Goal: Task Accomplishment & Management: Complete application form

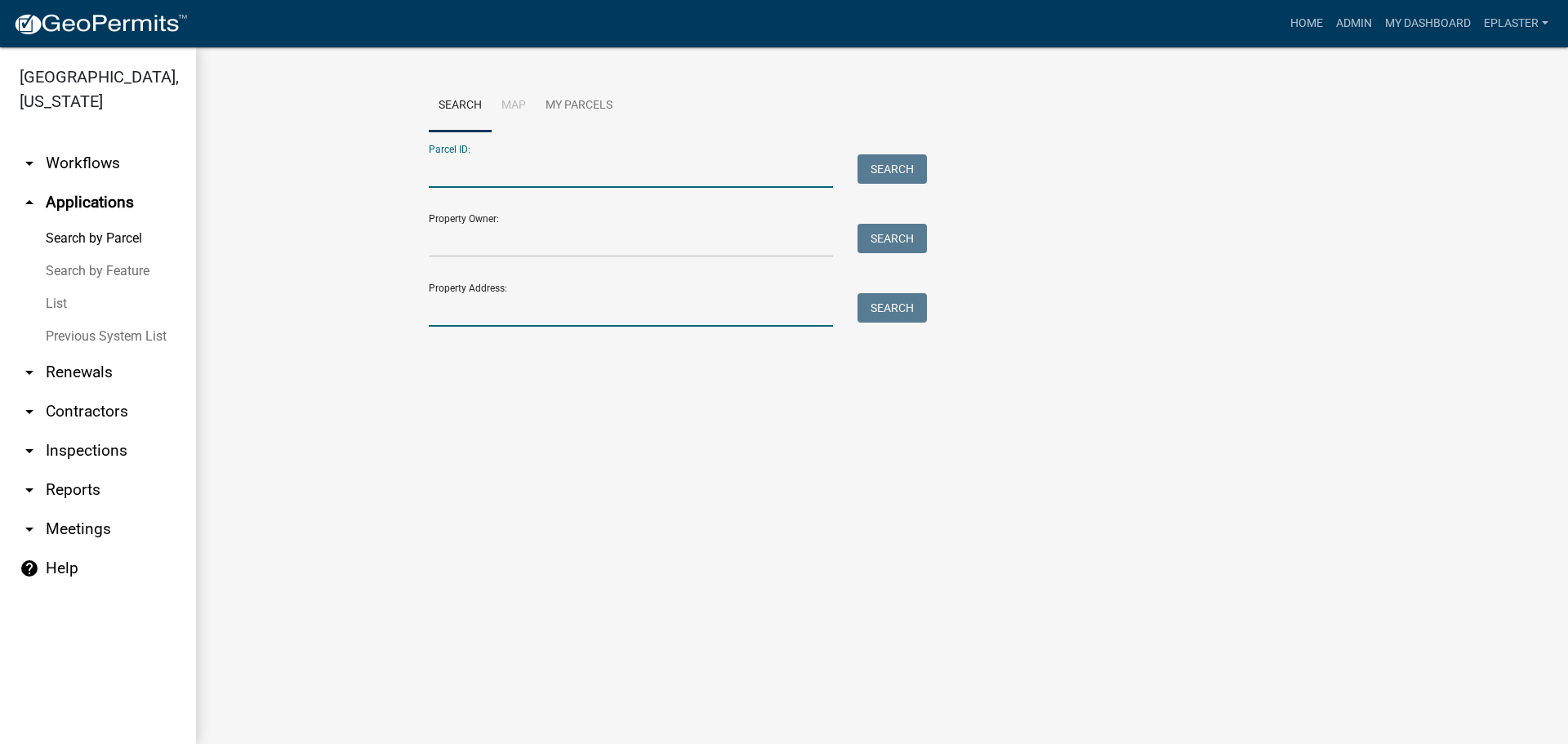
click at [456, 314] on input "Property Address:" at bounding box center [631, 310] width 404 height 33
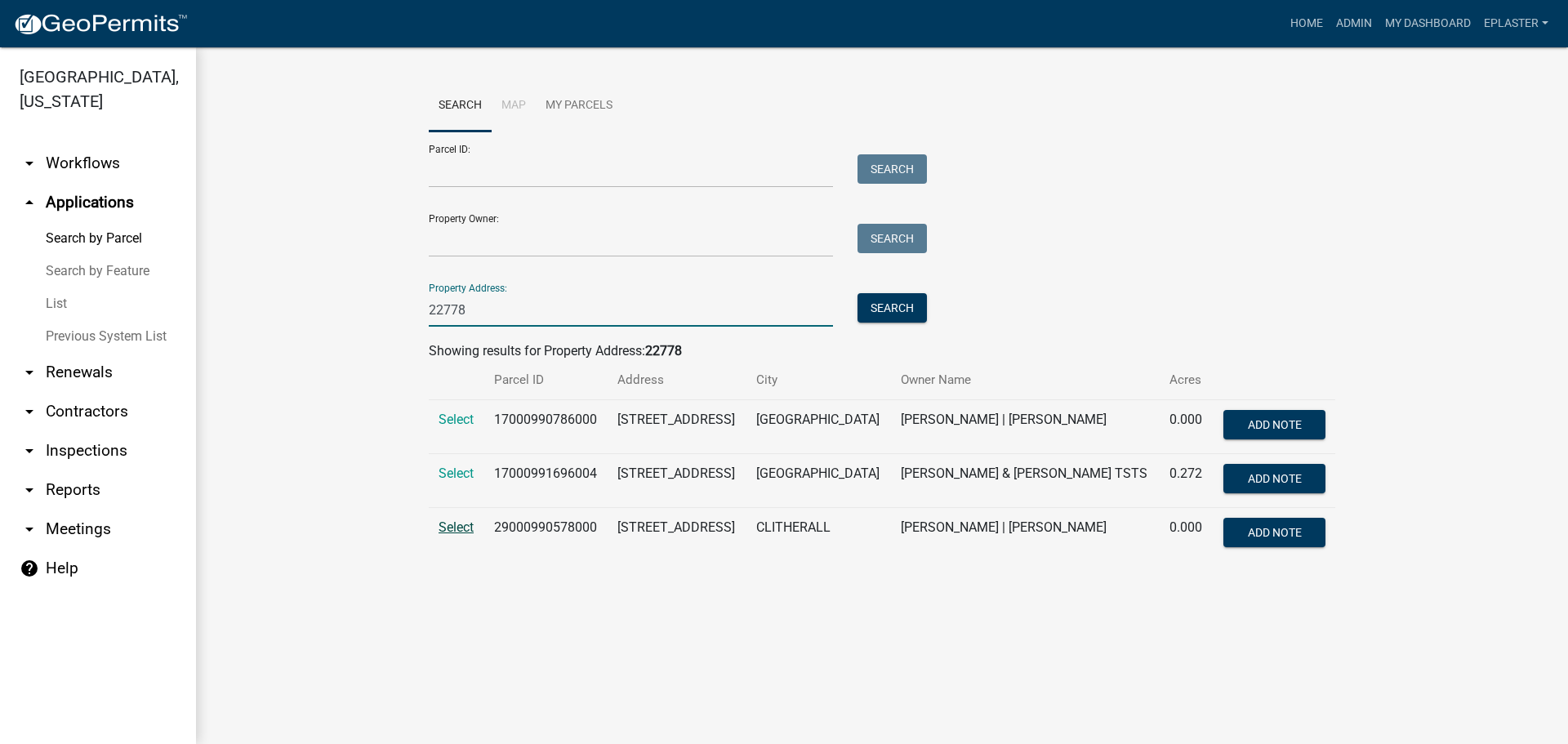
type input "22778"
click at [447, 531] on span "Select" at bounding box center [456, 527] width 35 height 16
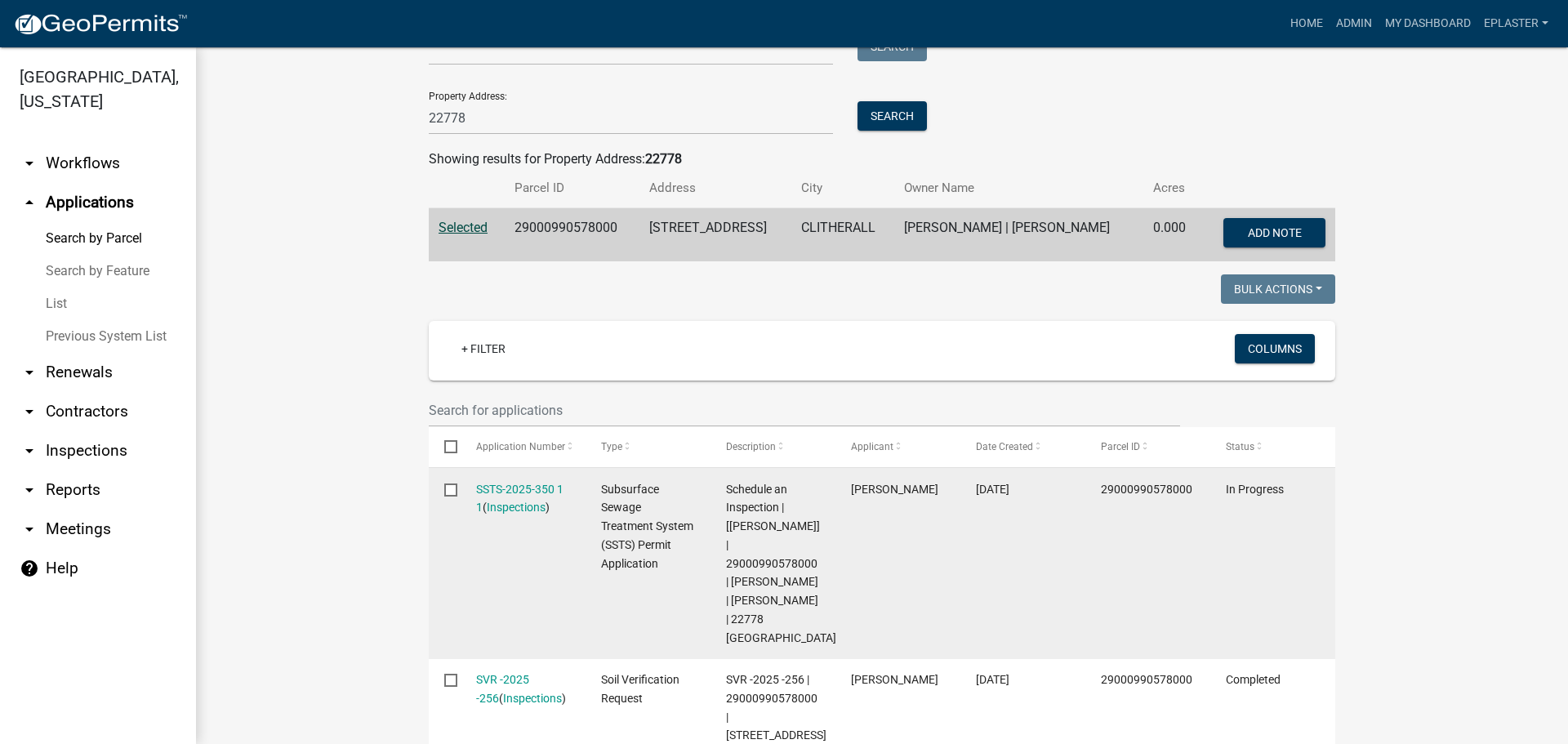
scroll to position [510, 0]
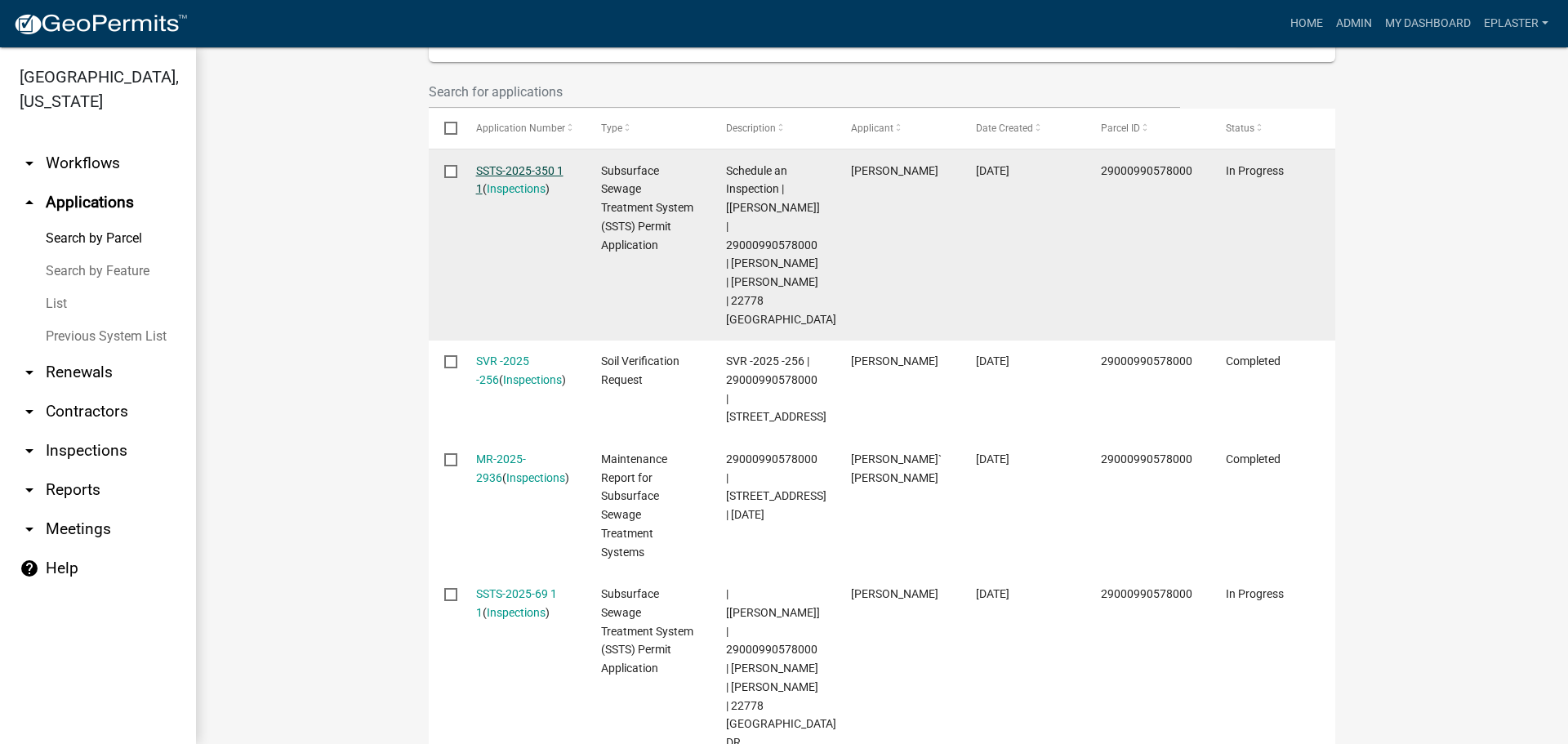
click at [541, 170] on link "SSTS-2025-350 1 1" at bounding box center [520, 180] width 87 height 32
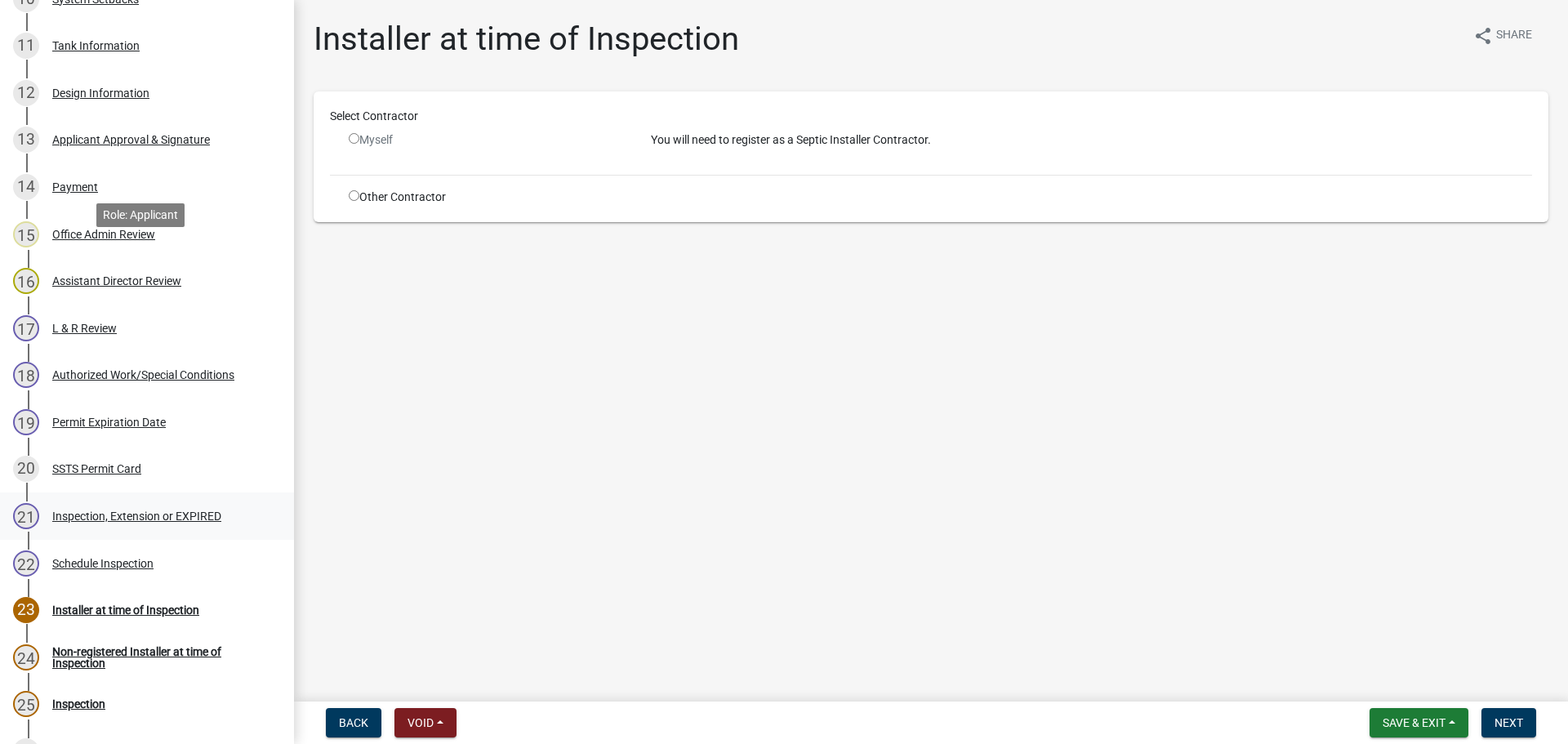
scroll to position [837, 0]
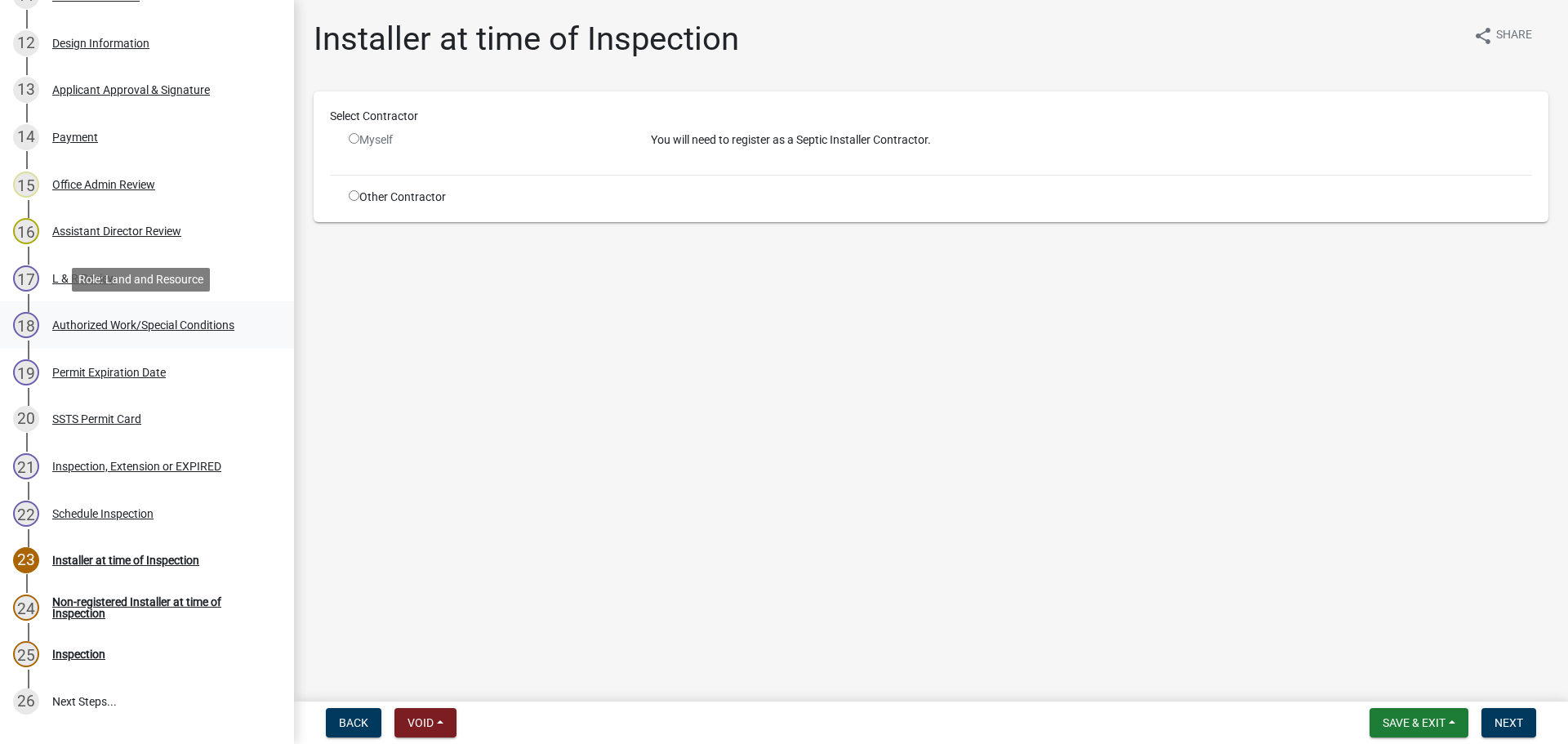
click at [189, 320] on div "Authorized Work/Special Conditions" at bounding box center [143, 325] width 182 height 11
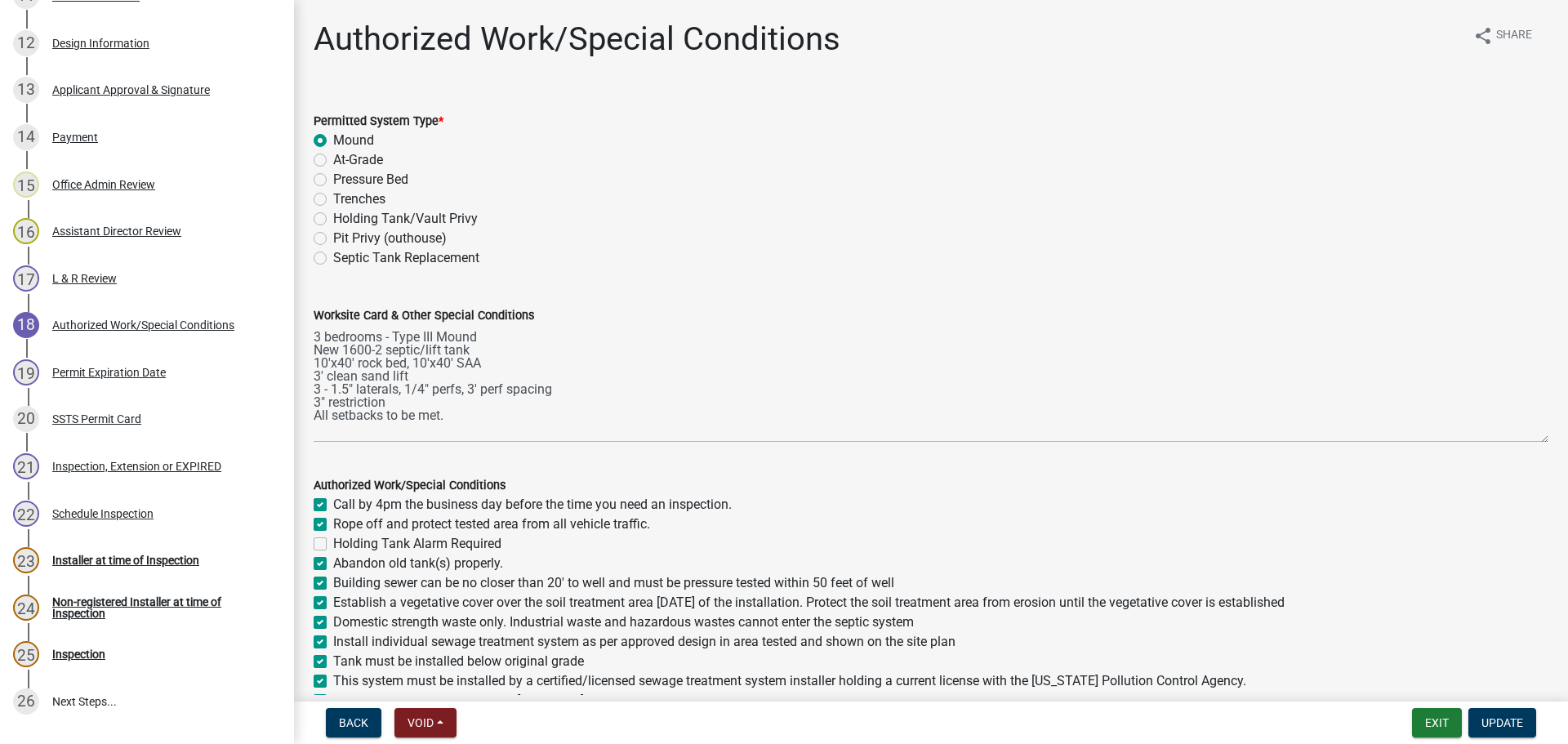
drag, startPoint x: 1530, startPoint y: 394, endPoint x: 1511, endPoint y: 529, distance: 136.3
click at [1511, 442] on textarea "3 bedrooms - Type III Mound New 1600-2 septic/lift tank 10'x40' rock bed, 10'x4…" at bounding box center [931, 384] width 1235 height 118
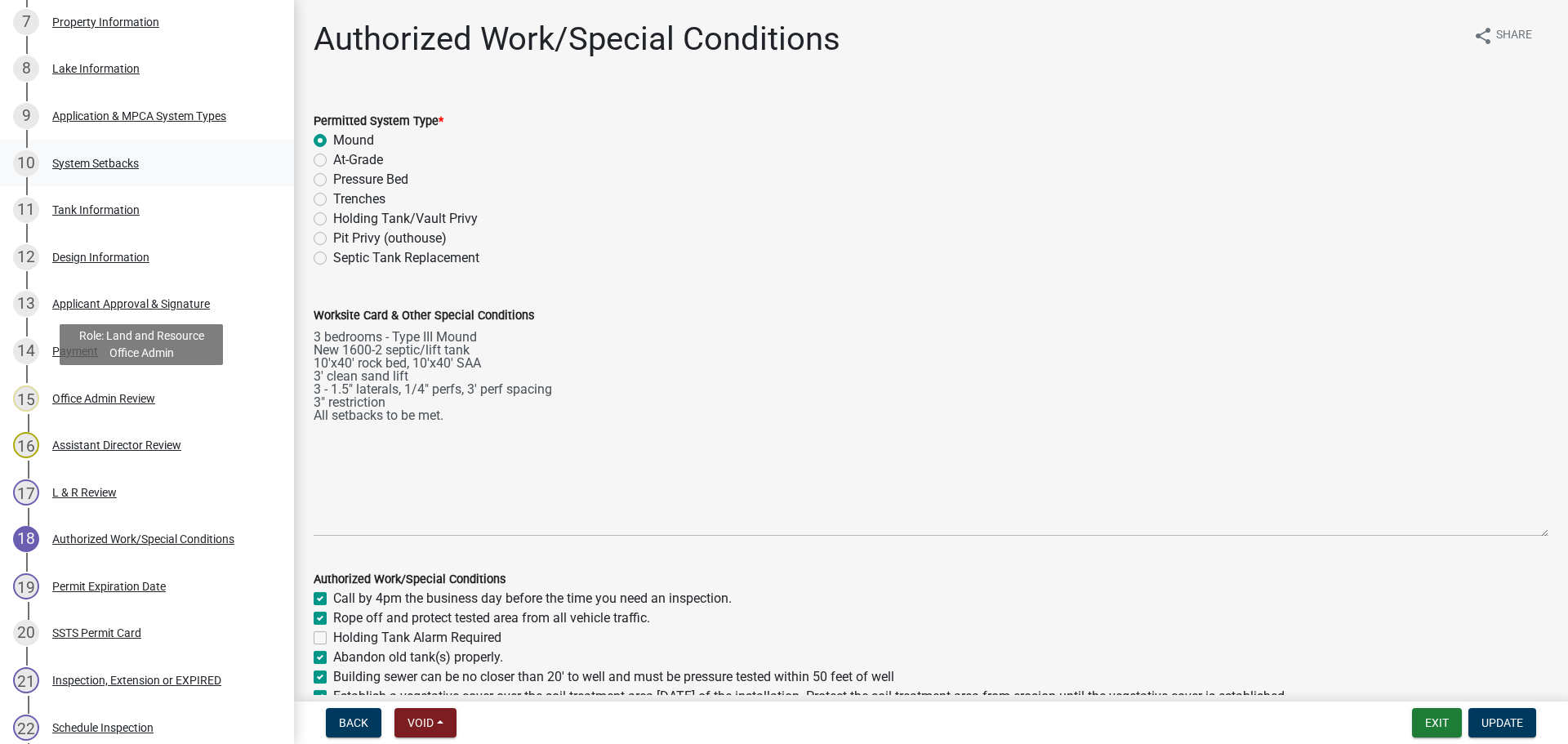
scroll to position [571, 0]
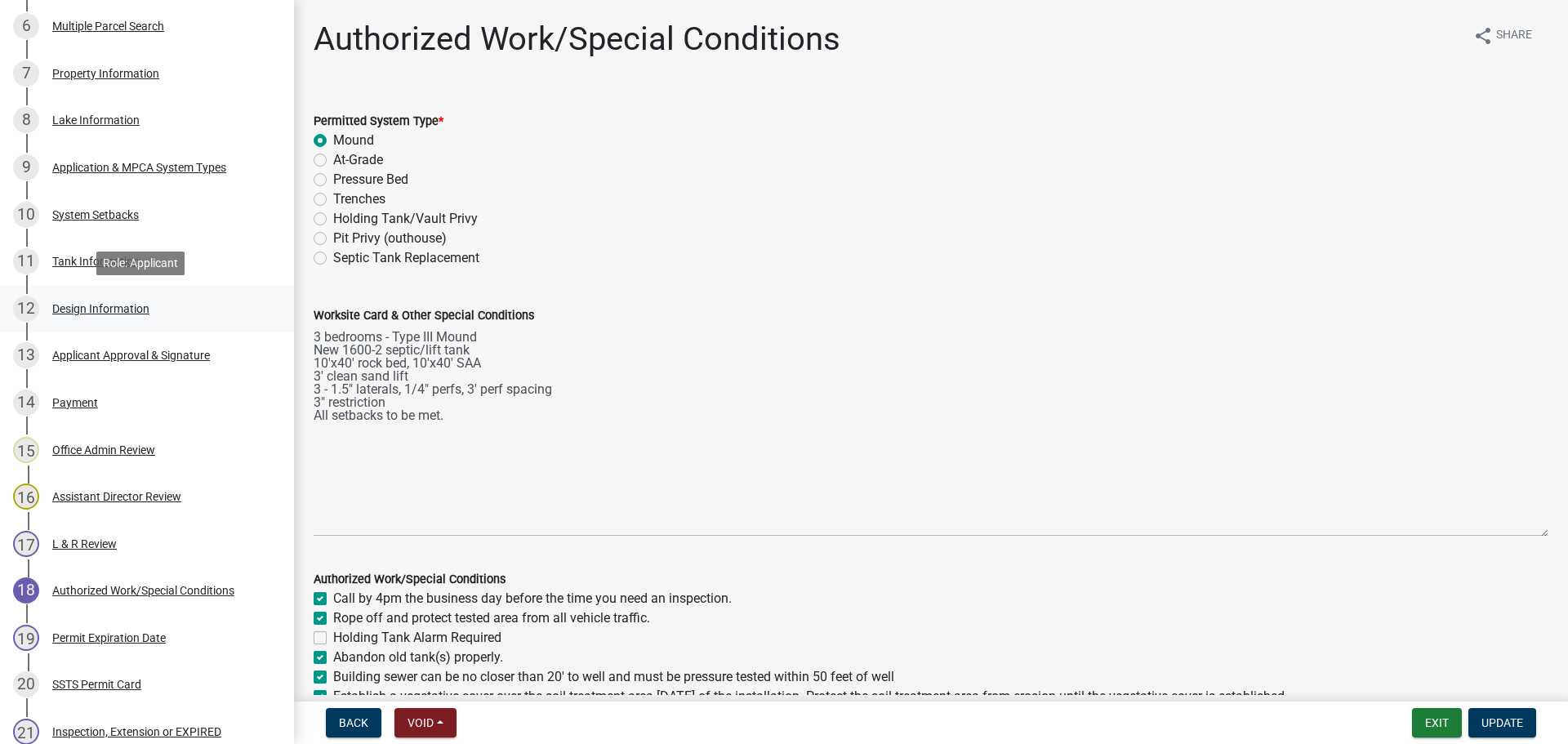
click at [146, 311] on div "Design Information" at bounding box center [100, 308] width 98 height 11
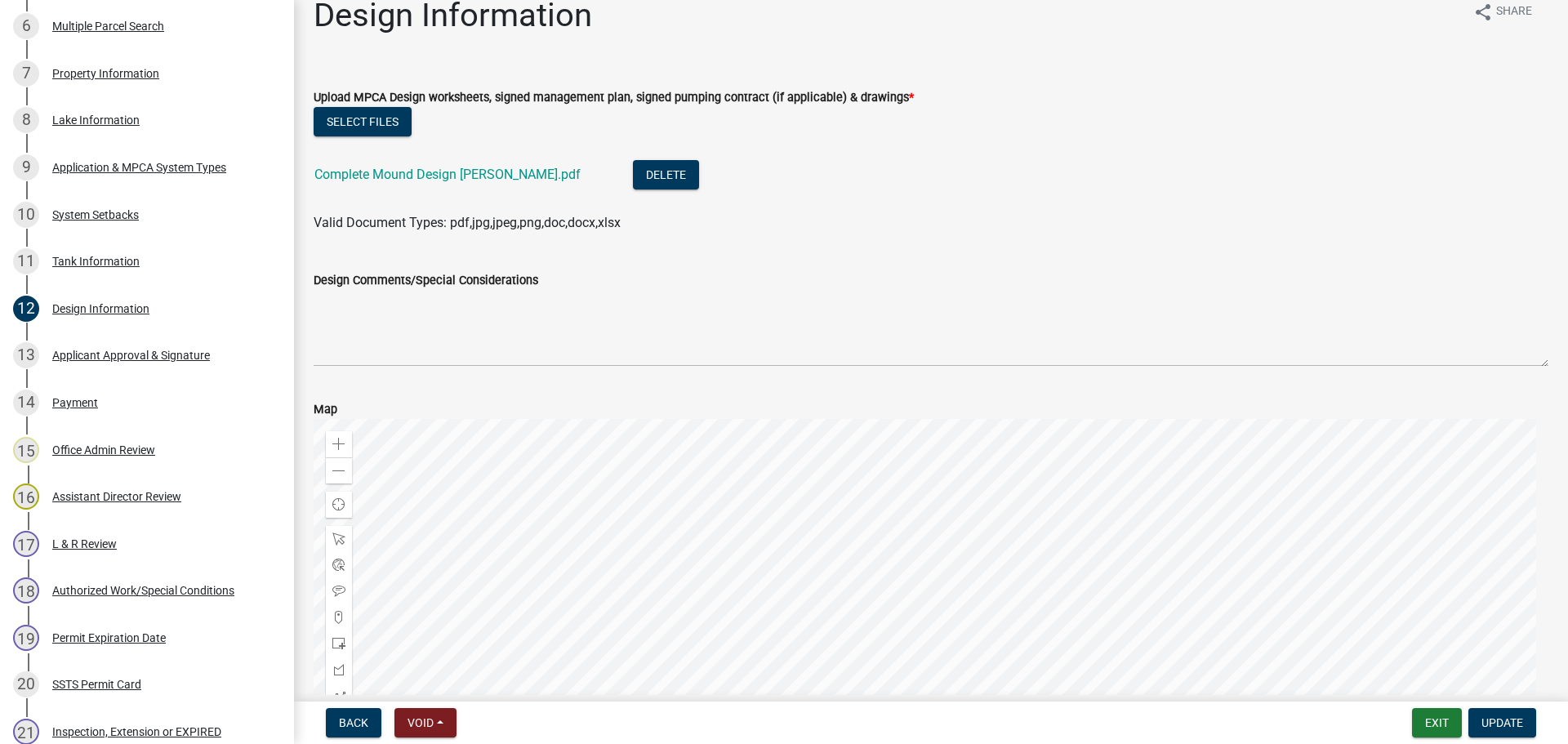
scroll to position [0, 0]
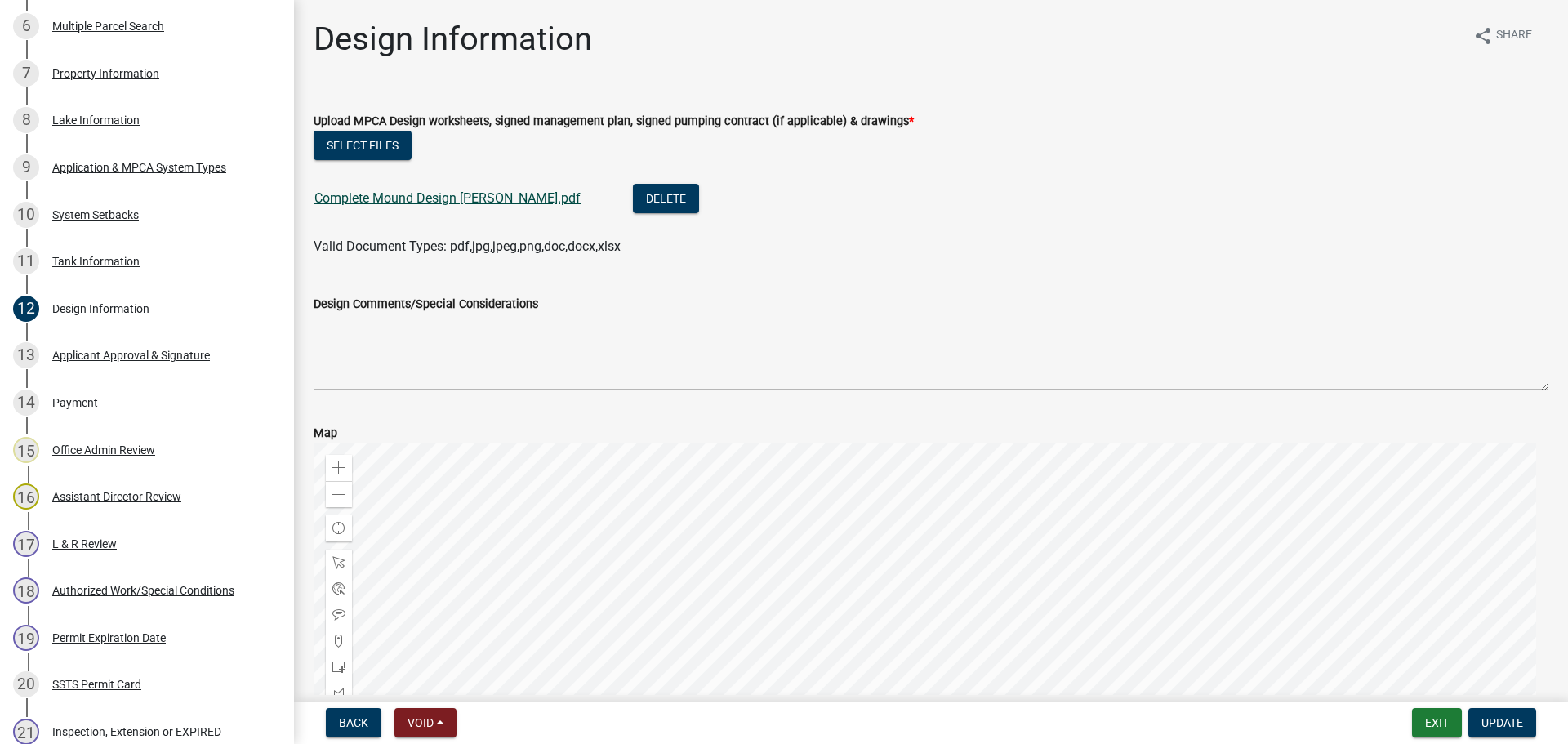
click at [407, 200] on link "Complete Mound Design [PERSON_NAME].pdf" at bounding box center [447, 198] width 267 height 16
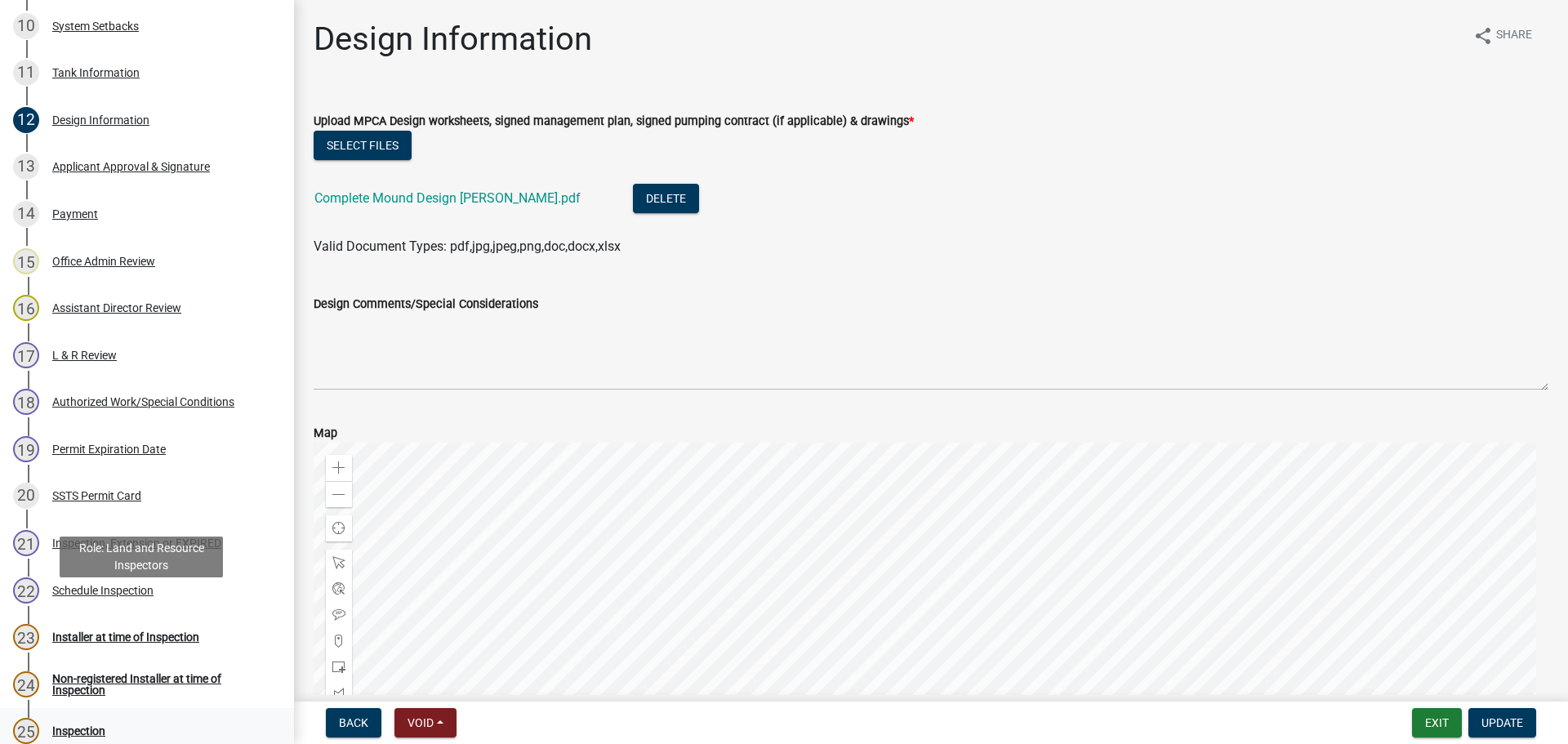
scroll to position [970, 0]
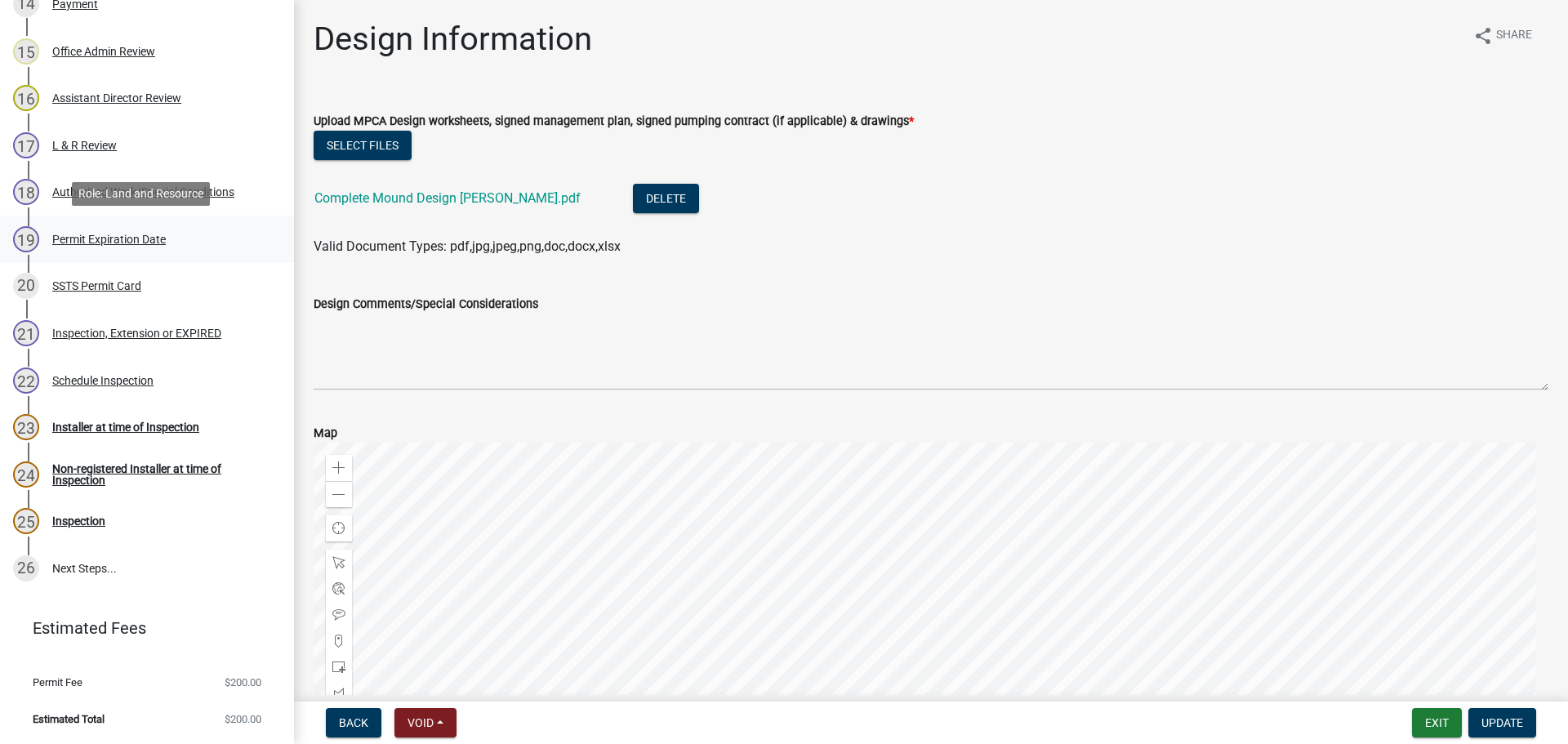
click at [130, 236] on div "Permit Expiration Date" at bounding box center [109, 239] width 113 height 11
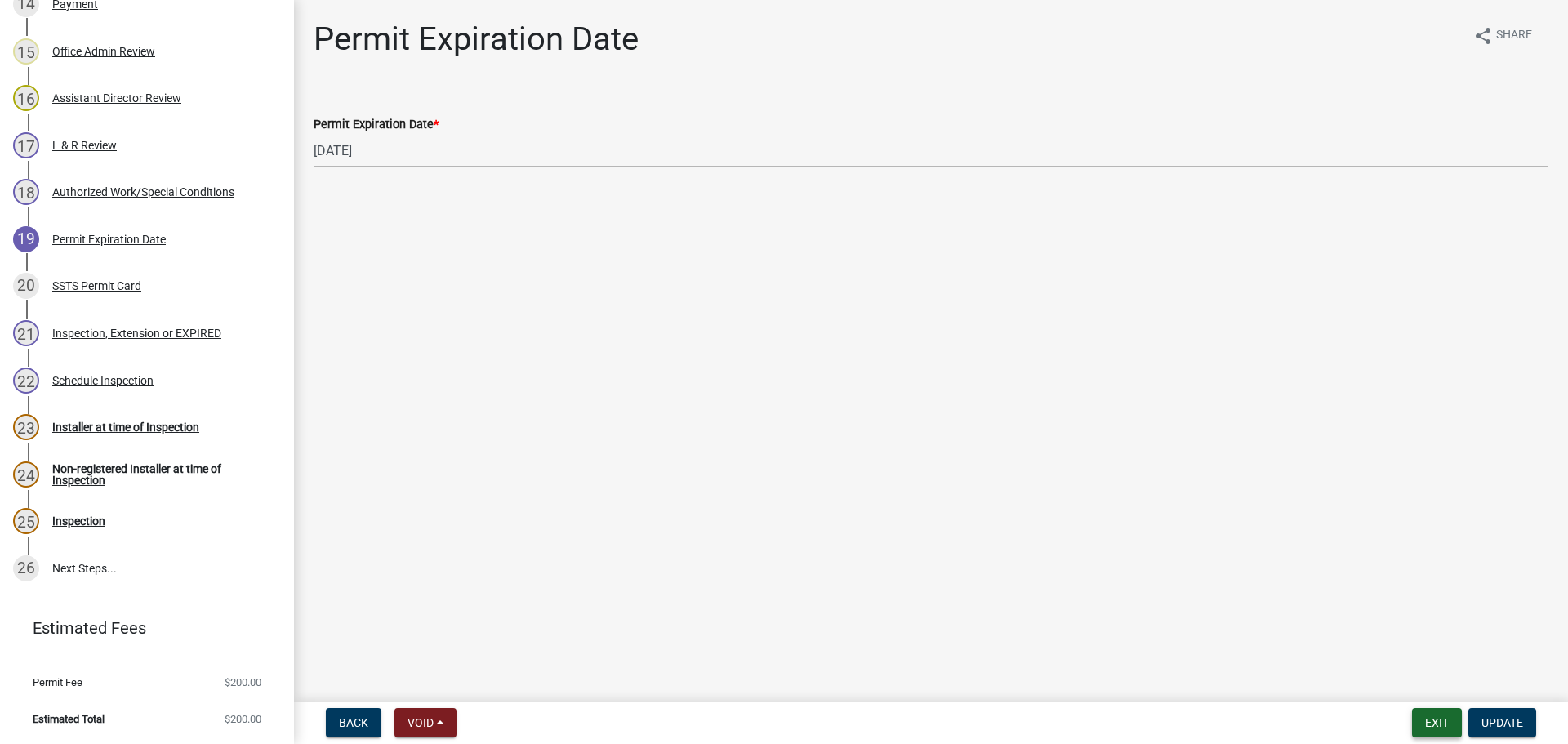
click at [1415, 731] on button "Exit" at bounding box center [1437, 723] width 50 height 30
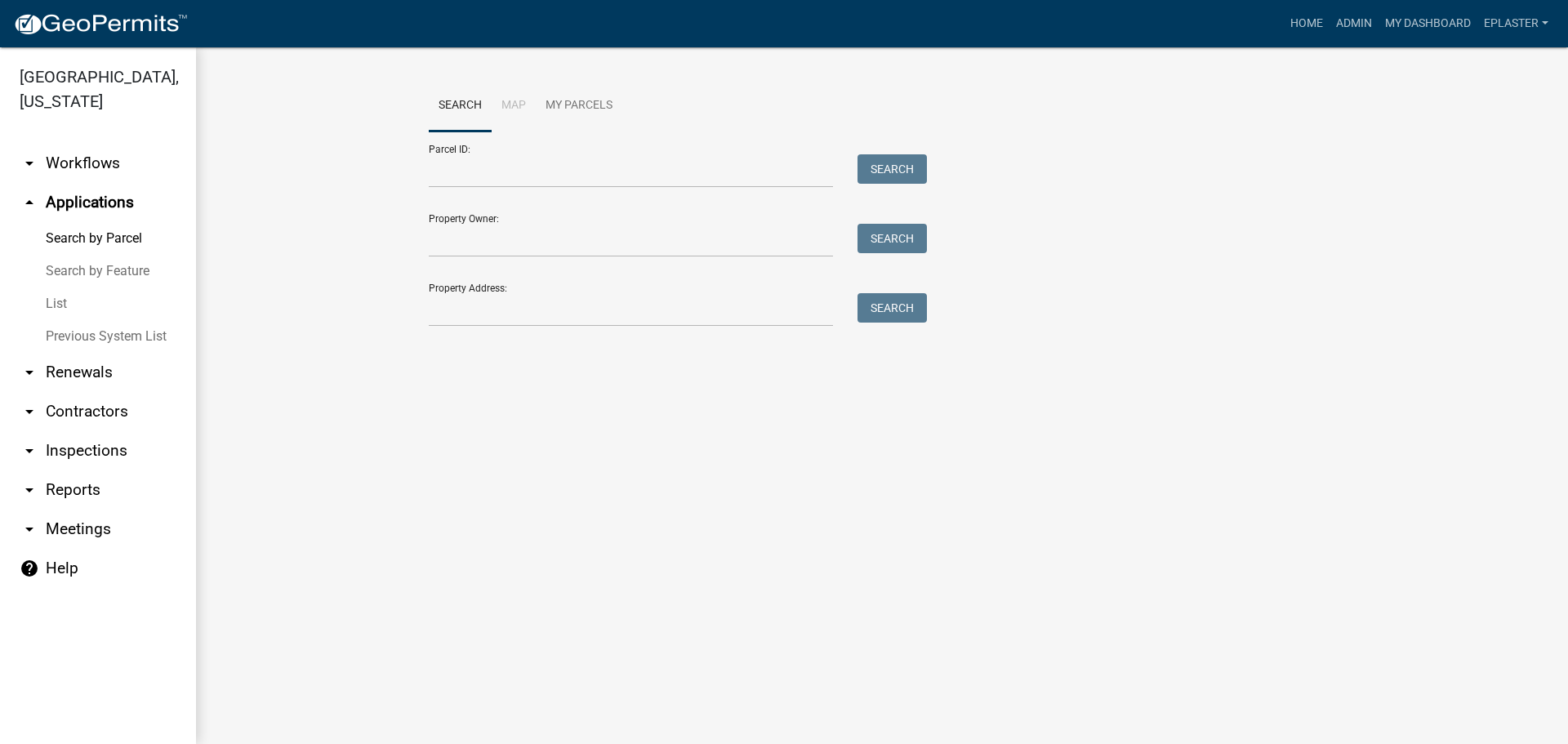
click at [1076, 424] on main "Search Map My Parcels Parcel ID: Search Property Owner: Search Property Address…" at bounding box center [882, 396] width 1372 height 697
click at [499, 166] on input "Parcel ID:" at bounding box center [631, 171] width 404 height 33
type input "0"
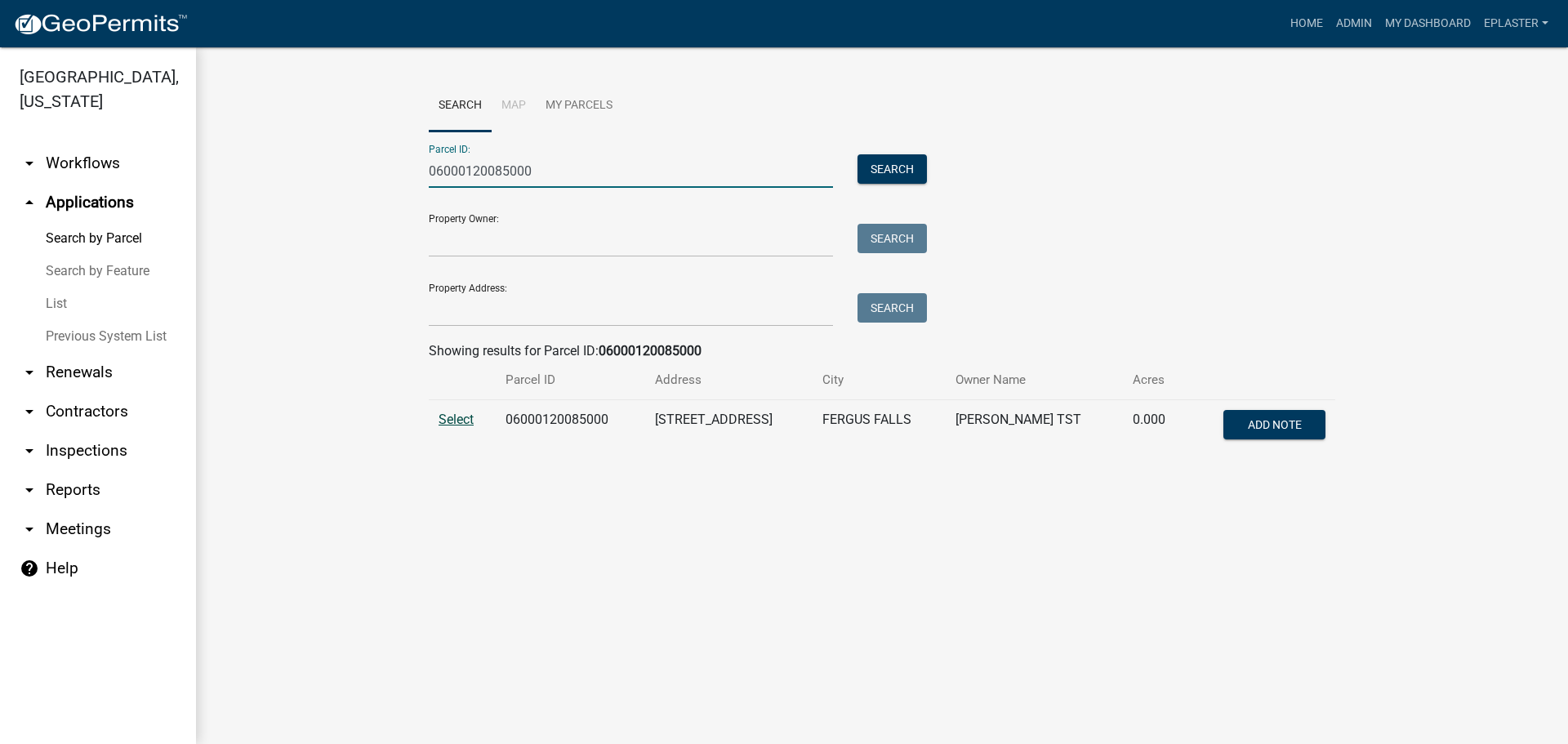
type input "06000120085000"
click at [452, 424] on span "Select" at bounding box center [456, 419] width 35 height 16
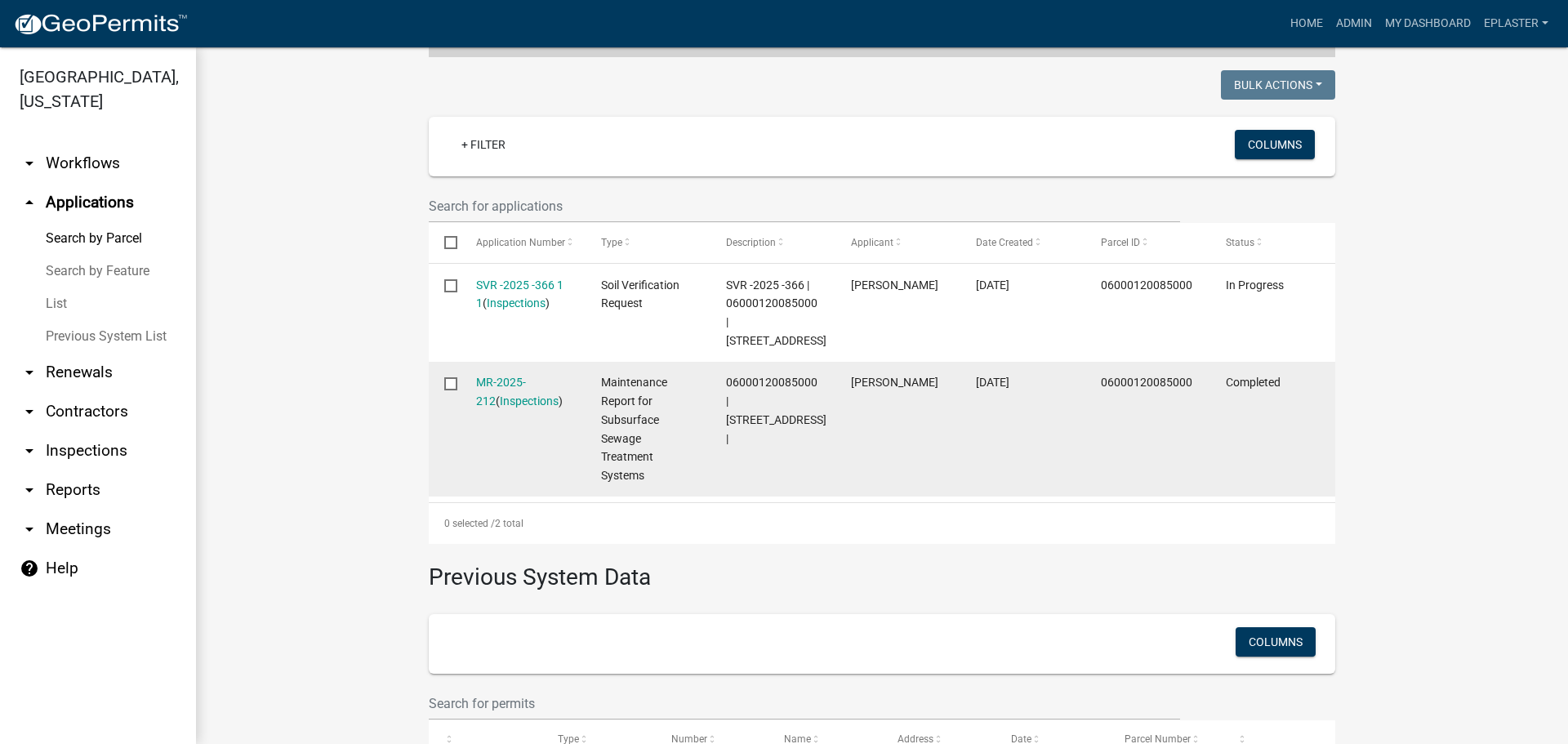
scroll to position [429, 0]
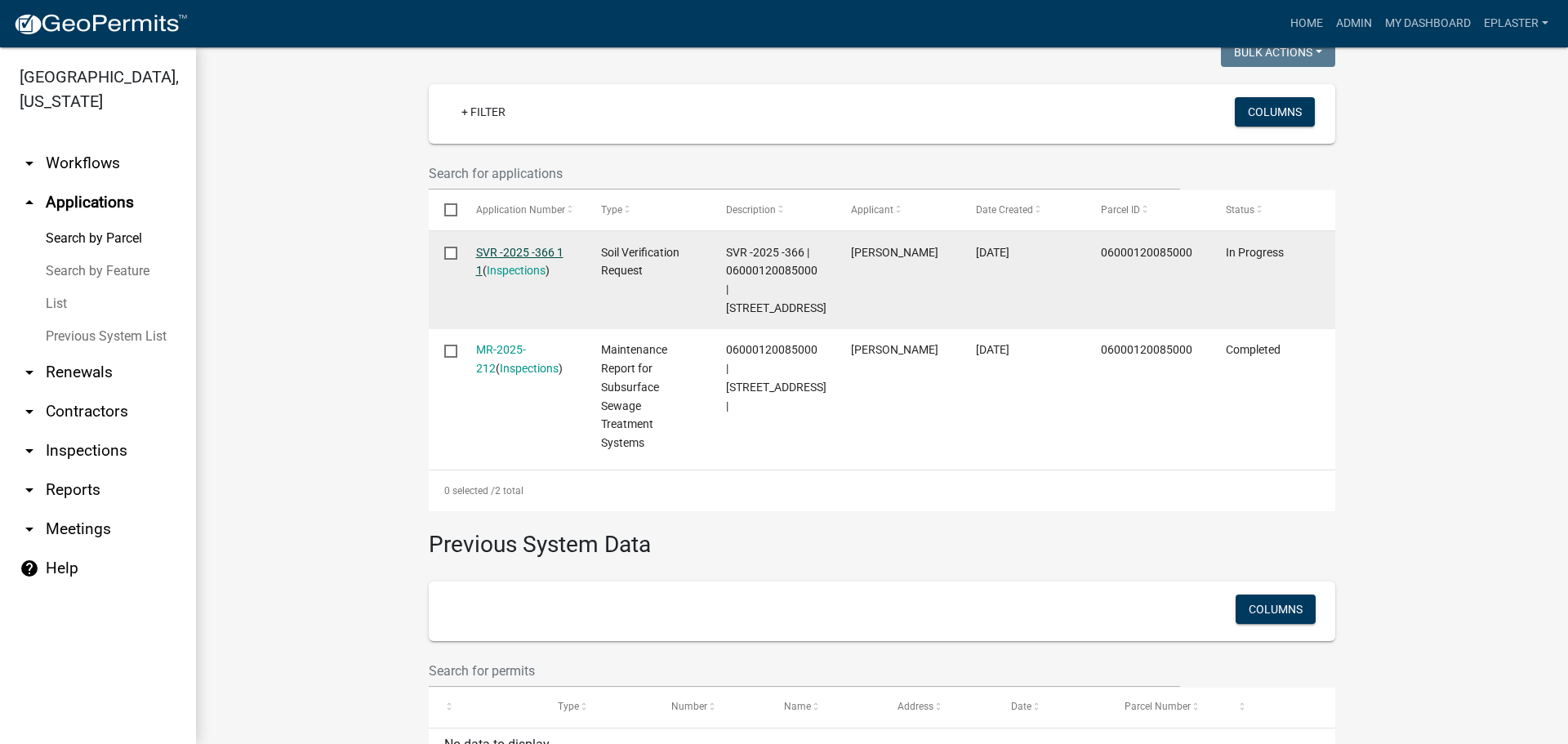
click at [481, 253] on link "SVR -2025 -366 1 1" at bounding box center [520, 262] width 87 height 32
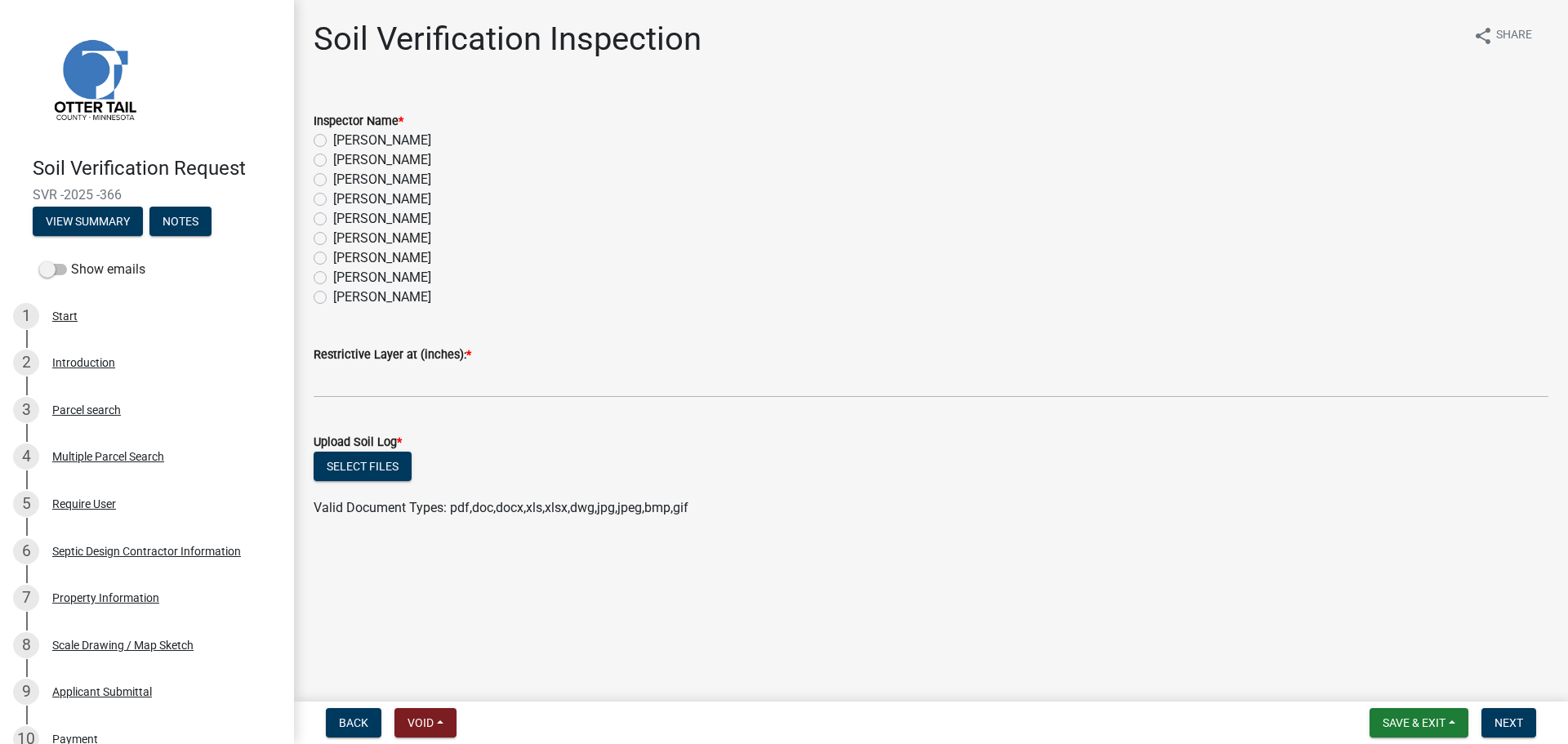
click at [333, 235] on label "[PERSON_NAME]" at bounding box center [382, 238] width 98 height 20
click at [333, 235] on input "[PERSON_NAME]" at bounding box center [338, 233] width 10 height 10
radio input "true"
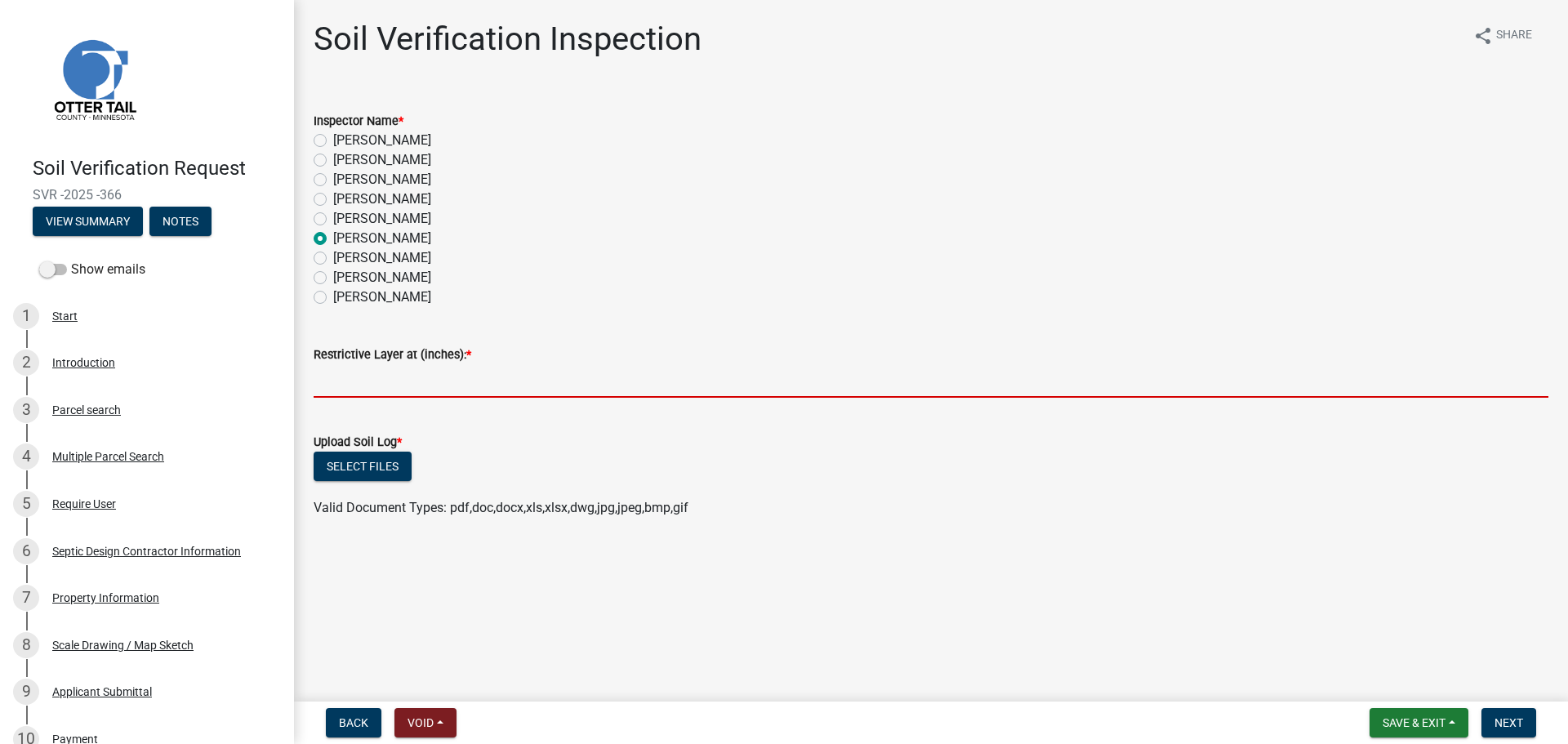
click at [349, 381] on input "text" at bounding box center [931, 381] width 1235 height 33
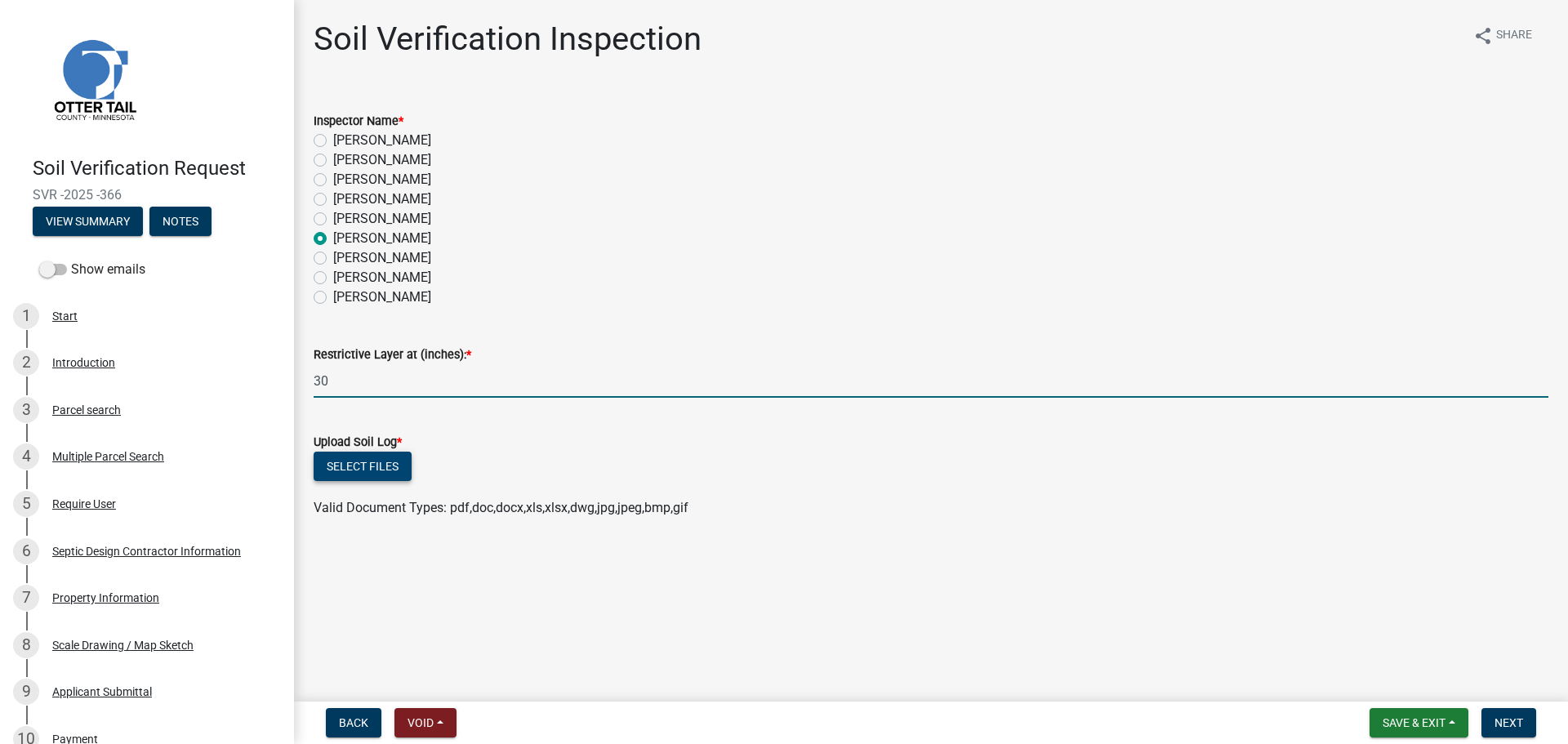
type input "30"
click at [369, 463] on button "Select files" at bounding box center [362, 466] width 98 height 30
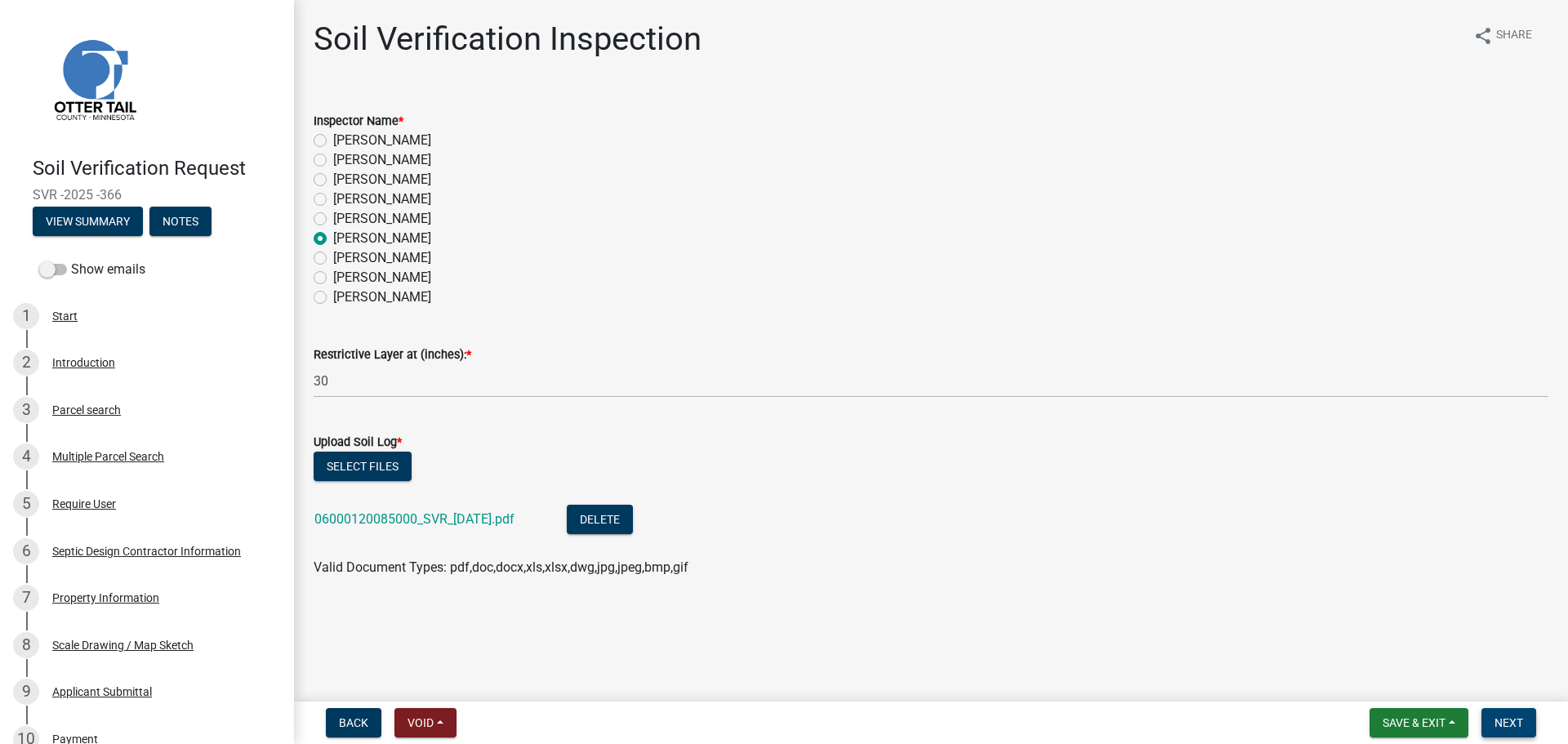
click at [1528, 720] on button "Next" at bounding box center [1509, 723] width 55 height 30
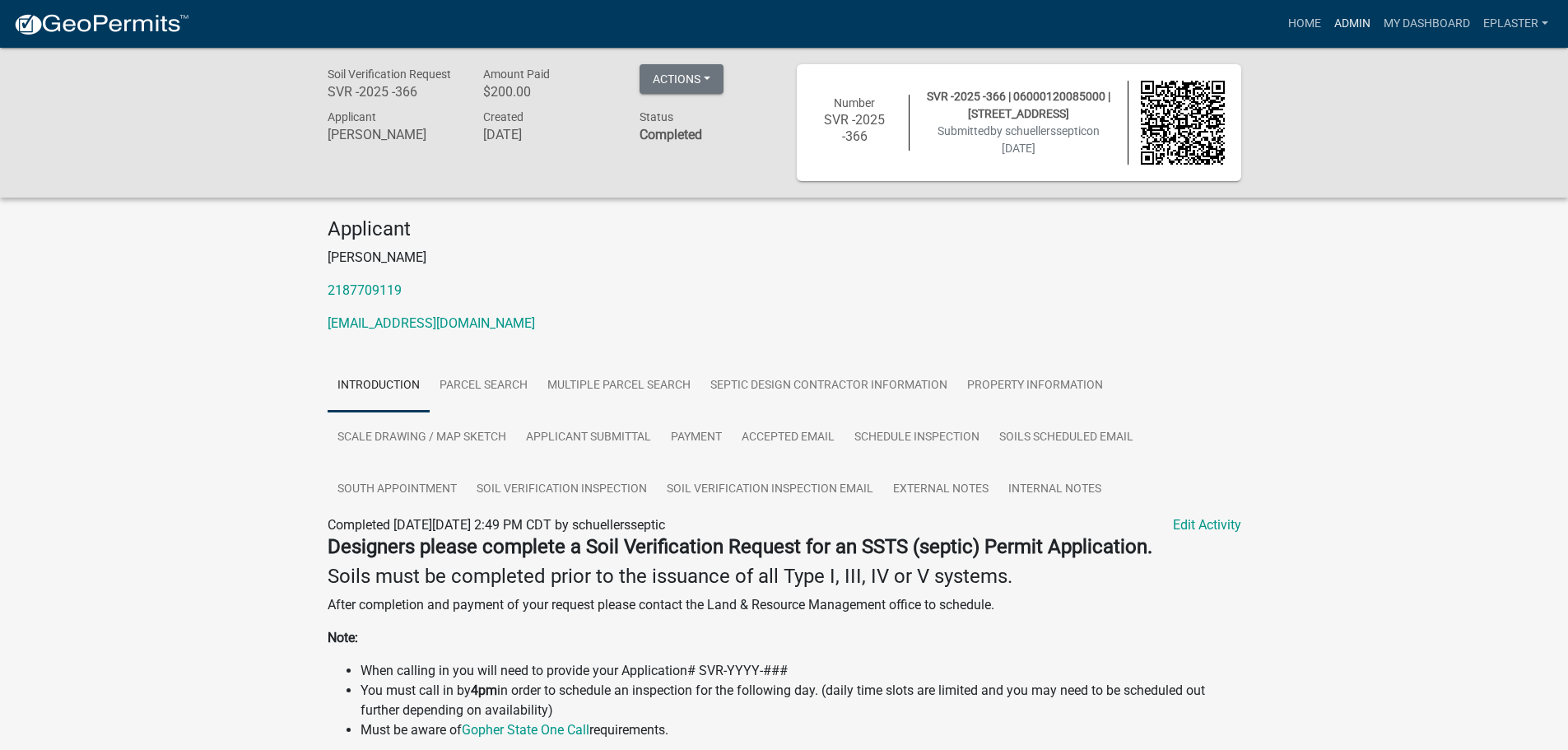
click at [1344, 22] on link "Admin" at bounding box center [1352, 23] width 50 height 31
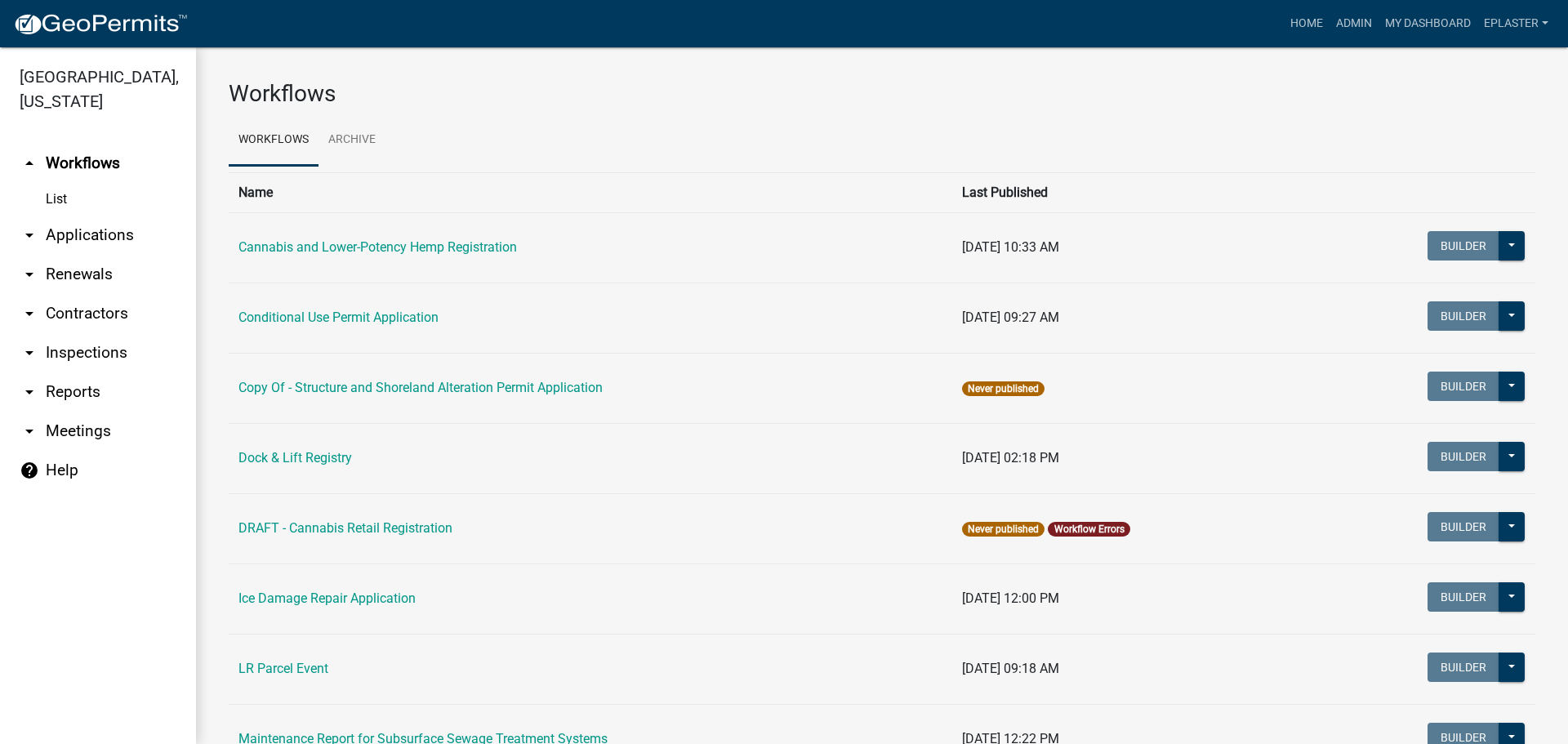
click at [85, 242] on link "arrow_drop_down Applications" at bounding box center [98, 235] width 196 height 39
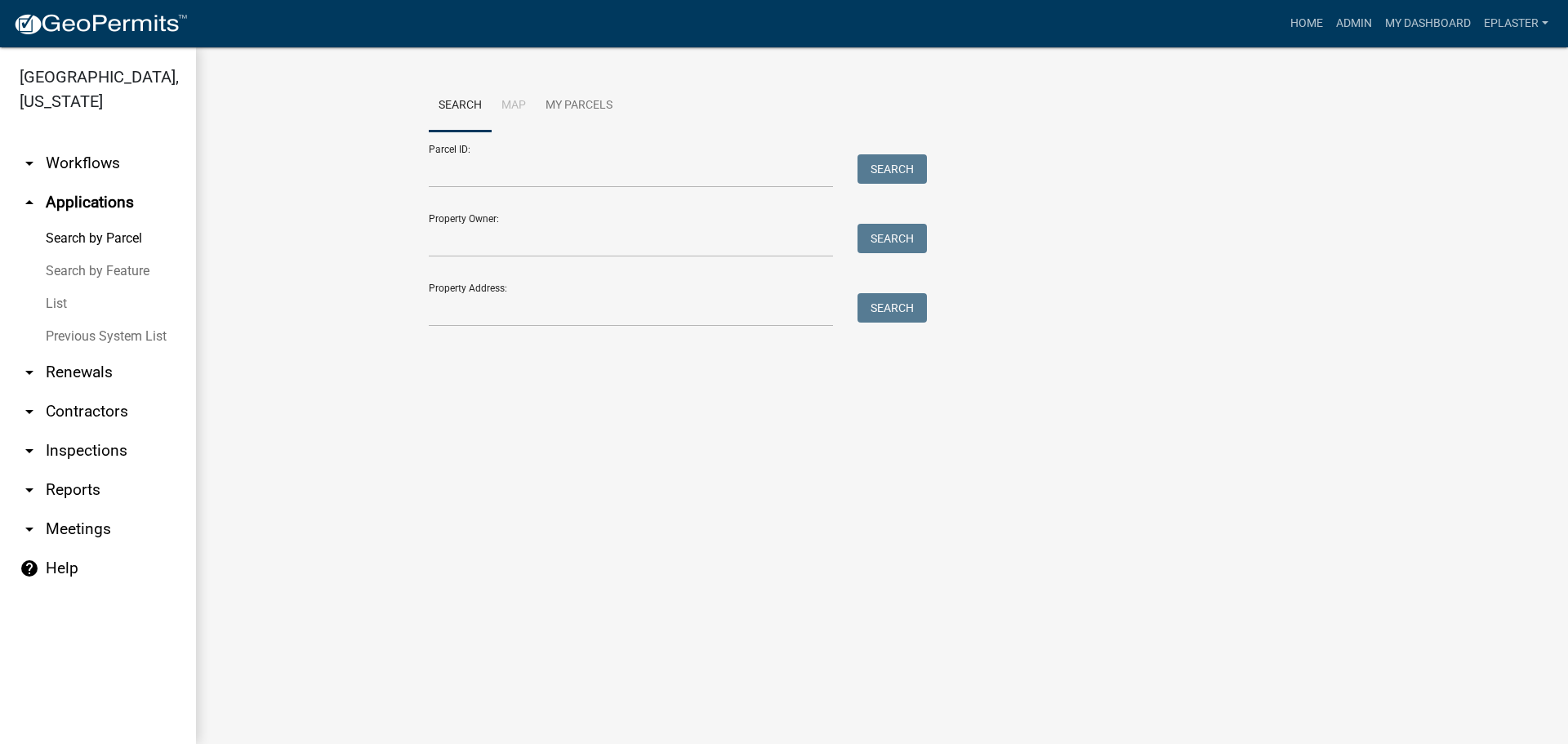
click at [586, 152] on div "Parcel ID: Search" at bounding box center [673, 160] width 490 height 57
click at [586, 164] on input "Parcel ID:" at bounding box center [631, 171] width 404 height 33
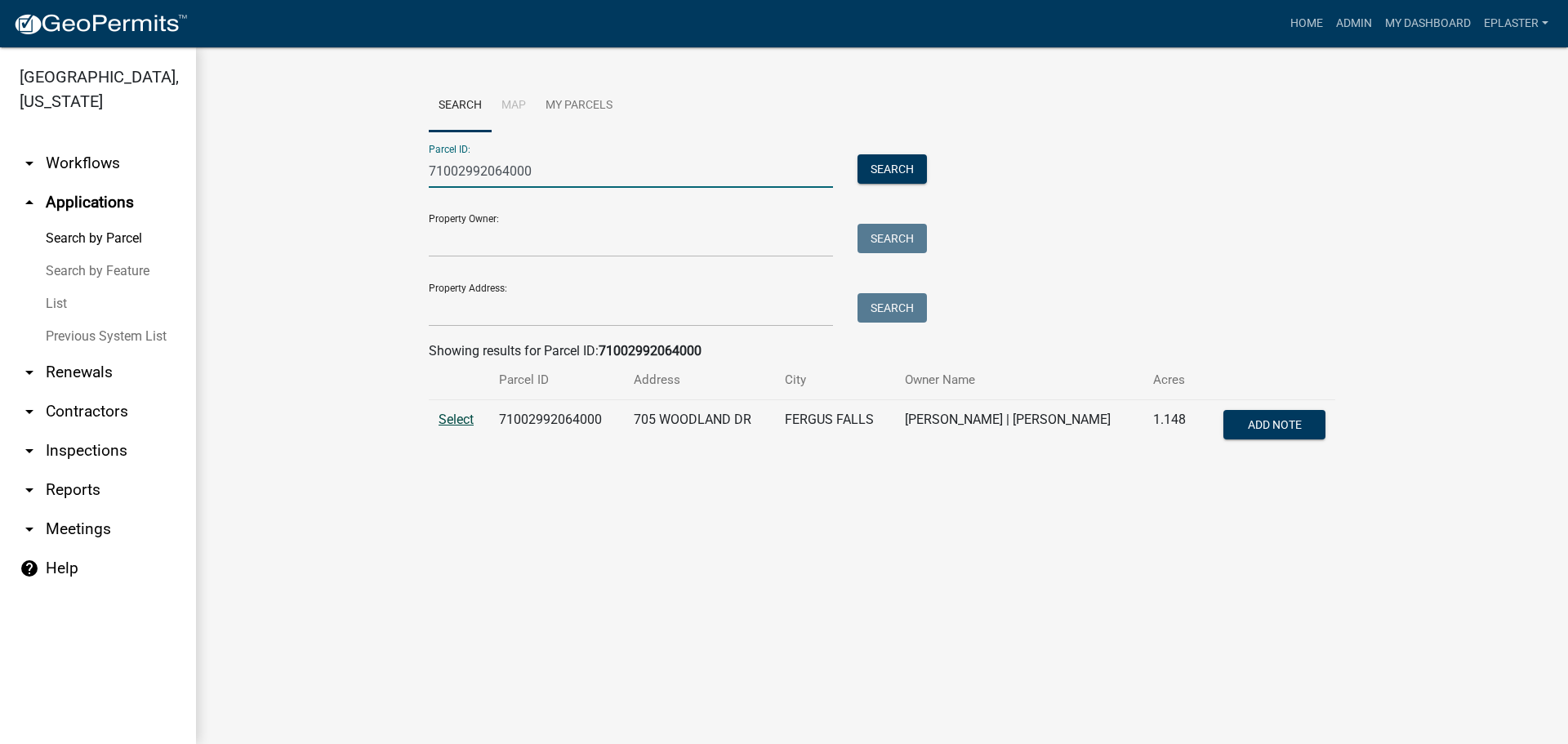
type input "71002992064000"
click at [452, 413] on span "Select" at bounding box center [456, 419] width 35 height 16
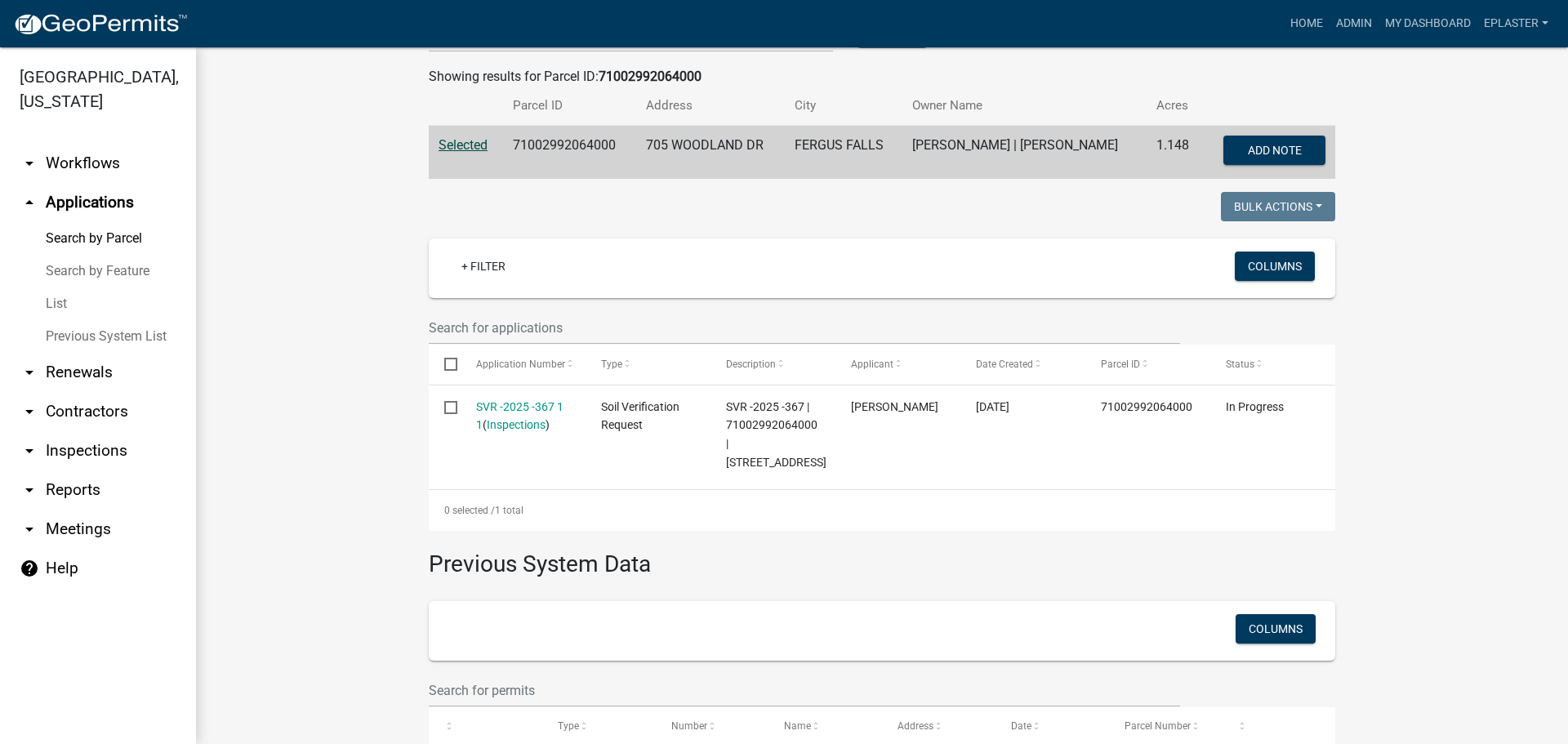
scroll to position [393, 0]
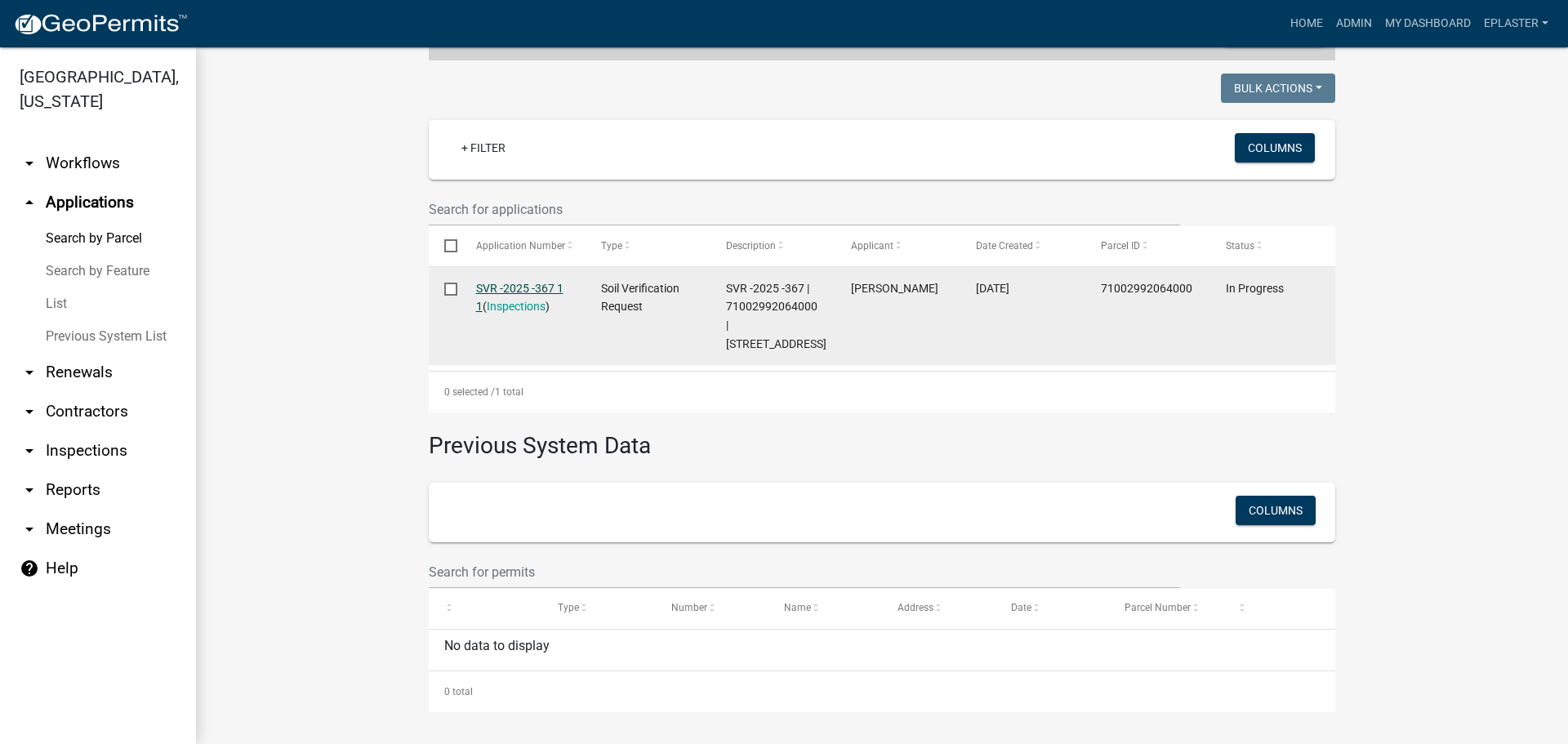
click at [525, 290] on link "SVR -2025 -367 1 1" at bounding box center [520, 297] width 87 height 32
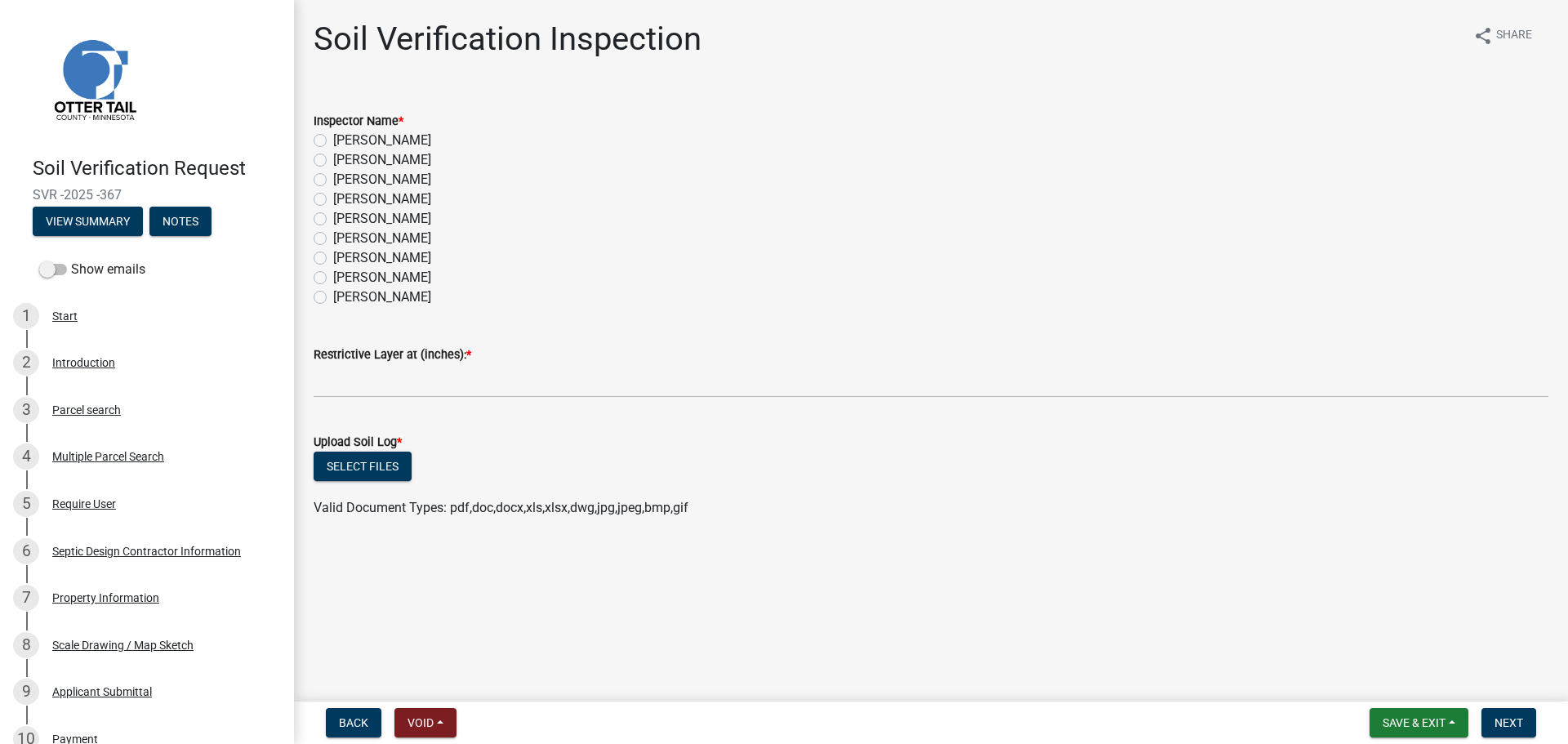
click at [333, 238] on label "[PERSON_NAME]" at bounding box center [382, 238] width 98 height 20
click at [333, 238] on input "[PERSON_NAME]" at bounding box center [338, 233] width 10 height 10
radio input "true"
click at [398, 363] on div "Restrictive Layer at (inches): *" at bounding box center [931, 354] width 1235 height 20
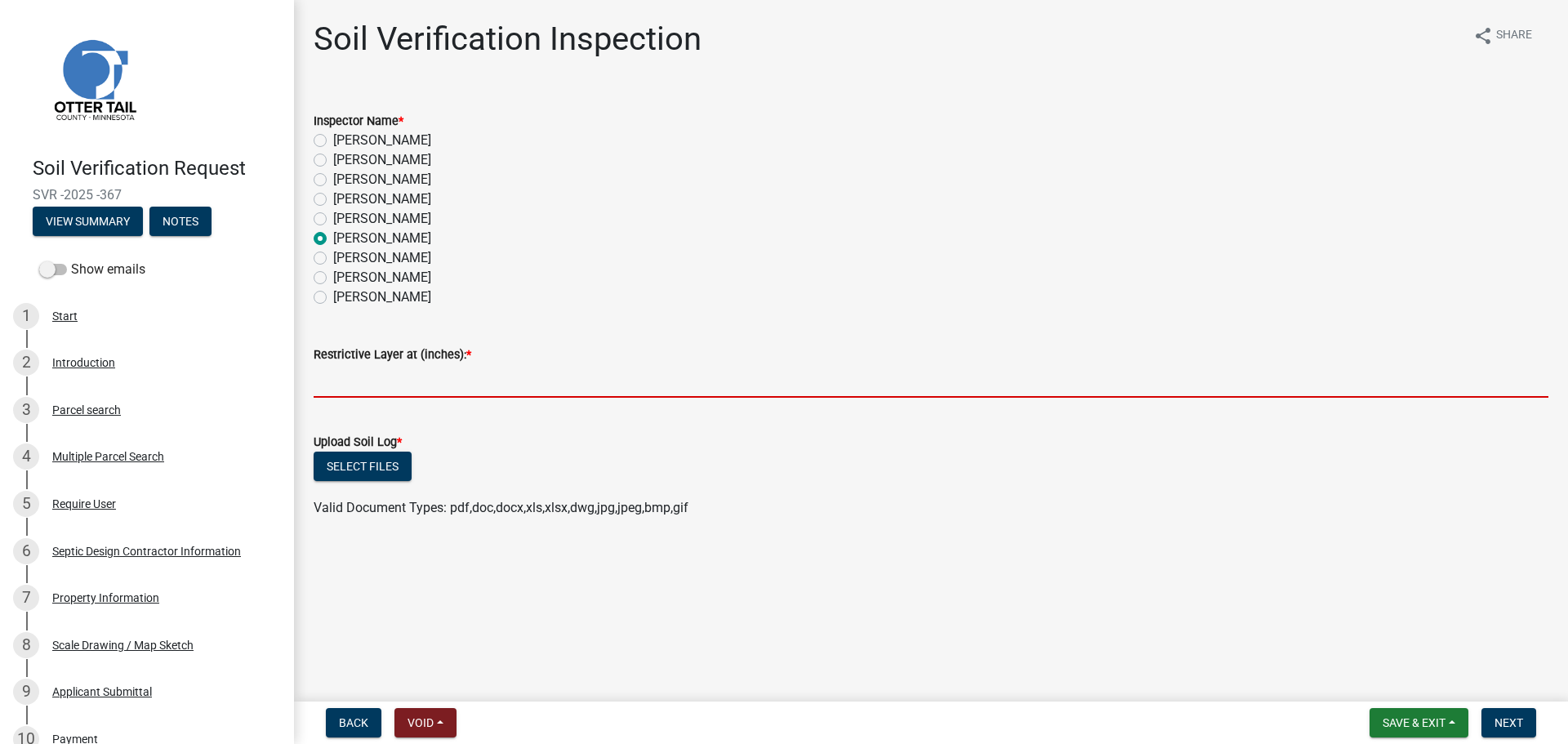
click at [398, 376] on input "text" at bounding box center [931, 381] width 1235 height 33
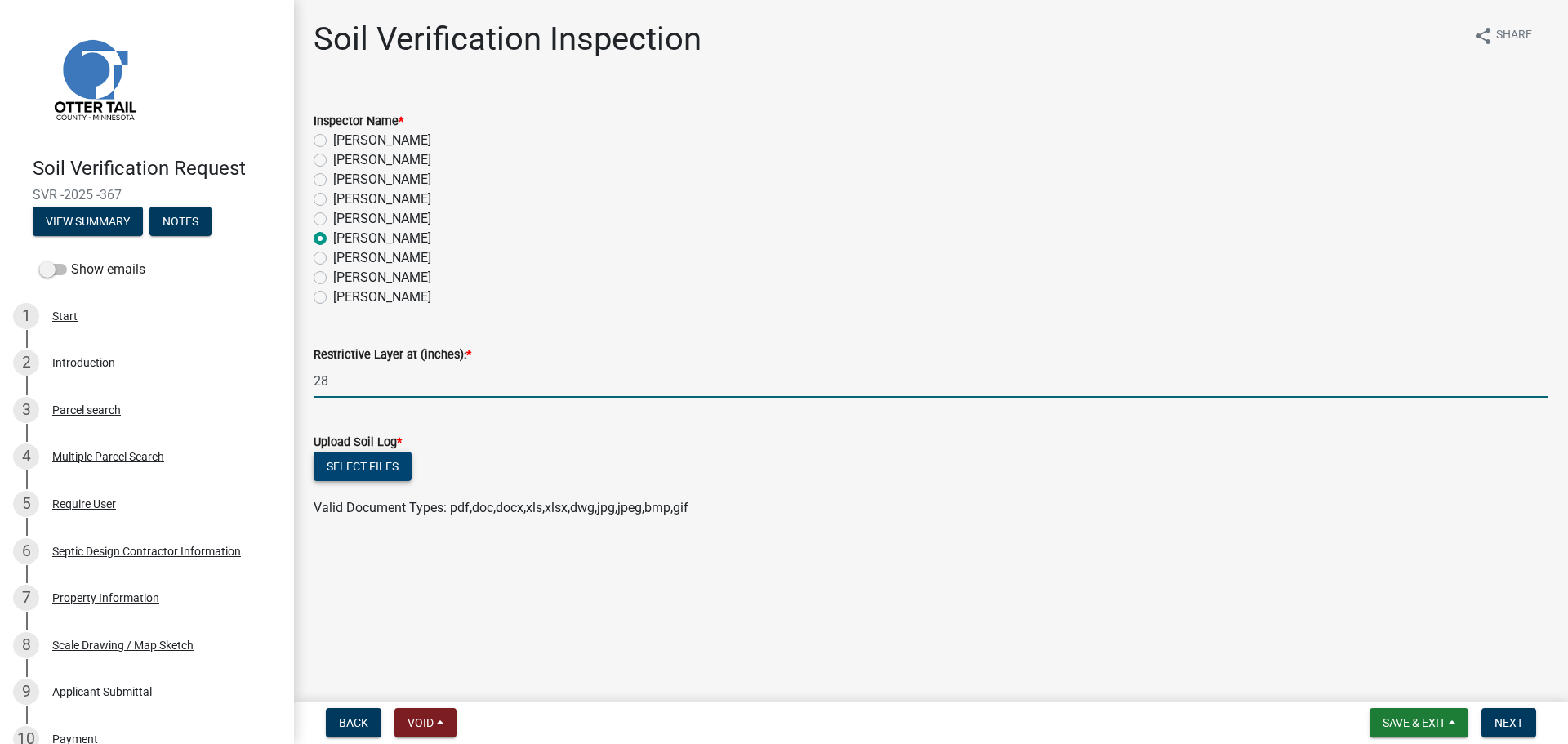
type input "28"
click at [384, 456] on button "Select files" at bounding box center [362, 466] width 98 height 30
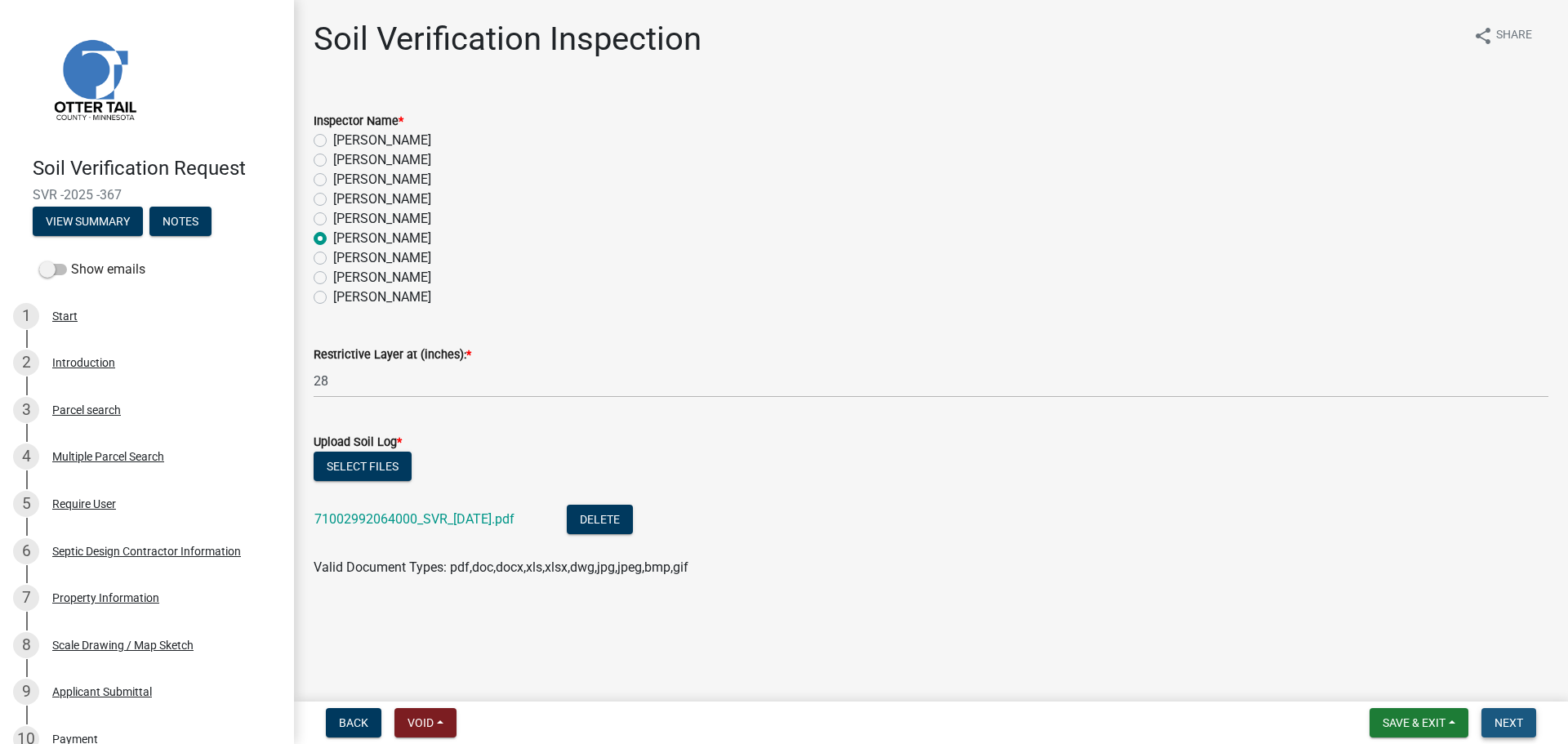
click at [1490, 719] on button "Next" at bounding box center [1509, 723] width 55 height 30
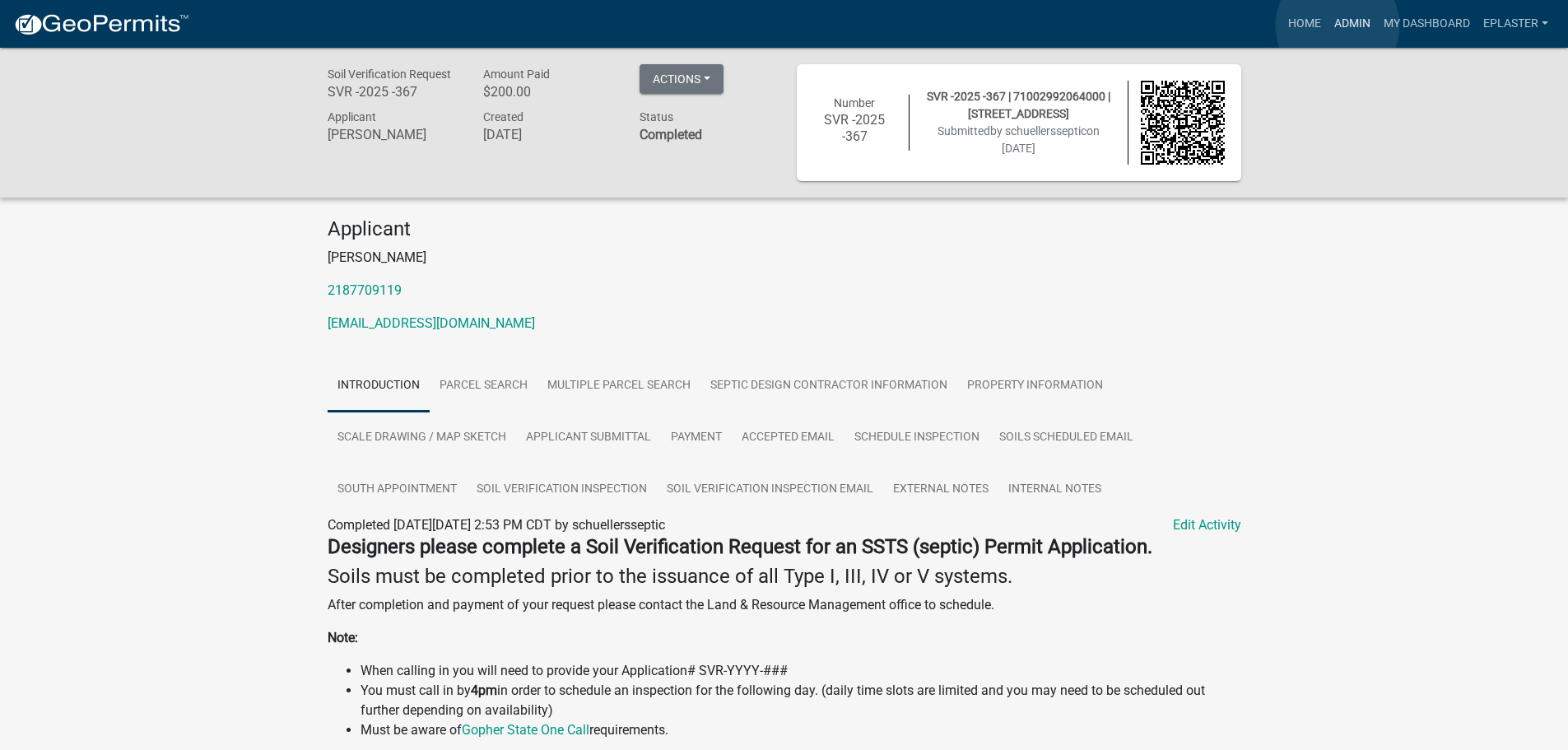
drag, startPoint x: 1338, startPoint y: 25, endPoint x: 1189, endPoint y: 68, distance: 155.1
click at [1338, 25] on link "Admin" at bounding box center [1352, 23] width 50 height 31
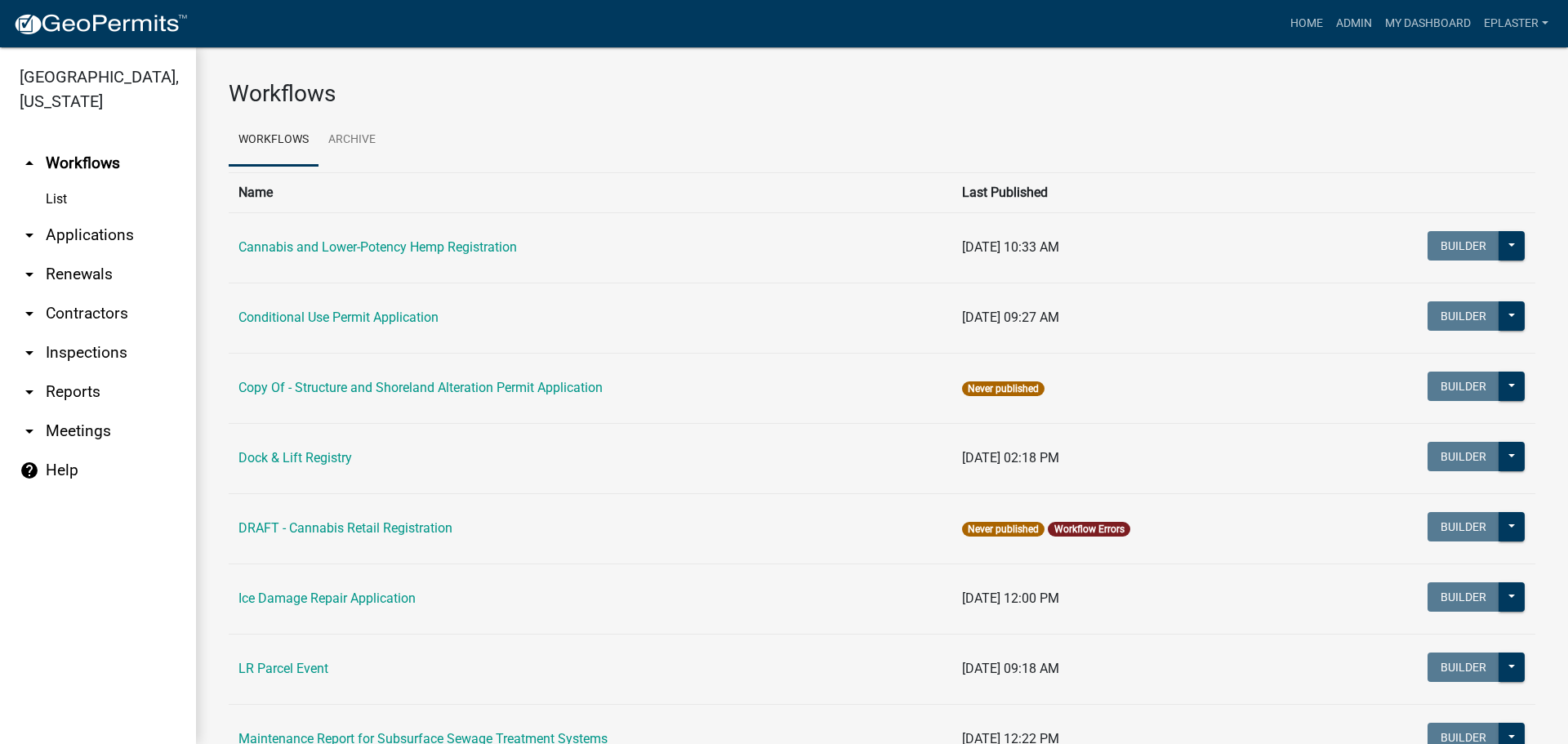
click at [51, 229] on link "arrow_drop_down Applications" at bounding box center [98, 235] width 196 height 39
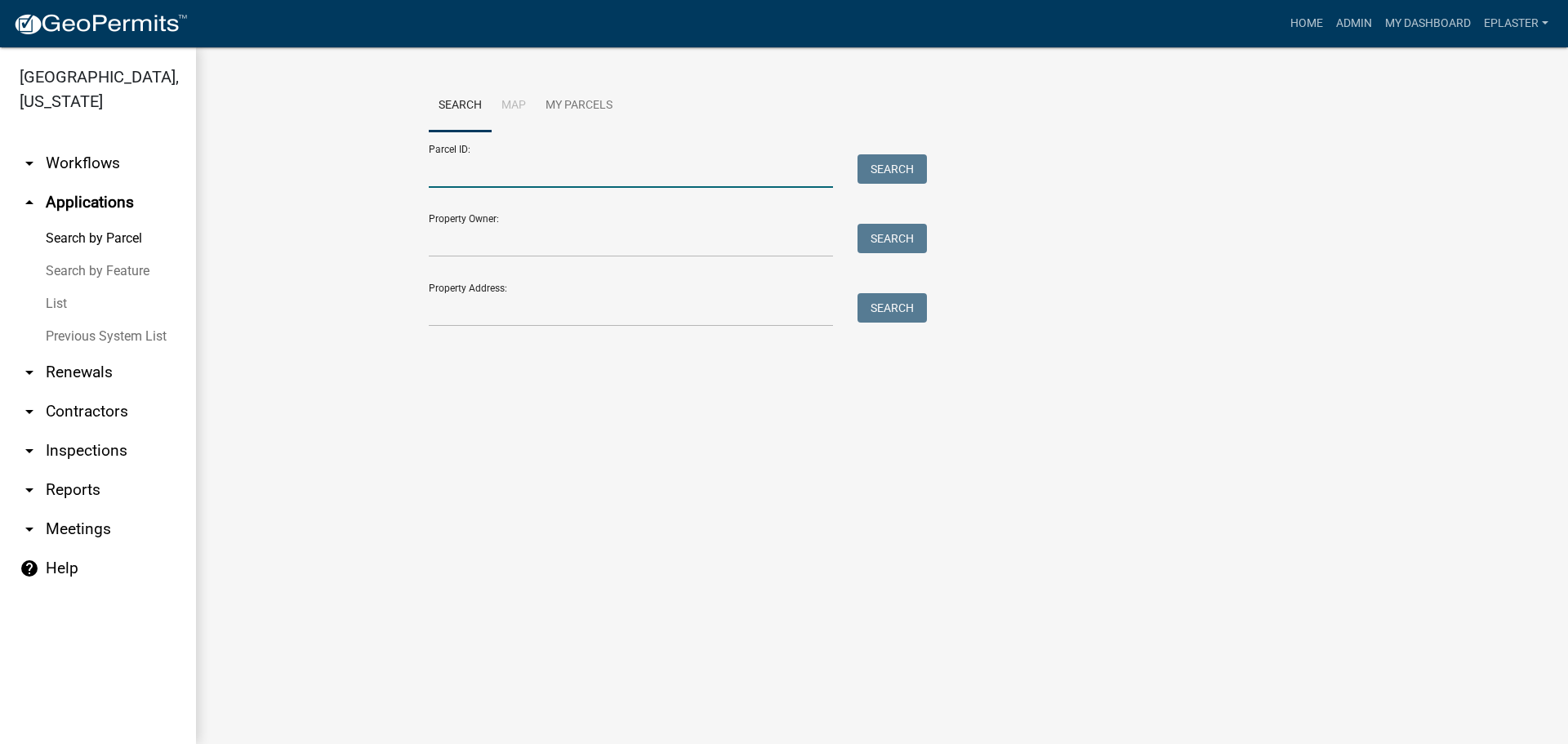
click at [441, 170] on input "Parcel ID:" at bounding box center [631, 171] width 404 height 33
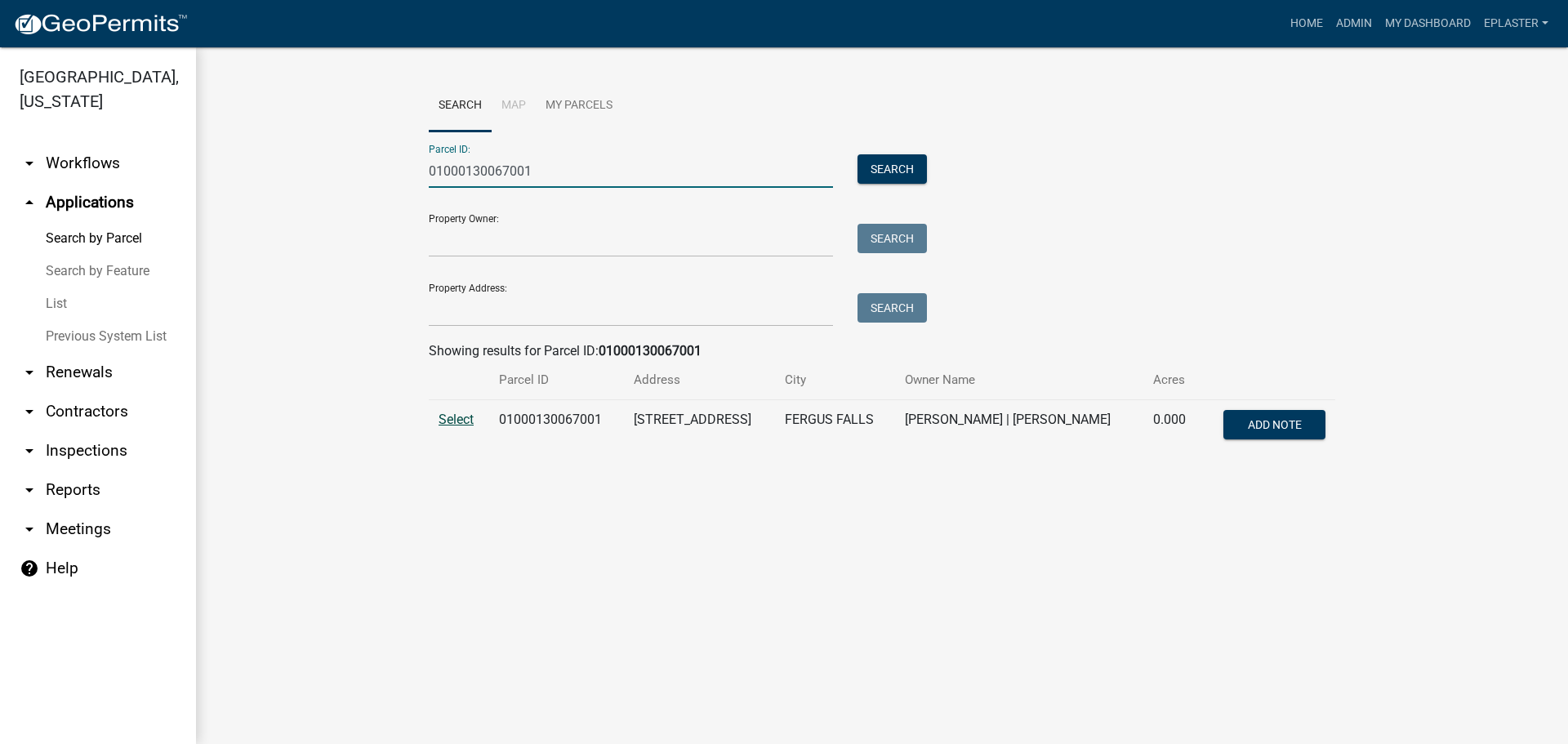
type input "01000130067001"
click at [447, 413] on span "Select" at bounding box center [456, 419] width 35 height 16
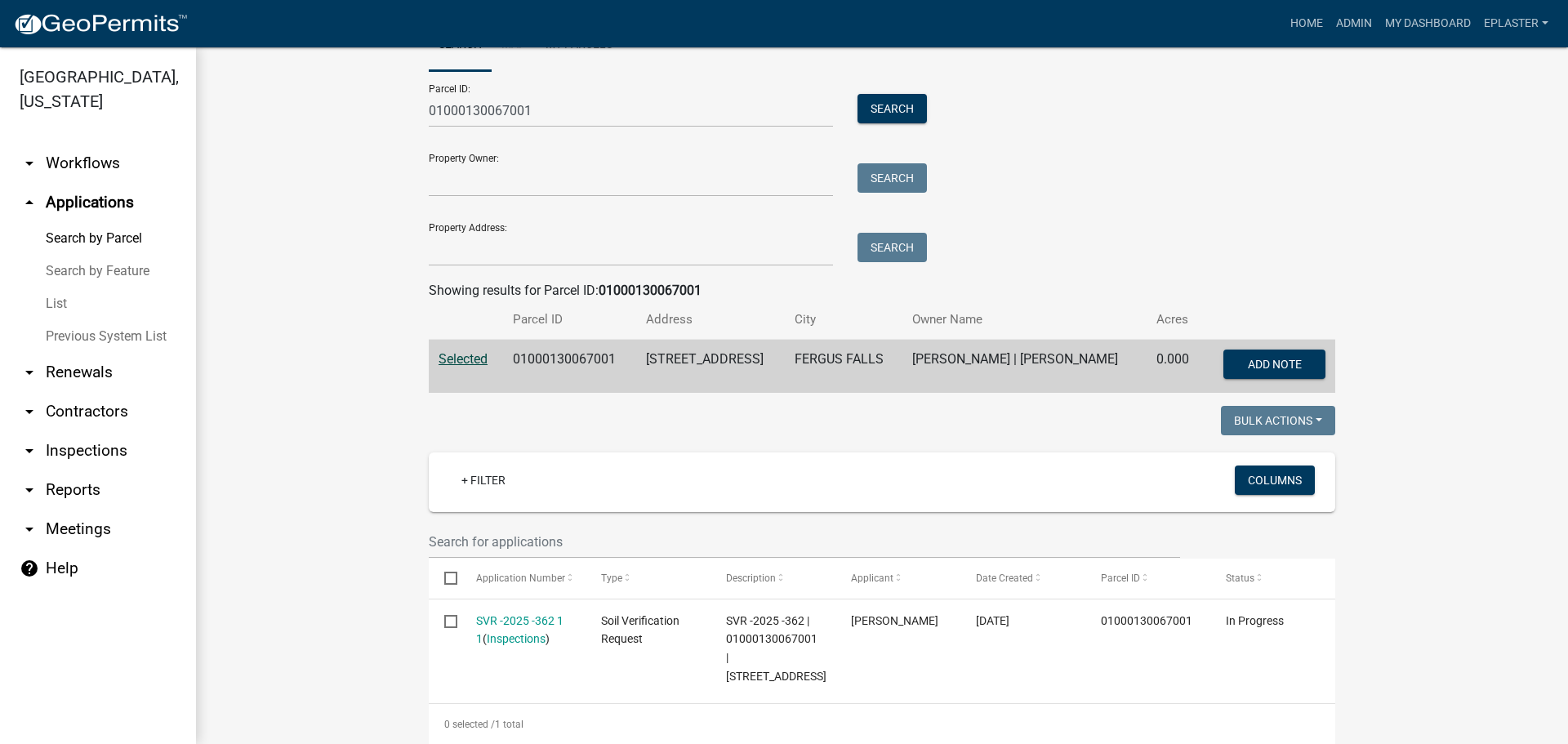
scroll to position [61, 0]
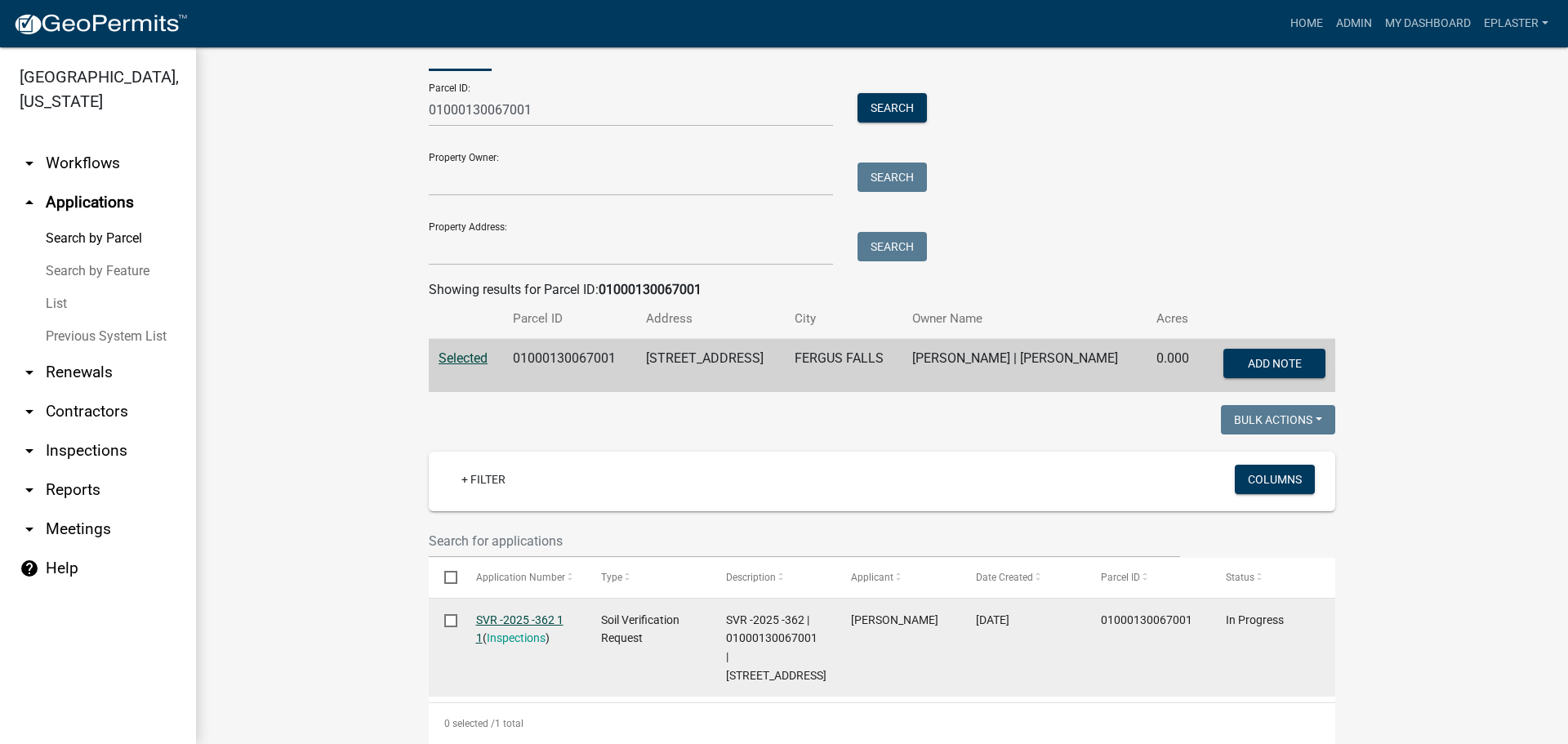
click at [530, 618] on link "SVR -2025 -362 1 1" at bounding box center [520, 629] width 87 height 32
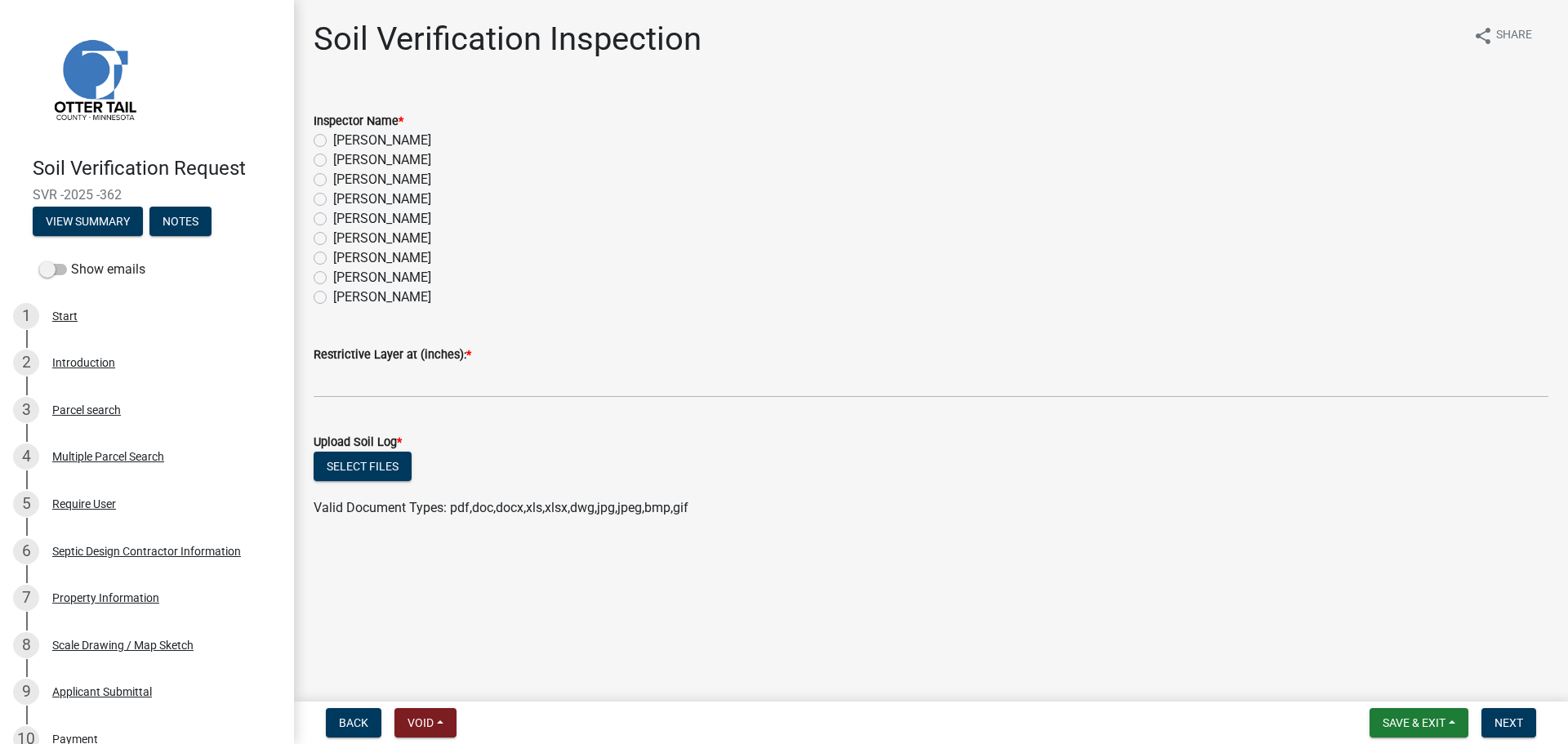
click at [333, 232] on label "[PERSON_NAME]" at bounding box center [382, 238] width 98 height 20
click at [333, 232] on input "[PERSON_NAME]" at bounding box center [338, 233] width 10 height 10
radio input "true"
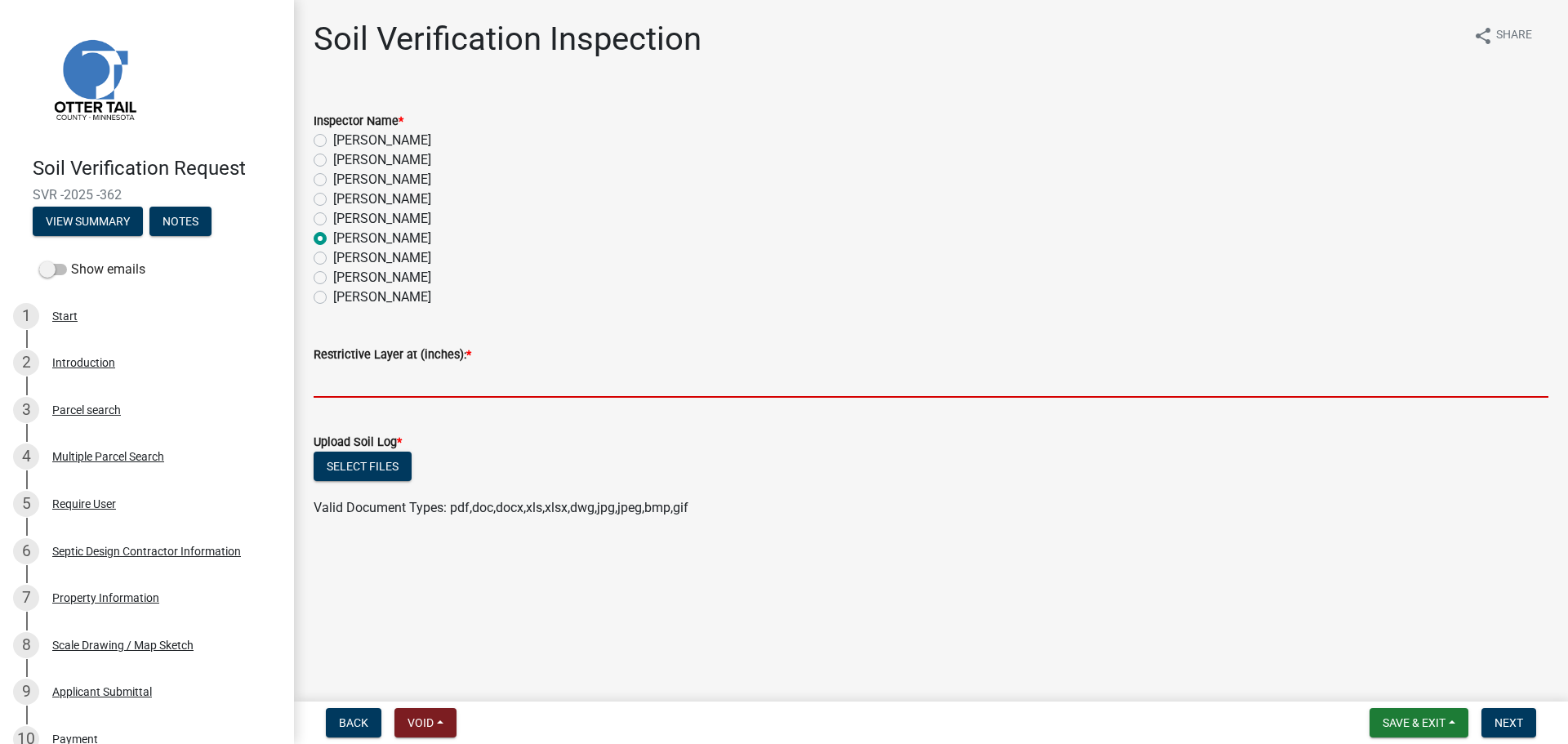
click at [355, 378] on input "text" at bounding box center [931, 381] width 1235 height 33
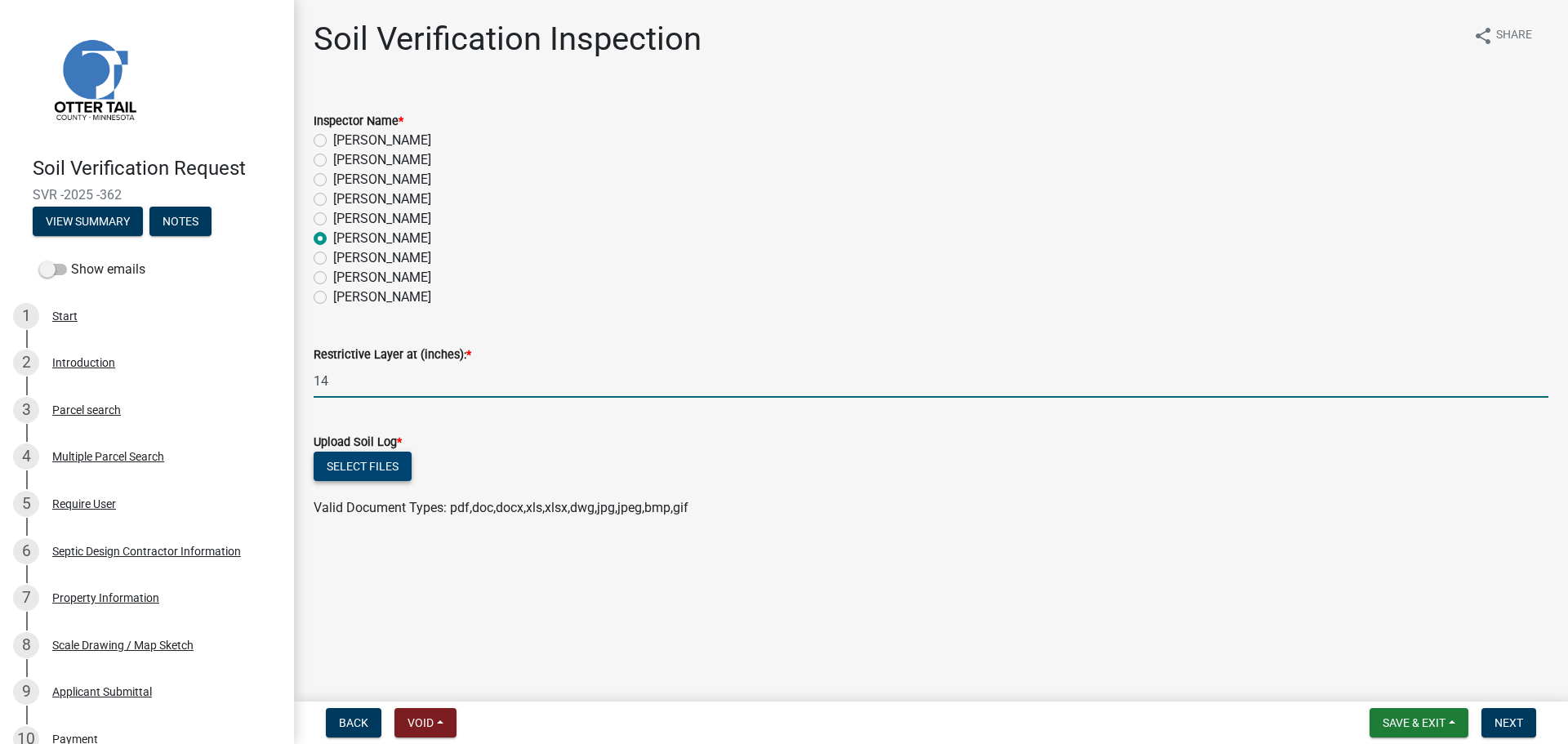
type input "14"
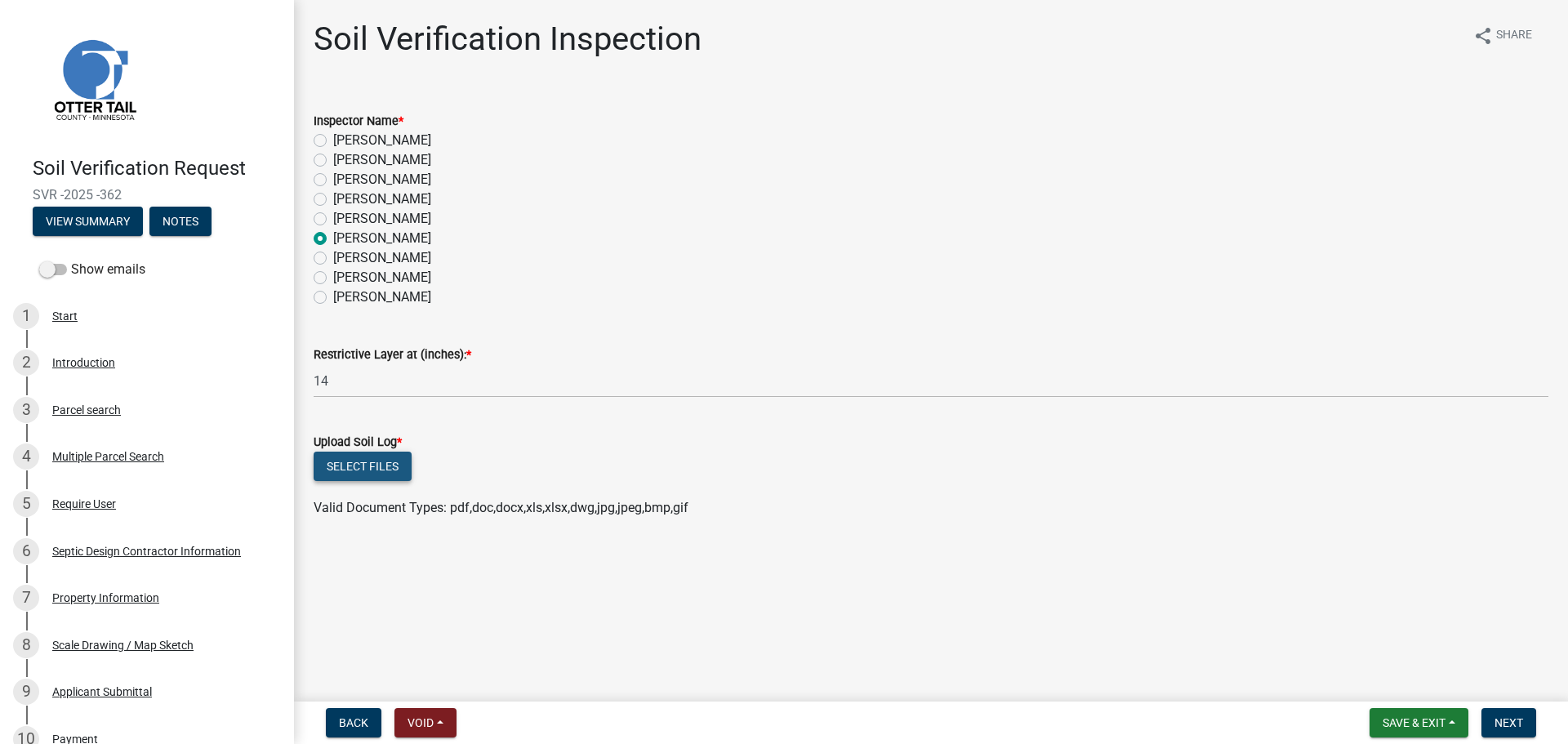
click at [395, 473] on button "Select files" at bounding box center [362, 466] width 98 height 30
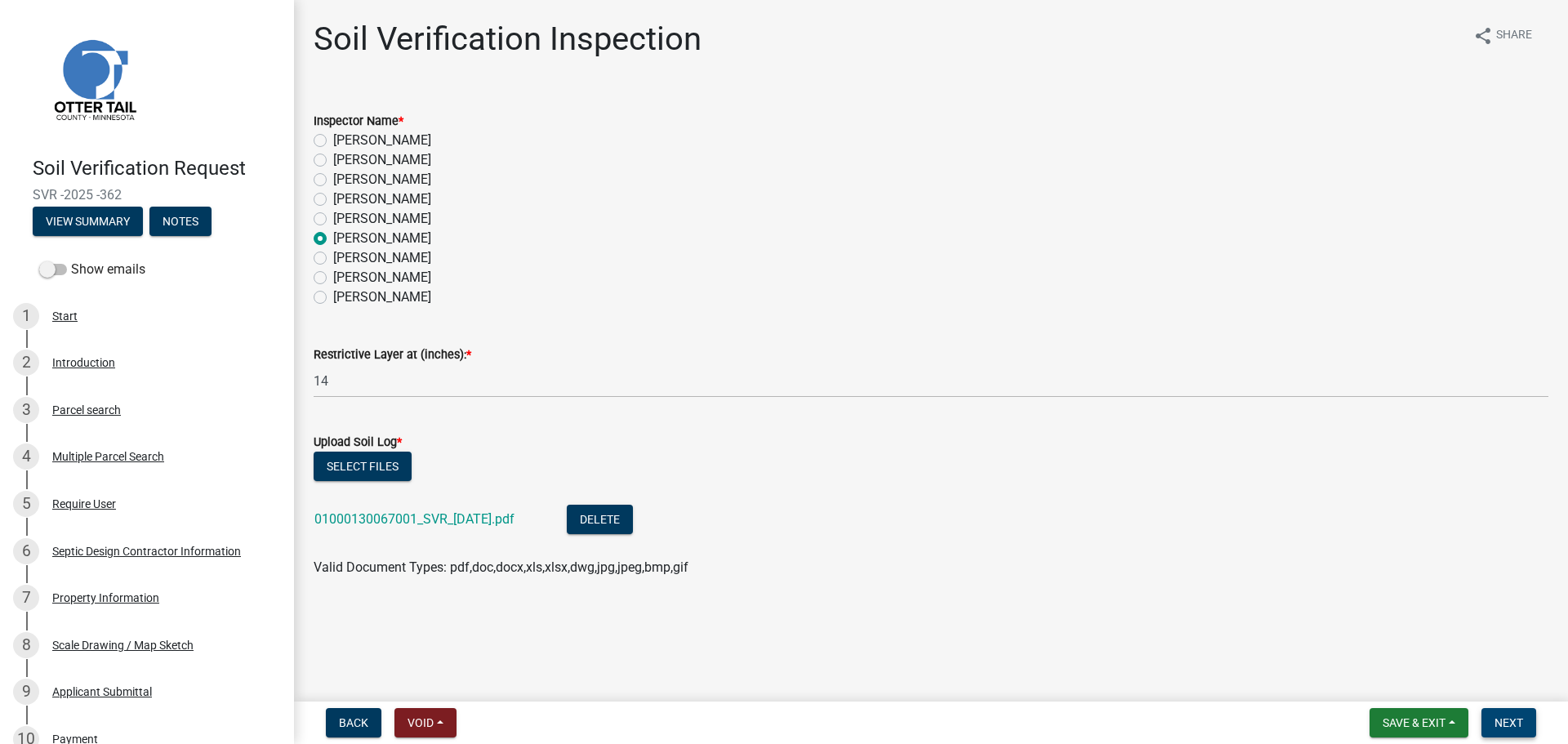
click at [1490, 713] on button "Next" at bounding box center [1509, 723] width 55 height 30
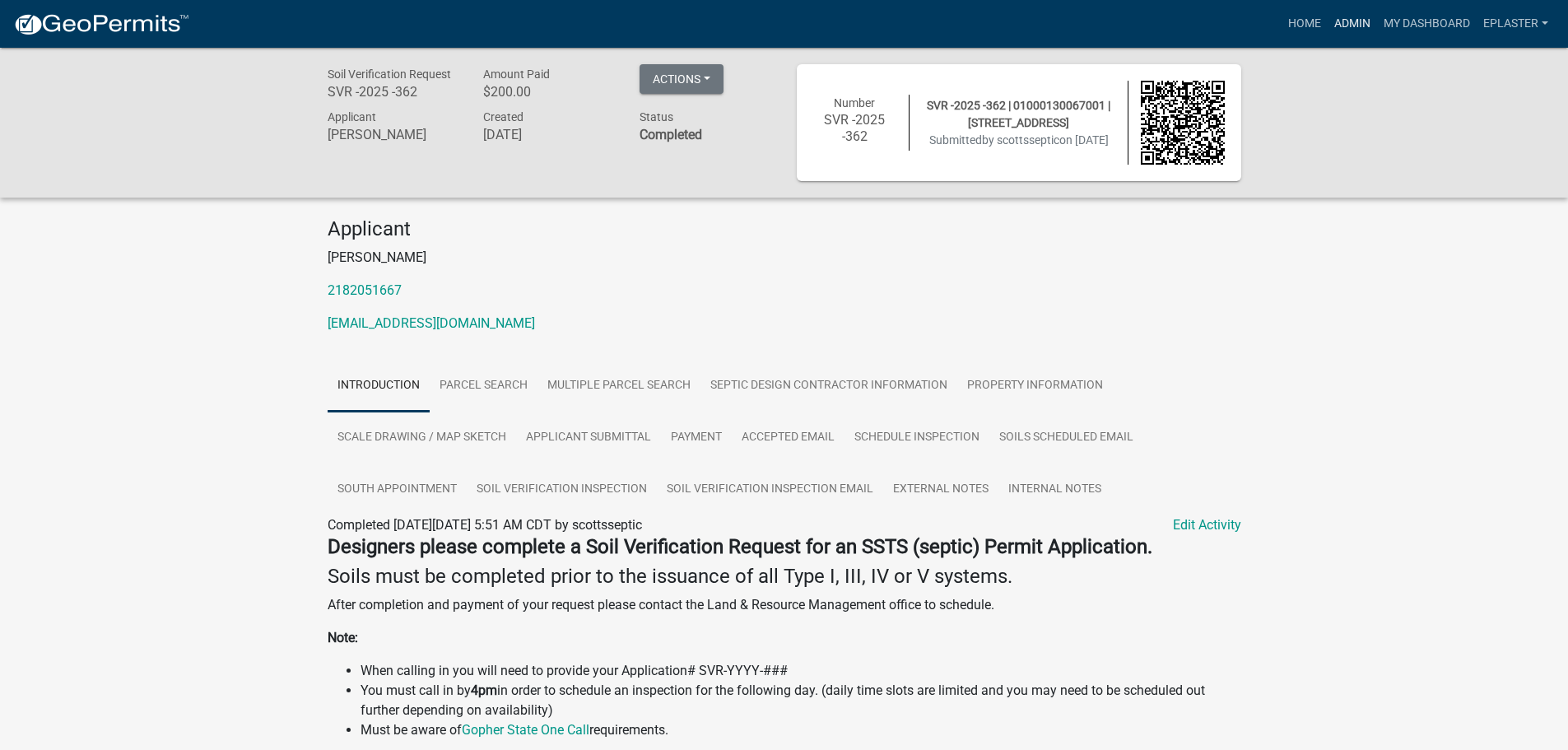
click at [1349, 21] on link "Admin" at bounding box center [1352, 23] width 50 height 31
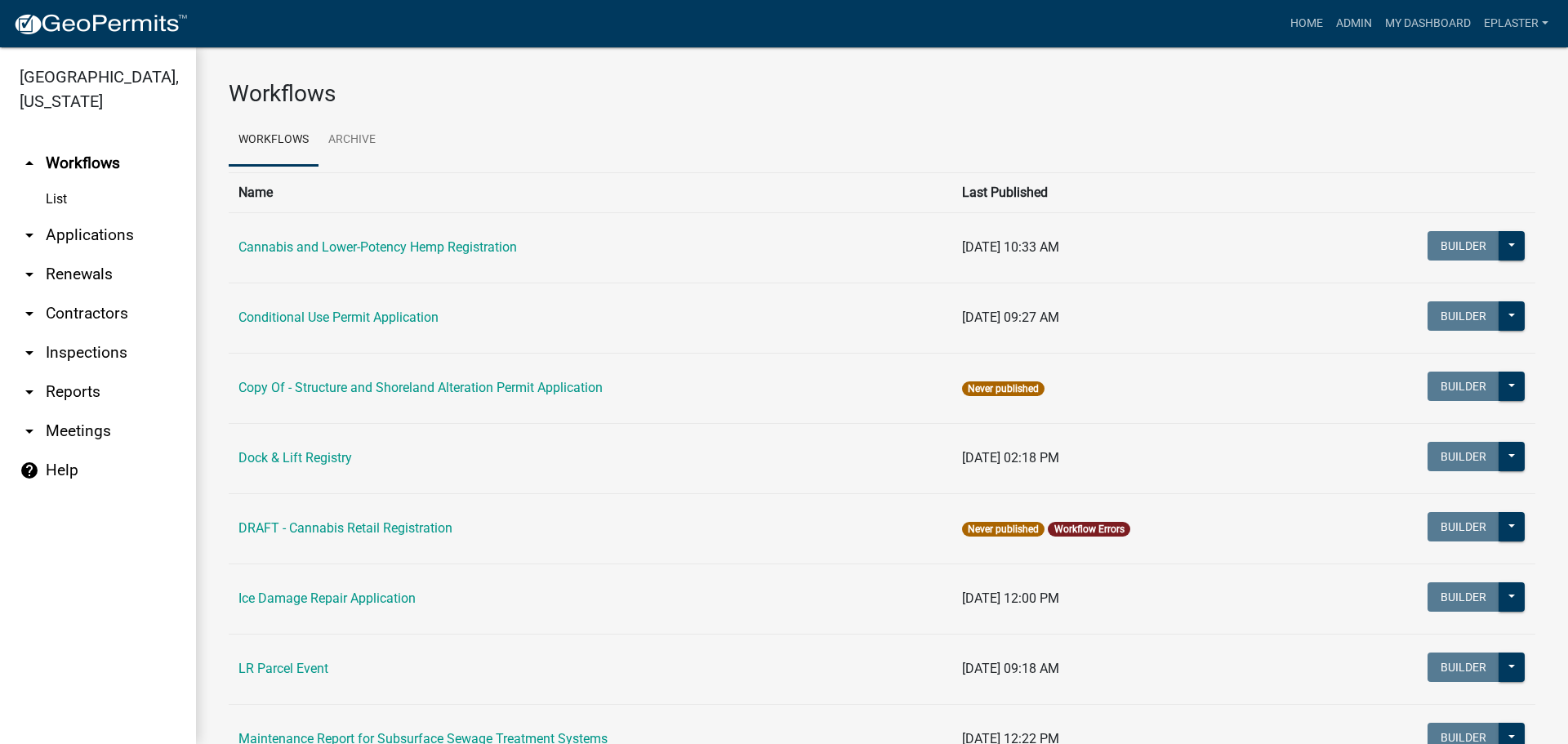
click at [86, 245] on link "arrow_drop_down Applications" at bounding box center [98, 235] width 196 height 39
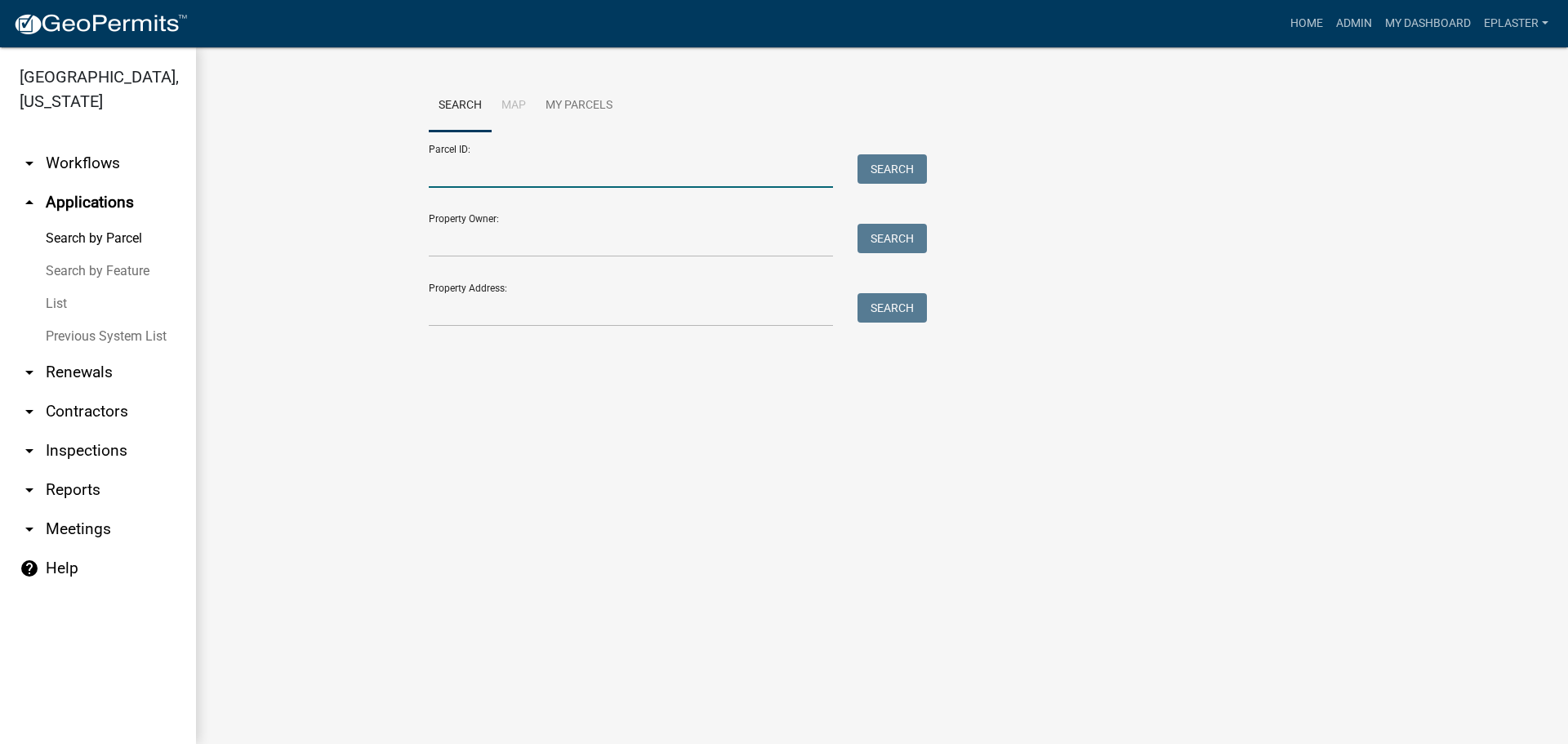
drag, startPoint x: 536, startPoint y: 188, endPoint x: 549, endPoint y: 148, distance: 42.1
click at [536, 188] on input "Parcel ID:" at bounding box center [631, 171] width 404 height 33
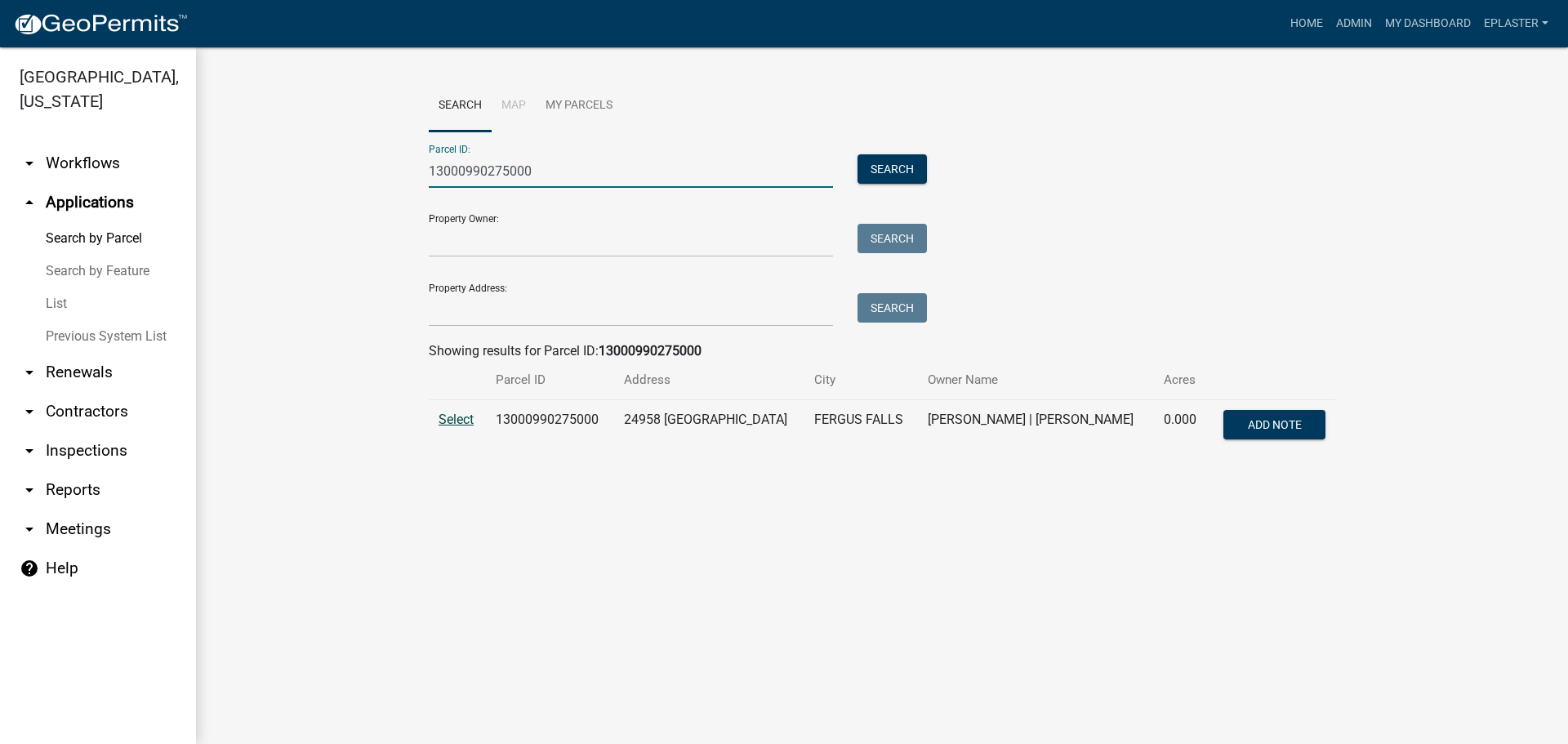
type input "13000990275000"
click at [456, 423] on span "Select" at bounding box center [456, 419] width 35 height 16
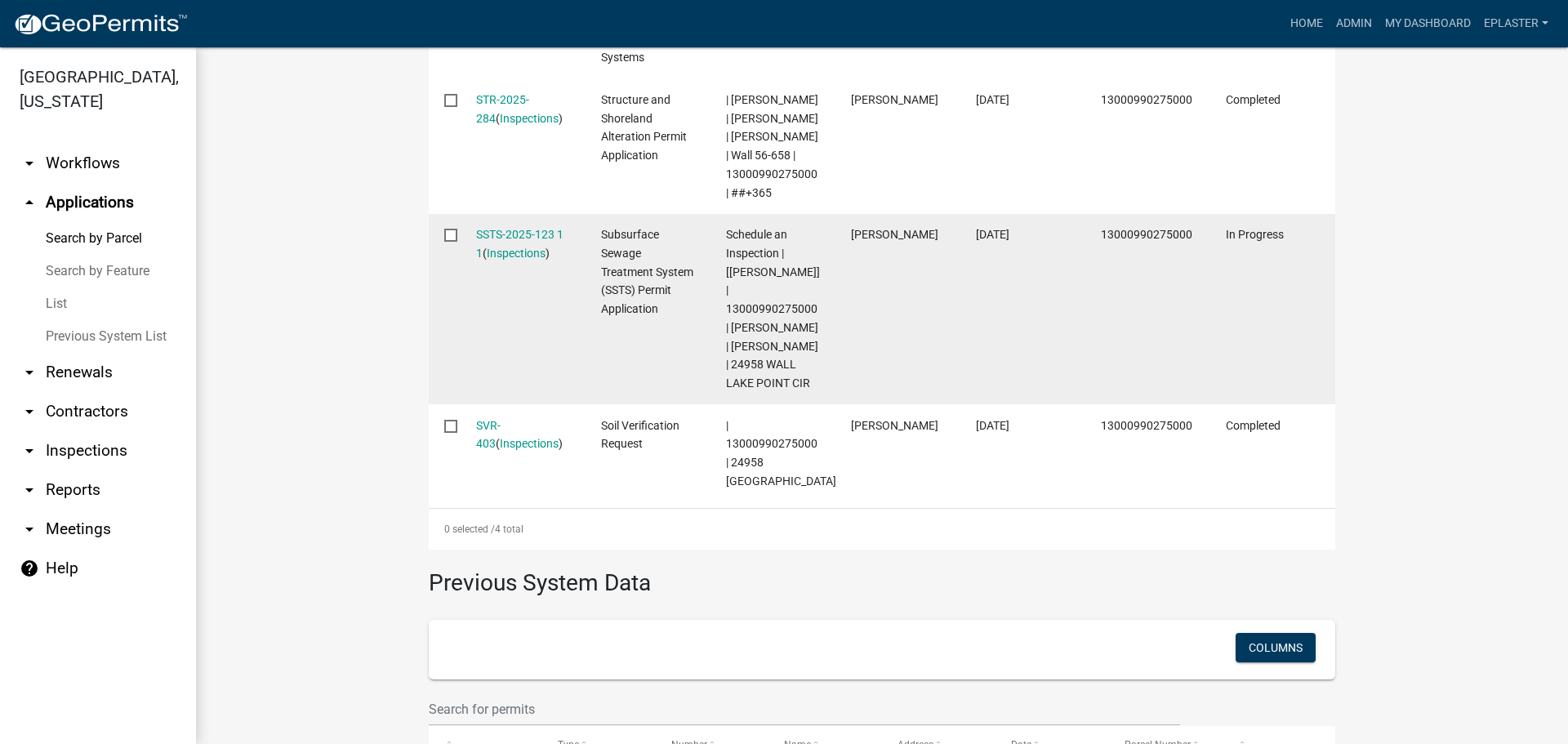
scroll to position [764, 0]
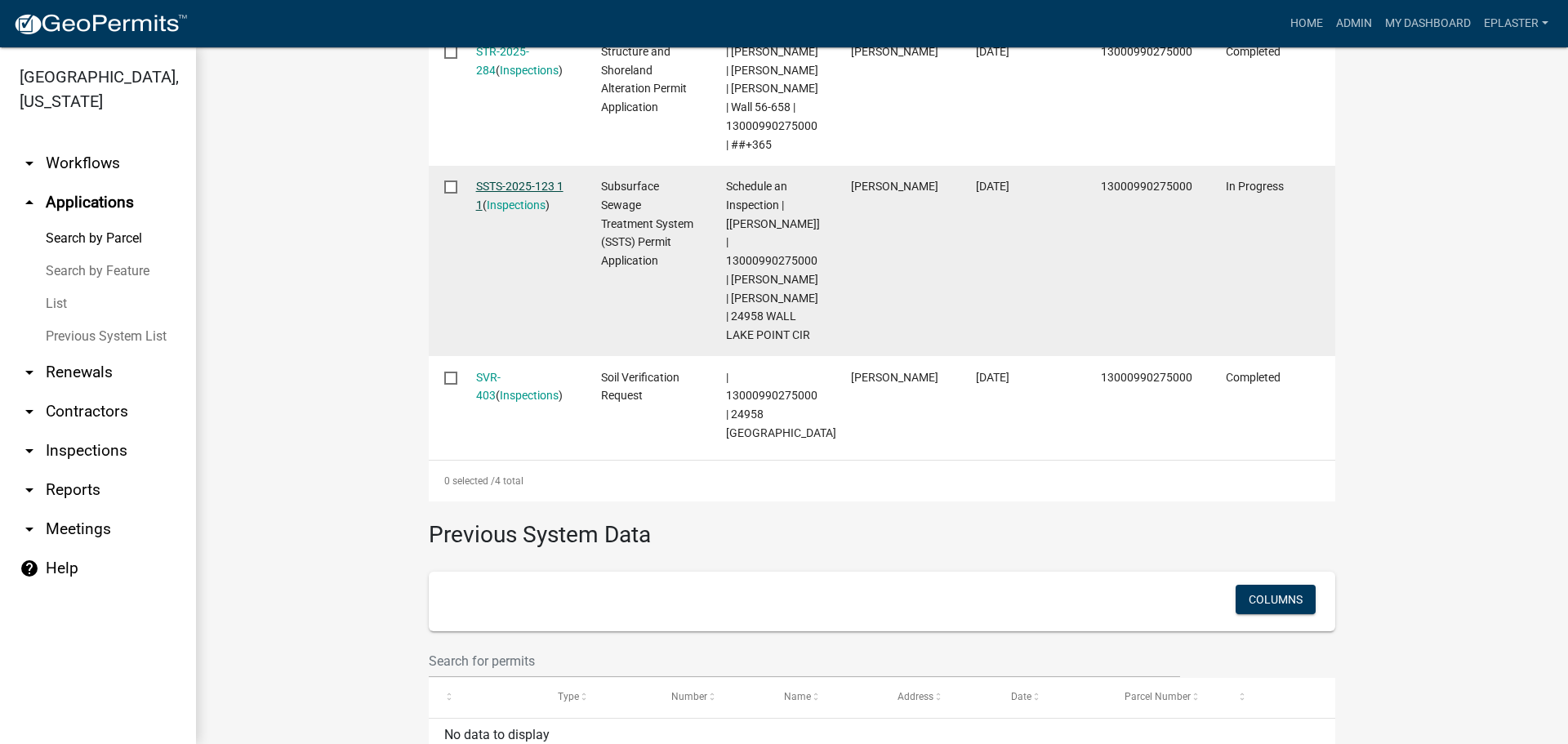
click at [534, 212] on link "SSTS-2025-123 1 1" at bounding box center [520, 195] width 87 height 32
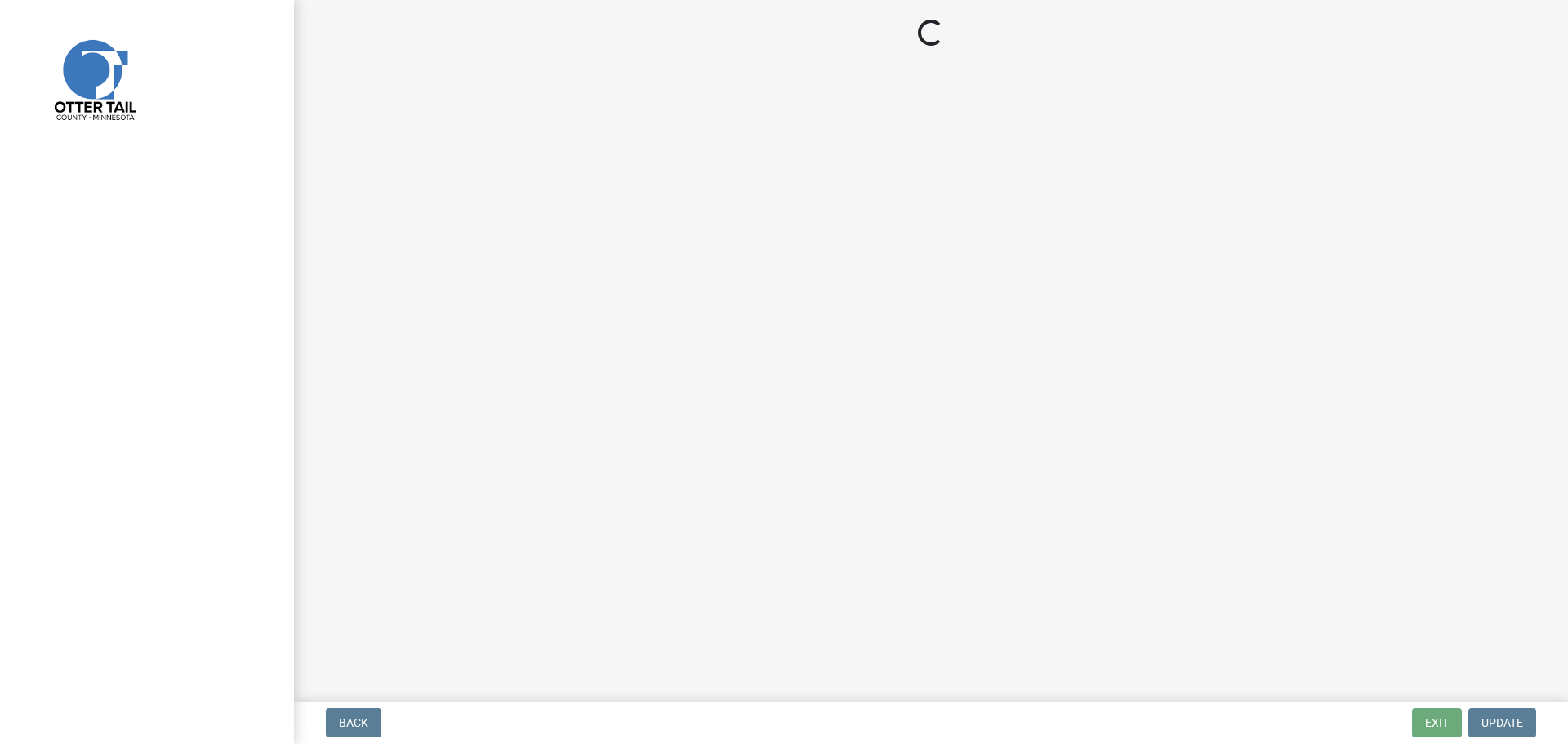
select select "710d5f49-2663-4e73-9718-d0c4e189f5ed"
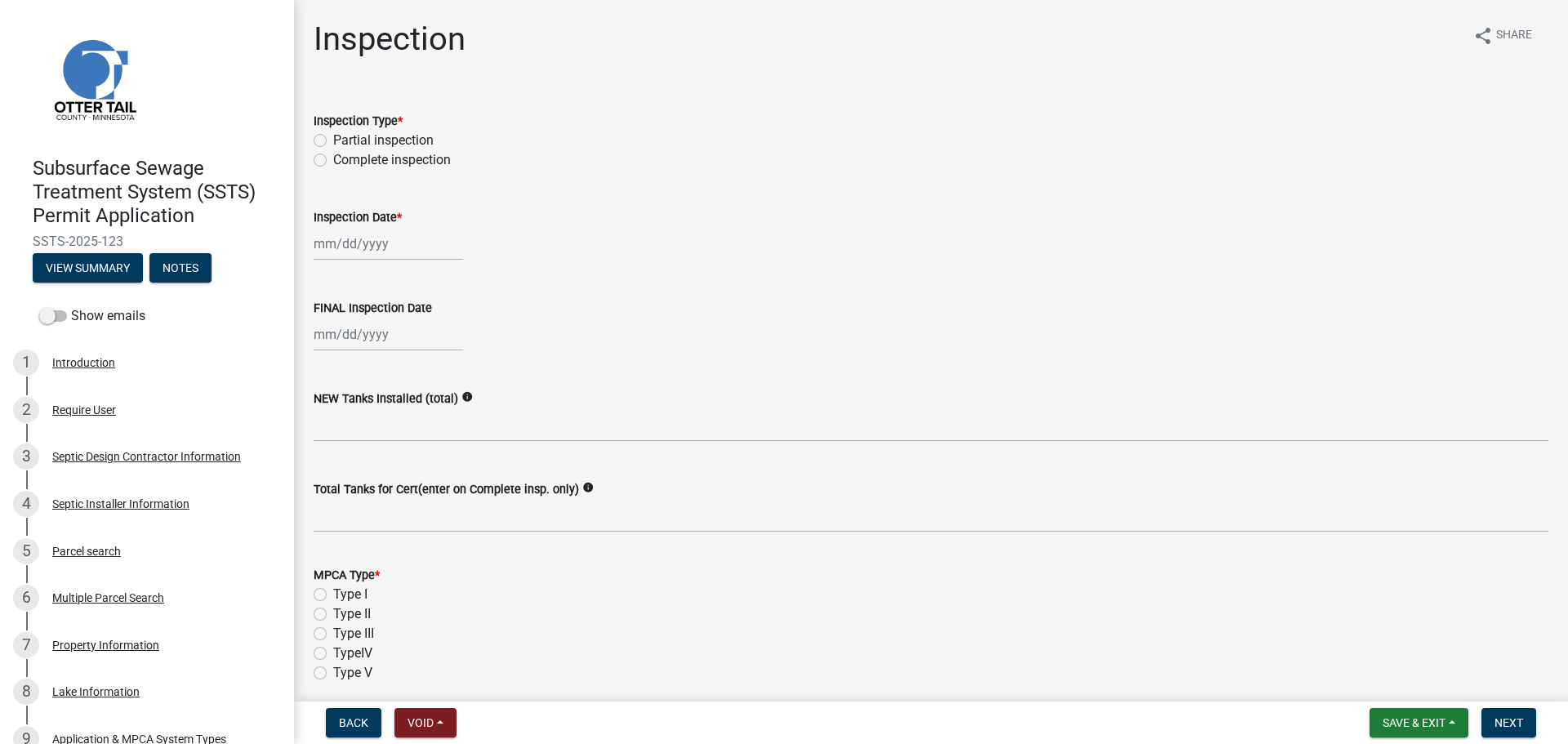
click at [333, 159] on label "Complete inspection" at bounding box center [392, 160] width 118 height 20
click at [333, 159] on input "Complete inspection" at bounding box center [338, 155] width 10 height 10
radio input "true"
click at [328, 267] on wm-data-entity-input "Inspection Date *" at bounding box center [931, 230] width 1235 height 91
click at [334, 247] on div at bounding box center [388, 243] width 150 height 33
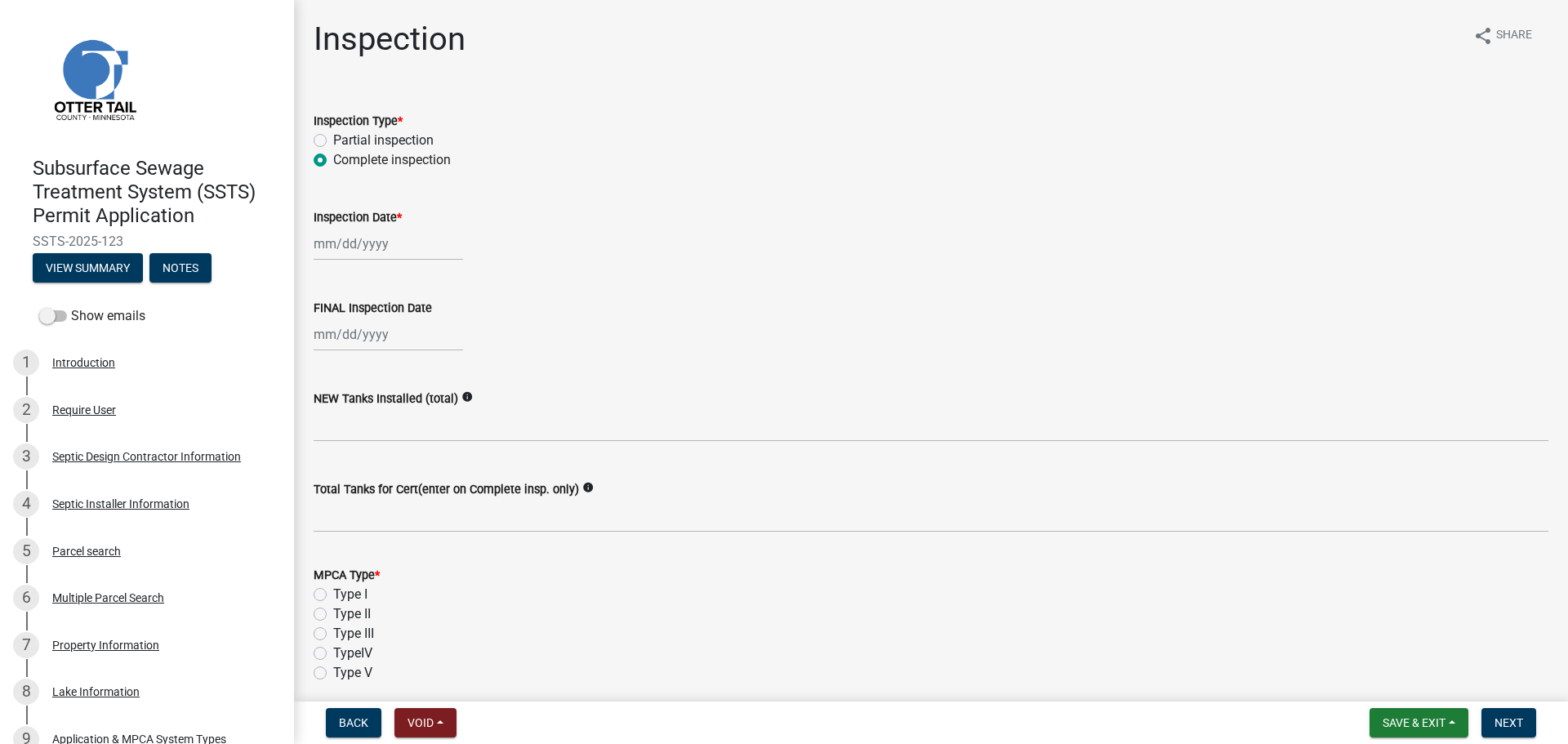
select select "10"
select select "2025"
click at [358, 355] on div "7" at bounding box center [356, 357] width 26 height 26
type input "[DATE]"
click at [328, 331] on div at bounding box center [388, 334] width 150 height 33
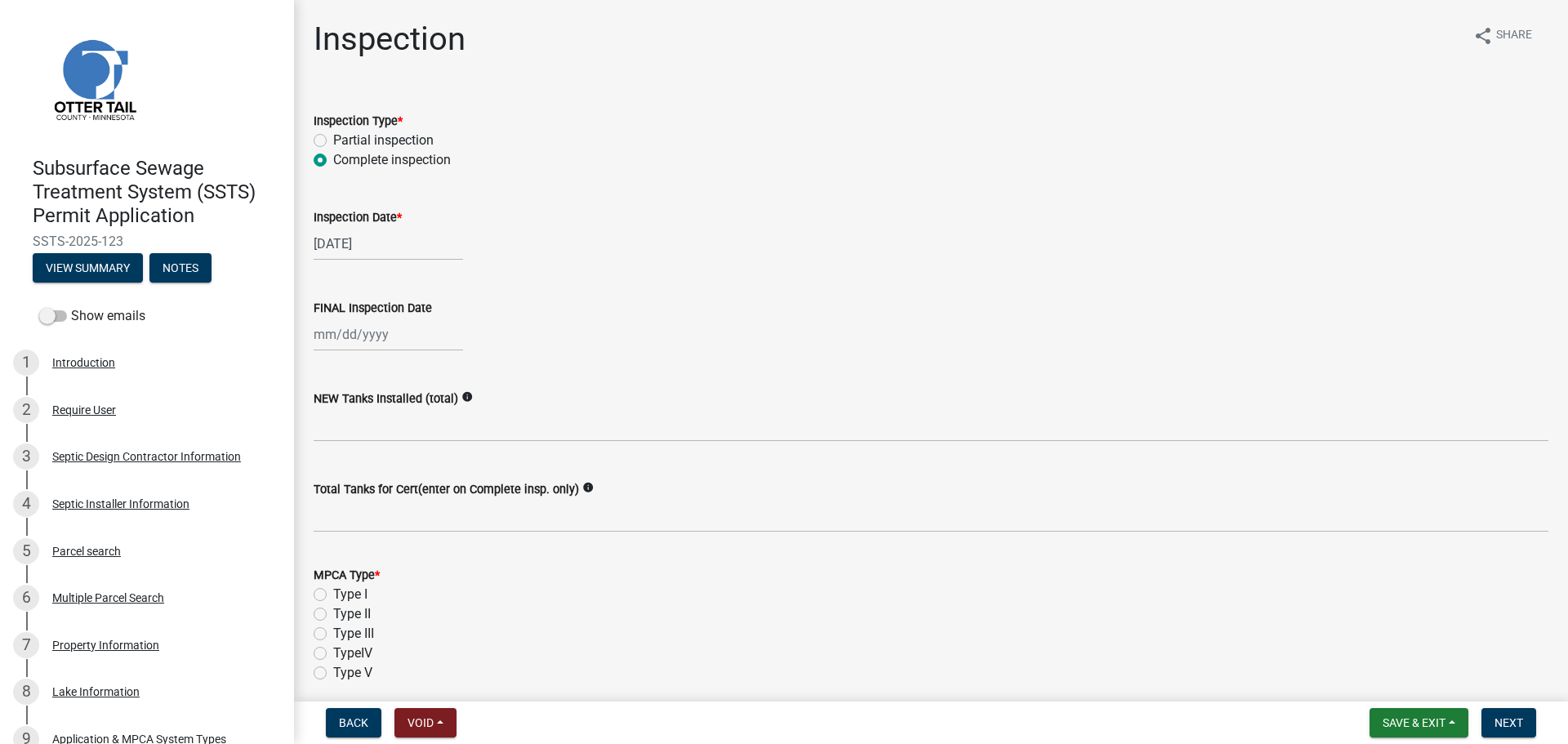
select select "10"
select select "2025"
click at [359, 440] on div "7" at bounding box center [356, 448] width 26 height 26
type input "[DATE]"
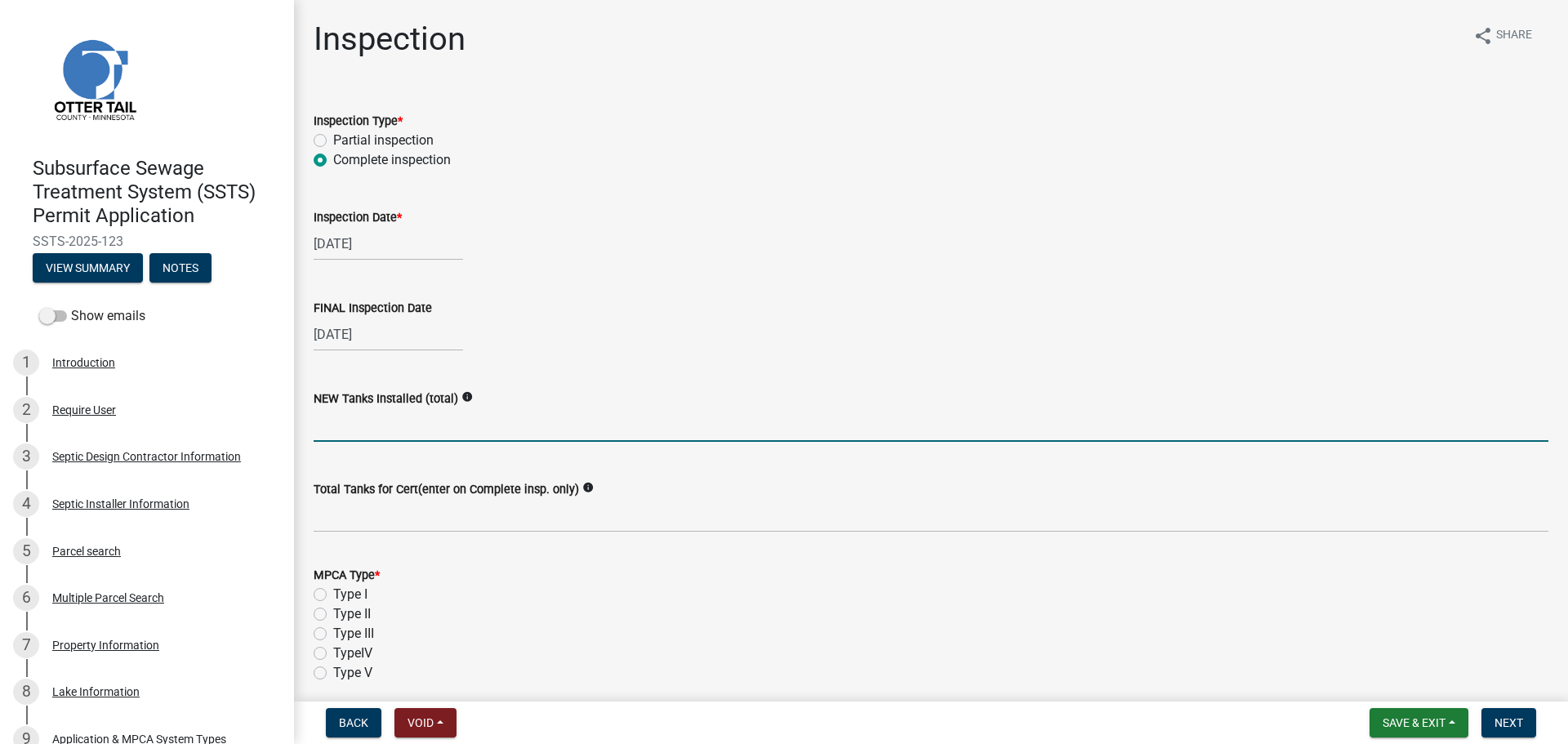
click at [346, 415] on input "text" at bounding box center [931, 425] width 1235 height 33
type input "1"
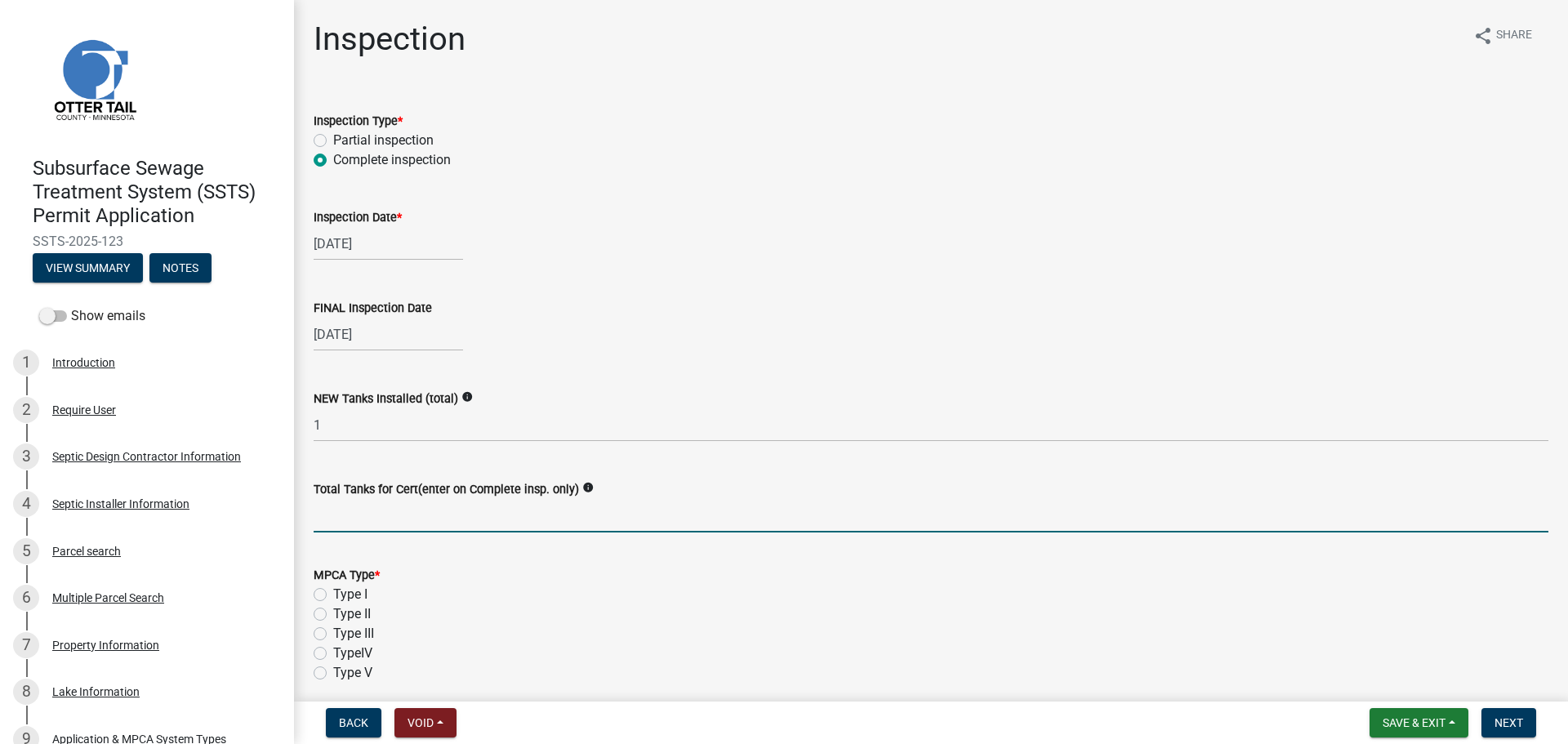
drag, startPoint x: 354, startPoint y: 515, endPoint x: 358, endPoint y: 505, distance: 10.8
click at [354, 515] on input "Total Tanks for Cert(enter on Complete insp. only)" at bounding box center [931, 516] width 1235 height 33
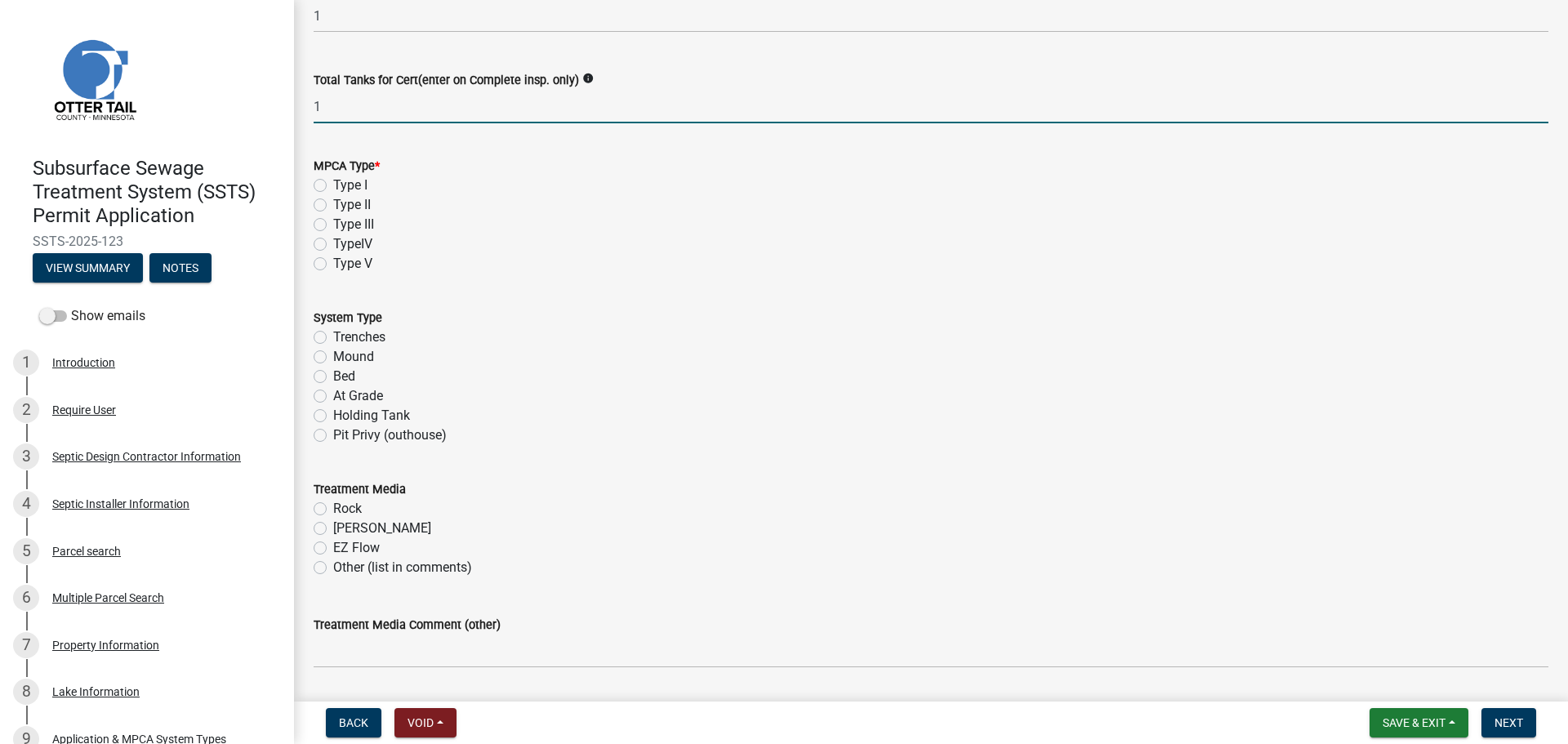
scroll to position [469, 0]
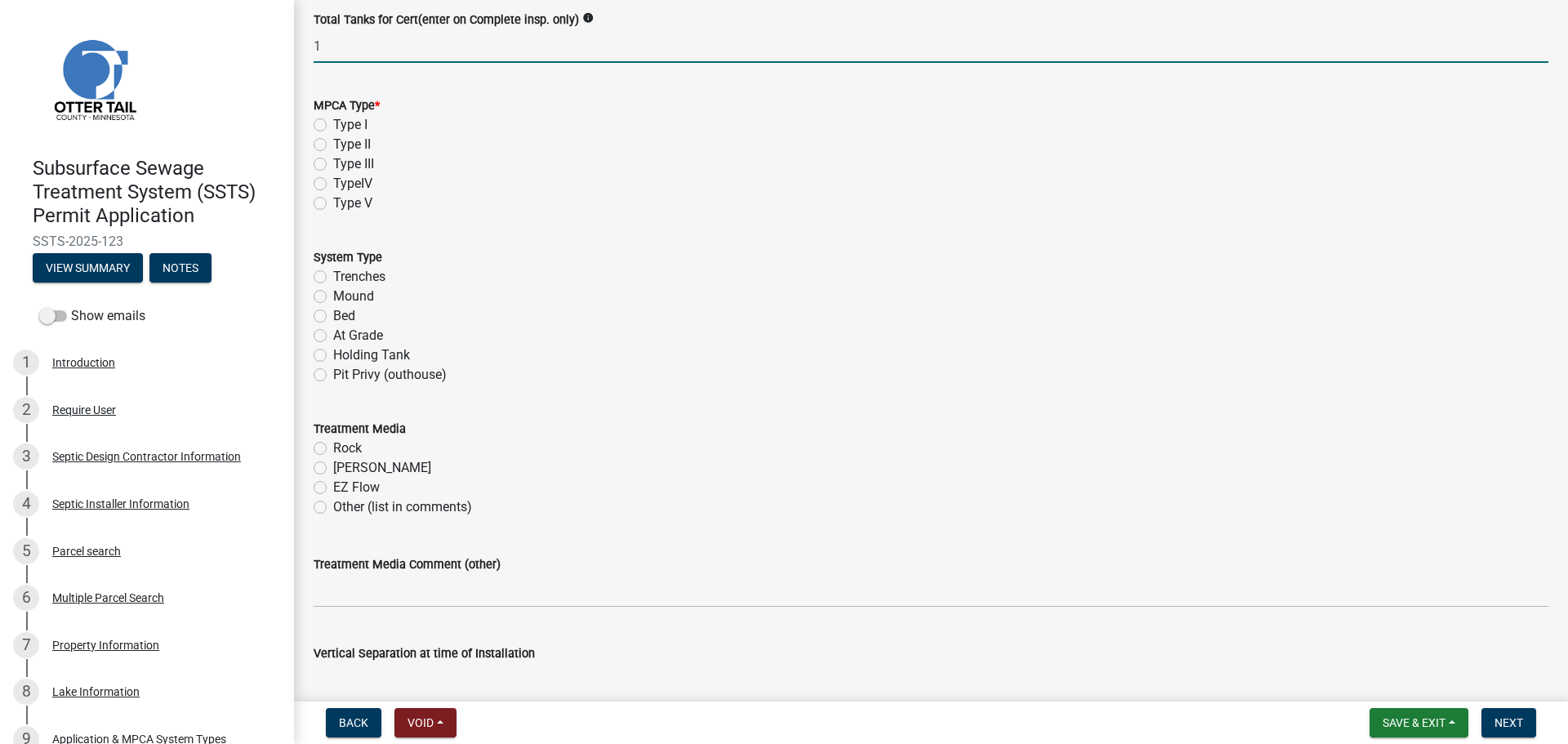
type input "1"
click at [333, 124] on label "Type I" at bounding box center [350, 124] width 34 height 20
click at [333, 124] on input "Type I" at bounding box center [338, 120] width 10 height 10
radio input "true"
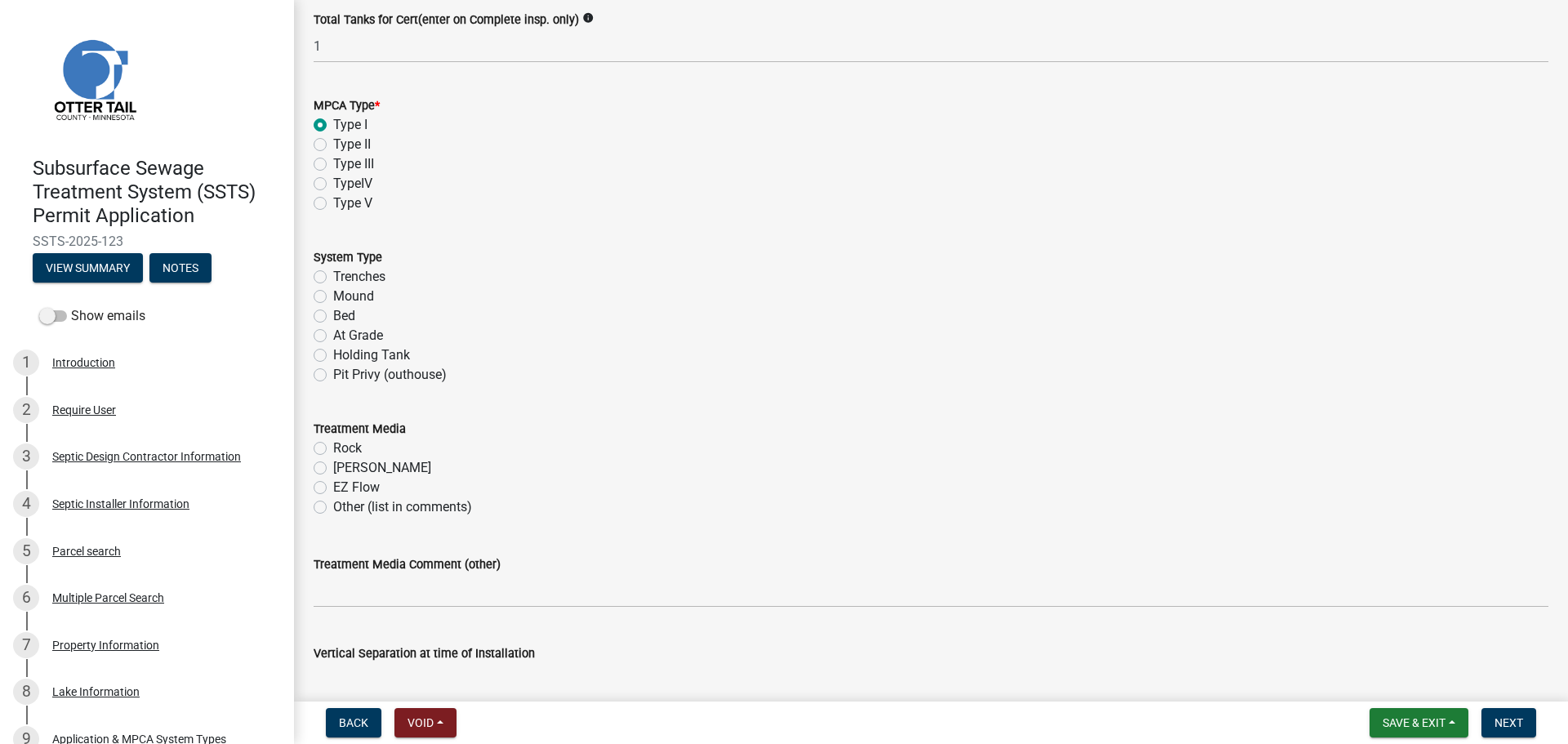
click at [333, 320] on label "Bed" at bounding box center [345, 316] width 22 height 20
click at [333, 317] on input "Bed" at bounding box center [338, 311] width 10 height 10
radio input "true"
click at [333, 451] on label "Rock" at bounding box center [347, 448] width 29 height 20
click at [333, 450] on input "Rock" at bounding box center [338, 443] width 10 height 10
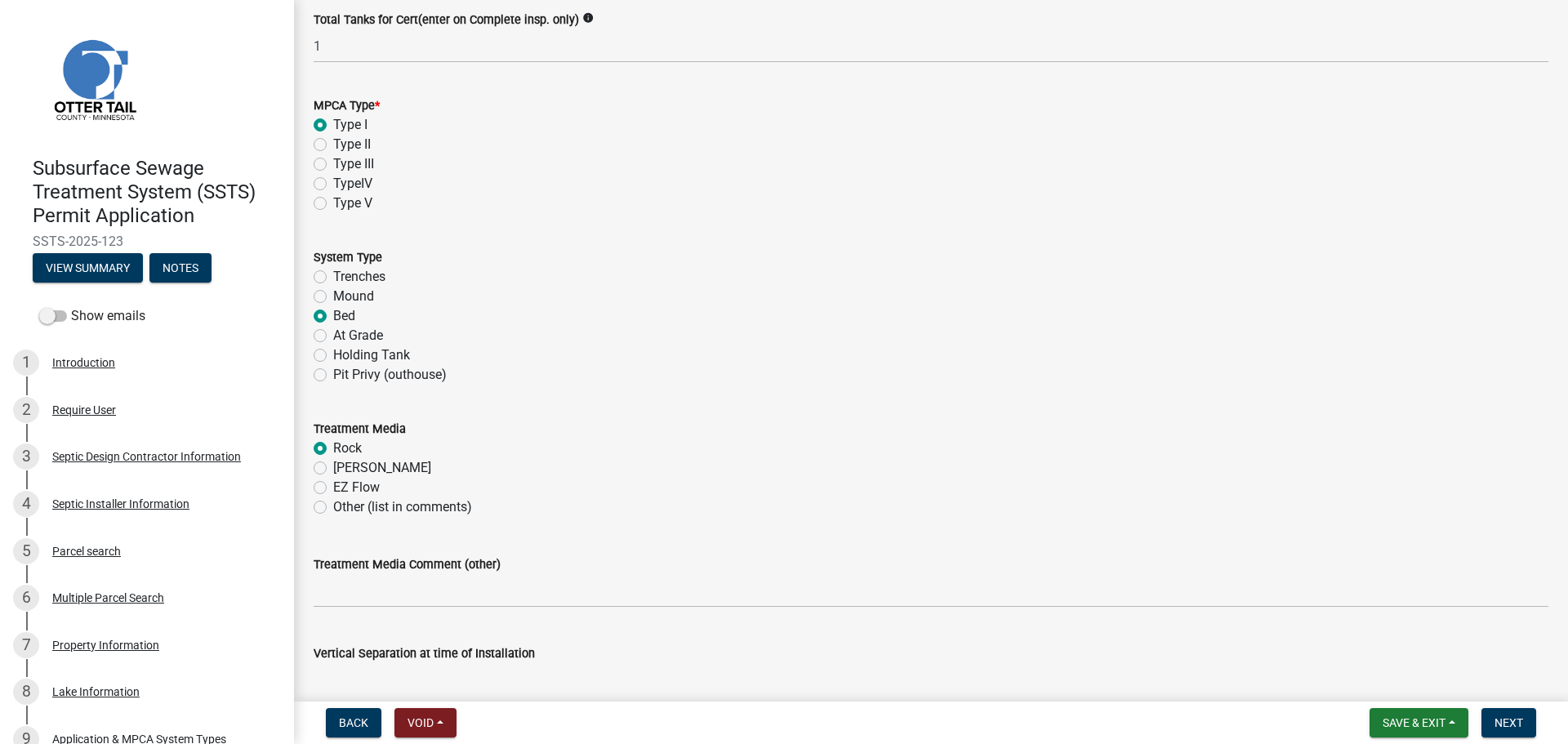
radio input "true"
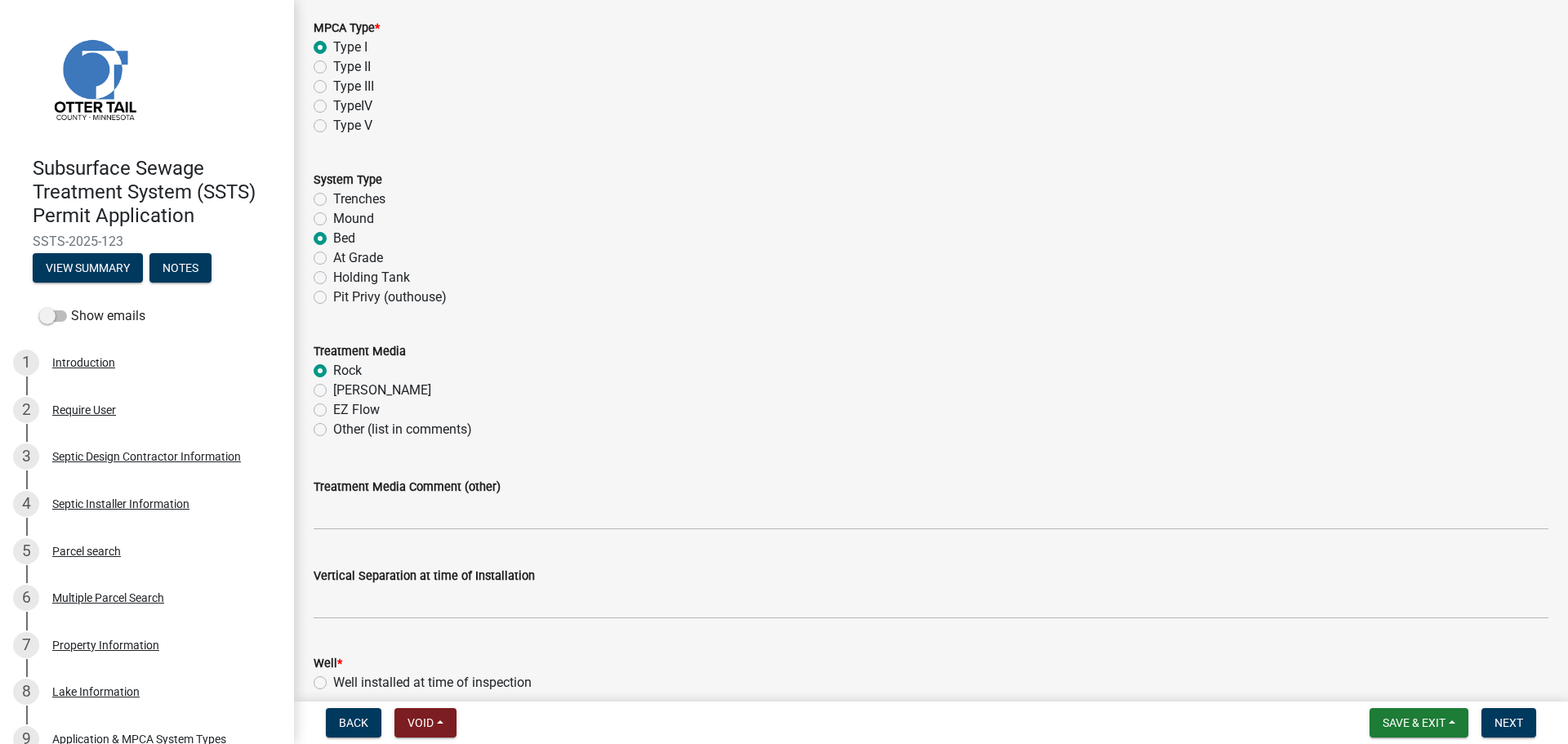
scroll to position [898, 0]
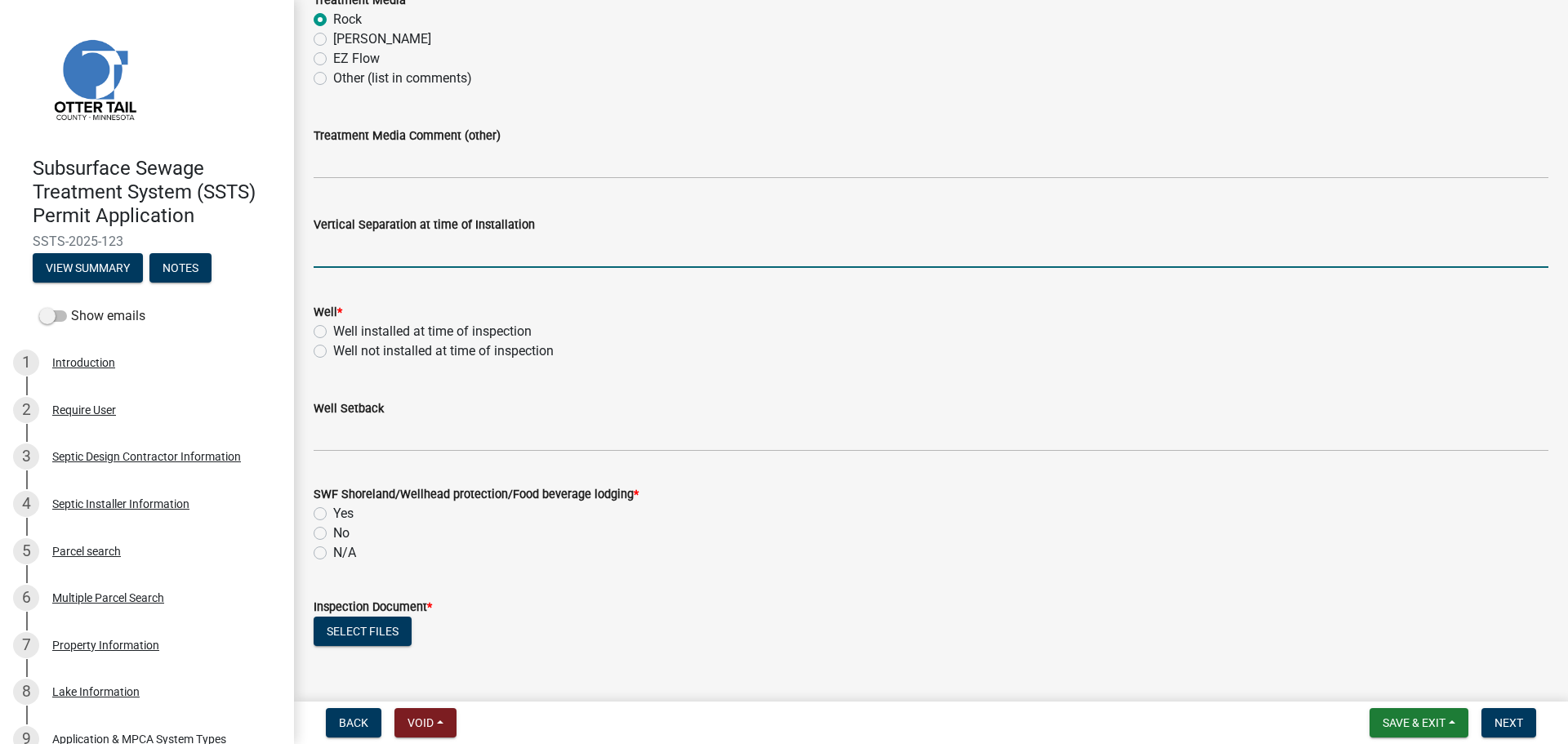
click at [388, 249] on input "text" at bounding box center [931, 251] width 1235 height 33
type input "41"
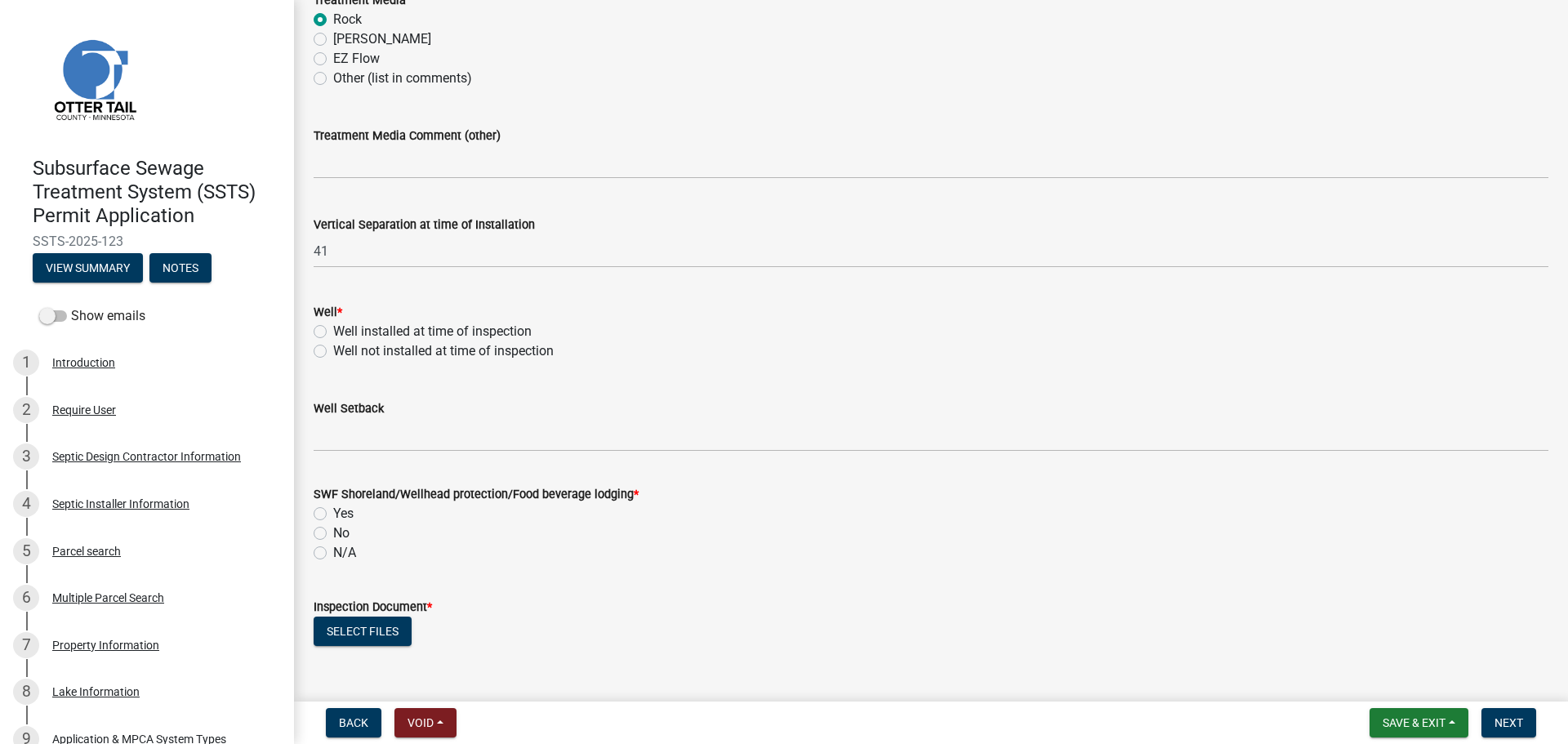
click at [333, 332] on label "Well installed at time of inspection" at bounding box center [433, 331] width 199 height 20
click at [333, 332] on input "Well installed at time of inspection" at bounding box center [338, 326] width 10 height 10
radio input "true"
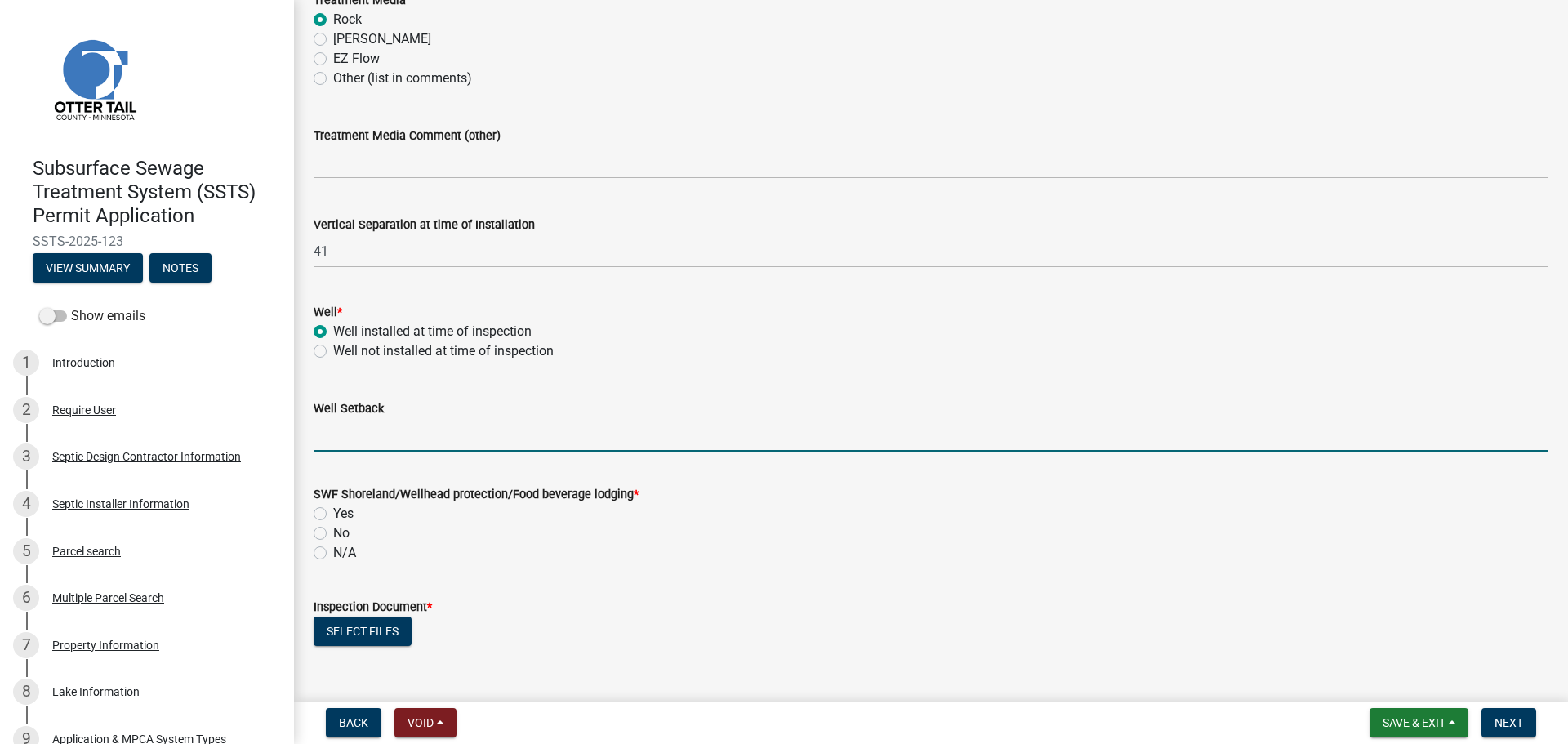
click at [373, 432] on input "Well Setback" at bounding box center [931, 435] width 1235 height 33
type input "80"
click at [333, 512] on label "Yes" at bounding box center [344, 513] width 20 height 20
click at [333, 512] on input "Yes" at bounding box center [338, 508] width 10 height 10
radio input "true"
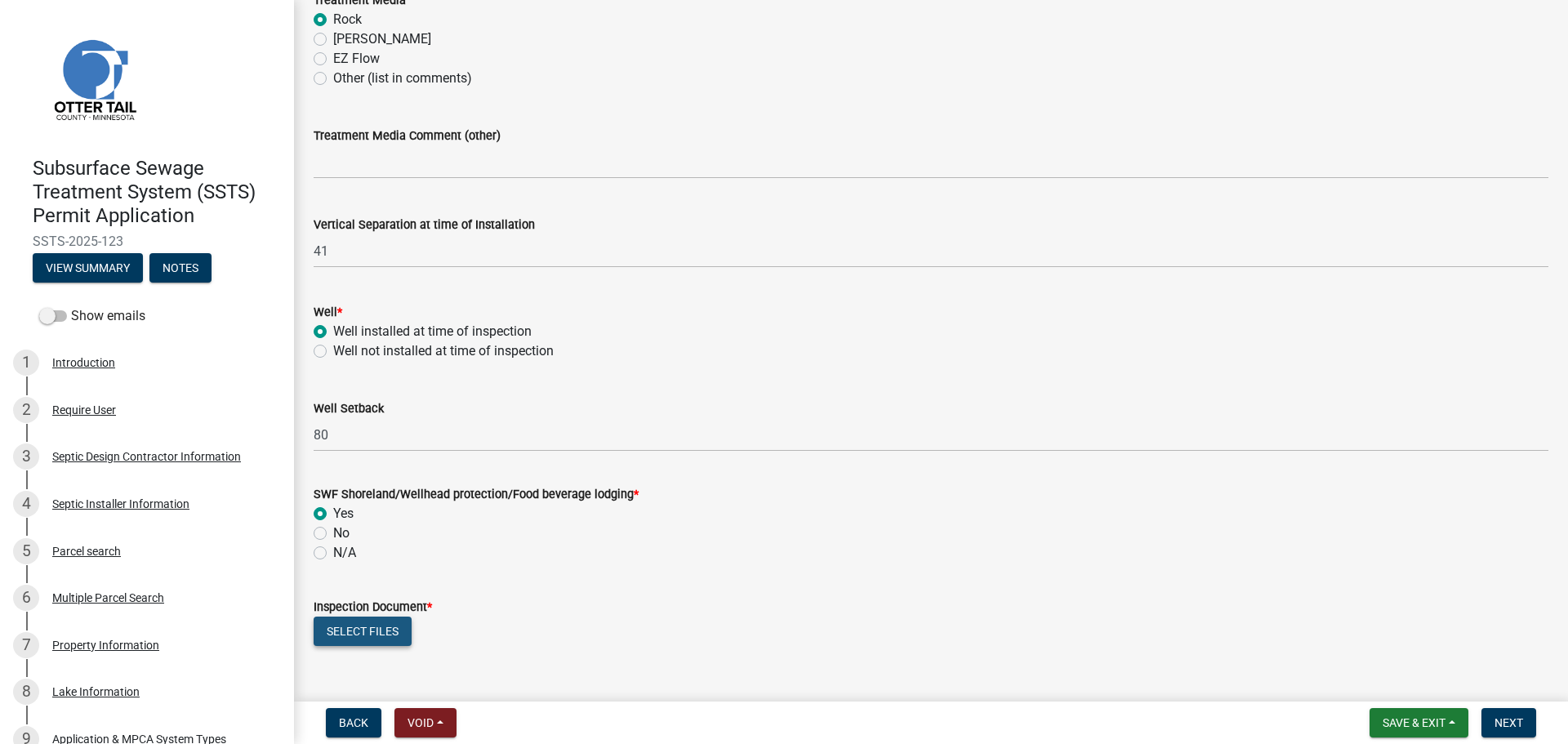
click at [376, 623] on button "Select files" at bounding box center [362, 632] width 98 height 30
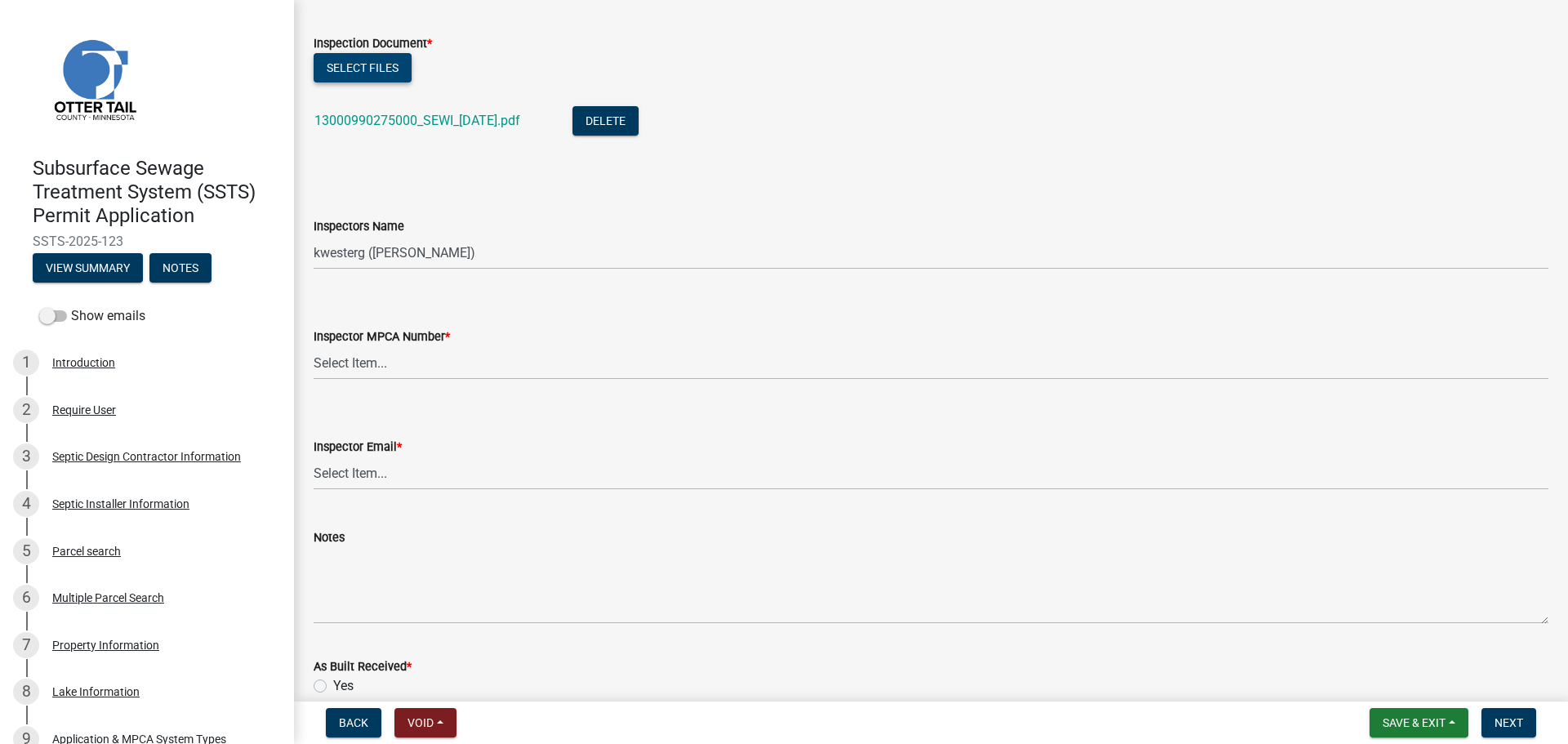
scroll to position [1469, 0]
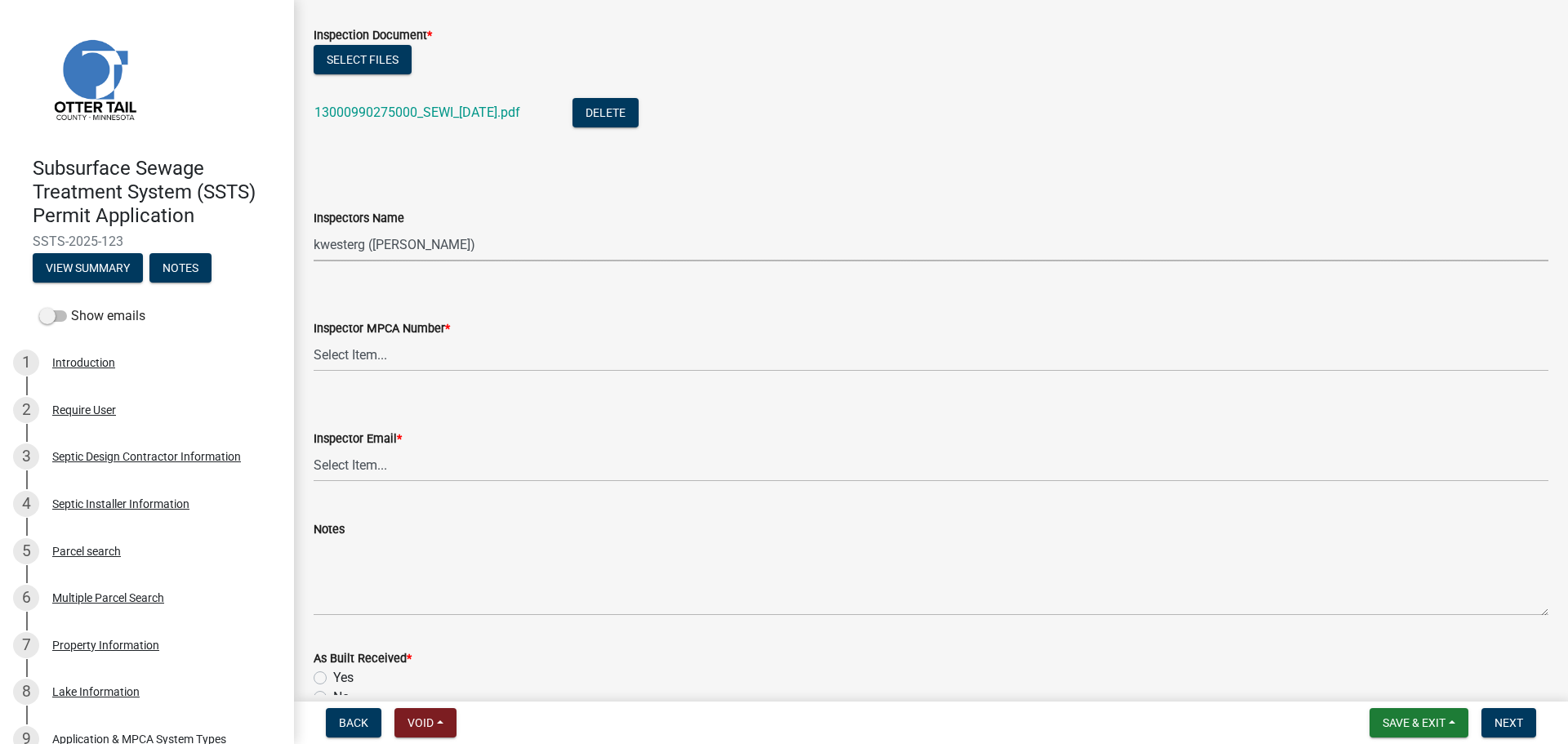
click at [345, 258] on select "Select Item... btollefson ([PERSON_NAME]) [PERSON_NAME] ([PERSON_NAME]) eplaste…" at bounding box center [931, 244] width 1235 height 33
select select "ab4afe9b-f255-4bf6-b29f-35714790ba70"
click at [314, 228] on select "Select Item... btollefson ([PERSON_NAME]) [PERSON_NAME] ([PERSON_NAME]) eplaste…" at bounding box center [931, 244] width 1235 height 33
click at [370, 356] on select "Select Item... [PERSON_NAME] (10415) [PERSON_NAME] (924) [PERSON_NAME] (1957) […" at bounding box center [931, 355] width 1235 height 33
click at [314, 338] on select "Select Item... [PERSON_NAME] (10415) [PERSON_NAME] (924) [PERSON_NAME] (1957) […" at bounding box center [931, 355] width 1235 height 33
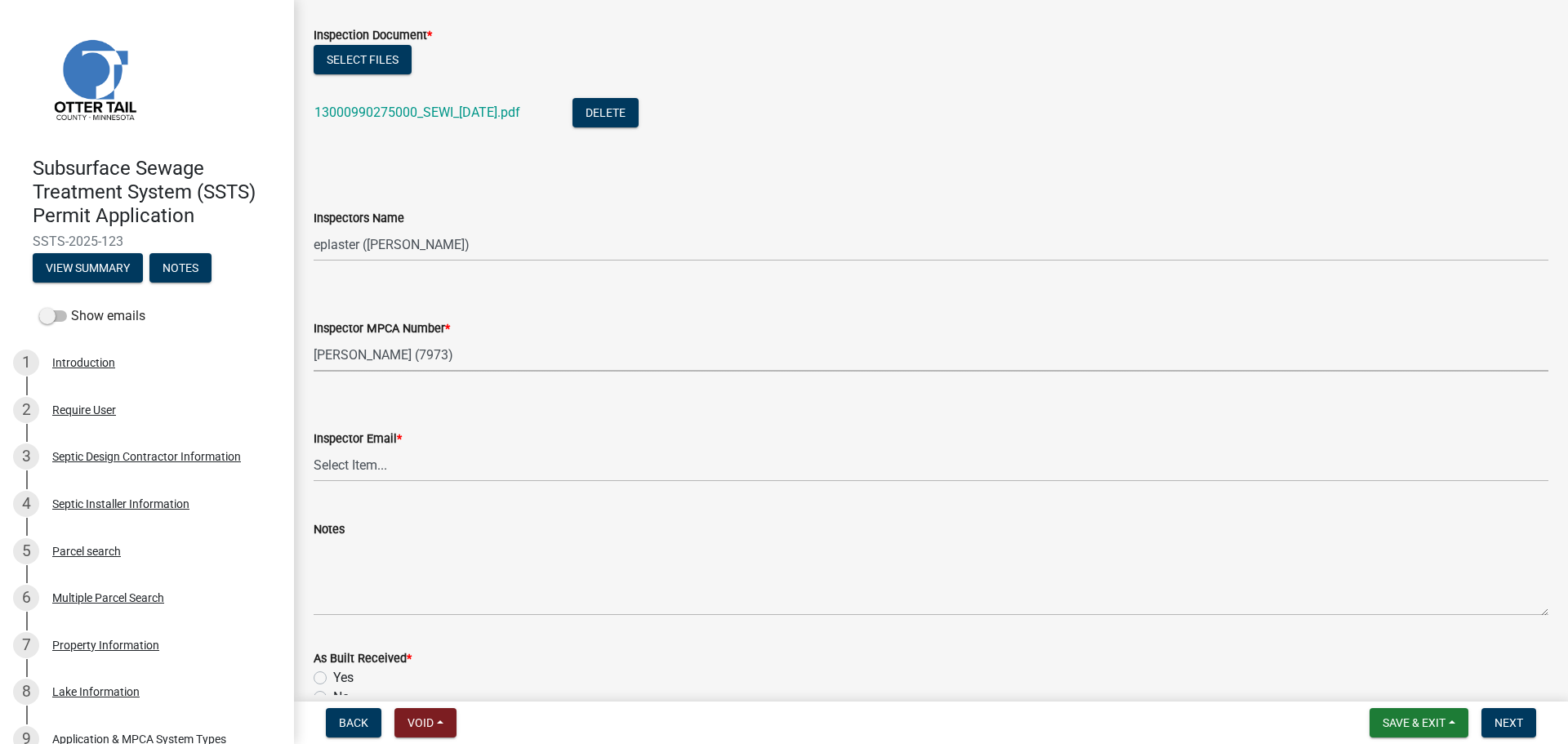
select select "4857f273-0e9a-4084-85c8-075cbcf0902e"
click at [325, 464] on select "Select Item... [PERSON_NAME] ([EMAIL_ADDRESS][DOMAIN_NAME]) [PERSON_NAME] ([EMA…" at bounding box center [931, 465] width 1235 height 33
click at [314, 449] on select "Select Item... [PERSON_NAME] ([EMAIL_ADDRESS][DOMAIN_NAME]) [PERSON_NAME] ([EMA…" at bounding box center [931, 465] width 1235 height 33
select select "318b8207-6619-4c37-8bd8-783b28c7307f"
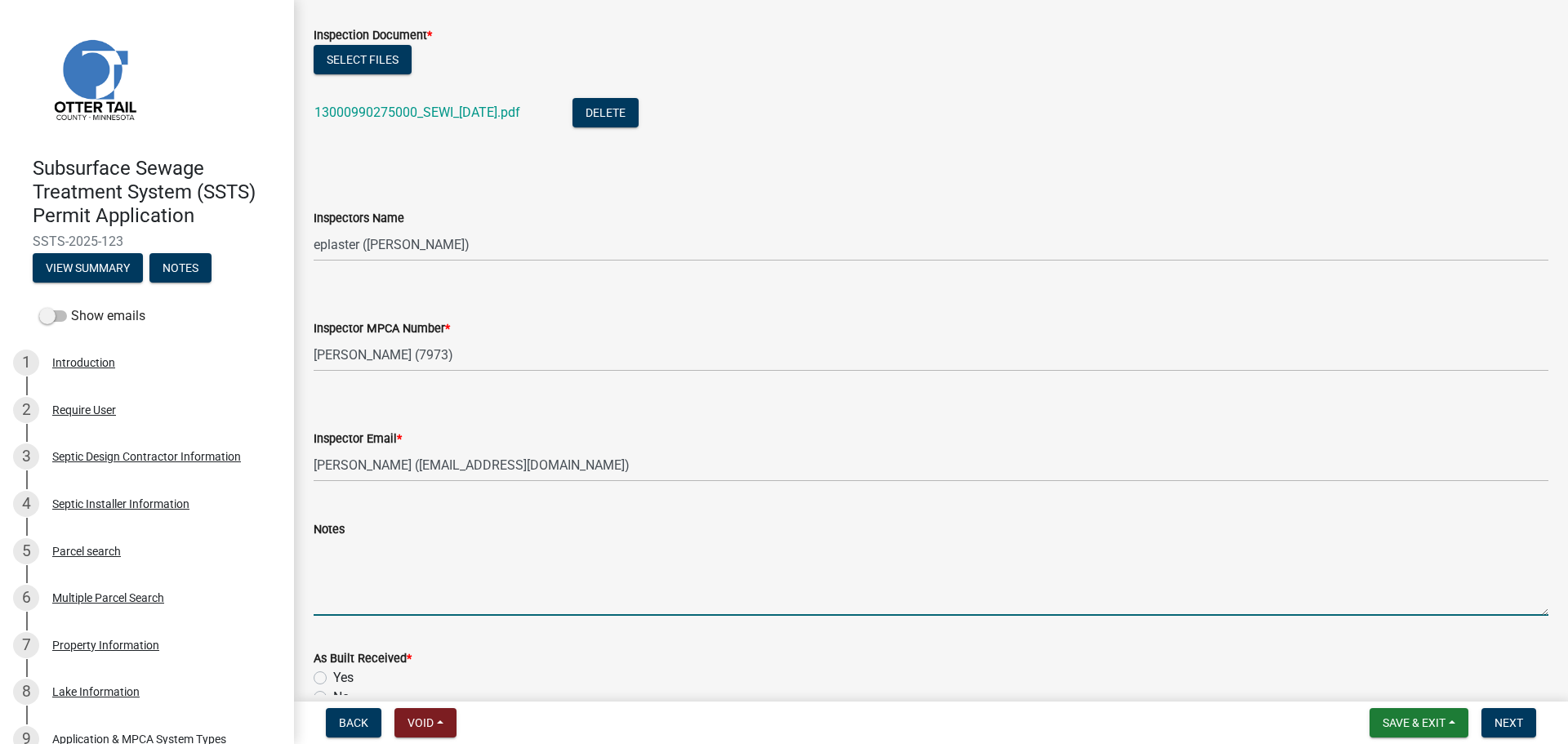
click at [355, 569] on textarea "Notes" at bounding box center [931, 577] width 1235 height 77
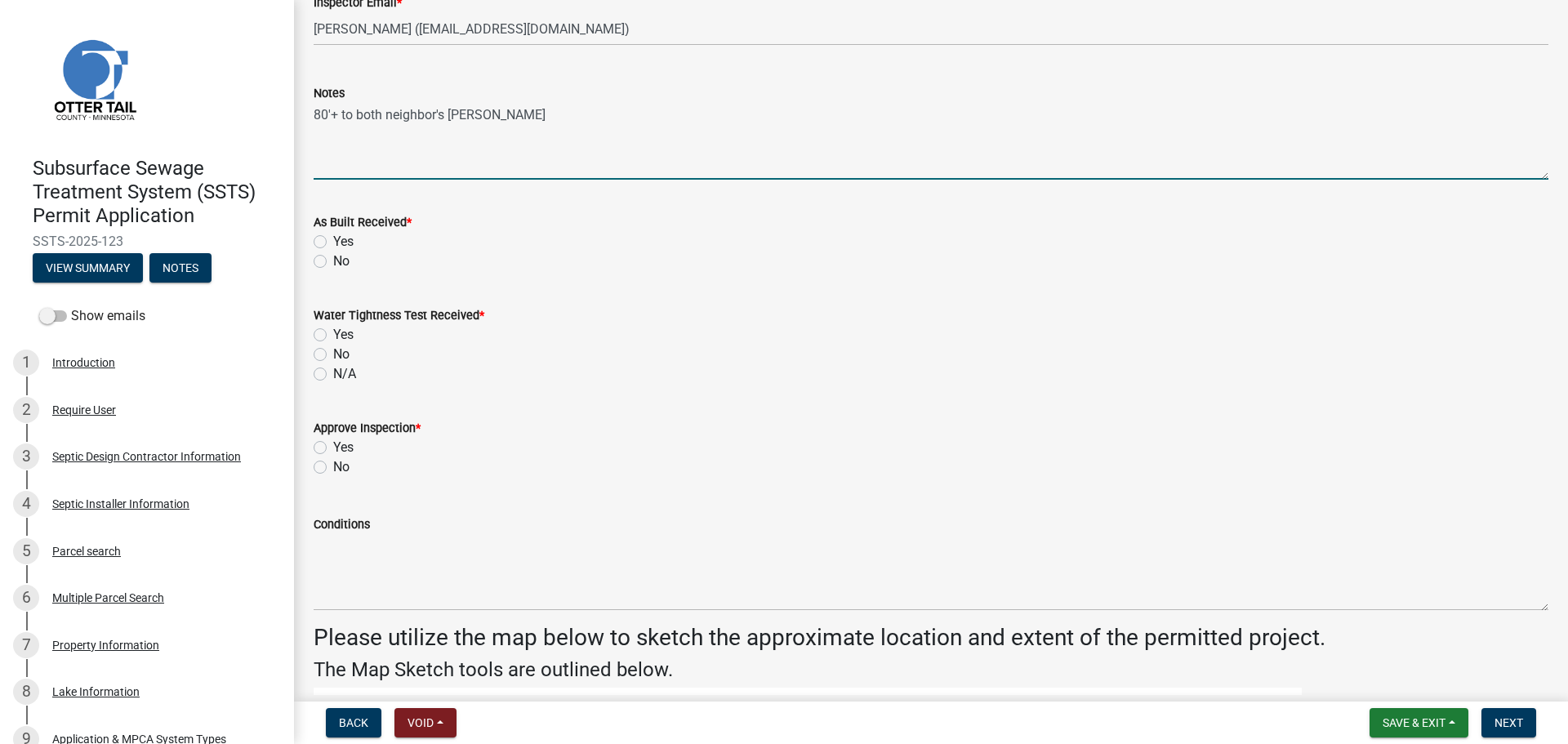
scroll to position [1939, 0]
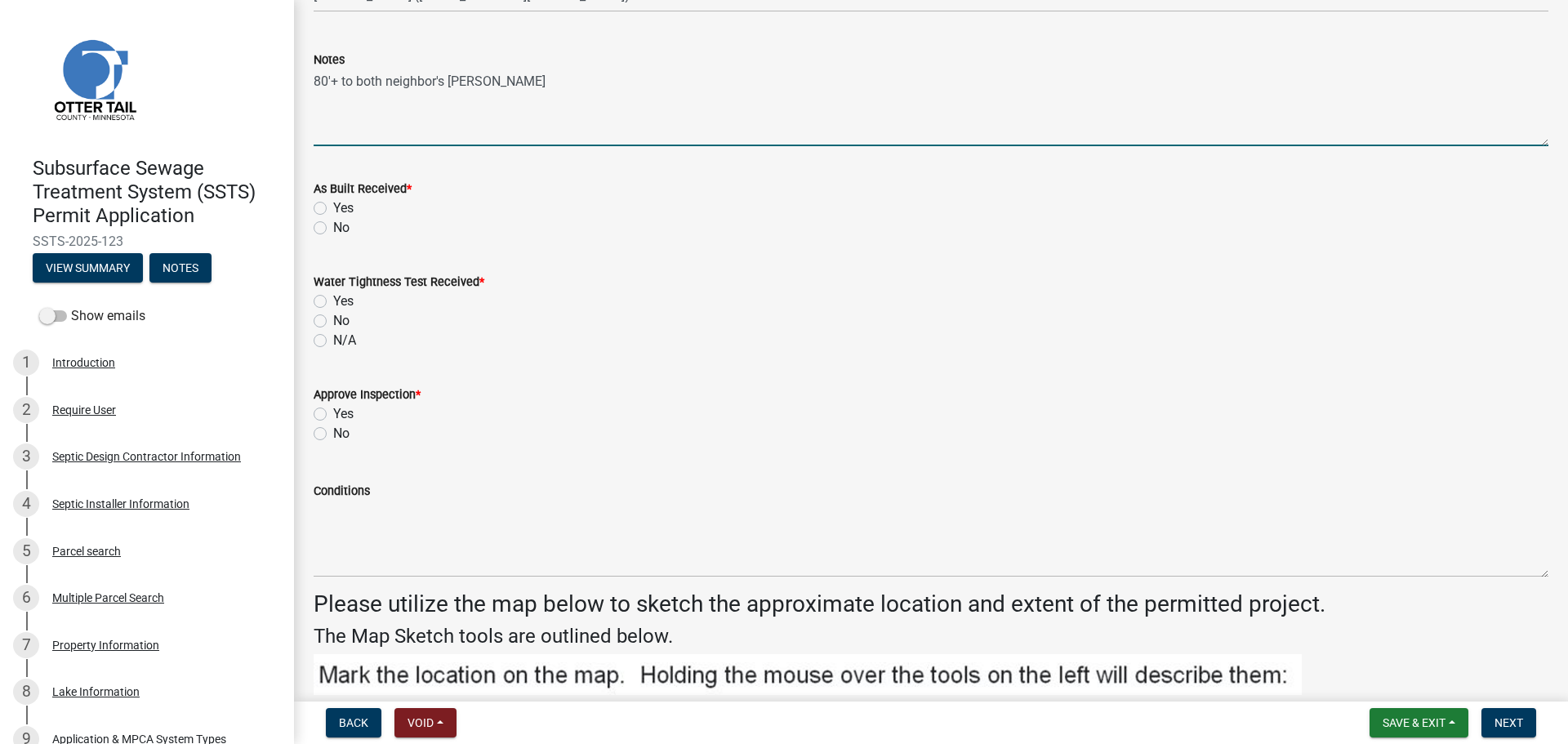
type textarea "80'+ to both neighbor's [PERSON_NAME]"
click at [333, 229] on label "No" at bounding box center [342, 228] width 17 height 20
click at [333, 228] on input "No" at bounding box center [338, 223] width 10 height 10
radio input "true"
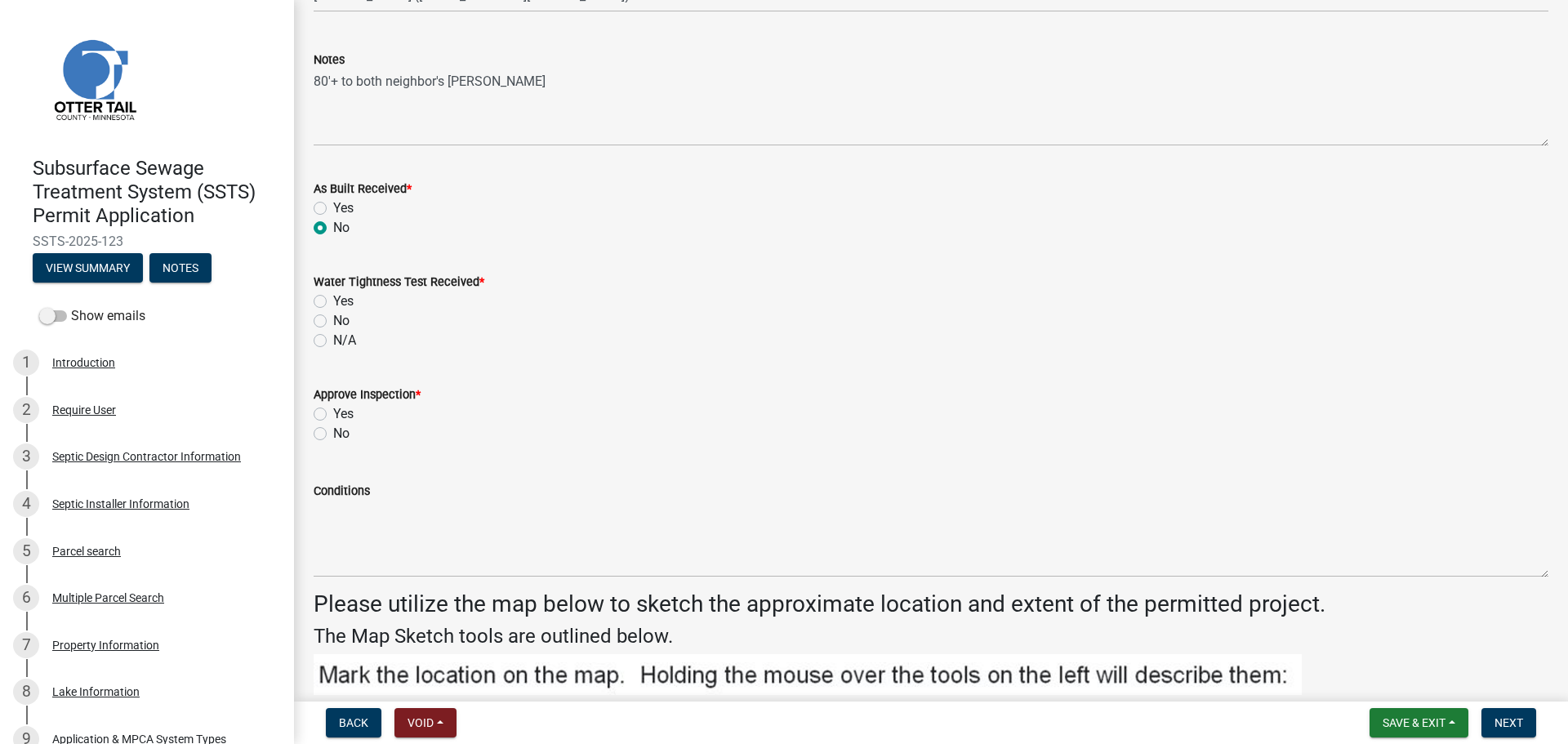
click at [333, 339] on label "N/A" at bounding box center [345, 340] width 23 height 20
click at [333, 339] on input "N/A" at bounding box center [338, 335] width 10 height 10
radio input "true"
click at [333, 410] on label "Yes" at bounding box center [344, 413] width 20 height 20
click at [333, 410] on input "Yes" at bounding box center [338, 409] width 10 height 10
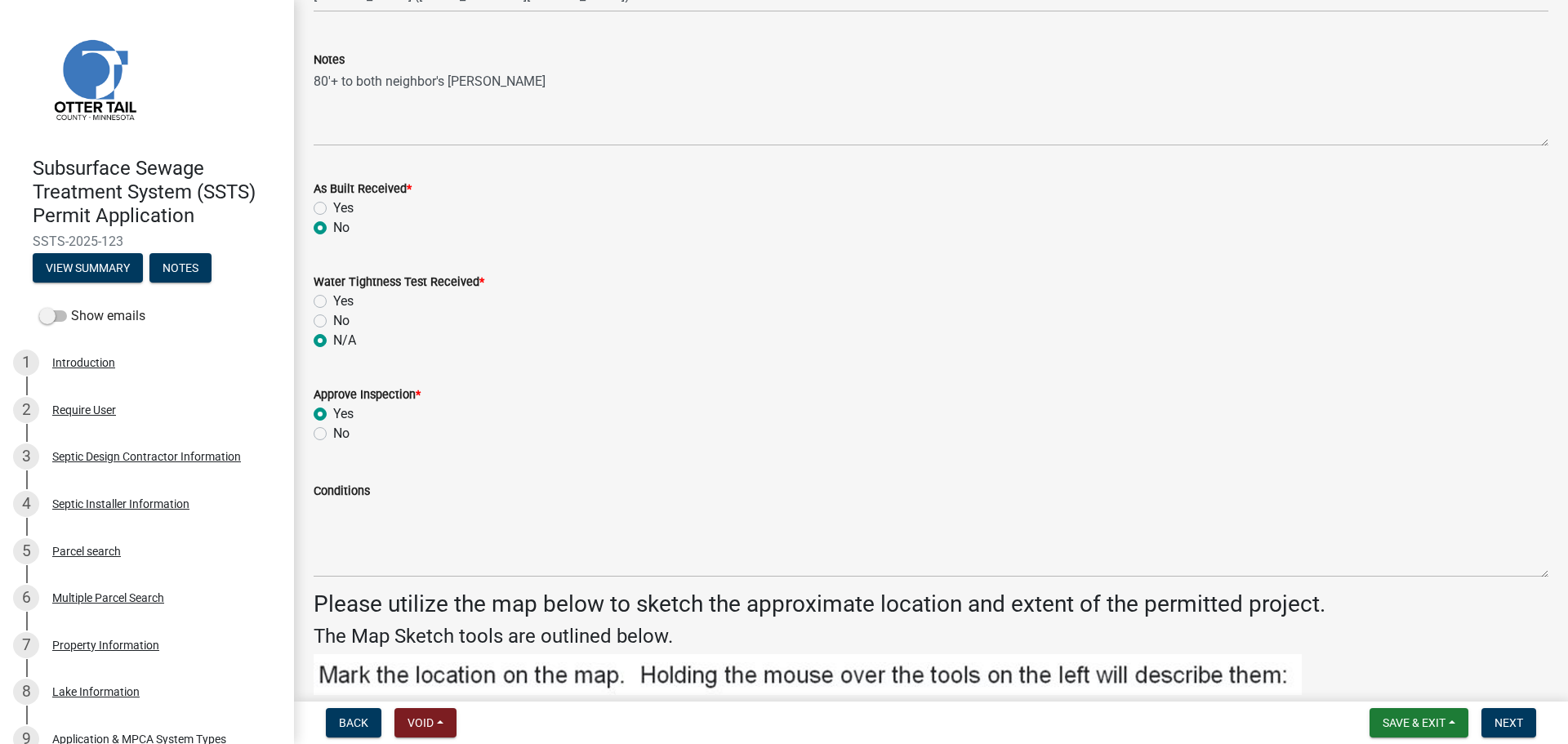
radio input "true"
click at [1509, 728] on span "Next" at bounding box center [1509, 723] width 29 height 13
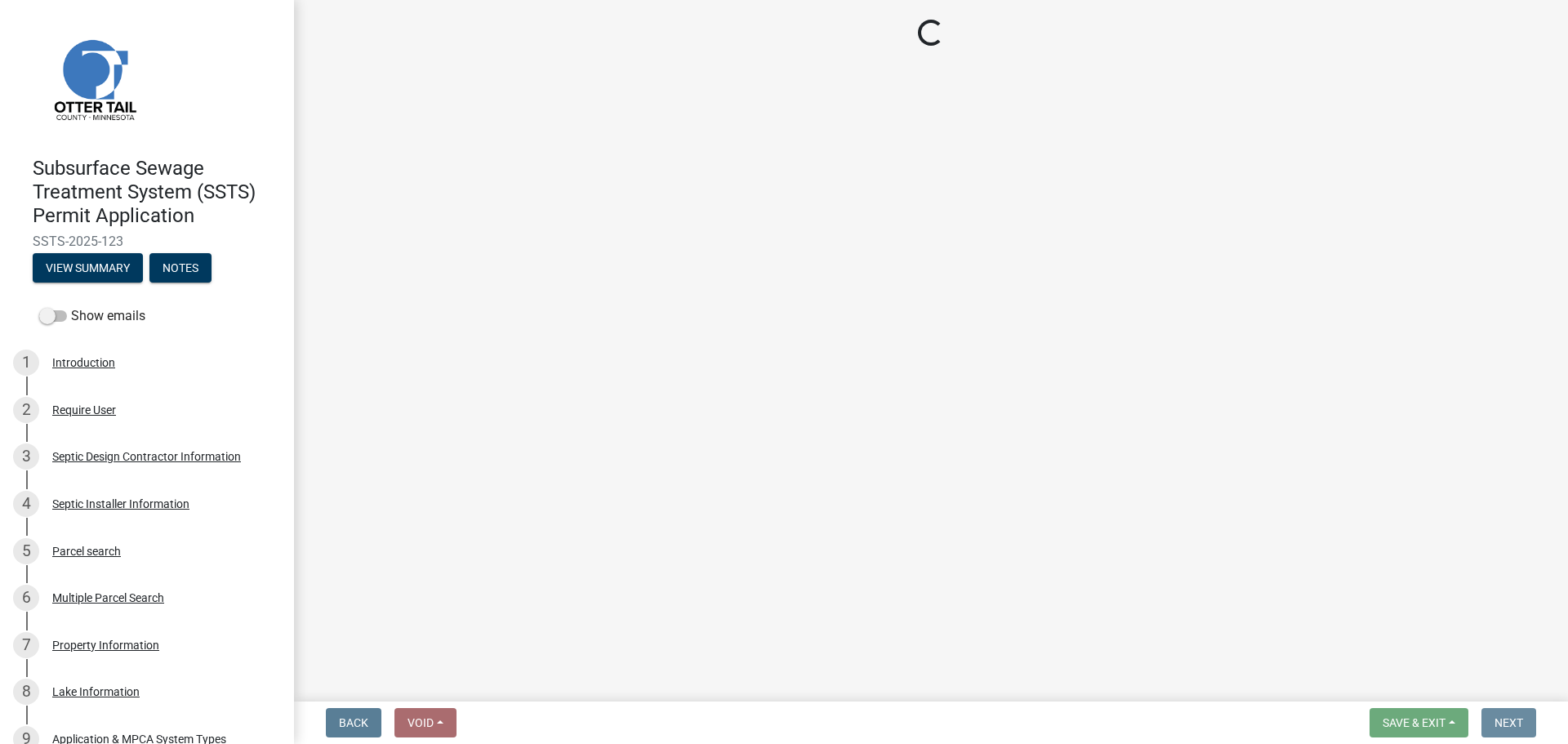
scroll to position [0, 0]
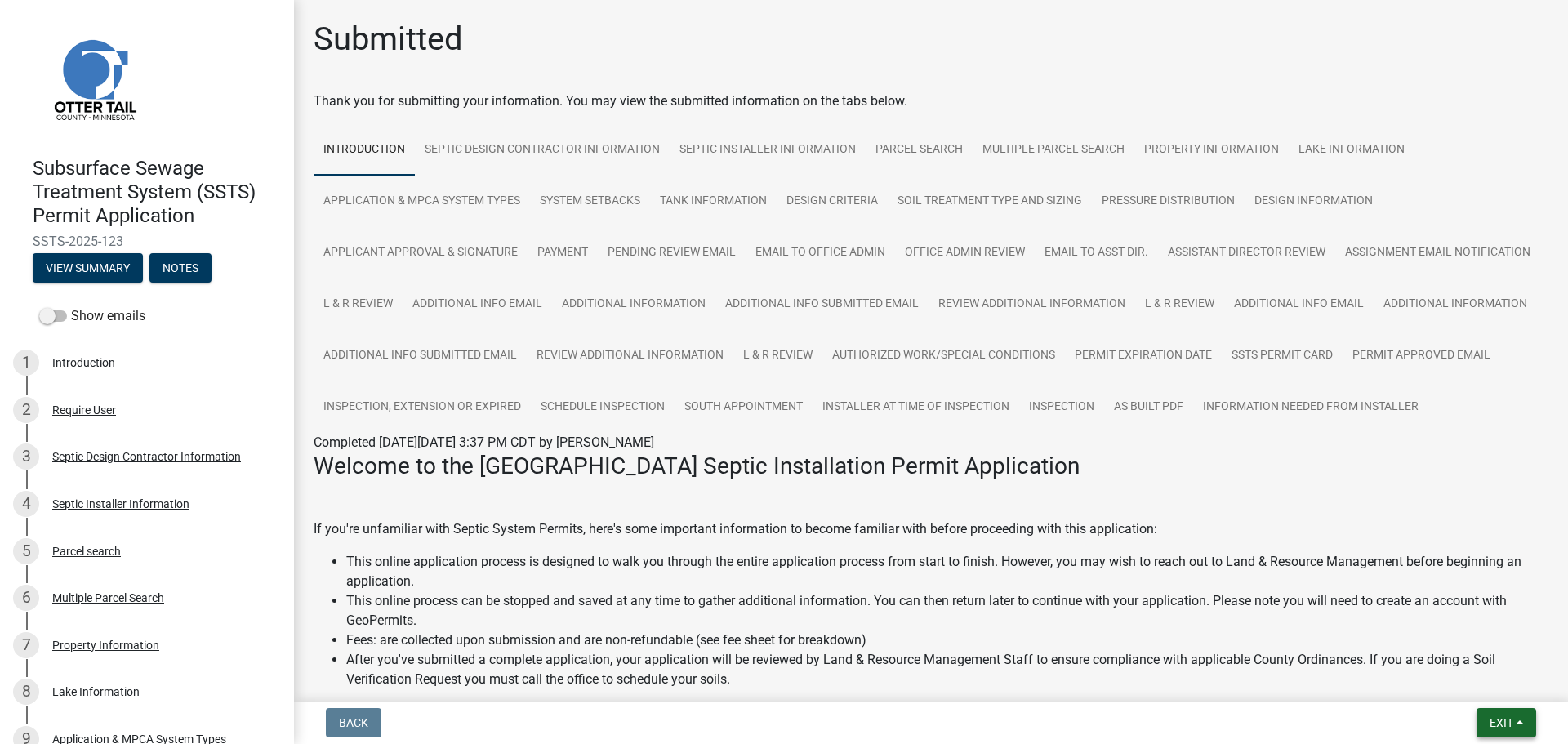
click at [1509, 722] on span "Exit" at bounding box center [1500, 723] width 23 height 13
click at [1489, 678] on button "Save & Exit" at bounding box center [1470, 680] width 131 height 39
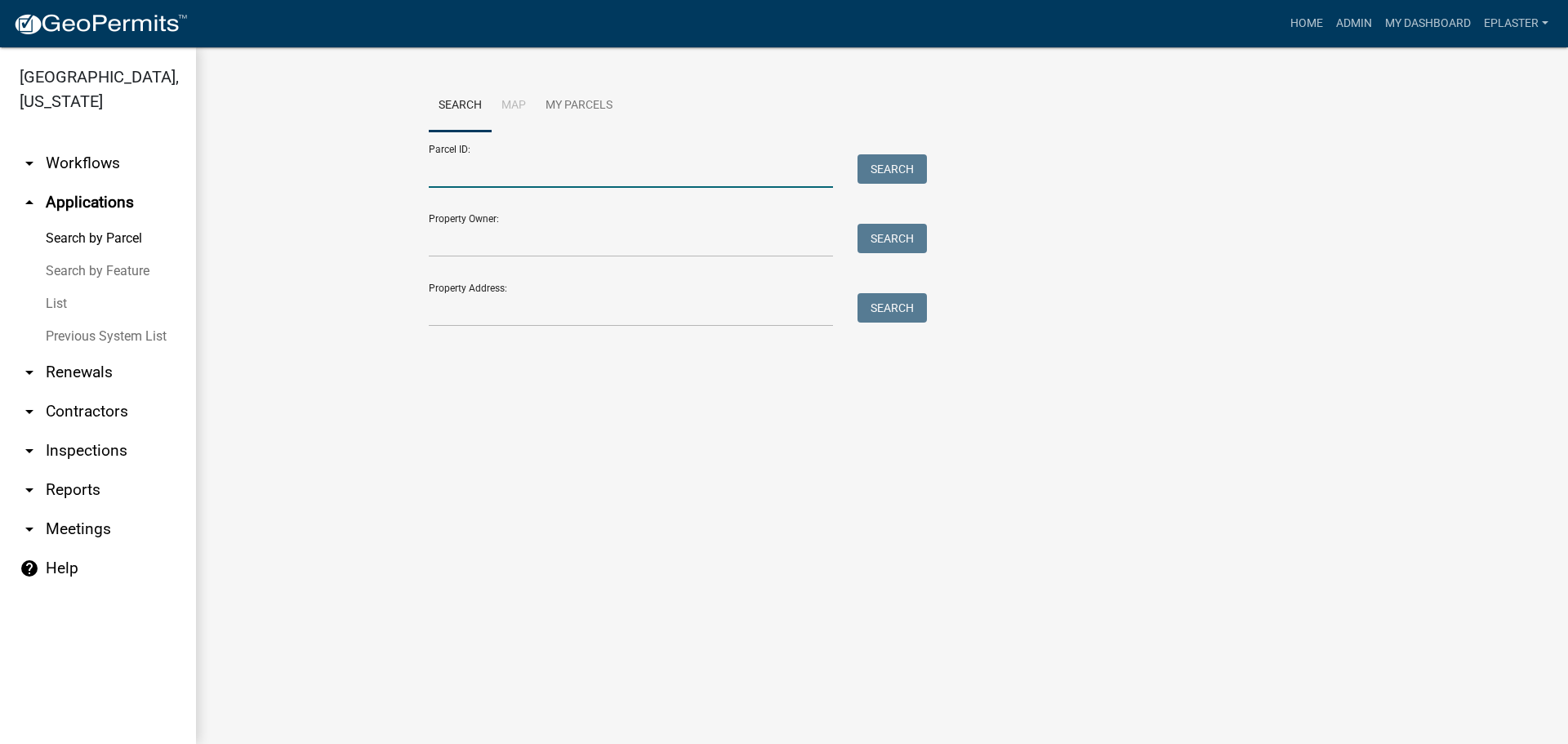
click at [491, 170] on input "Parcel ID:" at bounding box center [631, 171] width 404 height 33
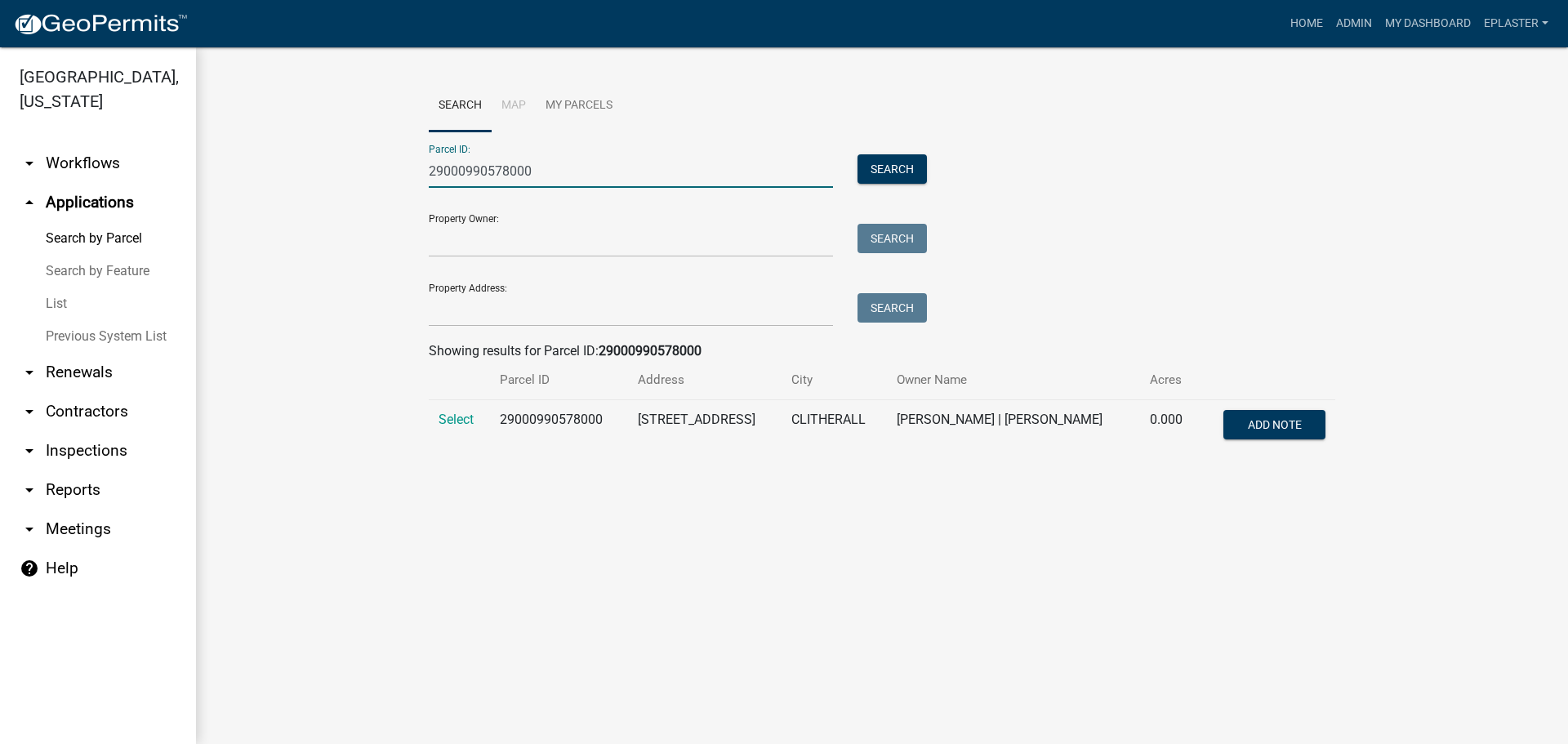
type input "29000990578000"
click at [477, 424] on td "Select" at bounding box center [460, 427] width 61 height 54
click at [461, 414] on span "Select" at bounding box center [456, 419] width 35 height 16
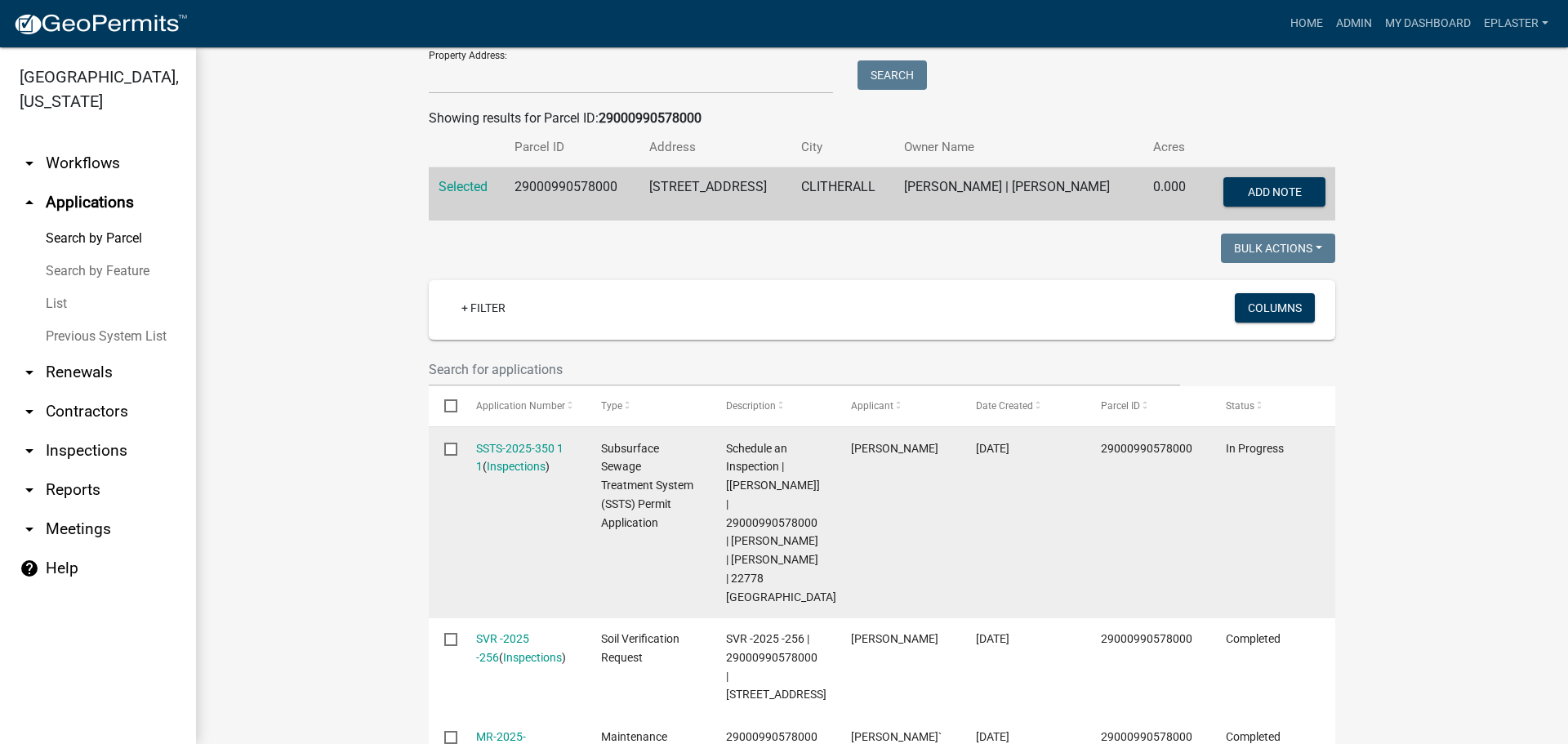
scroll to position [347, 0]
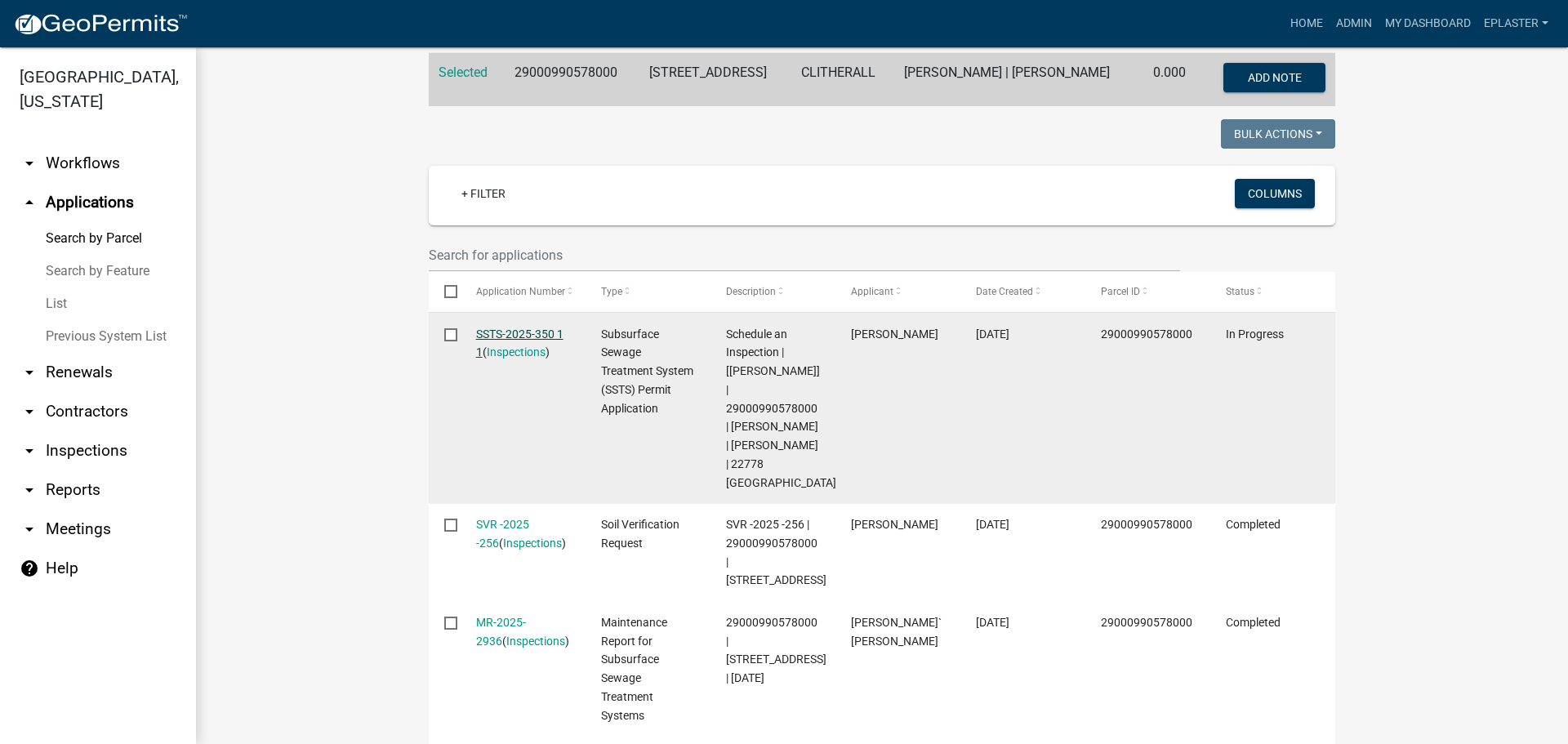
click at [519, 328] on link "SSTS-2025-350 1 1" at bounding box center [520, 344] width 87 height 32
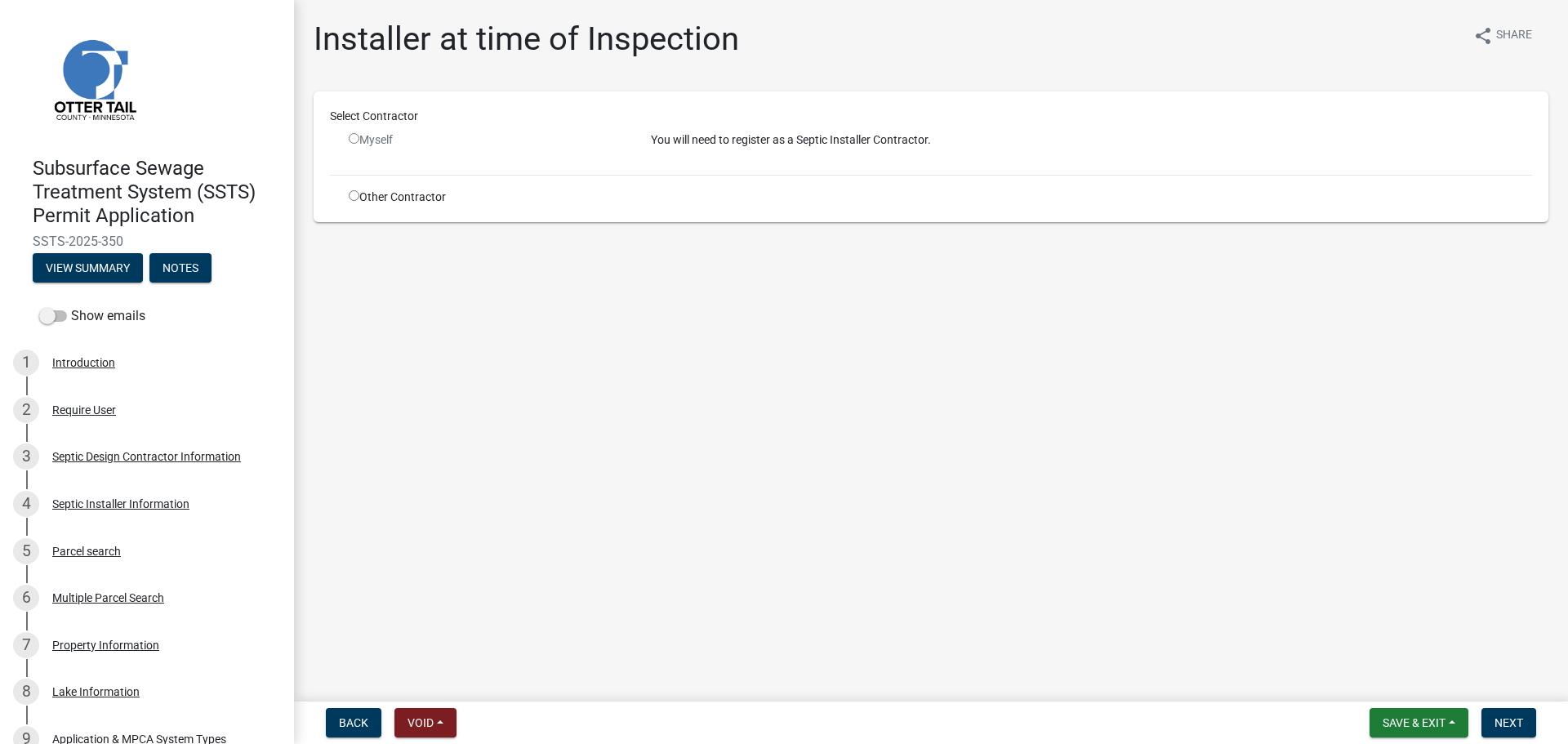
click at [355, 192] on input "radio" at bounding box center [353, 195] width 10 height 10
radio input "true"
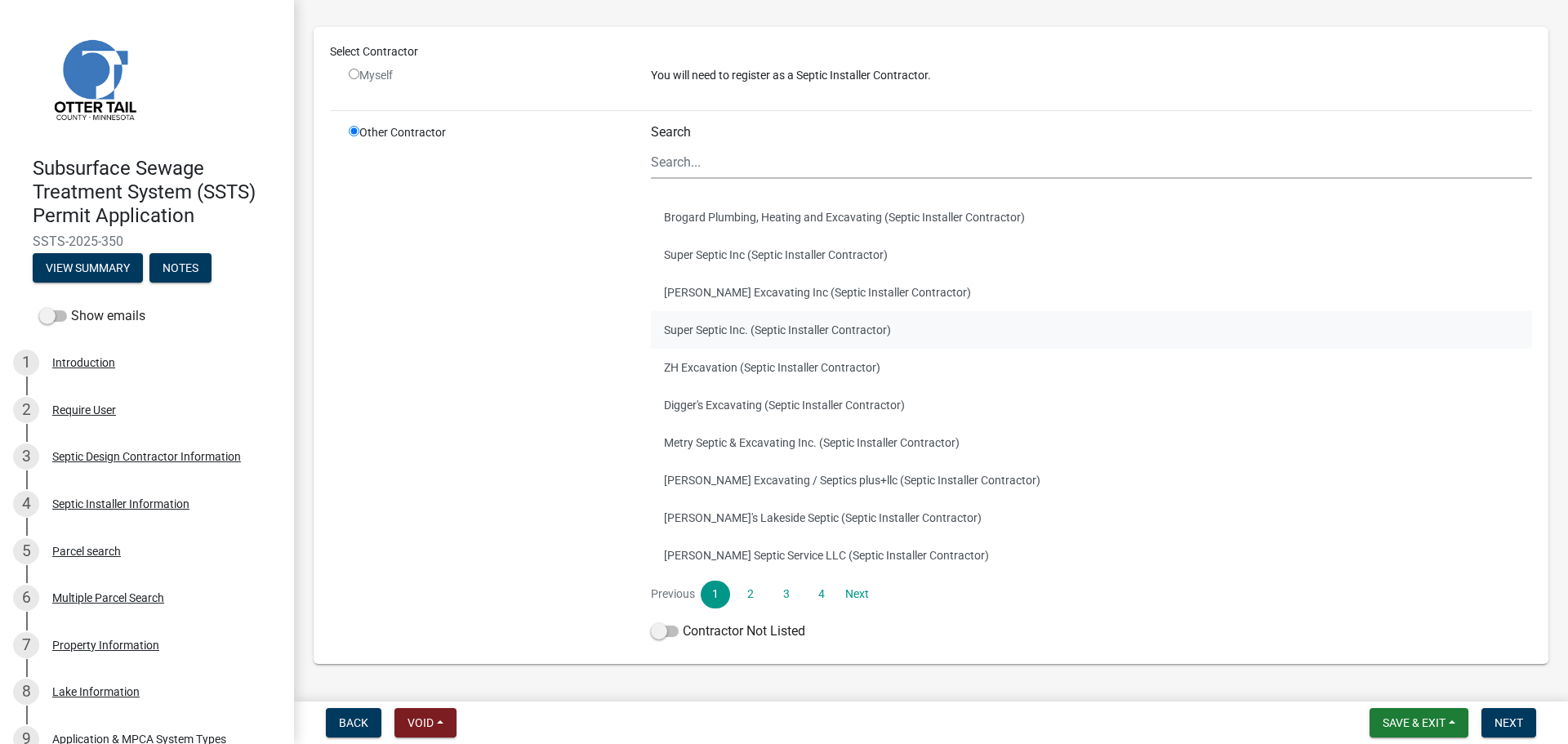
scroll to position [102, 0]
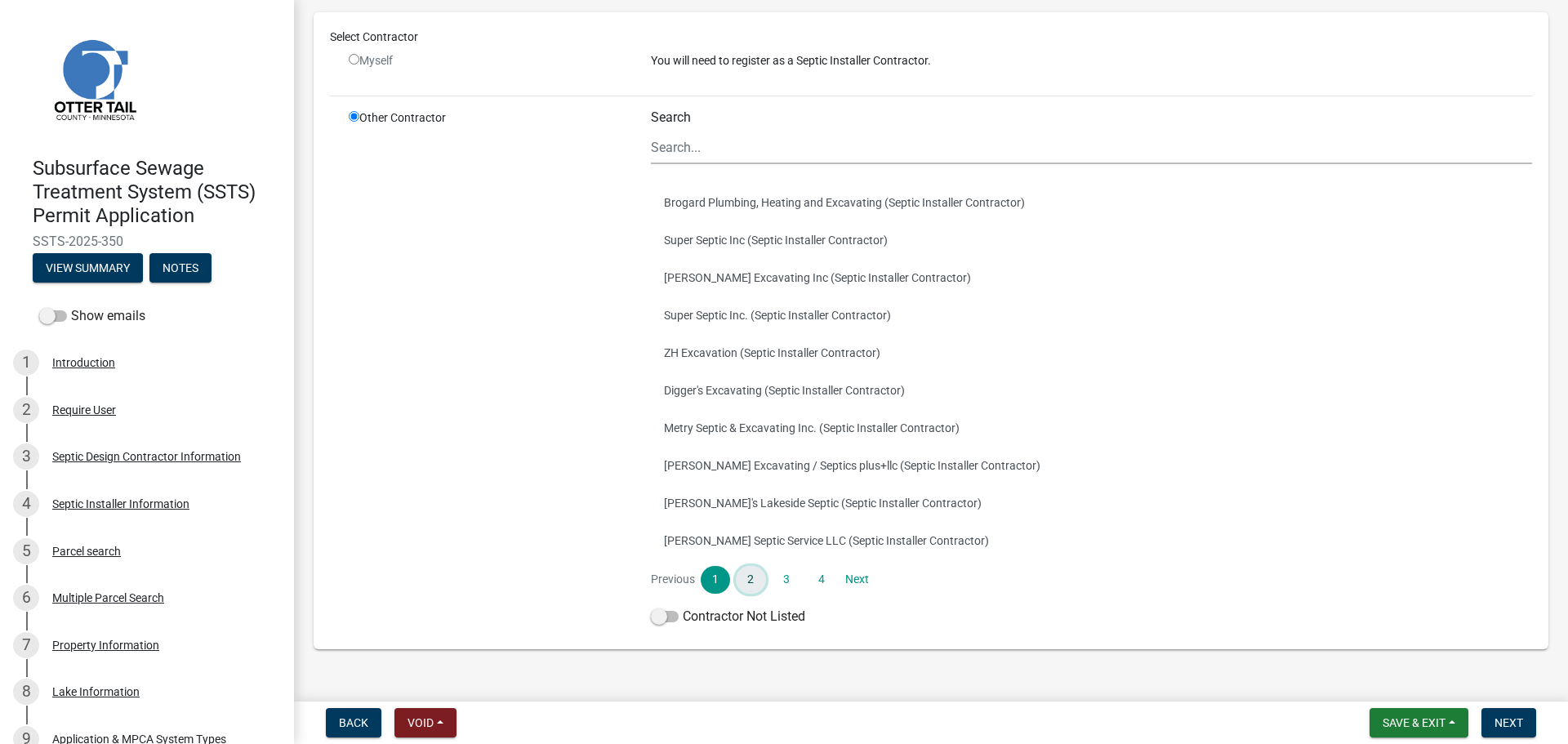
click at [740, 585] on link "2" at bounding box center [751, 580] width 30 height 28
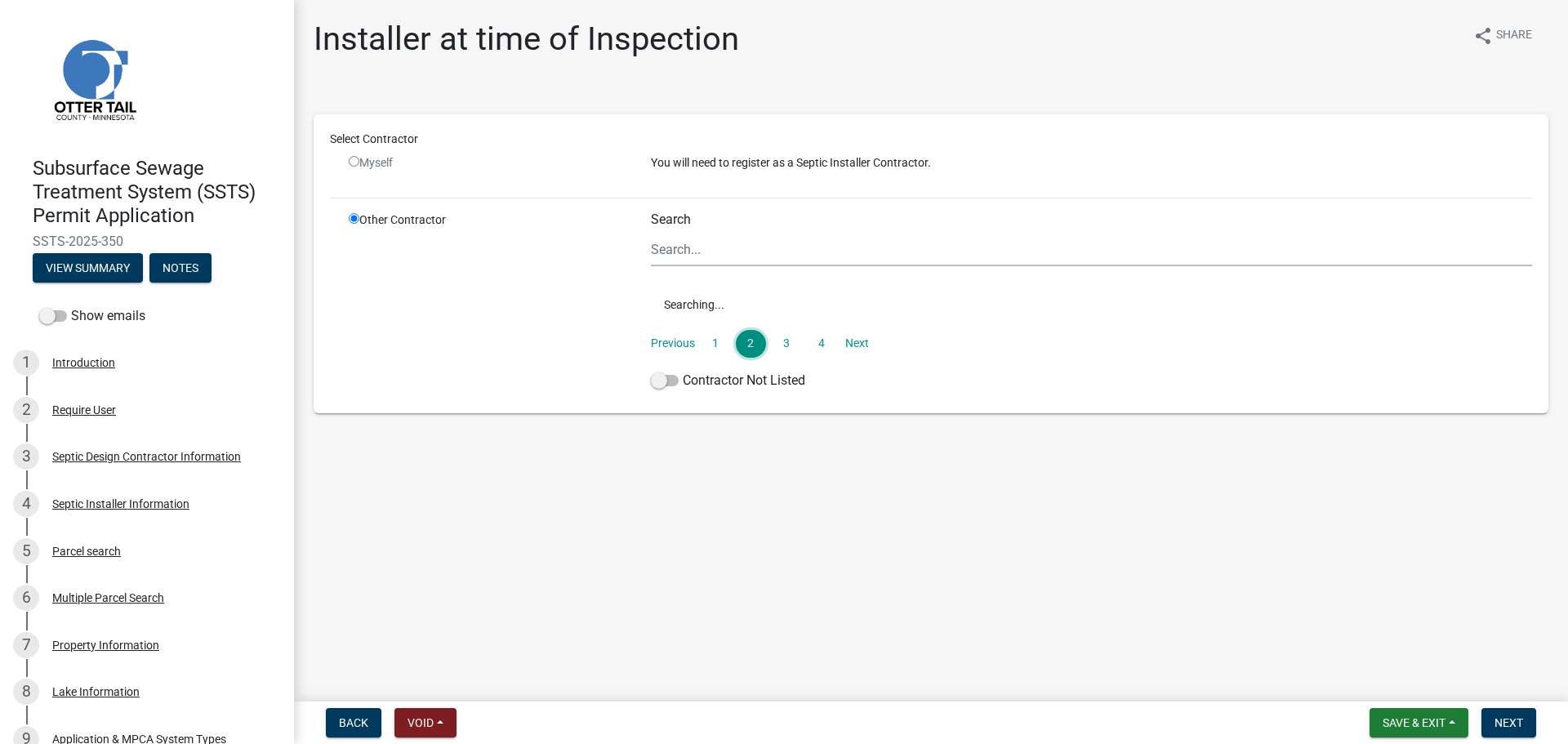
scroll to position [0, 0]
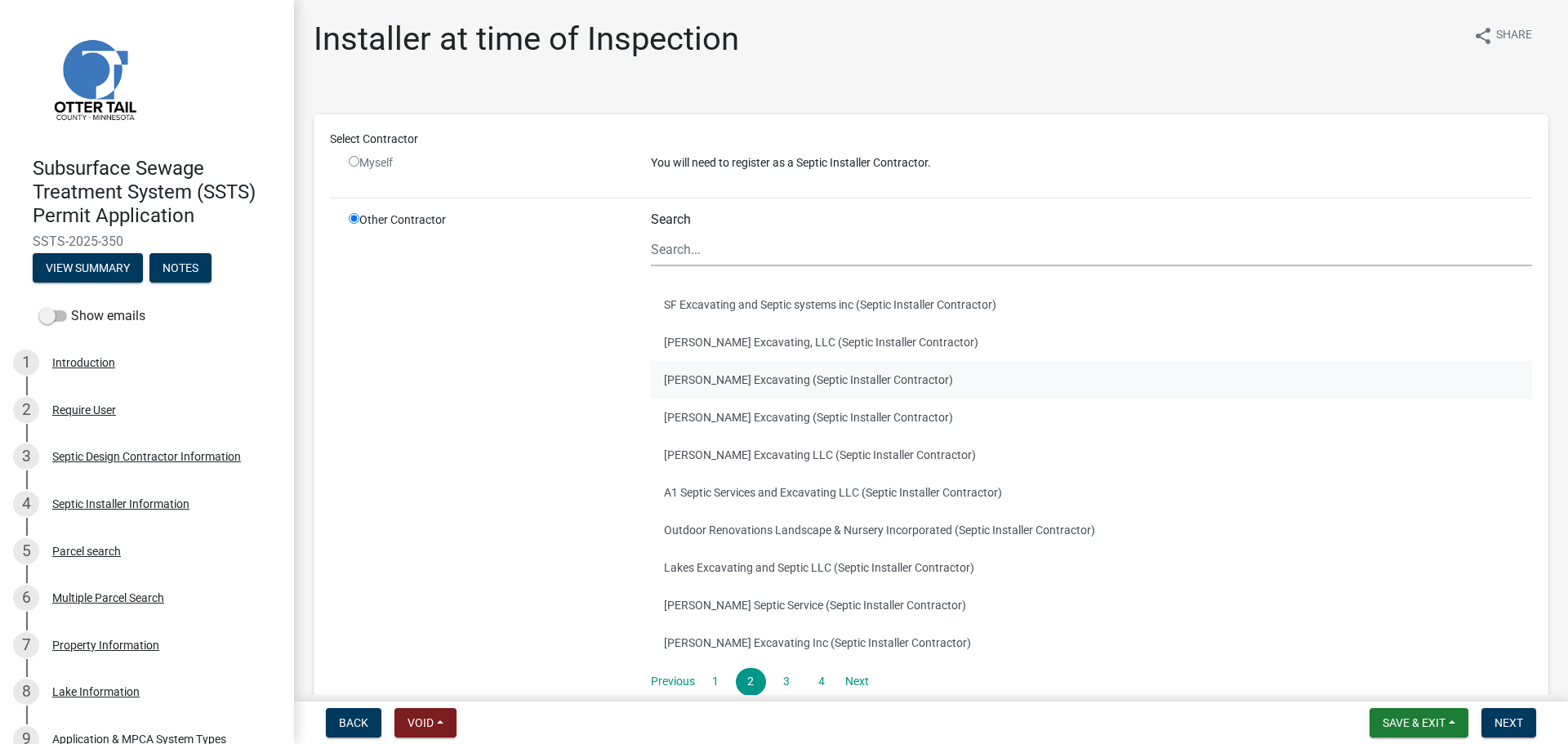
click at [731, 385] on button "[PERSON_NAME] Excavating (Septic Installer Contractor)" at bounding box center [1091, 380] width 882 height 37
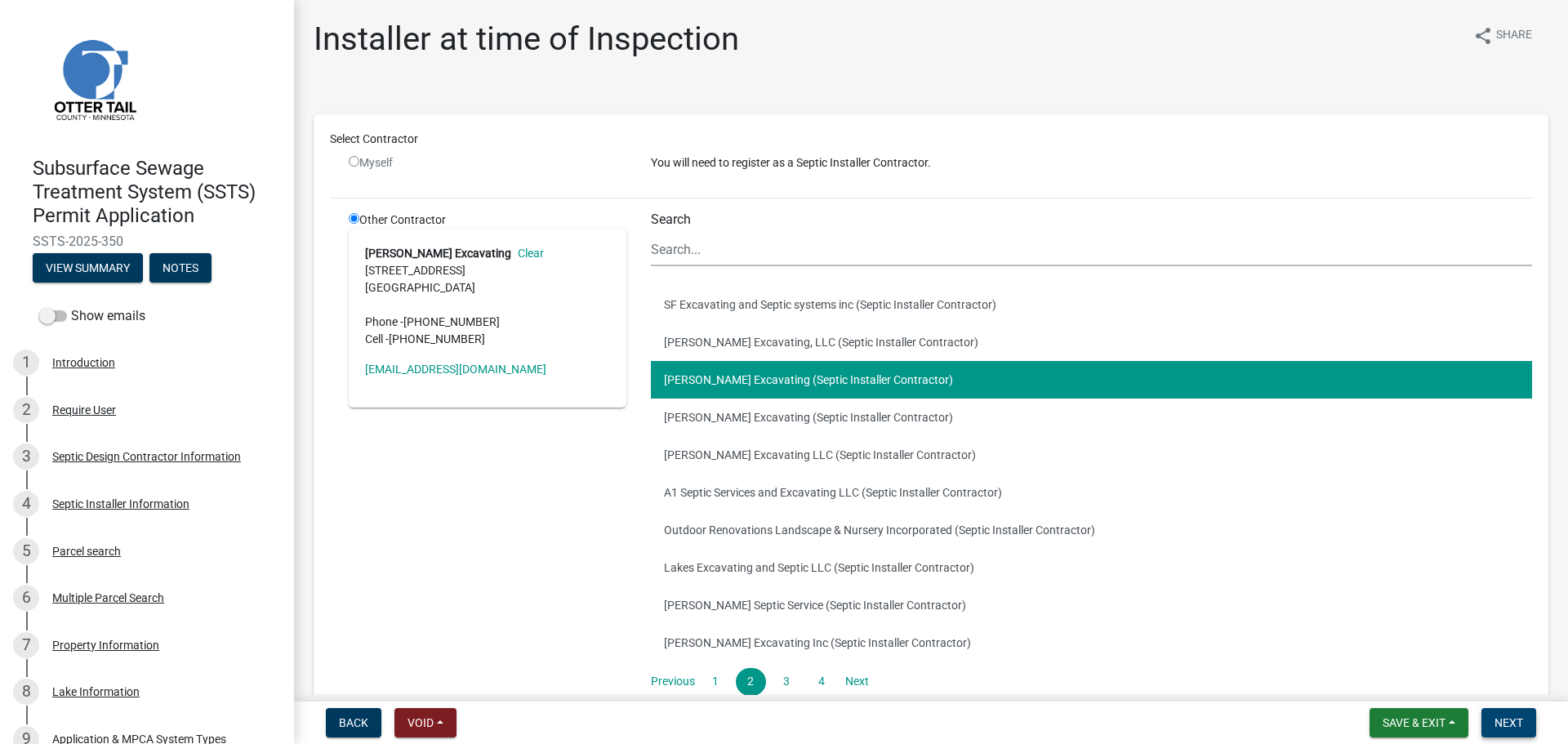
click at [1505, 717] on span "Next" at bounding box center [1509, 723] width 29 height 13
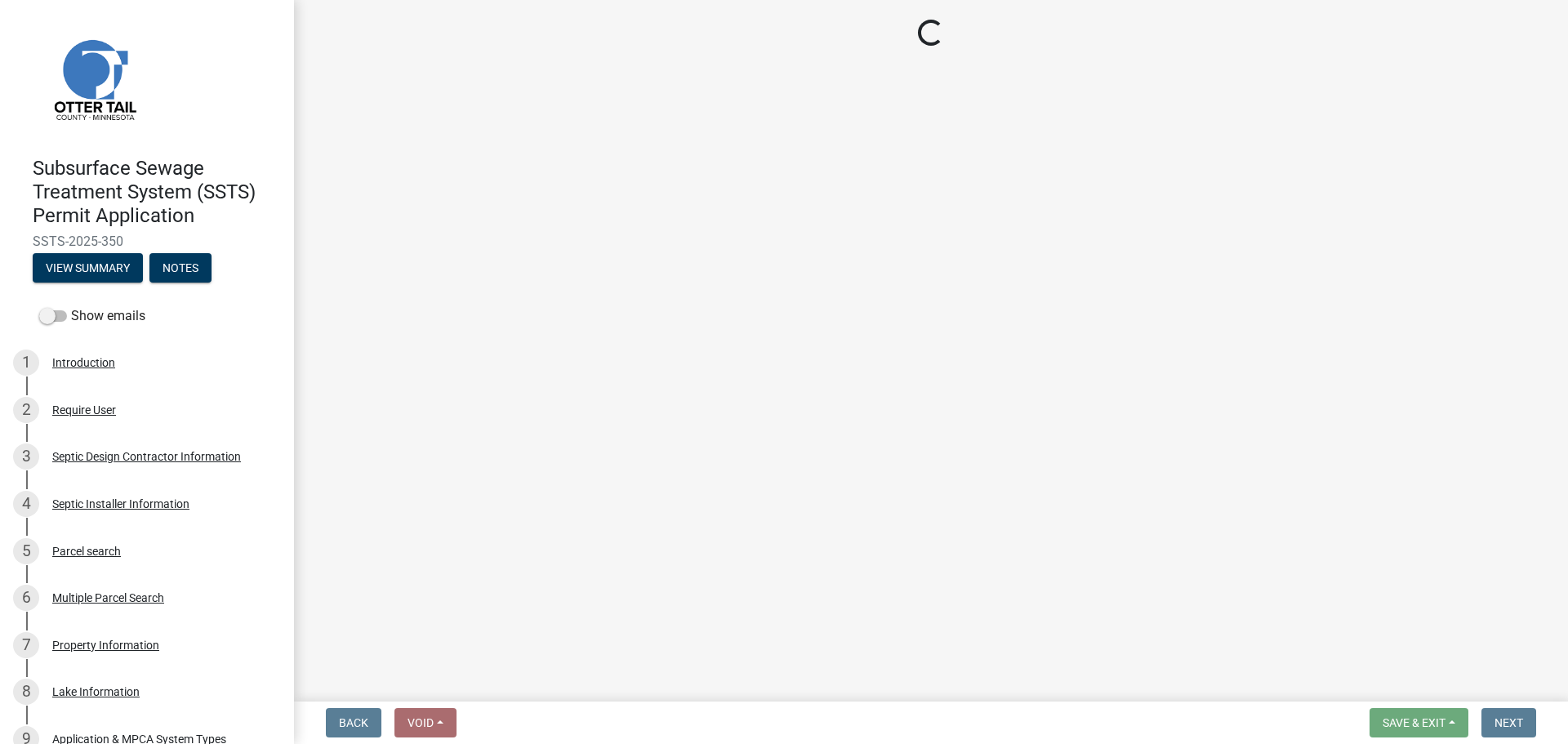
select select "710d5f49-2663-4e73-9718-d0c4e189f5ed"
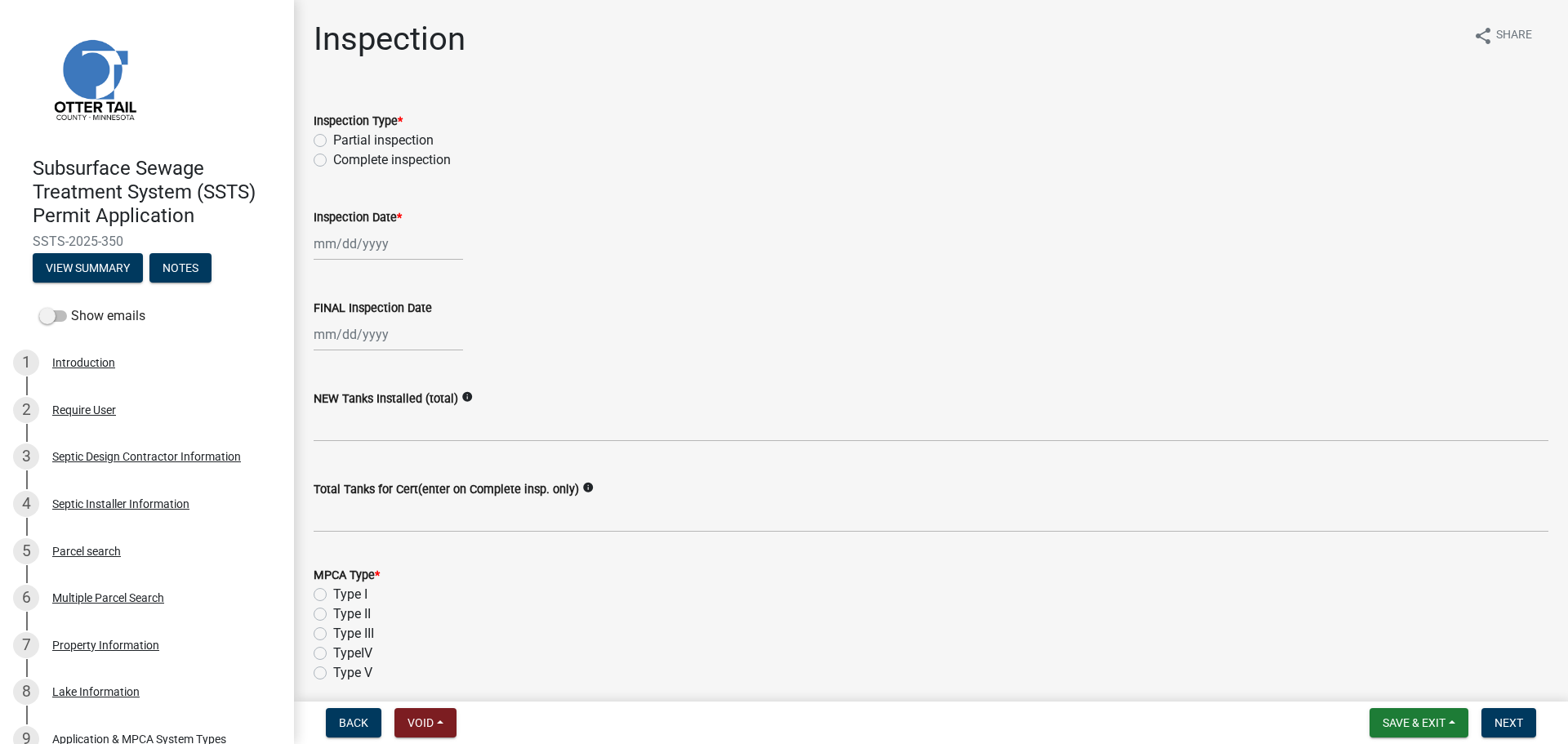
click at [333, 159] on label "Complete inspection" at bounding box center [392, 160] width 118 height 20
click at [333, 159] on input "Complete inspection" at bounding box center [338, 155] width 10 height 10
radio input "true"
select select "10"
select select "2025"
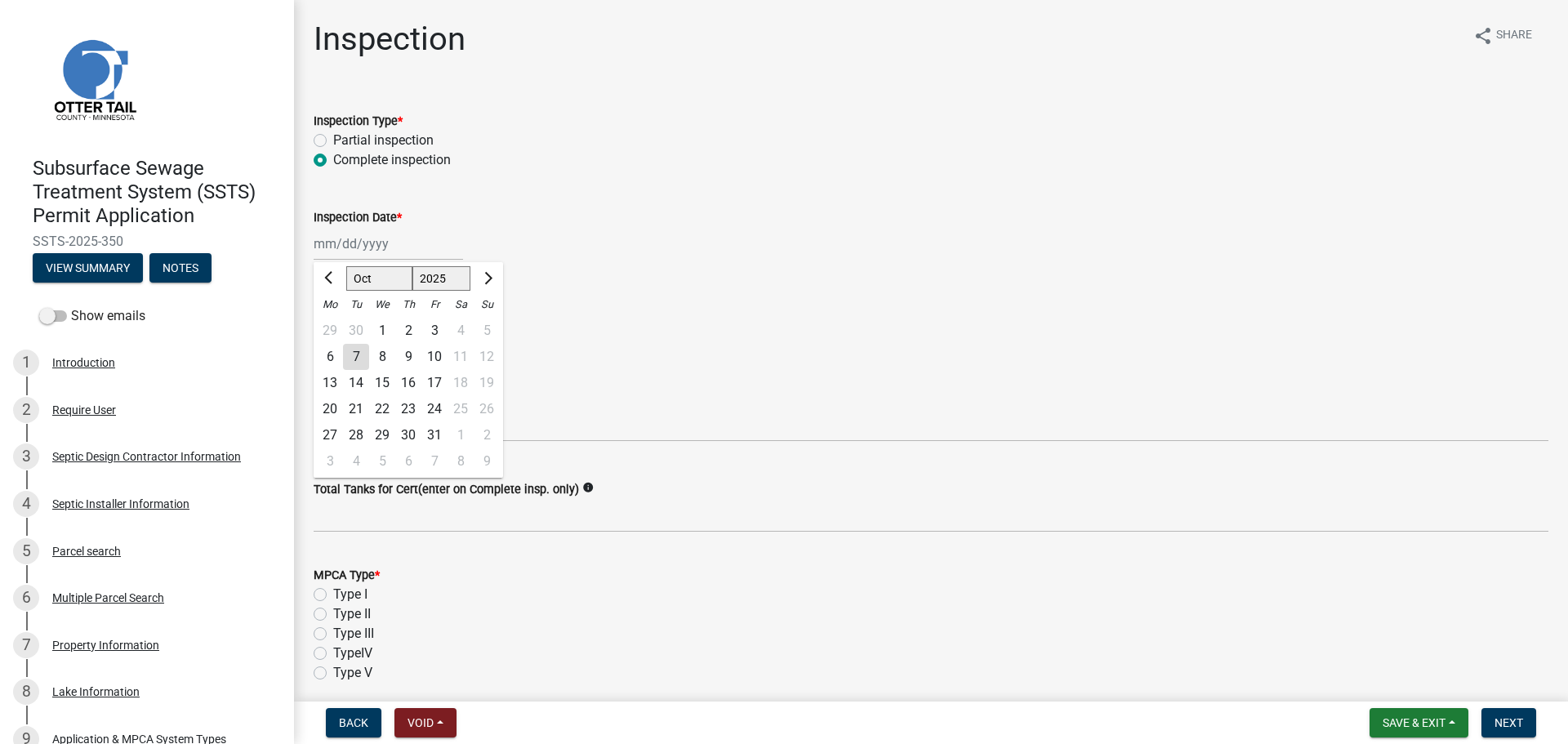
click at [336, 250] on div "[PERSON_NAME] Feb Mar Apr [PERSON_NAME][DATE] Oct Nov [DATE] 1526 1527 1528 152…" at bounding box center [388, 243] width 150 height 33
click at [355, 363] on div "7" at bounding box center [356, 357] width 26 height 26
type input "[DATE]"
click at [326, 328] on div at bounding box center [388, 334] width 150 height 33
select select "10"
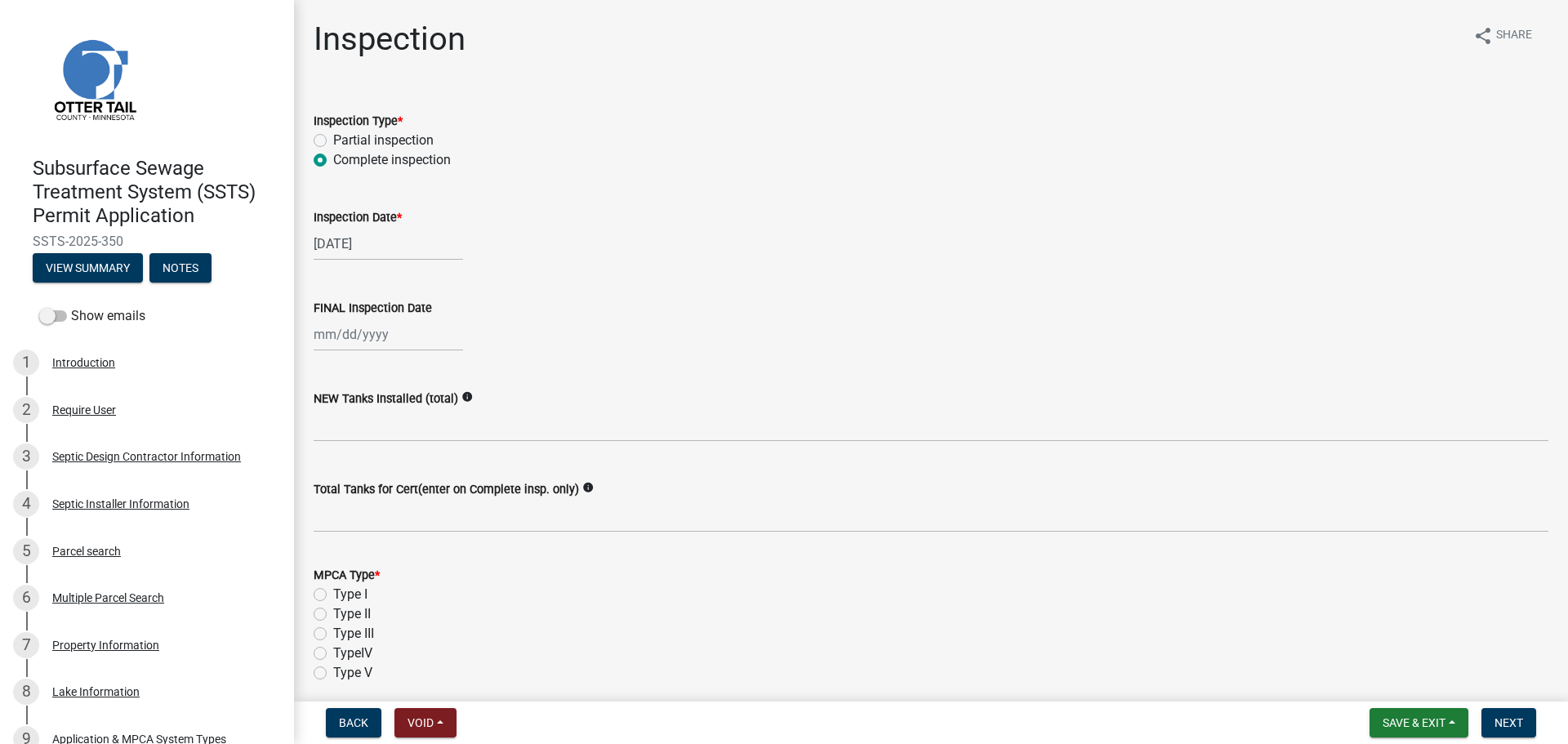
select select "2025"
click at [359, 438] on div "7" at bounding box center [356, 448] width 26 height 26
type input "[DATE]"
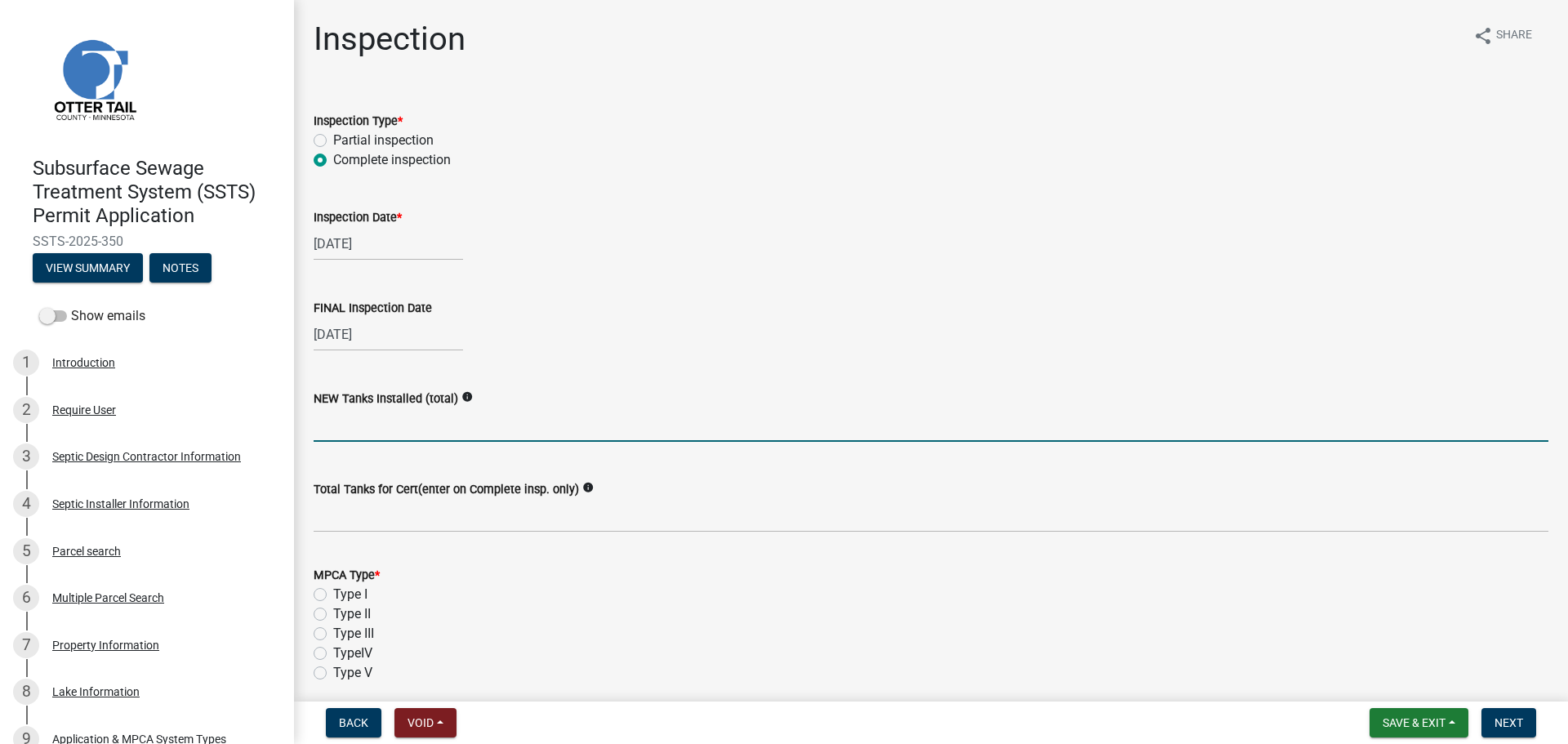
click at [349, 419] on input "text" at bounding box center [931, 425] width 1235 height 33
type input "1"
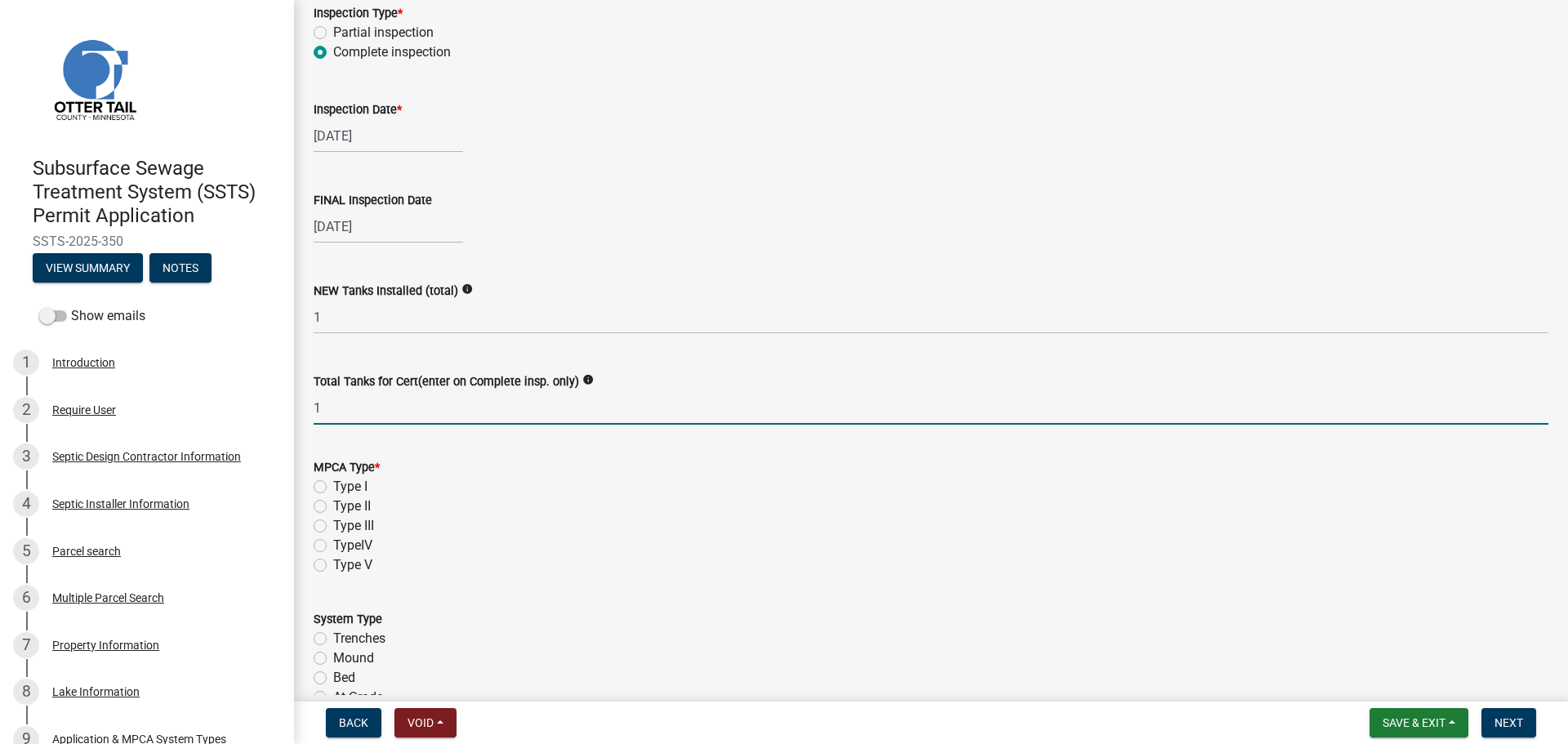
scroll to position [429, 0]
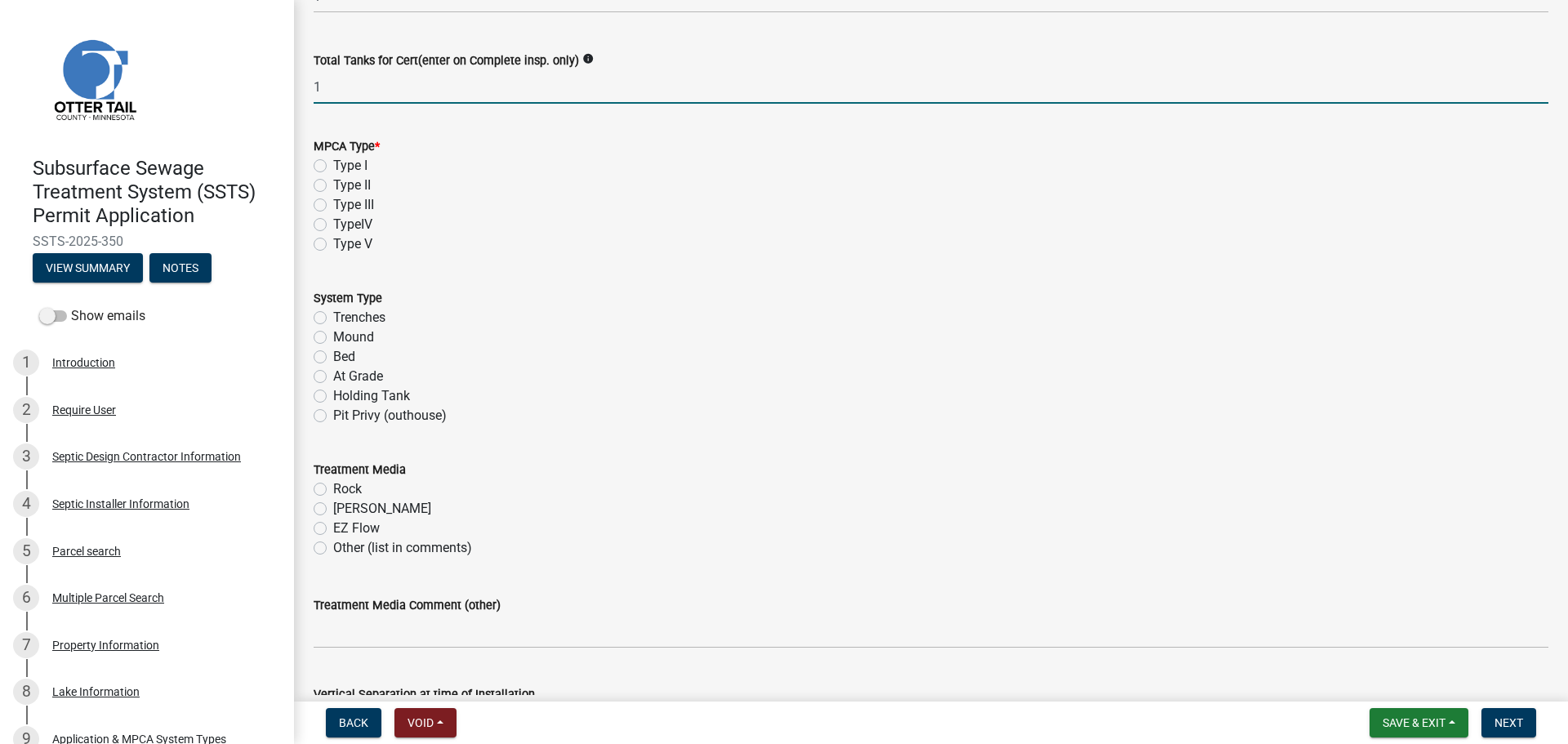
type input "1"
click at [333, 204] on label "Type III" at bounding box center [354, 204] width 41 height 20
click at [333, 204] on input "Type III" at bounding box center [338, 200] width 10 height 10
radio input "true"
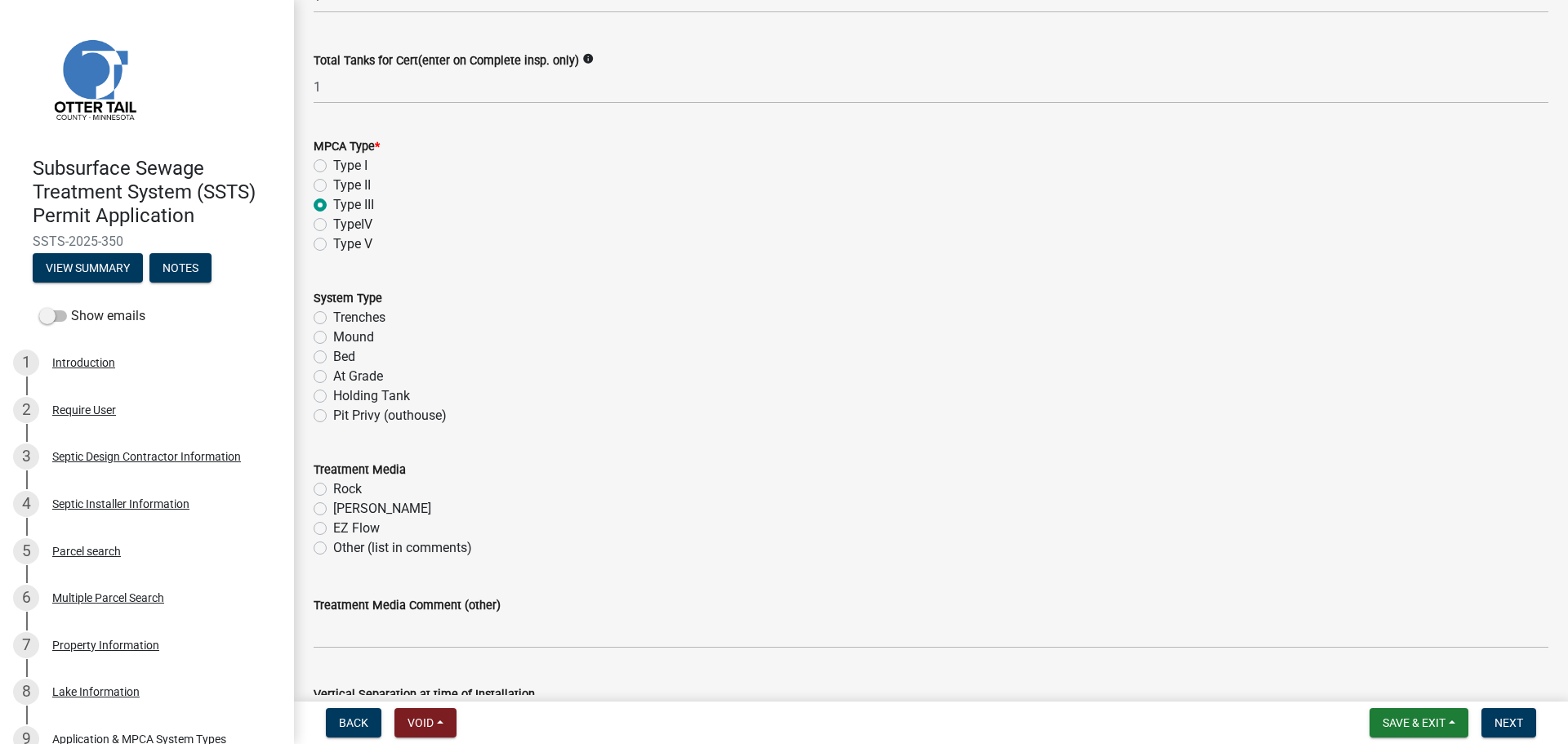
click at [318, 328] on div "Mound" at bounding box center [931, 337] width 1235 height 20
click at [333, 335] on label "Mound" at bounding box center [354, 337] width 41 height 20
click at [333, 335] on input "Mound" at bounding box center [338, 333] width 10 height 10
radio input "true"
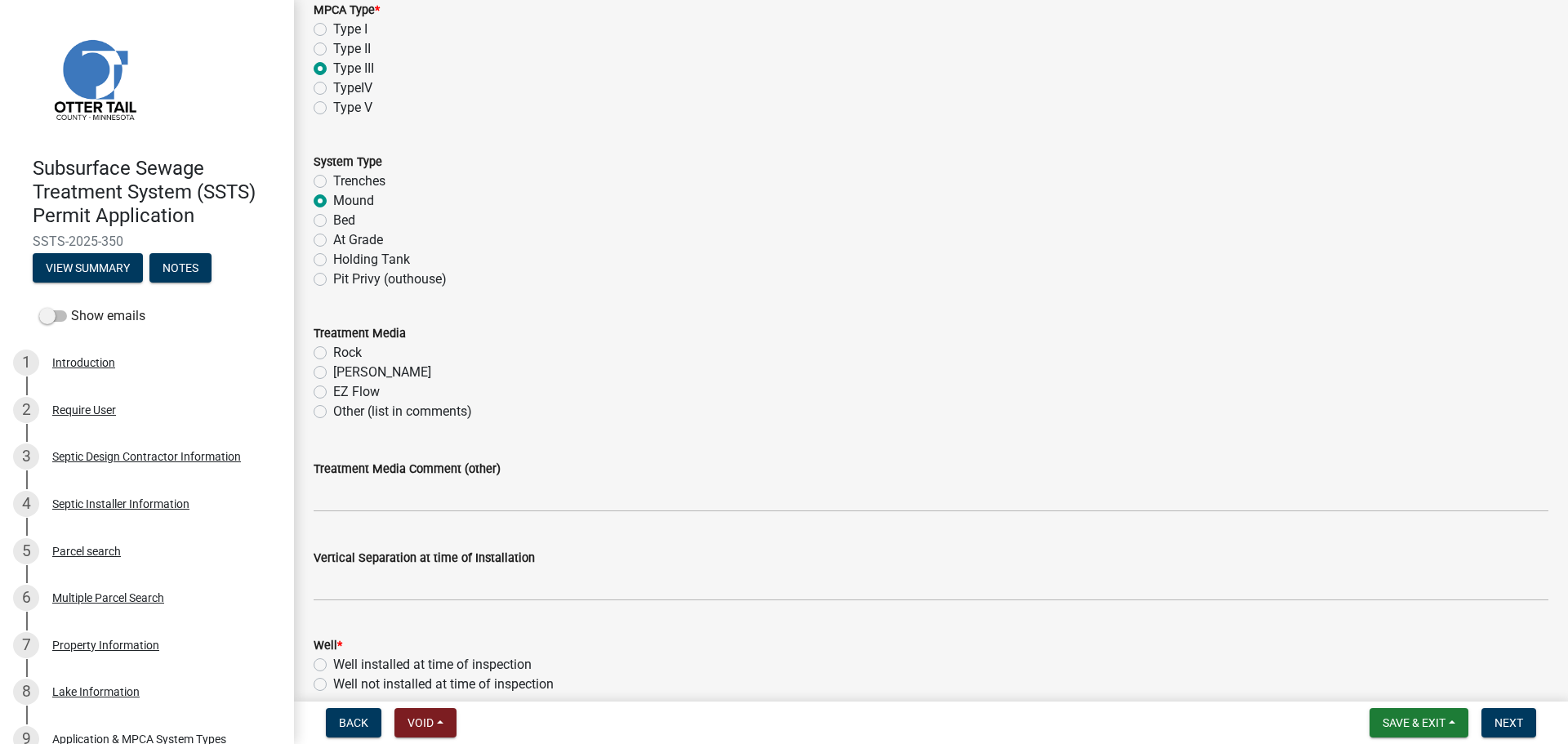
scroll to position [653, 0]
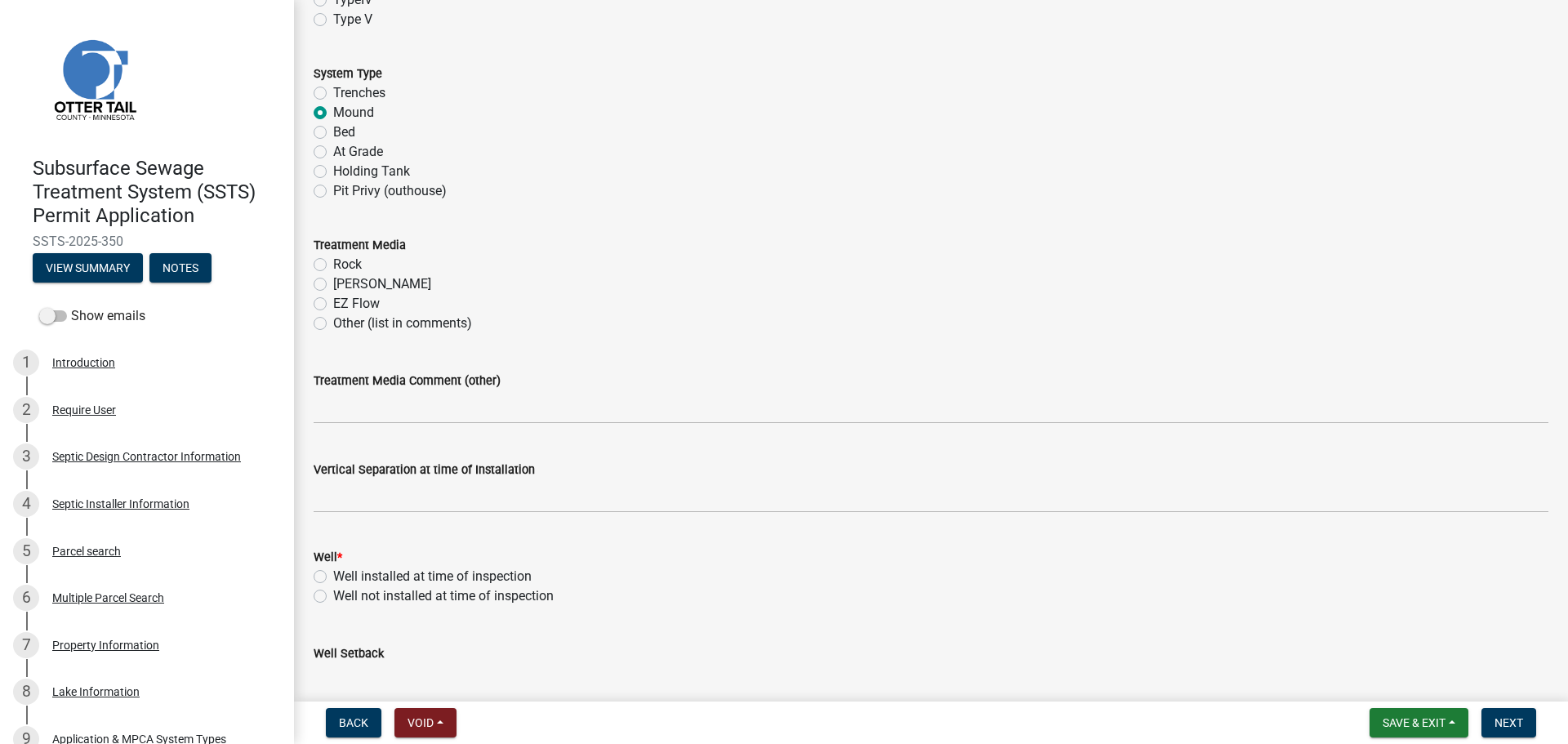
click at [333, 265] on label "Rock" at bounding box center [347, 264] width 29 height 20
click at [333, 265] on input "Rock" at bounding box center [338, 259] width 10 height 10
radio input "true"
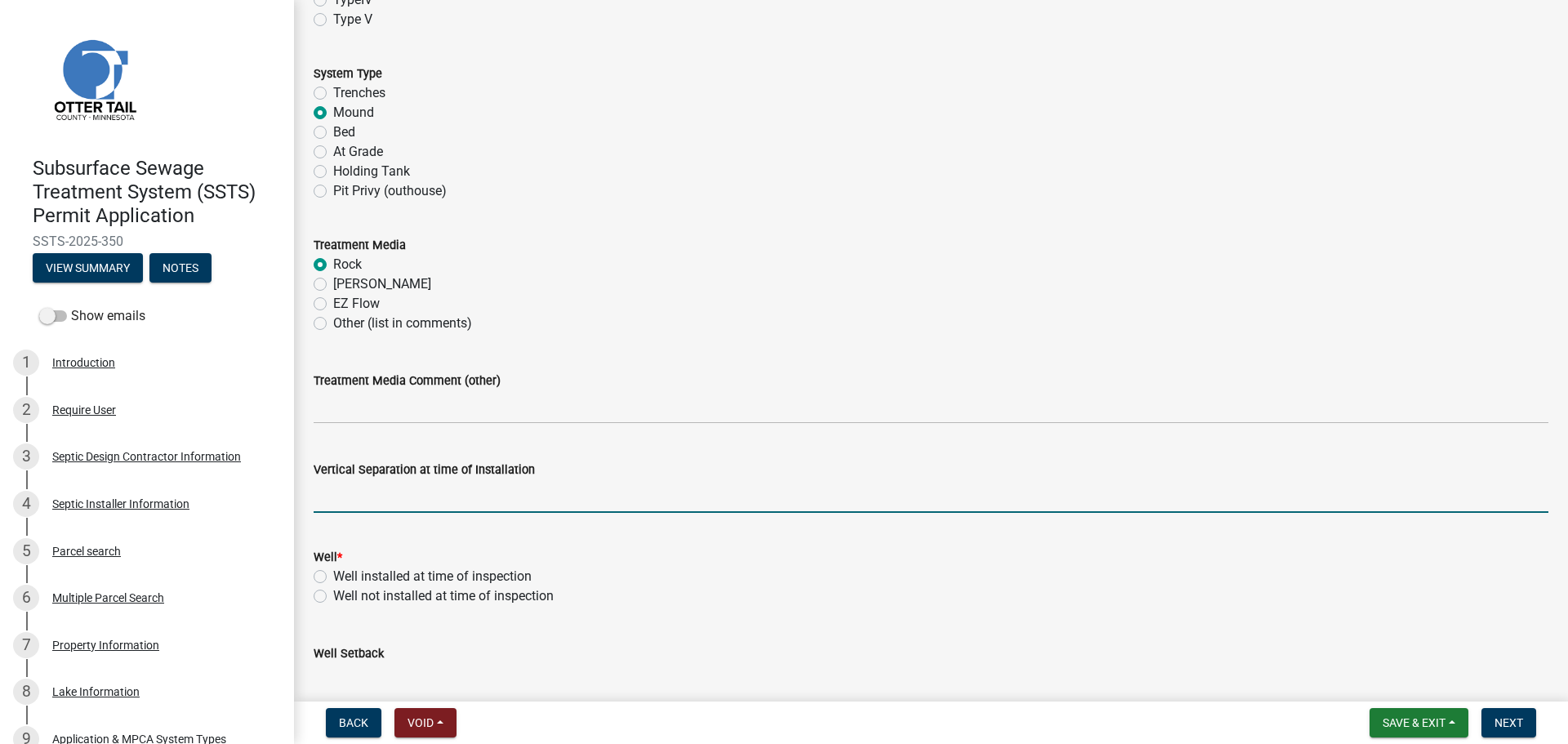
click at [353, 491] on input "text" at bounding box center [931, 496] width 1235 height 33
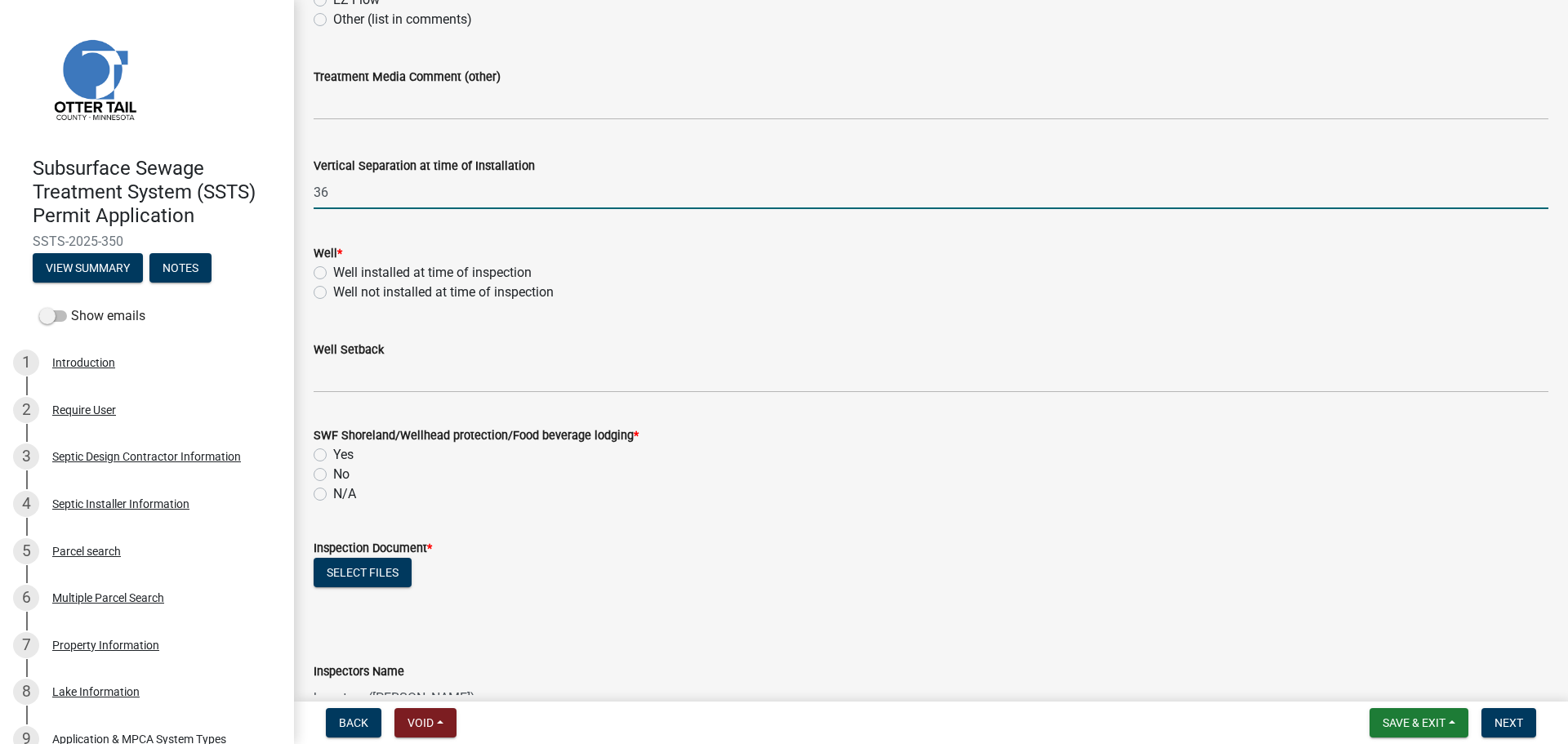
scroll to position [1062, 0]
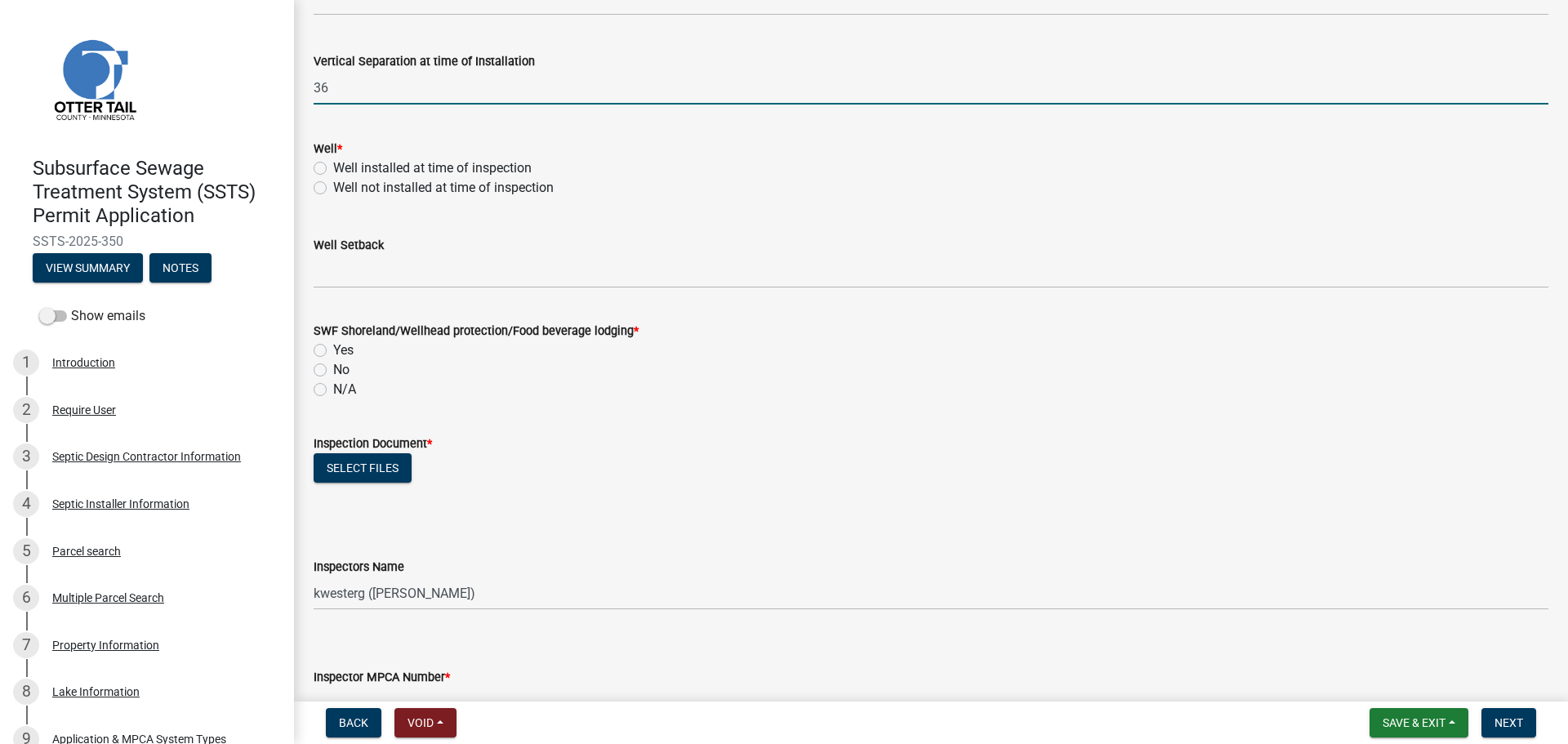
type input "36"
click at [333, 165] on label "Well installed at time of inspection" at bounding box center [433, 168] width 199 height 20
click at [333, 165] on input "Well installed at time of inspection" at bounding box center [338, 163] width 10 height 10
radio input "true"
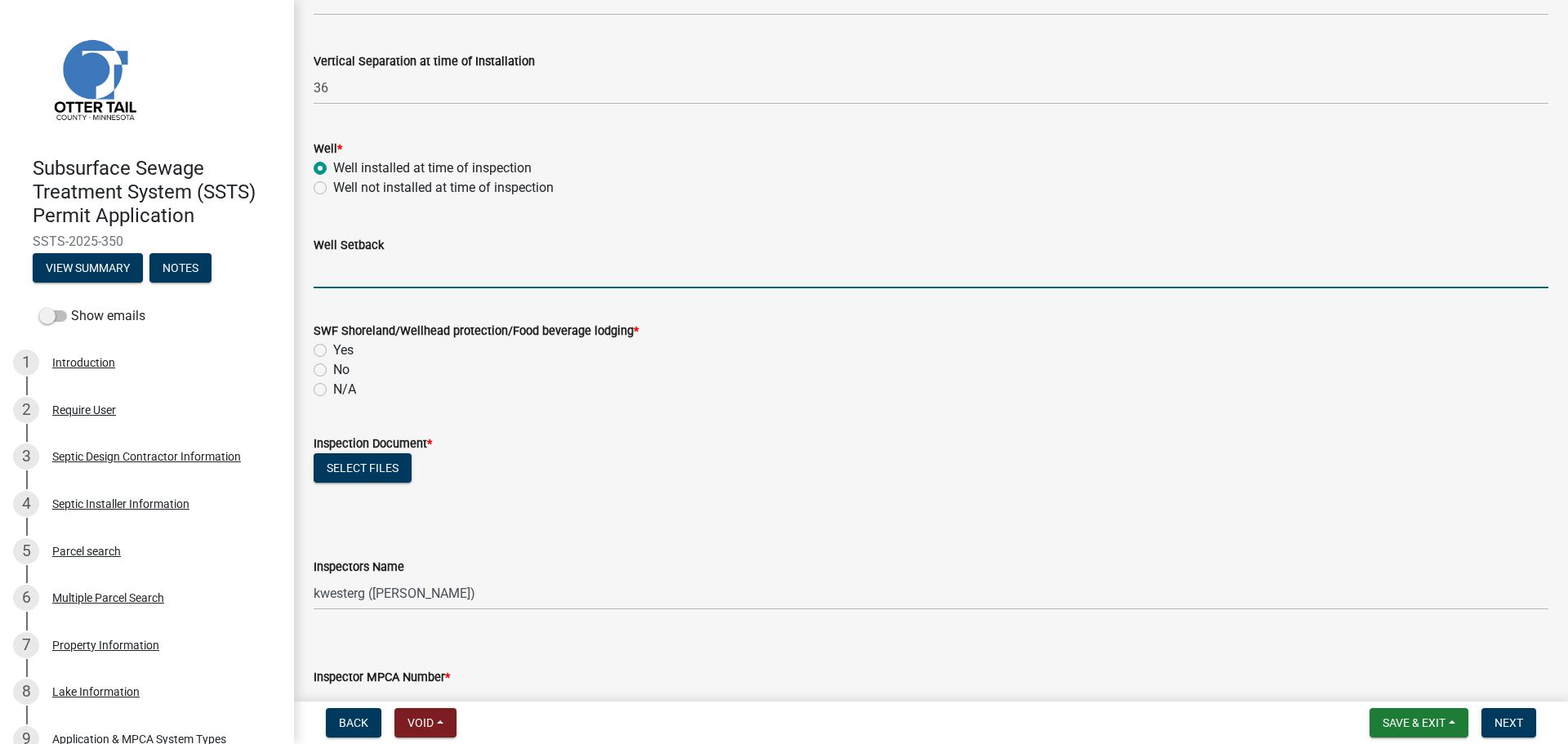
click at [354, 280] on input "Well Setback" at bounding box center [931, 271] width 1235 height 33
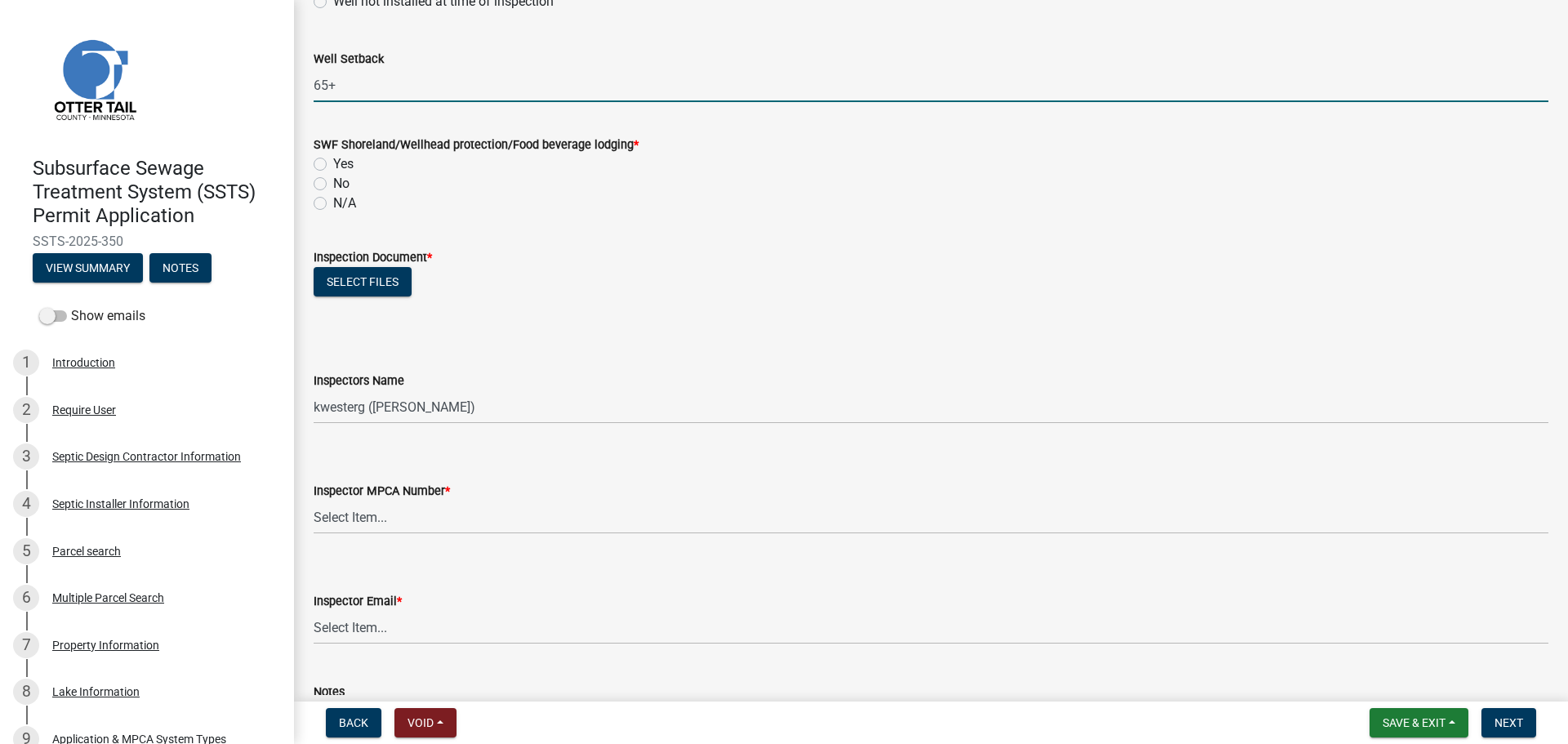
scroll to position [1225, 0]
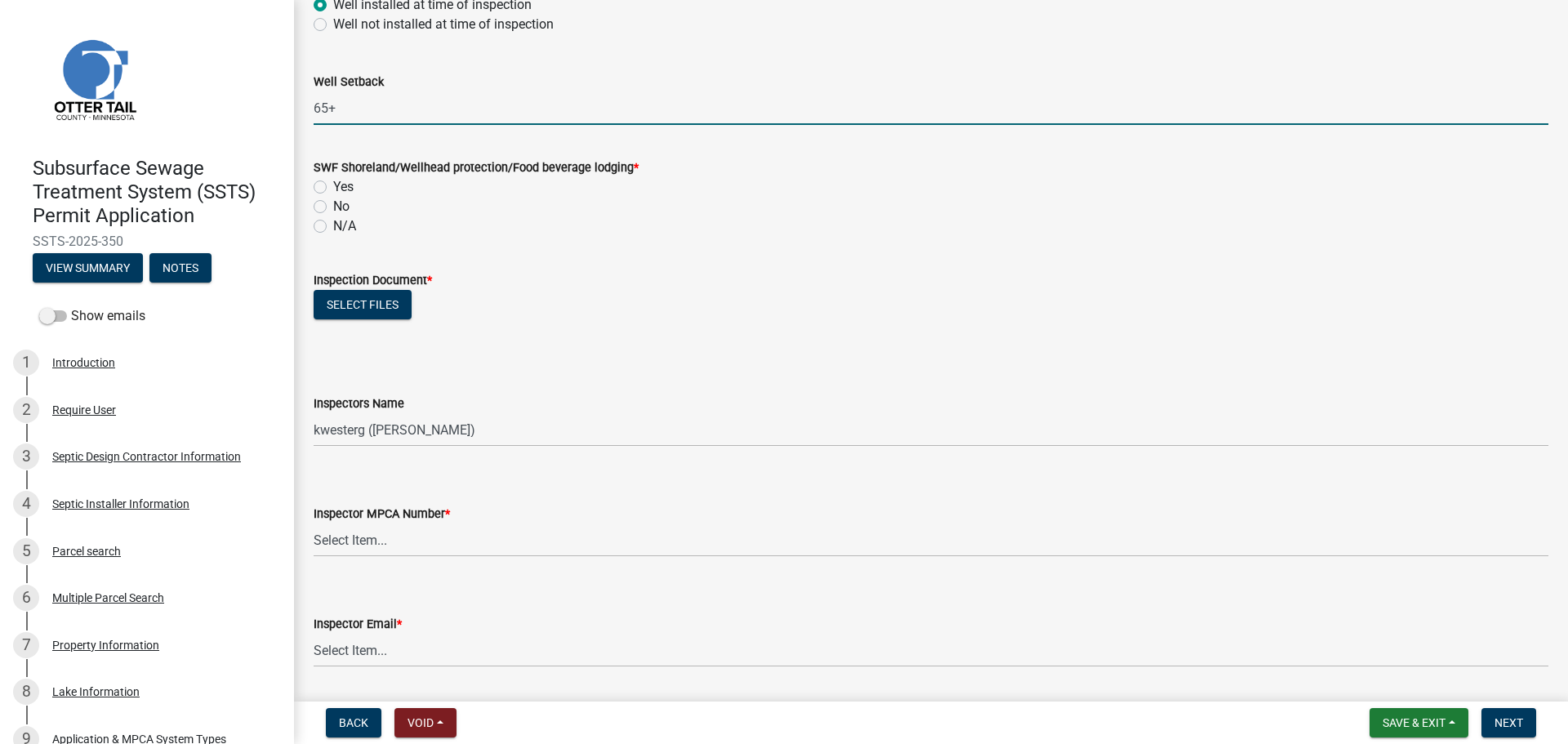
type input "65+"
click at [333, 186] on label "Yes" at bounding box center [344, 187] width 20 height 20
click at [333, 186] on input "Yes" at bounding box center [338, 182] width 10 height 10
radio input "true"
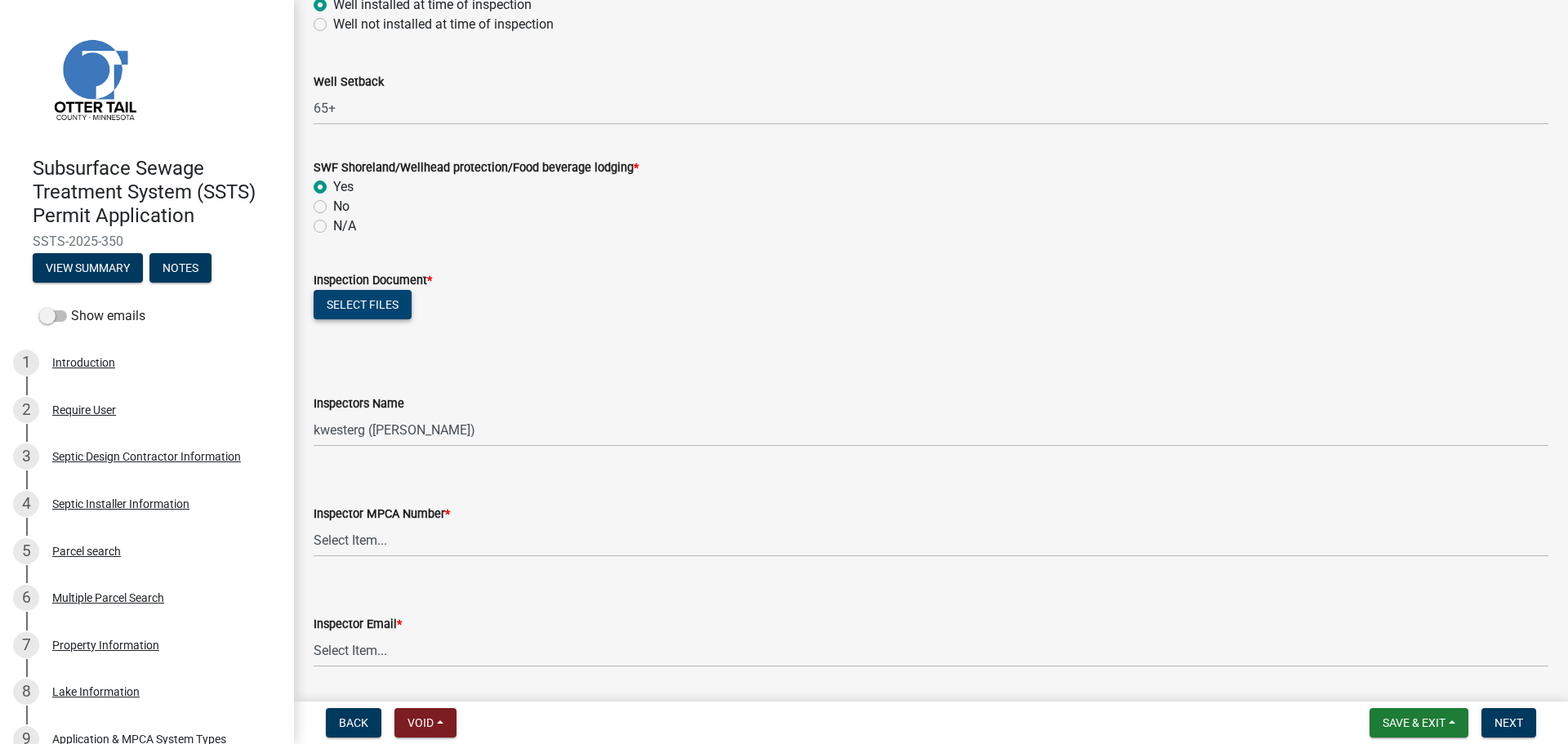
click at [357, 312] on button "Select files" at bounding box center [362, 305] width 98 height 30
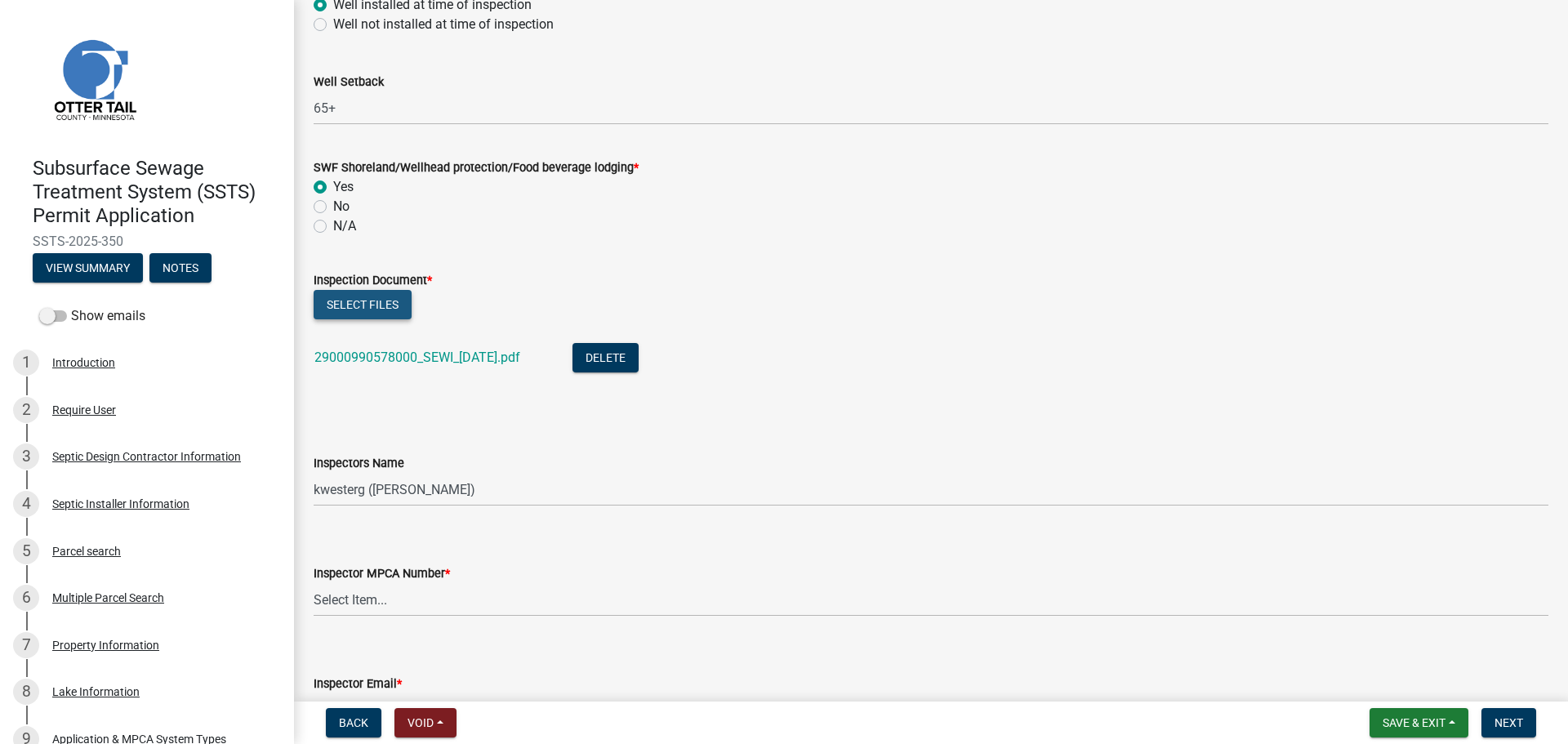
click at [367, 300] on button "Select files" at bounding box center [362, 305] width 98 height 30
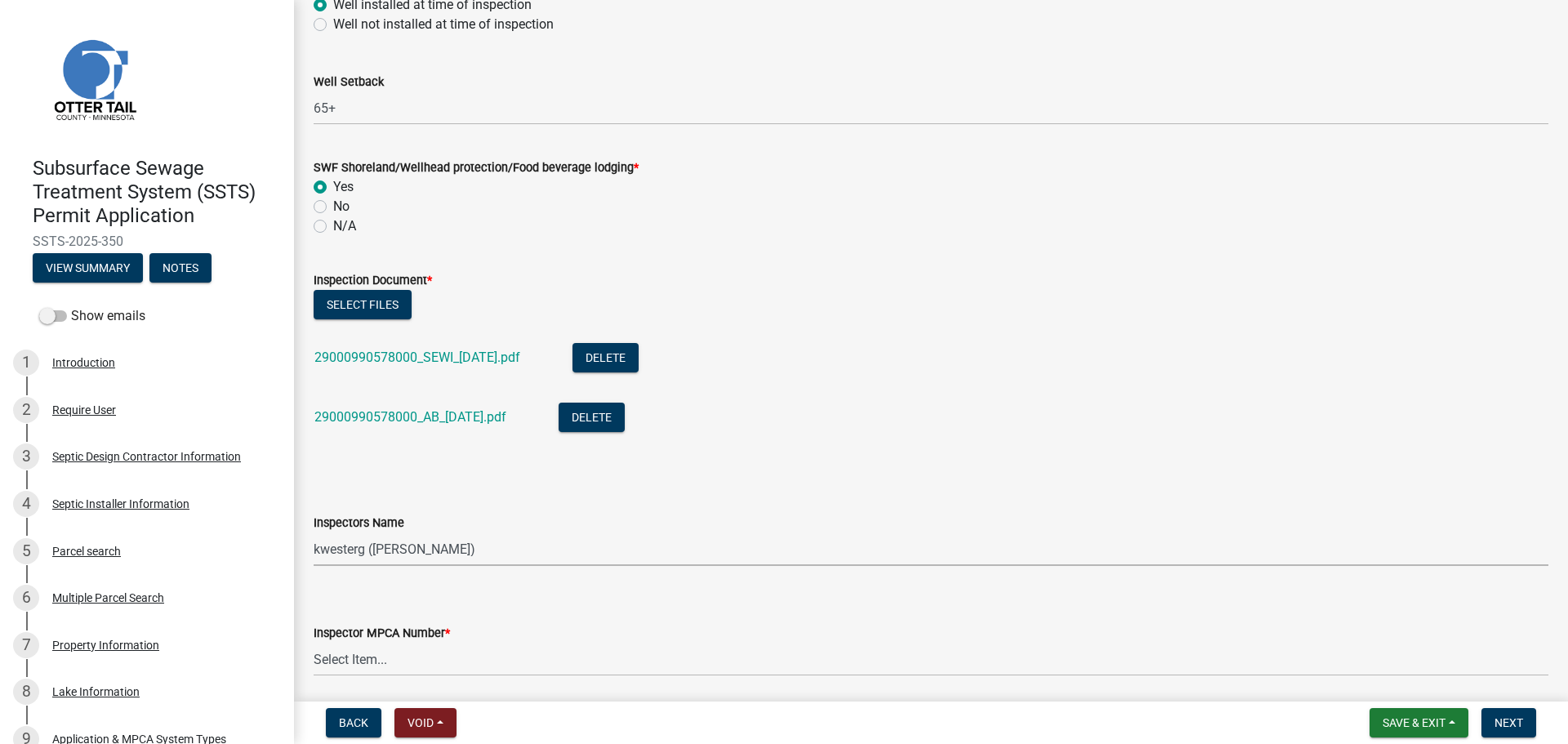
click at [422, 542] on select "Select Item... btollefson ([PERSON_NAME]) [PERSON_NAME] ([PERSON_NAME]) eplaste…" at bounding box center [931, 549] width 1235 height 33
select select "ab4afe9b-f255-4bf6-b29f-35714790ba70"
click at [314, 532] on select "Select Item... btollefson ([PERSON_NAME]) [PERSON_NAME] ([PERSON_NAME]) eplaste…" at bounding box center [931, 549] width 1235 height 33
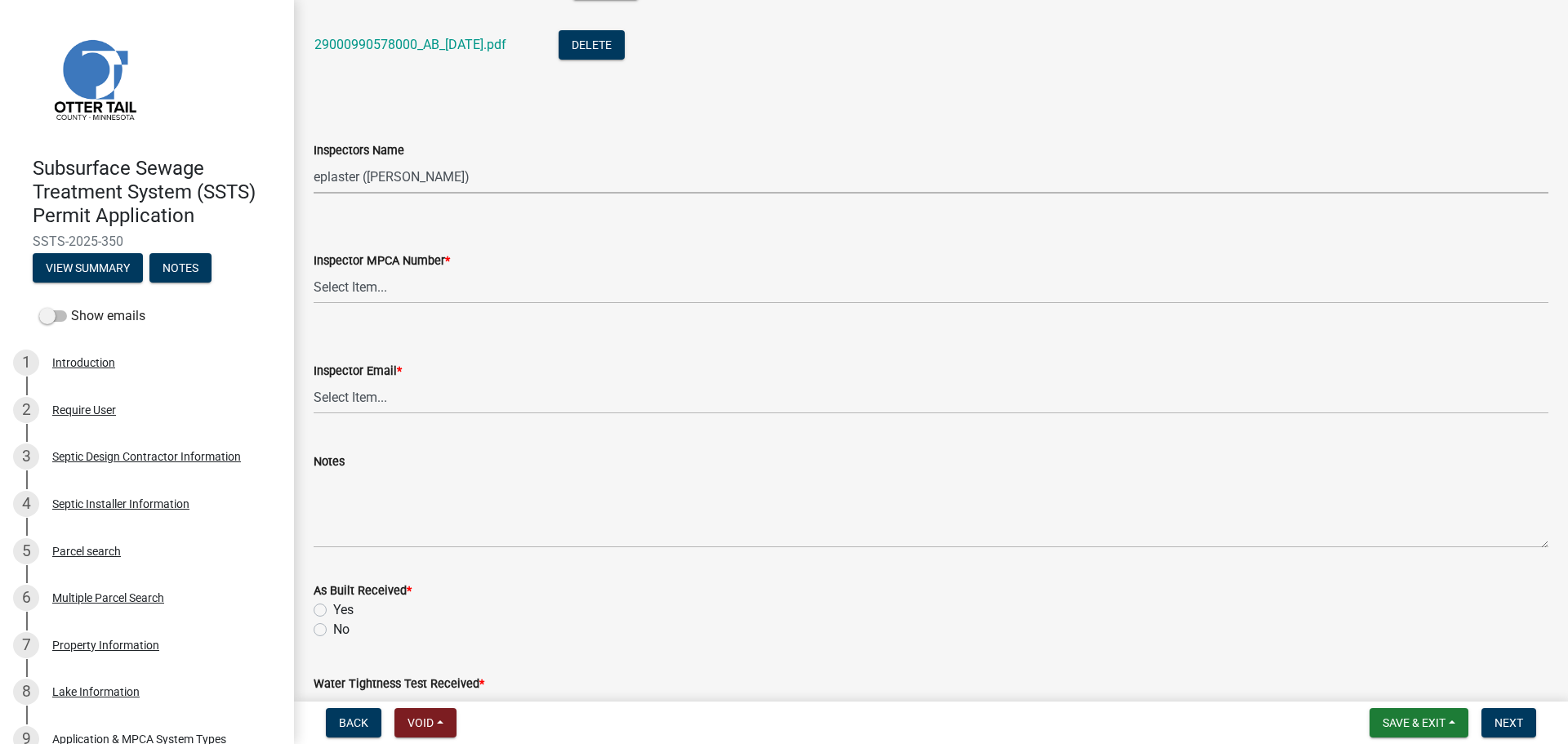
scroll to position [1674, 0]
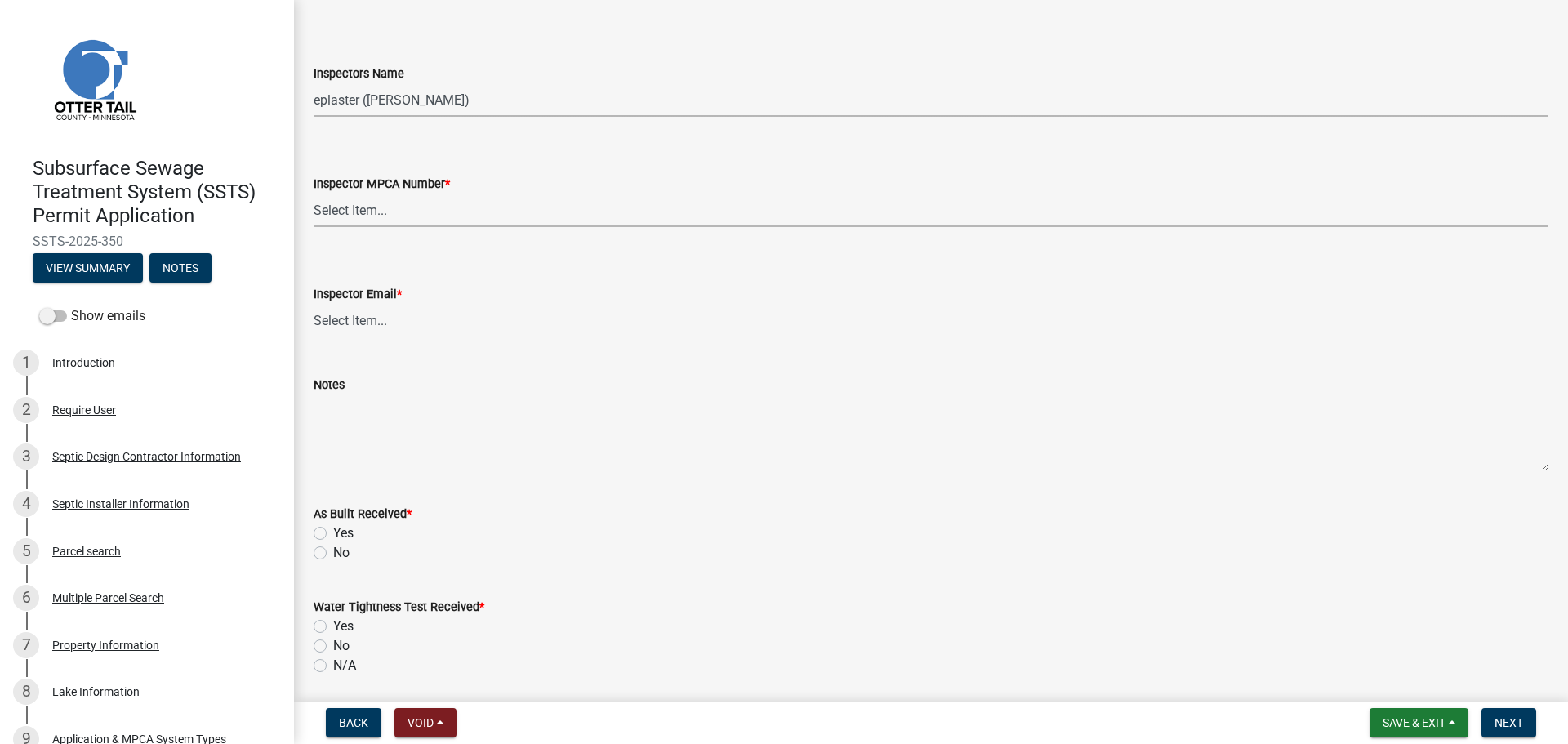
click at [357, 212] on select "Select Item... [PERSON_NAME] (10415) [PERSON_NAME] (924) [PERSON_NAME] (1957) […" at bounding box center [931, 210] width 1235 height 33
click at [314, 193] on select "Select Item... [PERSON_NAME] (10415) [PERSON_NAME] (924) [PERSON_NAME] (1957) […" at bounding box center [931, 210] width 1235 height 33
select select "4857f273-0e9a-4084-85c8-075cbcf0902e"
click at [373, 333] on select "Select Item... [PERSON_NAME] ([EMAIL_ADDRESS][DOMAIN_NAME]) [PERSON_NAME] ([EMA…" at bounding box center [931, 320] width 1235 height 33
click at [314, 304] on select "Select Item... [PERSON_NAME] ([EMAIL_ADDRESS][DOMAIN_NAME]) [PERSON_NAME] ([EMA…" at bounding box center [931, 320] width 1235 height 33
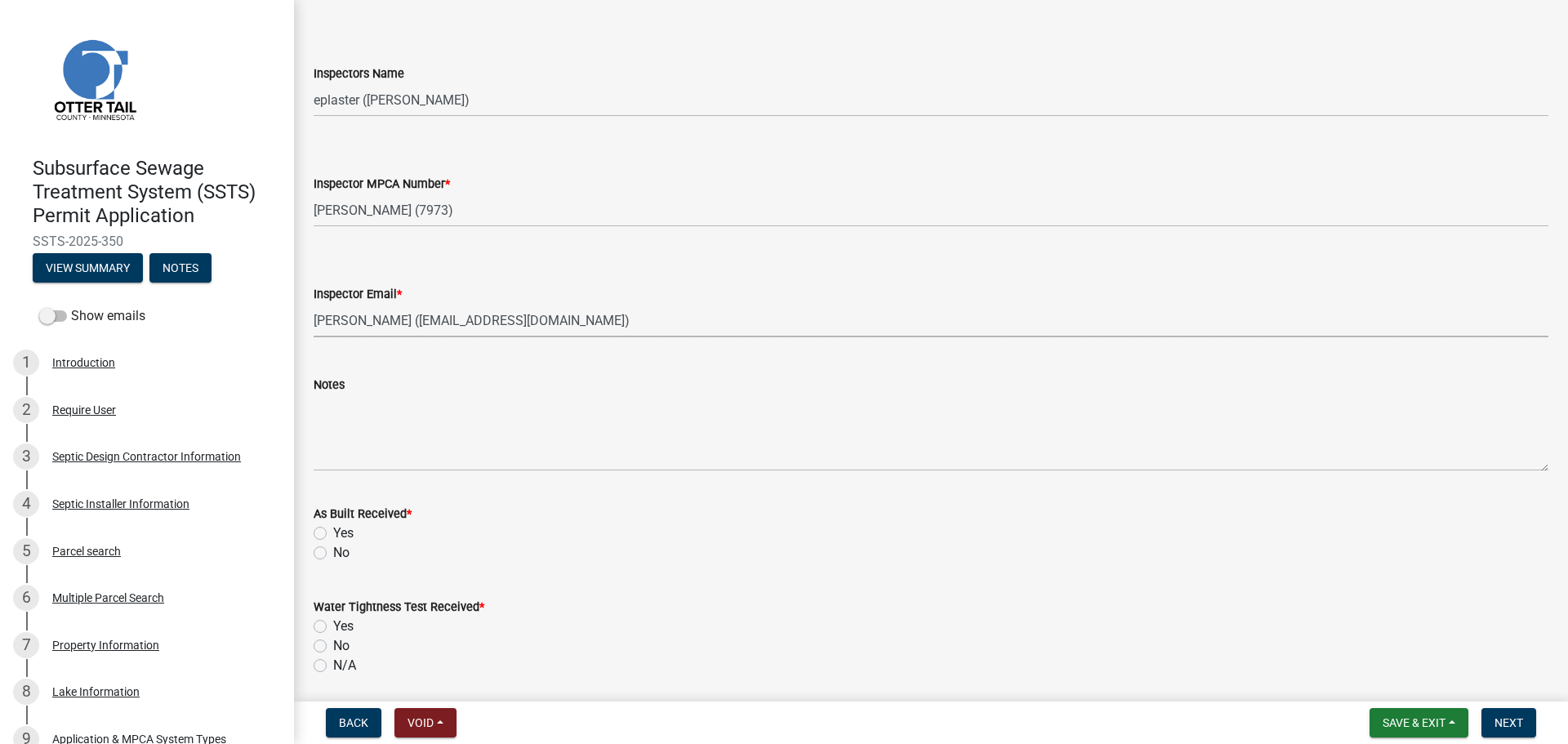
select select "318b8207-6619-4c37-8bd8-783b28c7307f"
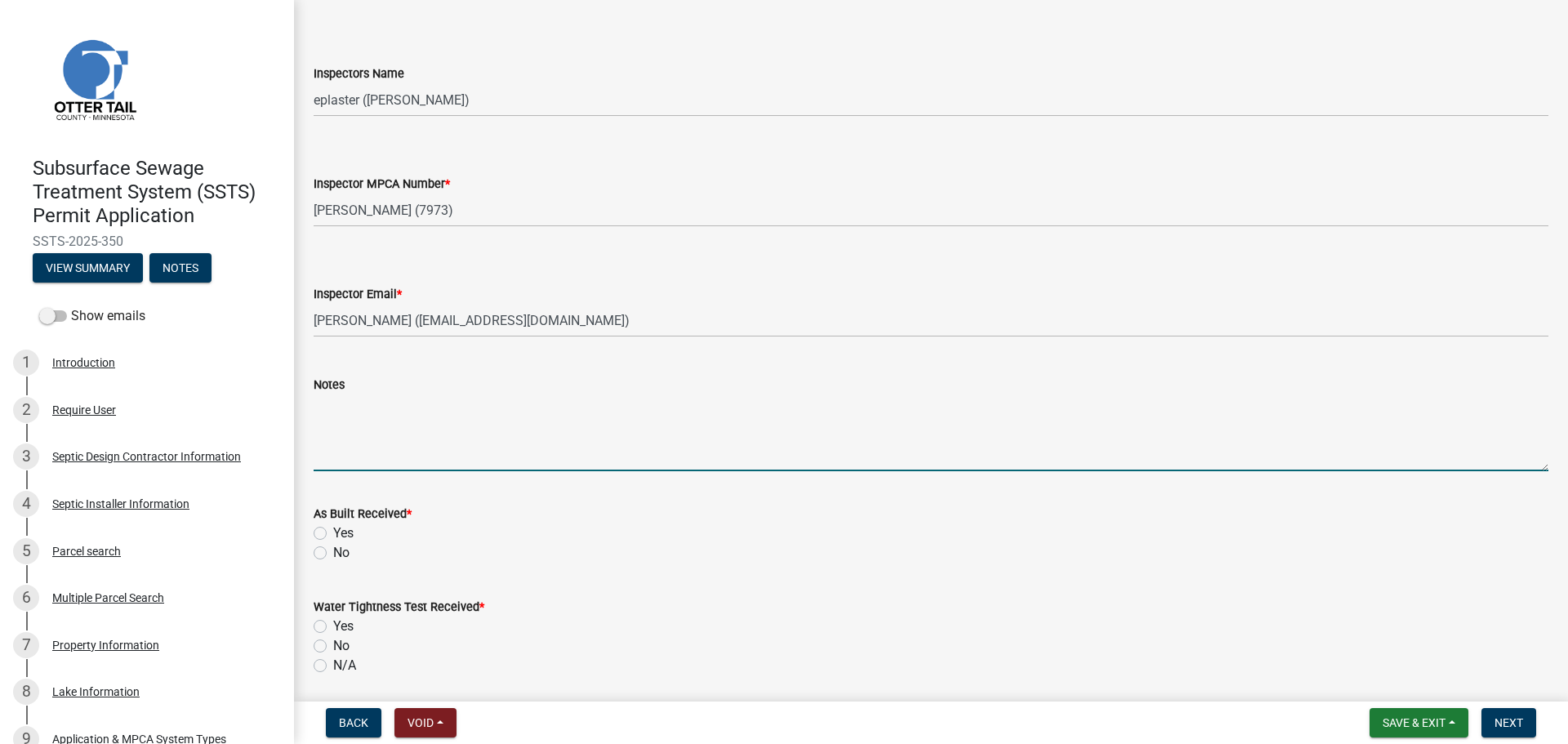
click at [372, 465] on textarea "Notes" at bounding box center [931, 433] width 1235 height 77
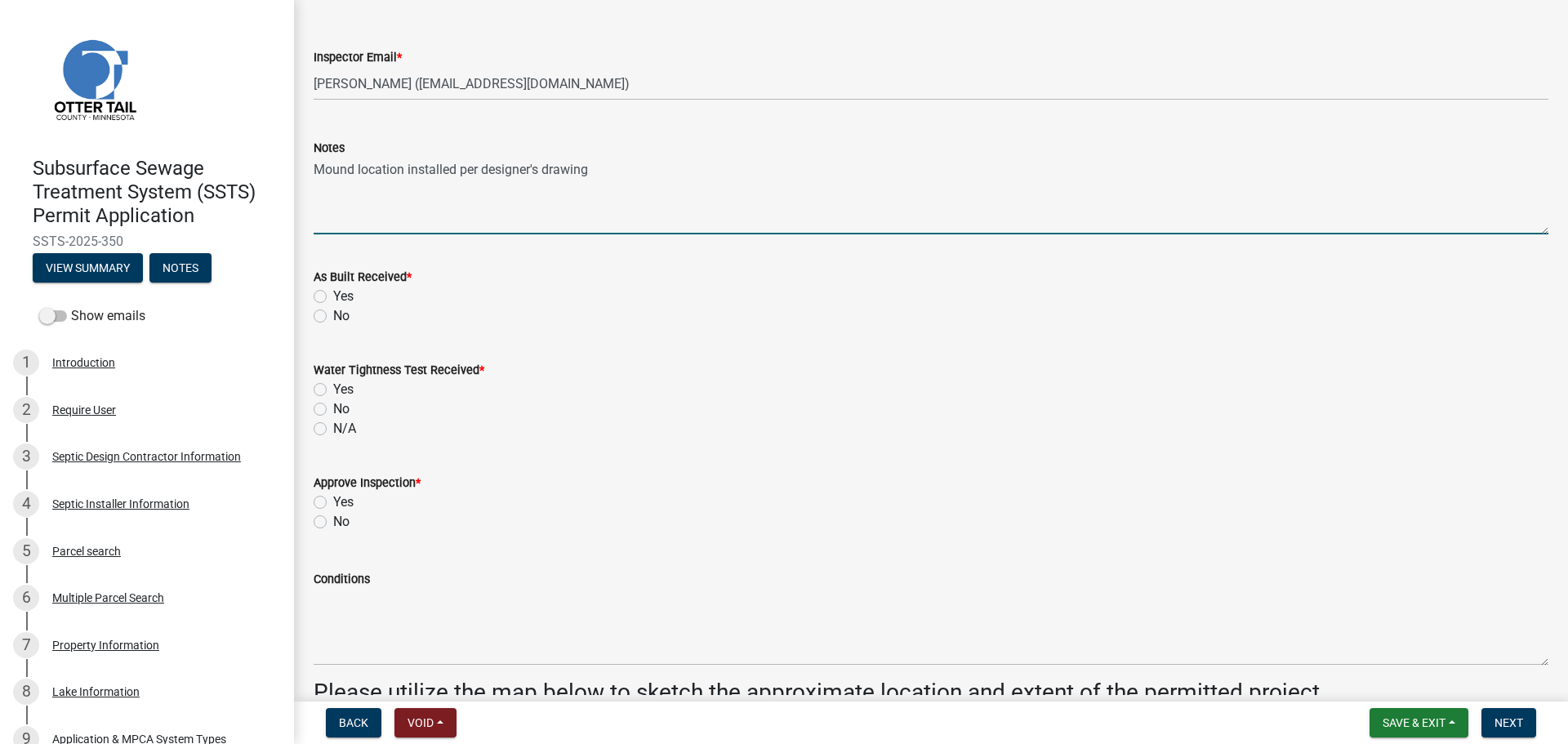
scroll to position [1919, 0]
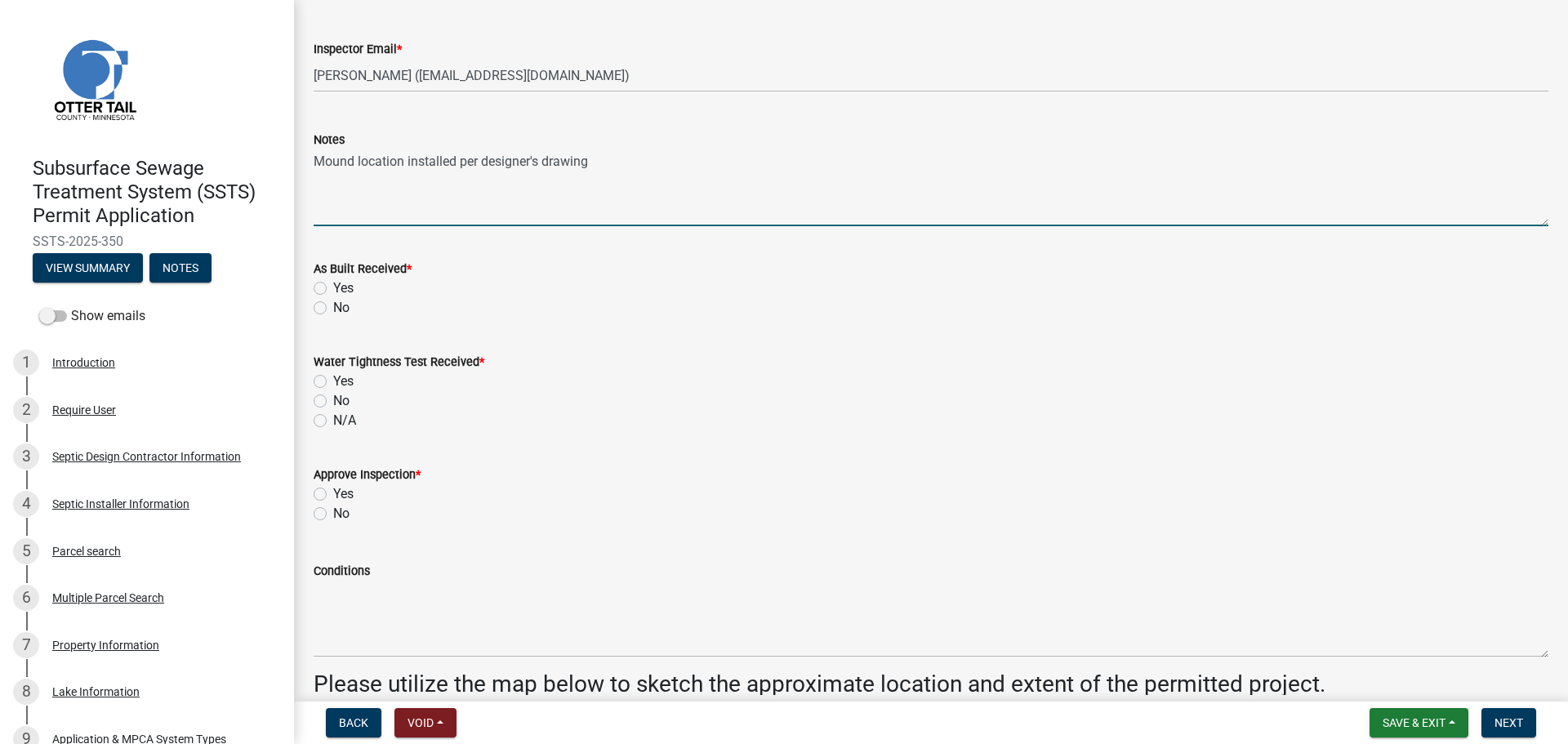
type textarea "Mound location installed per designer's drawing"
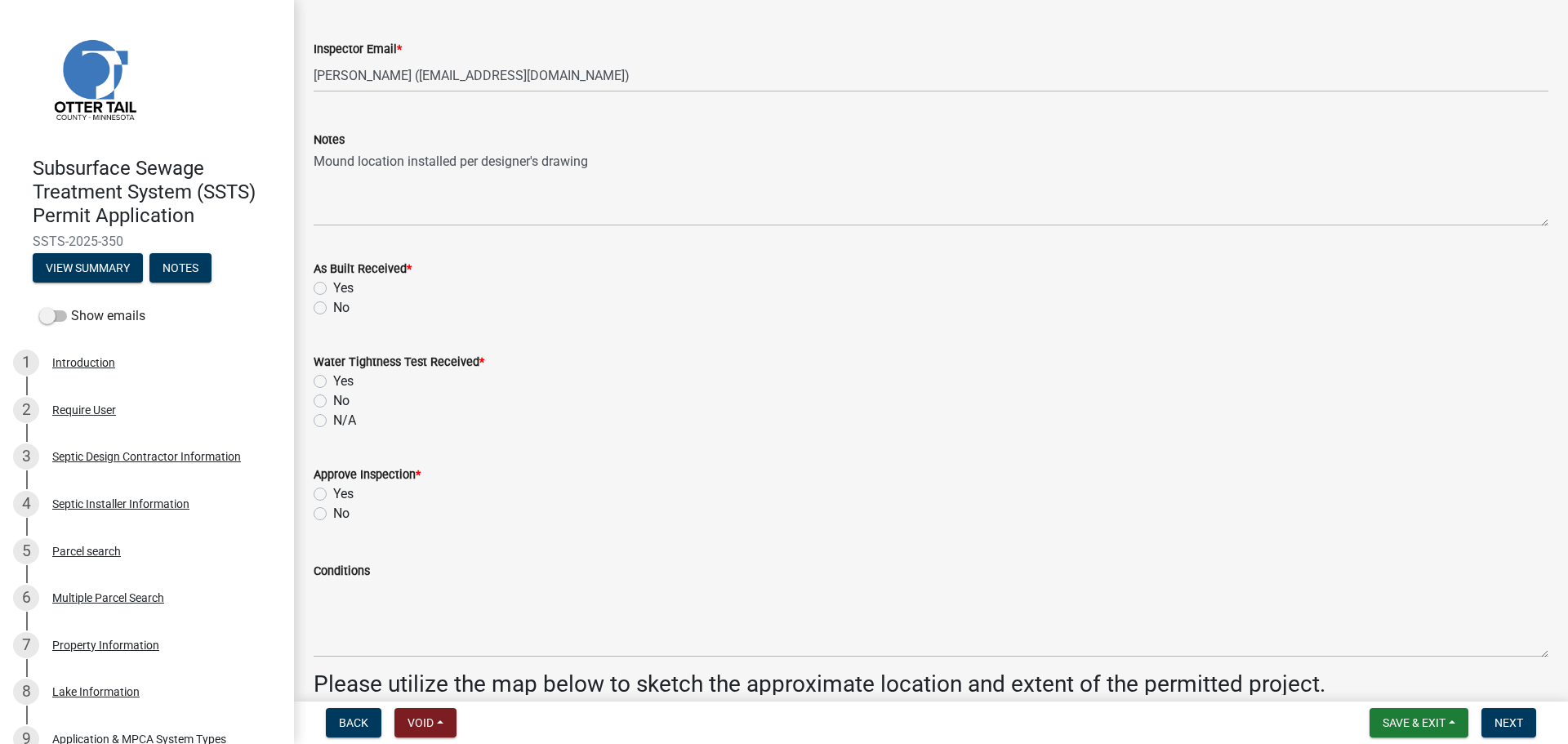
click at [333, 285] on label "Yes" at bounding box center [344, 288] width 20 height 20
click at [333, 285] on input "Yes" at bounding box center [338, 283] width 10 height 10
radio input "true"
click at [333, 420] on label "N/A" at bounding box center [345, 420] width 23 height 20
click at [333, 420] on input "N/A" at bounding box center [338, 415] width 10 height 10
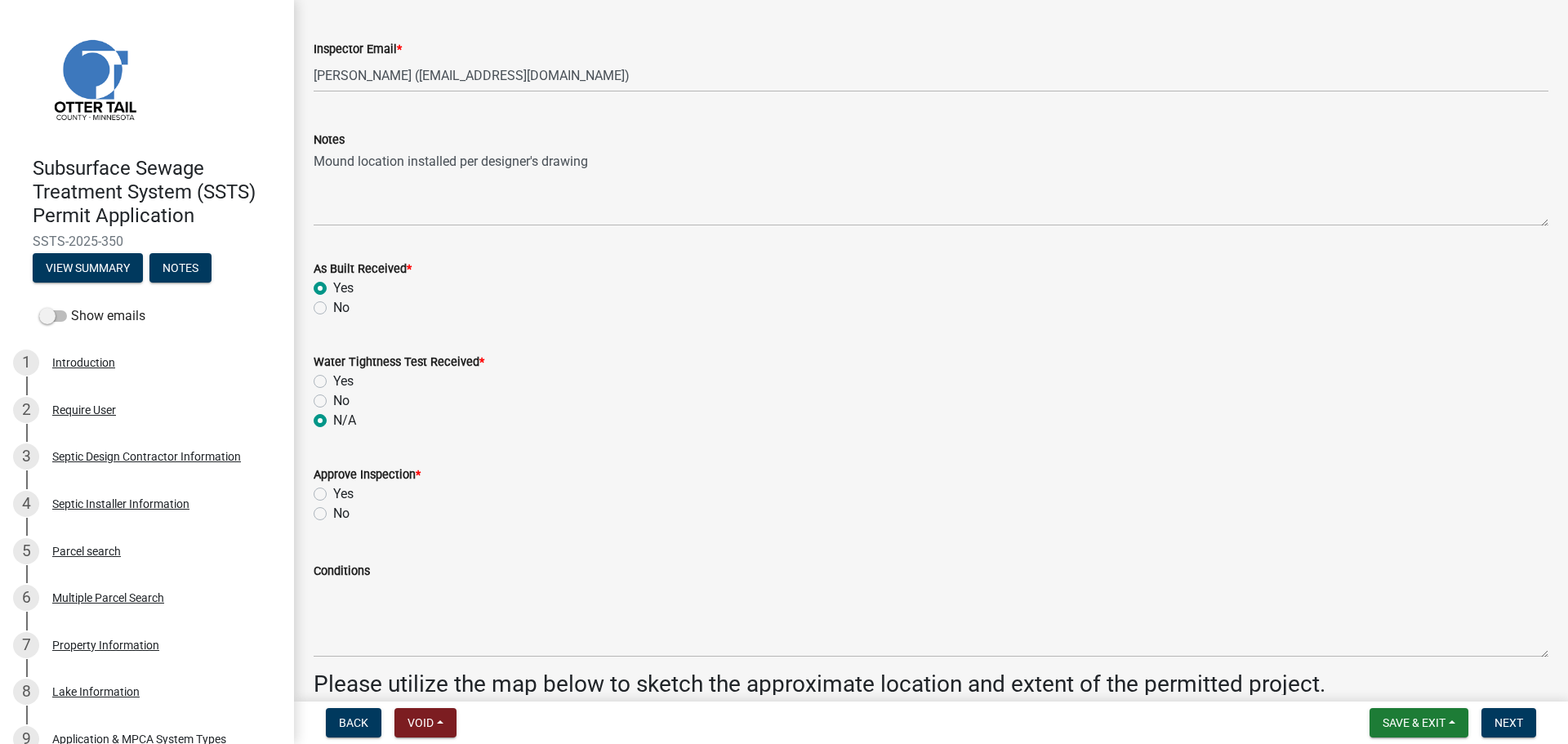
radio input "true"
click at [333, 496] on label "Yes" at bounding box center [344, 493] width 20 height 20
click at [333, 495] on input "Yes" at bounding box center [338, 489] width 10 height 10
radio input "true"
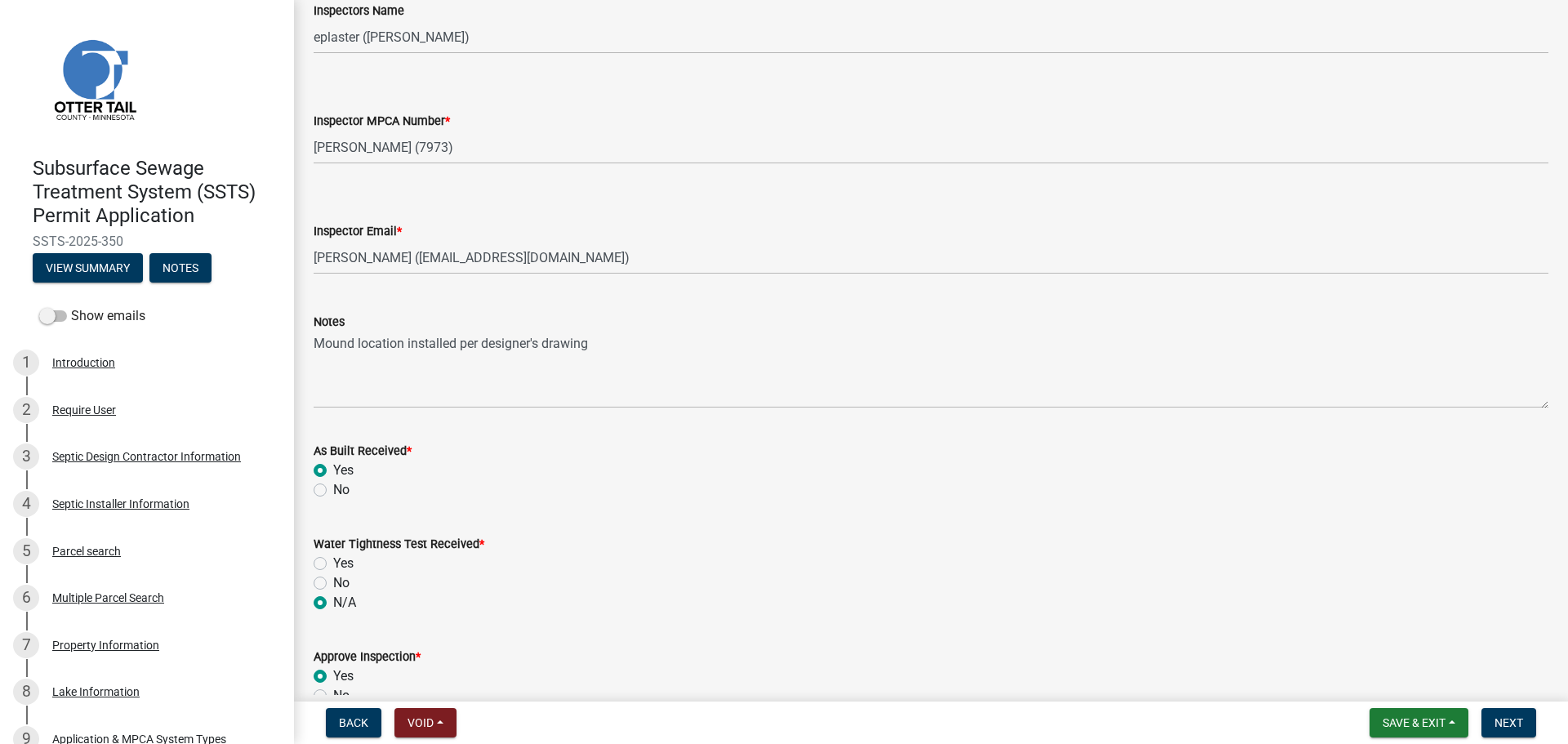
scroll to position [1735, 0]
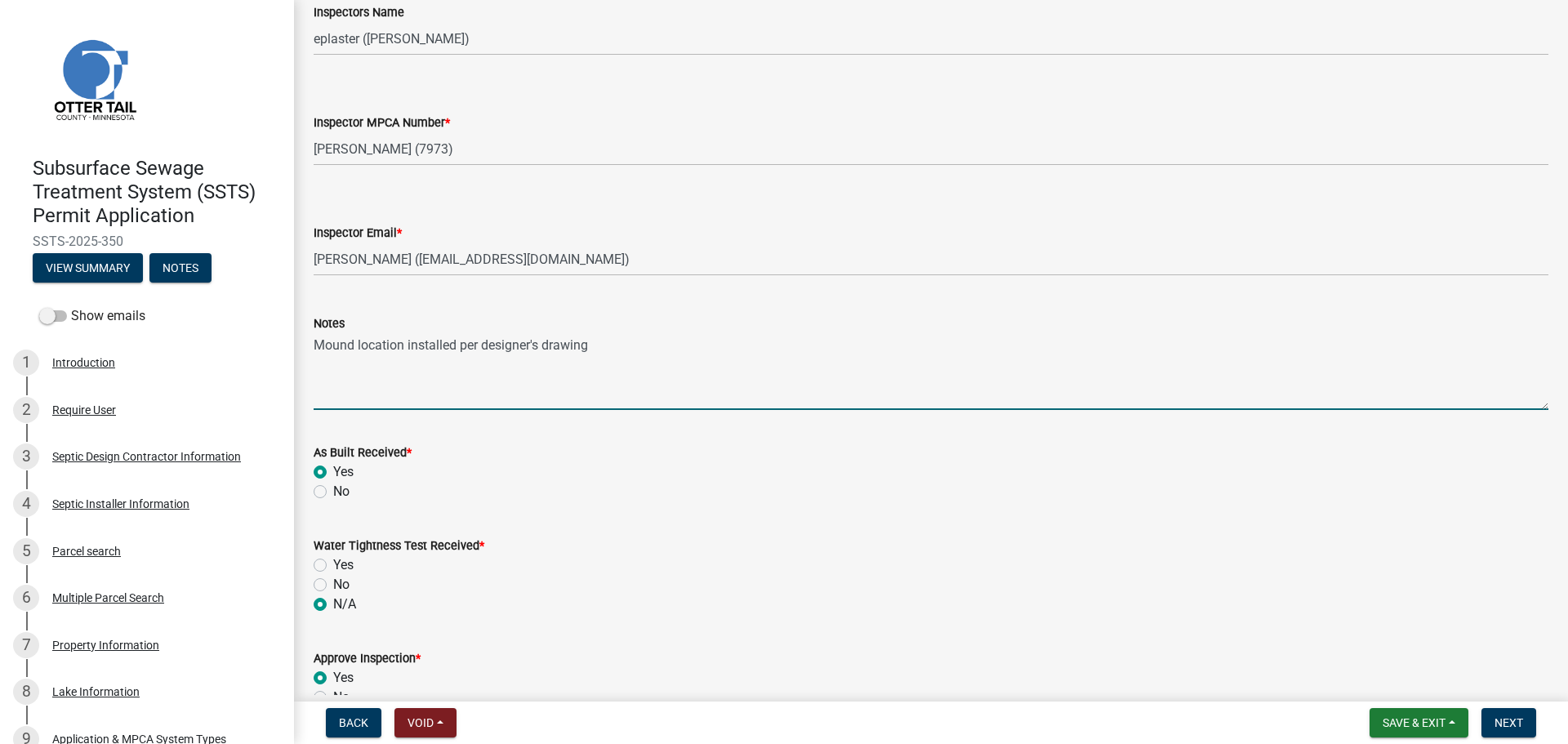
drag, startPoint x: 403, startPoint y: 343, endPoint x: 361, endPoint y: 345, distance: 42.0
click at [361, 345] on textarea "Mound location installed per designer's drawing" at bounding box center [931, 372] width 1235 height 77
click at [399, 374] on textarea "Mound location installed per designer's drawing" at bounding box center [931, 372] width 1235 height 77
click at [1505, 719] on span "Next" at bounding box center [1509, 723] width 29 height 13
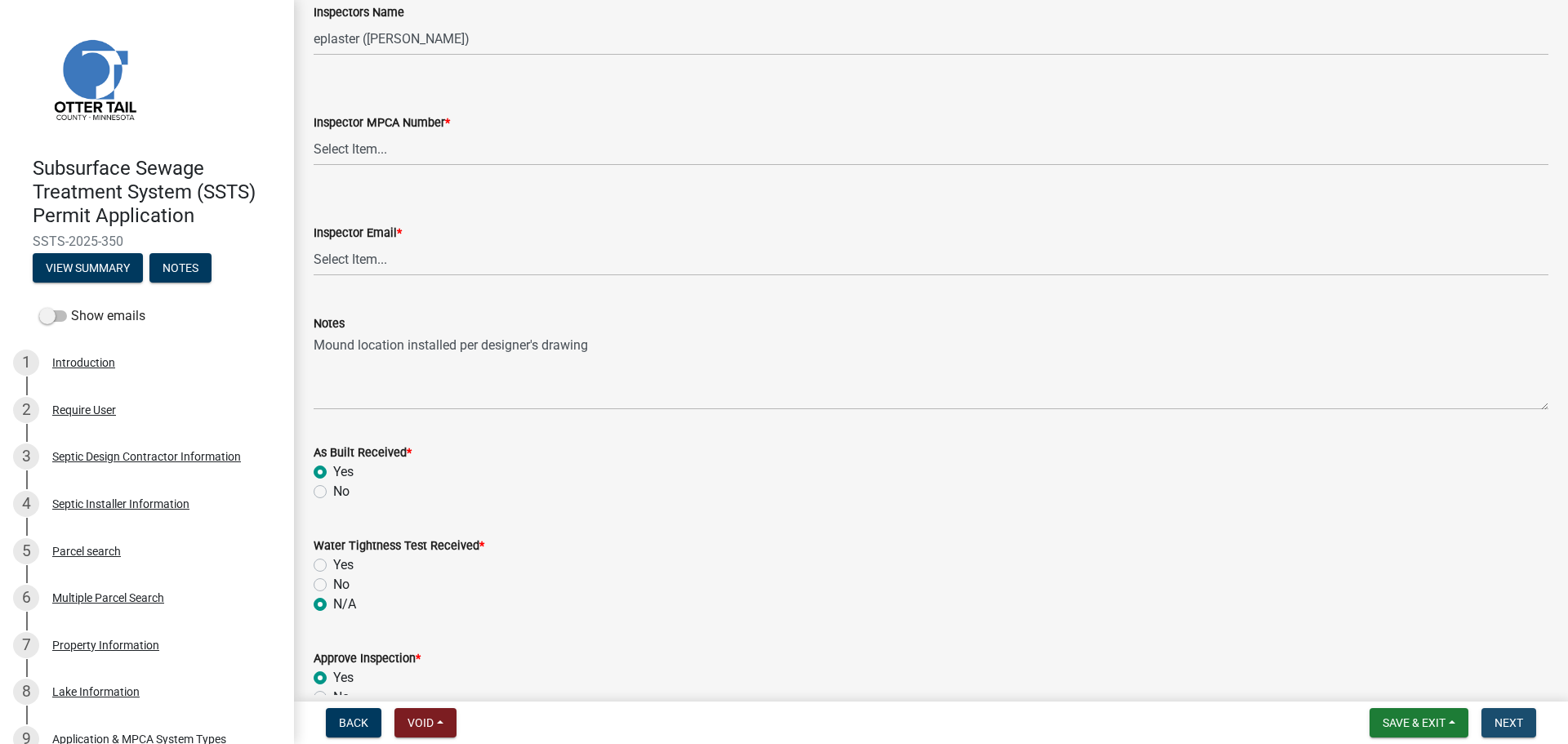
scroll to position [0, 0]
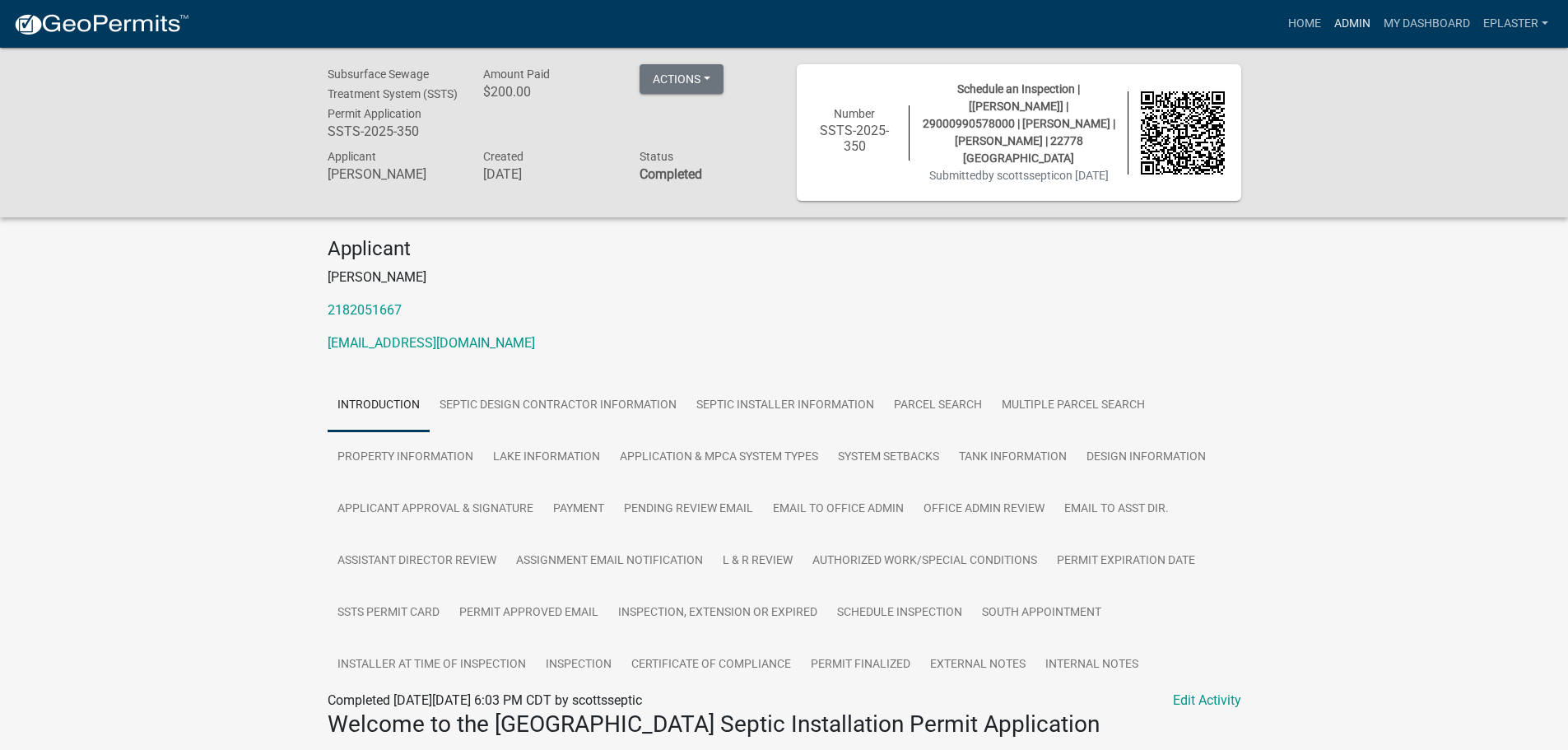
click at [1341, 22] on link "Admin" at bounding box center [1352, 23] width 50 height 31
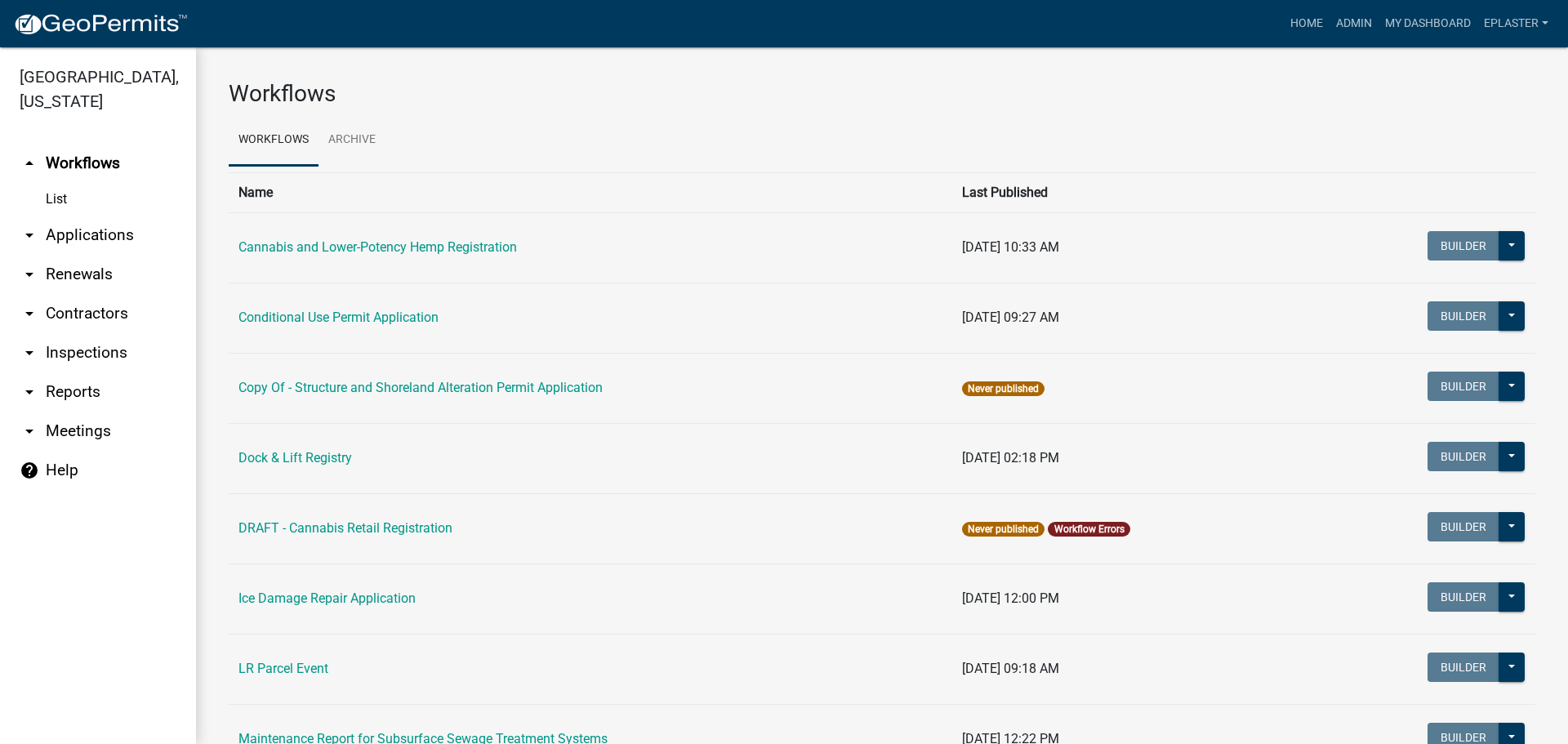
click at [71, 225] on link "arrow_drop_down Applications" at bounding box center [98, 235] width 196 height 39
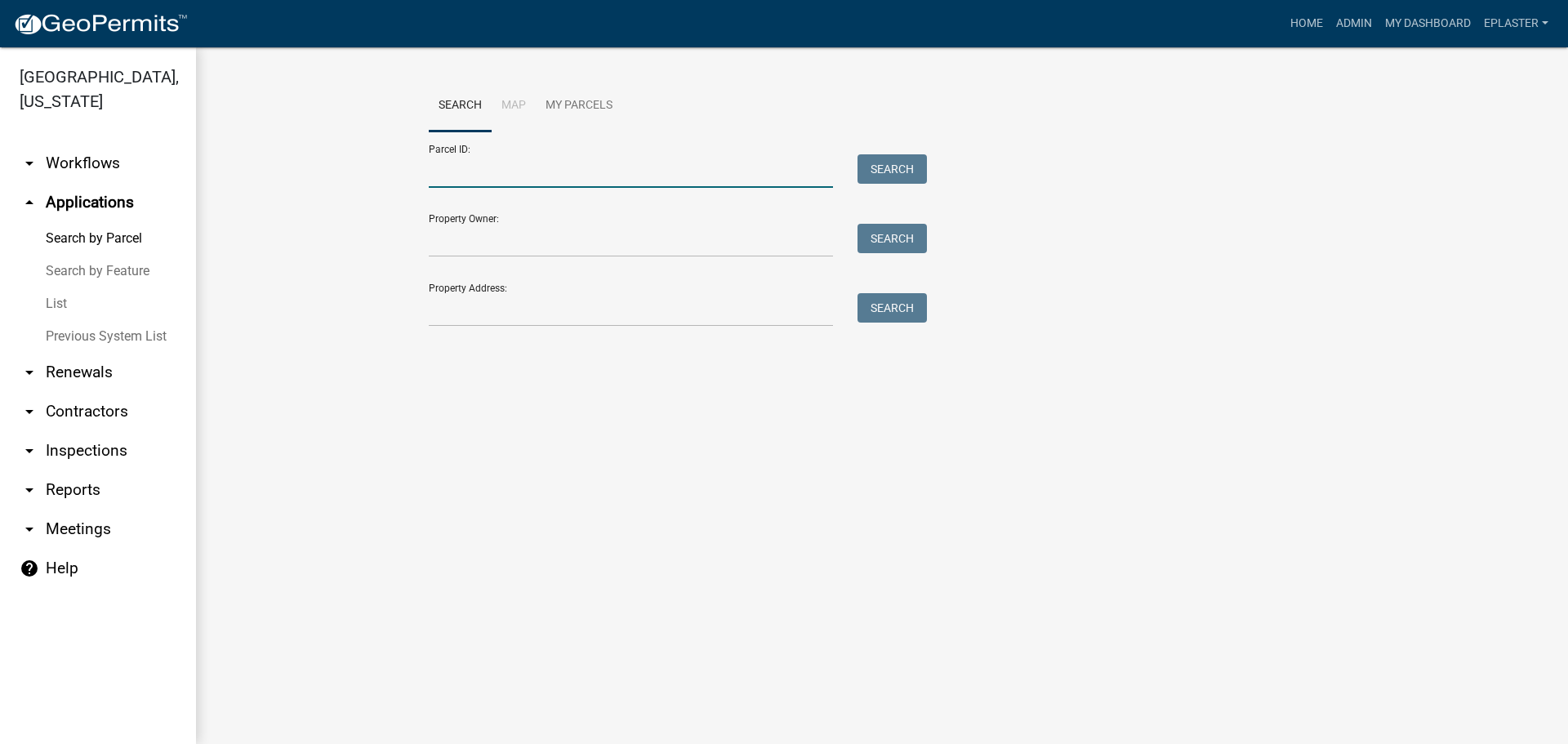
click at [517, 171] on input "Parcel ID:" at bounding box center [631, 171] width 404 height 33
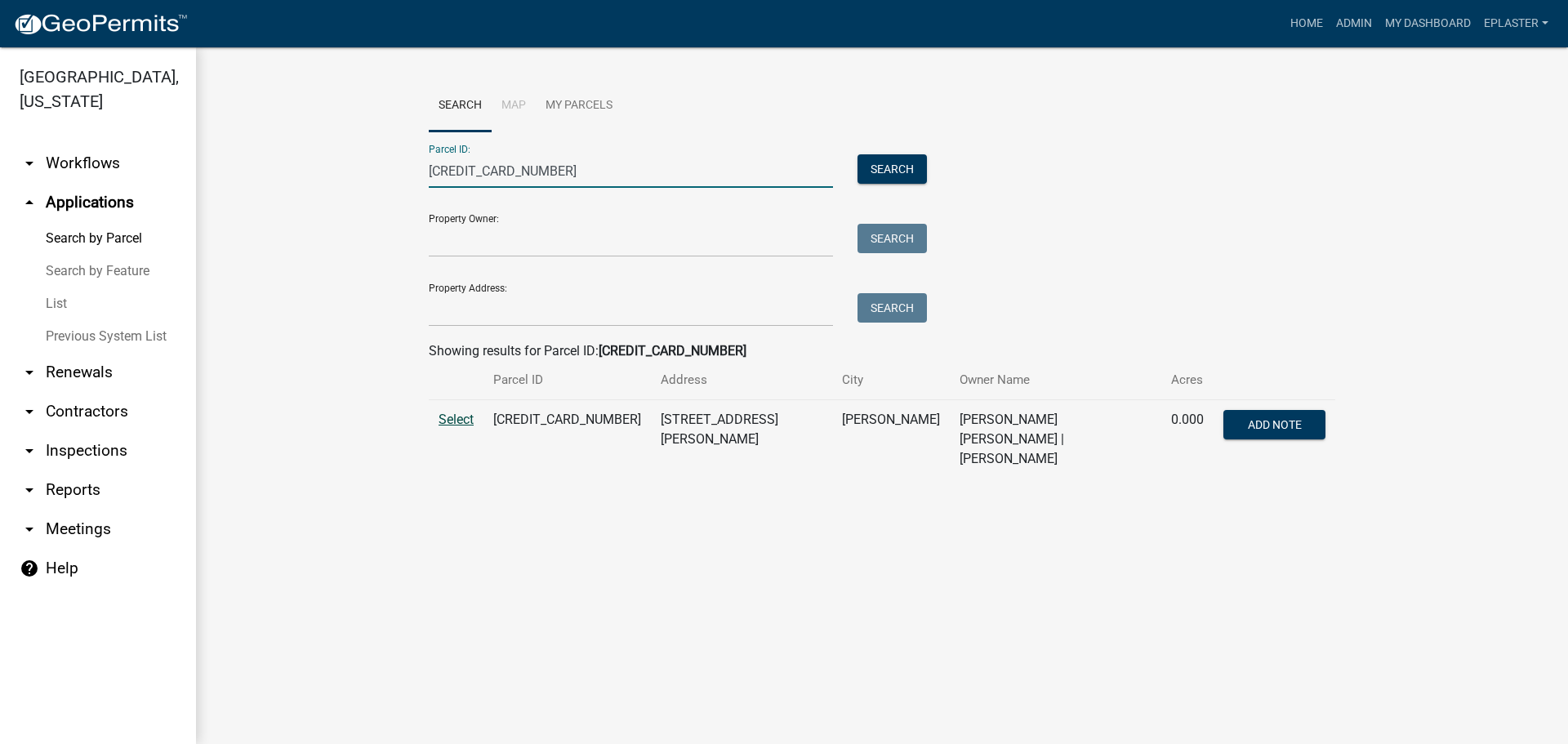
type input "[CREDIT_CARD_NUMBER]"
click at [453, 422] on span "Select" at bounding box center [456, 419] width 35 height 16
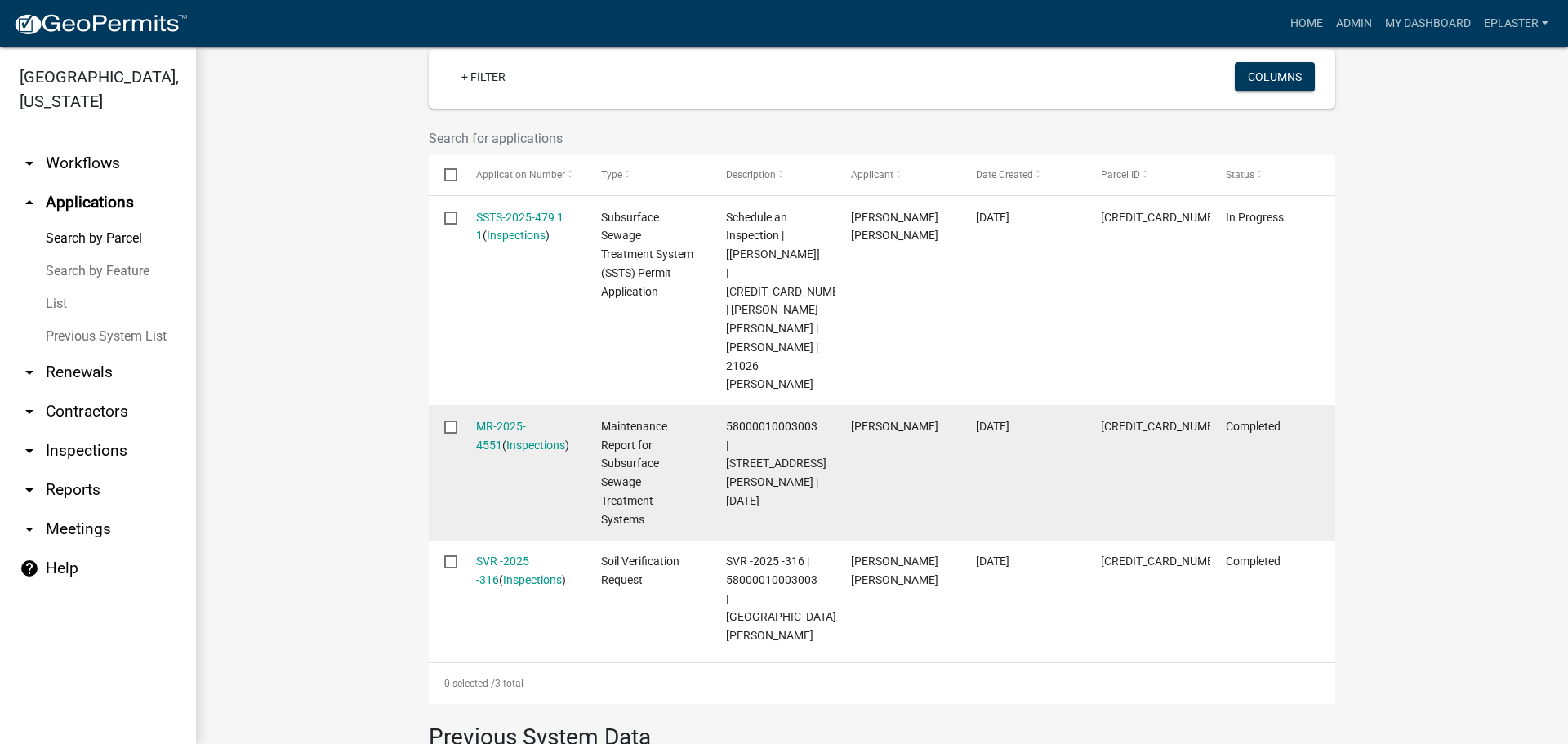
scroll to position [489, 0]
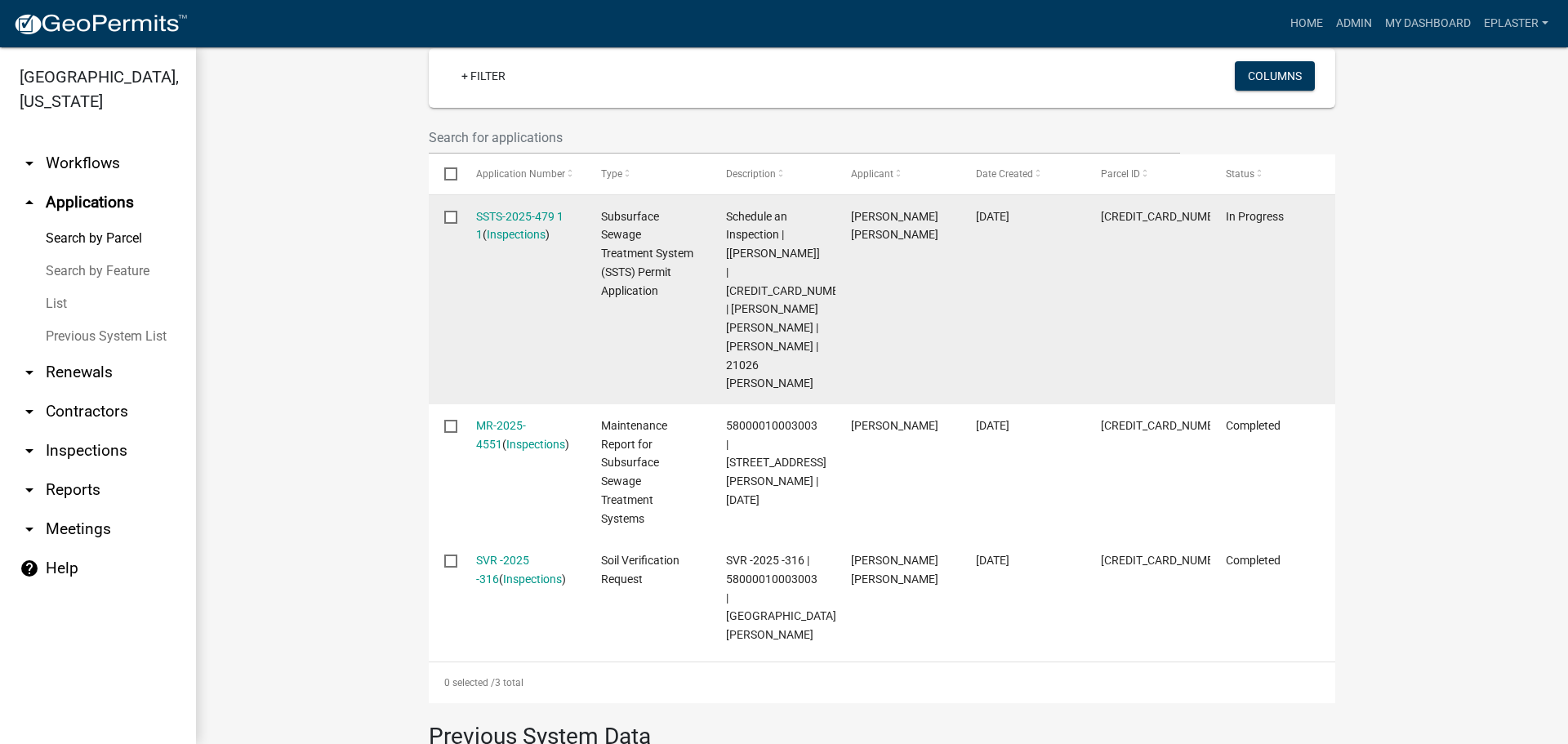
click at [503, 207] on div "SSTS-2025-479 1 1 ( Inspections )" at bounding box center [523, 226] width 94 height 37
click at [503, 210] on link "SSTS-2025-479 1 1" at bounding box center [520, 226] width 87 height 32
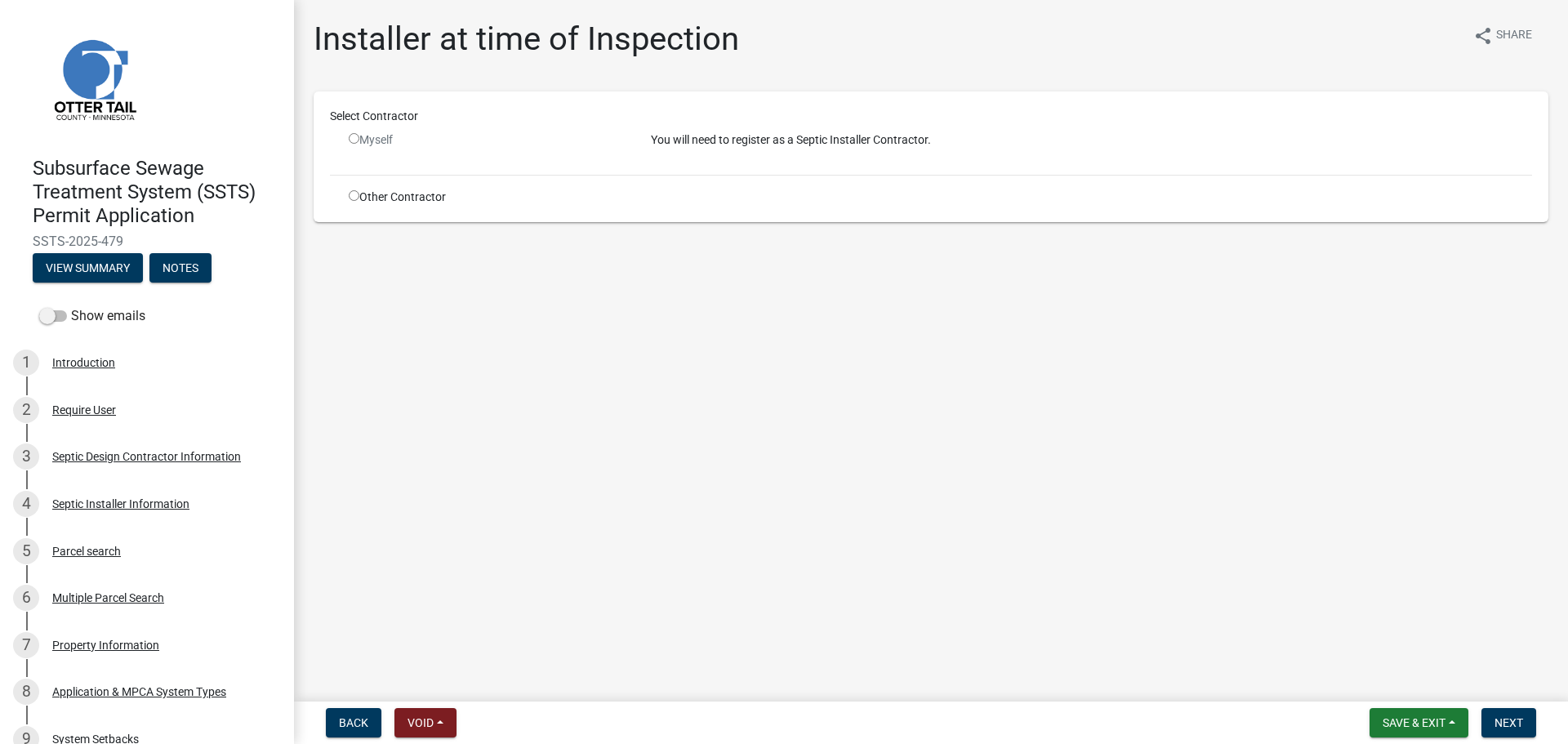
click at [354, 198] on input "radio" at bounding box center [353, 195] width 10 height 10
radio input "true"
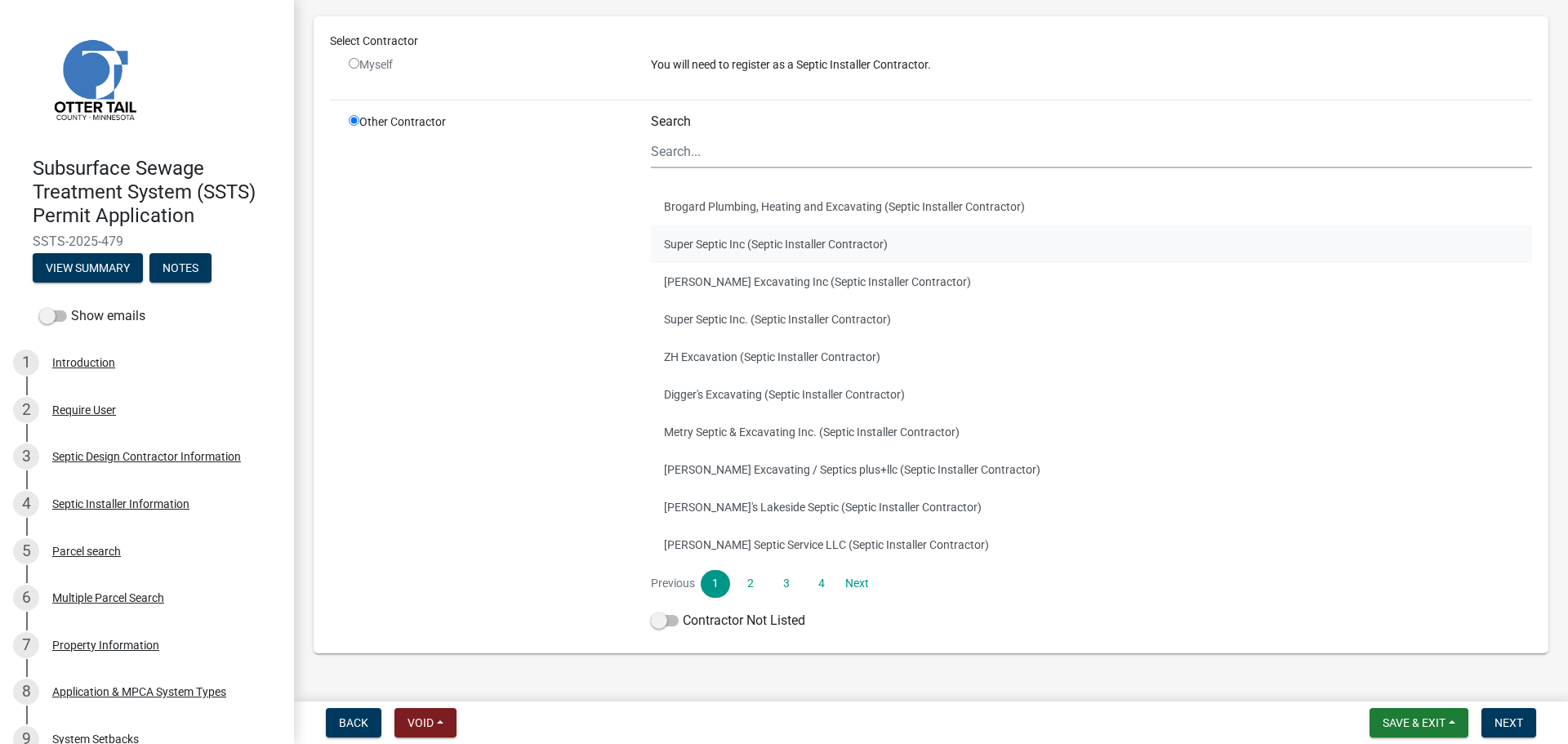
scroll to position [102, 0]
click at [746, 582] on link "2" at bounding box center [751, 580] width 30 height 28
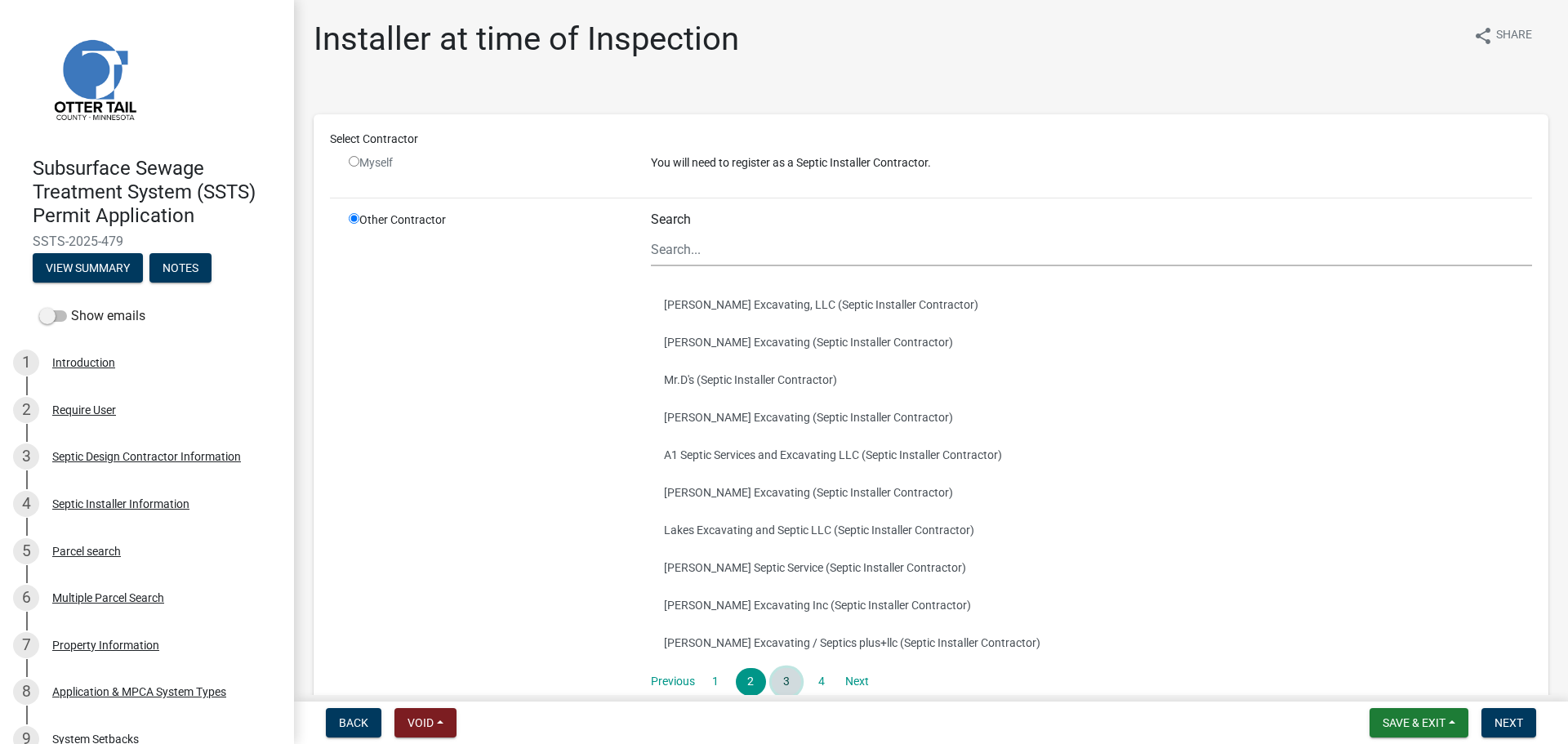
click at [790, 678] on link "3" at bounding box center [787, 682] width 30 height 28
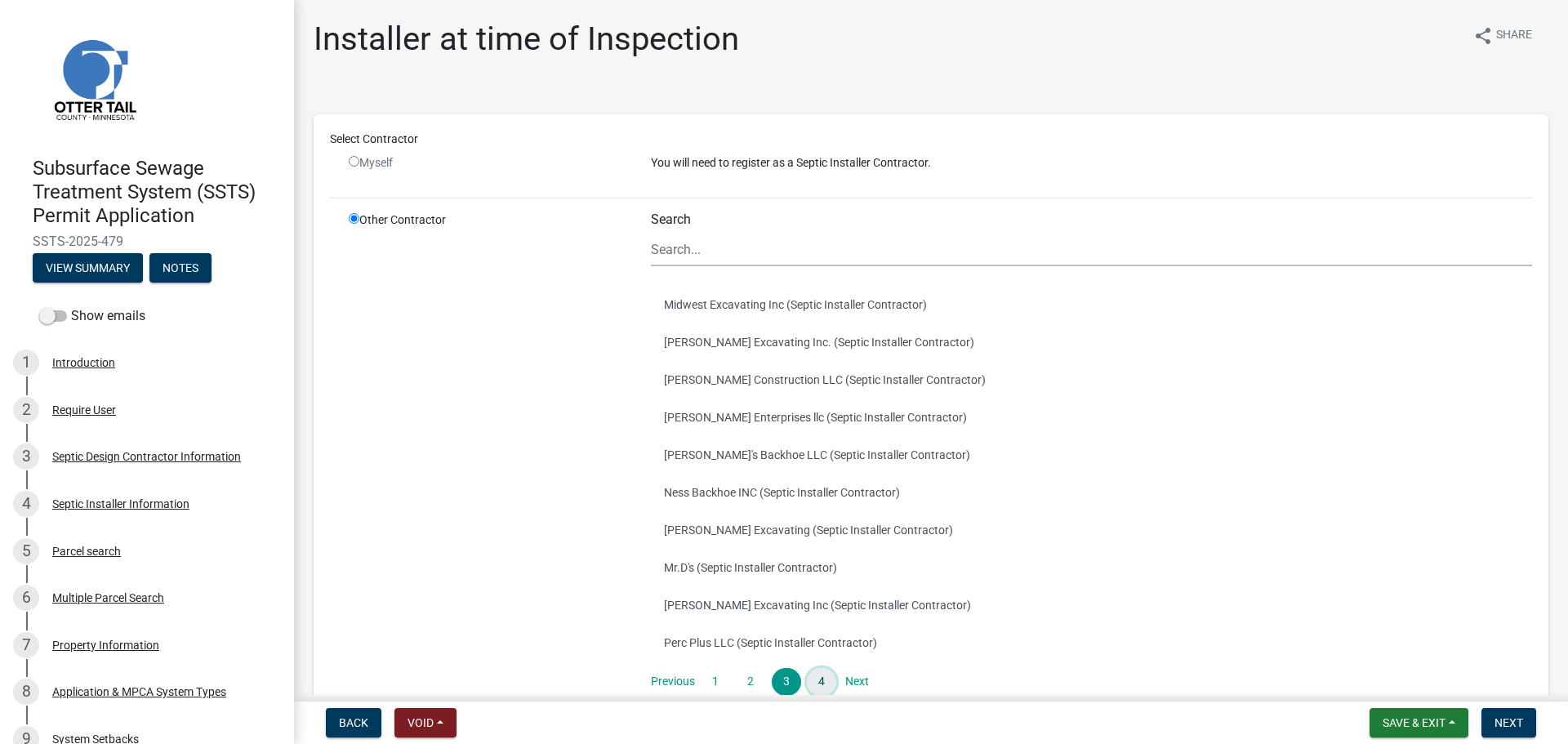
click at [822, 676] on link "4" at bounding box center [822, 682] width 30 height 28
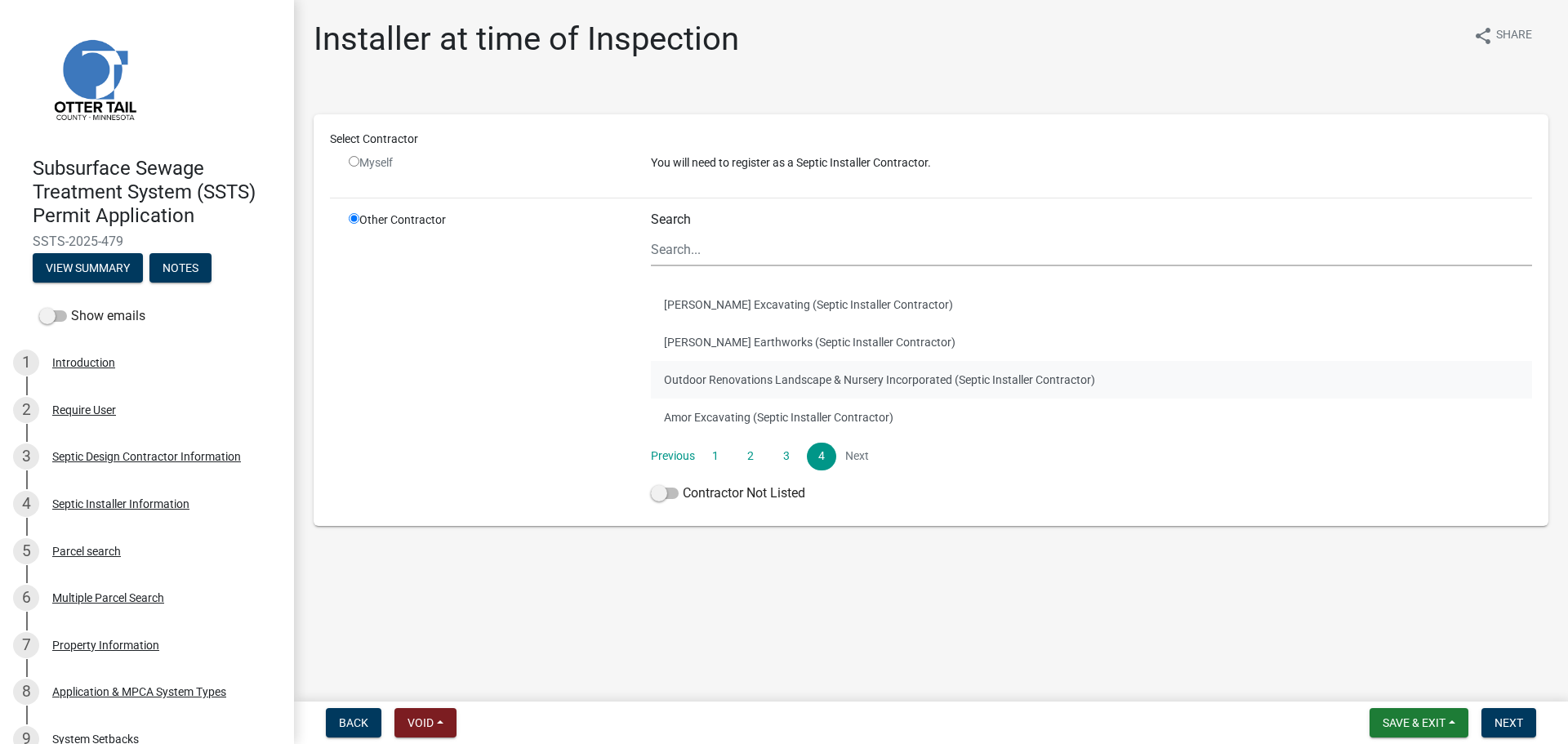
click at [757, 375] on button "Outdoor Renovations Landscape & Nursery Incorporated (Septic Installer Contract…" at bounding box center [1091, 380] width 882 height 37
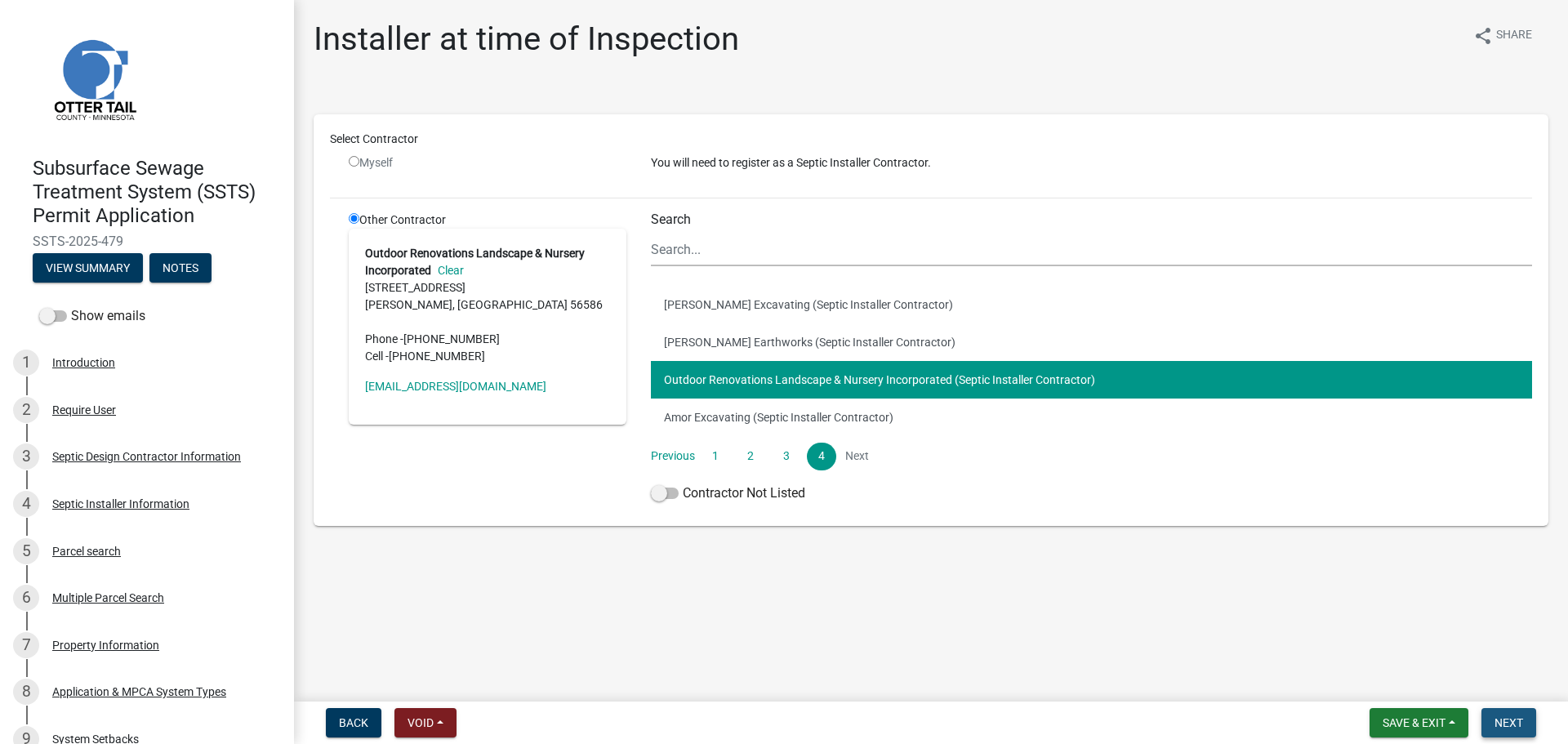
click at [1509, 724] on span "Next" at bounding box center [1509, 723] width 29 height 13
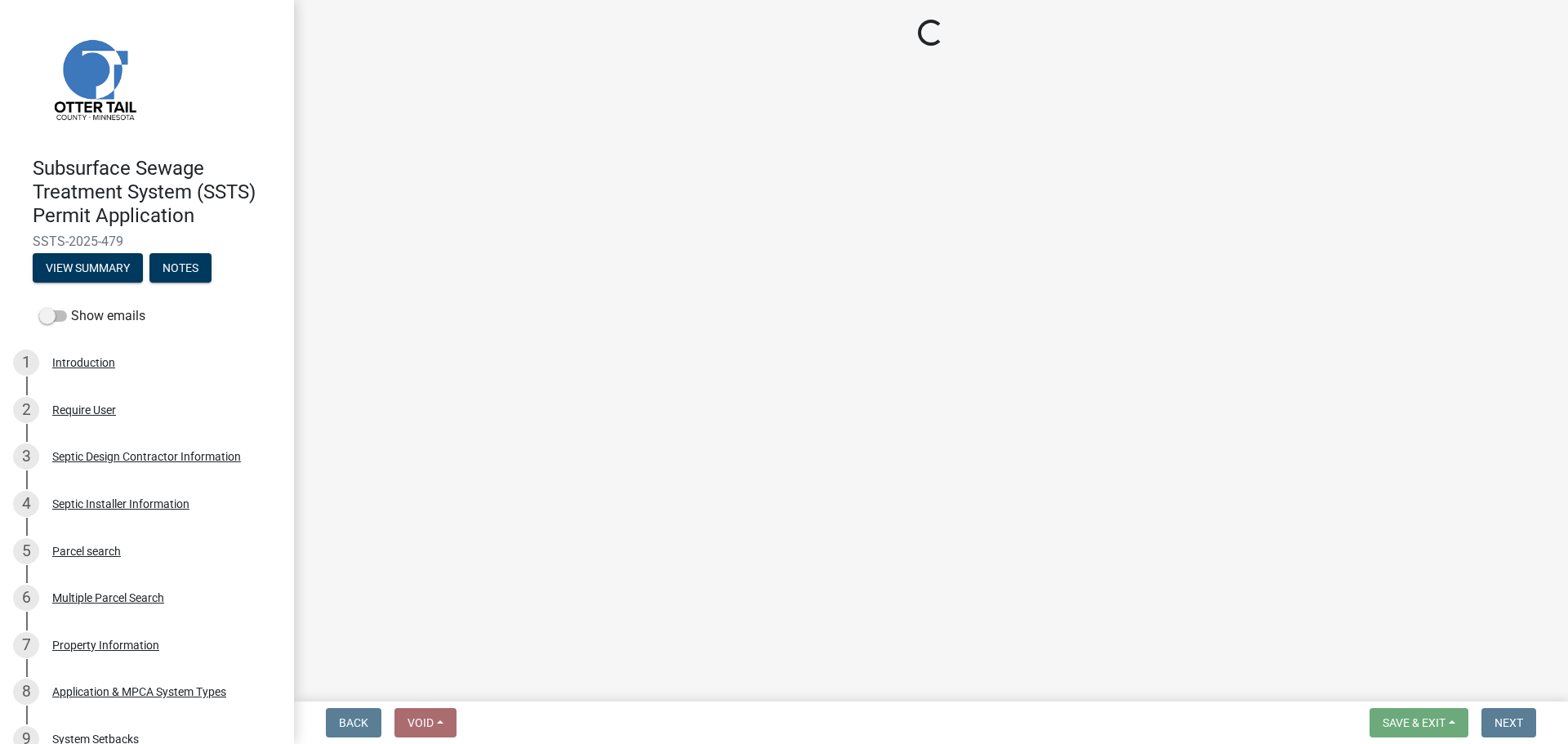
select select "710d5f49-2663-4e73-9718-d0c4e189f5ed"
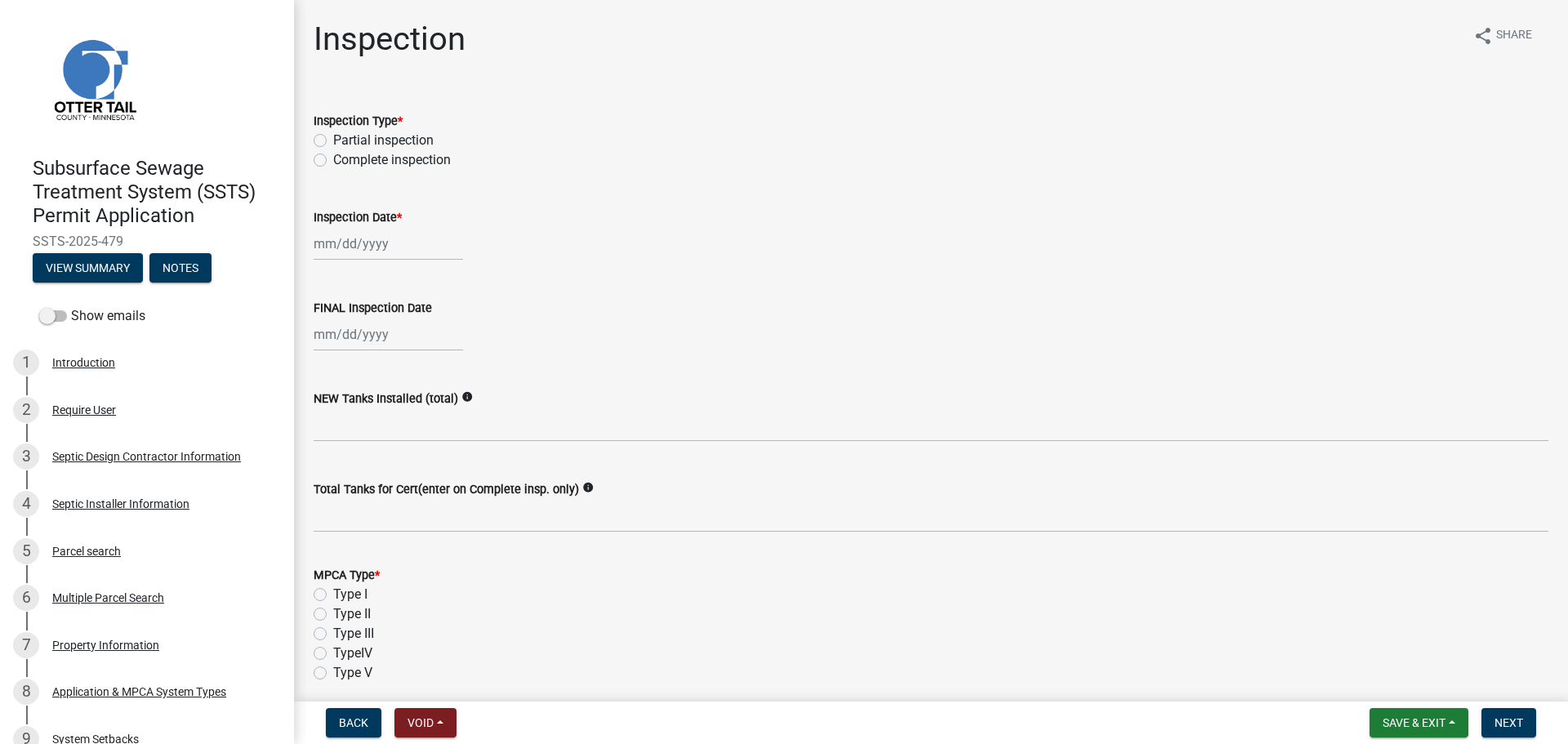
click at [333, 159] on label "Complete inspection" at bounding box center [392, 160] width 118 height 20
click at [333, 159] on input "Complete inspection" at bounding box center [338, 155] width 10 height 10
radio input "true"
select select "10"
select select "2025"
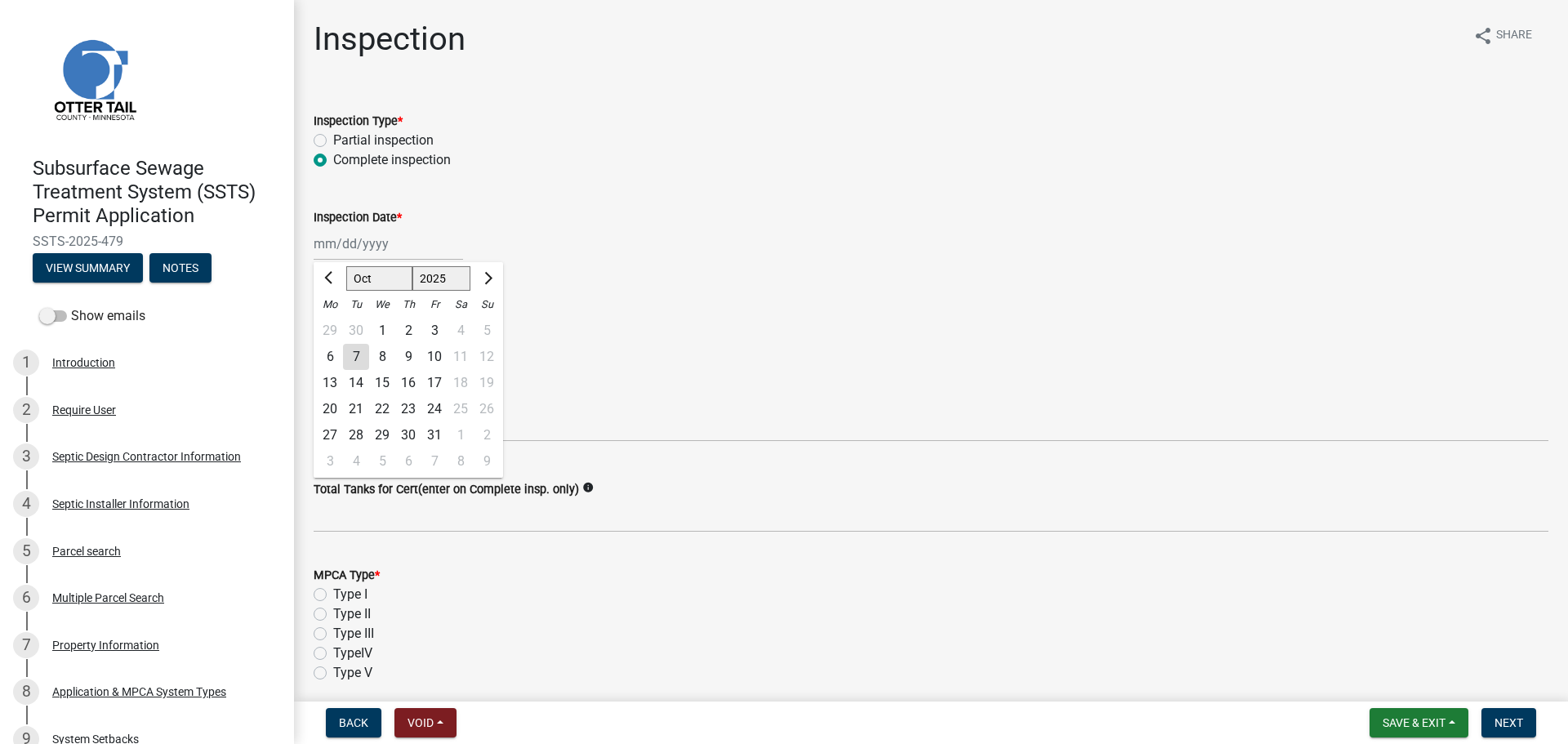
click at [329, 247] on div "[PERSON_NAME] Feb Mar Apr [PERSON_NAME][DATE] Oct Nov [DATE] 1526 1527 1528 152…" at bounding box center [388, 243] width 150 height 33
click at [346, 351] on div "7" at bounding box center [356, 357] width 26 height 26
type input "[DATE]"
click at [341, 337] on div at bounding box center [388, 334] width 150 height 33
select select "10"
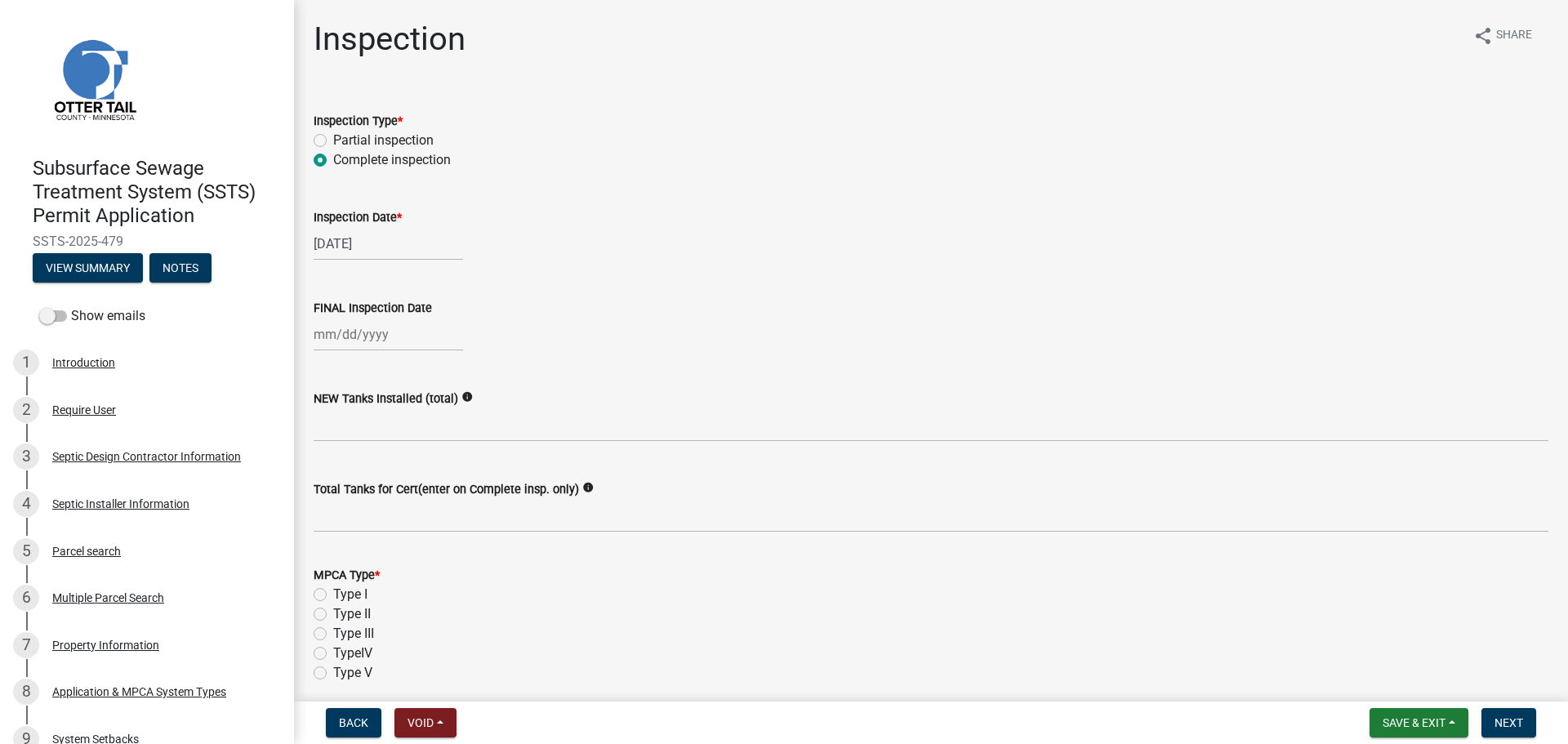
select select "2025"
click at [359, 442] on div "7" at bounding box center [356, 448] width 26 height 26
type input "[DATE]"
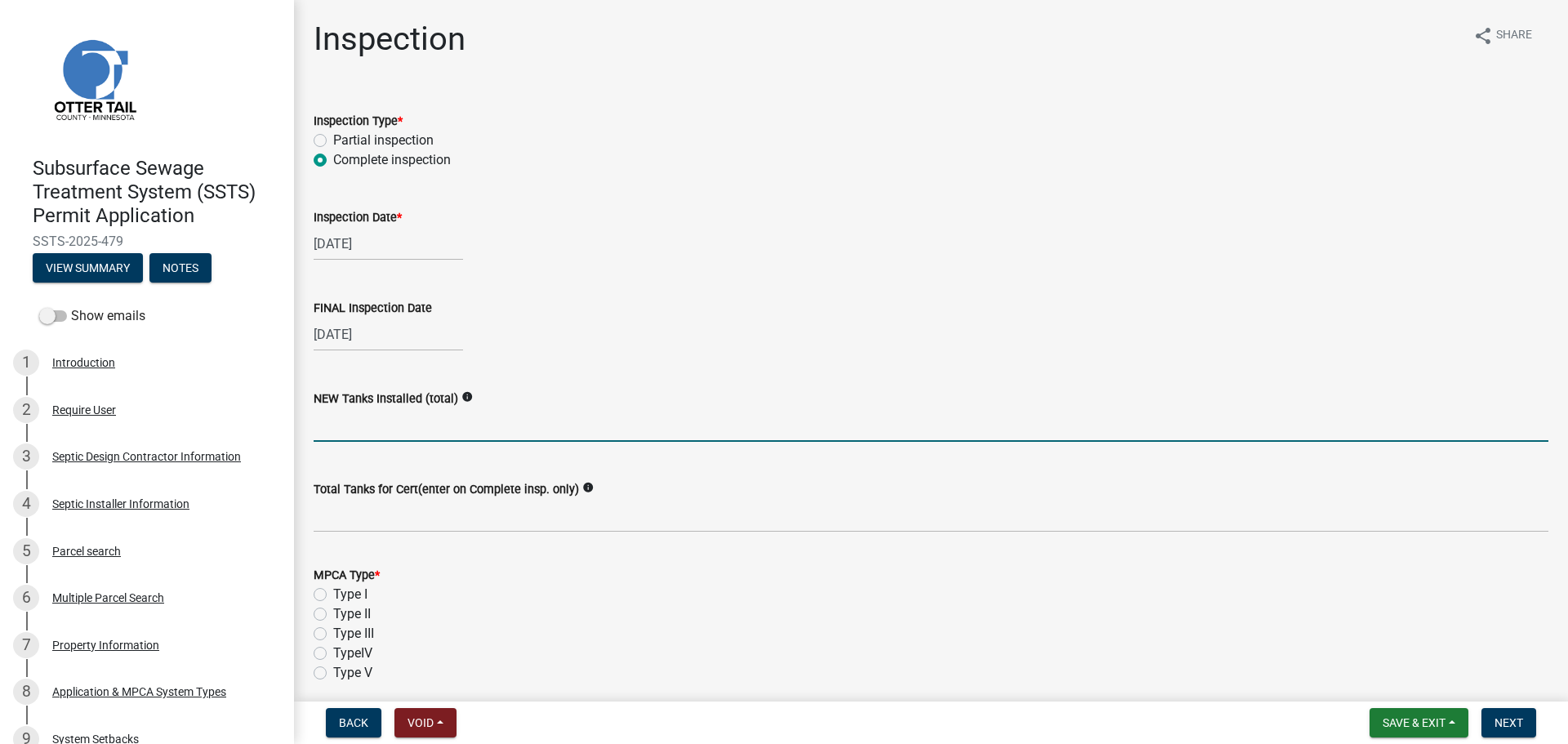
click at [341, 422] on input "text" at bounding box center [931, 425] width 1235 height 33
type input "2"
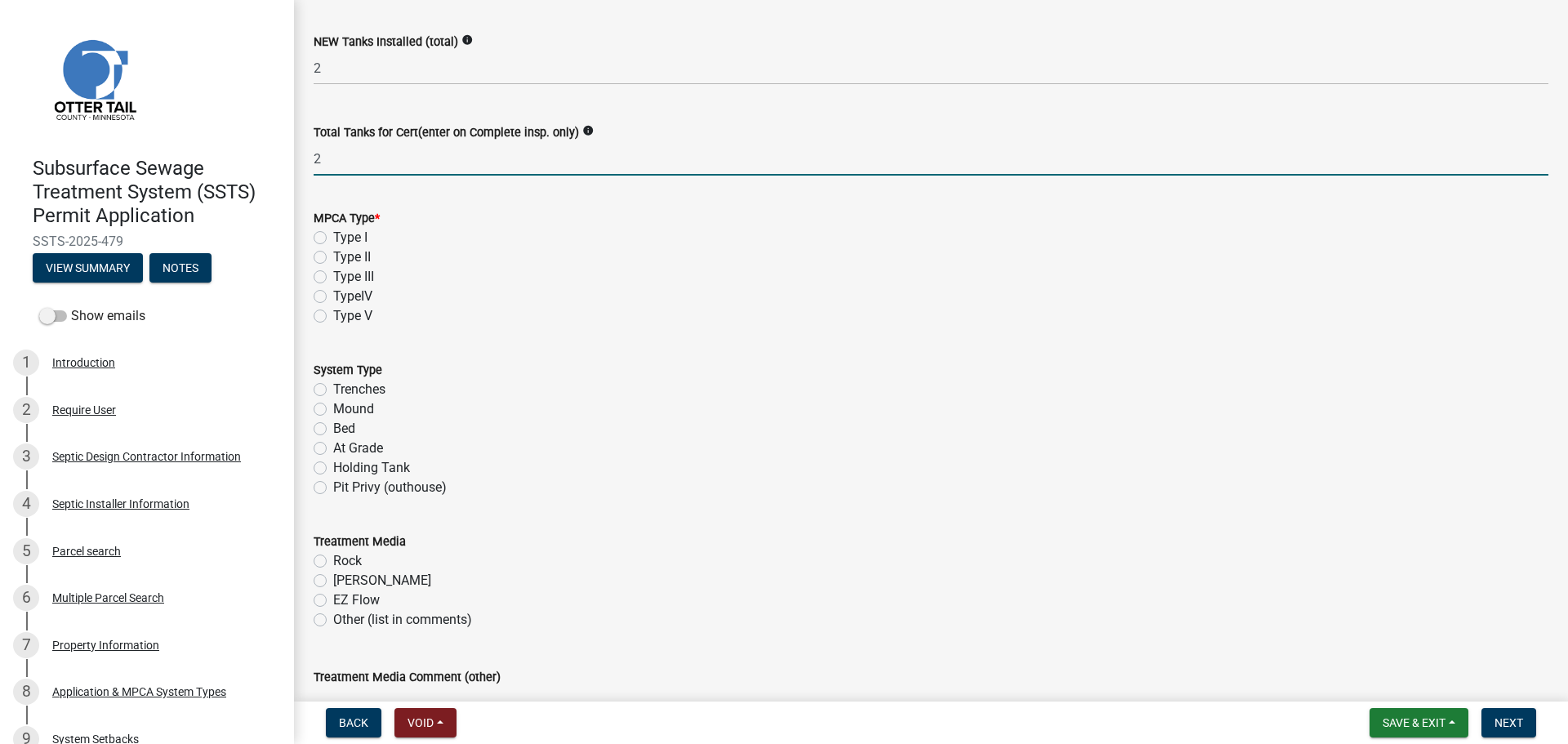
scroll to position [388, 0]
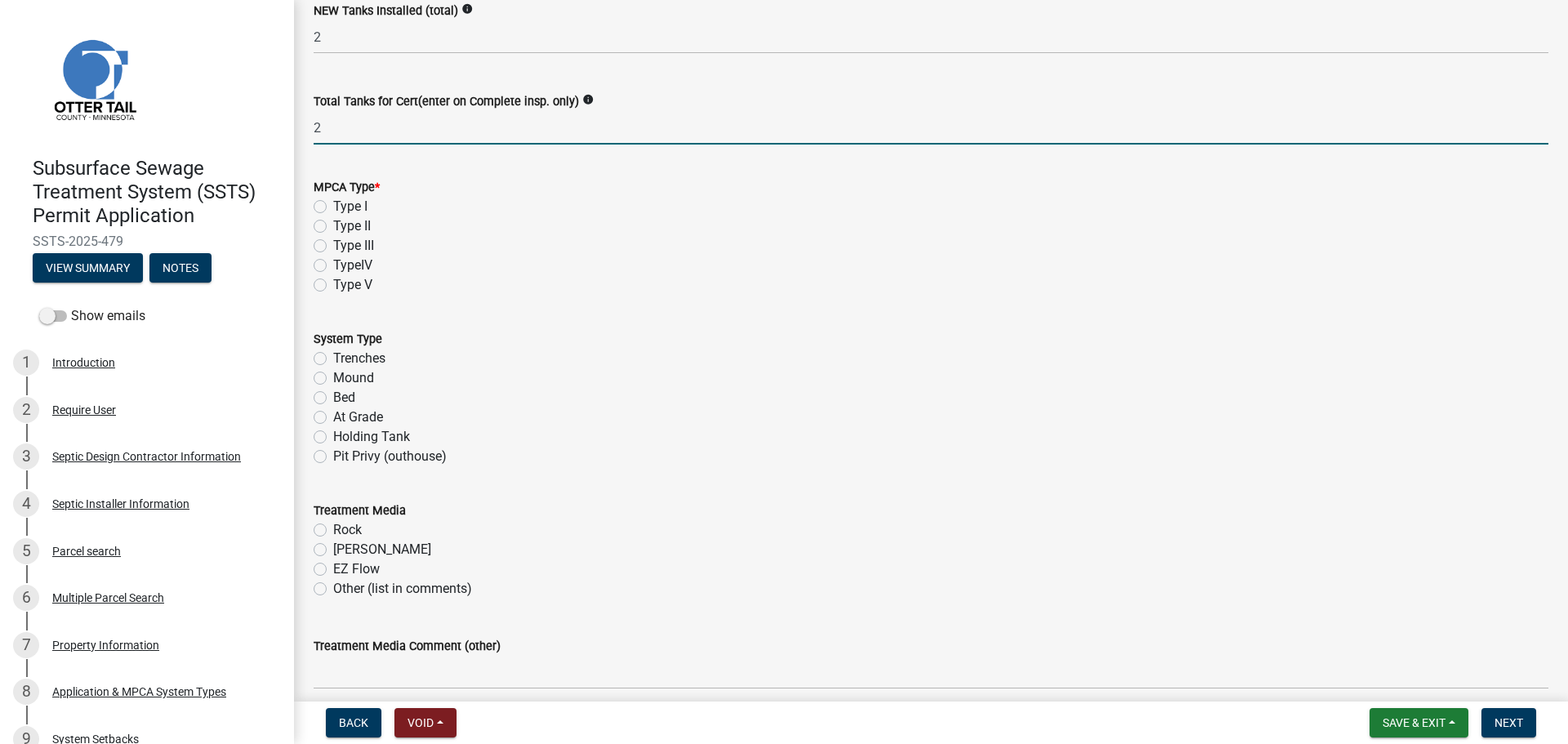
type input "2"
click at [333, 204] on label "Type I" at bounding box center [350, 206] width 34 height 20
click at [333, 204] on input "Type I" at bounding box center [338, 202] width 10 height 10
radio input "true"
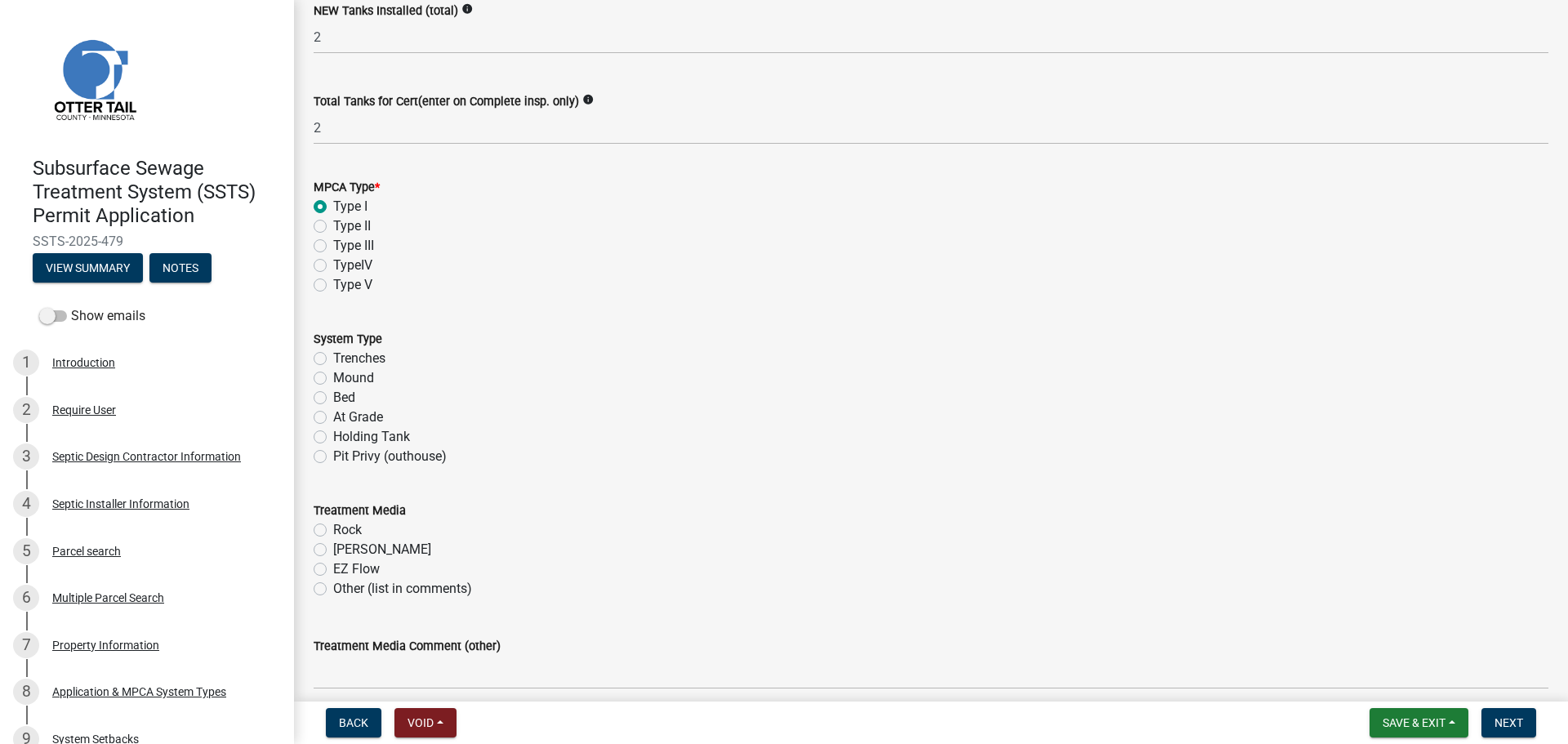
click at [333, 376] on label "Mound" at bounding box center [354, 377] width 41 height 20
click at [333, 376] on input "Mound" at bounding box center [338, 372] width 10 height 10
radio input "true"
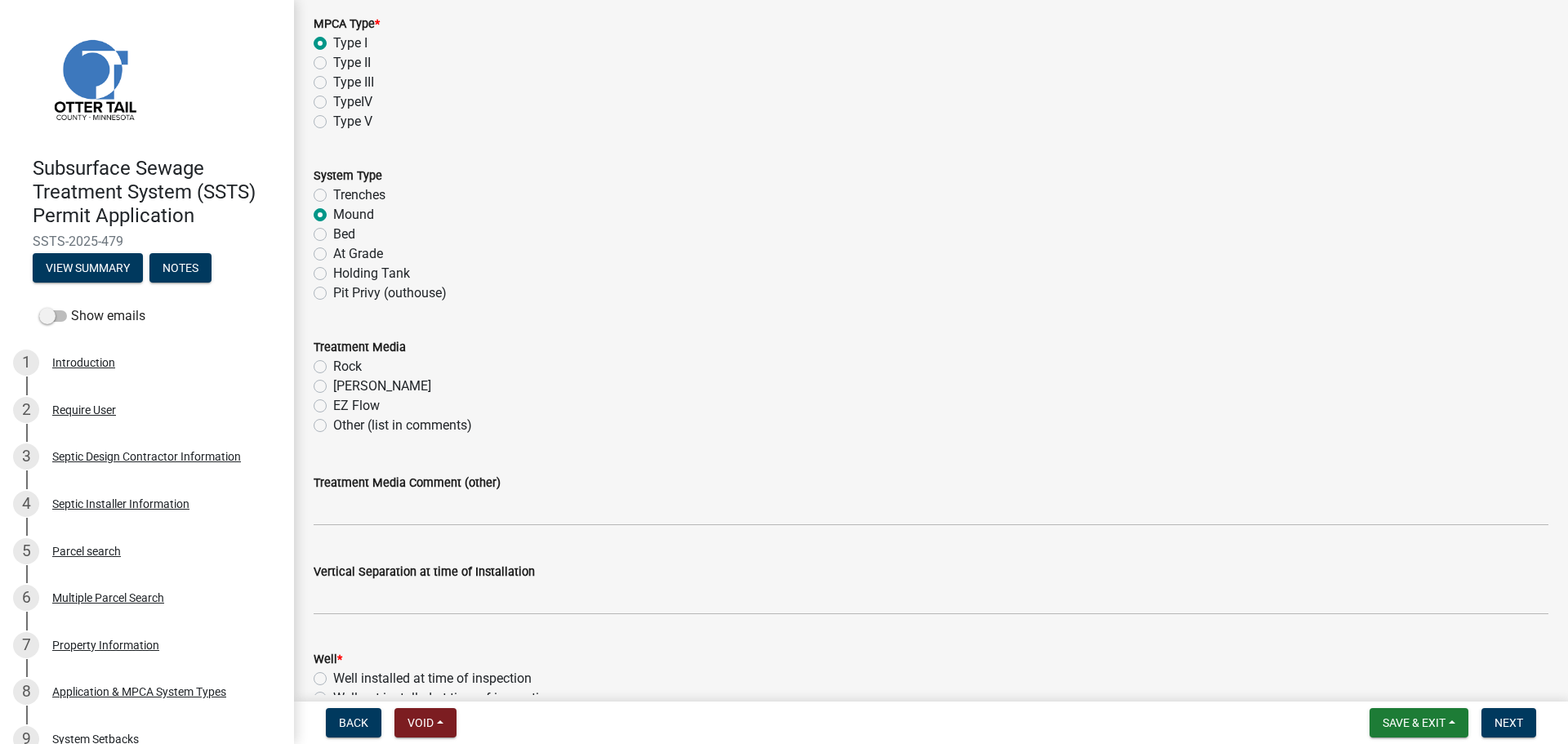
scroll to position [633, 0]
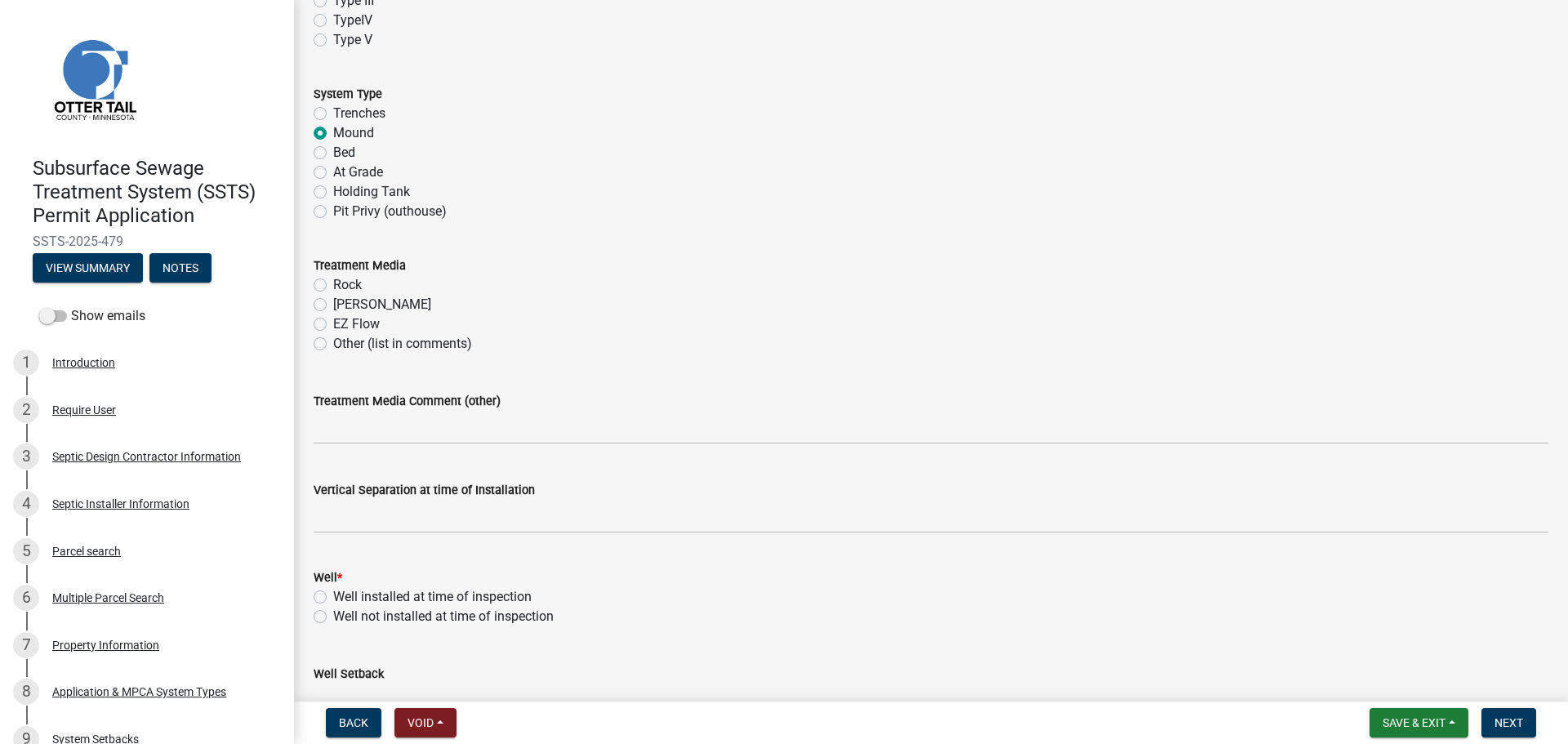
click at [333, 302] on label "[PERSON_NAME]" at bounding box center [382, 304] width 98 height 20
click at [333, 302] on input "[PERSON_NAME]" at bounding box center [338, 299] width 10 height 10
radio input "true"
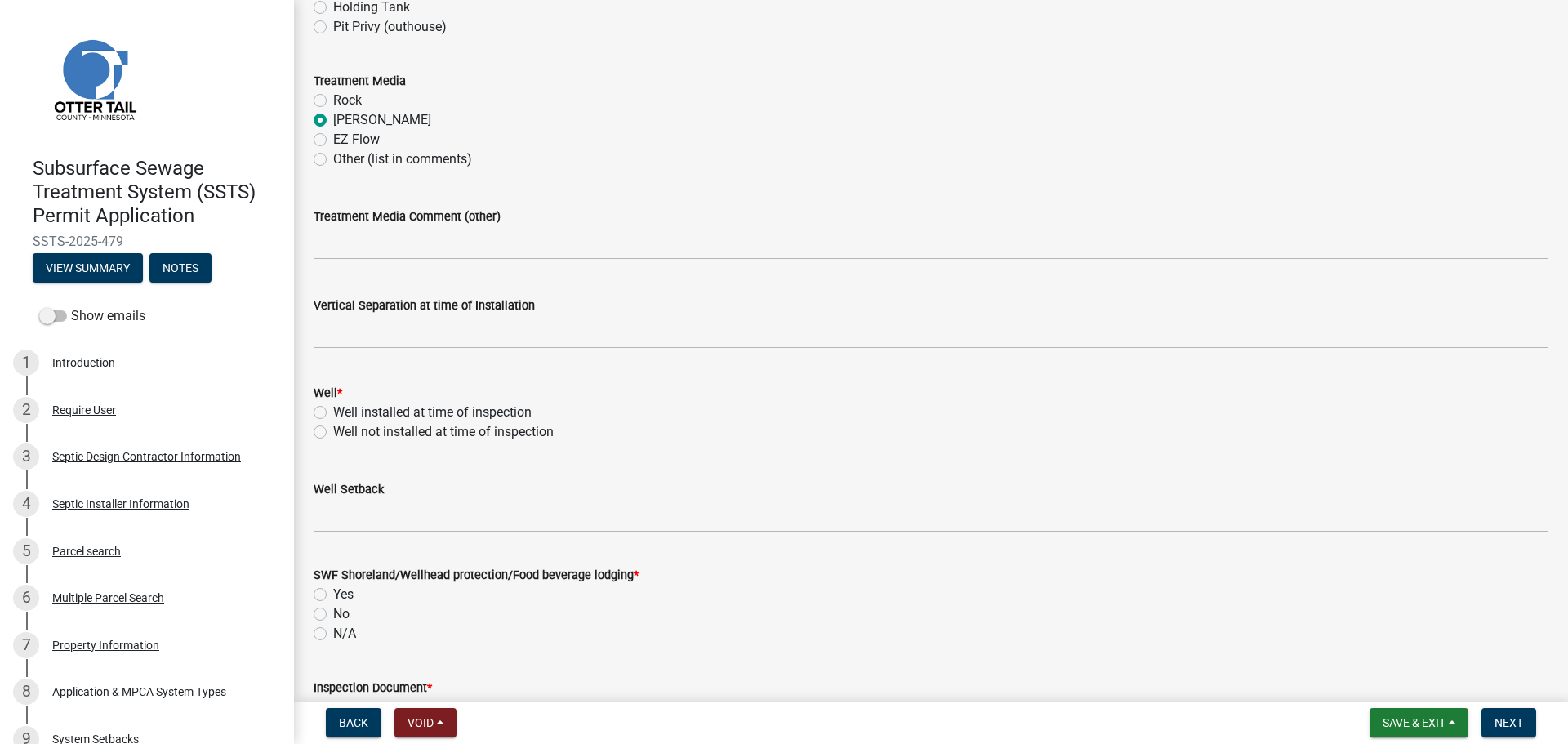
scroll to position [898, 0]
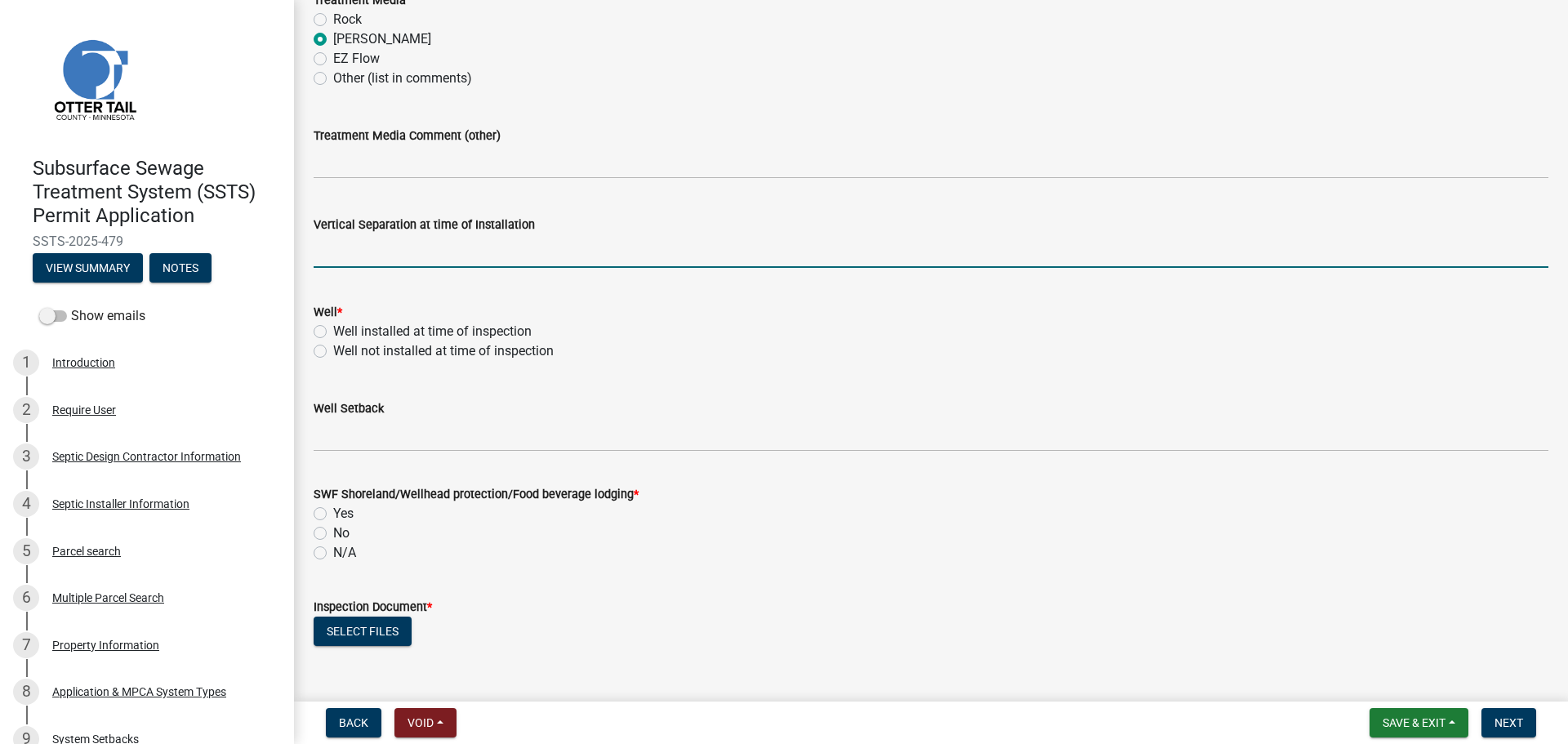
click at [363, 263] on input "text" at bounding box center [931, 251] width 1235 height 33
type input "38"
click at [333, 330] on label "Well installed at time of inspection" at bounding box center [433, 331] width 199 height 20
click at [333, 330] on input "Well installed at time of inspection" at bounding box center [338, 326] width 10 height 10
radio input "true"
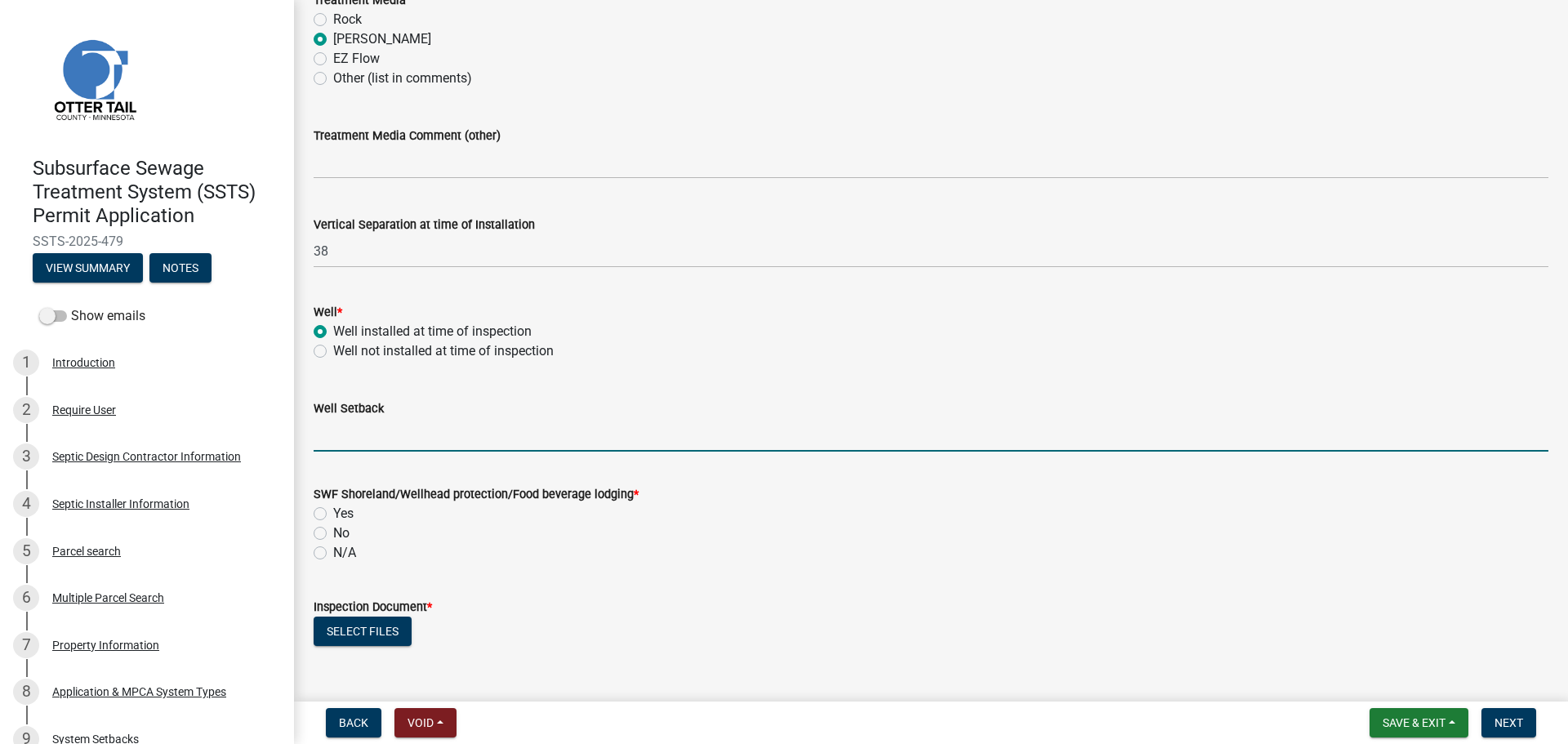
click at [344, 429] on input "Well Setback" at bounding box center [931, 435] width 1235 height 33
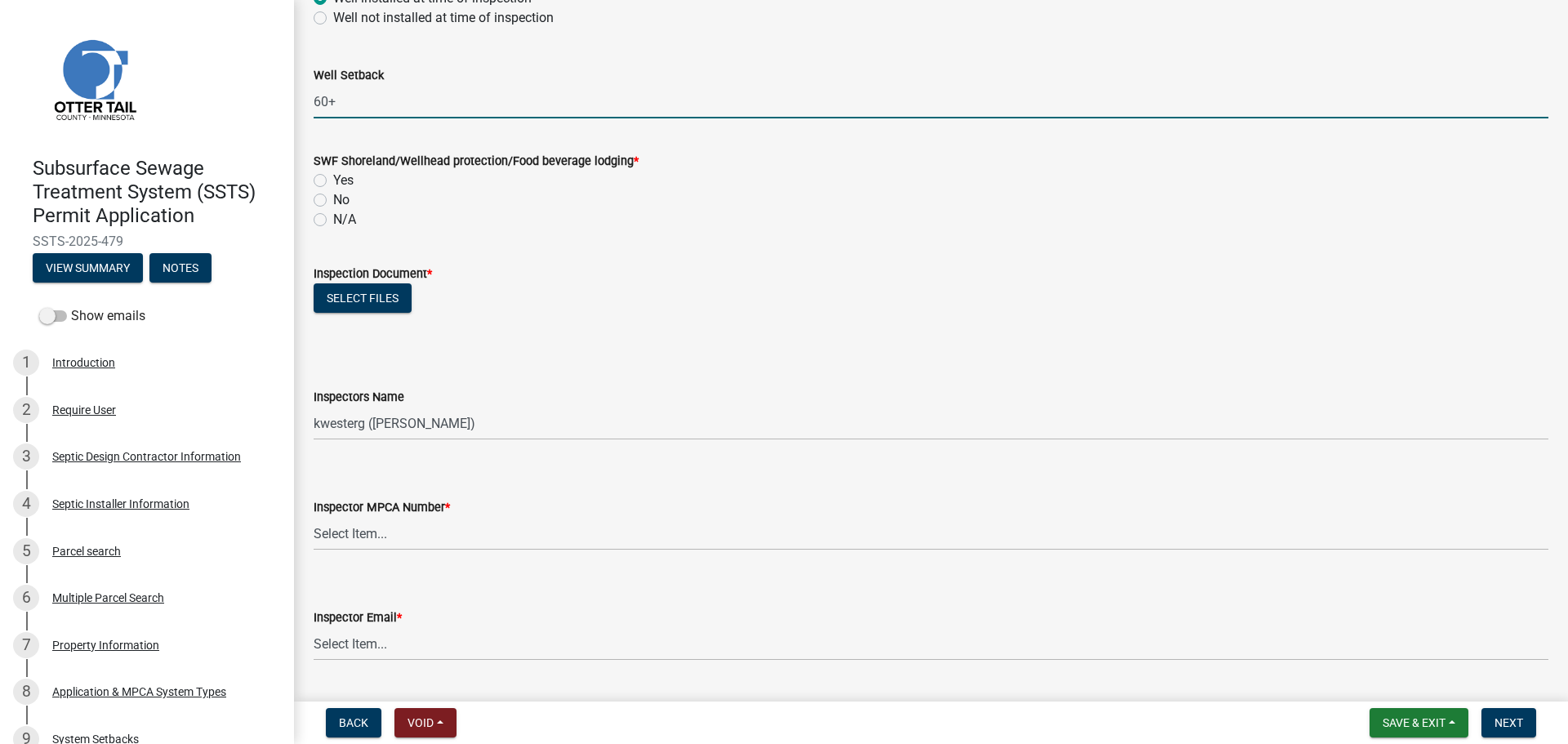
scroll to position [1286, 0]
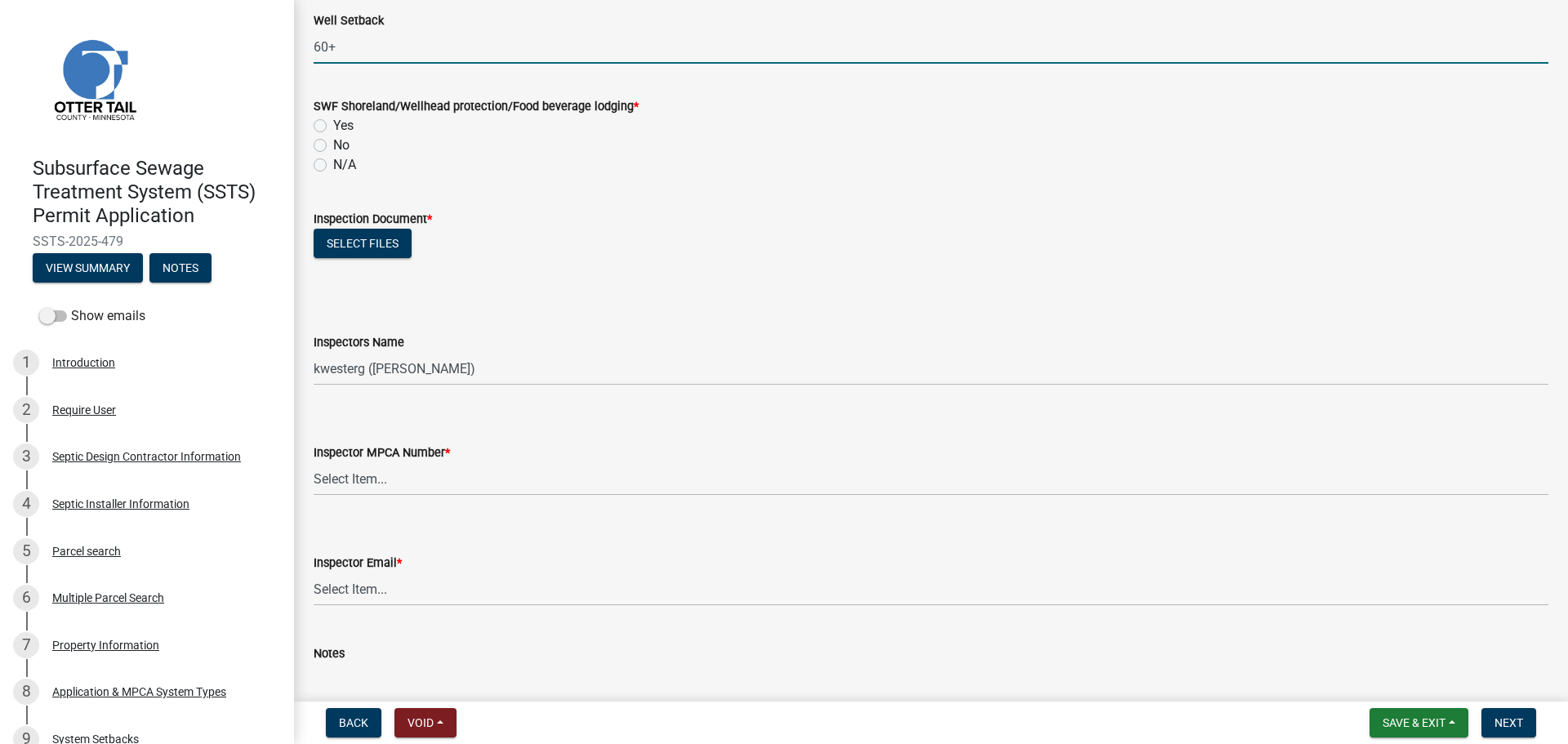
type input "60+"
click at [333, 161] on label "N/A" at bounding box center [345, 164] width 23 height 20
click at [333, 161] on input "N/A" at bounding box center [338, 160] width 10 height 10
radio input "true"
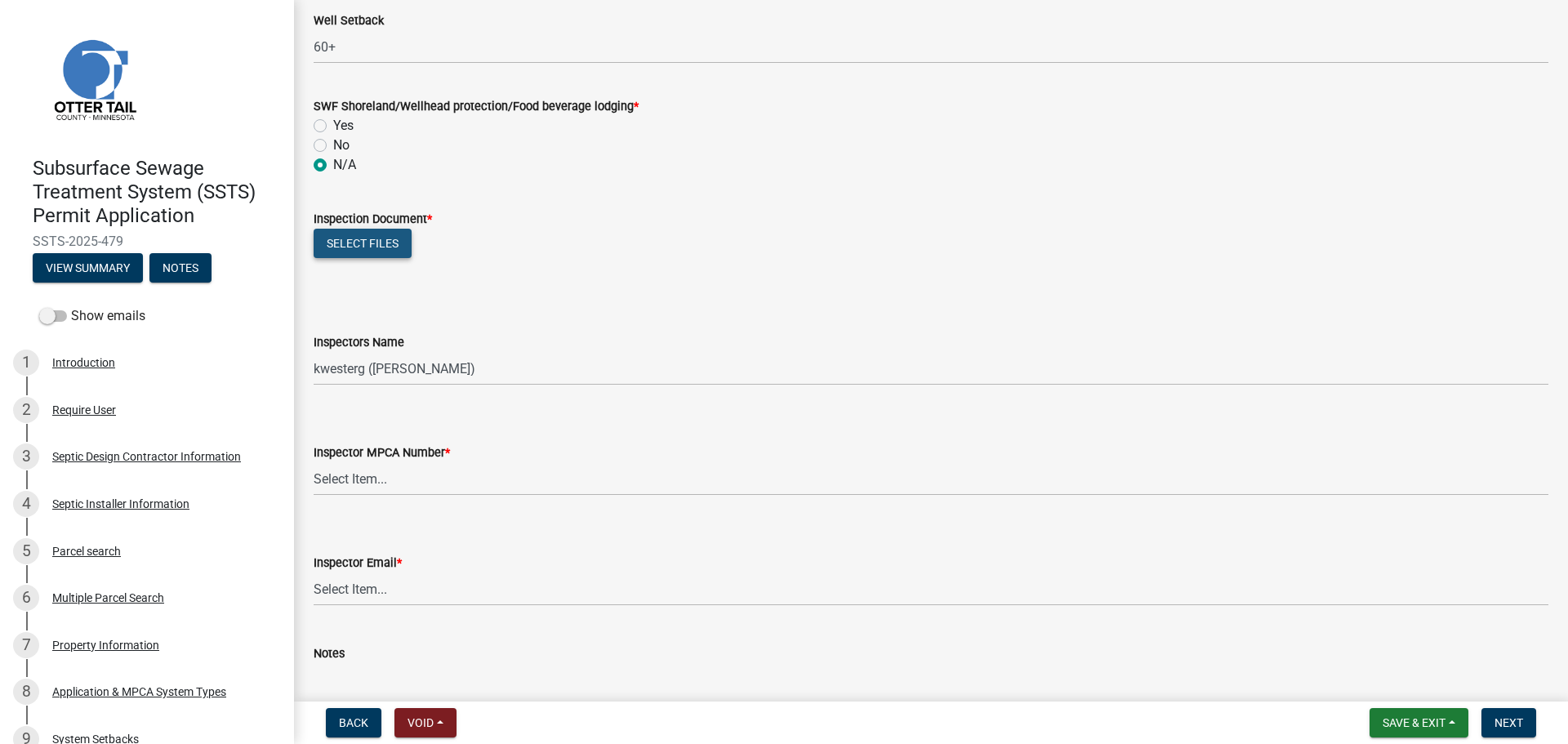
click at [367, 234] on button "Select files" at bounding box center [362, 243] width 98 height 30
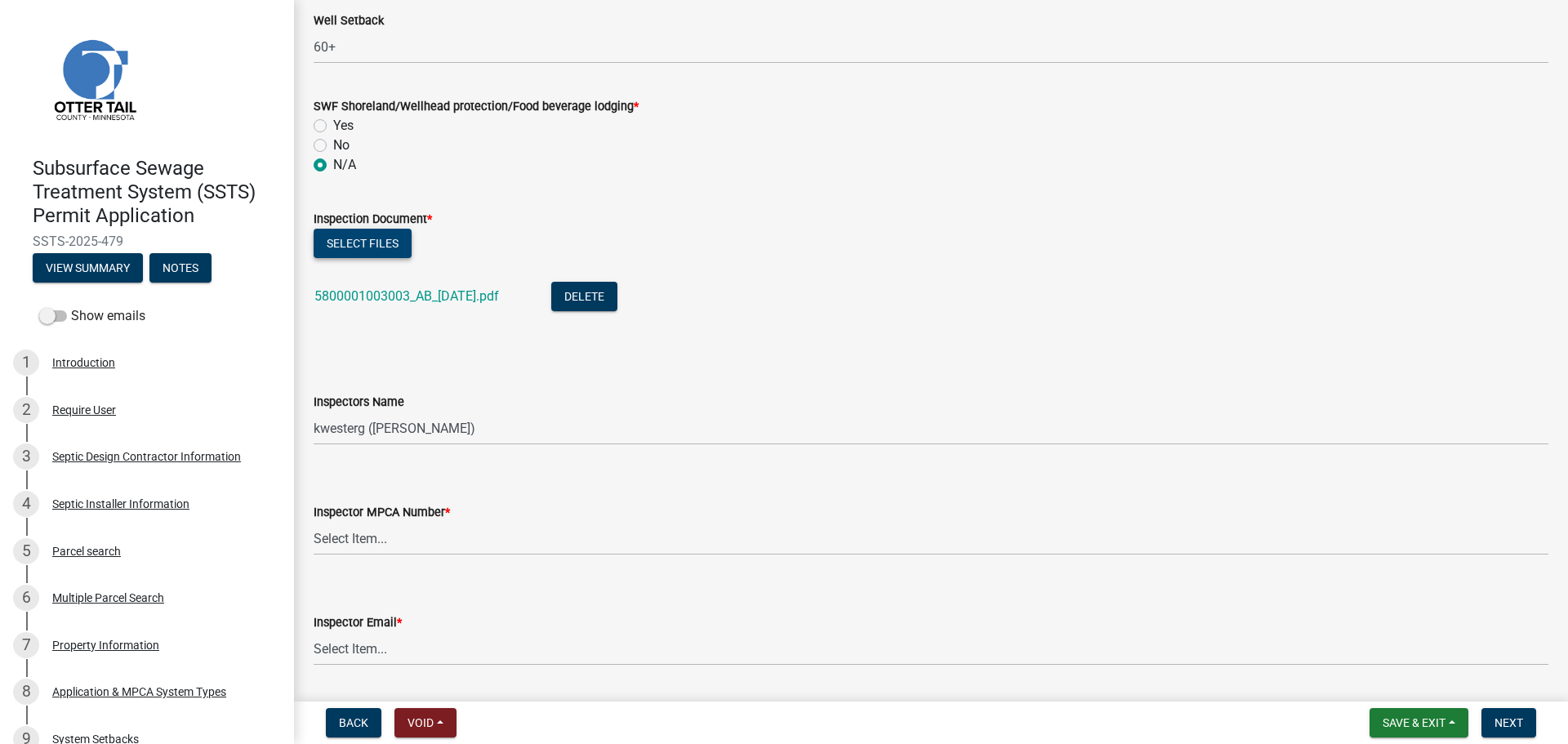
click at [373, 242] on button "Select files" at bounding box center [362, 243] width 98 height 30
click at [324, 232] on button "Select files" at bounding box center [362, 243] width 98 height 30
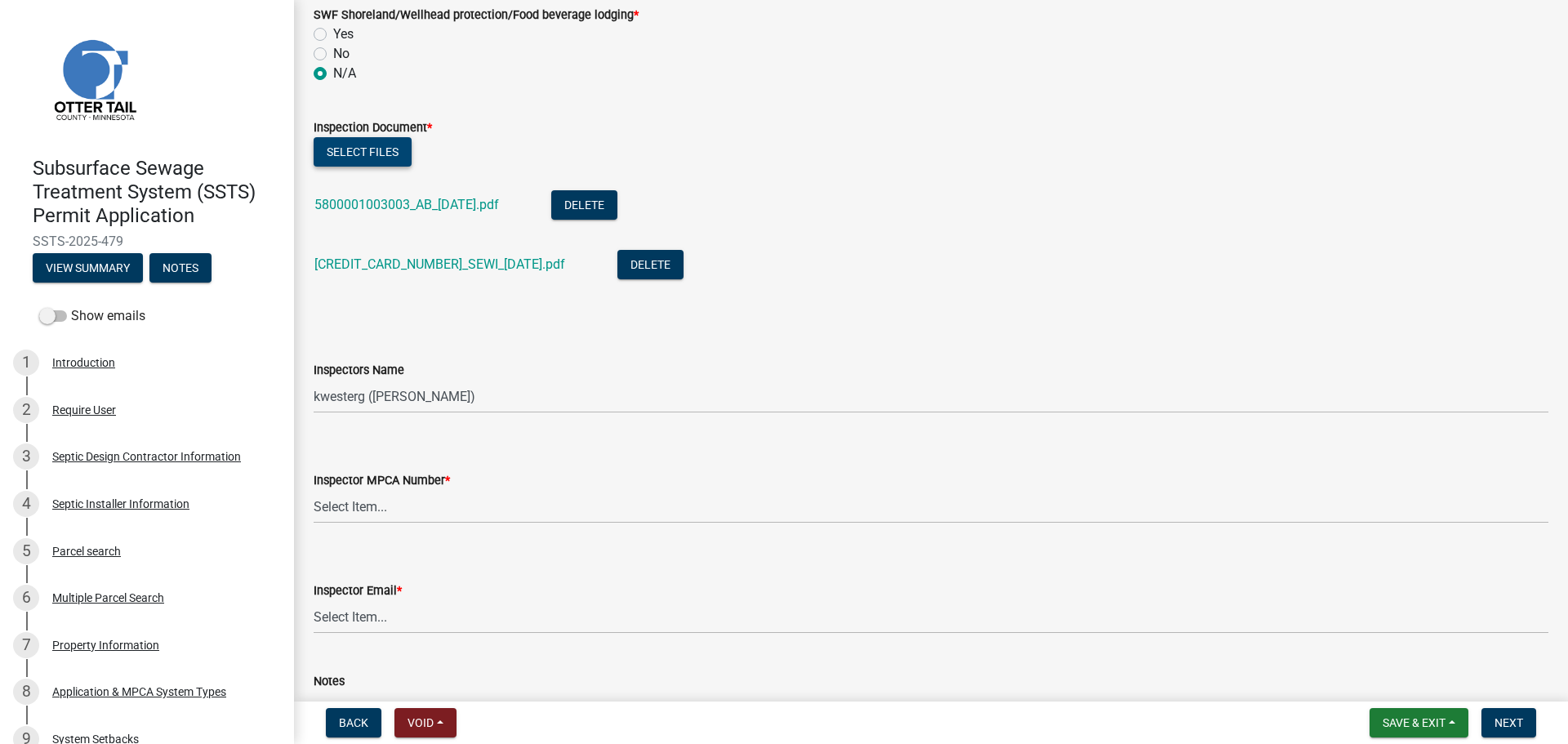
scroll to position [1408, 0]
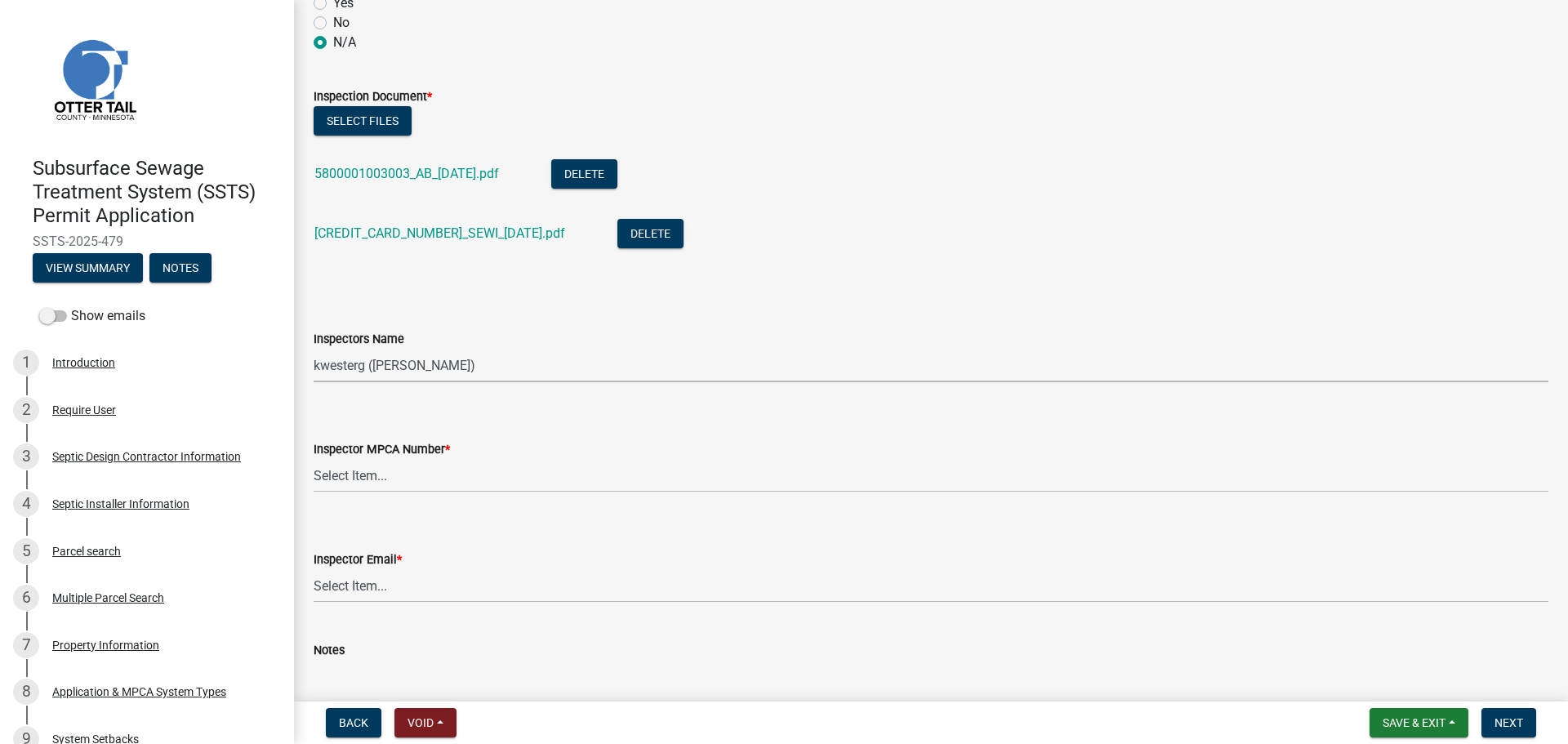
click at [374, 369] on select "Select Item... btollefson ([PERSON_NAME]) [PERSON_NAME] ([PERSON_NAME]) eplaste…" at bounding box center [931, 365] width 1235 height 33
select select "ab4afe9b-f255-4bf6-b29f-35714790ba70"
click at [314, 348] on select "Select Item... btollefson ([PERSON_NAME]) [PERSON_NAME] ([PERSON_NAME]) eplaste…" at bounding box center [931, 365] width 1235 height 33
click at [375, 489] on select "Select Item... [PERSON_NAME] (10415) [PERSON_NAME] (924) [PERSON_NAME] (1957) […" at bounding box center [931, 476] width 1235 height 33
click at [314, 459] on select "Select Item... [PERSON_NAME] (10415) [PERSON_NAME] (924) [PERSON_NAME] (1957) […" at bounding box center [931, 476] width 1235 height 33
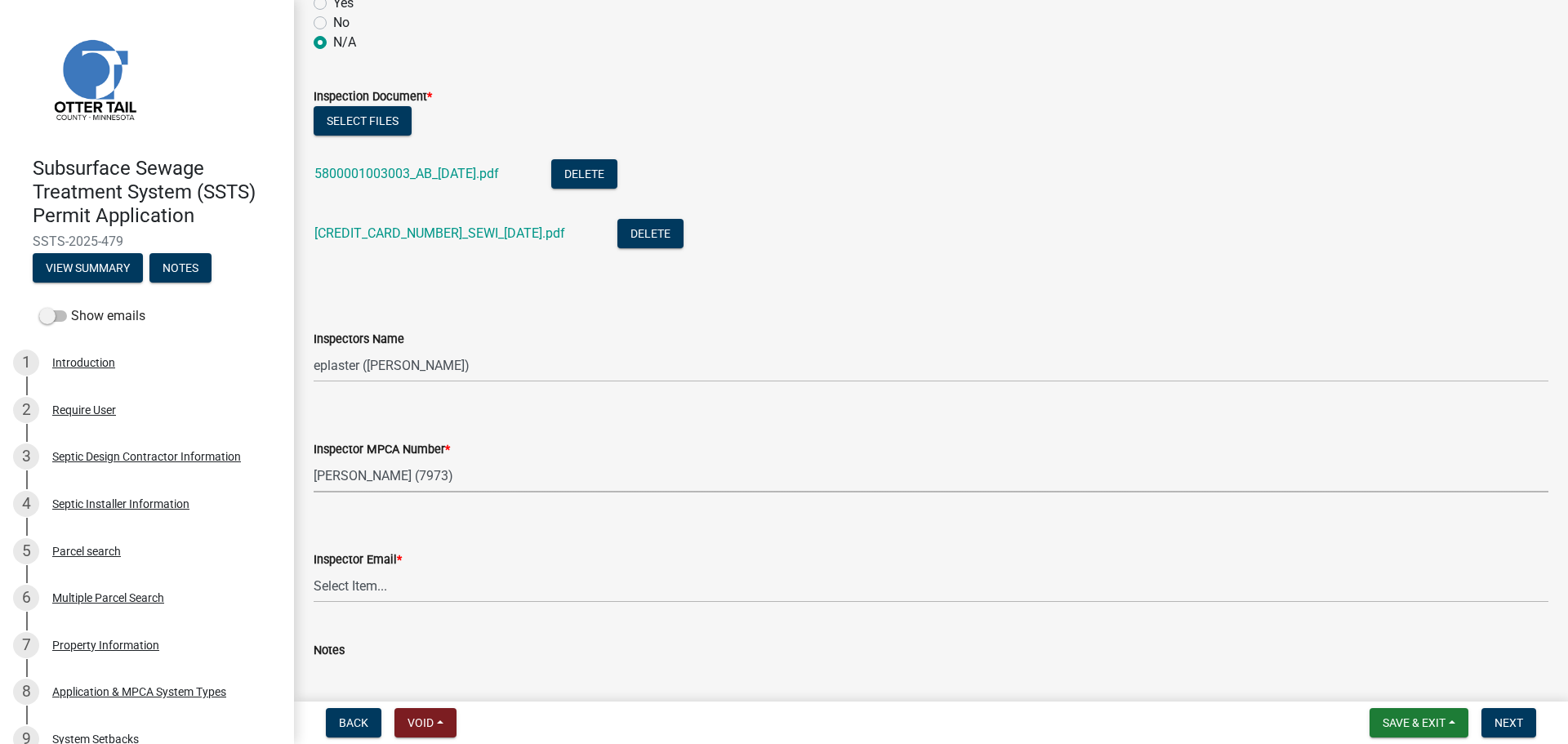
select select "4857f273-0e9a-4084-85c8-075cbcf0902e"
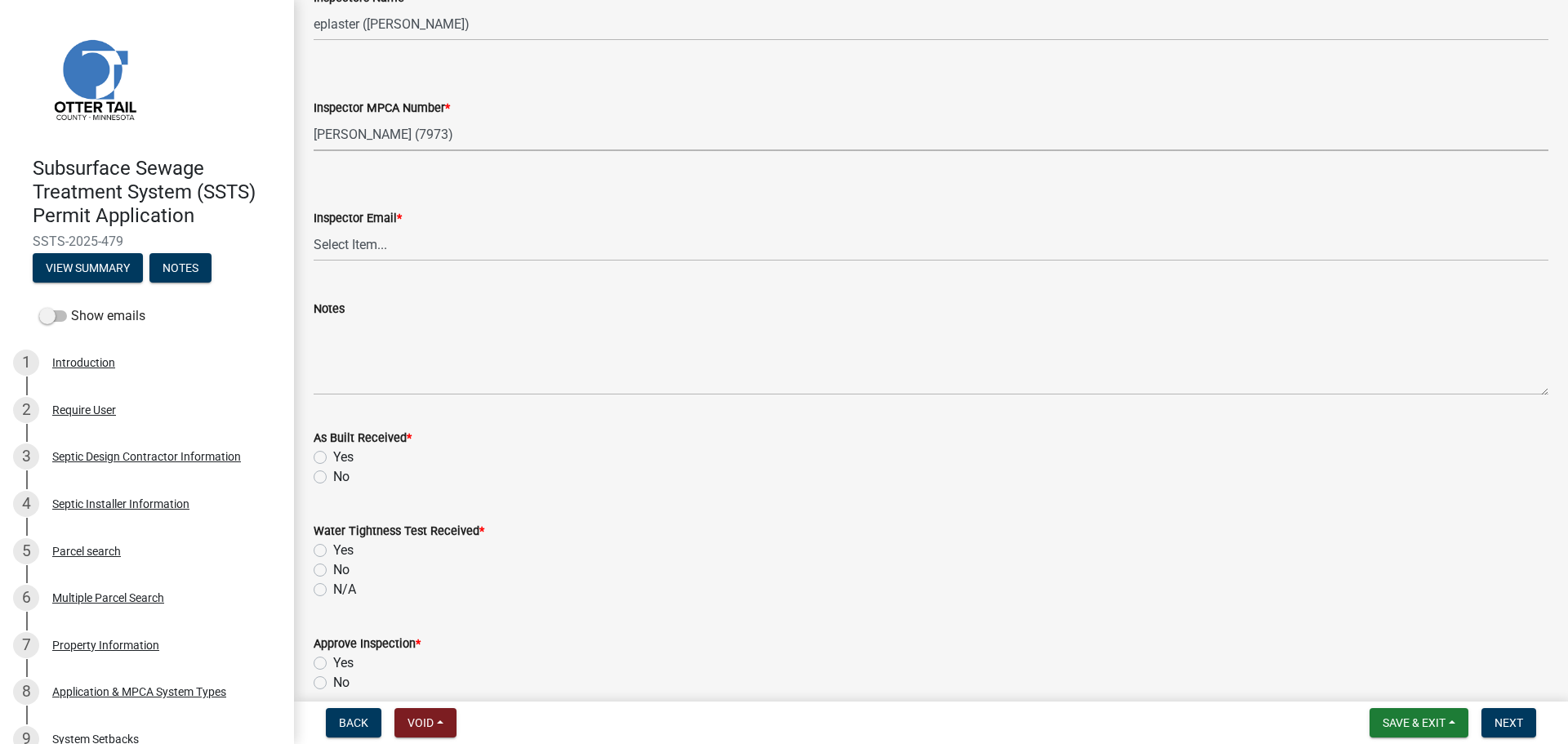
scroll to position [1776, 0]
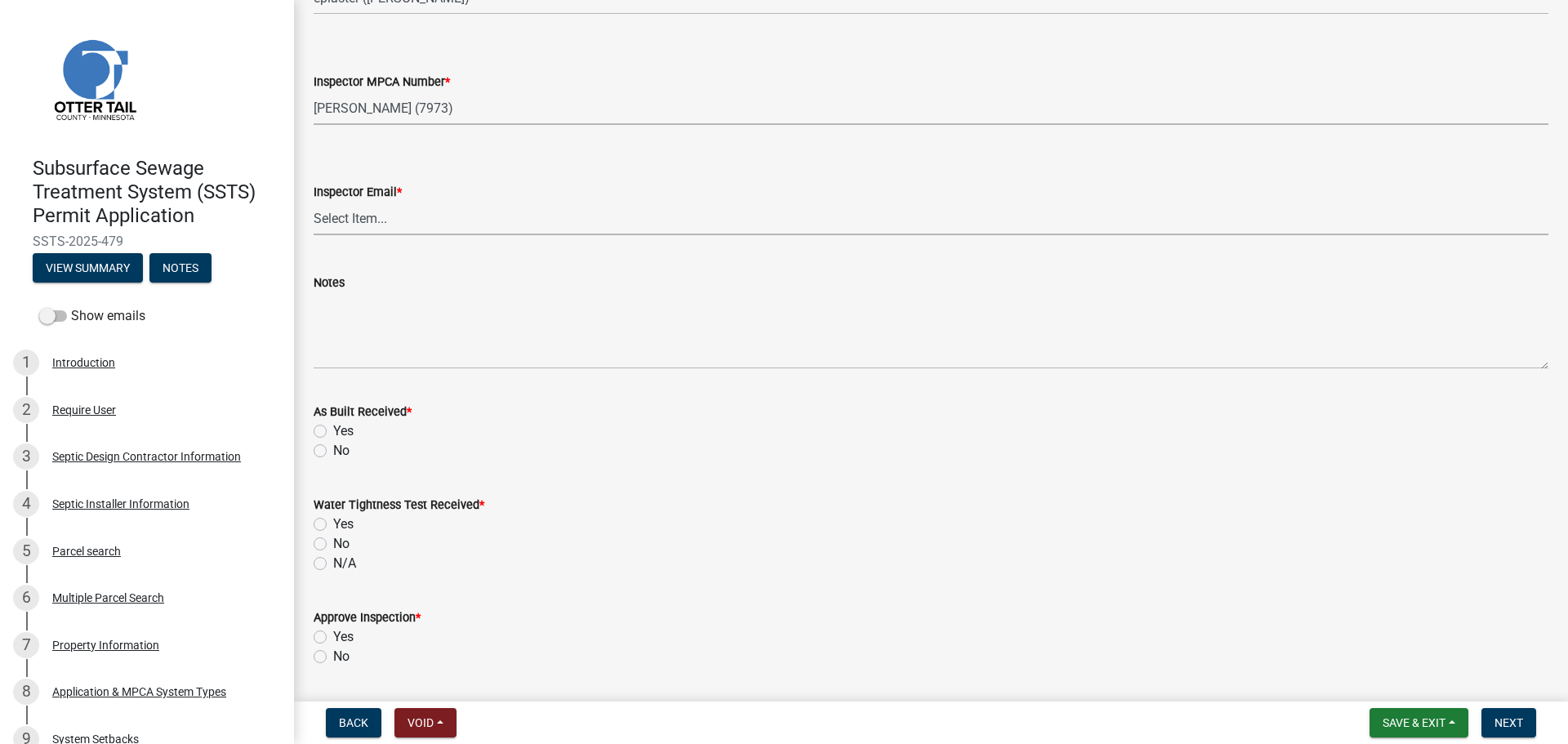
click at [340, 228] on select "Select Item... [PERSON_NAME] ([EMAIL_ADDRESS][DOMAIN_NAME]) [PERSON_NAME] ([EMA…" at bounding box center [931, 218] width 1235 height 33
click at [314, 202] on select "Select Item... [PERSON_NAME] ([EMAIL_ADDRESS][DOMAIN_NAME]) [PERSON_NAME] ([EMA…" at bounding box center [931, 218] width 1235 height 33
select select "318b8207-6619-4c37-8bd8-783b28c7307f"
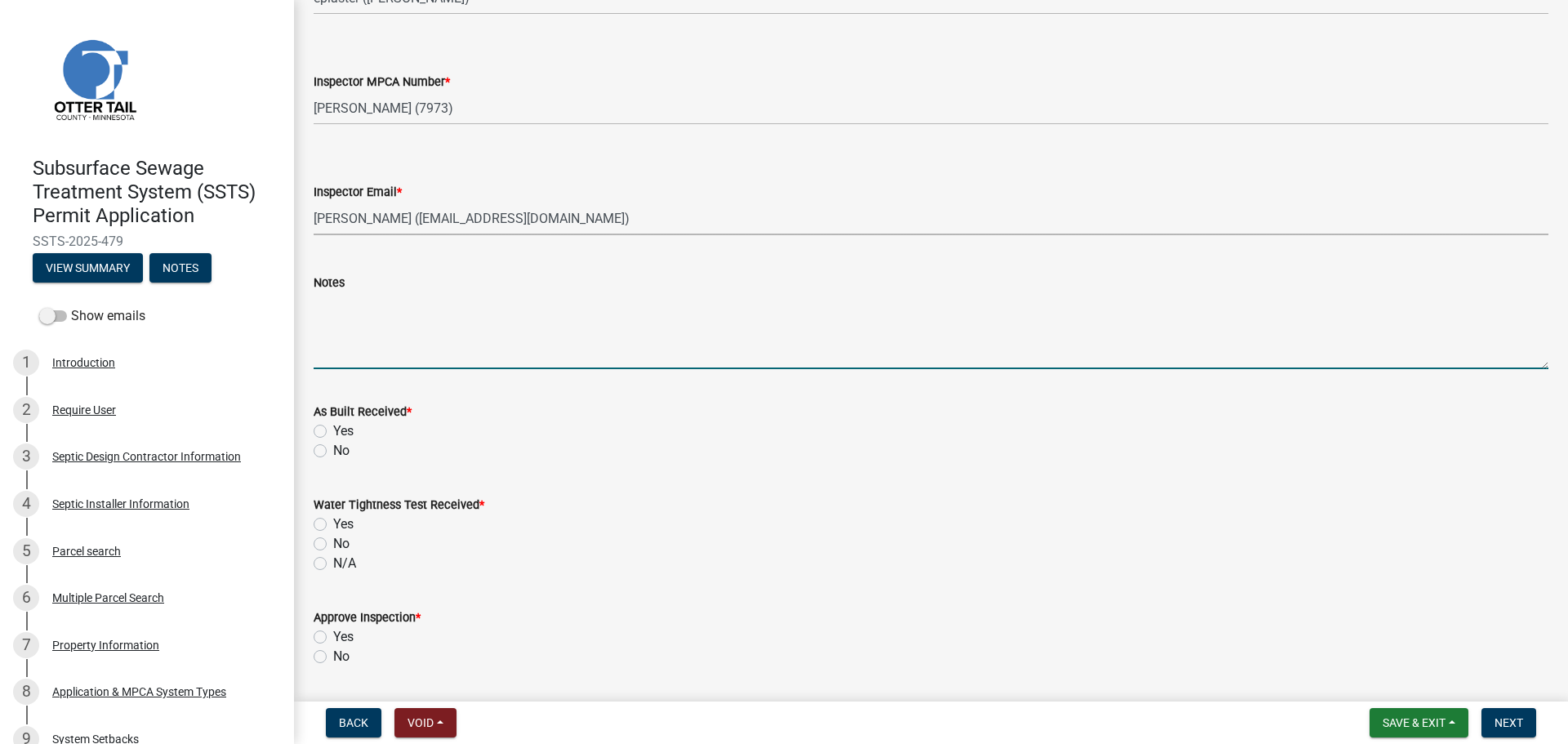
click at [369, 327] on textarea "Notes" at bounding box center [931, 331] width 1235 height 77
type textarea "3 rows of 11 33 [PERSON_NAME]"
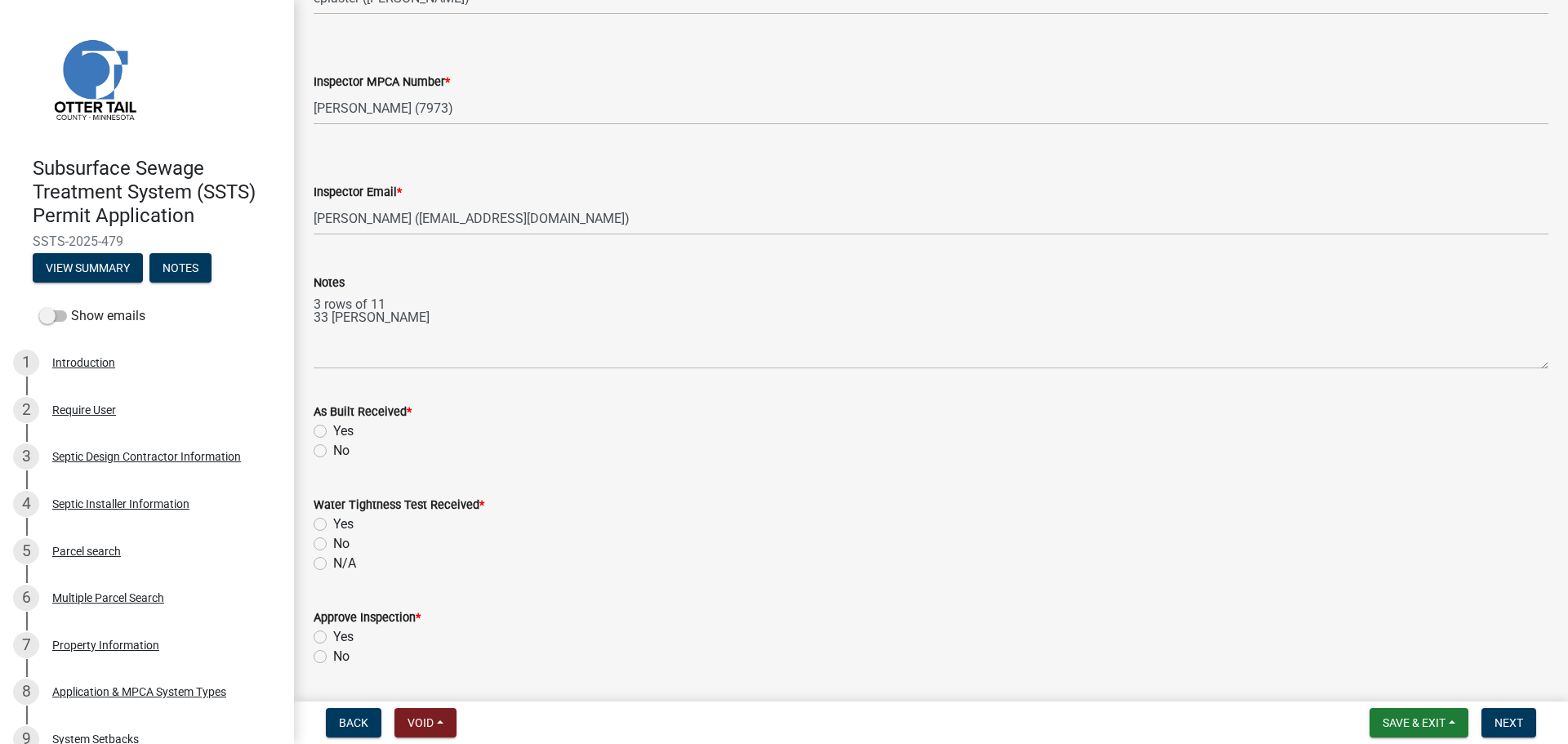
click at [333, 428] on label "Yes" at bounding box center [344, 431] width 20 height 20
click at [333, 428] on input "Yes" at bounding box center [338, 426] width 10 height 10
radio input "true"
click at [333, 564] on label "N/A" at bounding box center [345, 563] width 23 height 20
click at [333, 564] on input "N/A" at bounding box center [338, 558] width 10 height 10
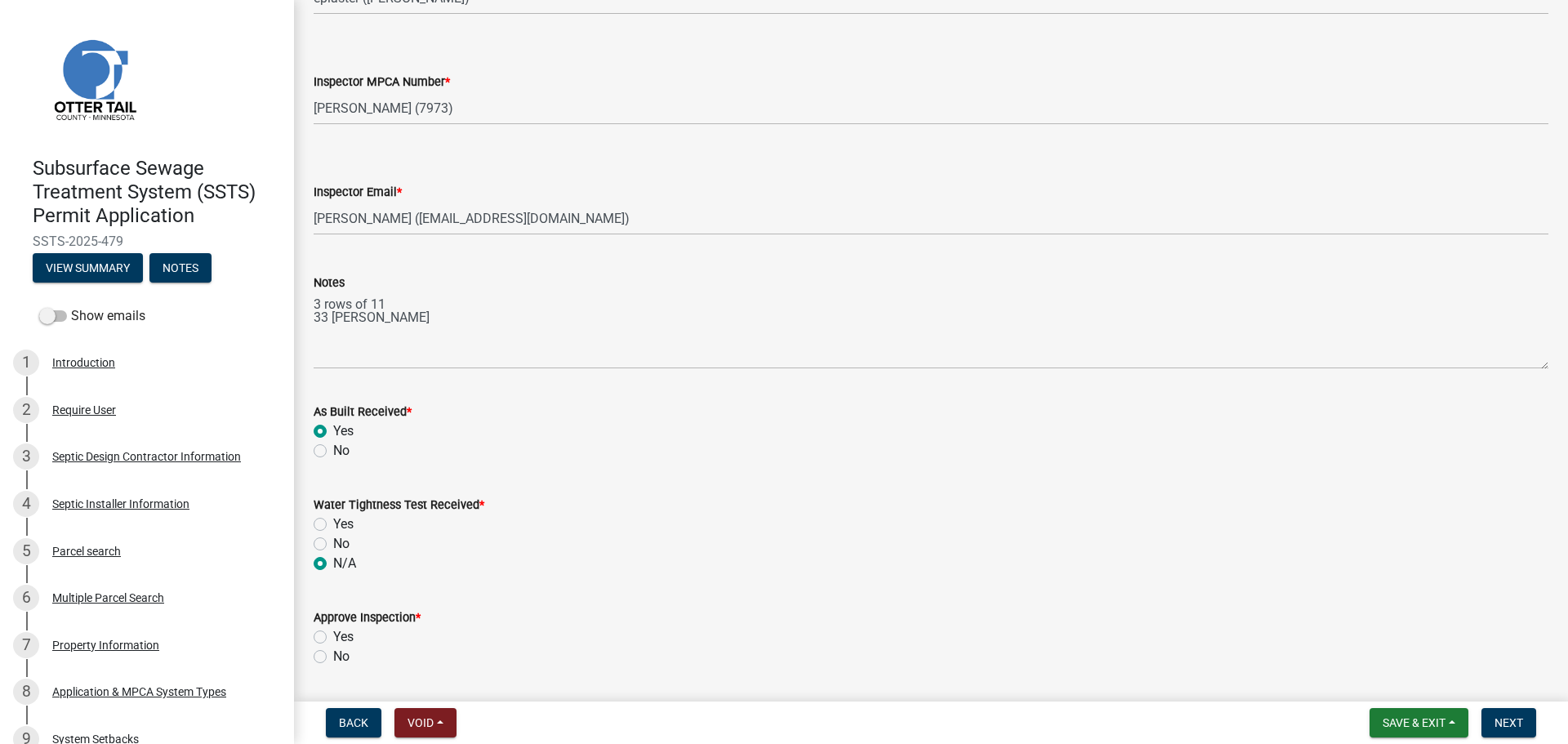
radio input "true"
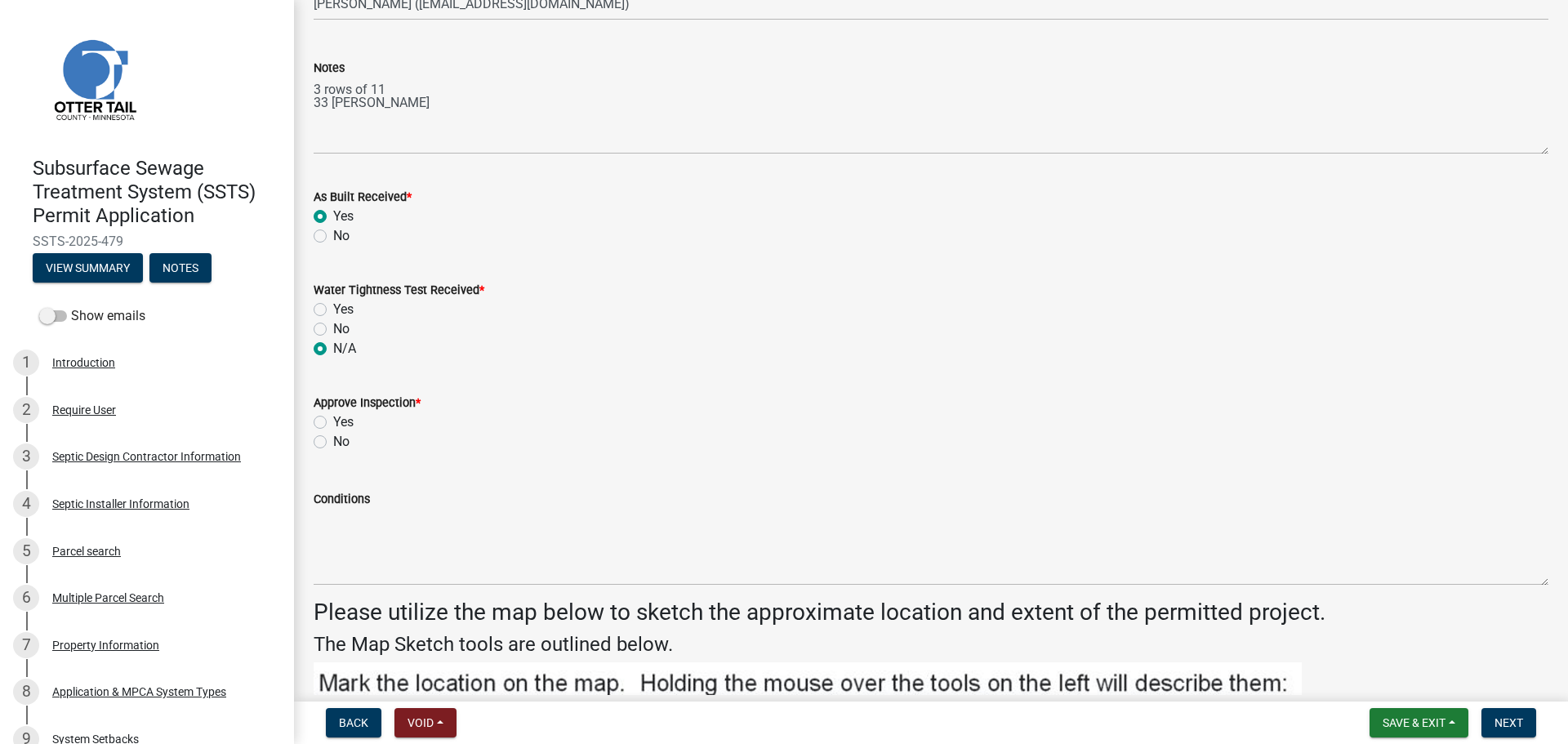
scroll to position [2103, 0]
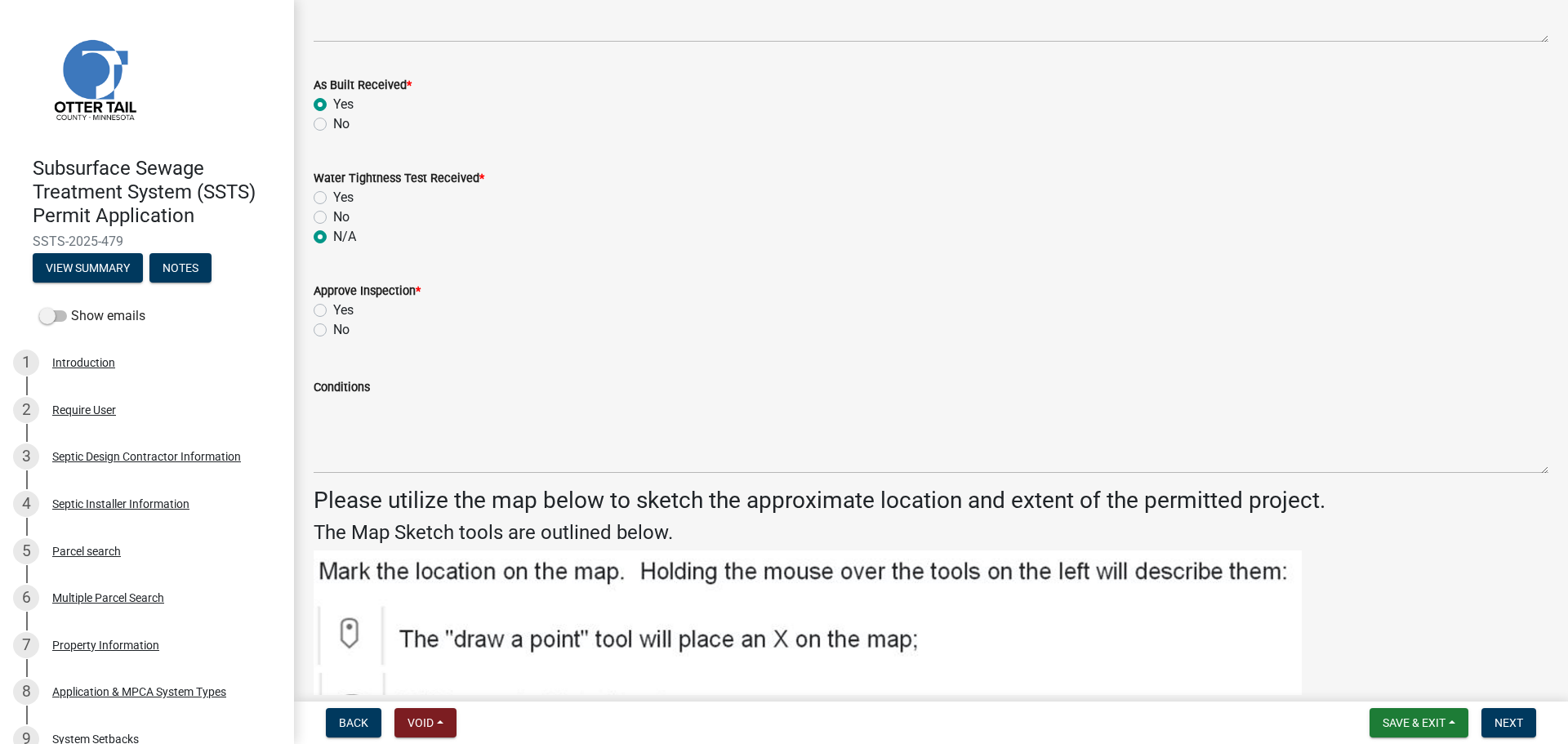
click at [333, 310] on label "Yes" at bounding box center [344, 310] width 20 height 20
click at [333, 310] on input "Yes" at bounding box center [338, 306] width 10 height 10
radio input "true"
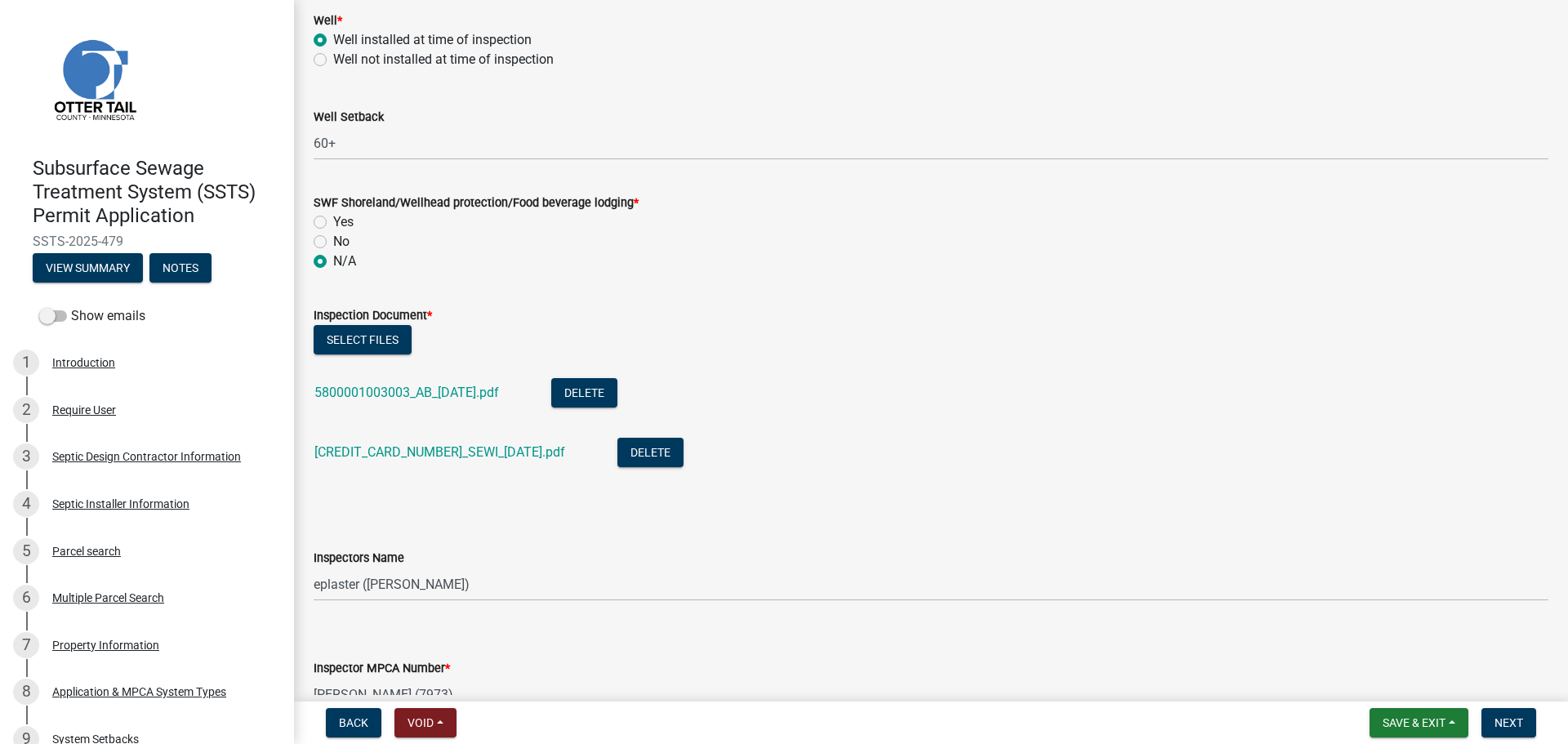
scroll to position [1184, 0]
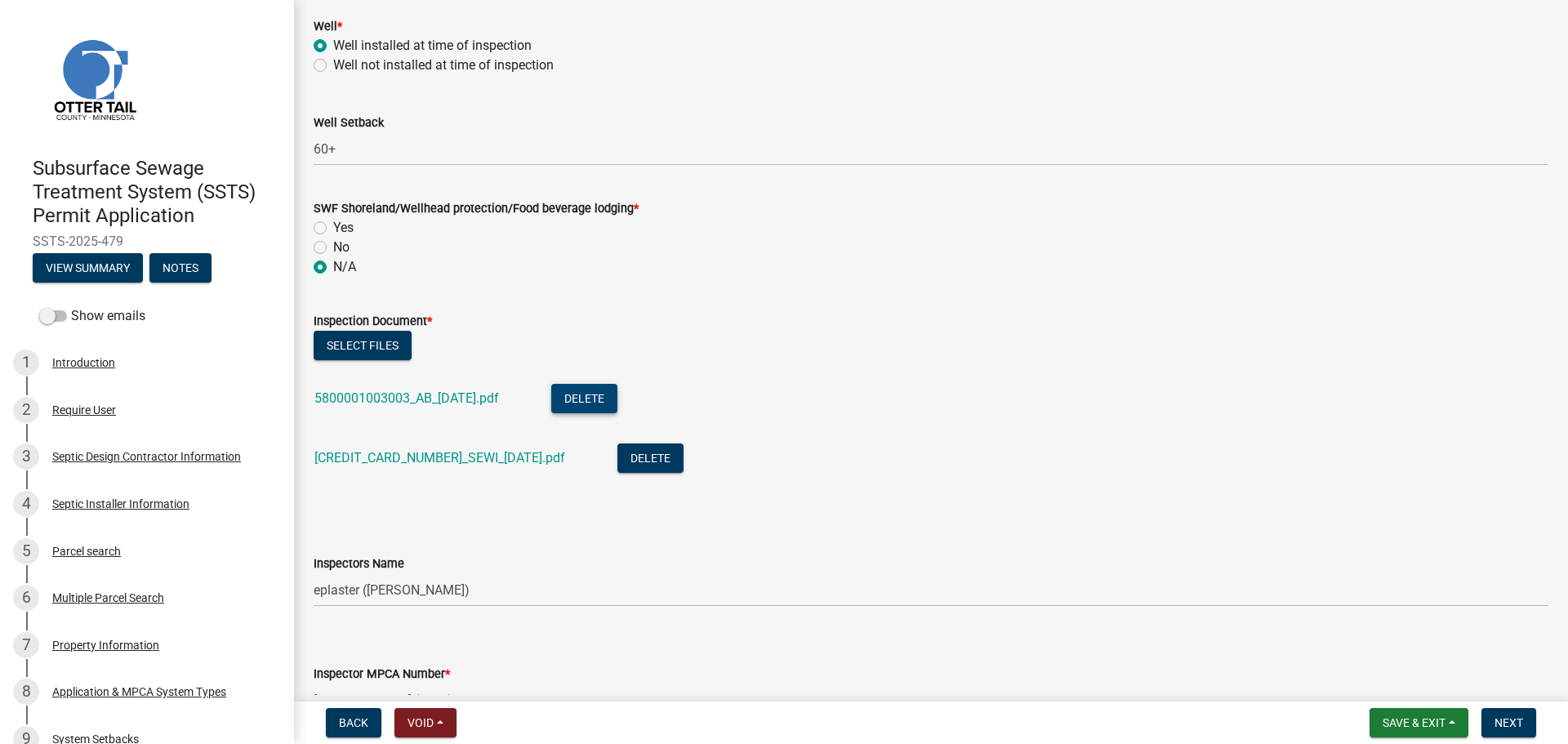
click at [618, 395] on button "Delete" at bounding box center [583, 398] width 66 height 30
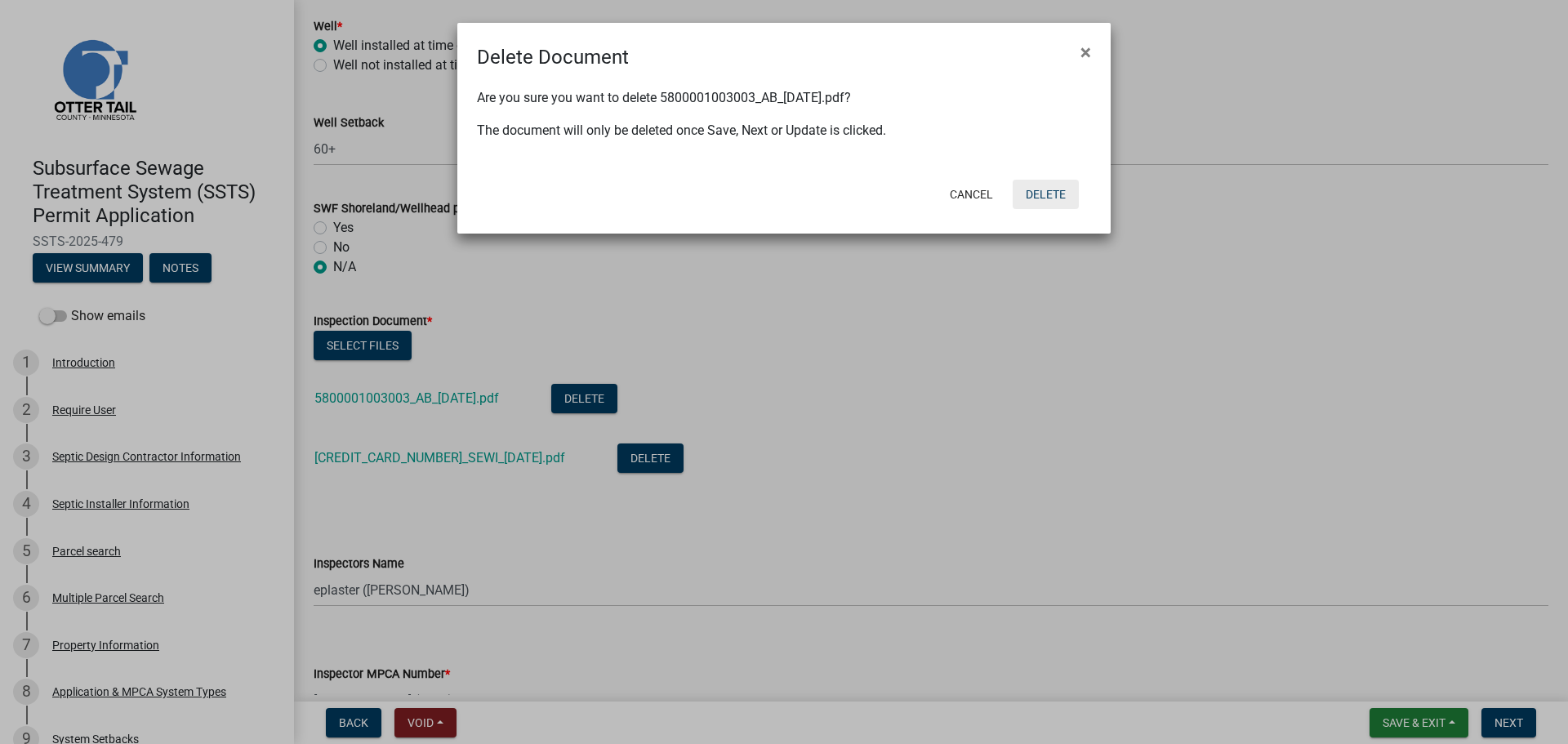
click at [1037, 192] on button "Delete" at bounding box center [1045, 194] width 66 height 30
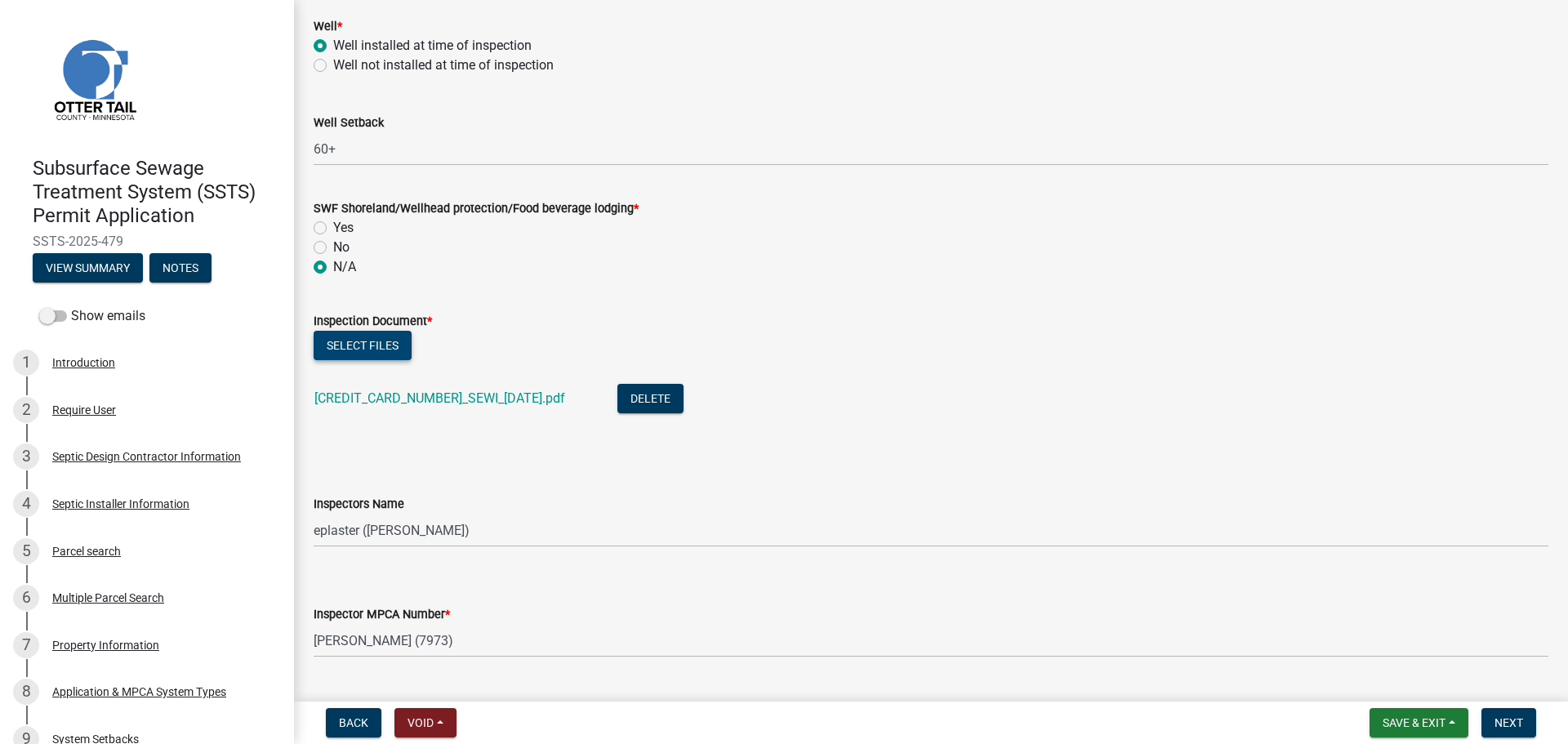
click at [347, 359] on button "Select files" at bounding box center [362, 346] width 98 height 30
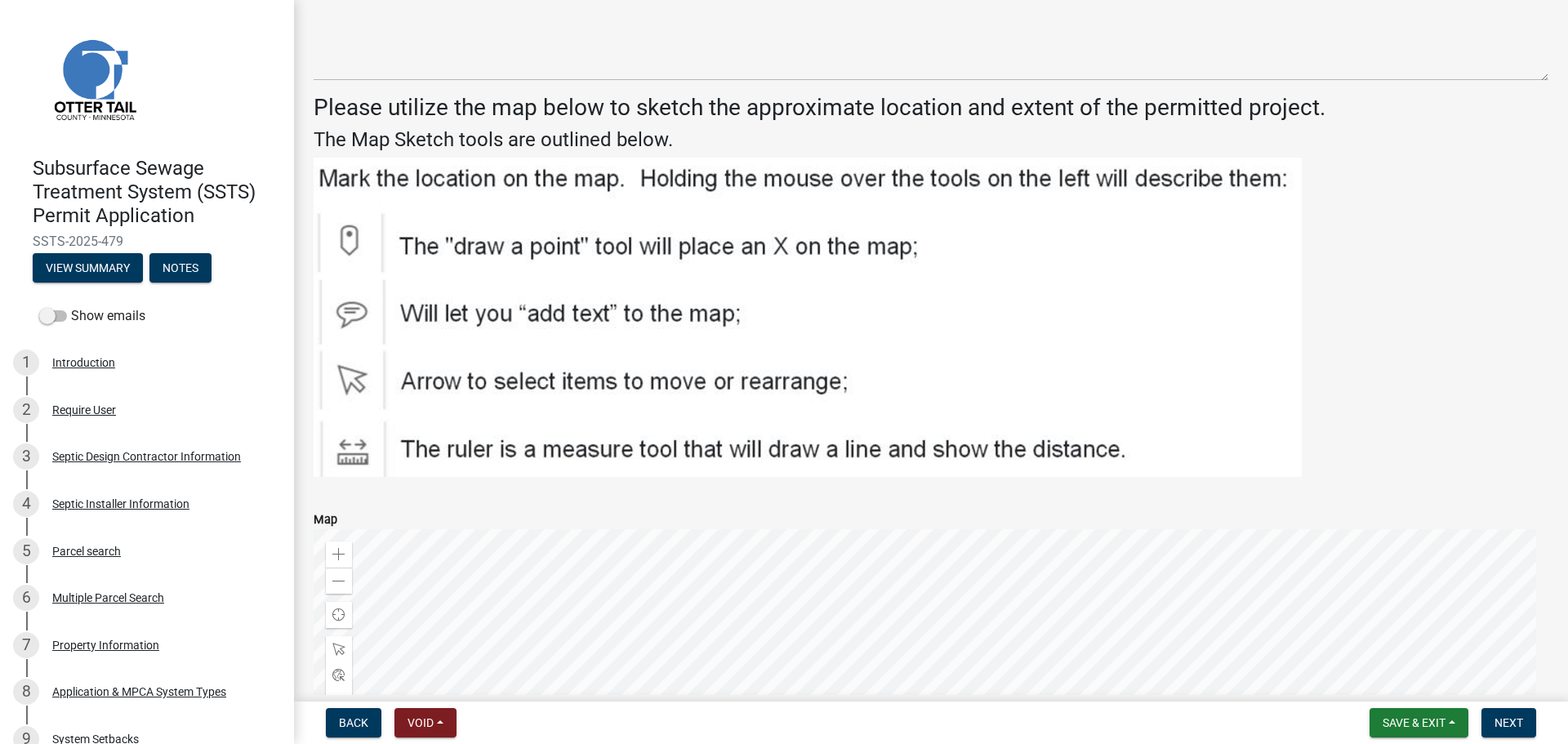
scroll to position [2552, 0]
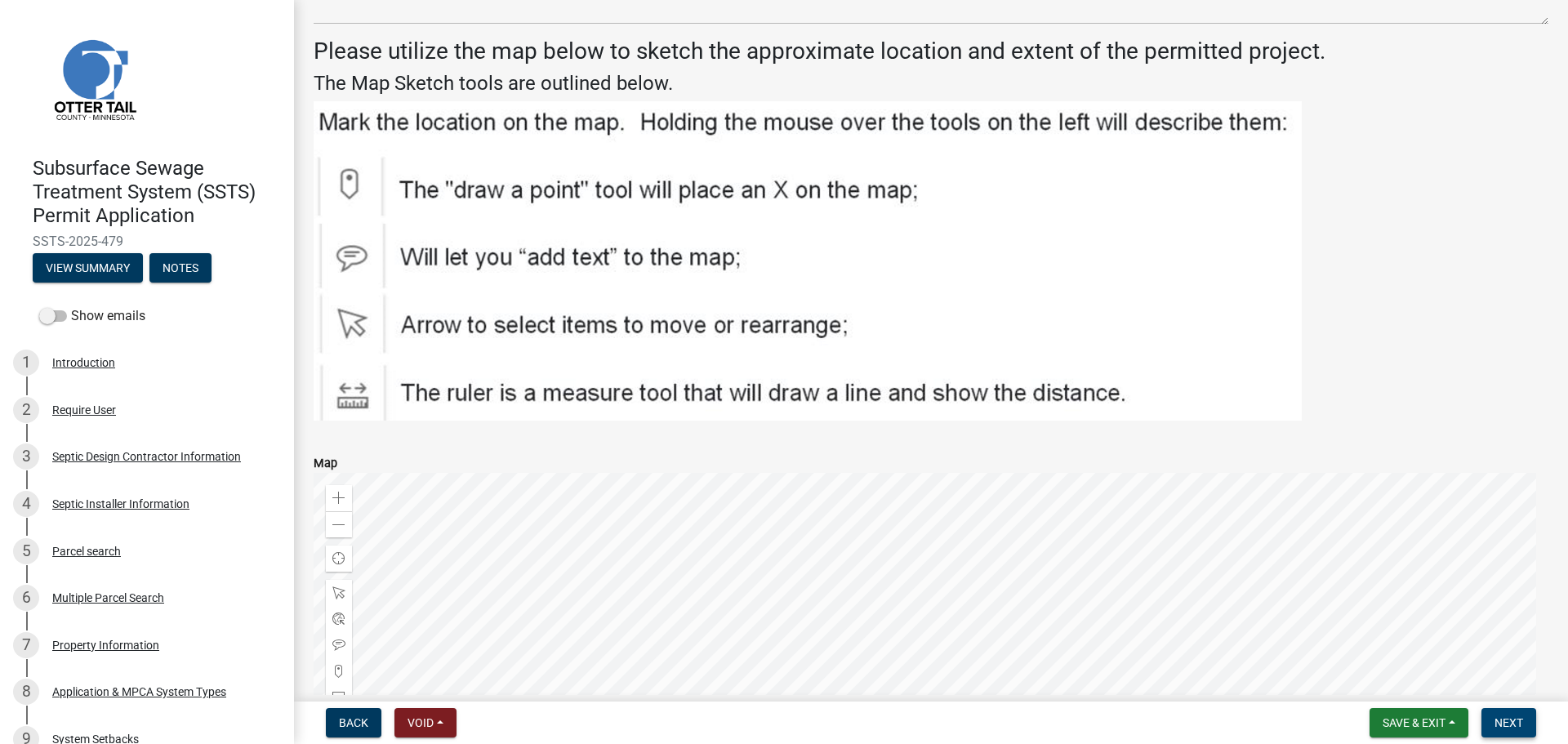
click at [1506, 731] on button "Next" at bounding box center [1509, 723] width 55 height 30
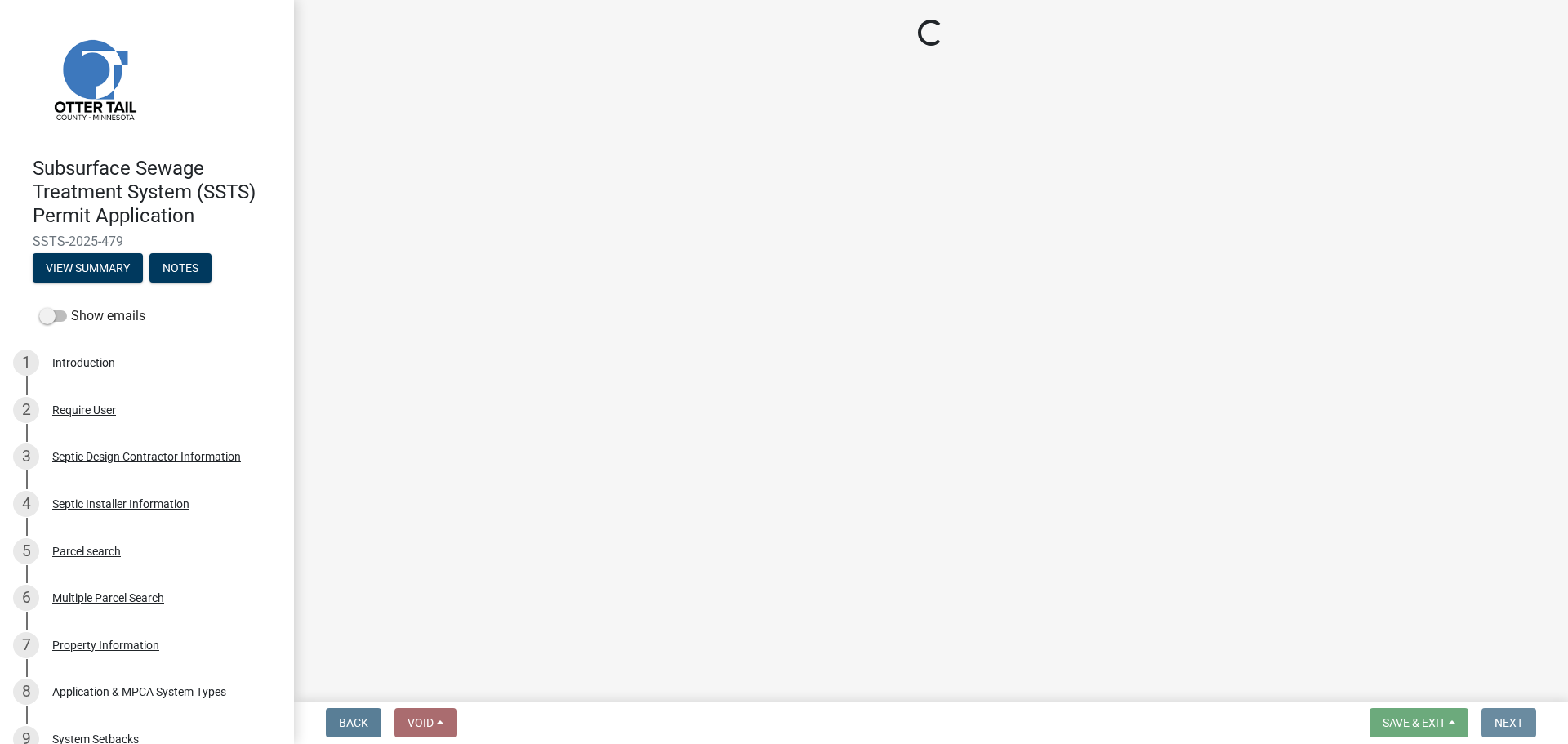
scroll to position [0, 0]
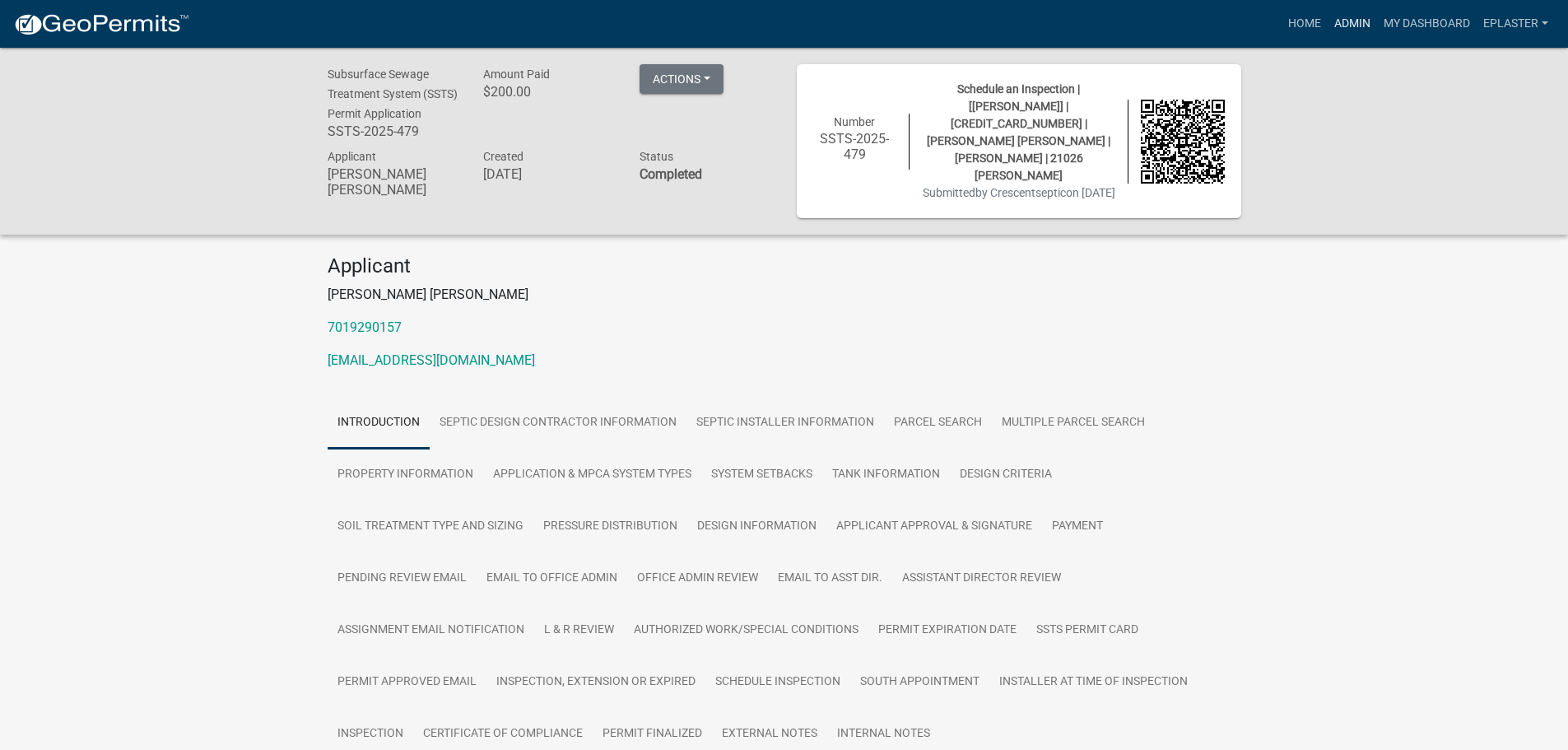
click at [1350, 21] on link "Admin" at bounding box center [1352, 23] width 50 height 31
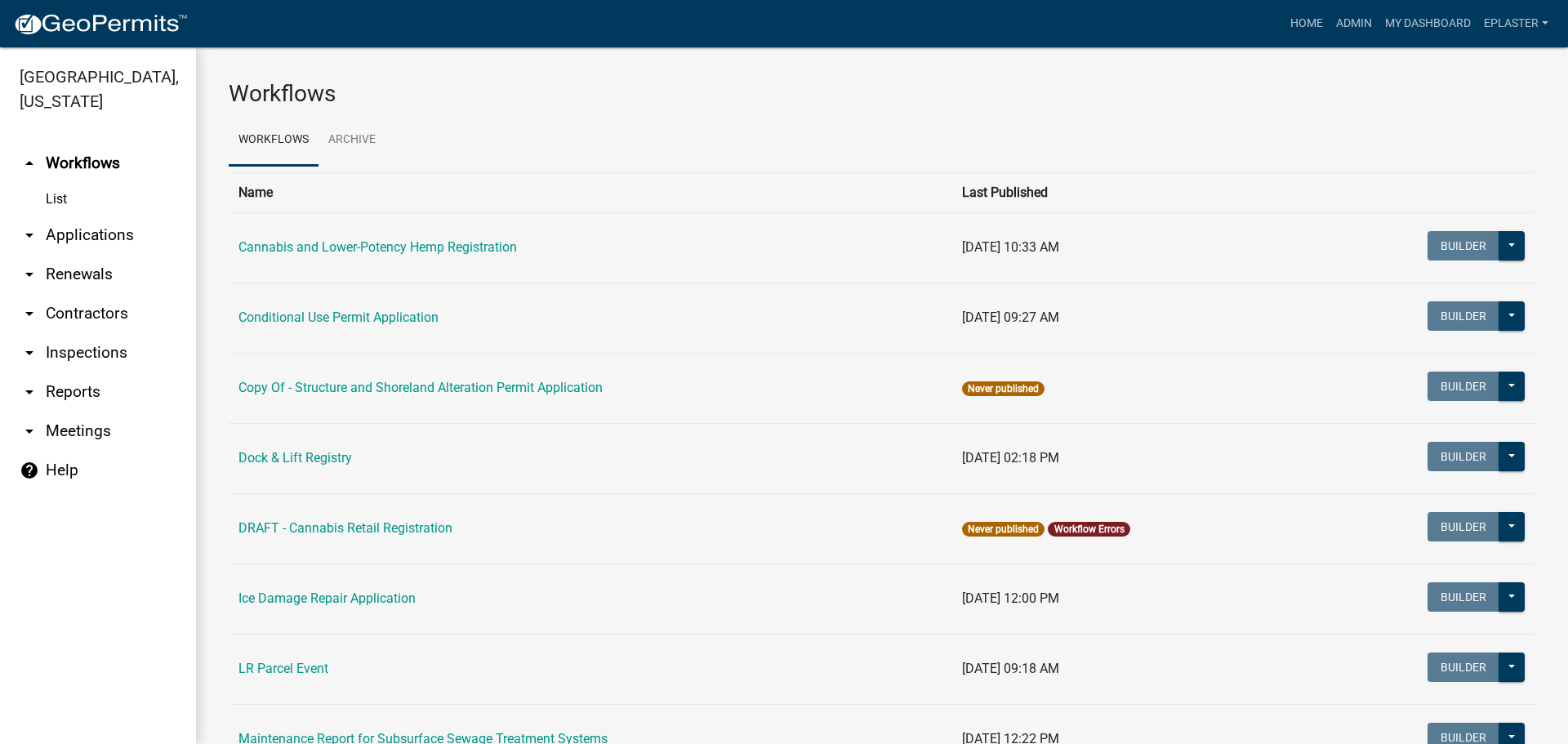
click at [92, 231] on link "arrow_drop_down Applications" at bounding box center [98, 235] width 196 height 39
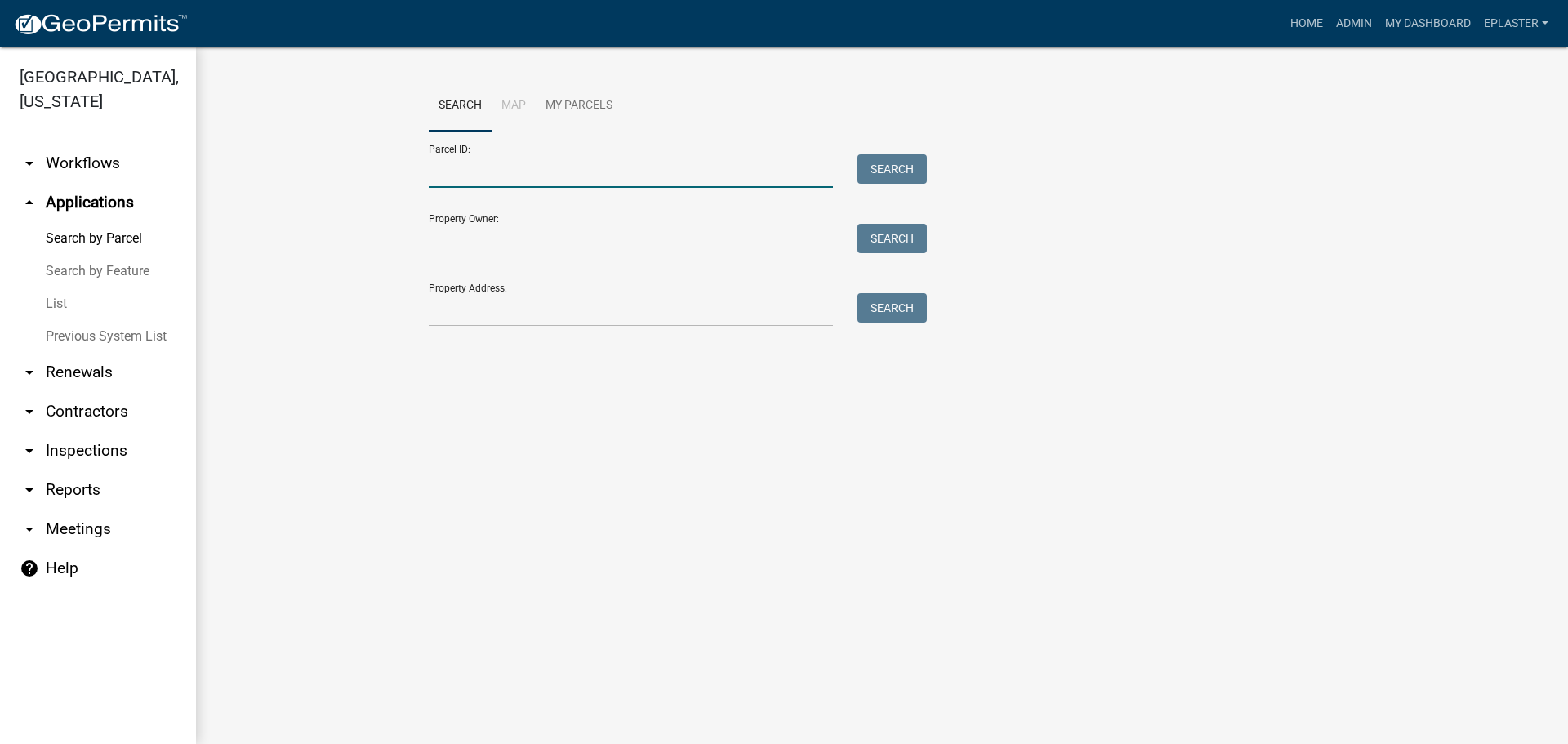
drag, startPoint x: 381, startPoint y: 180, endPoint x: 483, endPoint y: 164, distance: 103.2
click at [483, 164] on input "Parcel ID:" at bounding box center [631, 171] width 404 height 33
paste input "10000150102000"
type input "10000150102000"
click at [868, 176] on button "Search" at bounding box center [892, 169] width 70 height 30
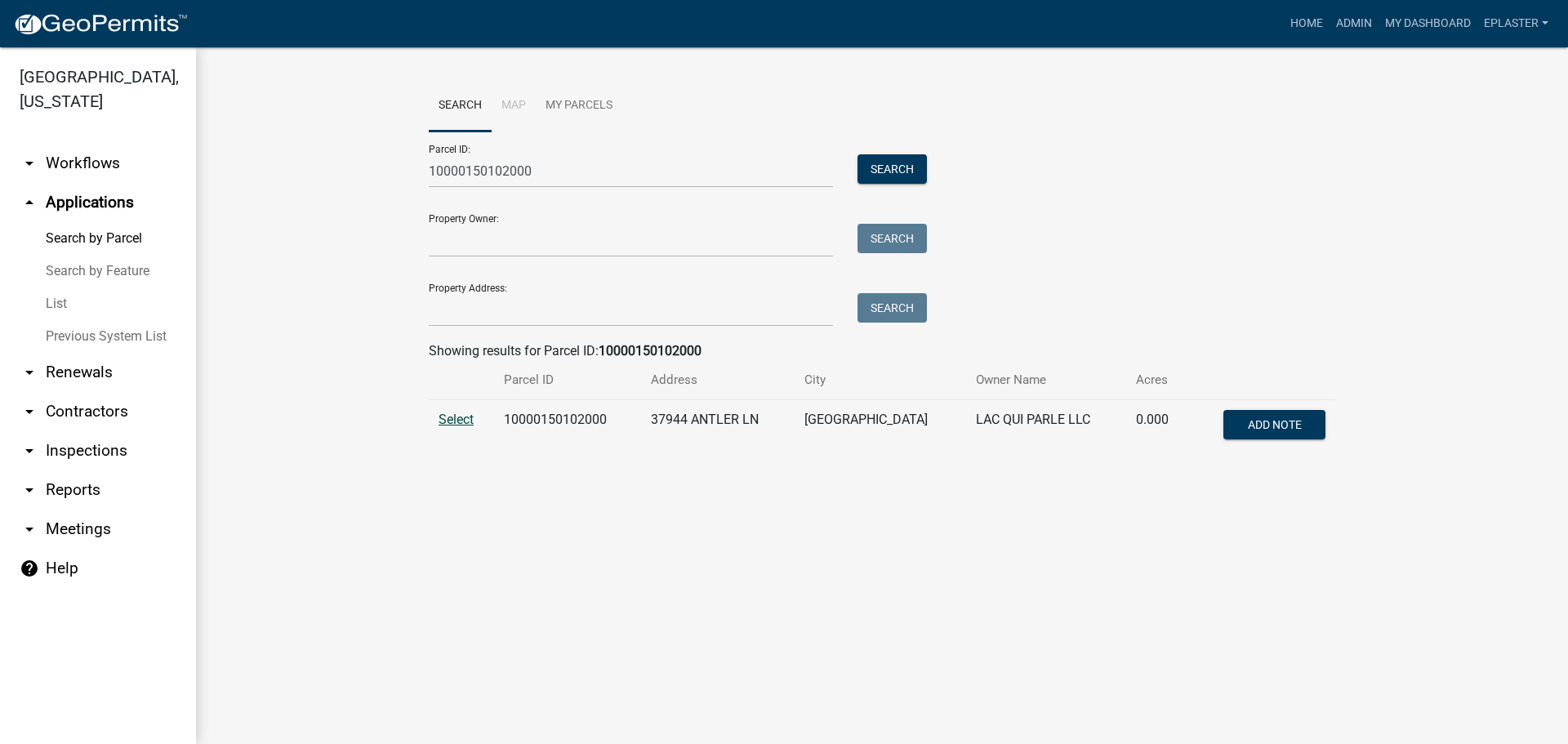
click at [451, 422] on span "Select" at bounding box center [456, 419] width 35 height 16
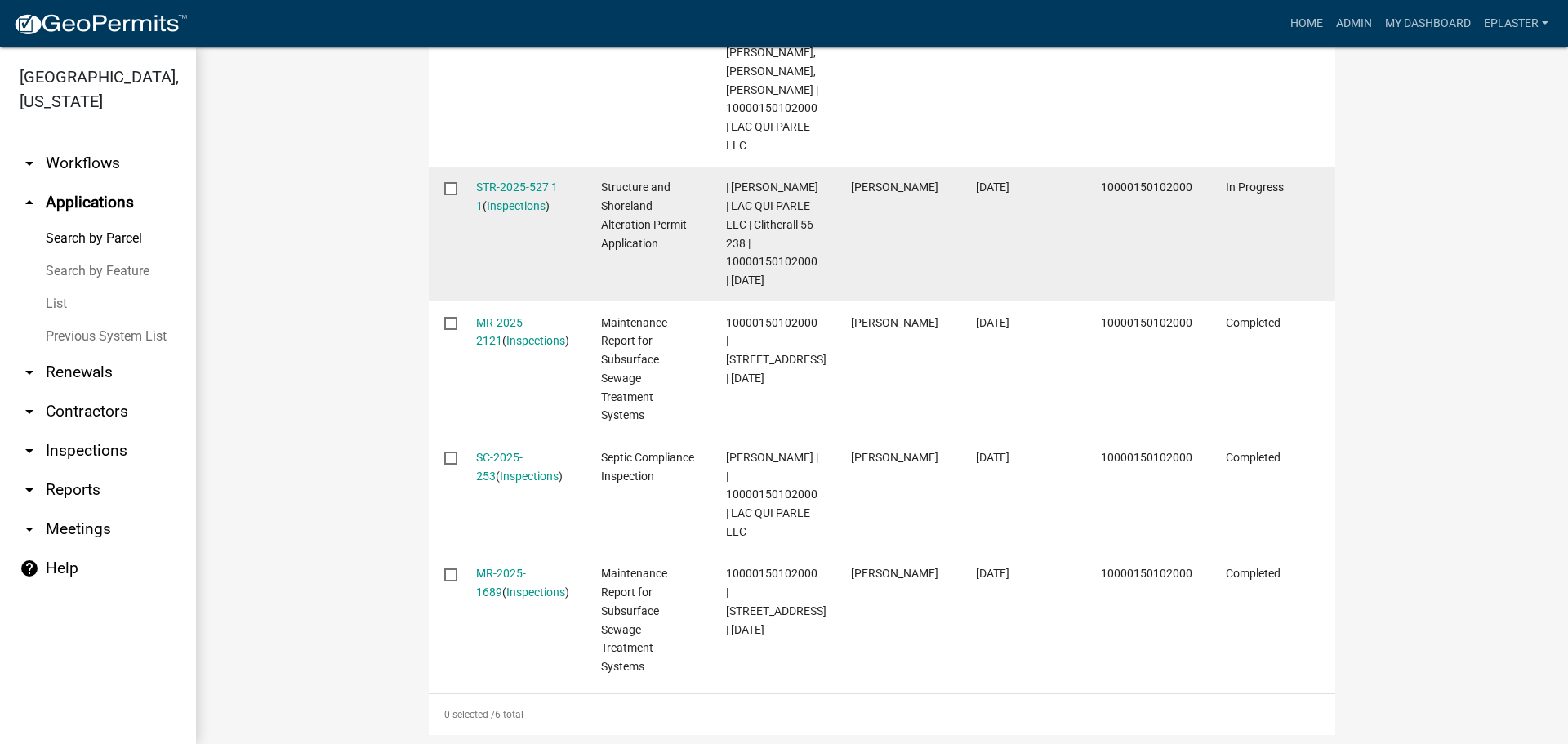
scroll to position [820, 0]
click at [520, 186] on link "STR-2025-527 1 1" at bounding box center [517, 195] width 82 height 32
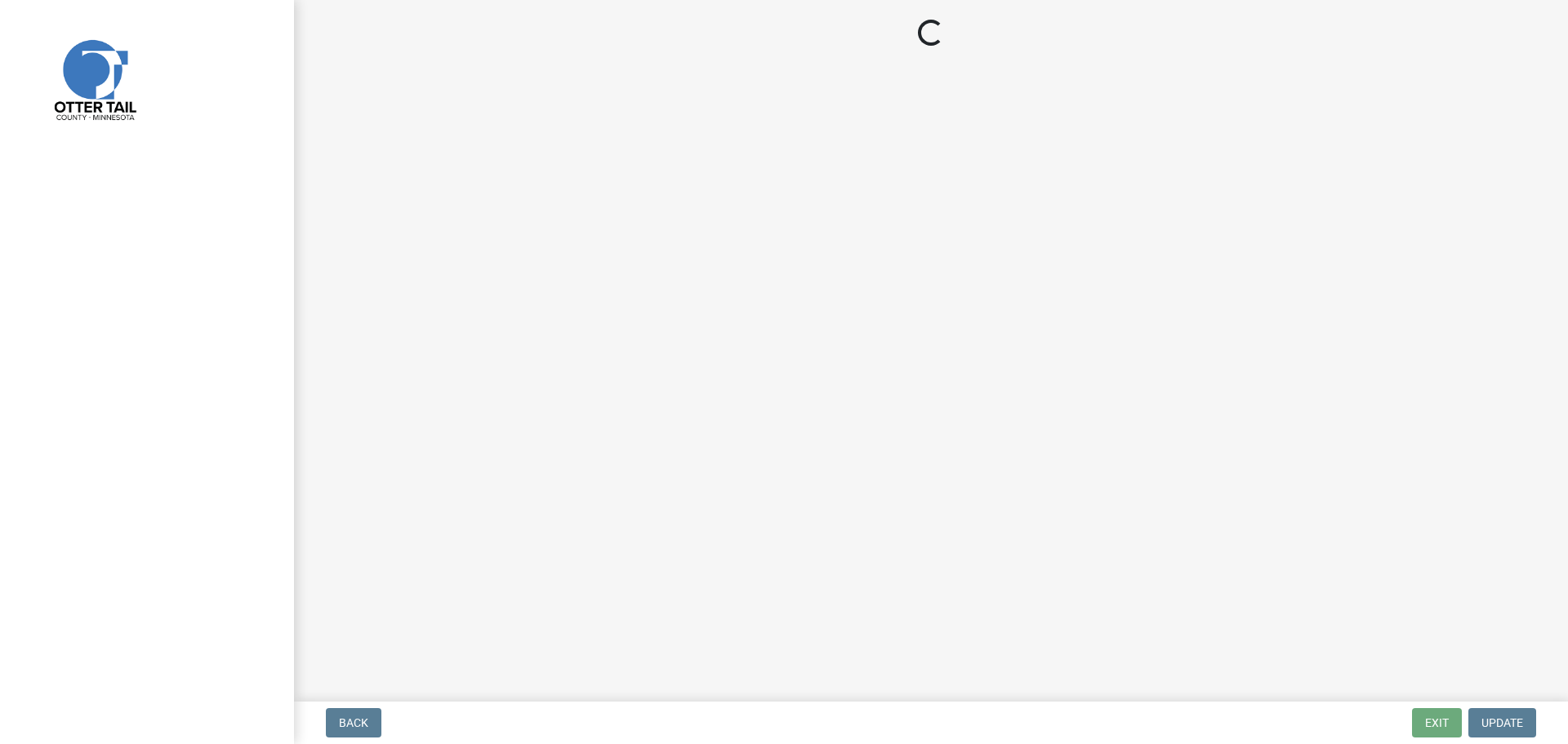
select select "710d5f49-2663-4e73-9718-d0c4e189f5ed"
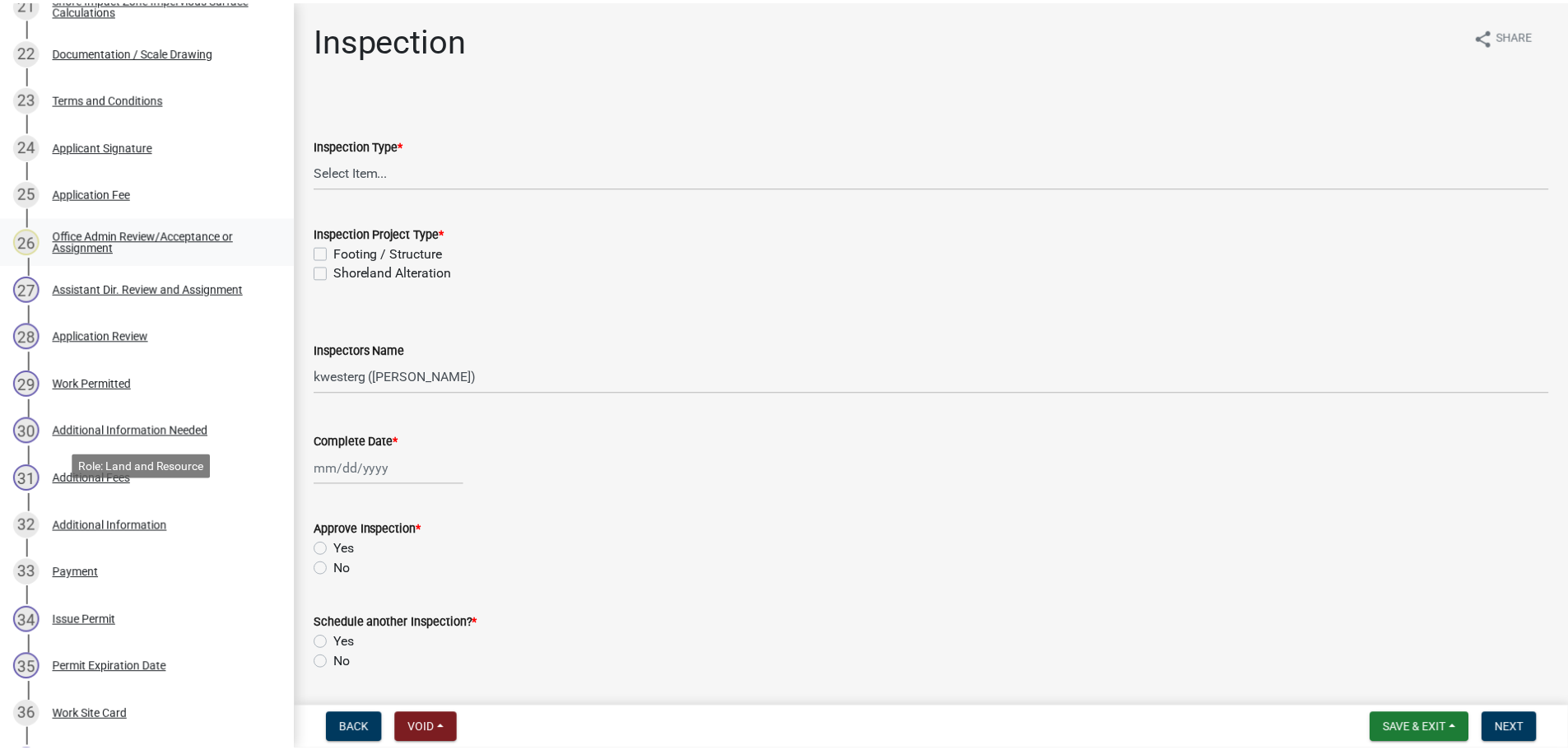
scroll to position [1276, 0]
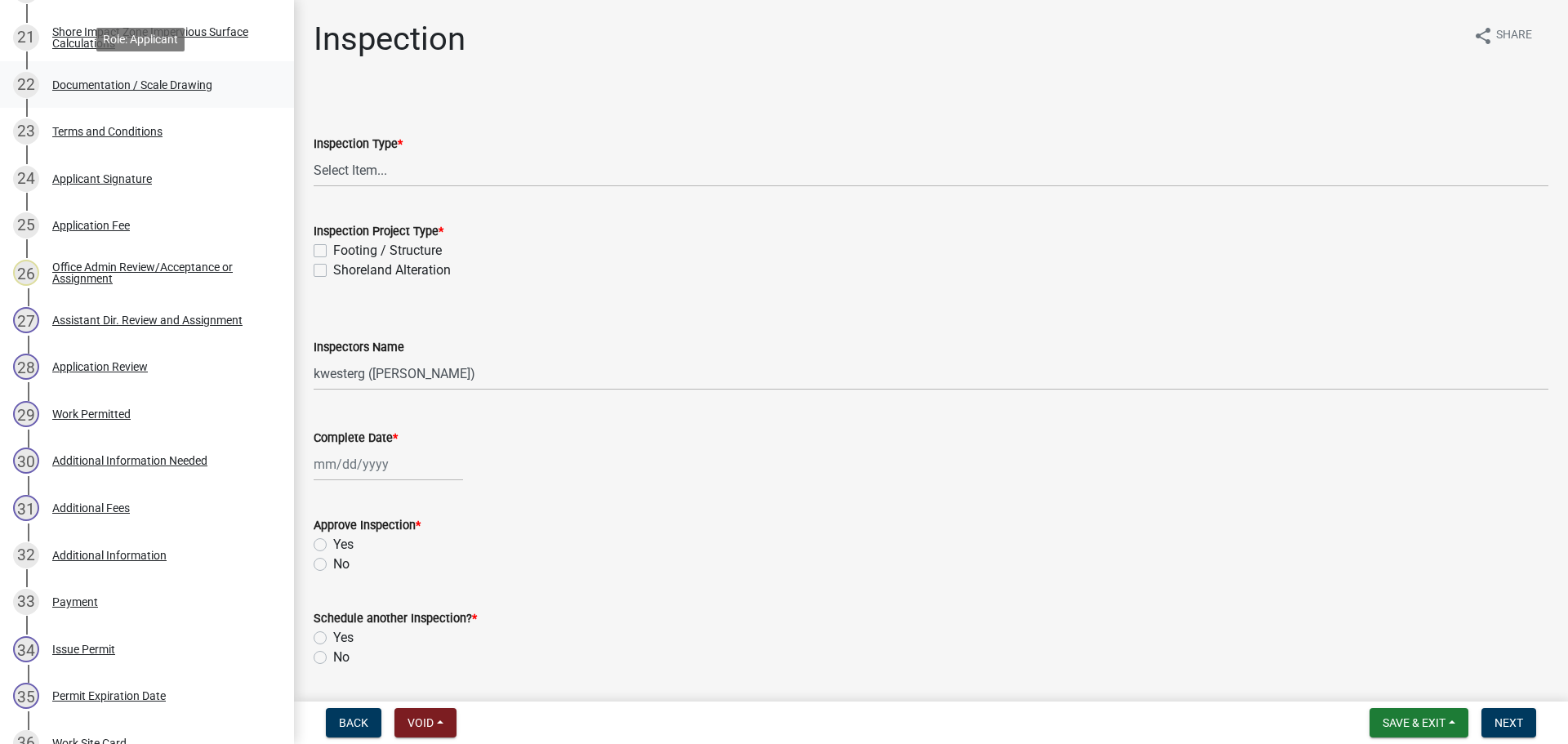
click at [150, 89] on div "Documentation / Scale Drawing" at bounding box center [132, 85] width 160 height 11
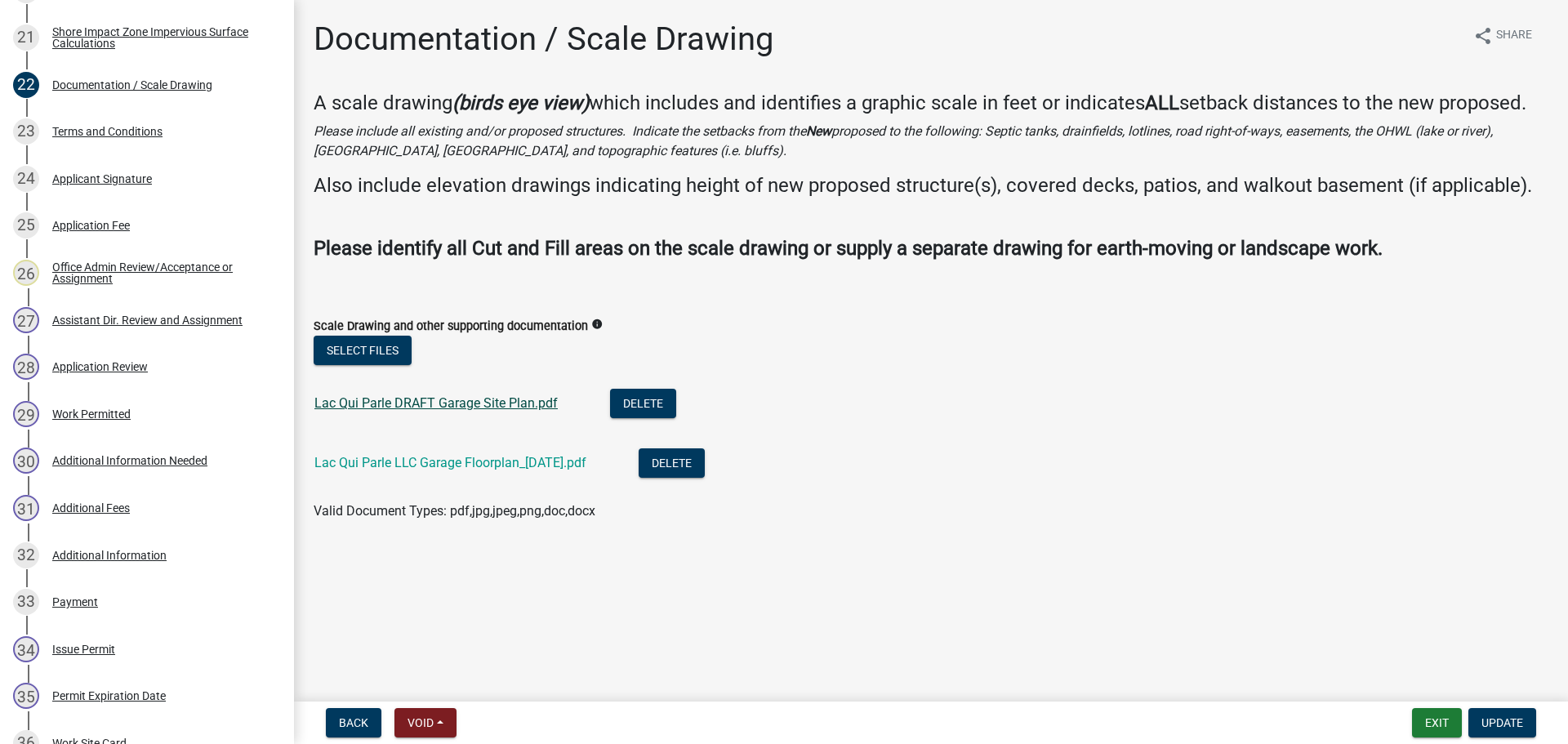
click at [517, 403] on link "Lac Qui Parle DRAFT Garage Site Plan.pdf" at bounding box center [436, 402] width 243 height 16
click at [484, 472] on div "Lac Qui Parle LLC Garage Floorplan_[DATE].pdf" at bounding box center [463, 465] width 298 height 33
click at [484, 466] on link "Lac Qui Parle LLC Garage Floorplan_[DATE].pdf" at bounding box center [450, 463] width 272 height 16
click at [1435, 712] on button "Exit" at bounding box center [1437, 723] width 50 height 30
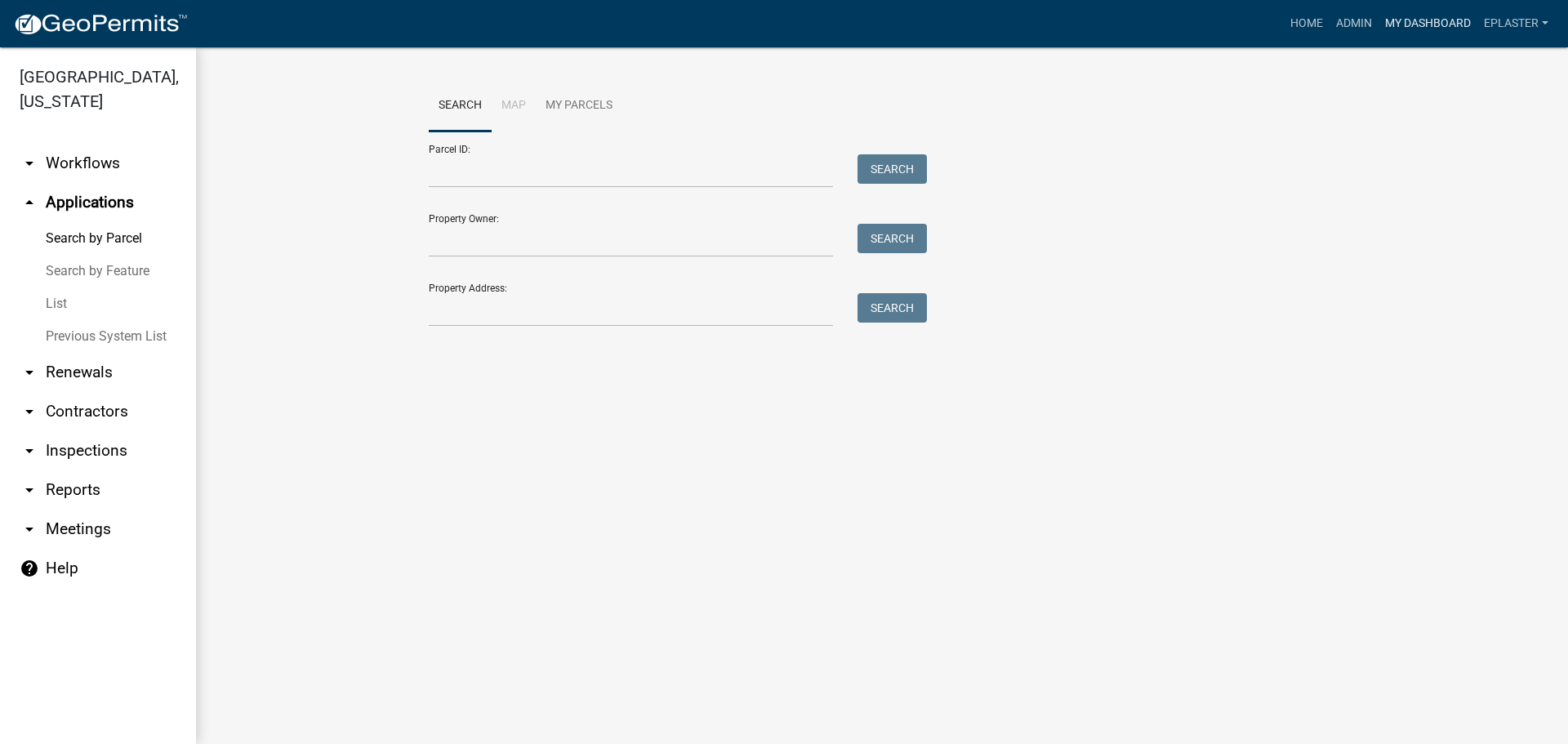
click at [1418, 9] on link "My Dashboard" at bounding box center [1428, 23] width 98 height 31
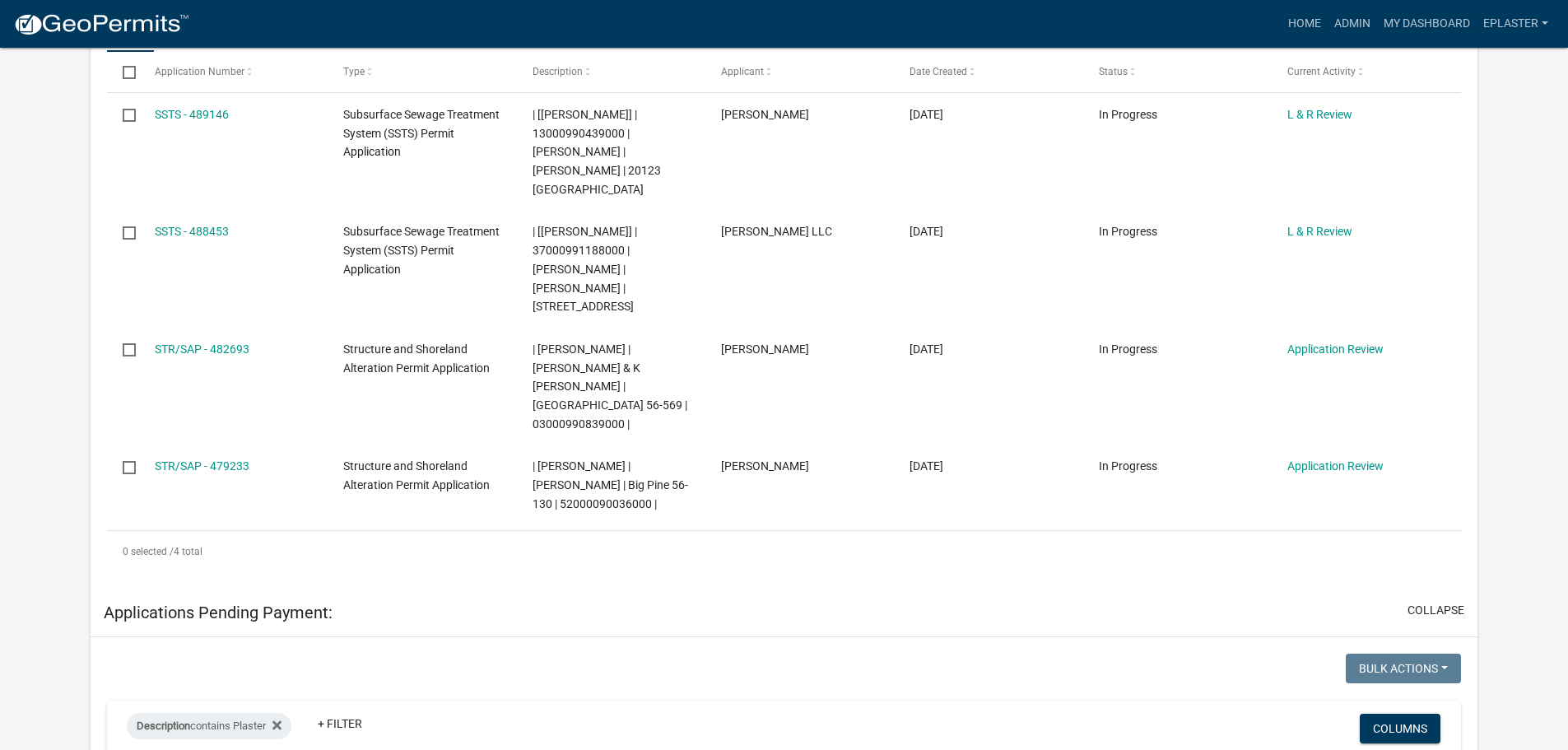
scroll to position [227, 0]
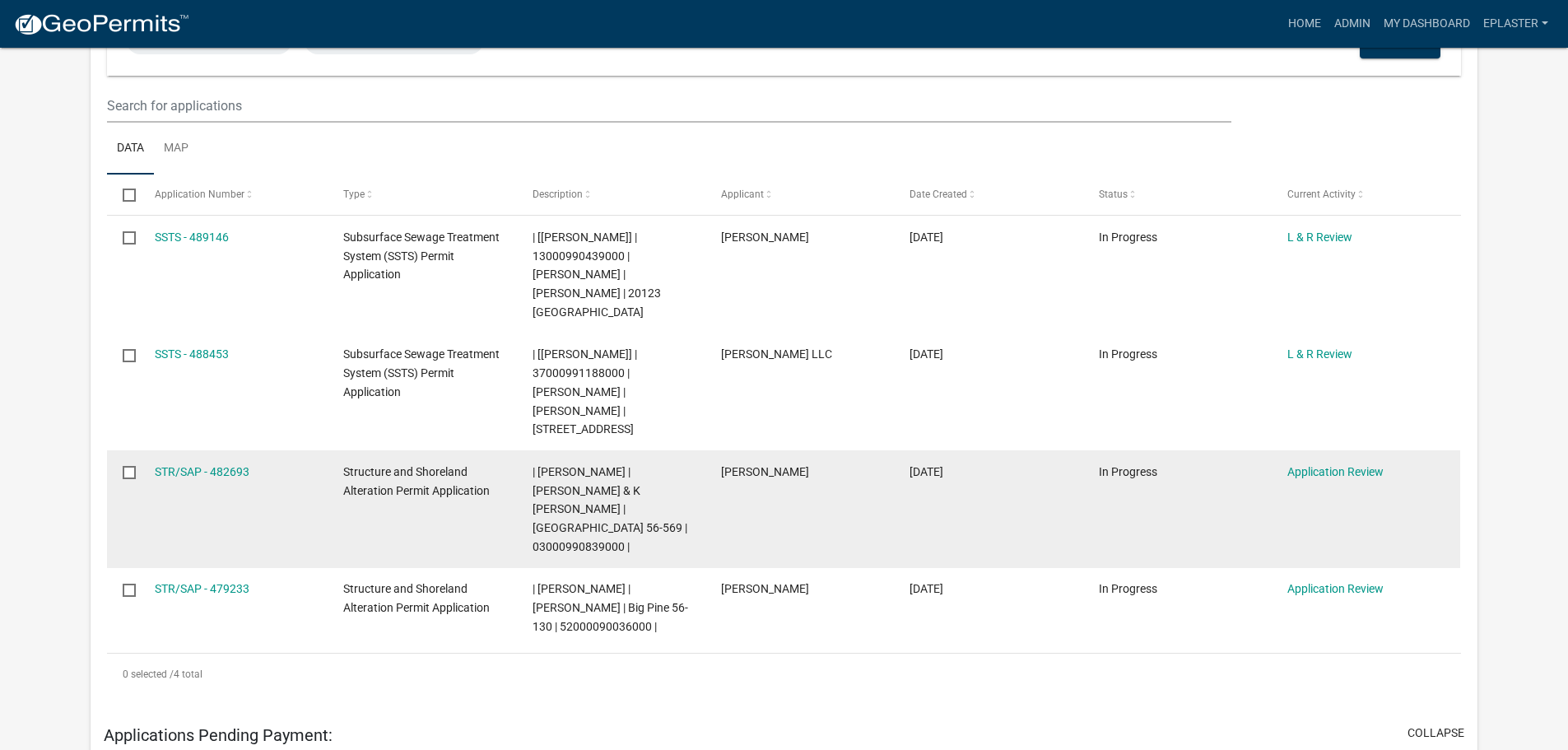
click at [599, 510] on span "| [PERSON_NAME] | [PERSON_NAME] & K [PERSON_NAME] | [GEOGRAPHIC_DATA] 56-569 | …" at bounding box center [609, 509] width 154 height 88
copy span "03000990839000"
click at [173, 465] on link "STR/SAP - 482693" at bounding box center [201, 472] width 95 height 13
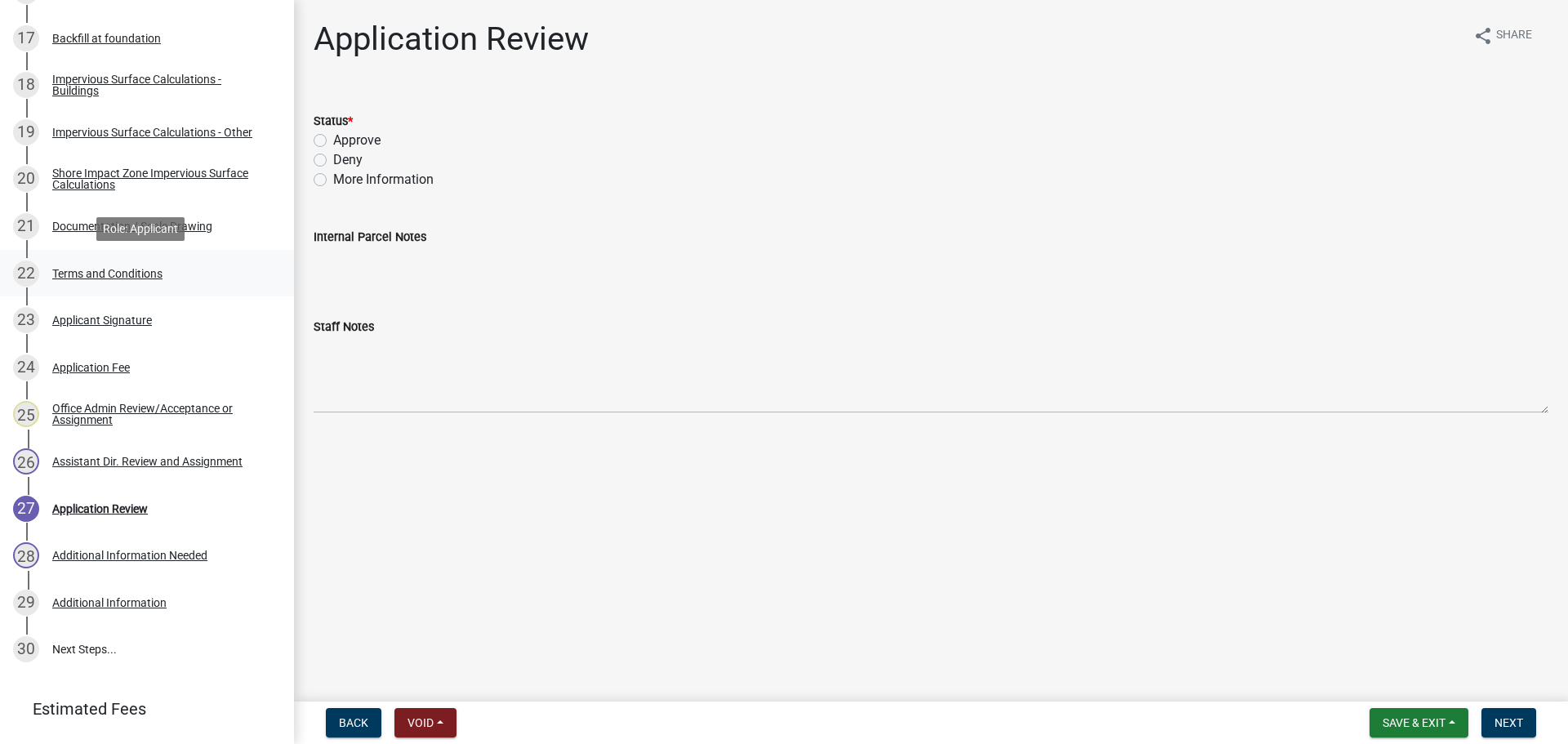
scroll to position [1077, 0]
click at [150, 366] on div "24 Application Fee" at bounding box center [140, 368] width 255 height 26
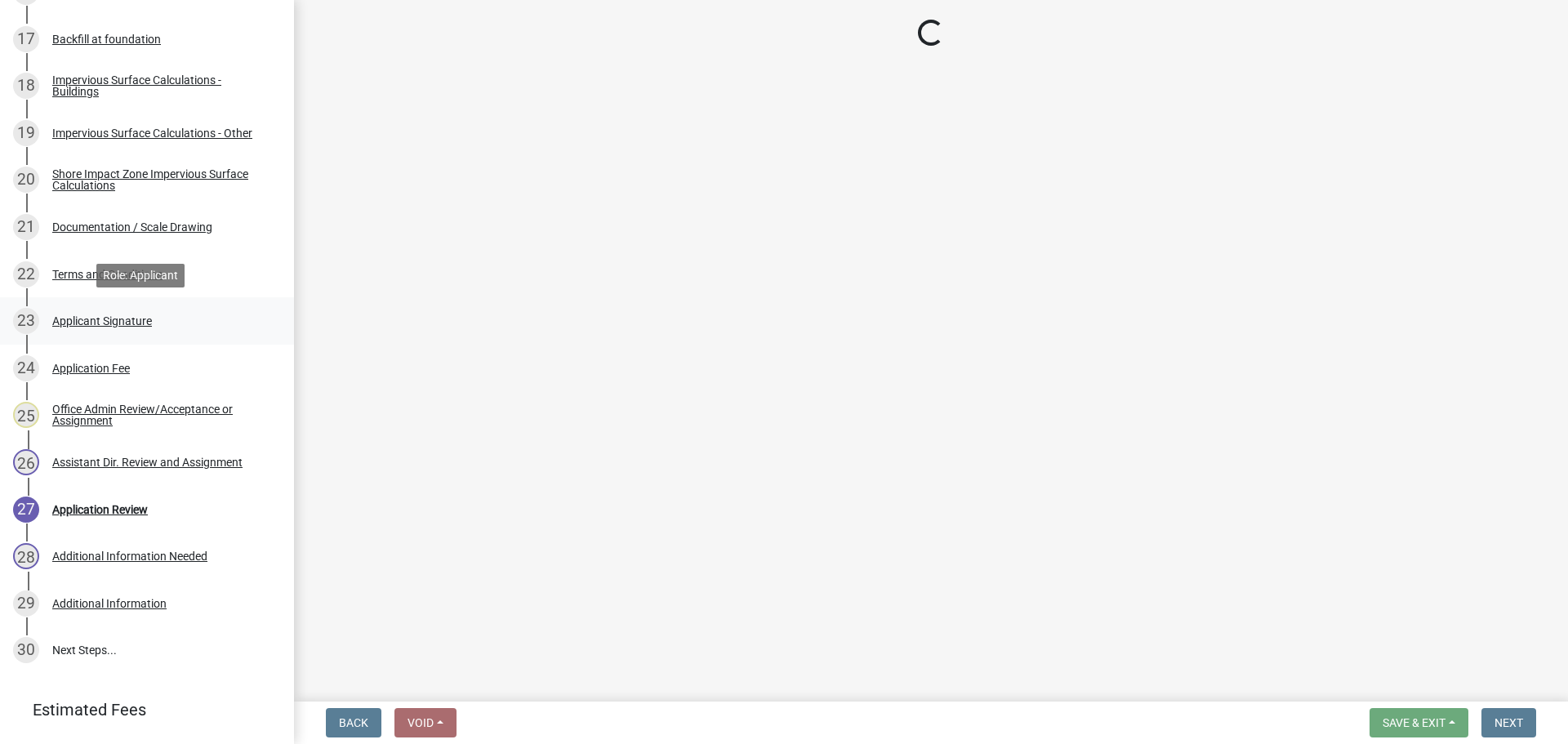
click at [149, 306] on link "23 Applicant Signature" at bounding box center [147, 320] width 294 height 47
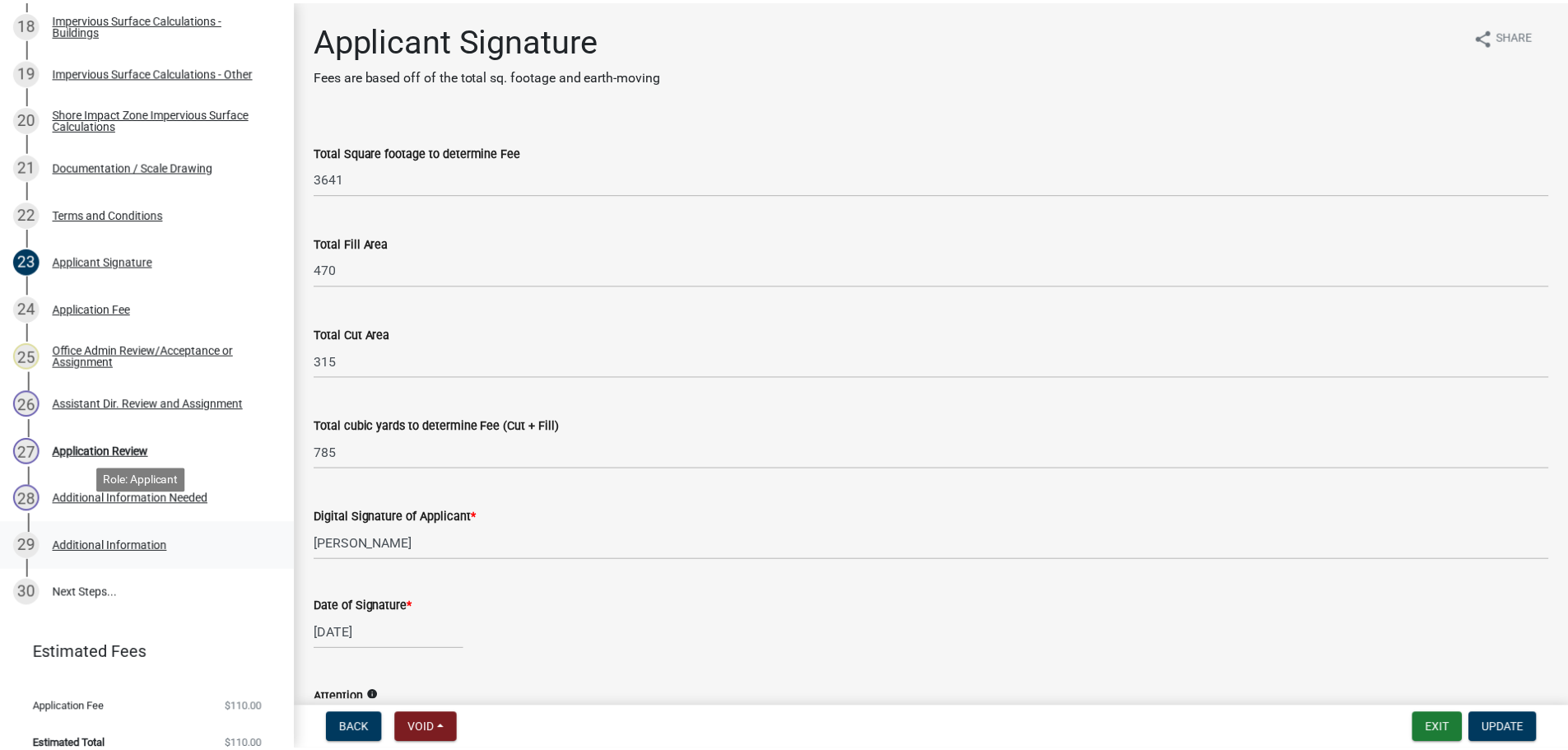
scroll to position [1168, 0]
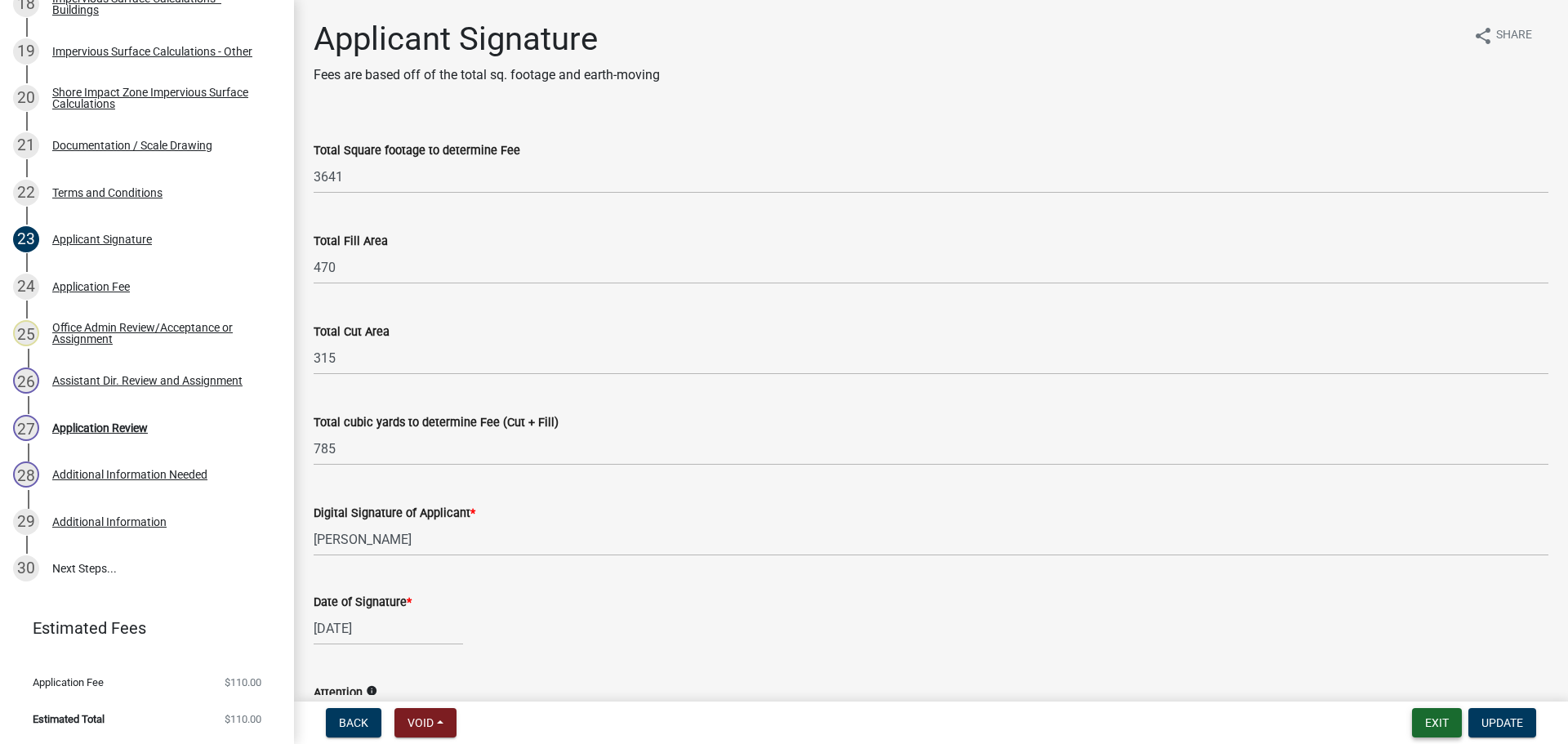
click at [1434, 727] on button "Exit" at bounding box center [1437, 723] width 50 height 30
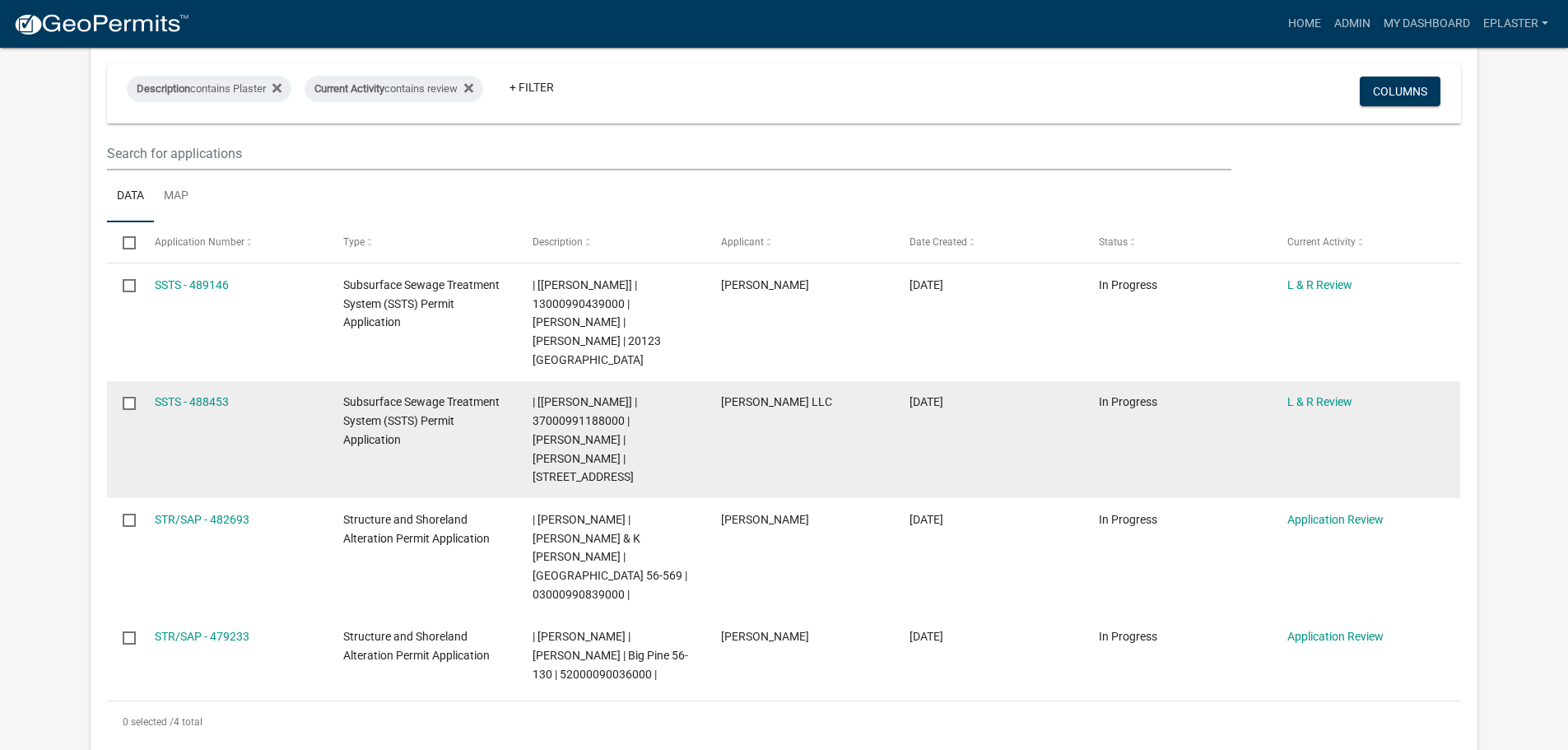
scroll to position [268, 0]
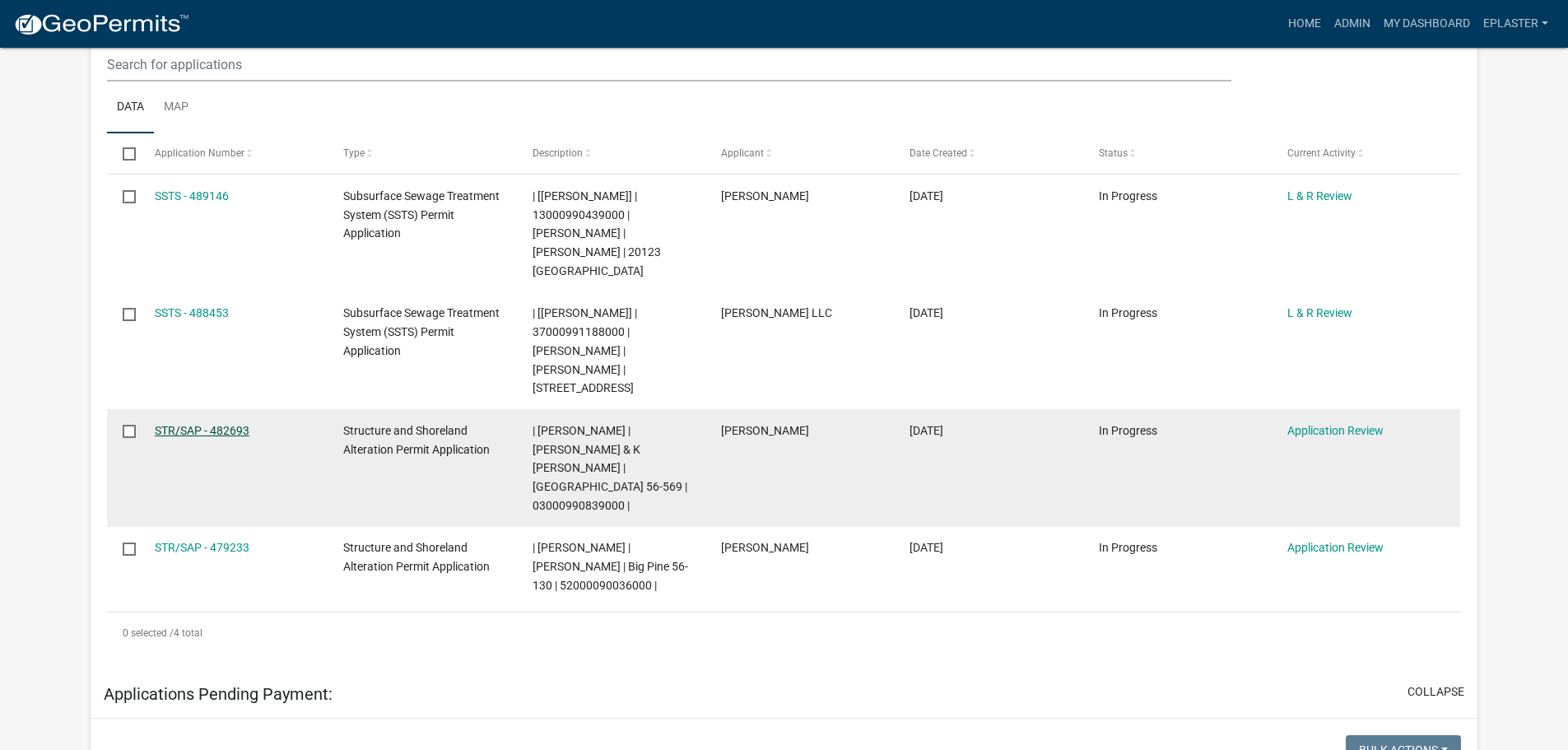
click at [184, 424] on link "STR/SAP - 482693" at bounding box center [201, 431] width 95 height 13
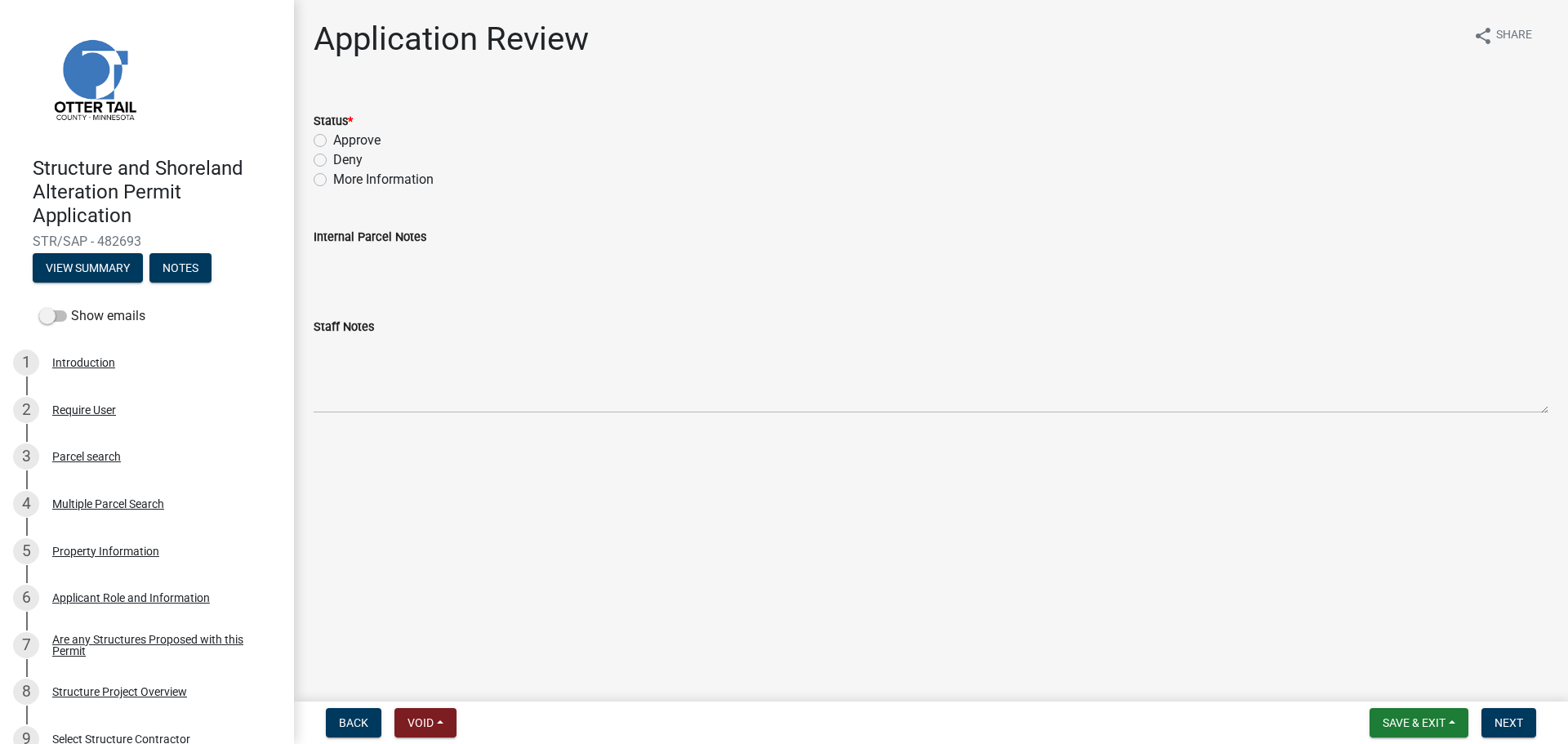
click at [333, 143] on label "Approve" at bounding box center [357, 140] width 47 height 20
click at [333, 141] on input "Approve" at bounding box center [338, 136] width 10 height 10
radio input "true"
click at [1503, 720] on span "Next" at bounding box center [1509, 723] width 29 height 13
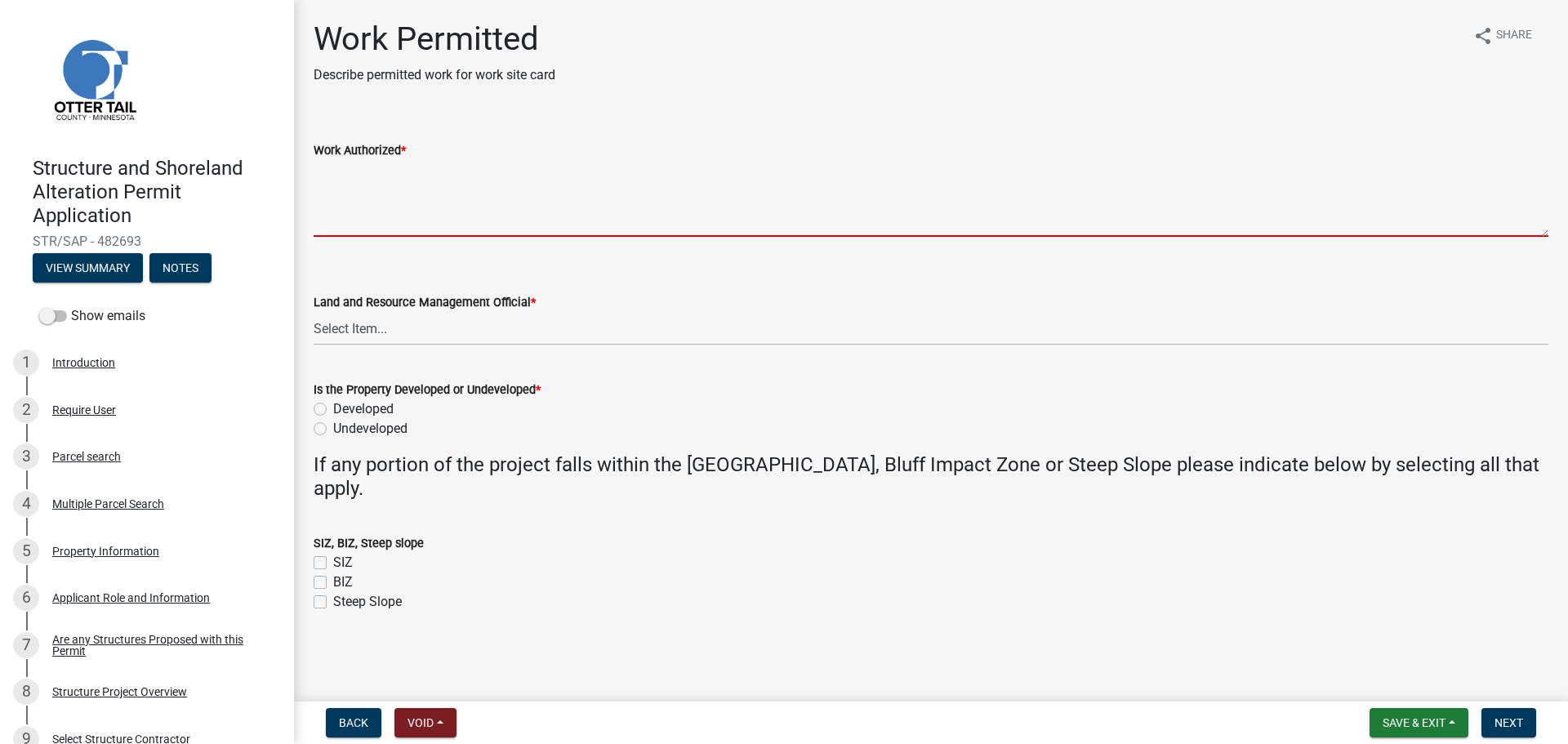
click at [399, 182] on textarea "Work Authorized *" at bounding box center [931, 198] width 1235 height 77
paste textarea "Strip topsoil and prep site for new construction. Construct LxW dwelling. Backf…"
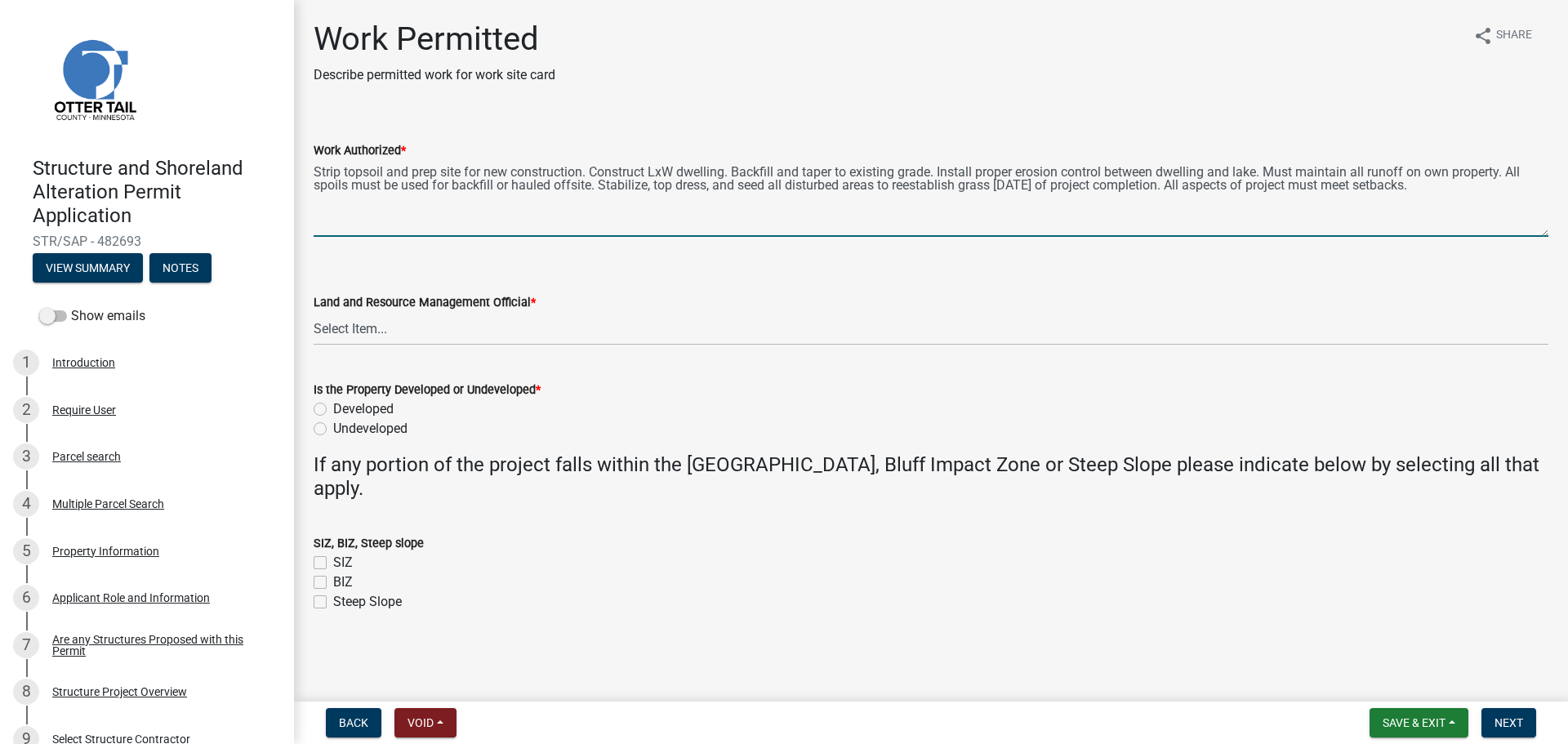
click at [679, 169] on textarea "Strip topsoil and prep site for new construction. Construct LxW dwelling. Backf…" at bounding box center [931, 198] width 1235 height 77
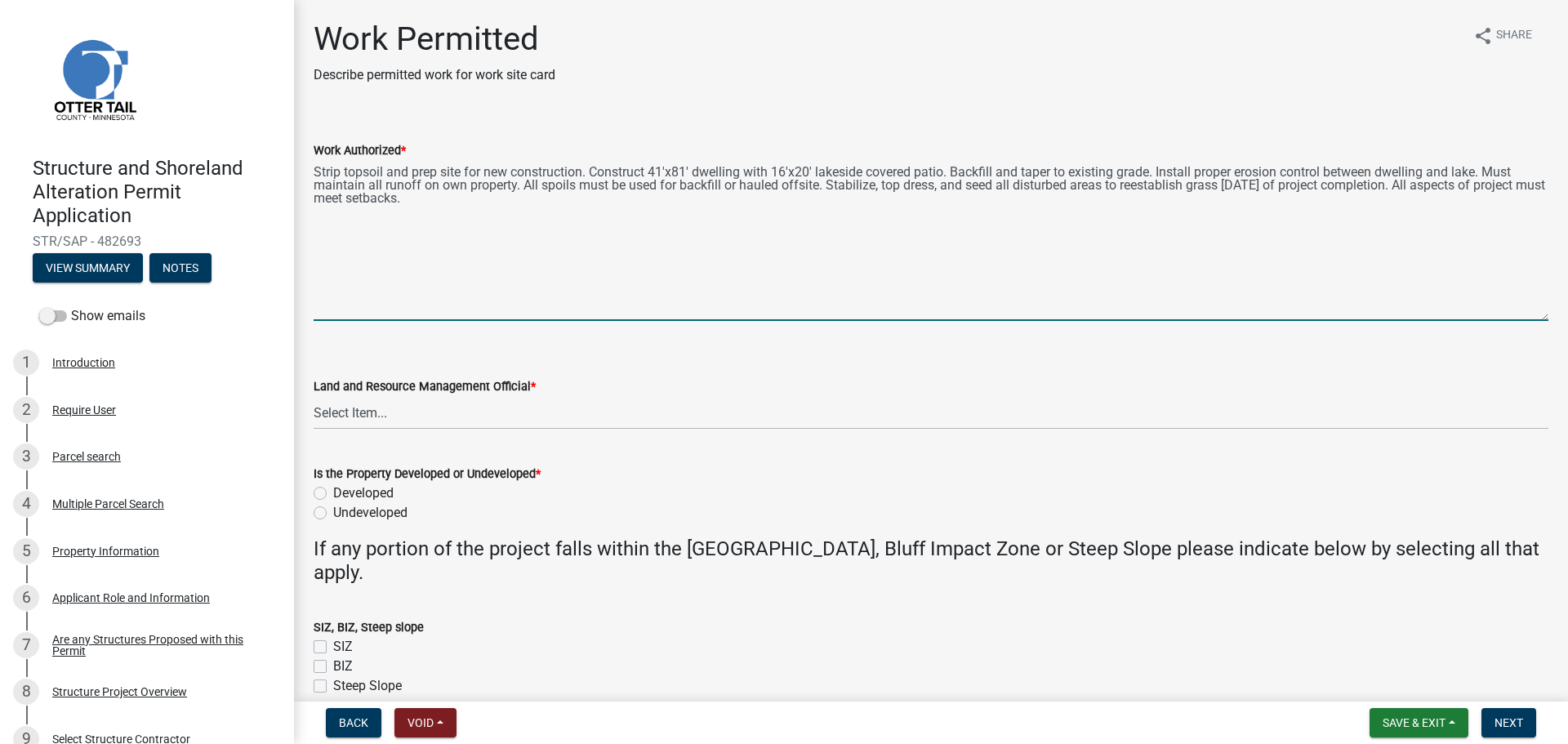
drag, startPoint x: 1542, startPoint y: 234, endPoint x: 1526, endPoint y: 344, distance: 111.2
click at [1526, 320] on textarea "Strip topsoil and prep site for new construction. Construct 41'x81' dwelling wi…" at bounding box center [931, 240] width 1235 height 161
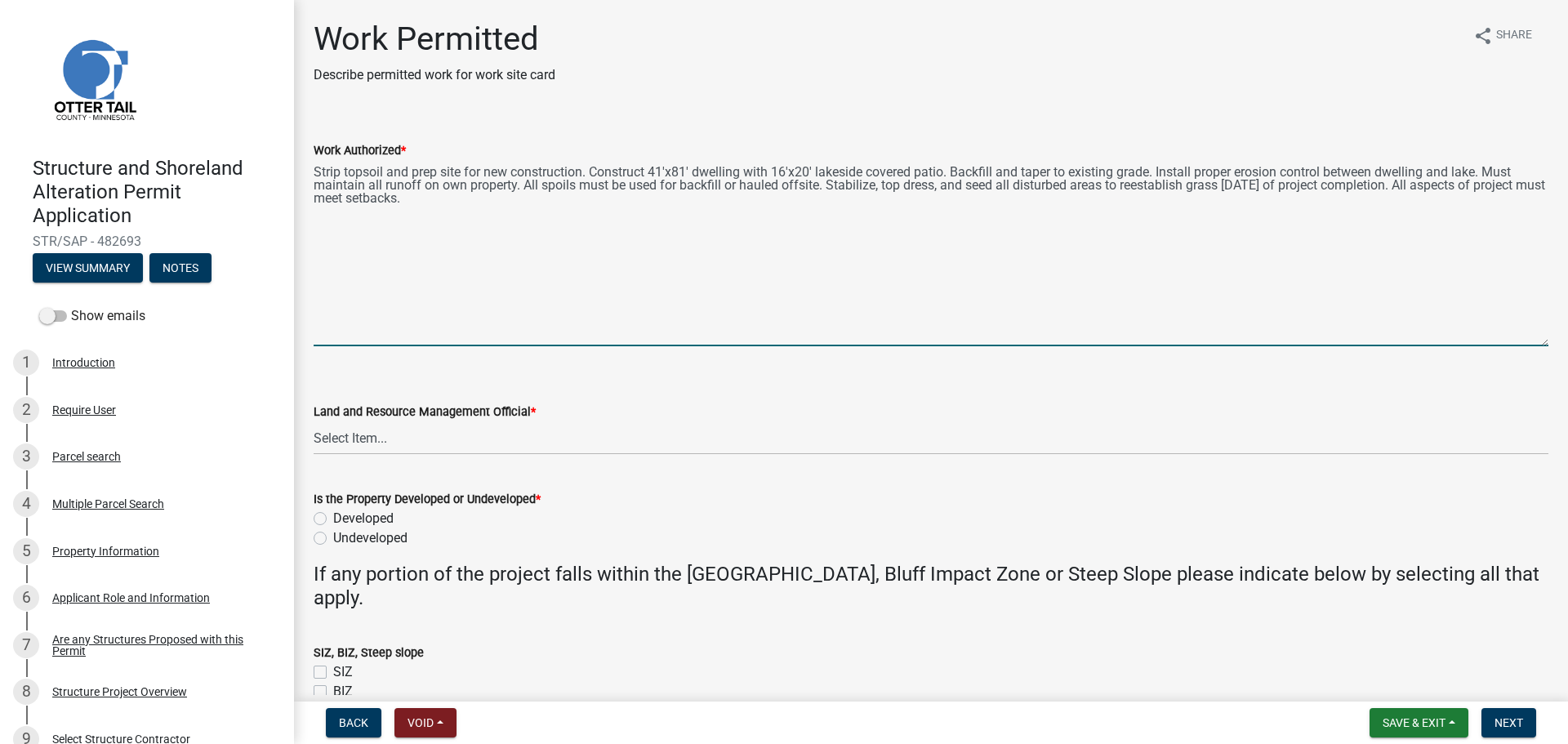
type textarea "Strip topsoil and prep site for new construction. Construct 41'x81' dwelling wi…"
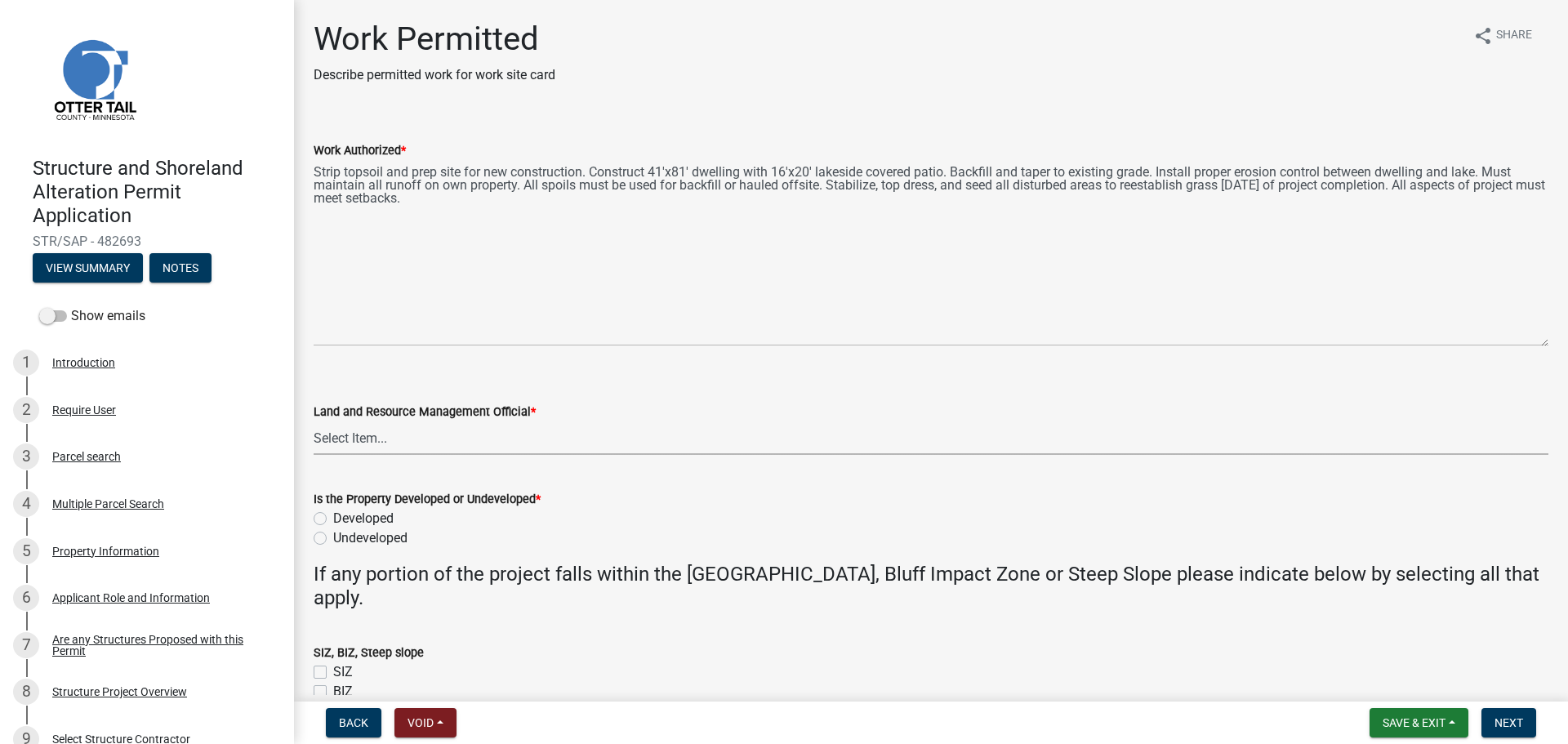
click at [446, 438] on select "Select Item... [PERSON_NAME] [PERSON_NAME] [PERSON_NAME] [PERSON_NAME] [PERSON_…" at bounding box center [931, 438] width 1235 height 33
click at [314, 422] on select "Select Item... [PERSON_NAME] [PERSON_NAME] [PERSON_NAME] [PERSON_NAME] [PERSON_…" at bounding box center [931, 438] width 1235 height 33
select select "ab2e7446-72a0-49c6-a36a-5181bad2fe68"
click at [333, 538] on label "Undeveloped" at bounding box center [371, 538] width 74 height 20
click at [333, 538] on input "Undeveloped" at bounding box center [338, 533] width 10 height 10
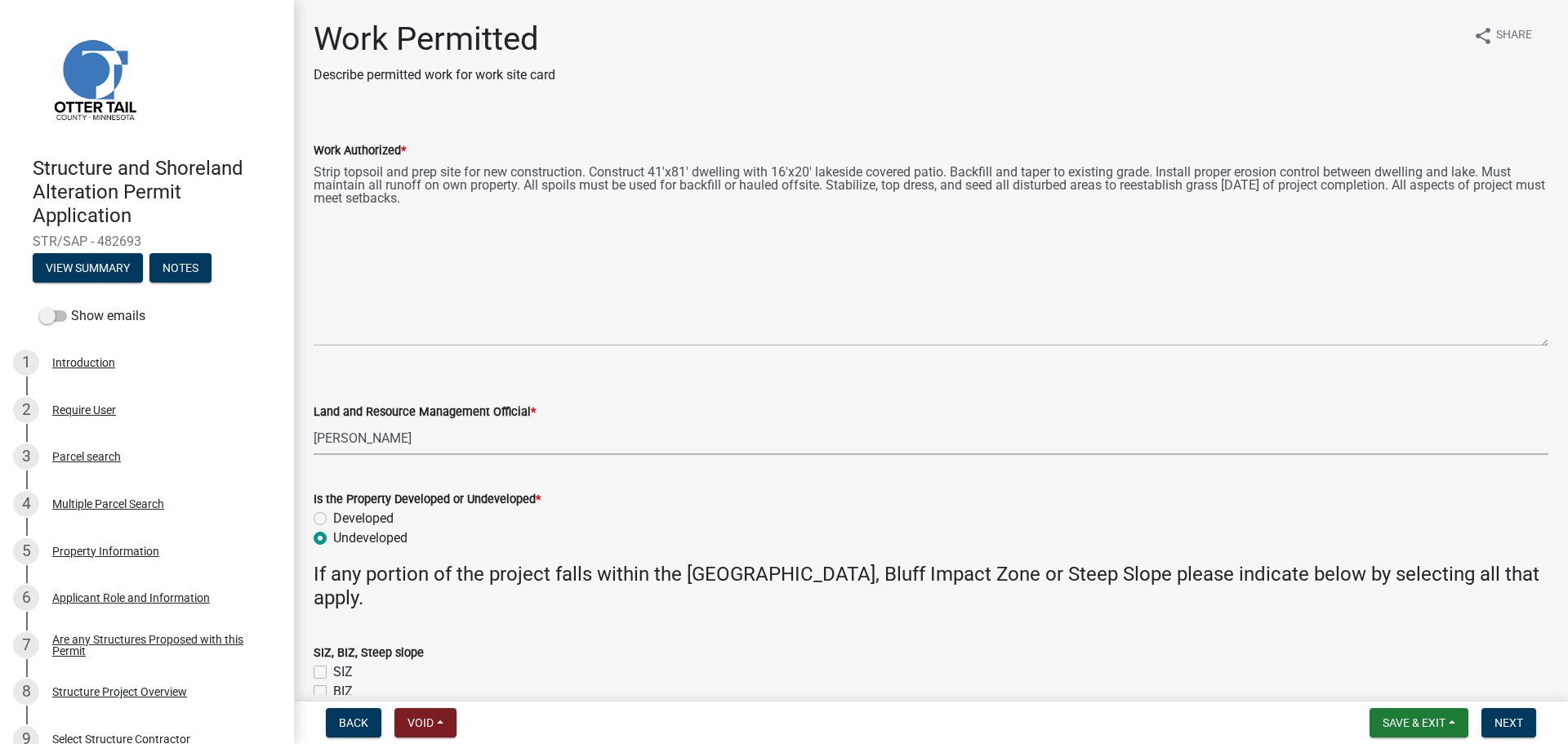
radio input "true"
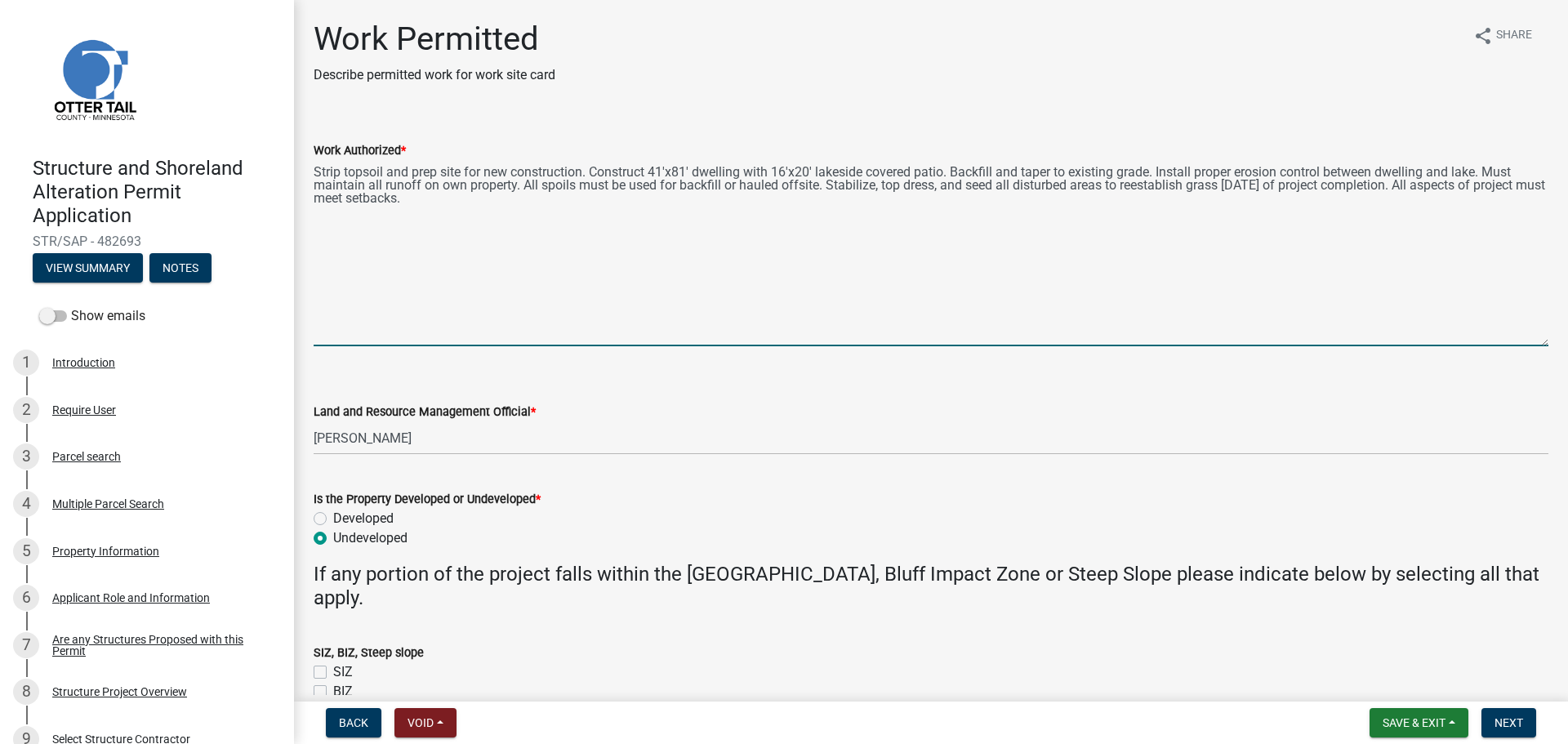
click at [325, 233] on textarea "Strip topsoil and prep site for new construction. Construct 41'x81' dwelling wi…" at bounding box center [931, 253] width 1235 height 186
click at [560, 195] on textarea "Strip topsoil and prep site for new construction. Construct 41'x81' dwelling wi…" at bounding box center [931, 253] width 1235 height 186
paste textarea "Excavate: Length: # feet Width: # feet Average Depth: # feet Total Cubic Yards:…"
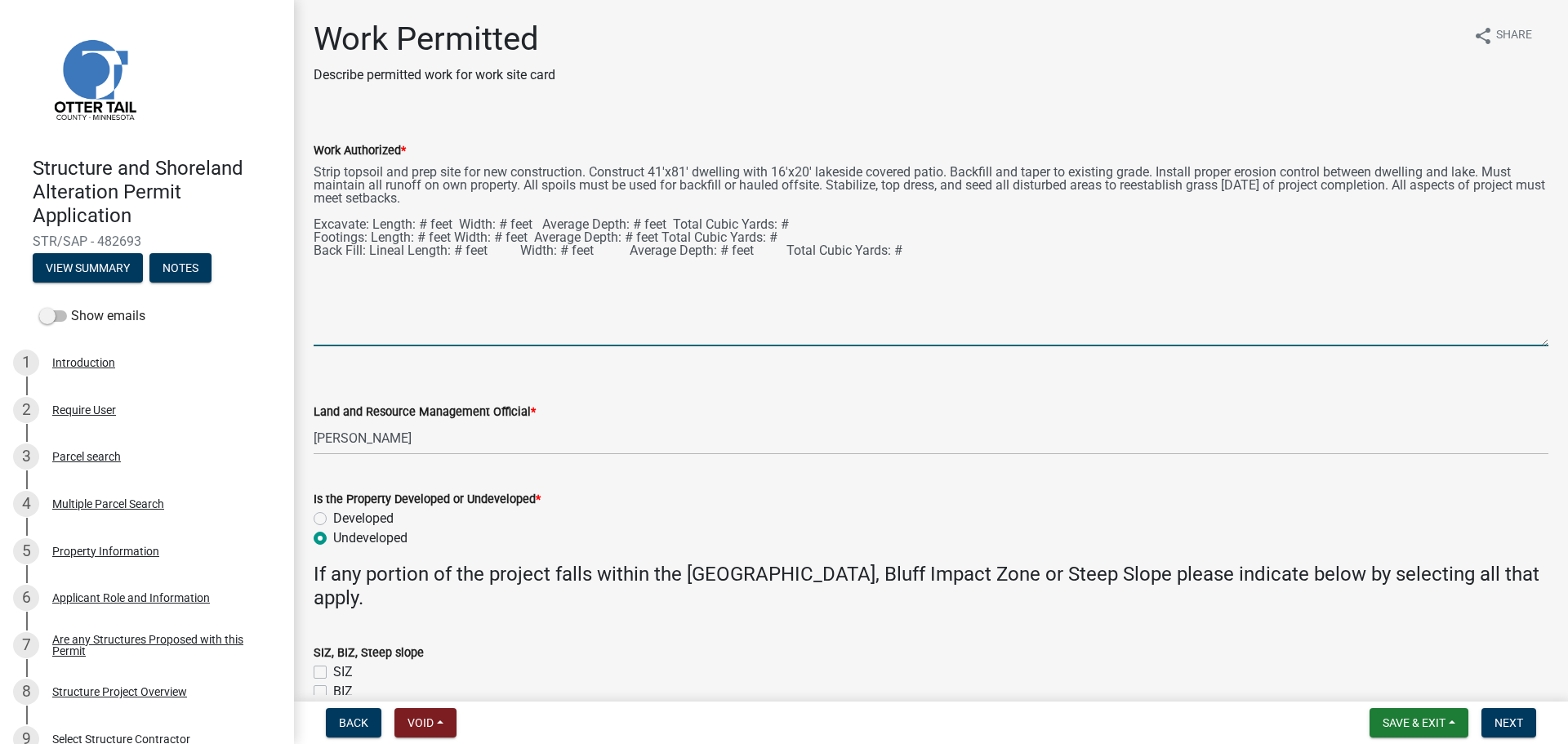
click at [516, 277] on textarea "Strip topsoil and prep site for new construction. Construct 41'x81' dwelling wi…" at bounding box center [931, 253] width 1235 height 186
click at [69, 266] on button "View Summary" at bounding box center [87, 268] width 111 height 30
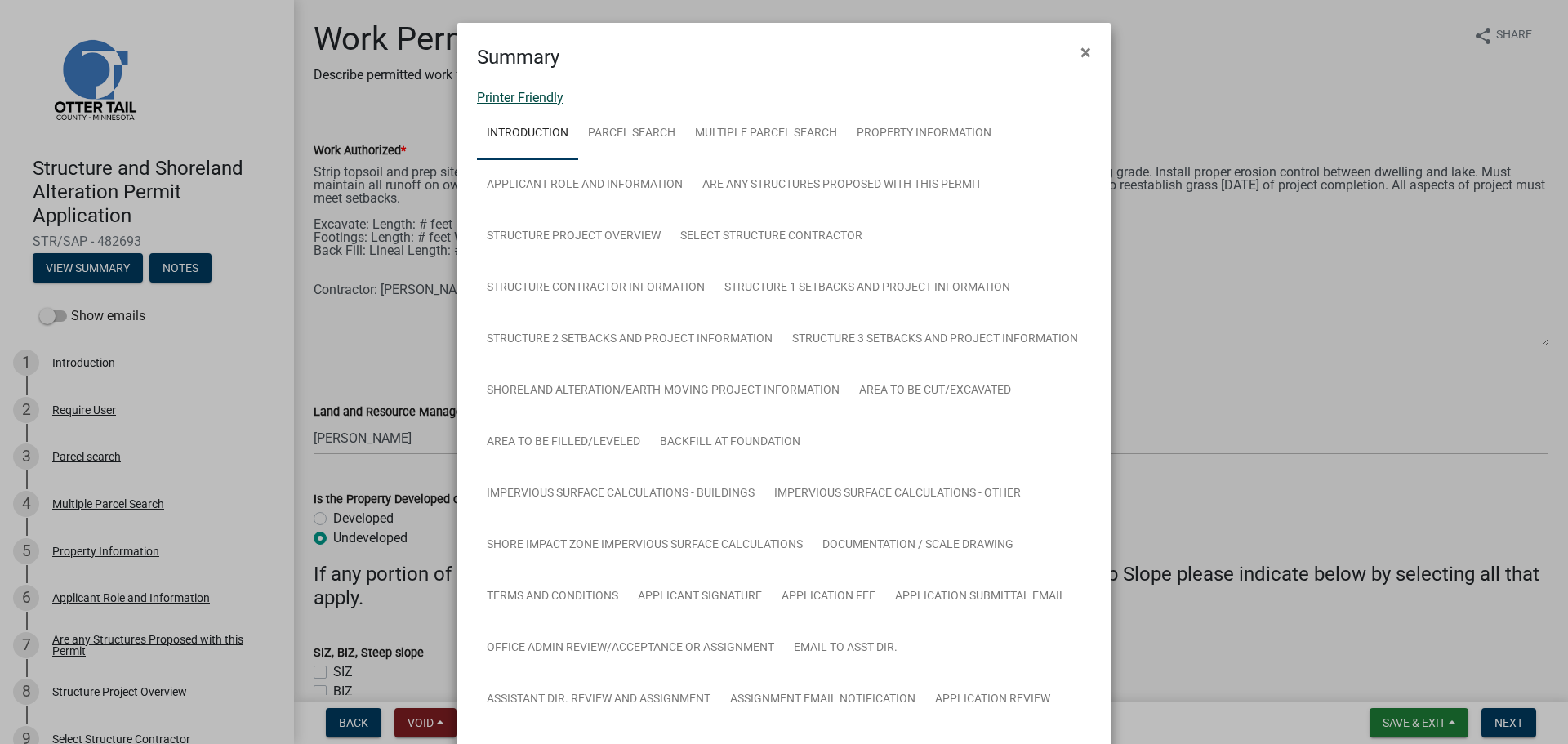
click at [545, 97] on link "Printer Friendly" at bounding box center [519, 98] width 86 height 16
click at [1080, 45] on span "×" at bounding box center [1085, 52] width 10 height 23
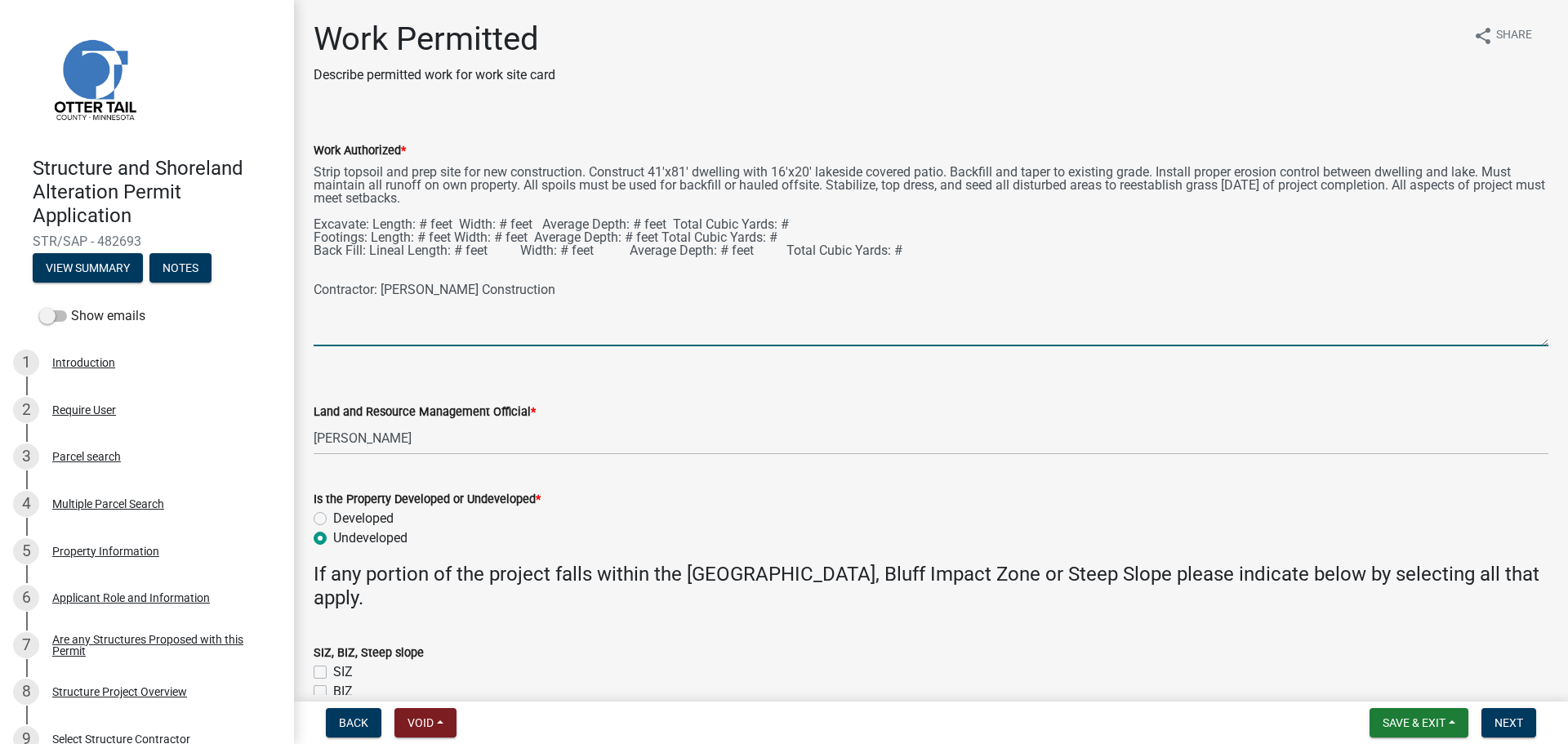
click at [364, 219] on textarea "Strip topsoil and prep site for new construction. Construct 41'x81' dwelling wi…" at bounding box center [931, 253] width 1235 height 186
drag, startPoint x: 314, startPoint y: 227, endPoint x: 915, endPoint y: 223, distance: 601.0
click at [915, 223] on textarea "Strip topsoil and prep site for new construction. Construct 41'x81' dwelling wi…" at bounding box center [931, 253] width 1235 height 186
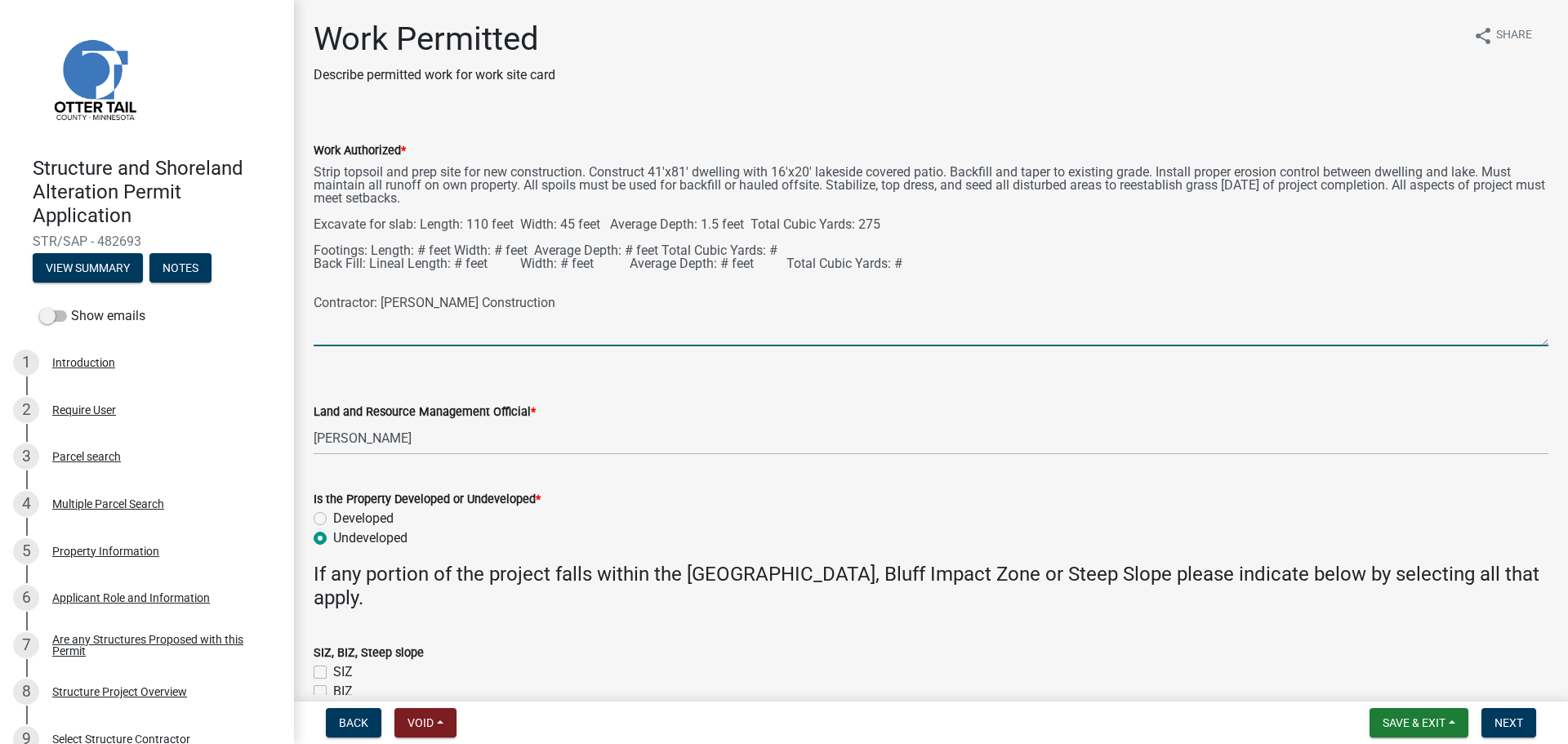
paste textarea "Excavate for slab: Length: 110 feet Width: 45 feet Average Depth: 1.5 feet Tota…"
click at [410, 240] on textarea "Strip topsoil and prep site for new construction. Construct 41'x81' dwelling wi…" at bounding box center [931, 253] width 1235 height 186
click at [1052, 167] on textarea "Strip topsoil and prep site for new construction. Construct 41'x81' dwelling wi…" at bounding box center [931, 253] width 1235 height 186
click at [1489, 172] on textarea "Strip topsoil and prep site for new construction. Construct 41'x81' dwelling wi…" at bounding box center [931, 253] width 1235 height 186
click at [950, 166] on textarea "Strip topsoil and prep site for new construction. Construct 41'x81' dwelling wi…" at bounding box center [931, 253] width 1235 height 186
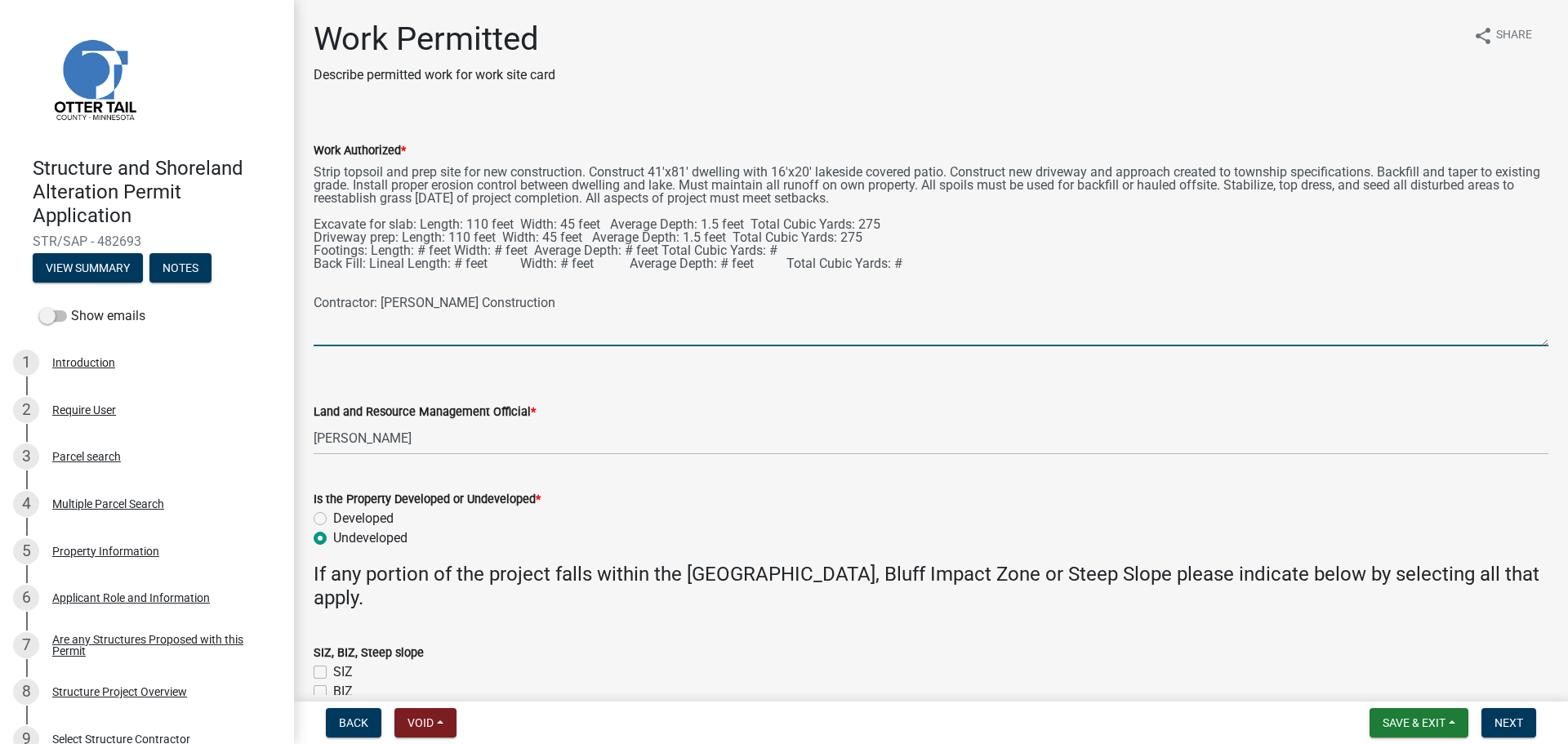
click at [469, 233] on textarea "Strip topsoil and prep site for new construction. Construct 41'x81' dwelling wi…" at bounding box center [931, 253] width 1235 height 186
click at [554, 230] on textarea "Strip topsoil and prep site for new construction. Construct 41'x81' dwelling wi…" at bounding box center [931, 253] width 1235 height 186
click at [688, 238] on textarea "Strip topsoil and prep site for new construction. Construct 41'x81' dwelling wi…" at bounding box center [931, 253] width 1235 height 186
click at [874, 235] on textarea "Strip topsoil and prep site for new construction. Construct 41'x81' dwelling wi…" at bounding box center [931, 253] width 1235 height 186
drag, startPoint x: 314, startPoint y: 225, endPoint x: 336, endPoint y: 221, distance: 22.4
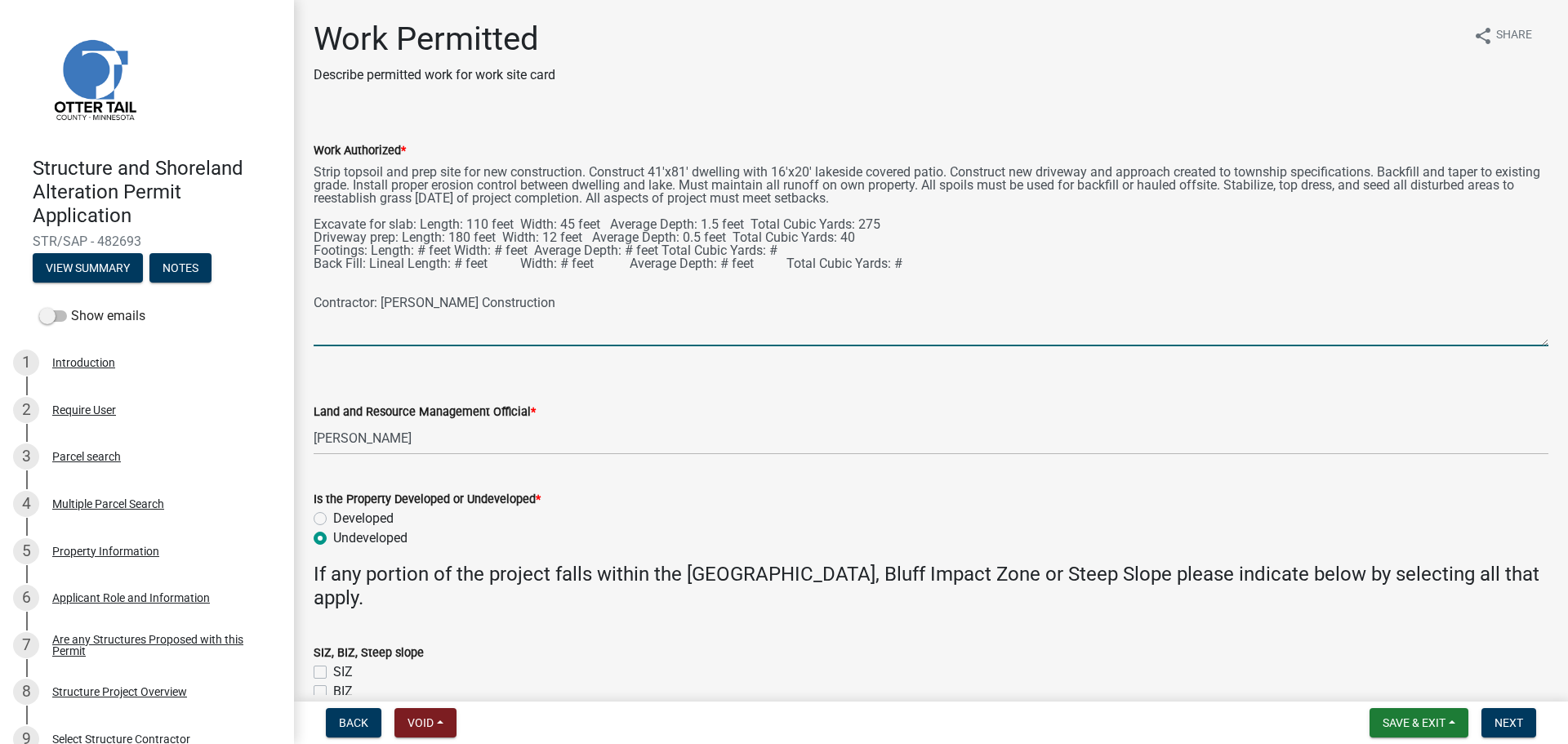
click at [336, 221] on textarea "Strip topsoil and prep site for new construction. Construct 41'x81' dwelling wi…" at bounding box center [931, 253] width 1235 height 186
click at [314, 222] on textarea "Strip topsoil and prep site for new construction. Construct 41'x81' dwelling wi…" at bounding box center [931, 253] width 1235 height 186
drag, startPoint x: 314, startPoint y: 222, endPoint x: 894, endPoint y: 222, distance: 580.0
click at [894, 222] on textarea "Strip topsoil and prep site for new construction. Construct 41'x81' dwelling wi…" at bounding box center [931, 253] width 1235 height 186
click at [860, 241] on textarea "Strip topsoil and prep site for new construction. Construct 41'x81' dwelling wi…" at bounding box center [931, 253] width 1235 height 186
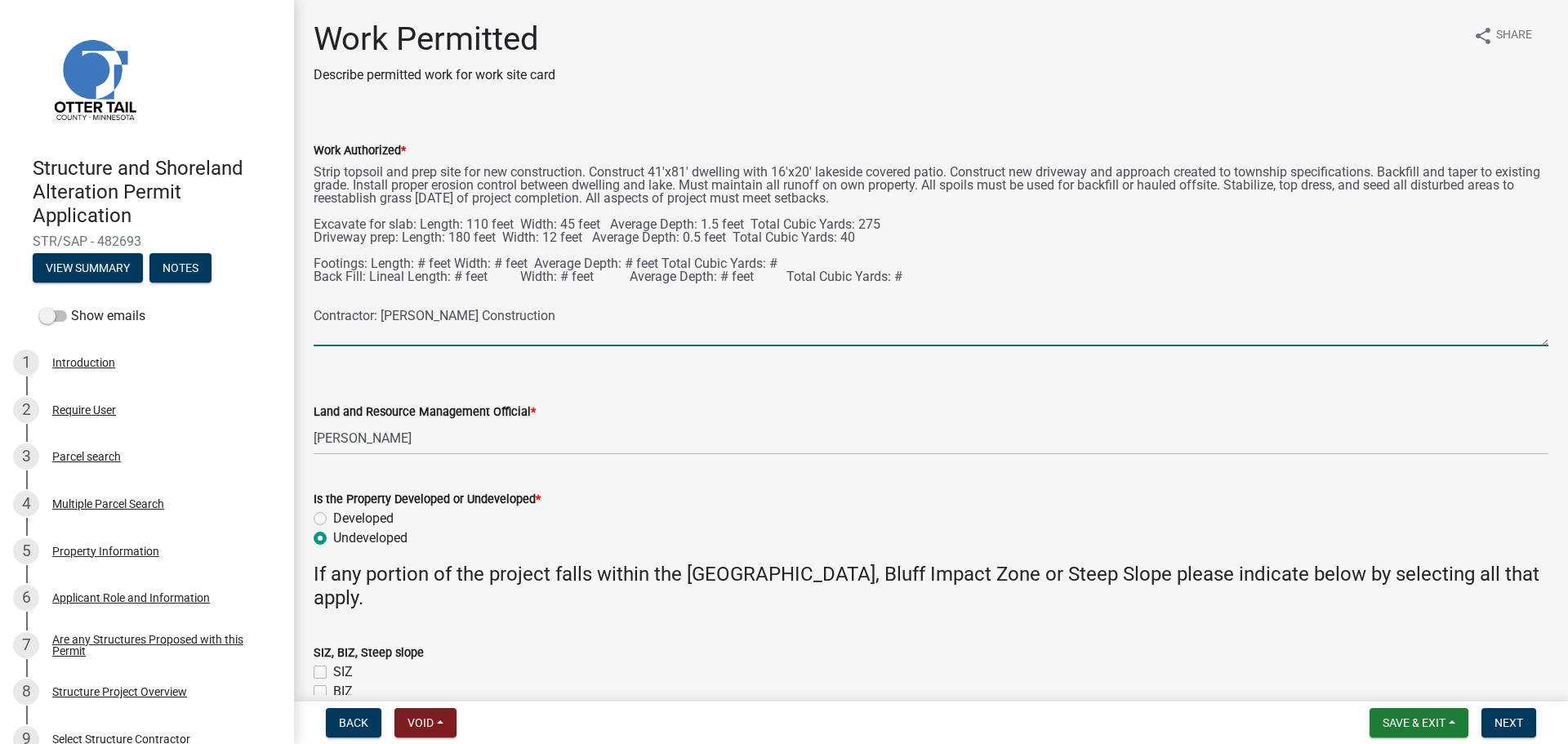
paste textarea "Excavate for slab: Length: 110 feet Width: 45 feet Average Depth: 1.5 feet Tota…"
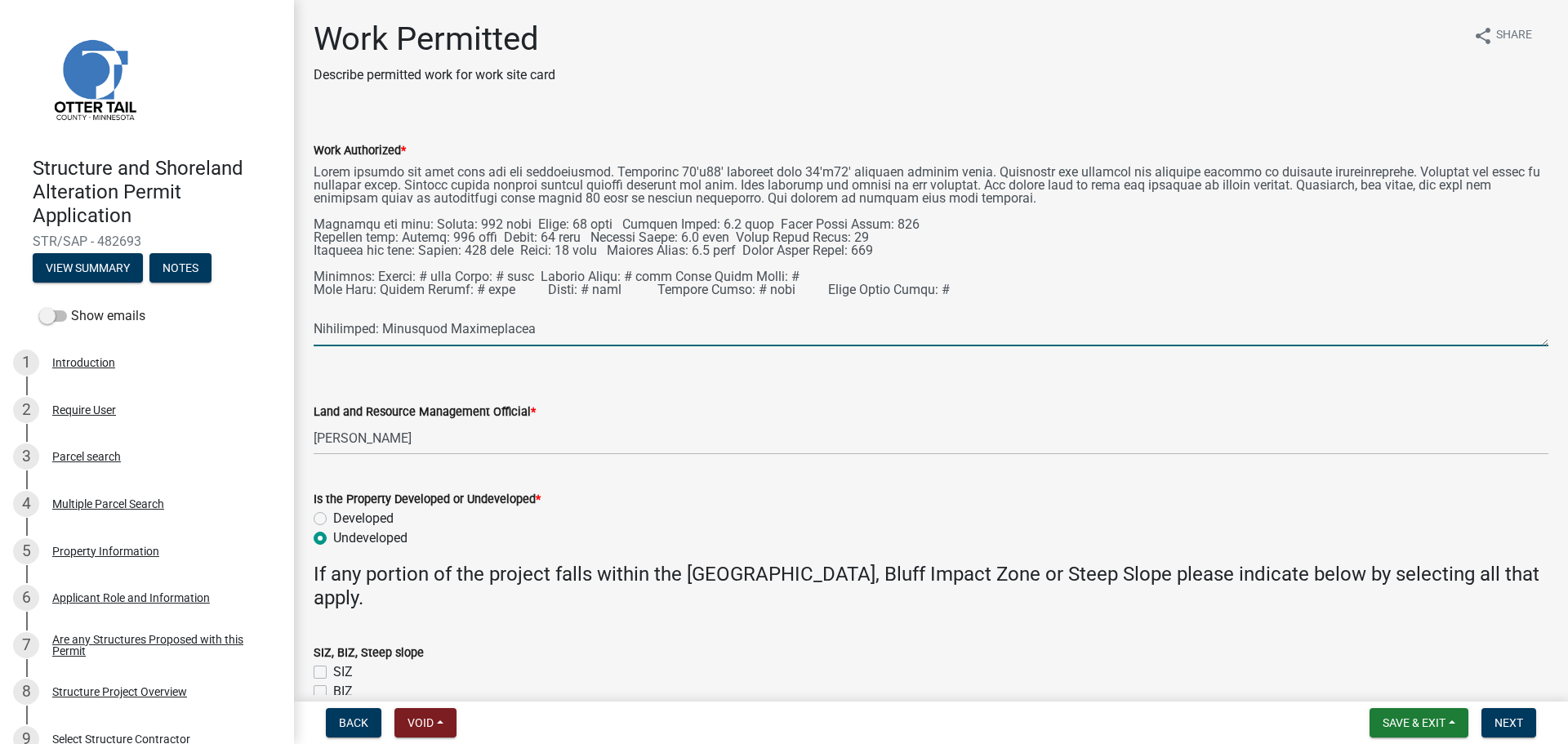
click at [365, 251] on textarea "Work Authorized *" at bounding box center [931, 253] width 1235 height 186
click at [323, 262] on textarea "Work Authorized *" at bounding box center [931, 253] width 1235 height 186
paste textarea "Excavate for slab: Length: 110 feet Width: 45 feet Average Depth: 1.5 feet Tota…"
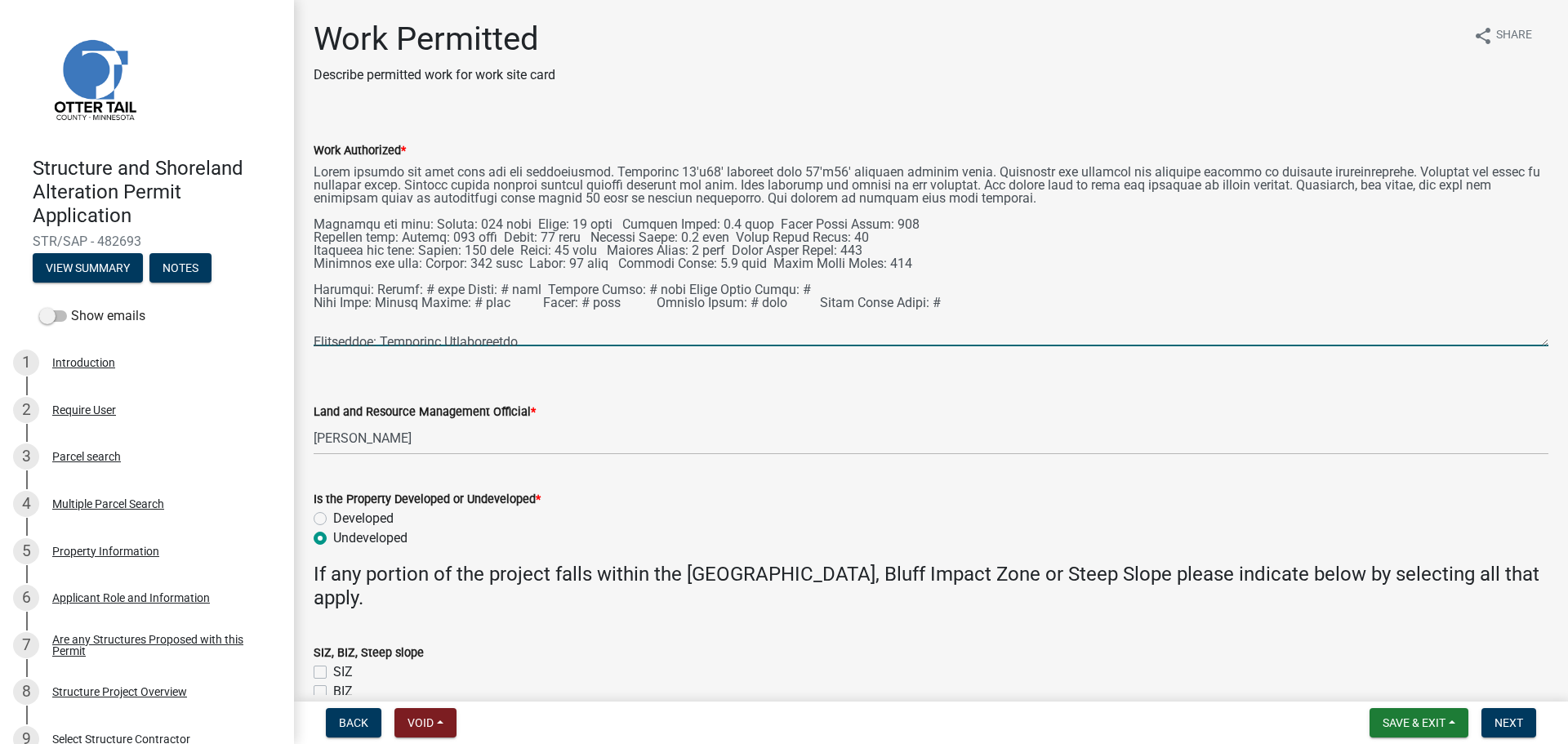
drag, startPoint x: 412, startPoint y: 261, endPoint x: 310, endPoint y: 268, distance: 102.2
click at [310, 268] on div "Work Authorized *" at bounding box center [931, 232] width 1260 height 228
click at [792, 294] on textarea "Work Authorized *" at bounding box center [931, 253] width 1235 height 186
drag, startPoint x: 794, startPoint y: 293, endPoint x: 286, endPoint y: 277, distance: 508.3
click at [286, 277] on div "Structure and Shoreland Alteration Permit Application STR/SAP - 482693 View Sum…" at bounding box center [784, 372] width 1568 height 744
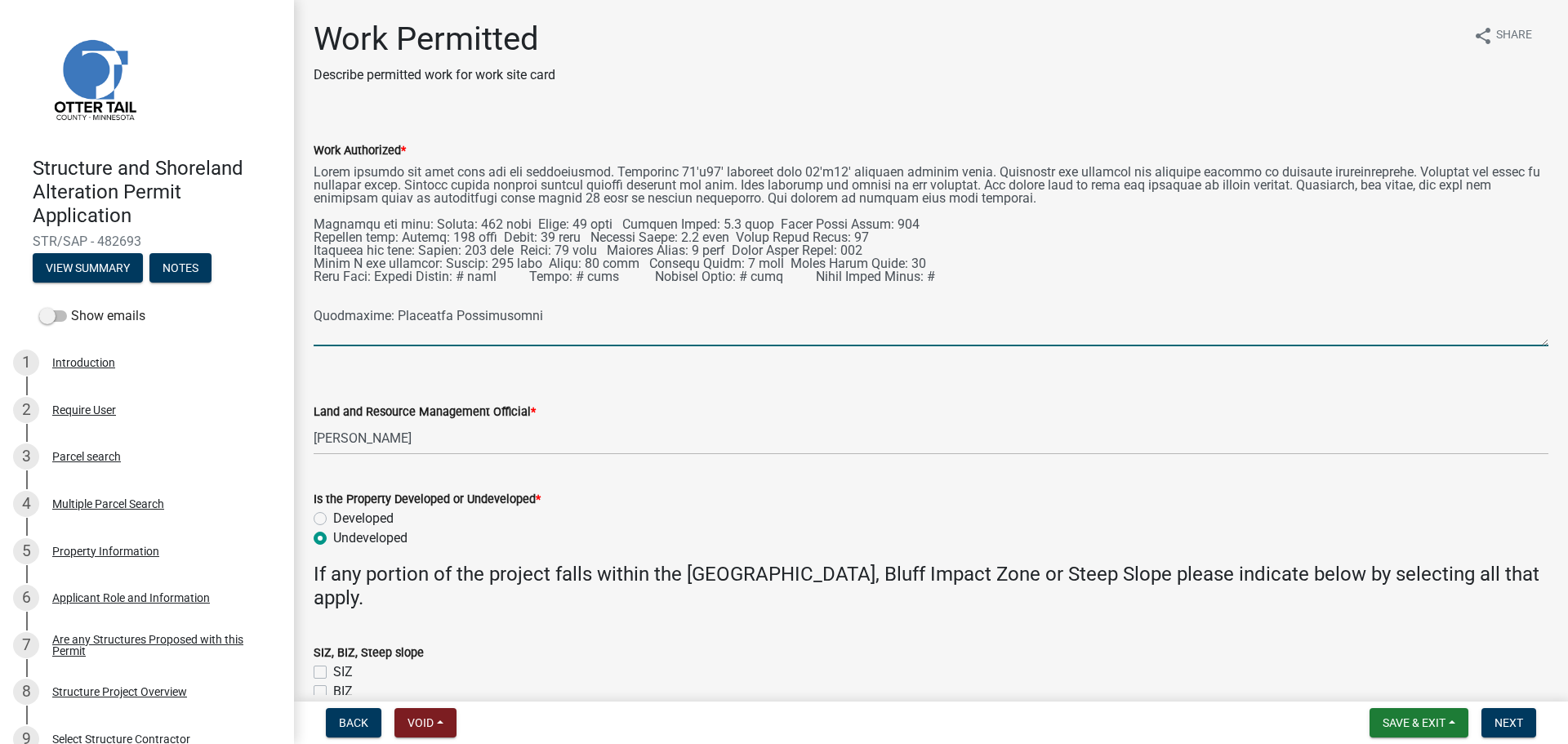
click at [460, 274] on textarea "Work Authorized *" at bounding box center [931, 253] width 1235 height 186
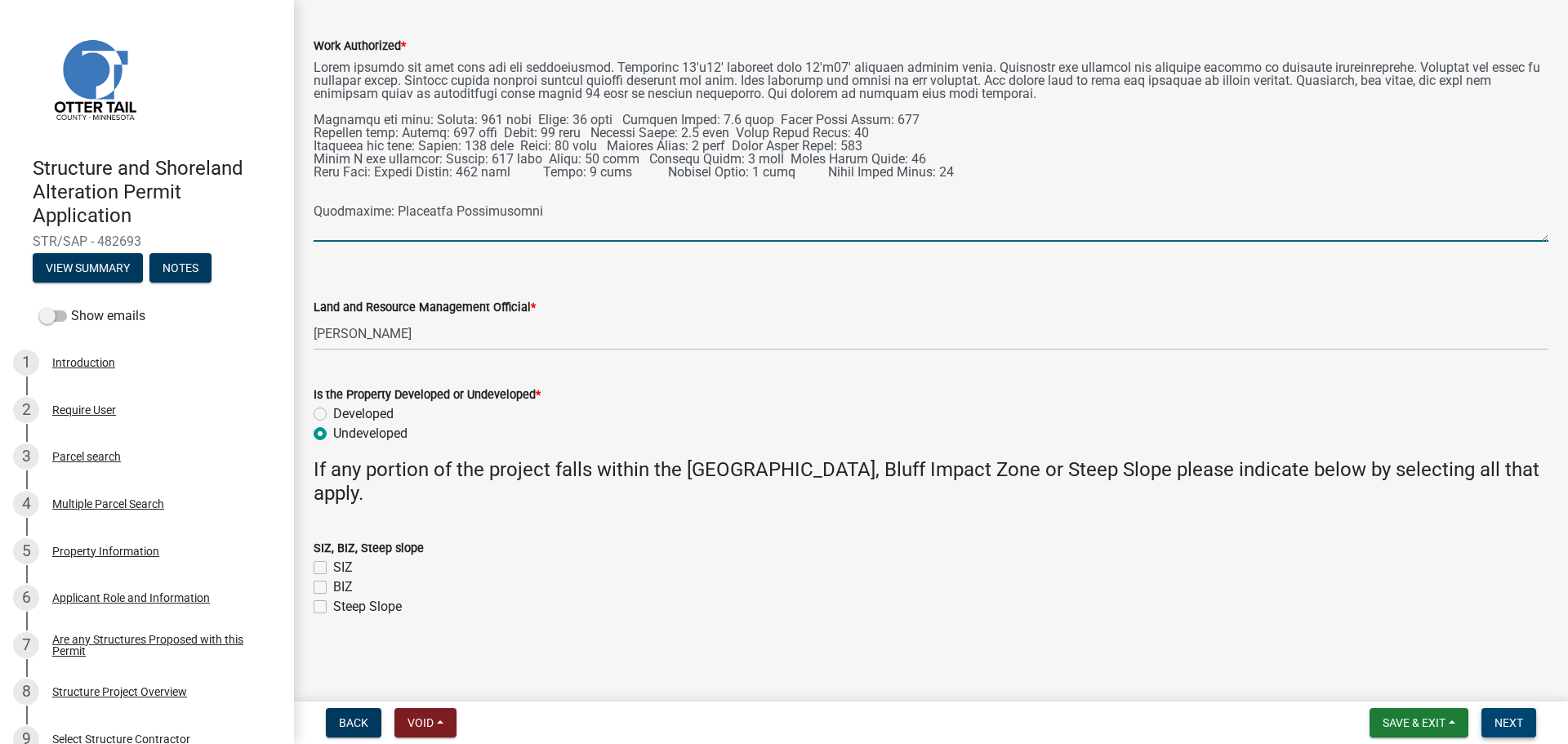
type textarea "Strip topsoil and prep site for new construction. Construct 41'x81' dwelling wi…"
drag, startPoint x: 1517, startPoint y: 724, endPoint x: 1516, endPoint y: 690, distance: 34.0
click at [1516, 719] on span "Next" at bounding box center [1509, 723] width 29 height 13
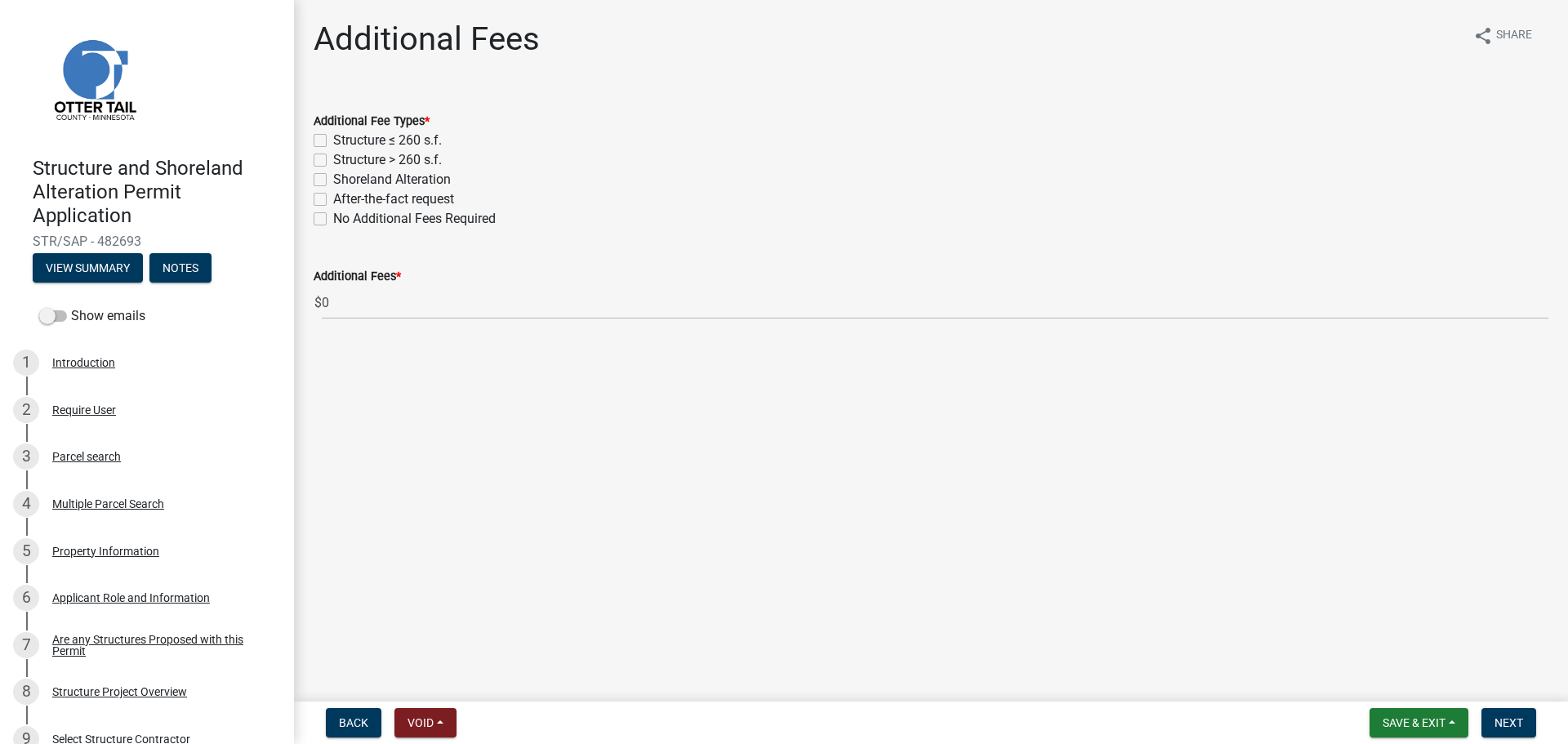
click at [333, 159] on label "Structure > 260 s.f." at bounding box center [387, 160] width 109 height 20
click at [333, 159] on input "Structure > 260 s.f." at bounding box center [338, 155] width 10 height 10
checkbox input "true"
checkbox input "false"
checkbox input "true"
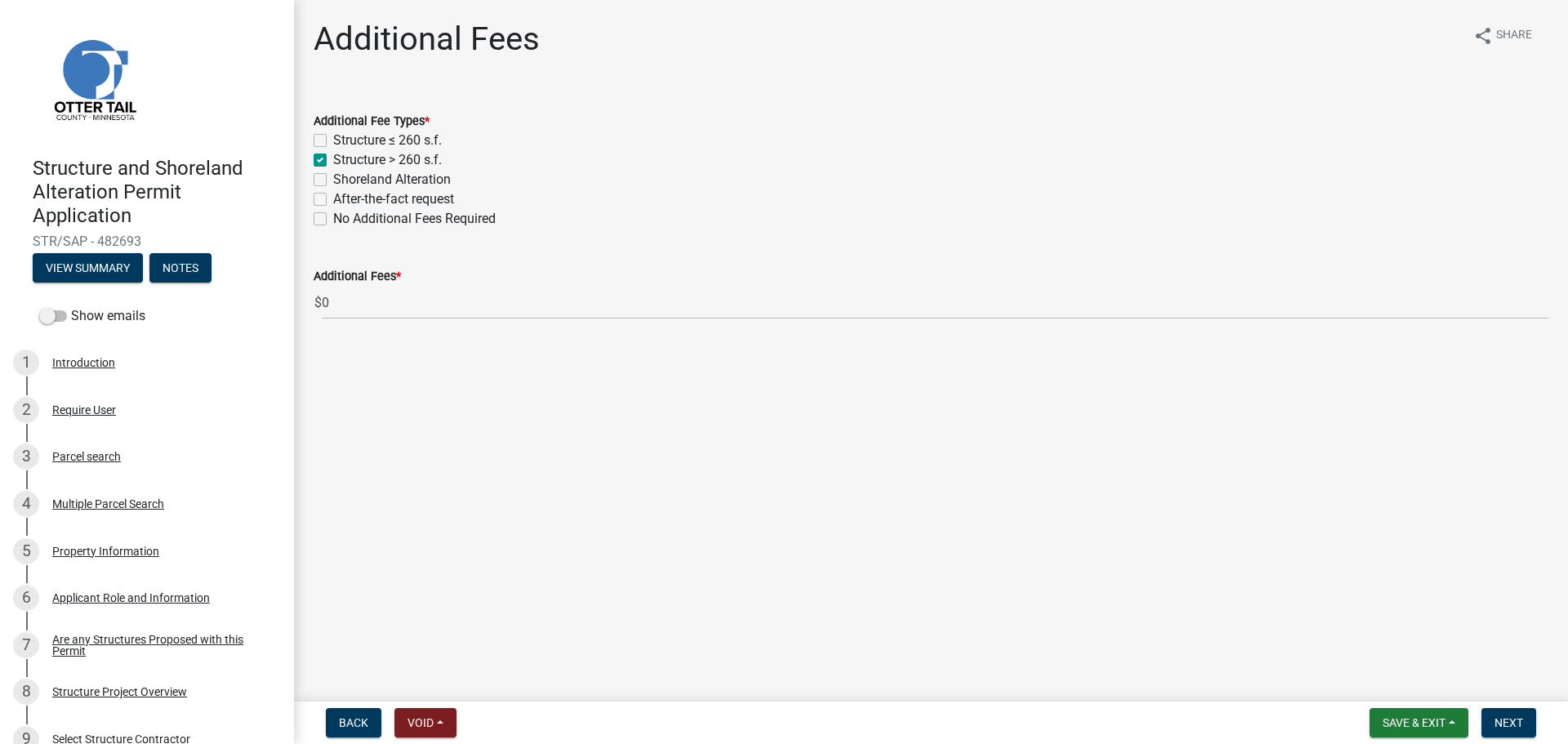
checkbox input "false"
click at [323, 188] on div "Shoreland Alteration" at bounding box center [931, 179] width 1235 height 20
click at [333, 180] on label "Shoreland Alteration" at bounding box center [392, 179] width 118 height 20
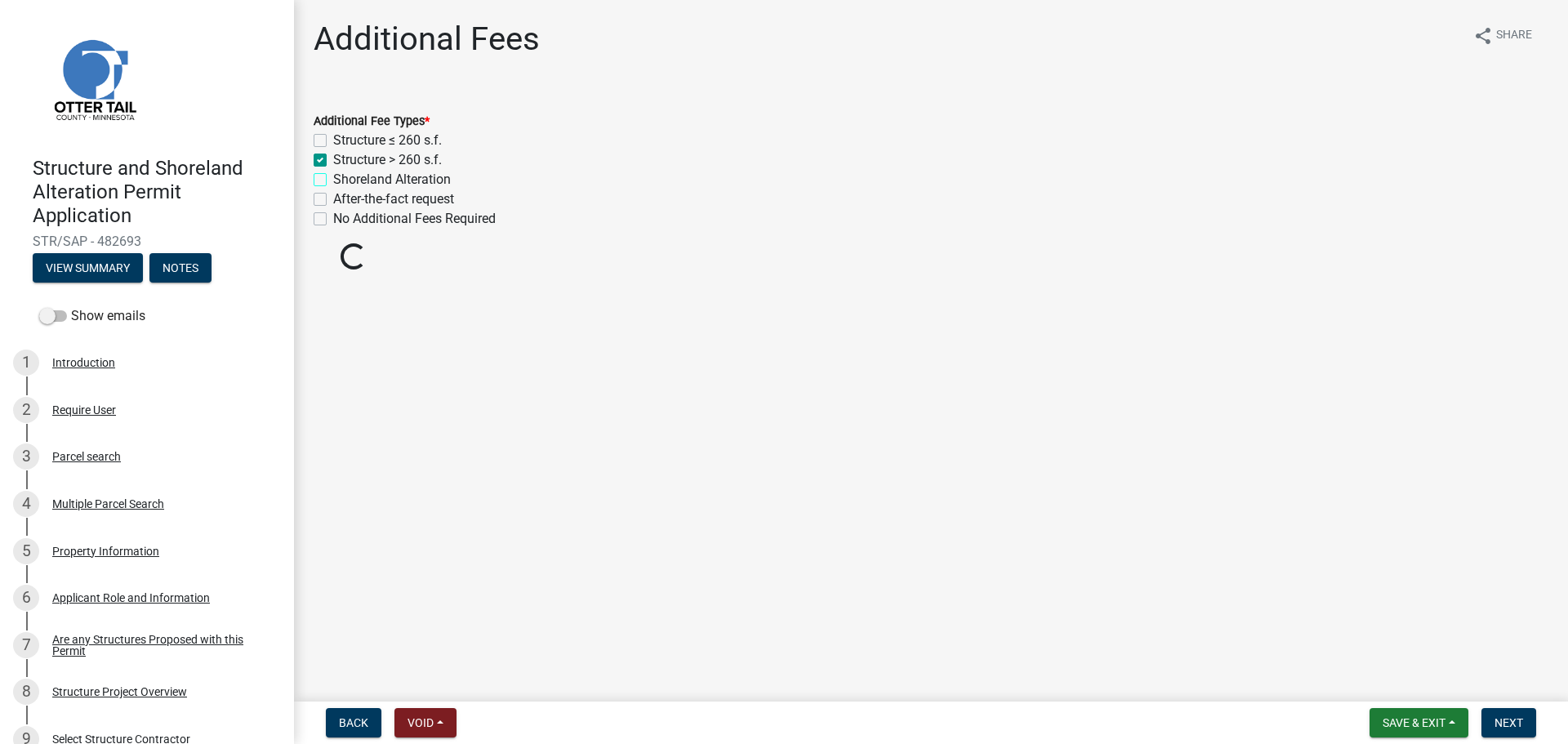
click at [333, 180] on input "Shoreland Alteration" at bounding box center [338, 175] width 10 height 10
checkbox input "true"
checkbox input "false"
checkbox input "true"
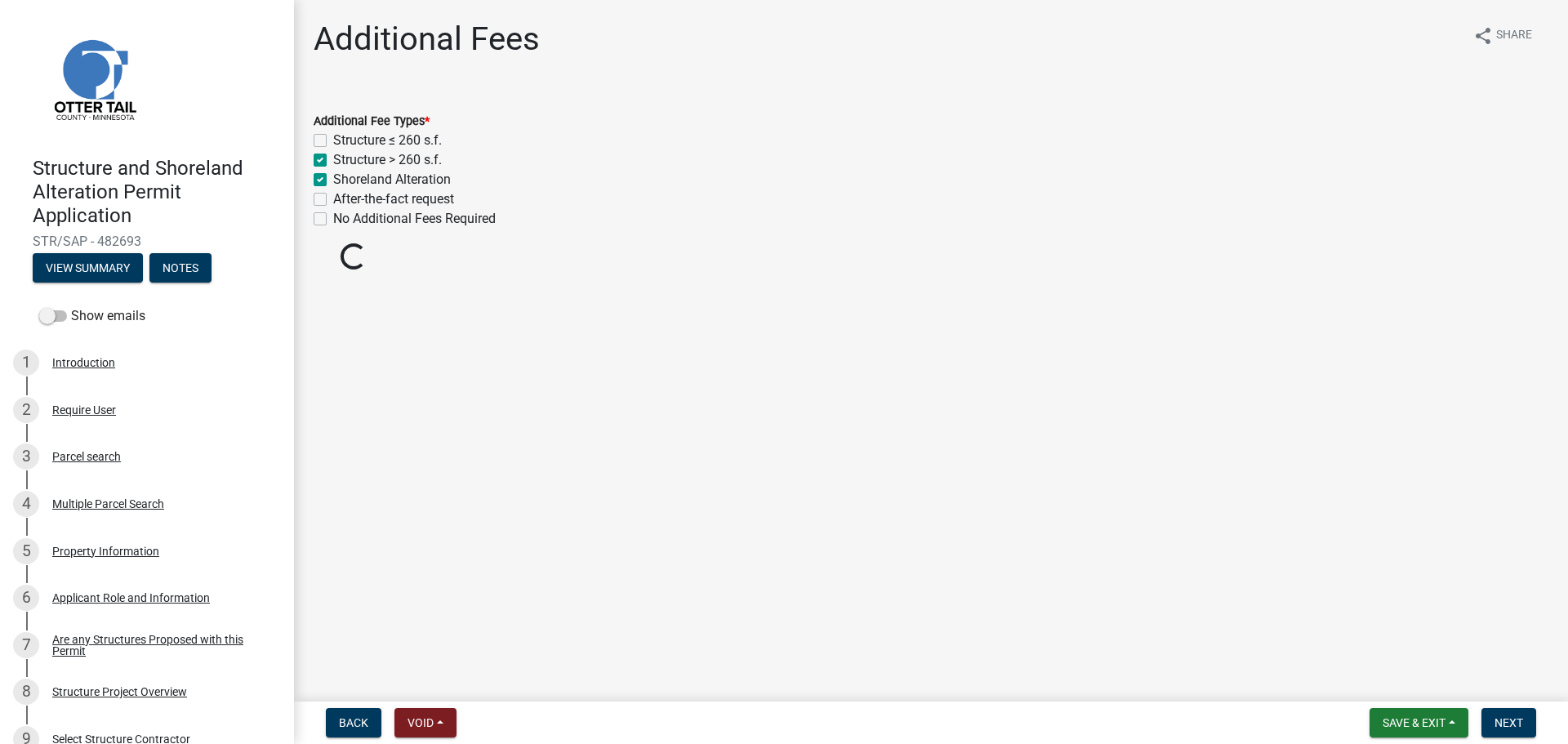
checkbox input "false"
click at [1519, 729] on span "Next" at bounding box center [1509, 723] width 29 height 13
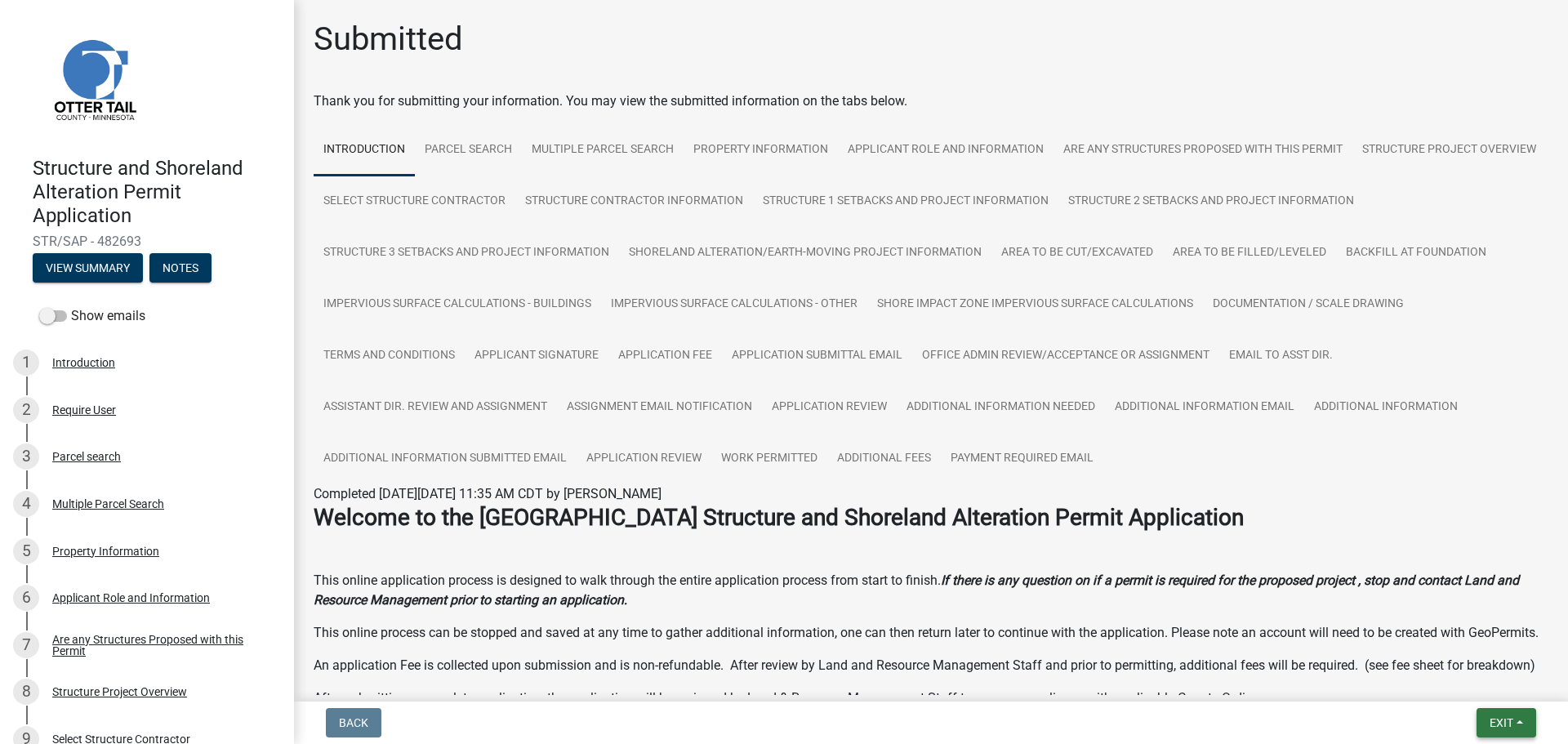
click at [1503, 722] on span "Exit" at bounding box center [1500, 723] width 23 height 13
click at [1445, 674] on button "Save & Exit" at bounding box center [1470, 680] width 131 height 39
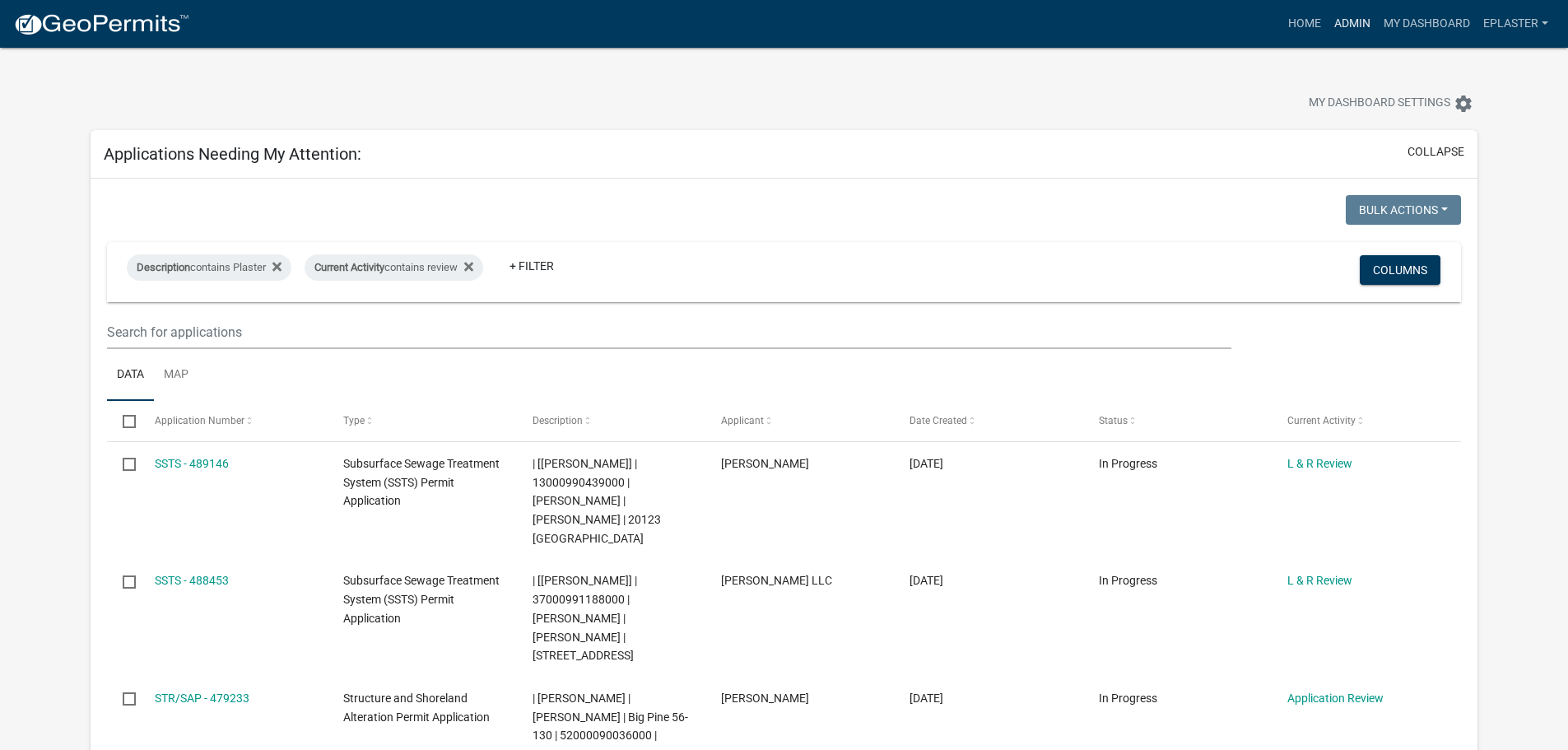
click at [1354, 27] on link "Admin" at bounding box center [1352, 23] width 50 height 31
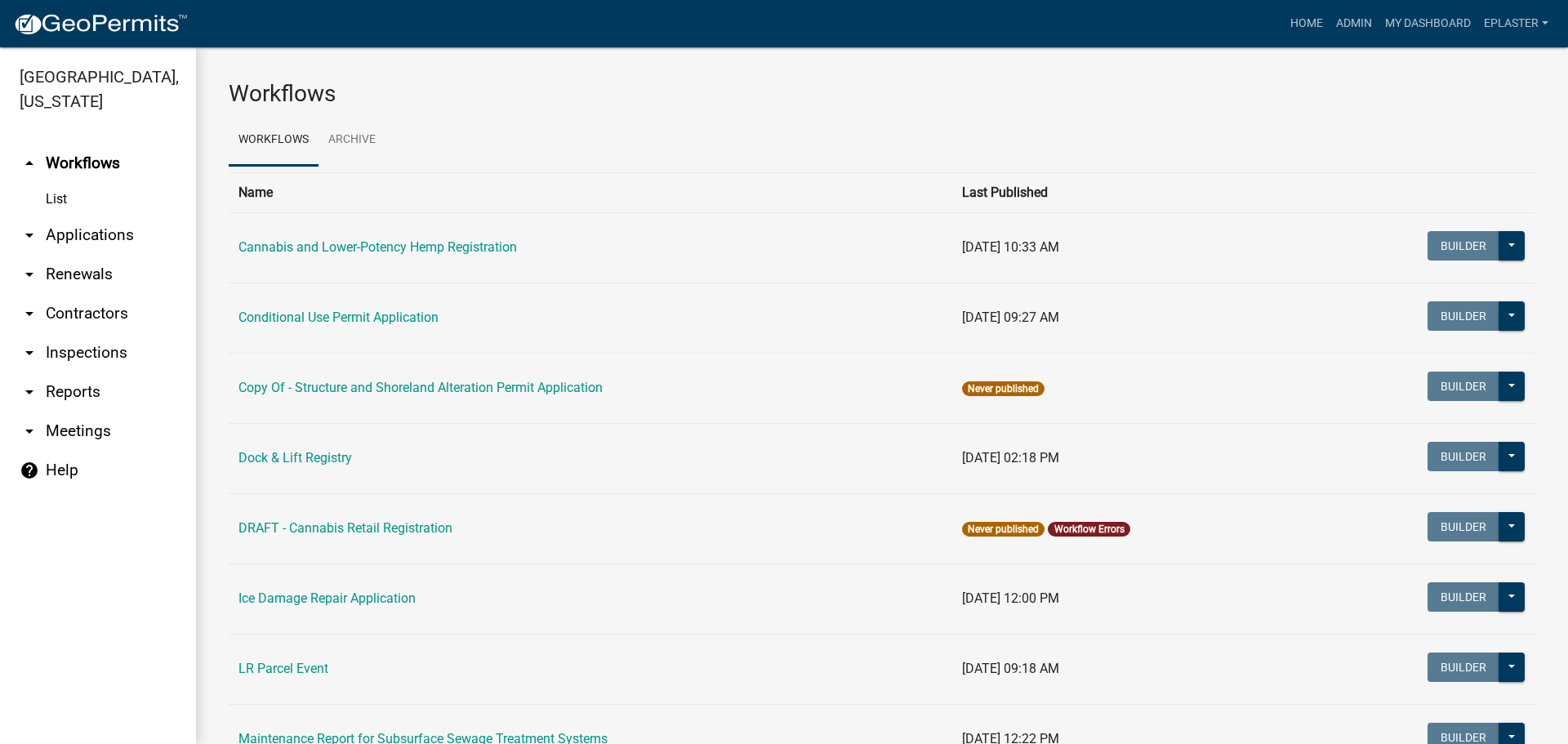
click at [62, 240] on link "arrow_drop_down Applications" at bounding box center [98, 235] width 196 height 39
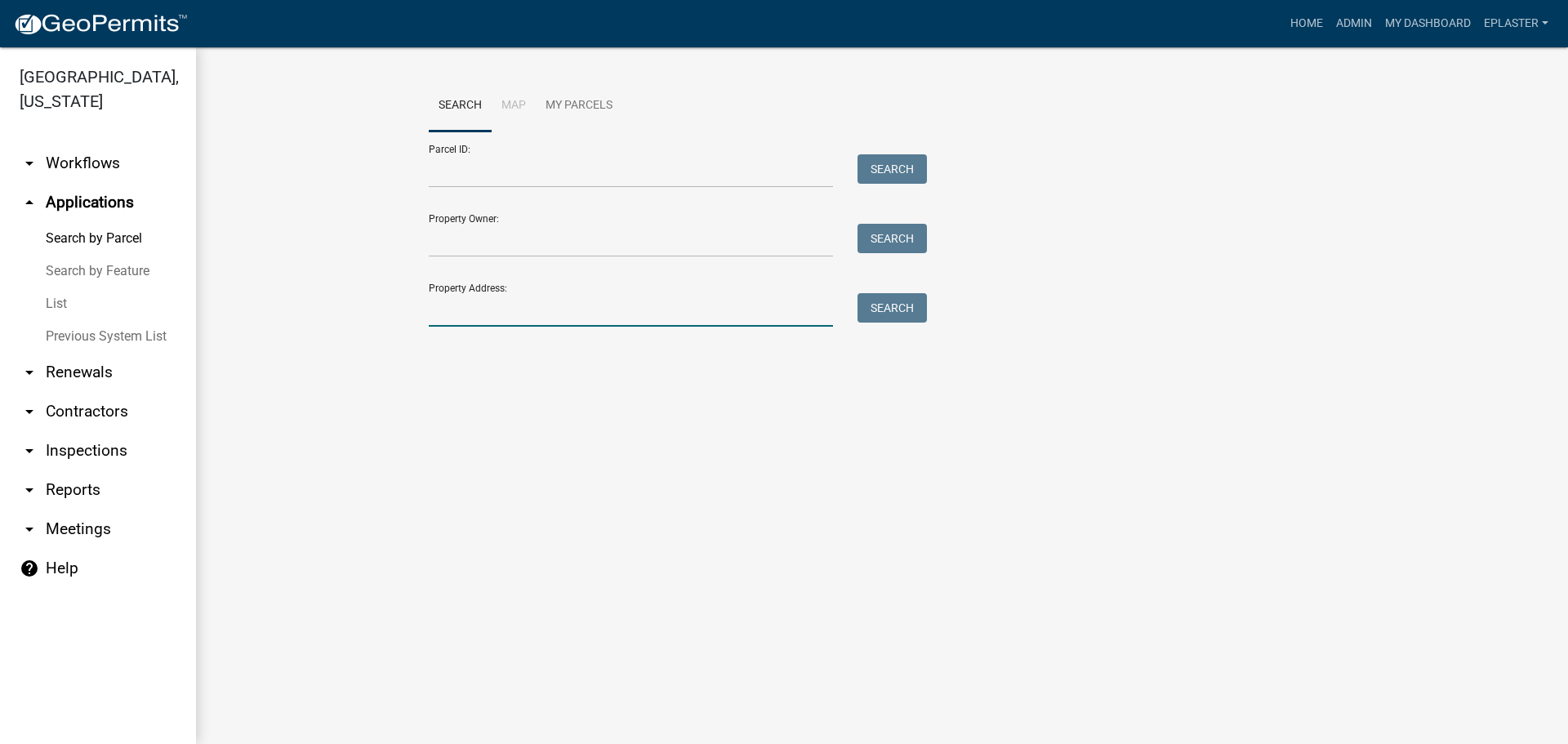
click at [533, 317] on input "Property Address:" at bounding box center [631, 310] width 404 height 33
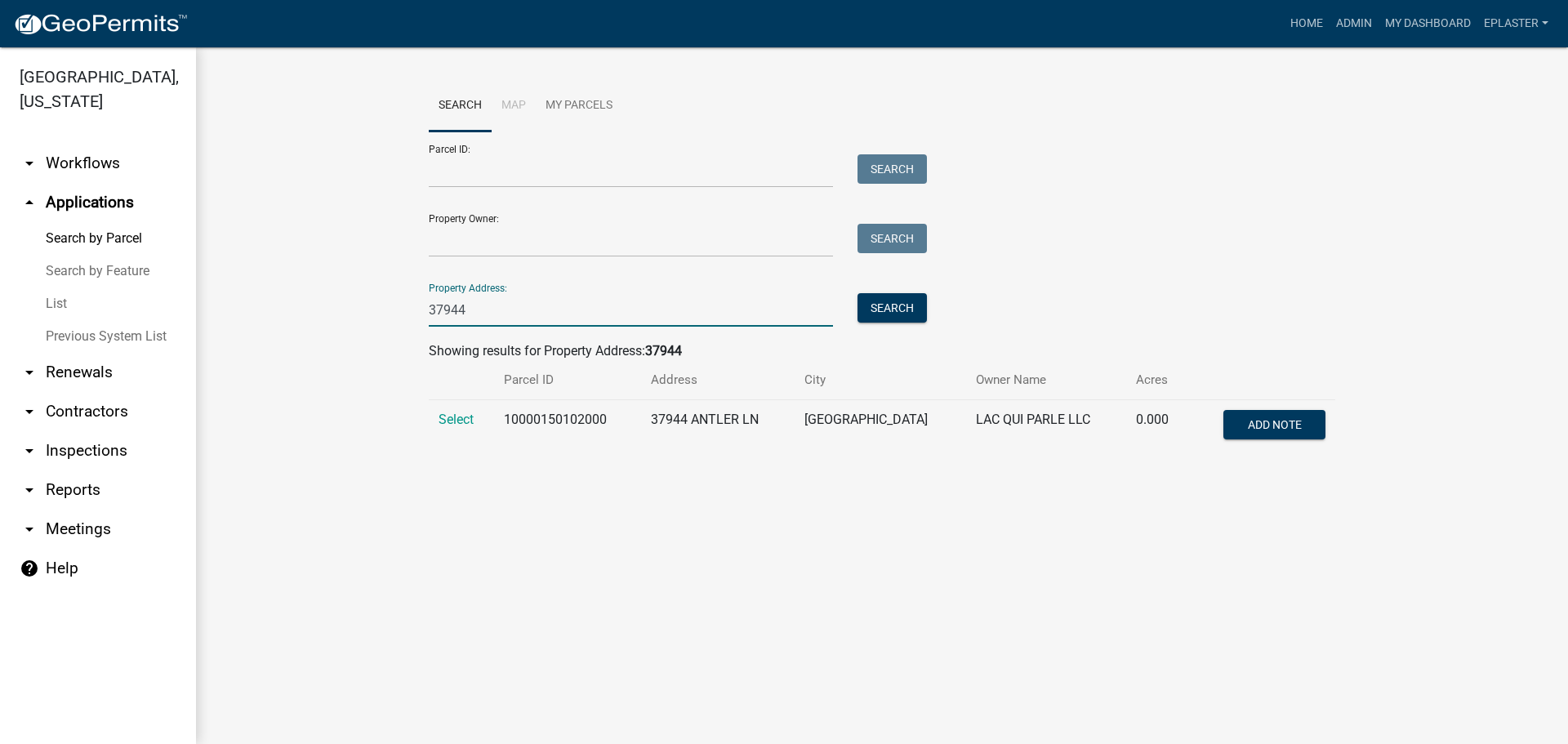
type input "37944"
click at [444, 407] on td "Select" at bounding box center [462, 427] width 65 height 54
click at [452, 421] on span "Select" at bounding box center [456, 419] width 35 height 16
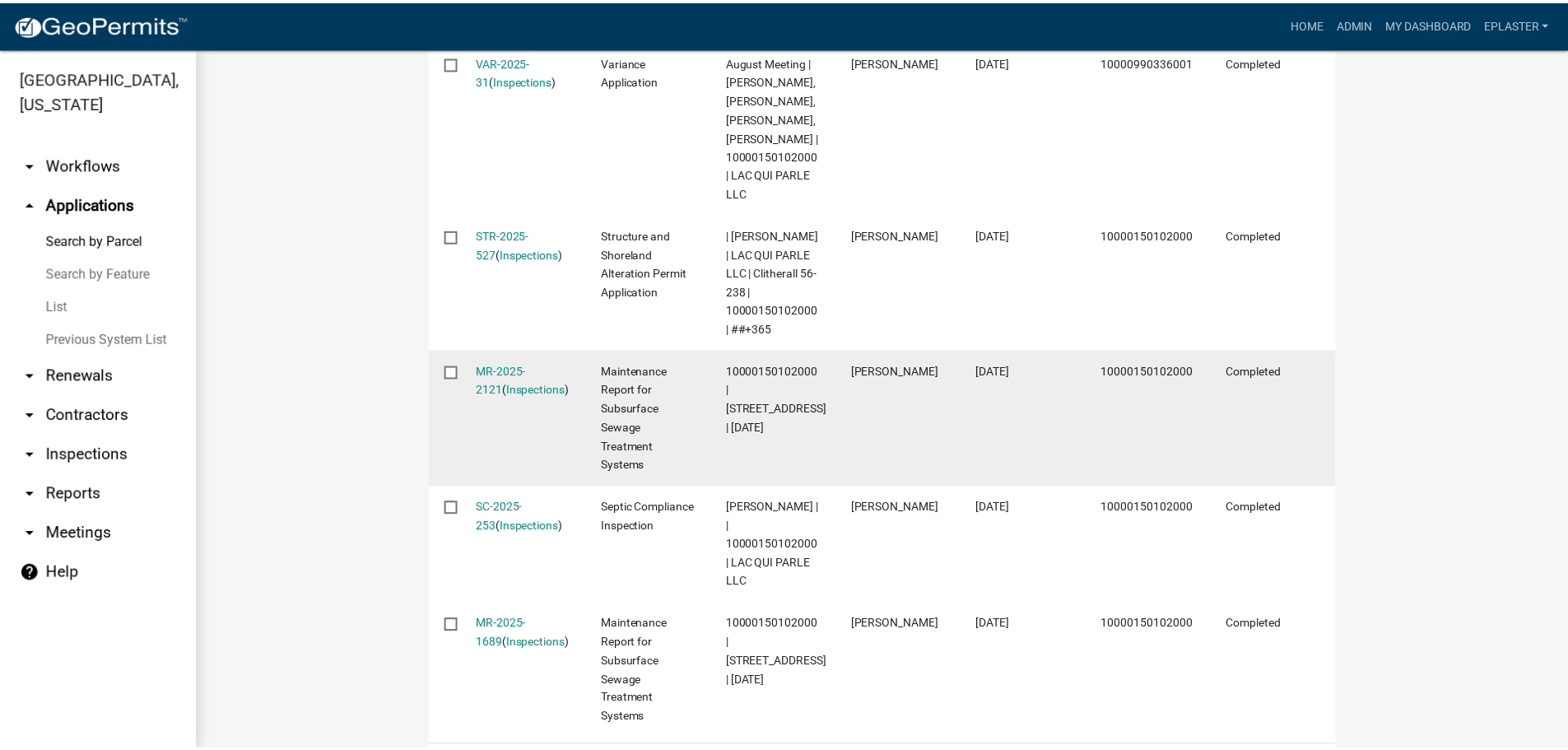
scroll to position [679, 0]
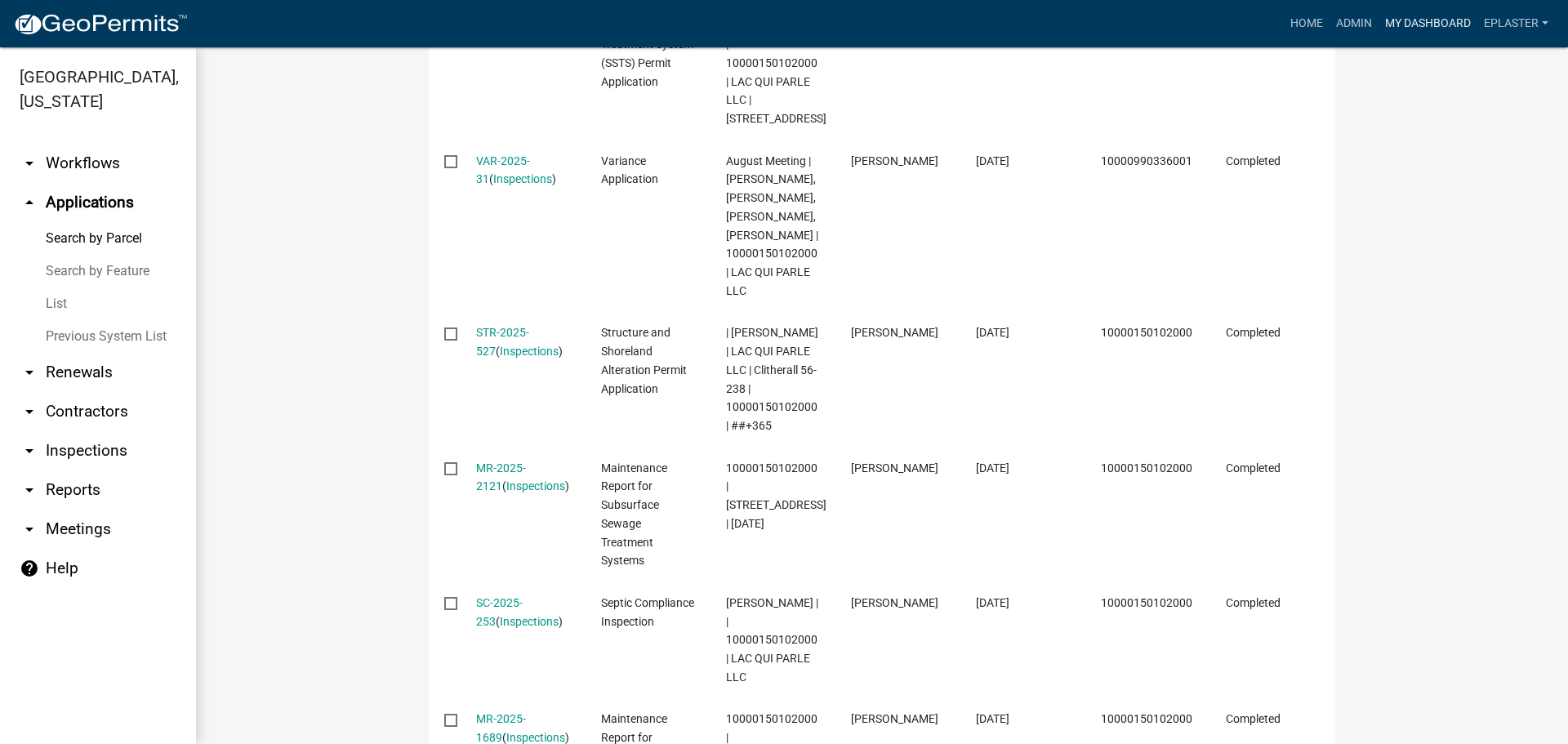
click at [1420, 24] on link "My Dashboard" at bounding box center [1428, 23] width 98 height 31
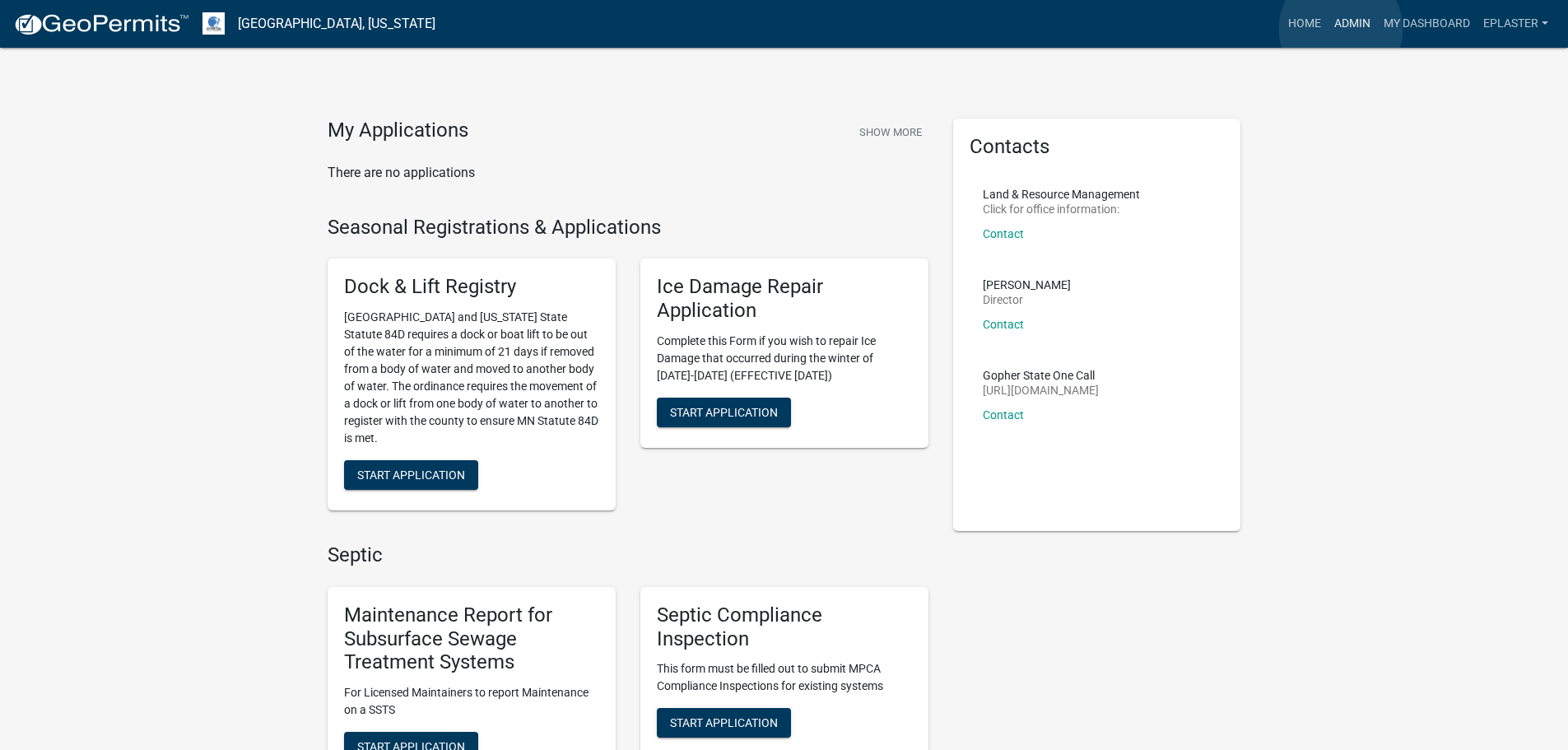
click at [1341, 29] on link "Admin" at bounding box center [1352, 23] width 50 height 31
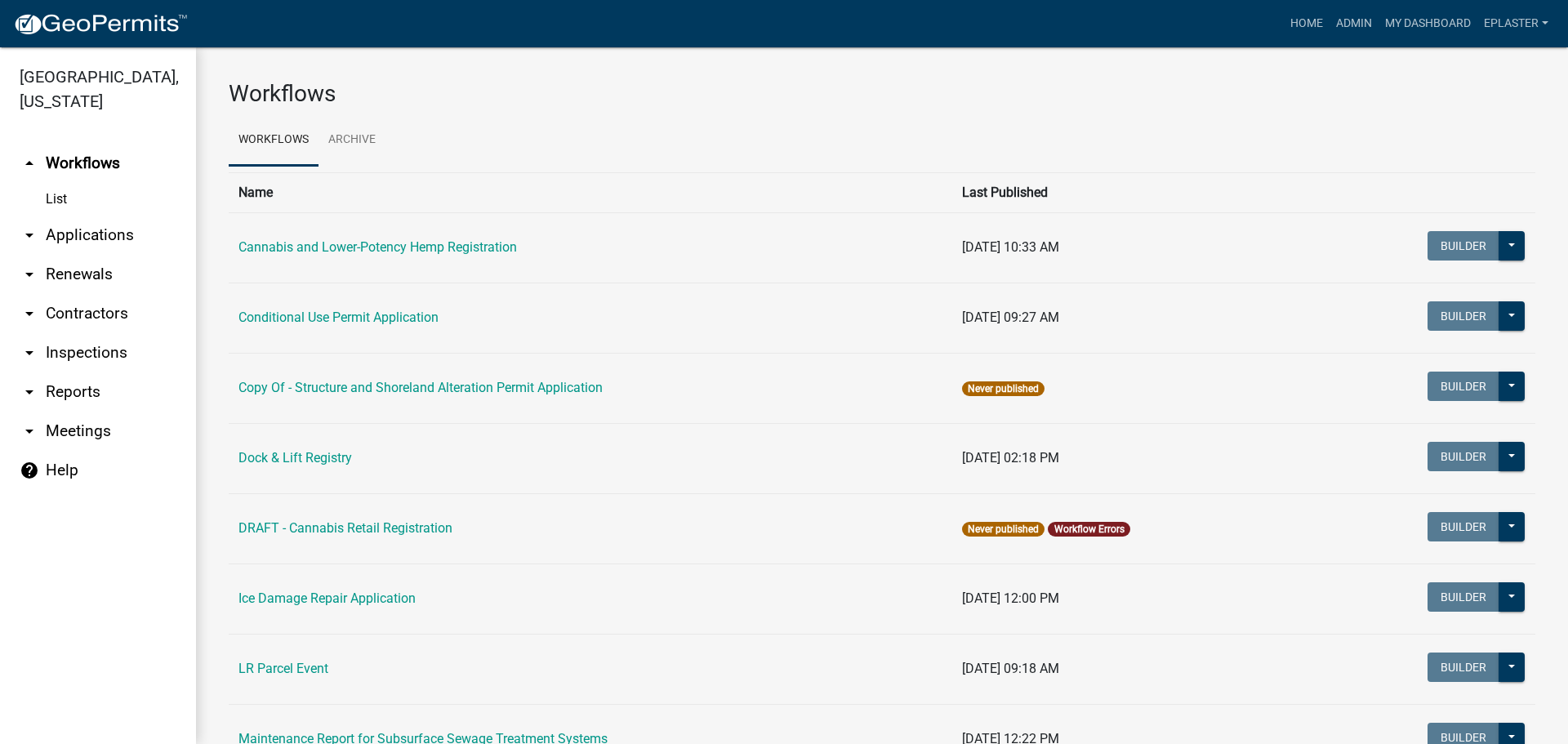
click at [72, 235] on link "arrow_drop_down Applications" at bounding box center [98, 235] width 196 height 39
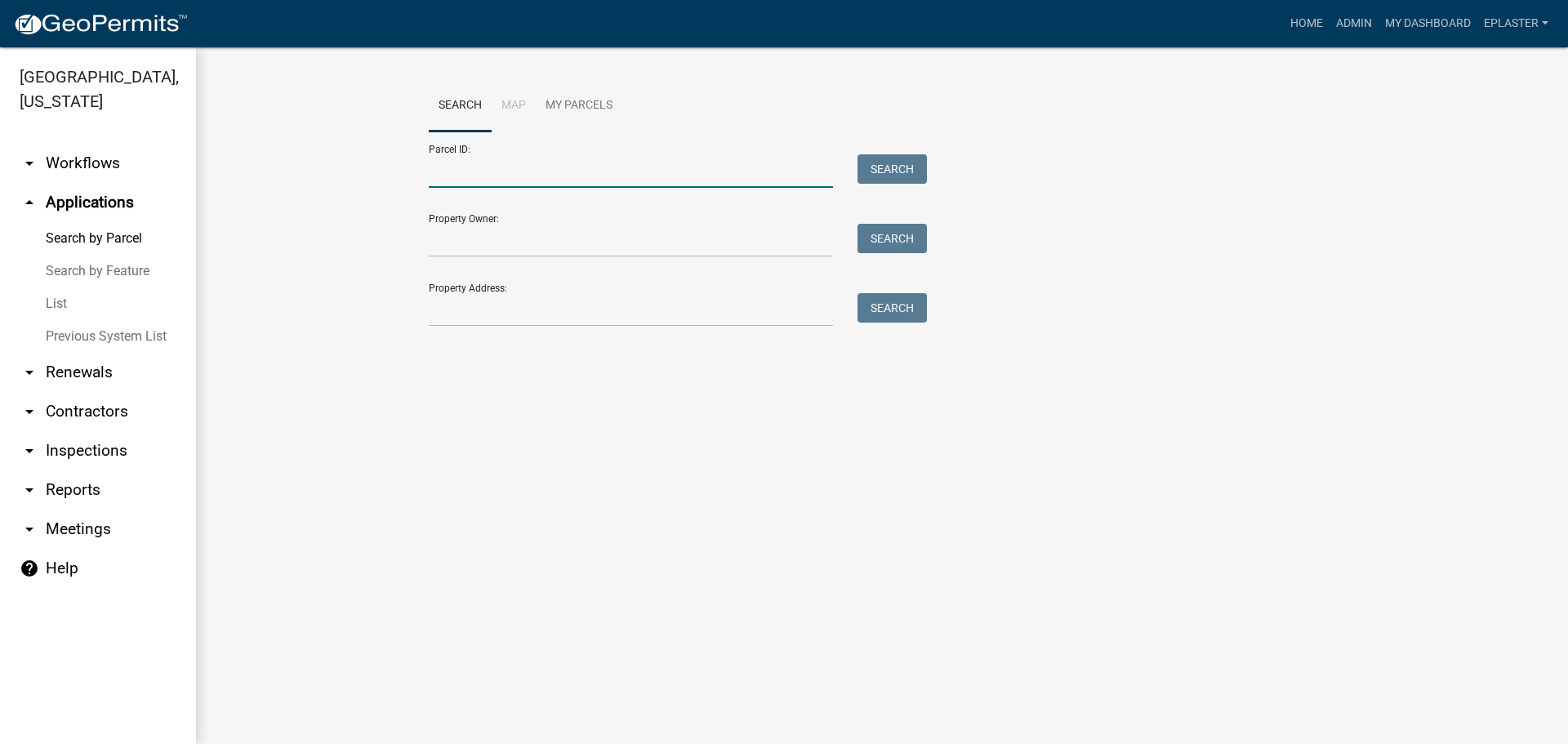
click at [486, 172] on input "Parcel ID:" at bounding box center [631, 171] width 404 height 33
paste input "03000990839000"
click at [918, 162] on button "Search" at bounding box center [892, 169] width 70 height 30
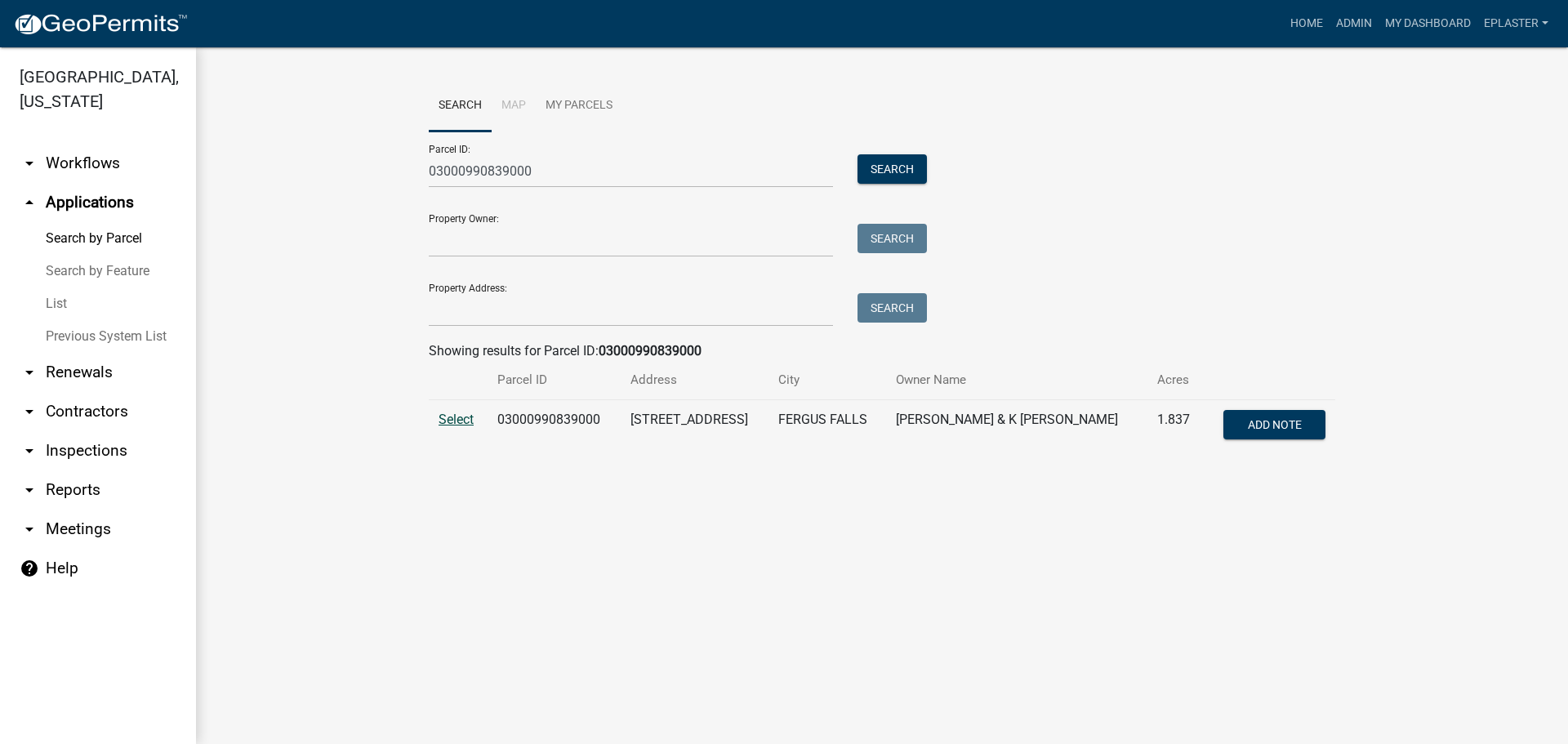
click at [459, 422] on span "Select" at bounding box center [456, 419] width 35 height 16
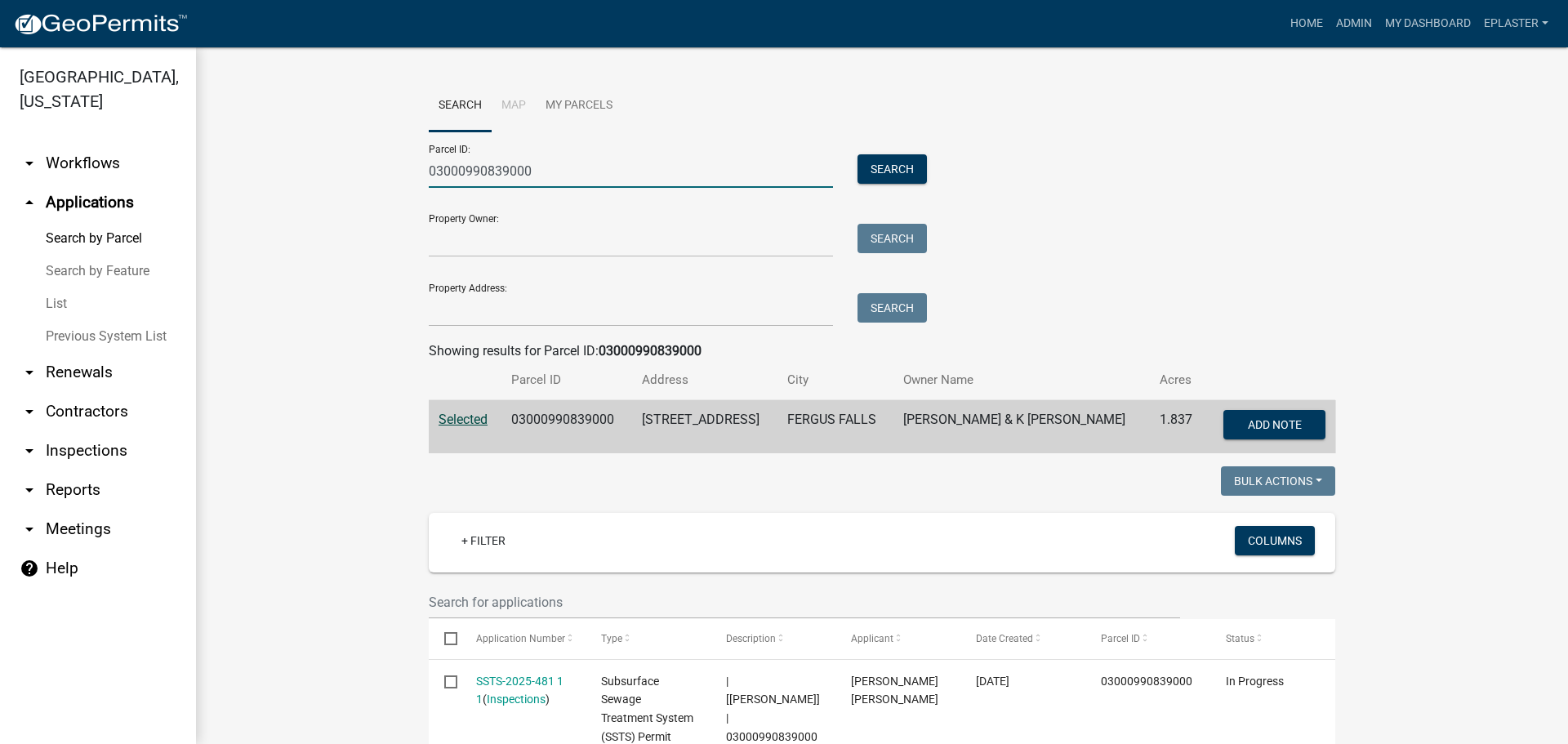
click at [553, 169] on input "03000990839000" at bounding box center [631, 171] width 404 height 33
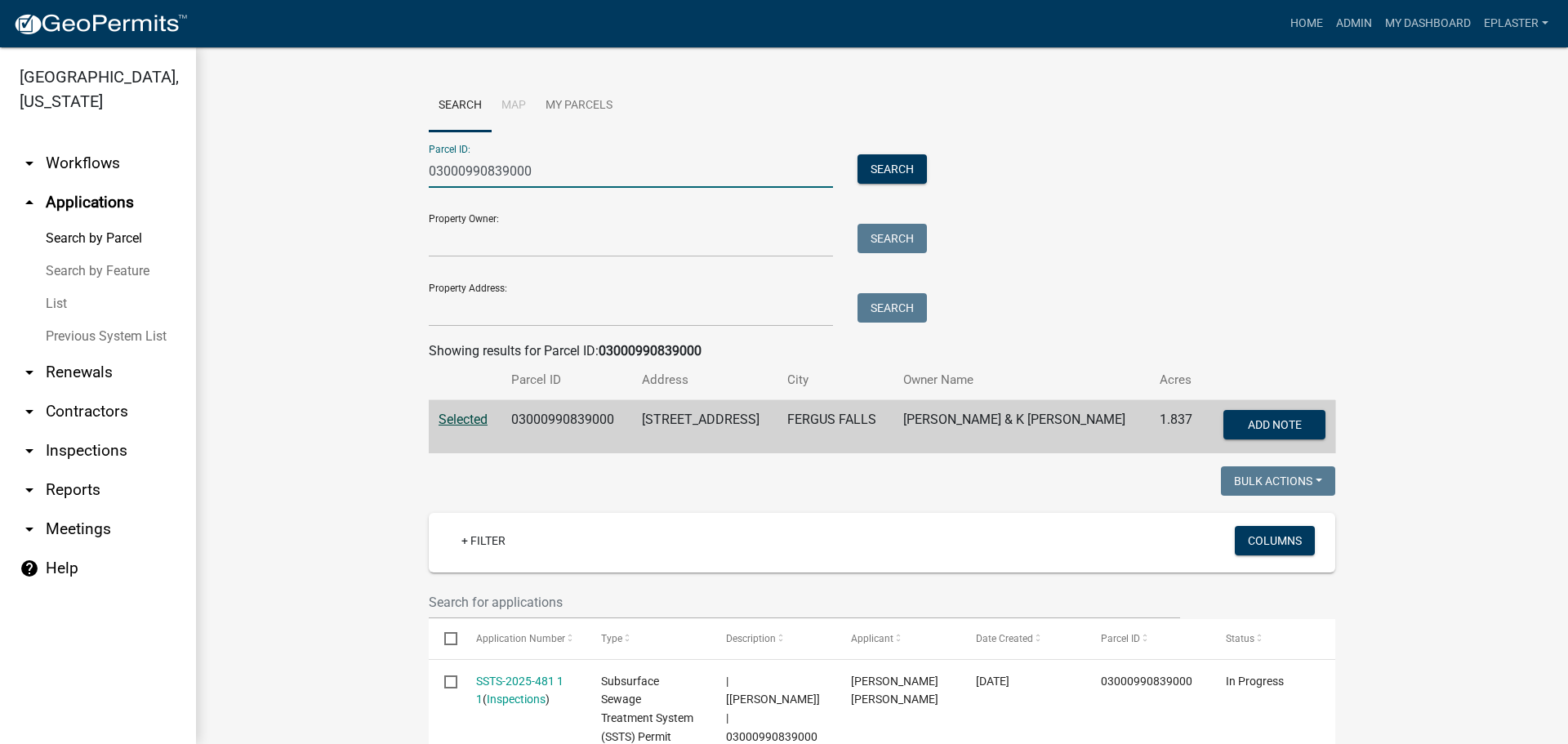
paste input "10000150102000"
type input "10000150102000"
click at [908, 168] on button "Search" at bounding box center [892, 169] width 70 height 30
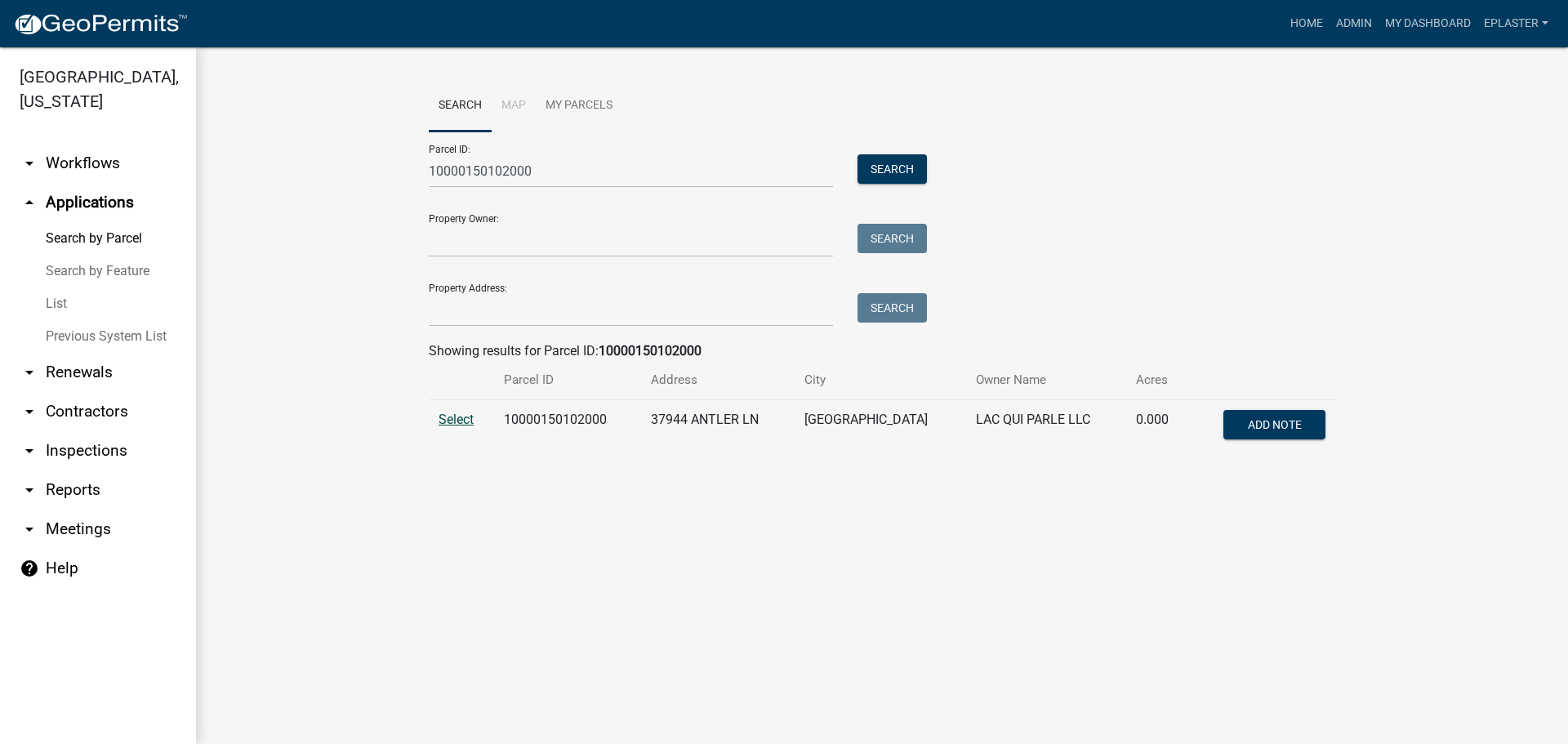
click at [448, 419] on span "Select" at bounding box center [456, 419] width 35 height 16
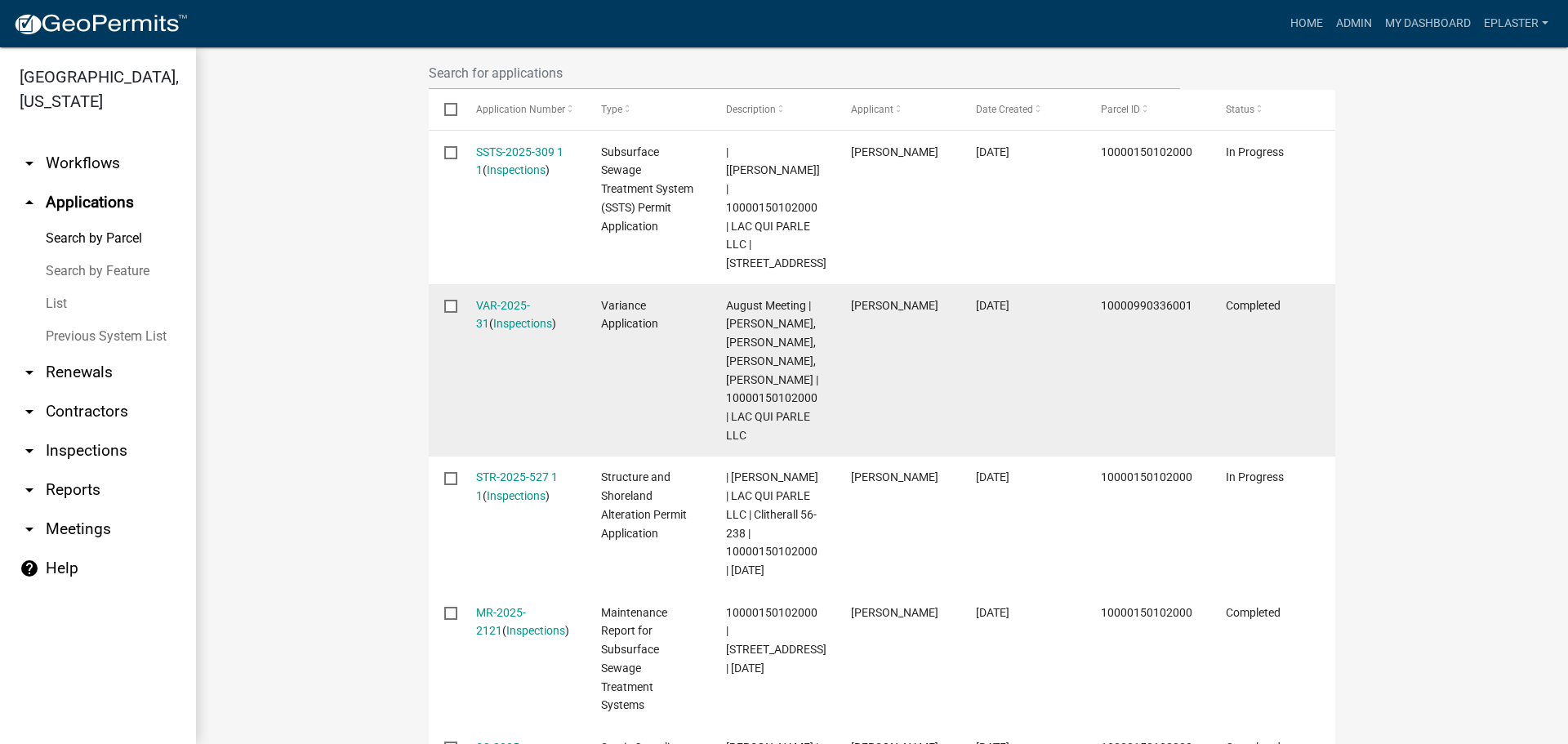
scroll to position [535, 0]
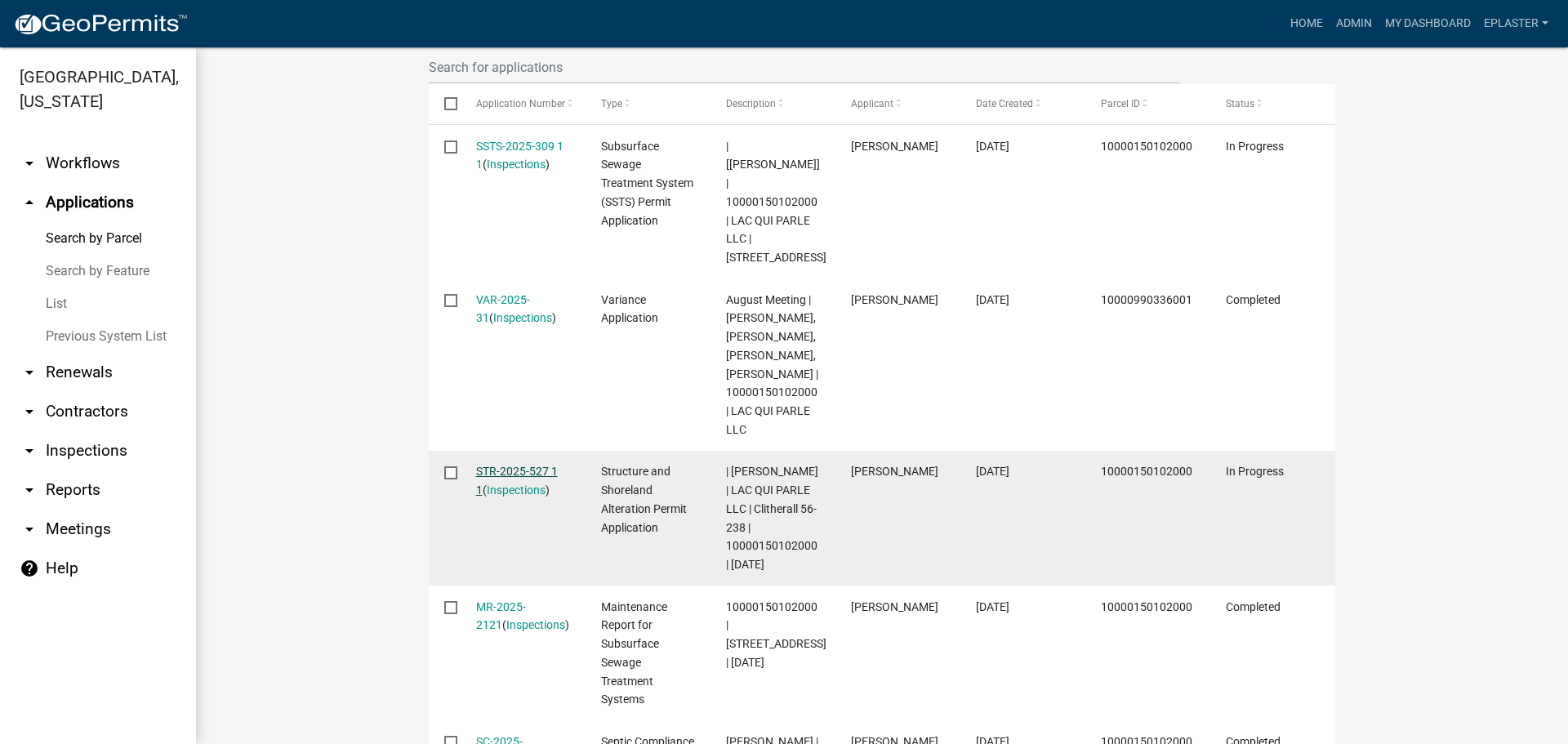
click at [521, 470] on link "STR-2025-527 1 1" at bounding box center [517, 480] width 82 height 32
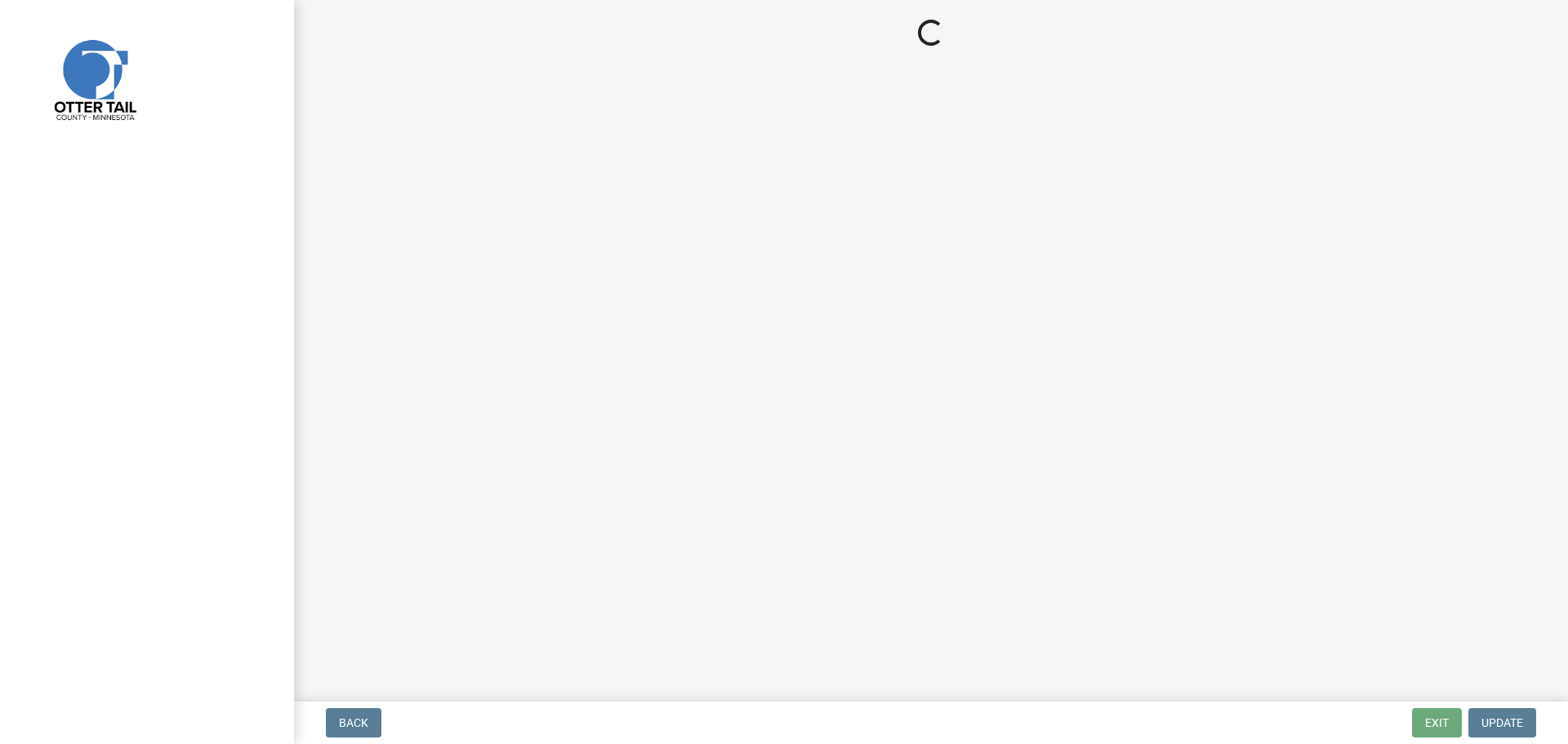
select select "710d5f49-2663-4e73-9718-d0c4e189f5ed"
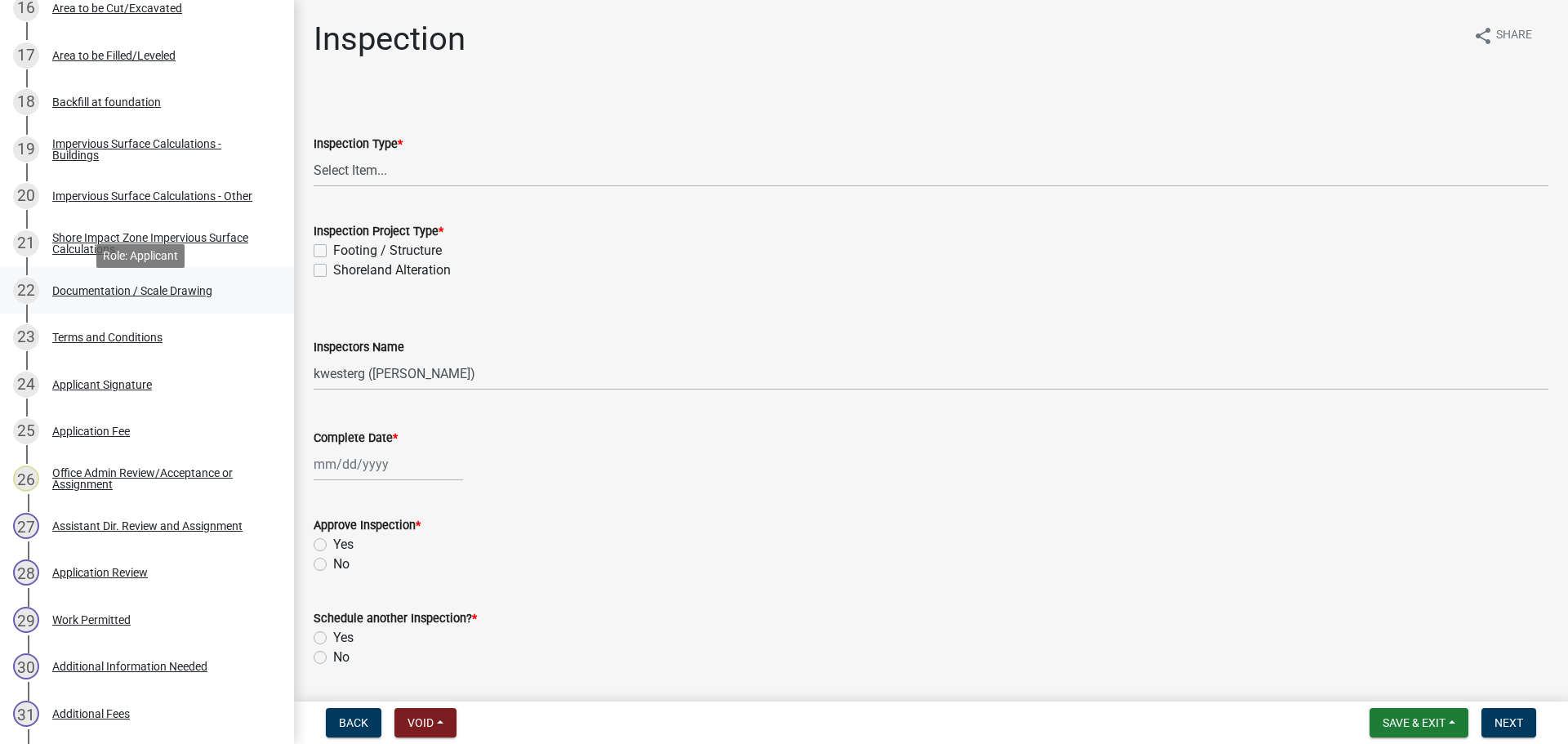
scroll to position [1062, 0]
click at [170, 281] on div "22 Documentation / Scale Drawing" at bounding box center [140, 289] width 255 height 26
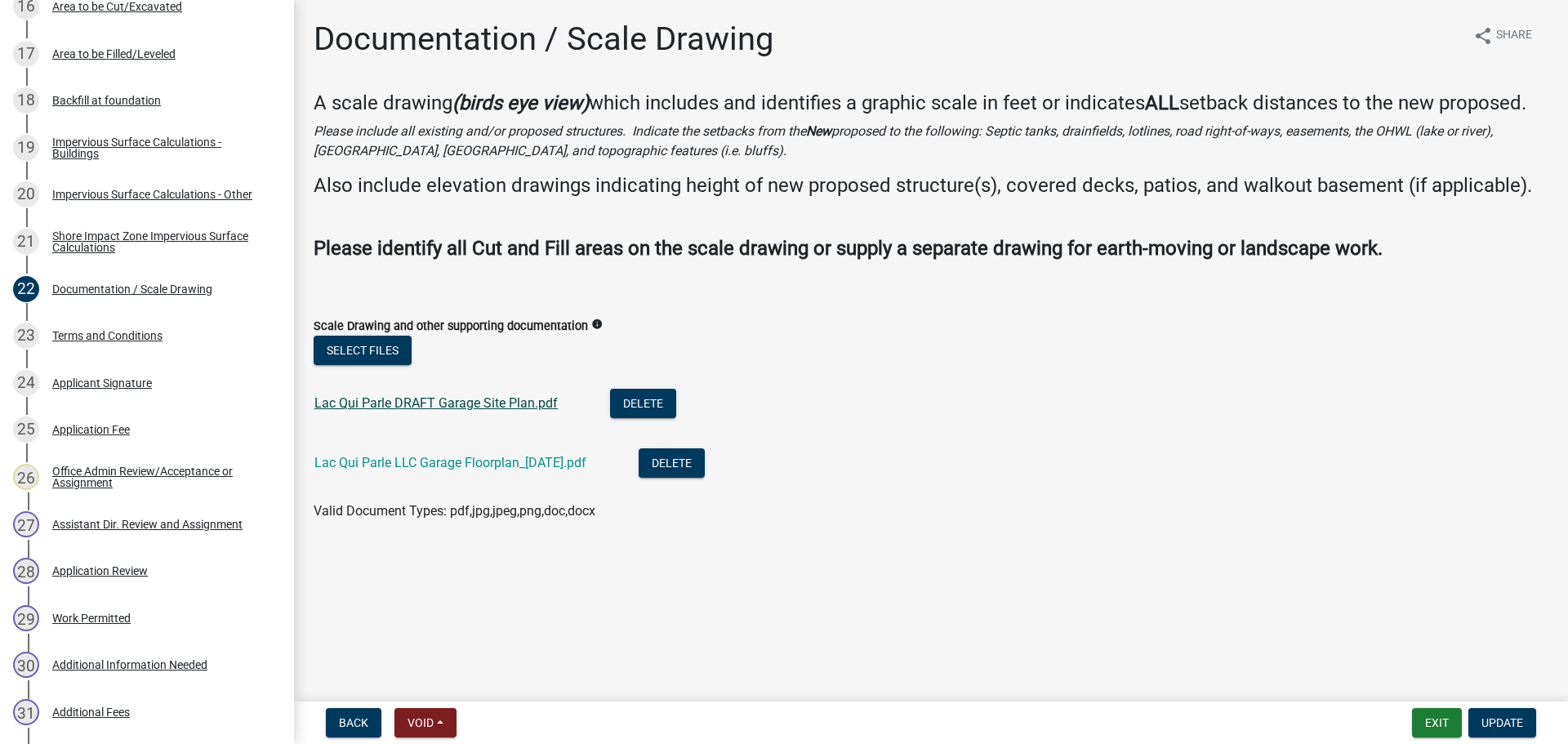
click at [482, 409] on link "Lac Qui Parle DRAFT Garage Site Plan.pdf" at bounding box center [436, 402] width 243 height 16
click at [1429, 721] on button "Exit" at bounding box center [1437, 723] width 50 height 30
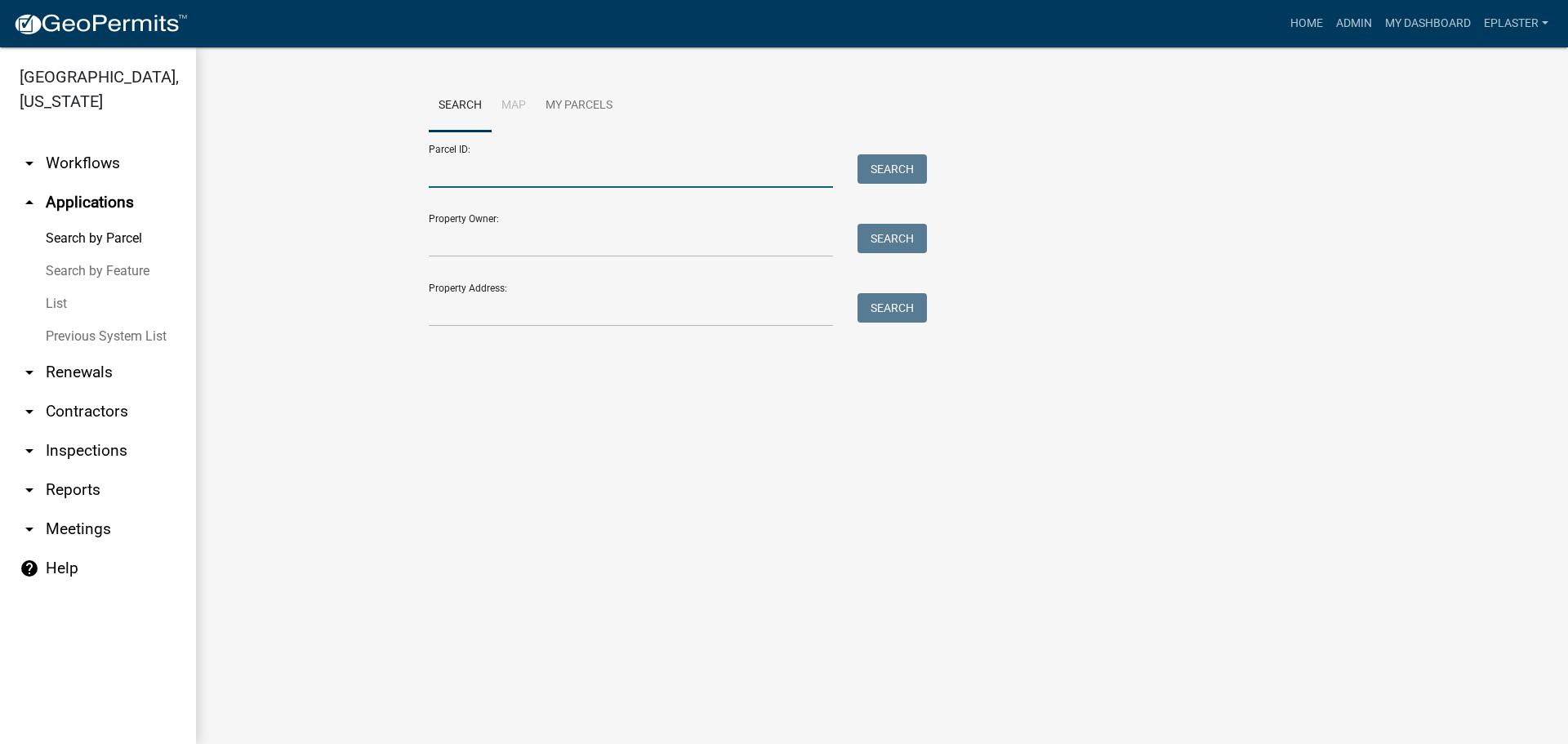
click at [509, 156] on input "Parcel ID:" at bounding box center [631, 171] width 404 height 33
paste input "10000150102000"
type input "10000150102000"
click at [915, 164] on button "Search" at bounding box center [892, 169] width 70 height 30
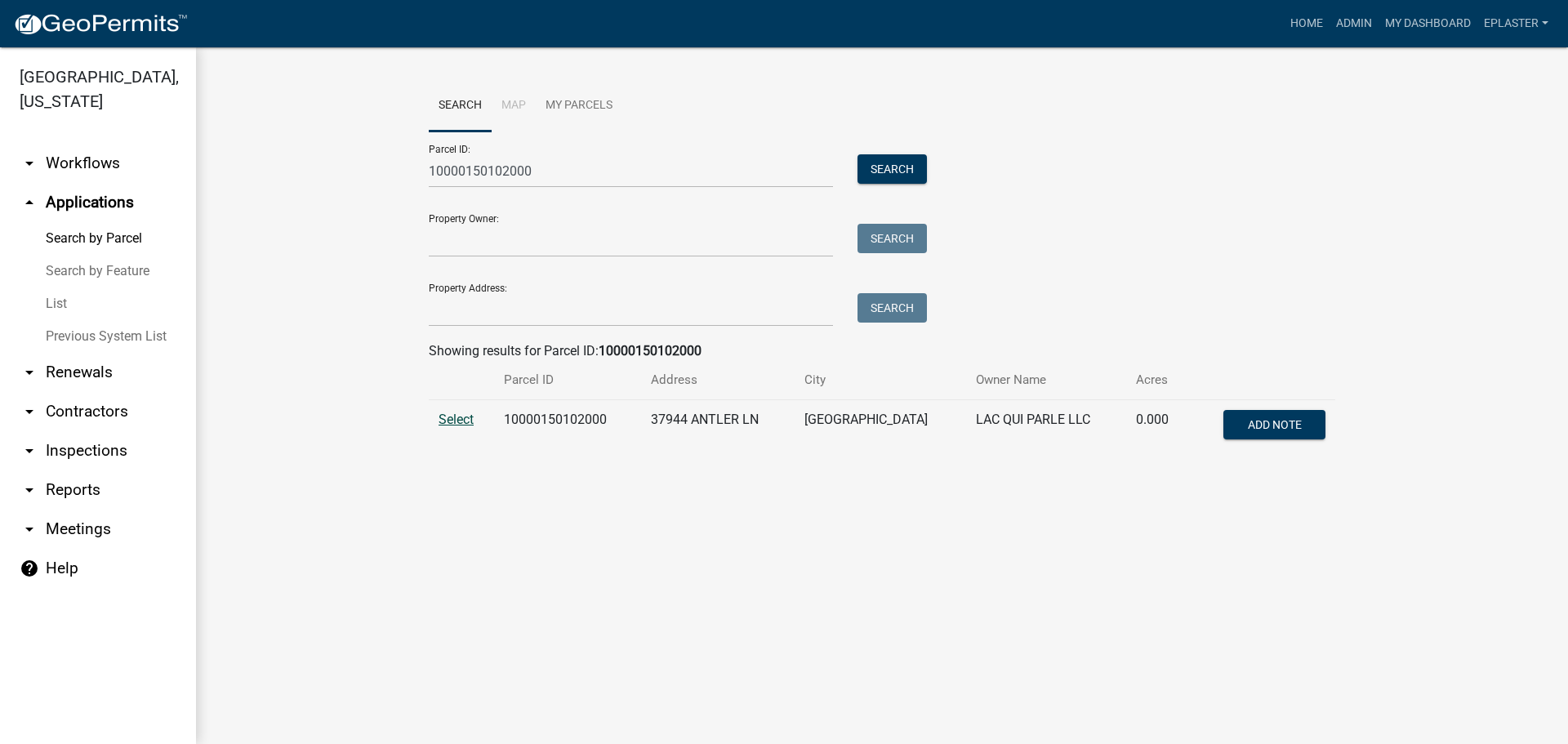
click at [463, 422] on span "Select" at bounding box center [456, 419] width 35 height 16
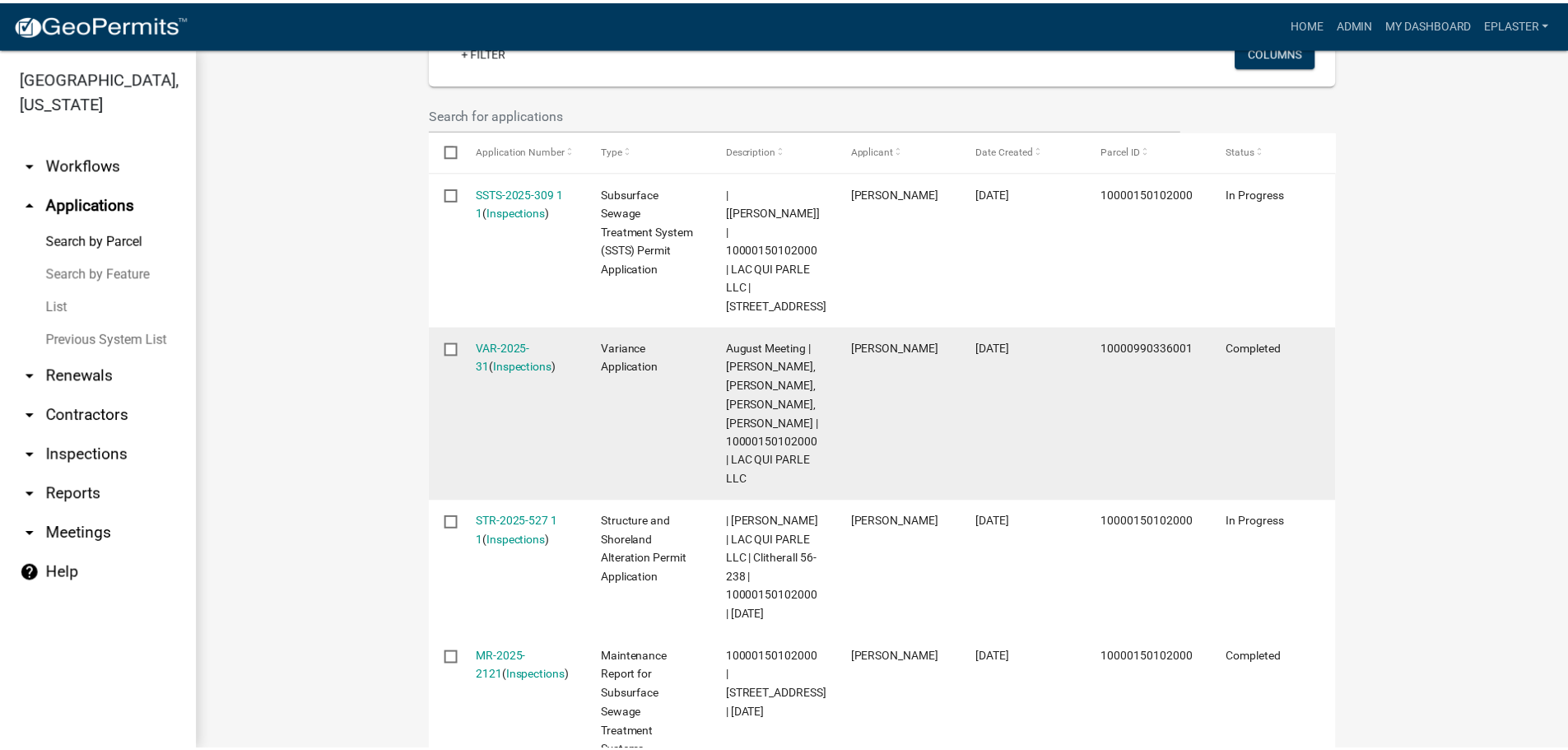
scroll to position [514, 0]
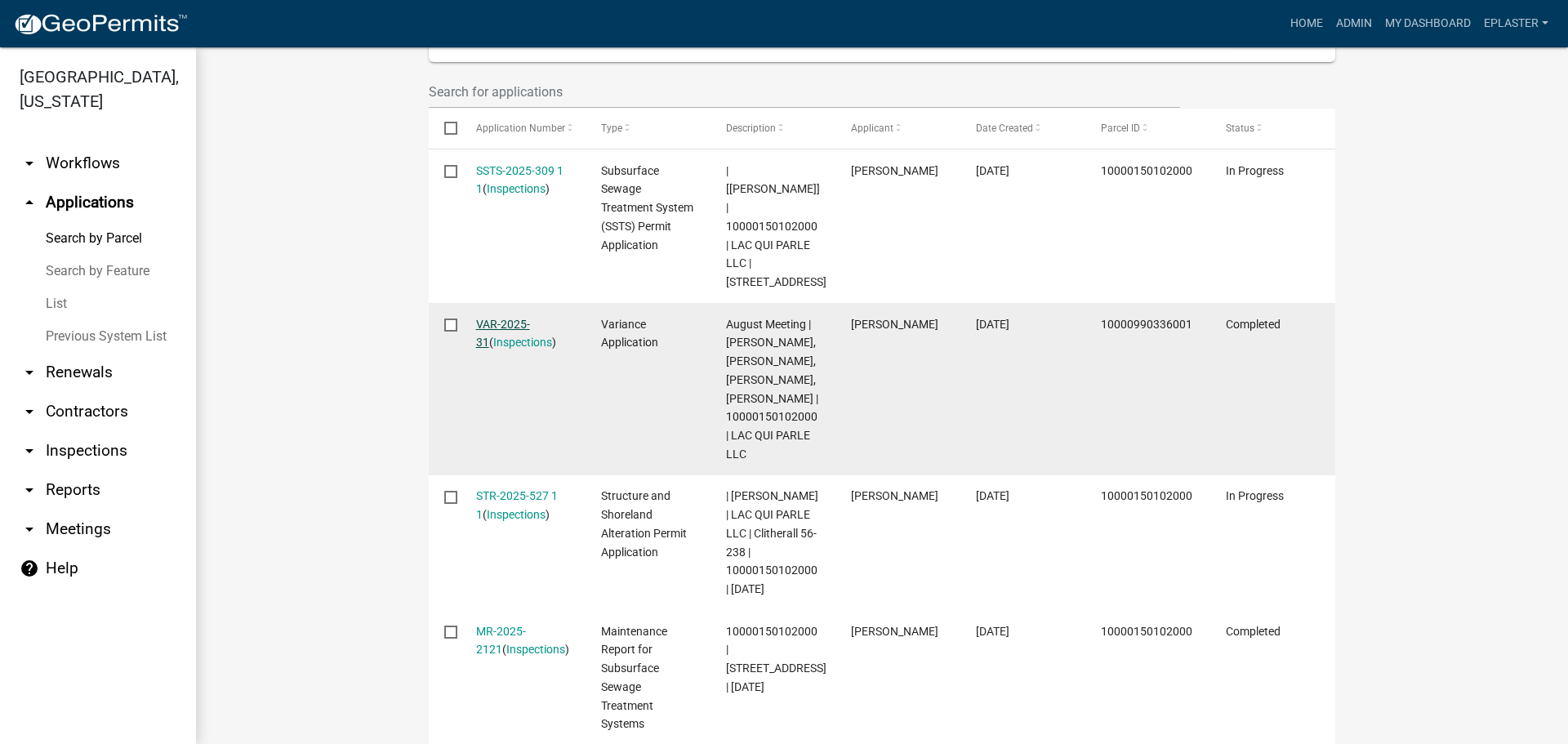
click at [521, 318] on link "VAR-2025-31" at bounding box center [503, 333] width 54 height 32
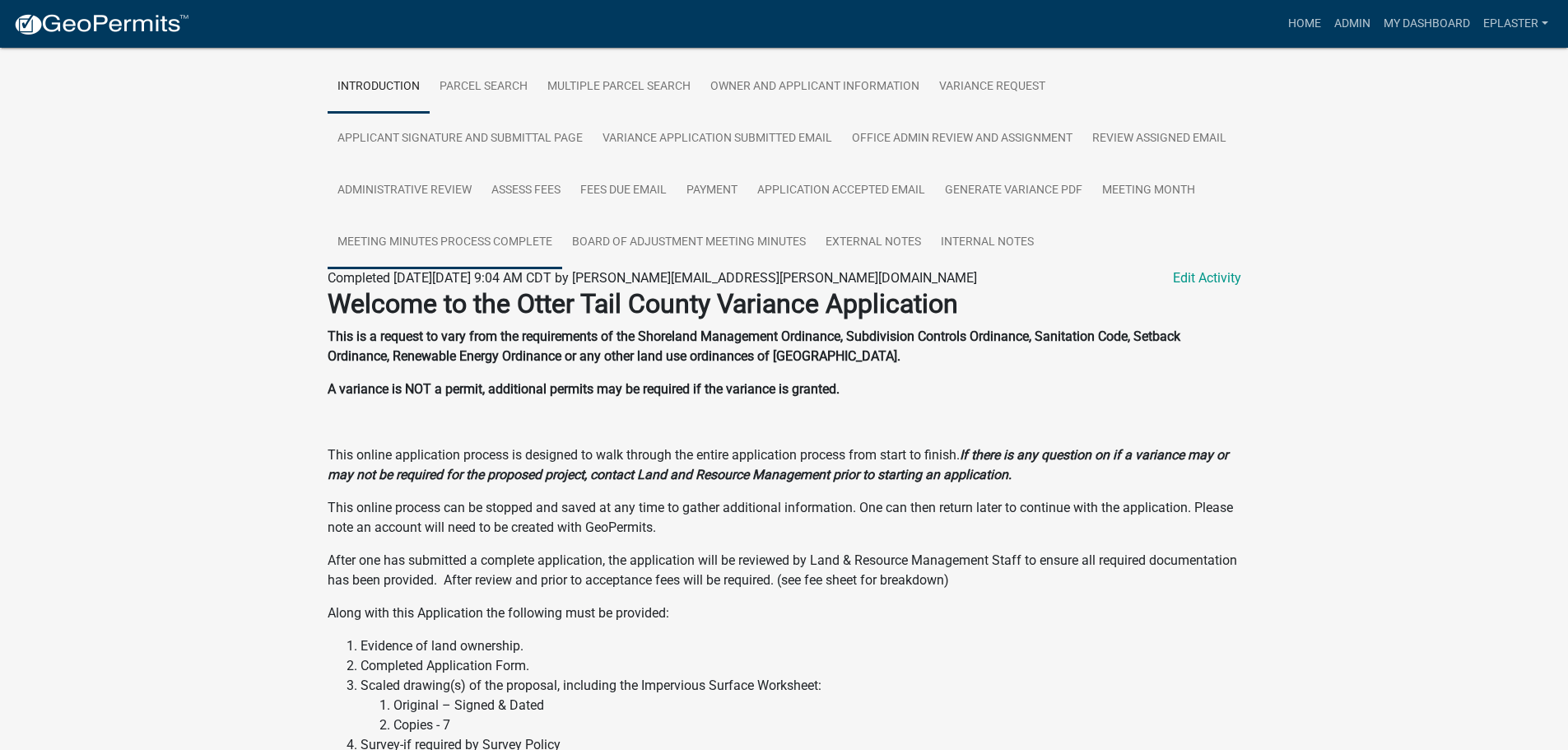
scroll to position [371, 0]
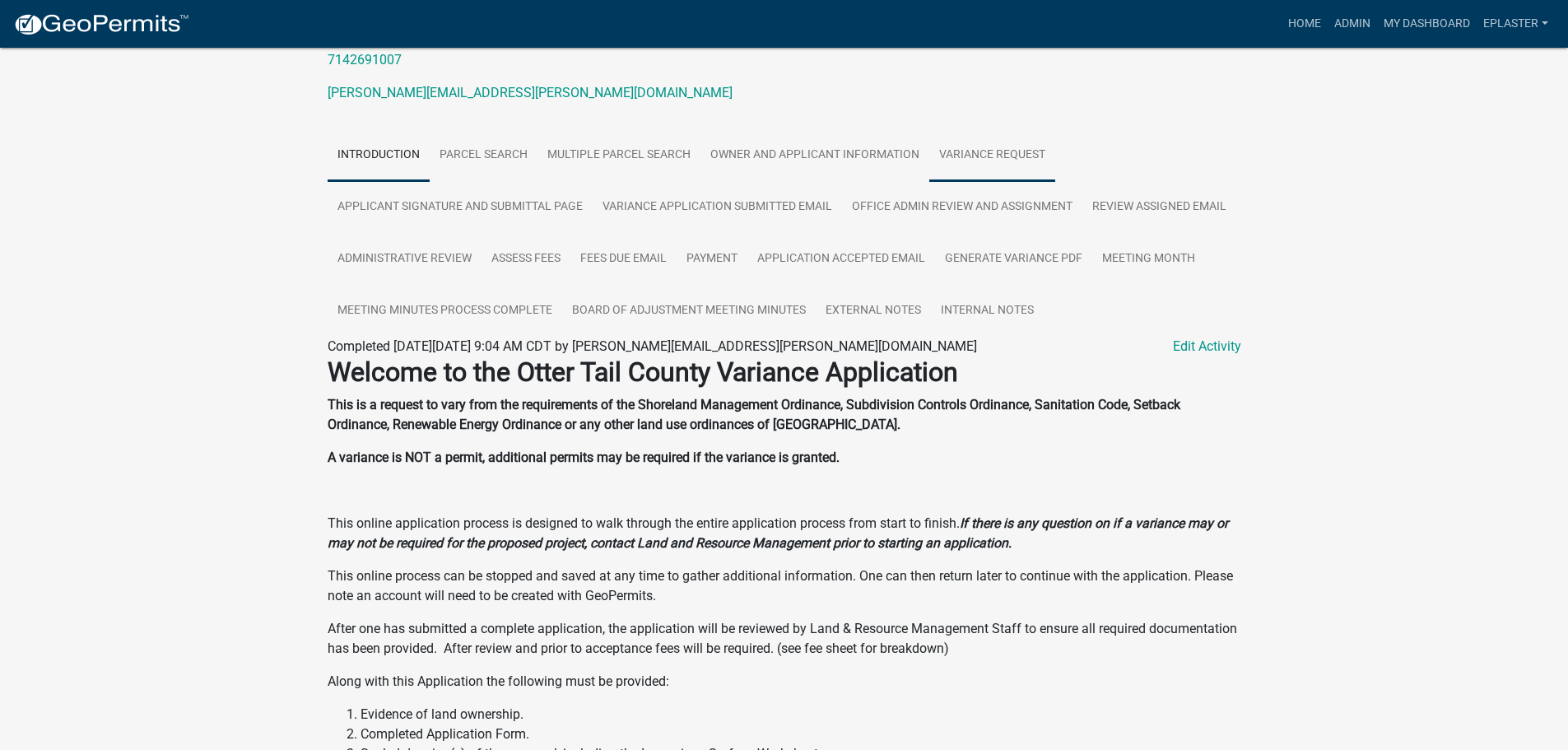
click at [1021, 155] on link "Variance Request" at bounding box center [992, 155] width 126 height 52
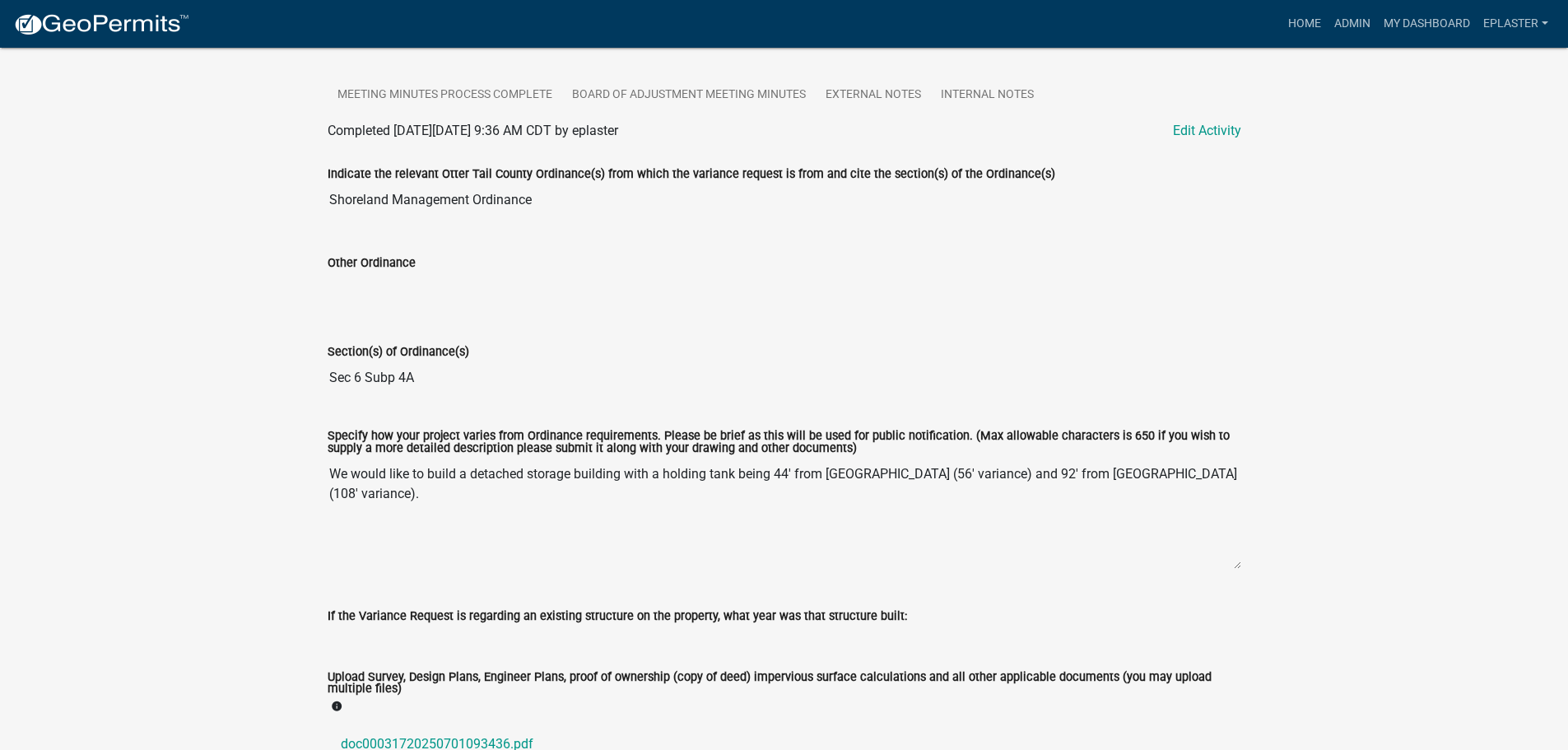
scroll to position [979, 0]
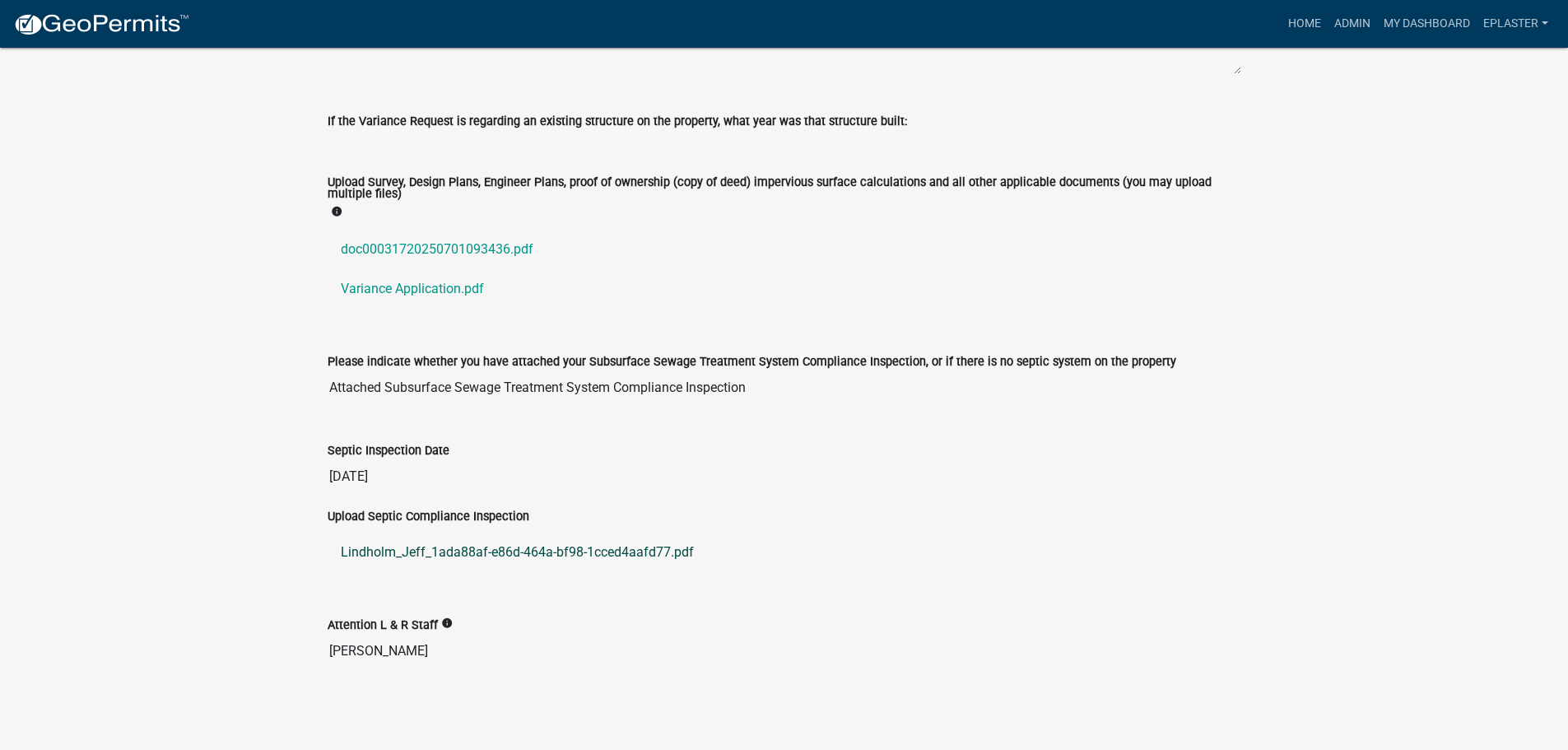
click at [604, 554] on link "Lindholm_Jeff_1ada88af-e86d-464a-bf98-1cced4aafd77.pdf" at bounding box center [784, 552] width 914 height 39
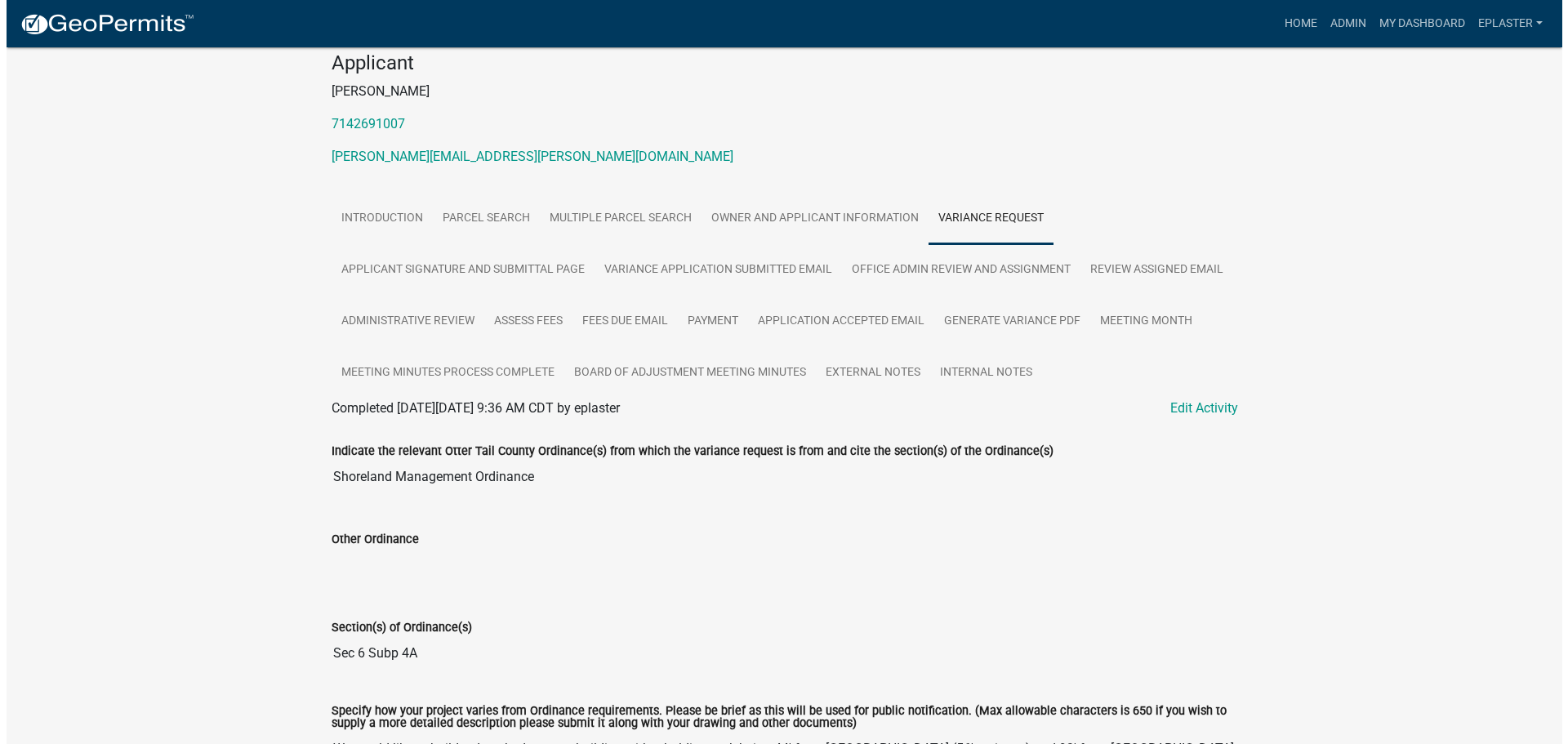
scroll to position [0, 0]
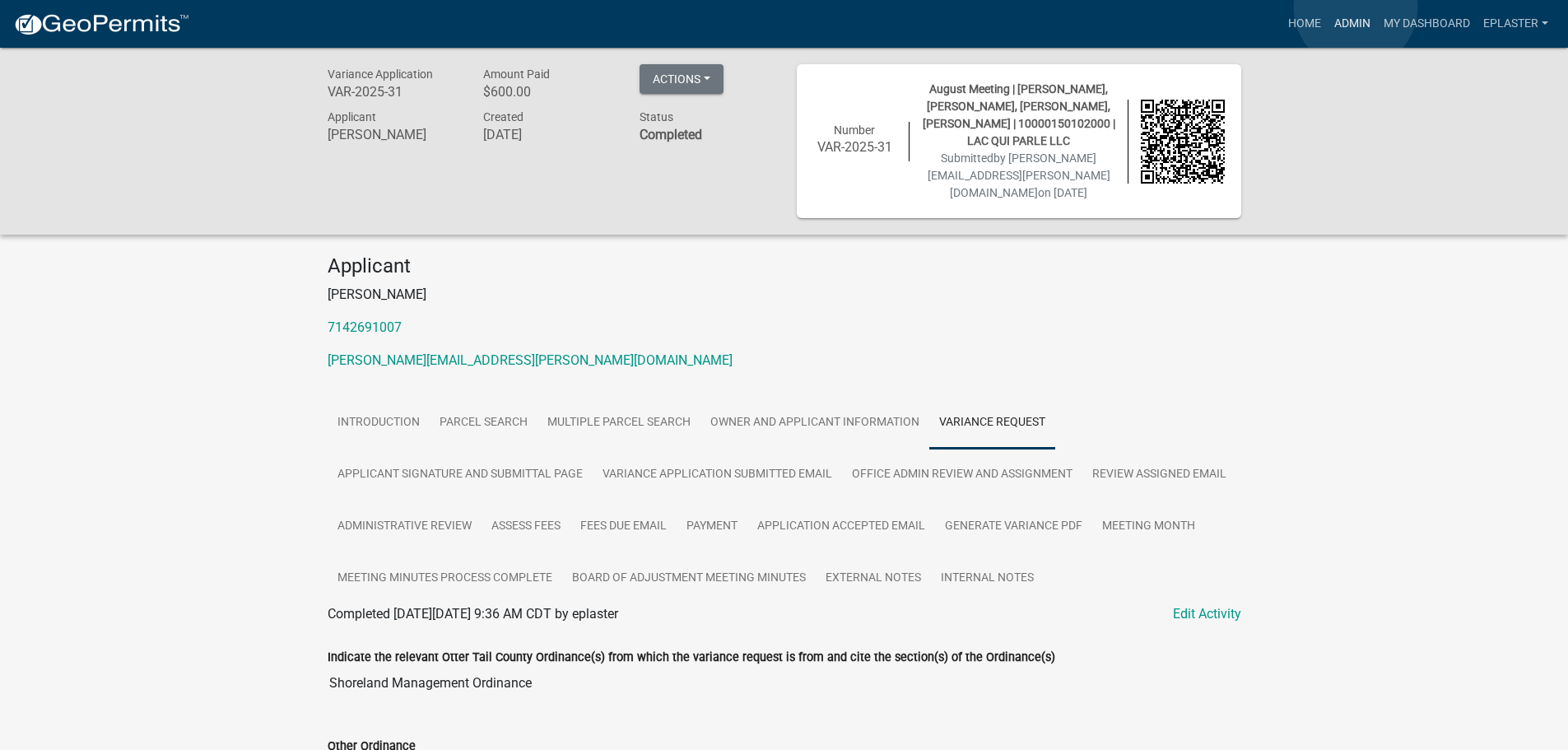
click at [1356, 8] on link "Admin" at bounding box center [1352, 23] width 50 height 31
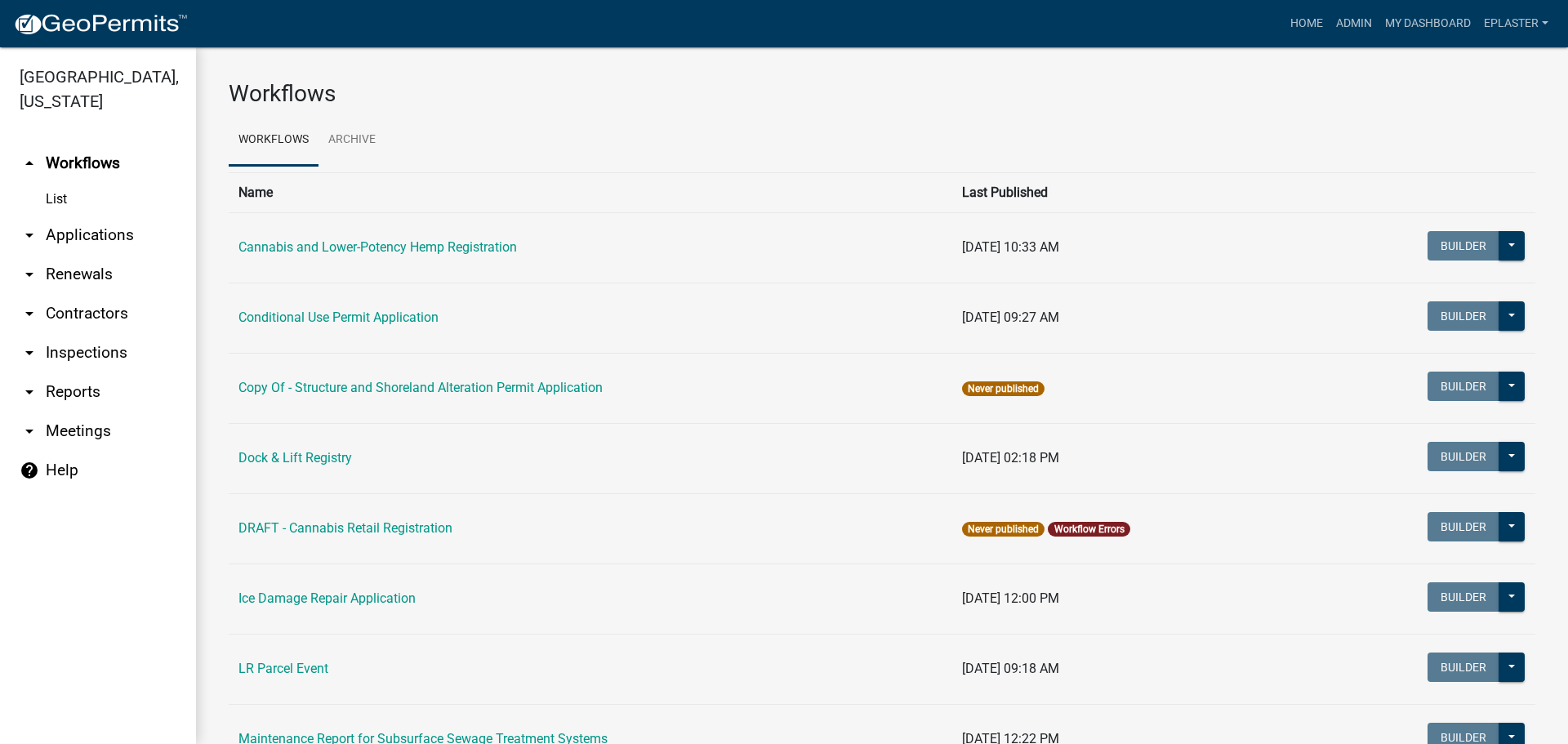
click at [102, 231] on link "arrow_drop_down Applications" at bounding box center [98, 235] width 196 height 39
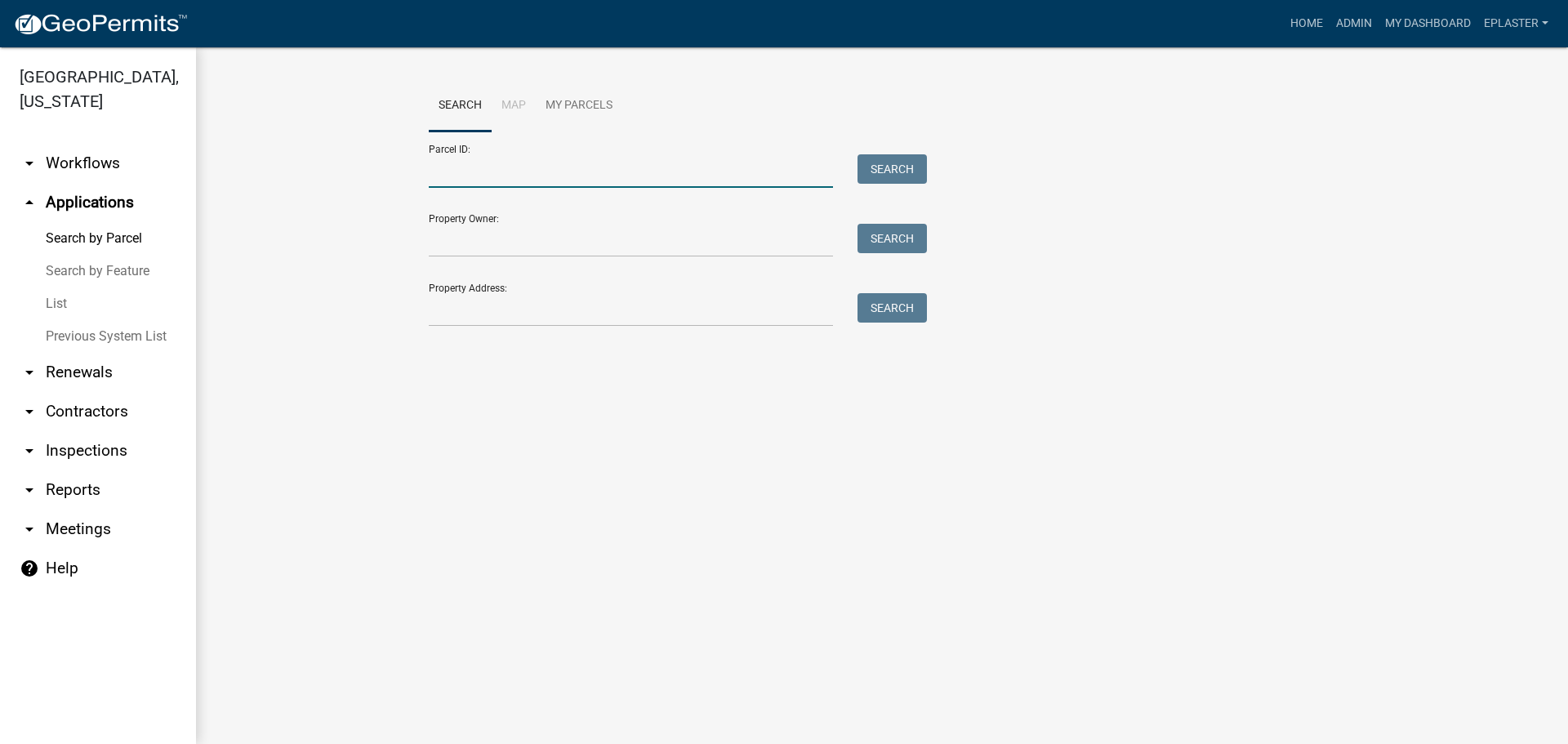
click at [515, 176] on input "Parcel ID:" at bounding box center [631, 171] width 404 height 33
paste input "10000150102000"
type input "10000150102000"
click at [902, 152] on div "Parcel ID: 10000150102000 Search" at bounding box center [673, 160] width 490 height 57
click at [896, 175] on button "Search" at bounding box center [892, 169] width 70 height 30
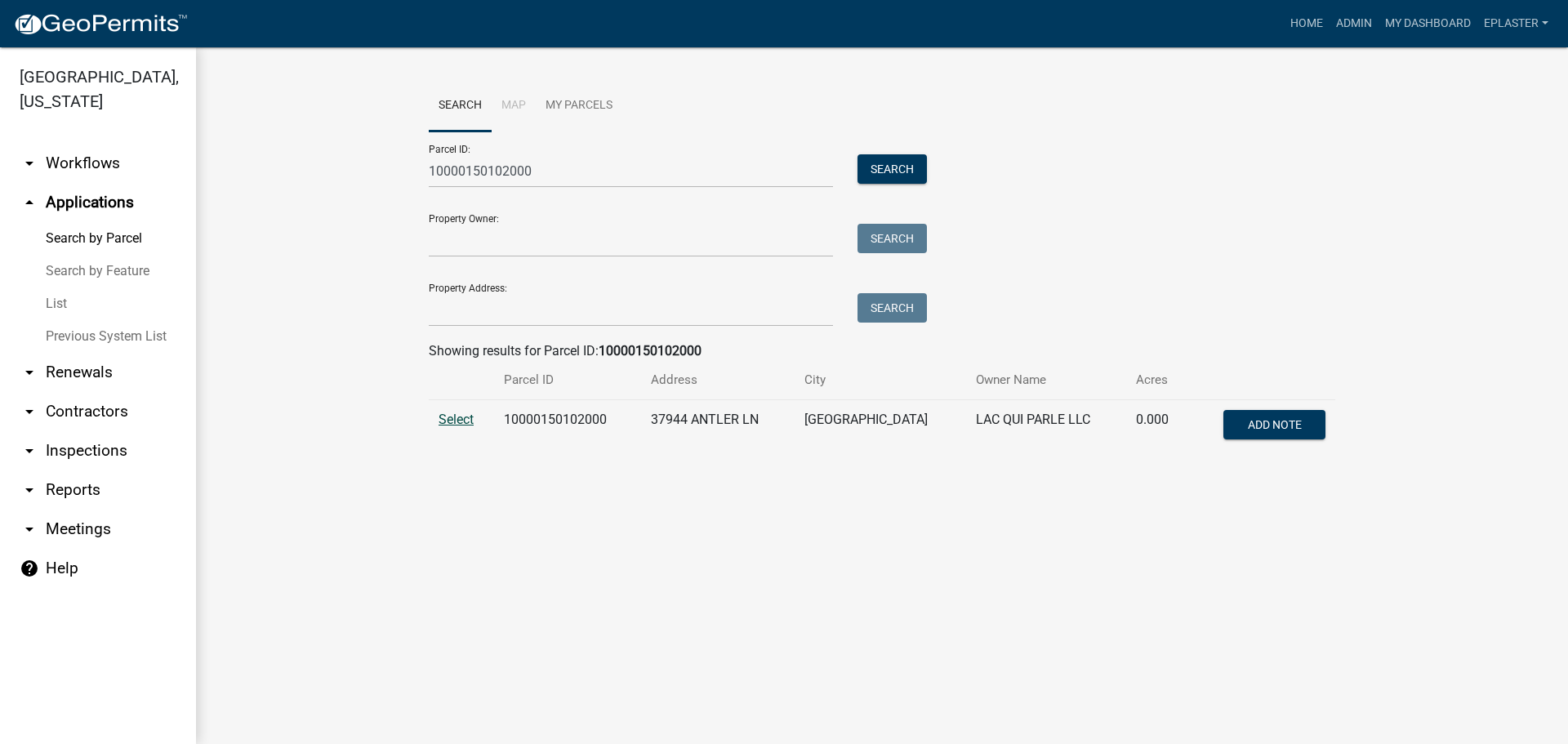
click at [463, 419] on span "Select" at bounding box center [456, 419] width 35 height 16
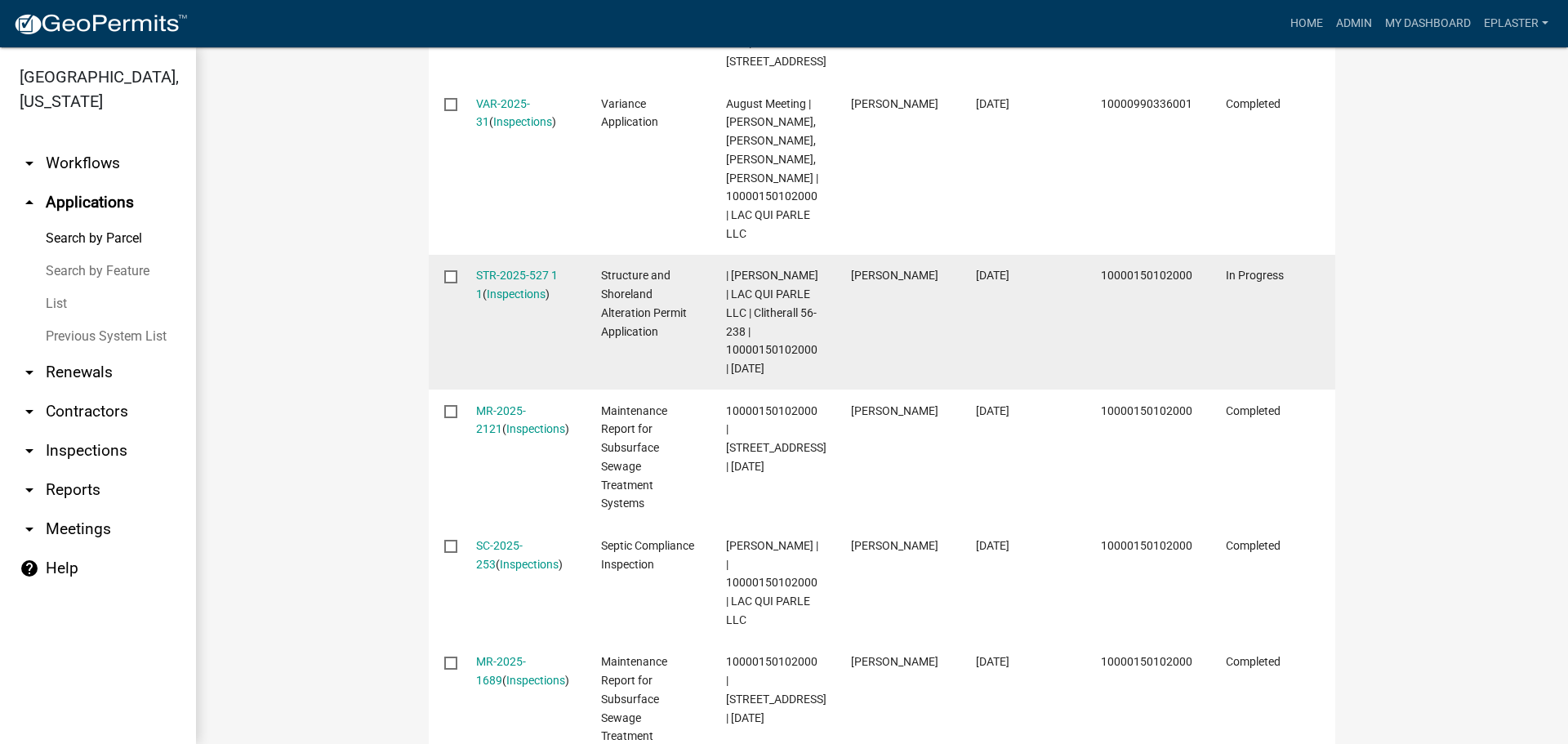
scroll to position [735, 0]
click at [550, 273] on link "STR-2025-527 1 1" at bounding box center [517, 281] width 82 height 32
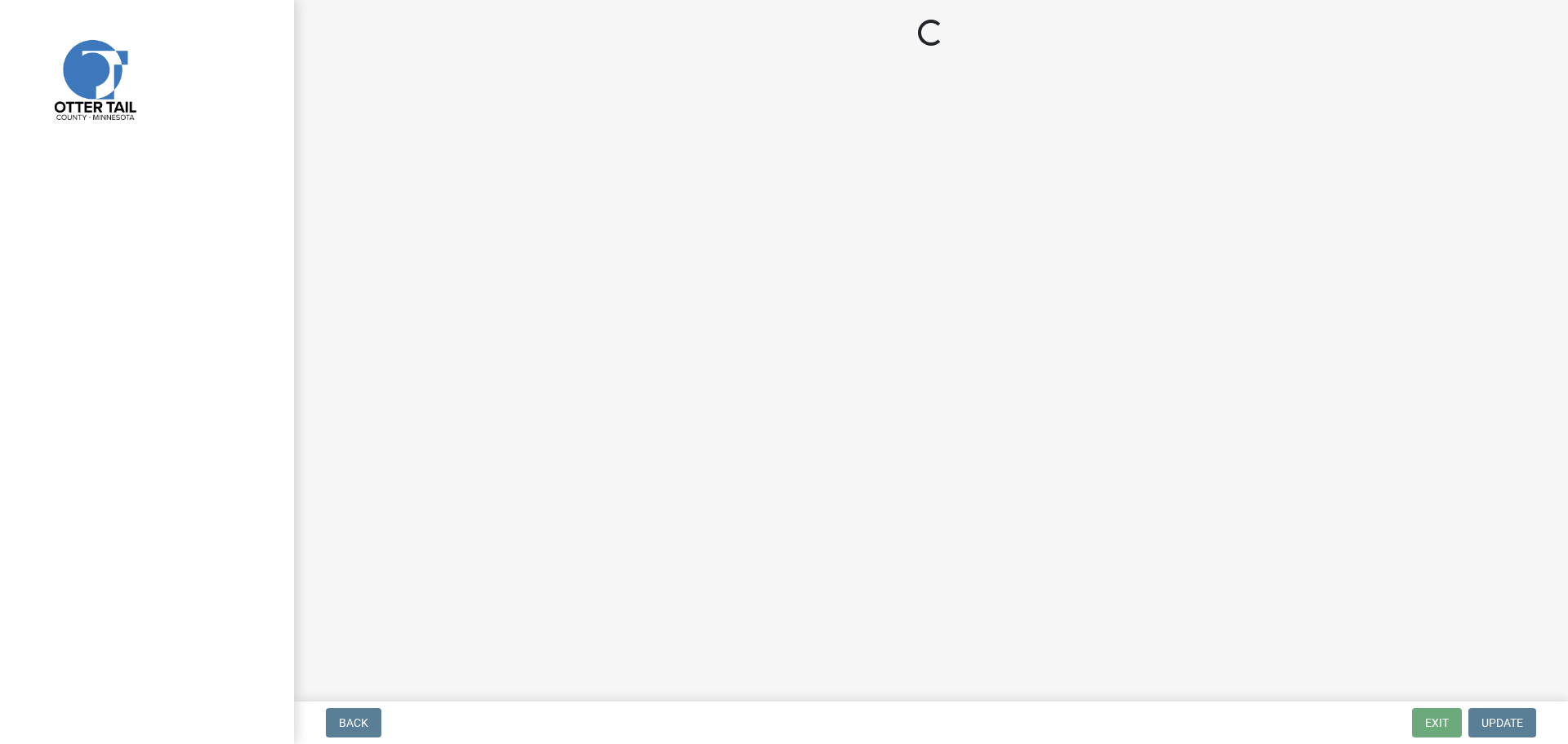
select select "710d5f49-2663-4e73-9718-d0c4e189f5ed"
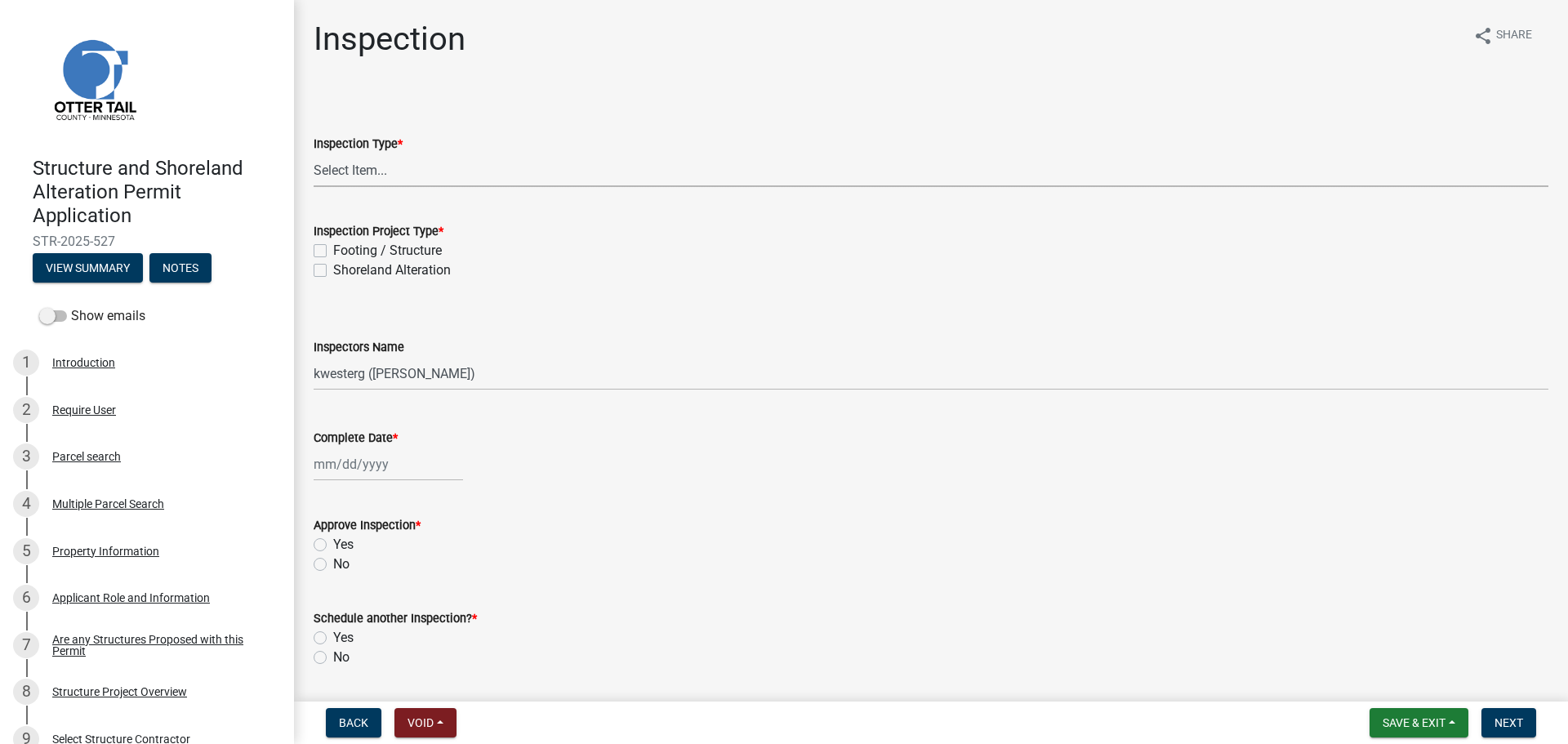
click at [447, 155] on select "Select Item... Inspection Complete Partial Inspection Inspected Not Built" at bounding box center [931, 170] width 1235 height 33
click at [314, 153] on select "Select Item... Inspection Complete Partial Inspection Inspected Not Built" at bounding box center [931, 170] width 1235 height 33
select select "409c2f88-eb3f-474f-aeae-54c427f2203e"
click at [333, 248] on label "Footing / Structure" at bounding box center [387, 250] width 109 height 20
click at [333, 248] on input "Footing / Structure" at bounding box center [338, 245] width 10 height 10
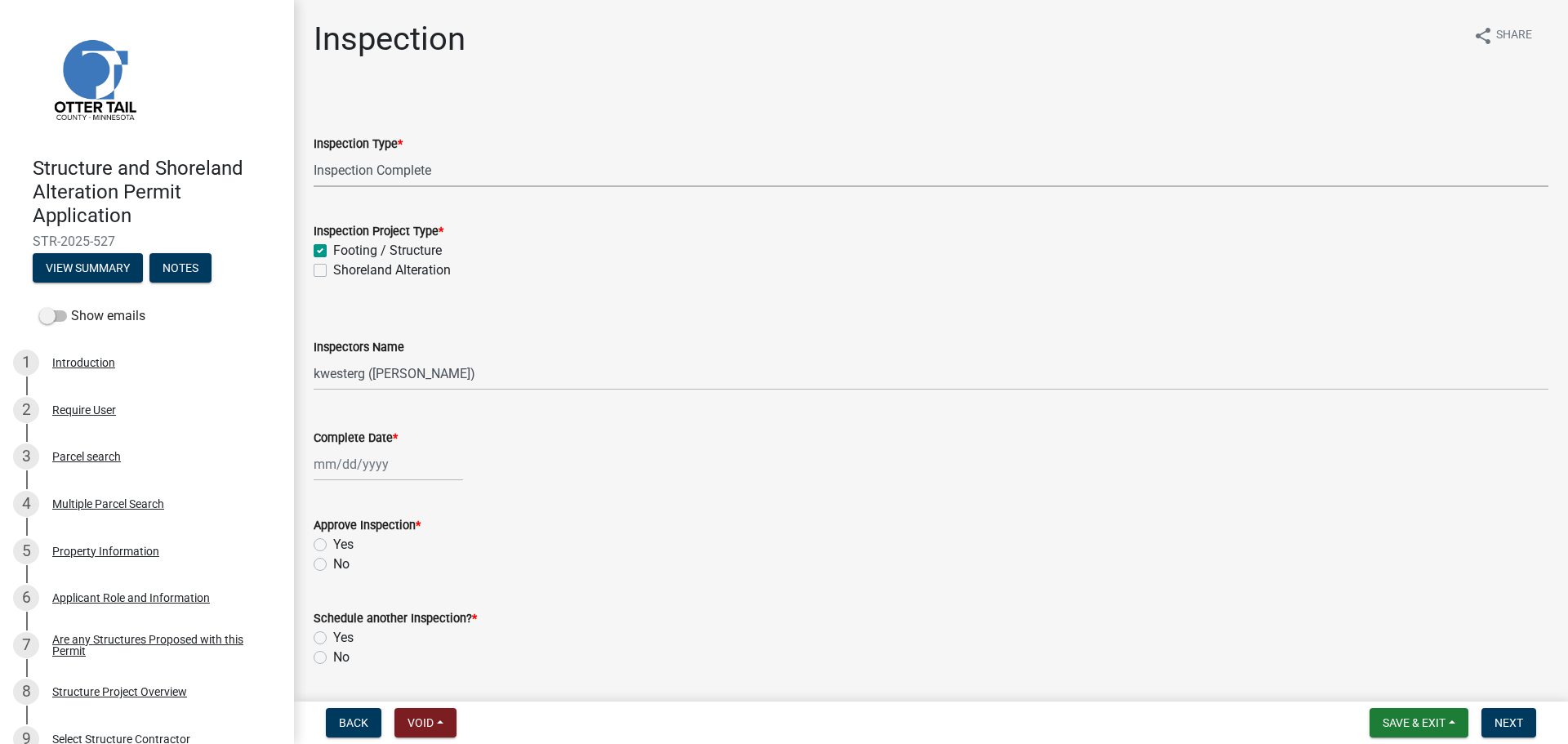
checkbox input "true"
click at [333, 272] on label "Shoreland Alteration" at bounding box center [392, 269] width 118 height 20
click at [333, 271] on input "Shoreland Alteration" at bounding box center [338, 265] width 10 height 10
checkbox input "true"
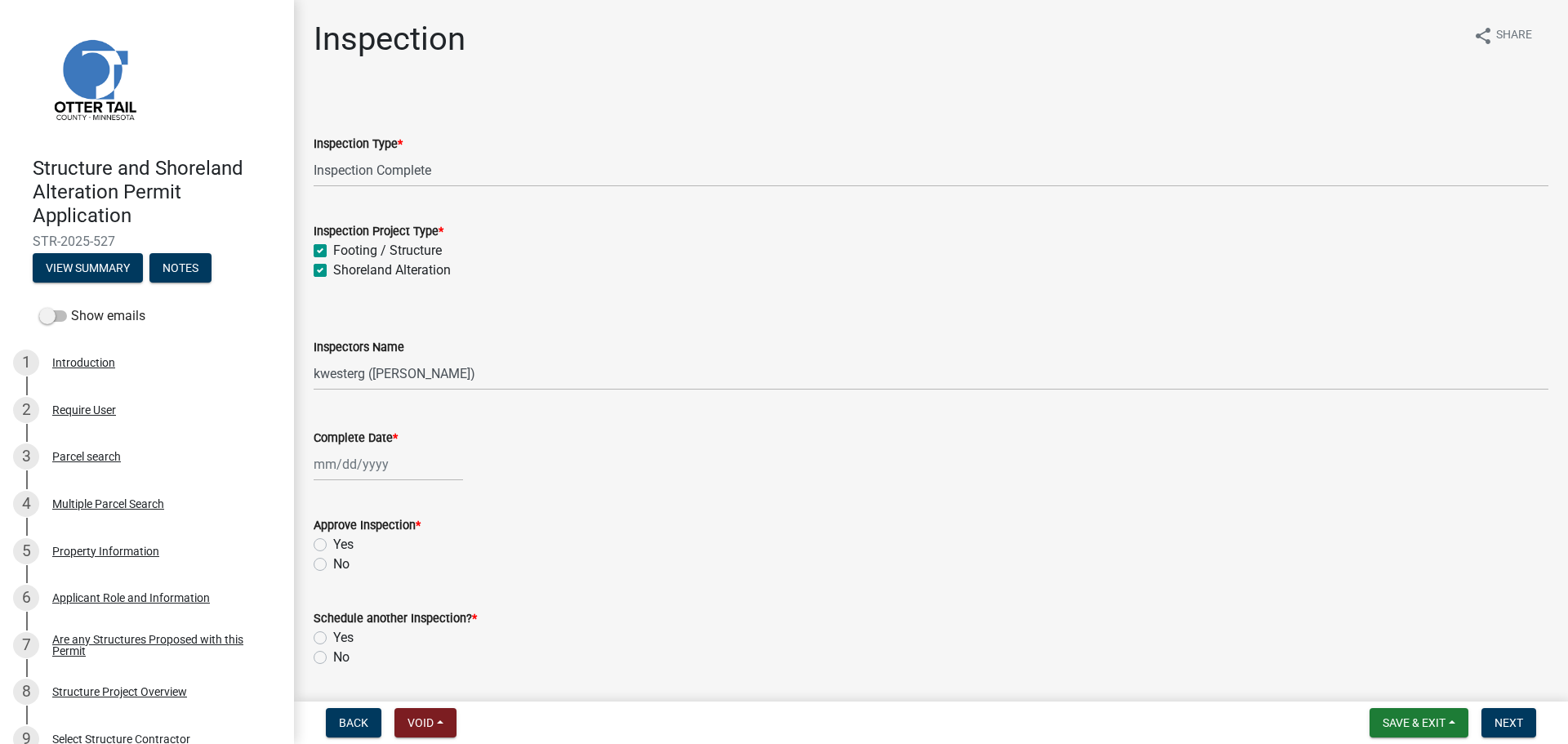
checkbox input "true"
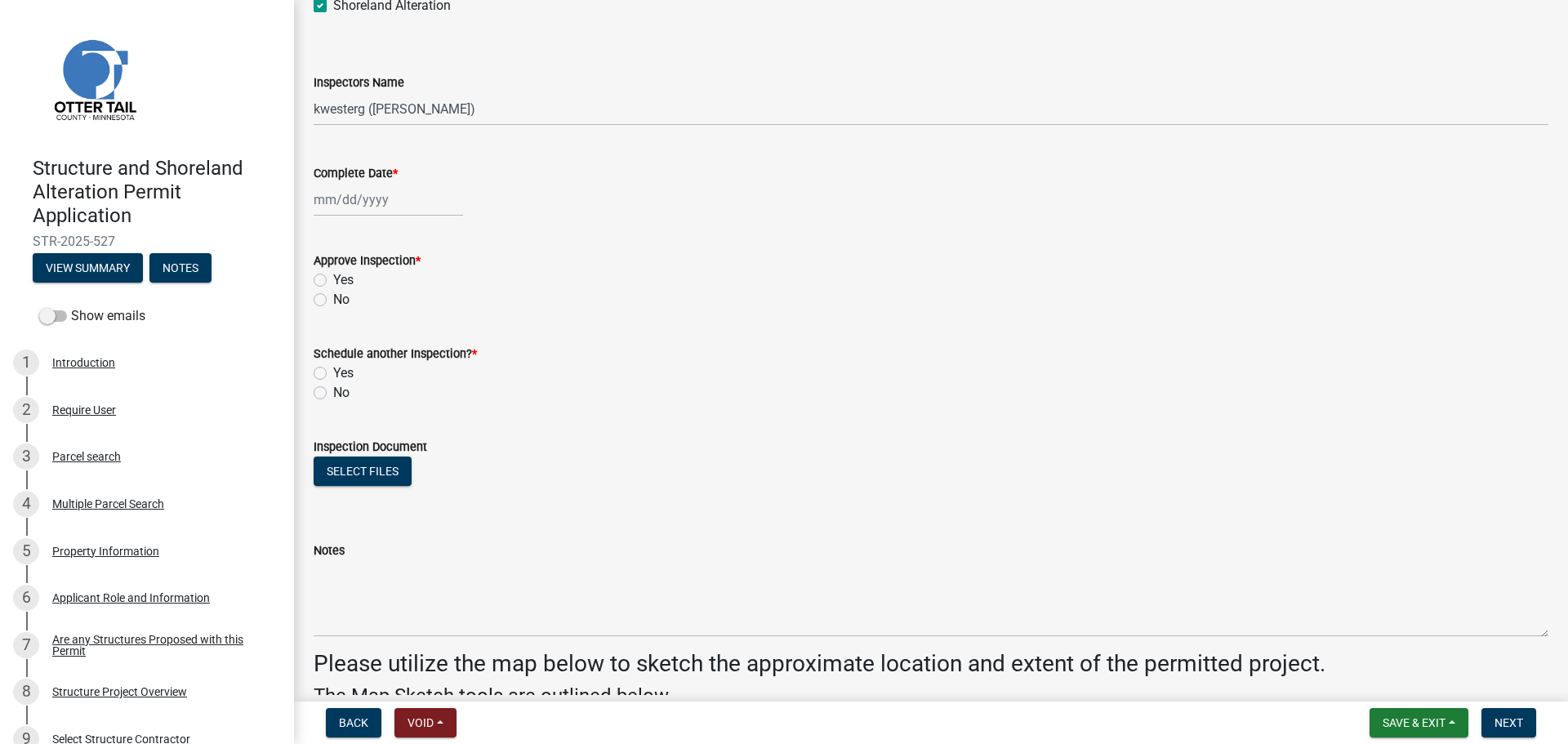
scroll to position [266, 0]
click at [395, 106] on select "Select Item... cwleclair (Chris LeClair) btollefson (Brittany Tollefson) abusko…" at bounding box center [931, 108] width 1235 height 33
click at [314, 91] on select "Select Item... cwleclair (Chris LeClair) btollefson (Brittany Tollefson) abusko…" at bounding box center [931, 108] width 1235 height 33
click at [388, 105] on select "Select Item... cwleclair (Chris LeClair) btollefson (Brittany Tollefson) abusko…" at bounding box center [931, 108] width 1235 height 33
click at [314, 91] on select "Select Item... cwleclair (Chris LeClair) btollefson (Brittany Tollefson) abusko…" at bounding box center [931, 108] width 1235 height 33
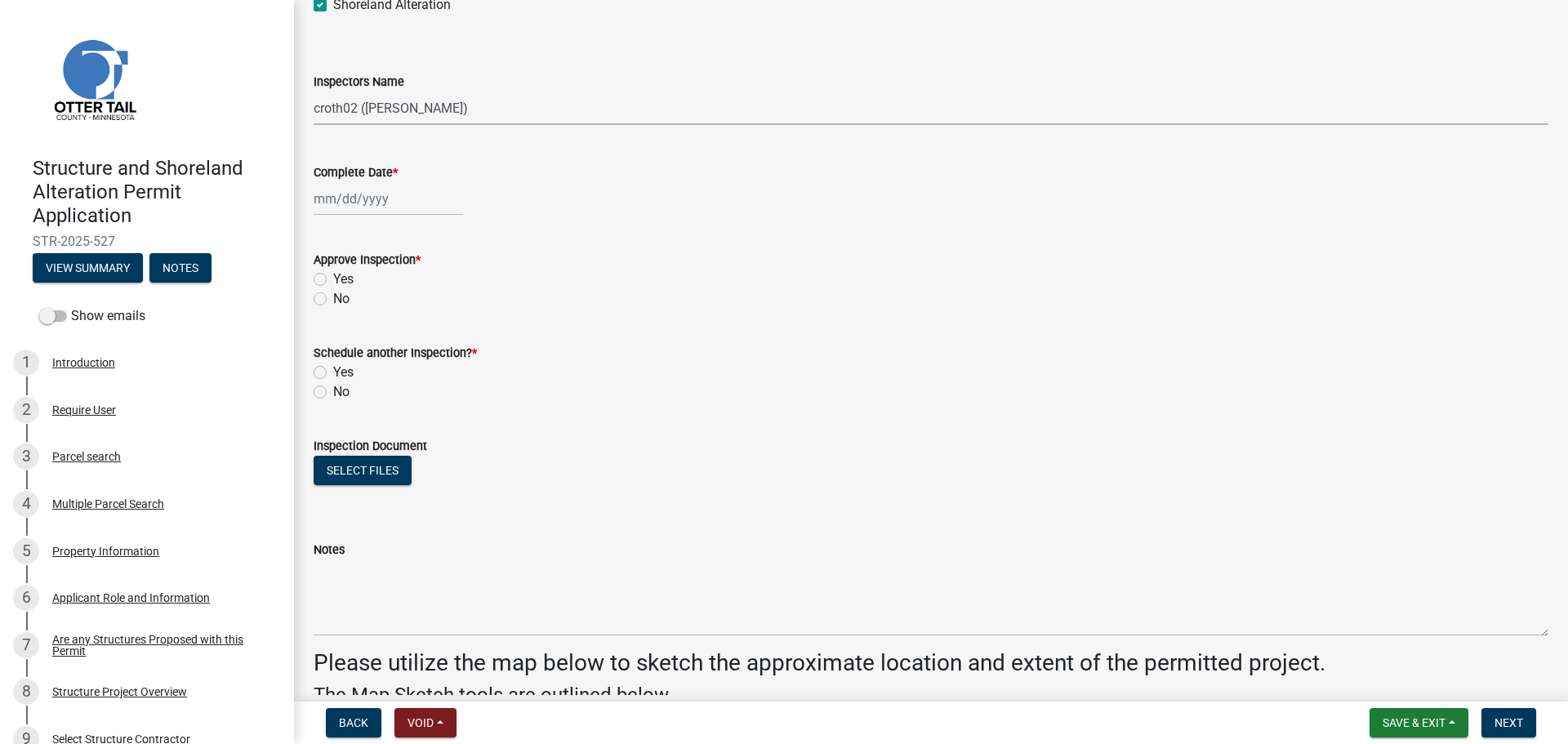
click at [366, 116] on select "Select Item... cwleclair (Chris LeClair) btollefson (Brittany Tollefson) abusko…" at bounding box center [931, 108] width 1235 height 33
select select "ab4afe9b-f255-4bf6-b29f-35714790ba70"
click at [314, 91] on select "Select Item... cwleclair (Chris LeClair) btollefson (Brittany Tollefson) abusko…" at bounding box center [931, 108] width 1235 height 33
click at [333, 211] on div at bounding box center [388, 199] width 150 height 33
select select "10"
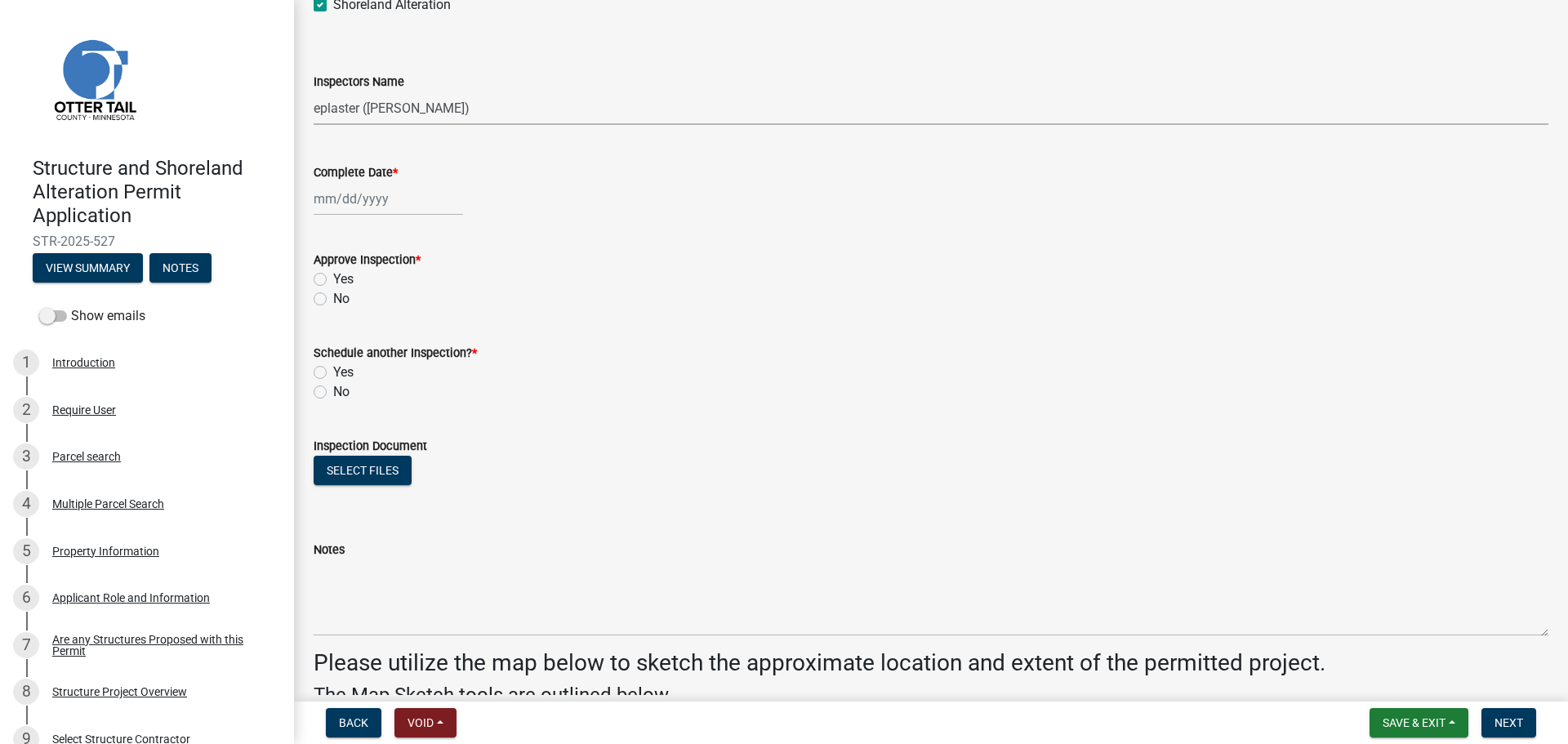
select select "2025"
click at [358, 309] on div "7" at bounding box center [356, 312] width 26 height 26
type input "[DATE]"
click at [333, 281] on label "Yes" at bounding box center [344, 279] width 20 height 20
click at [333, 281] on input "Yes" at bounding box center [338, 274] width 10 height 10
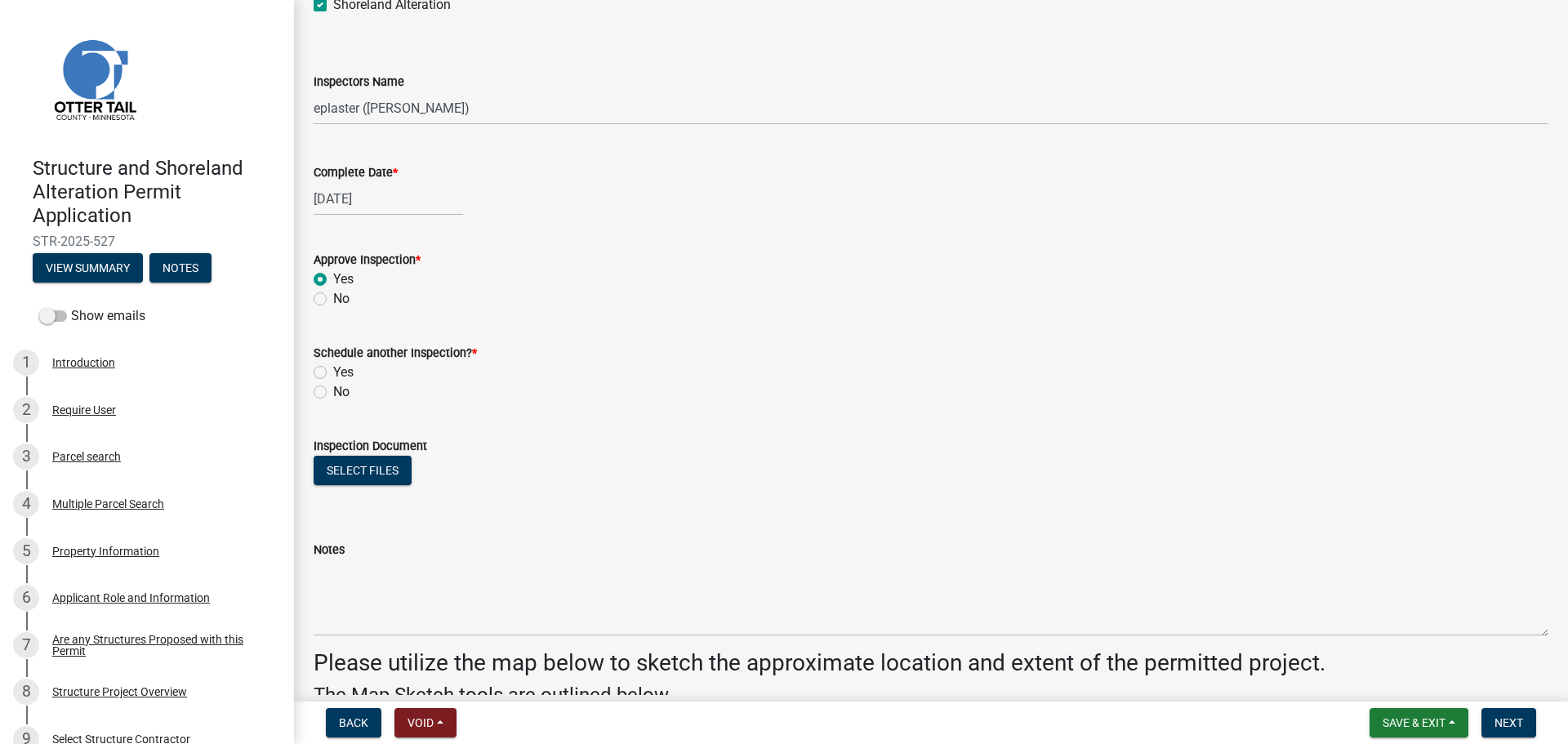
radio input "true"
click at [333, 393] on label "No" at bounding box center [342, 391] width 17 height 20
click at [333, 393] on input "No" at bounding box center [338, 386] width 10 height 10
radio input "true"
click at [346, 463] on button "Select files" at bounding box center [362, 471] width 98 height 30
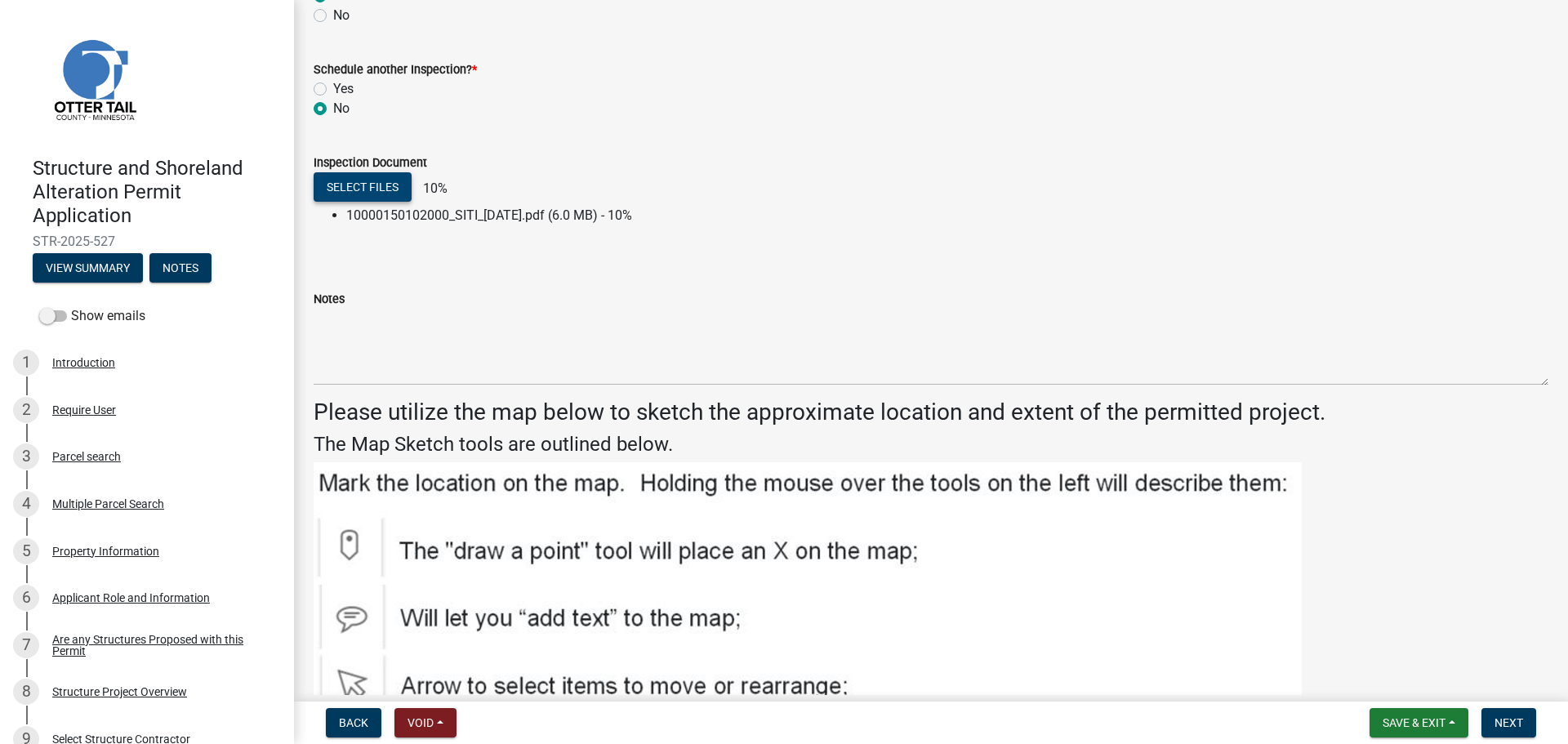
scroll to position [551, 0]
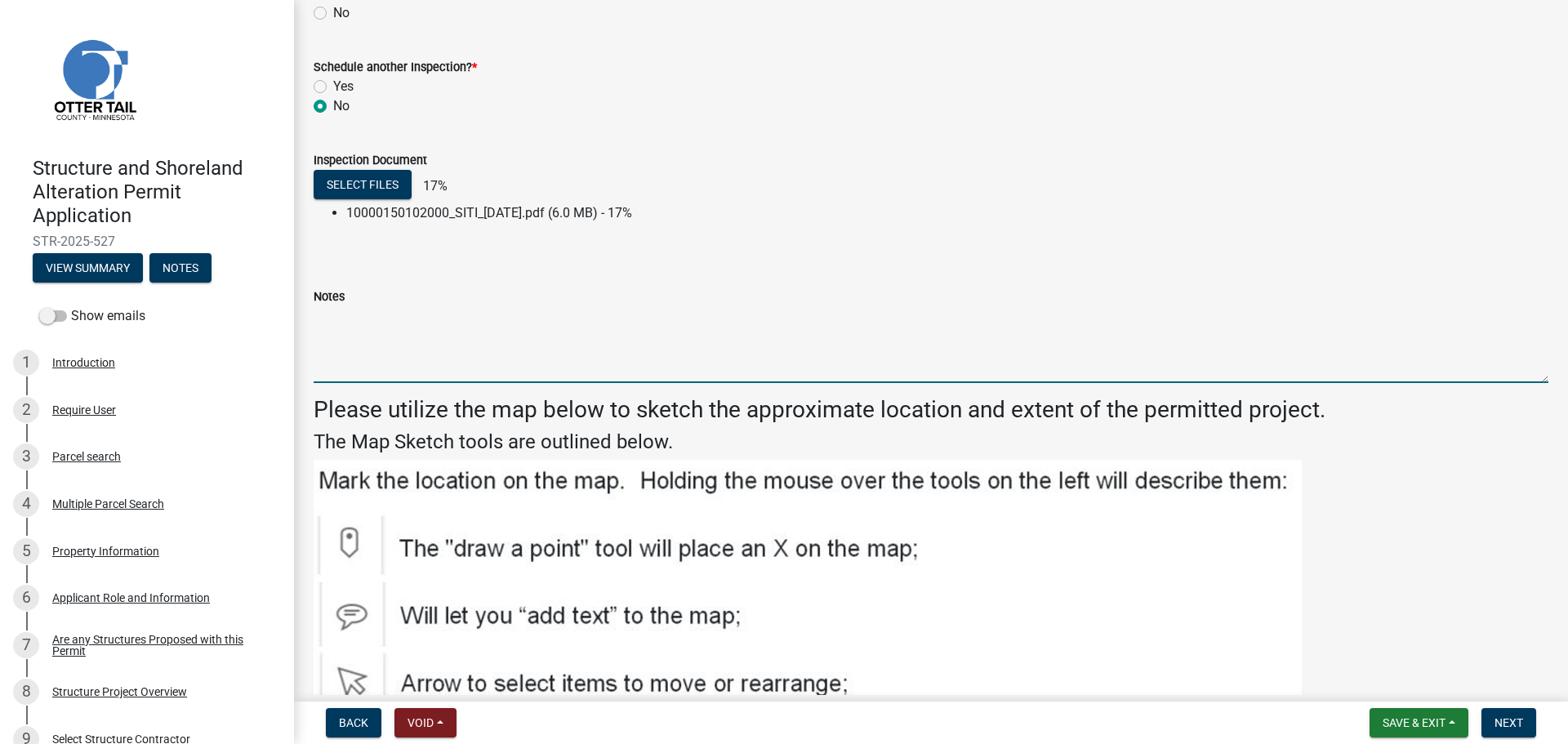
click at [402, 348] on textarea "Notes" at bounding box center [931, 345] width 1235 height 77
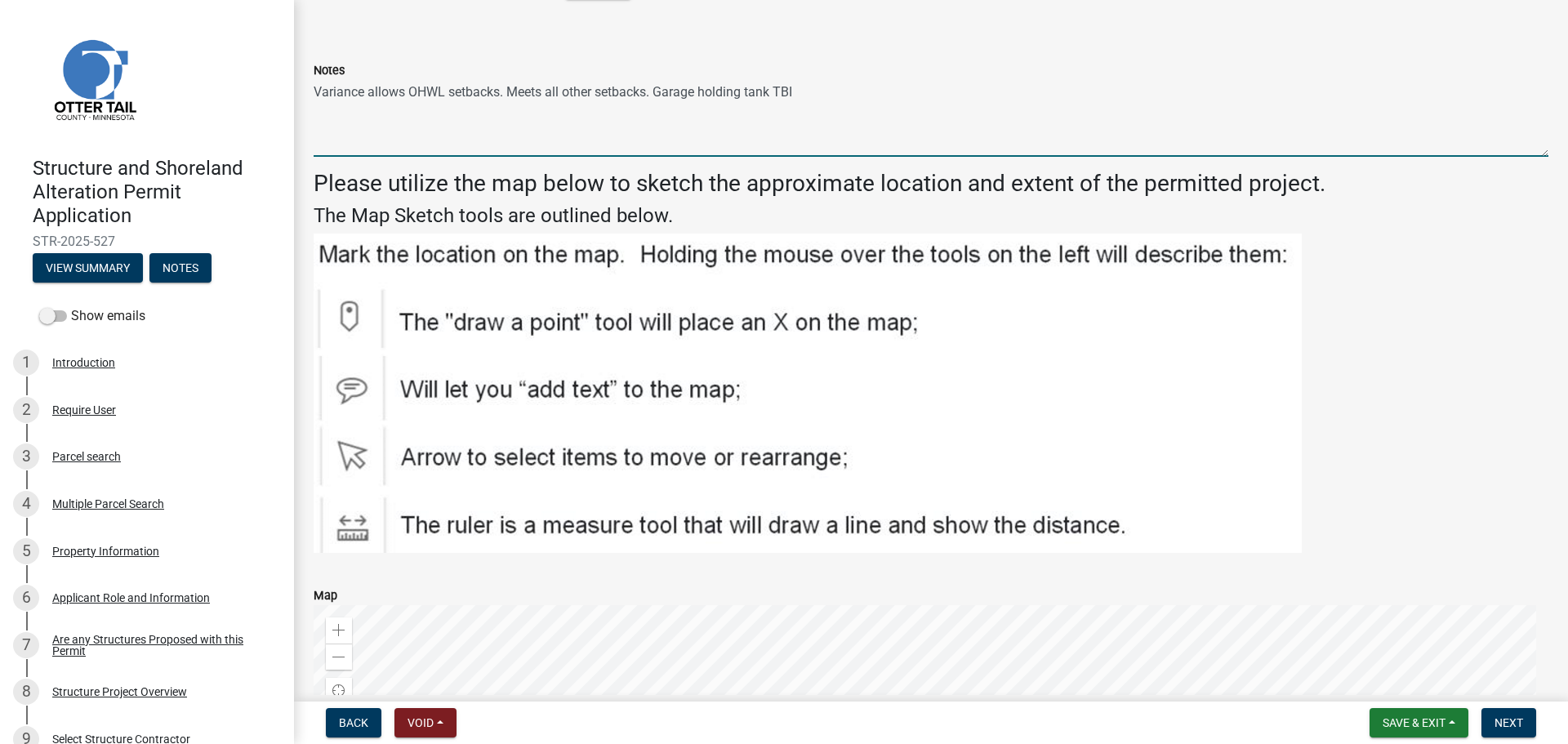
scroll to position [878, 0]
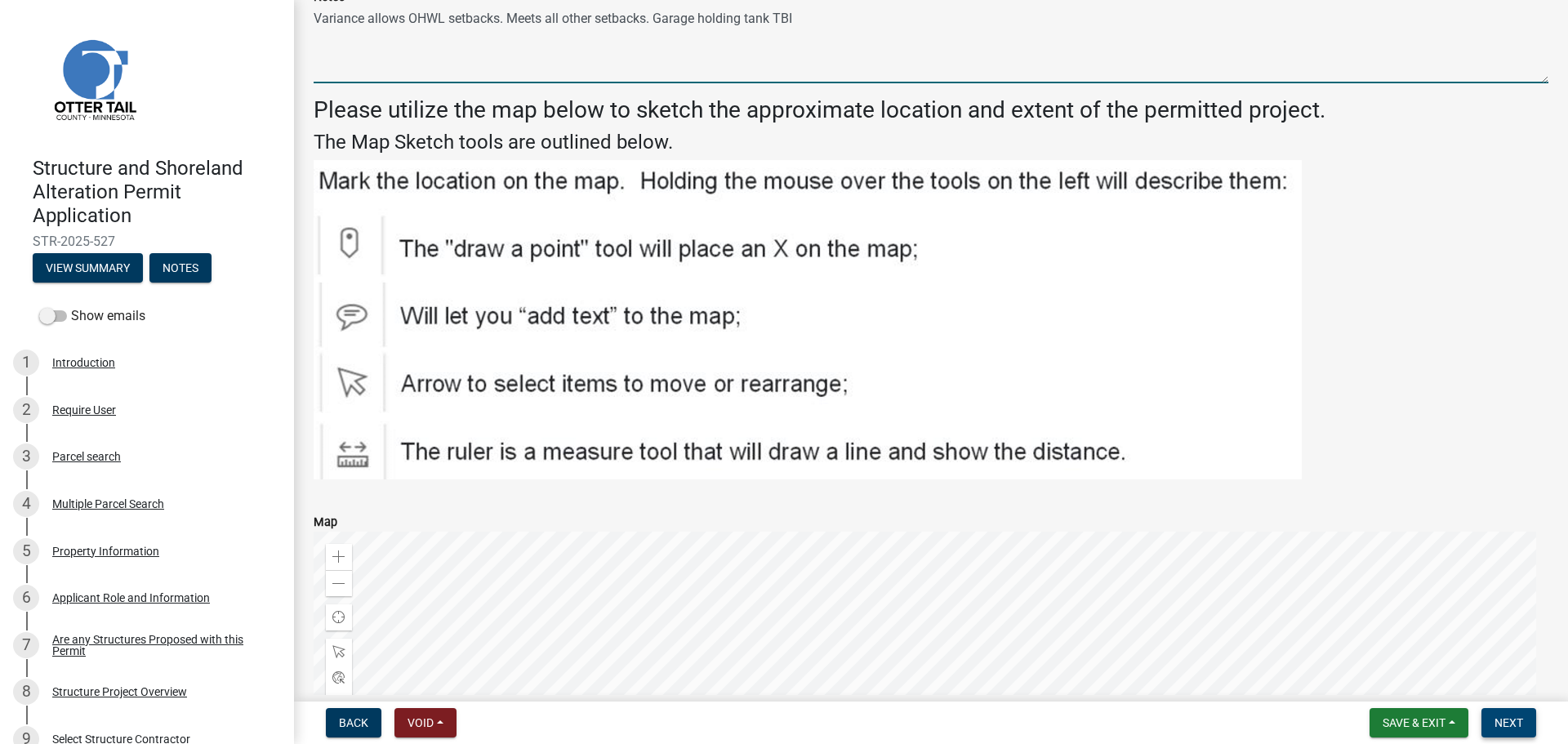
type textarea "Variance allows OHWL setbacks. Meets all other setbacks. Garage holding tank TBI"
drag, startPoint x: 1516, startPoint y: 726, endPoint x: 1514, endPoint y: 704, distance: 22.1
click at [1516, 726] on span "Next" at bounding box center [1509, 723] width 29 height 13
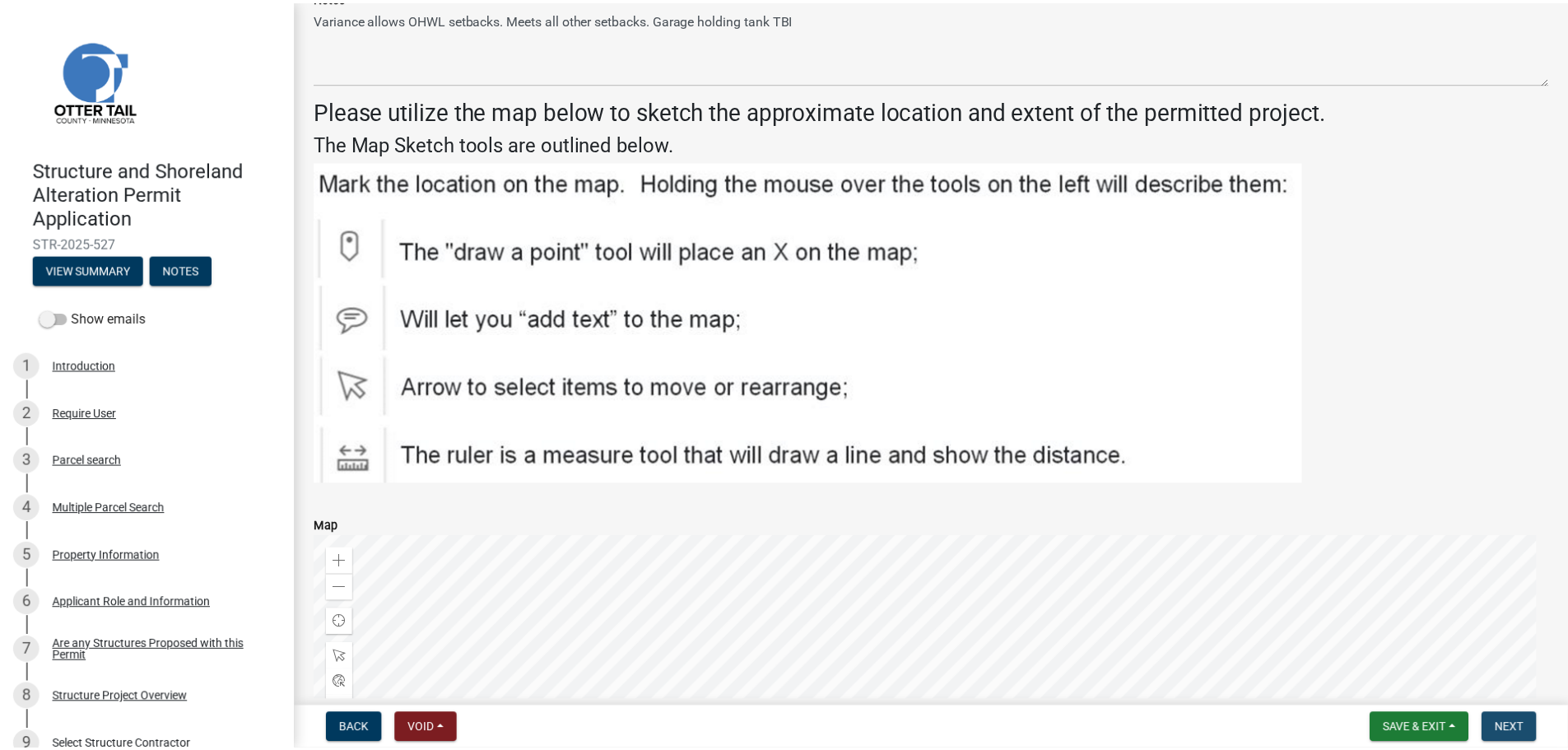
scroll to position [0, 0]
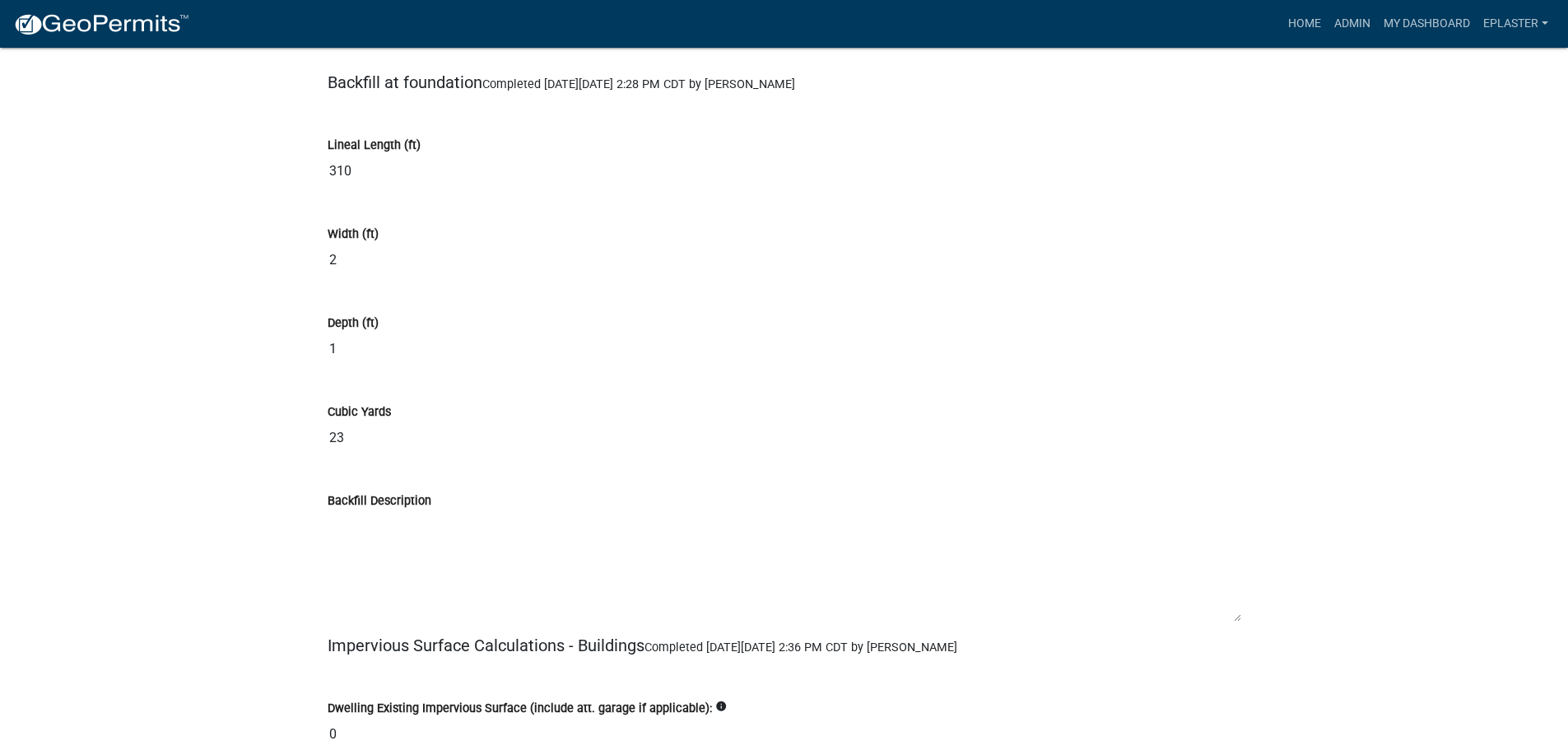
scroll to position [12723, 0]
